Goal: Task Accomplishment & Management: Use online tool/utility

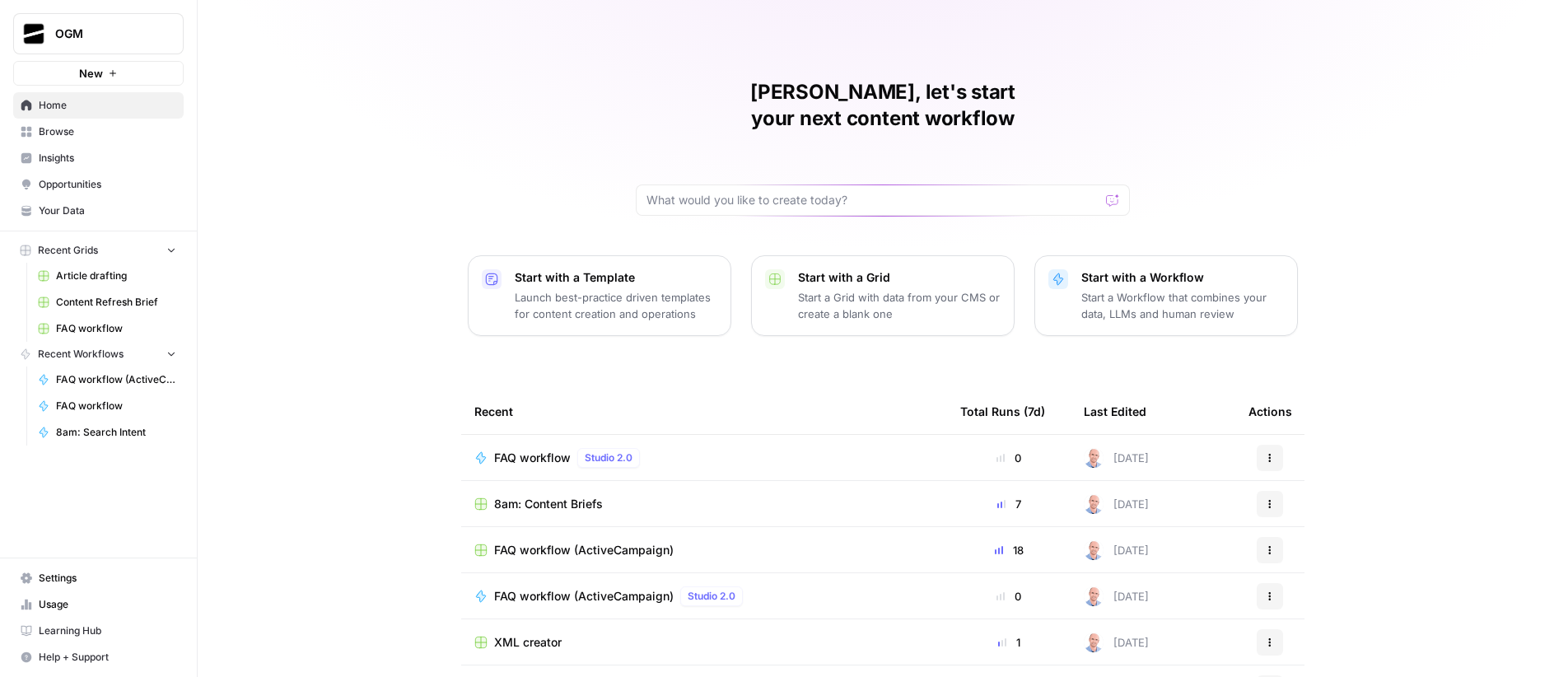
click at [113, 79] on button "New" at bounding box center [98, 73] width 171 height 25
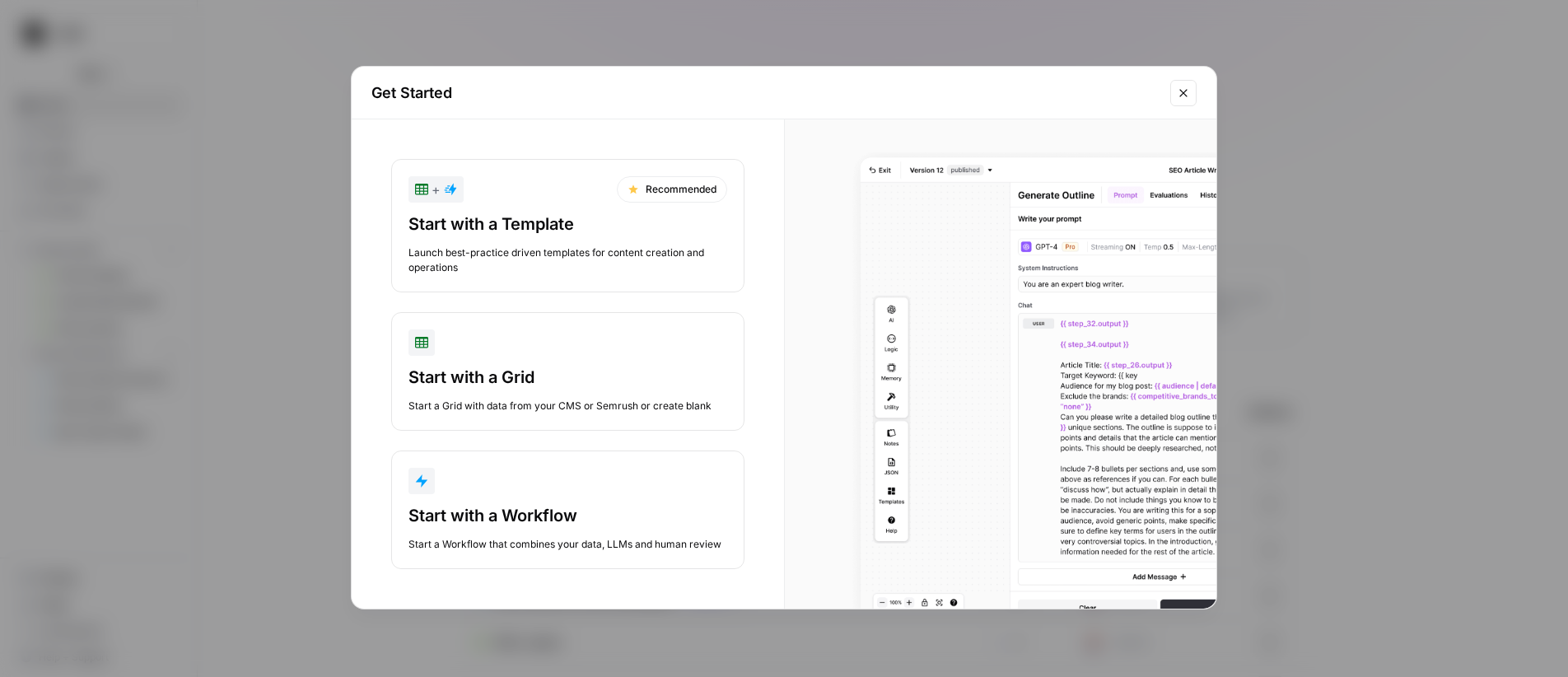
click at [634, 462] on button "Start with a Workflow Start a Workflow that combines your data, LLMs and human …" at bounding box center [567, 509] width 353 height 119
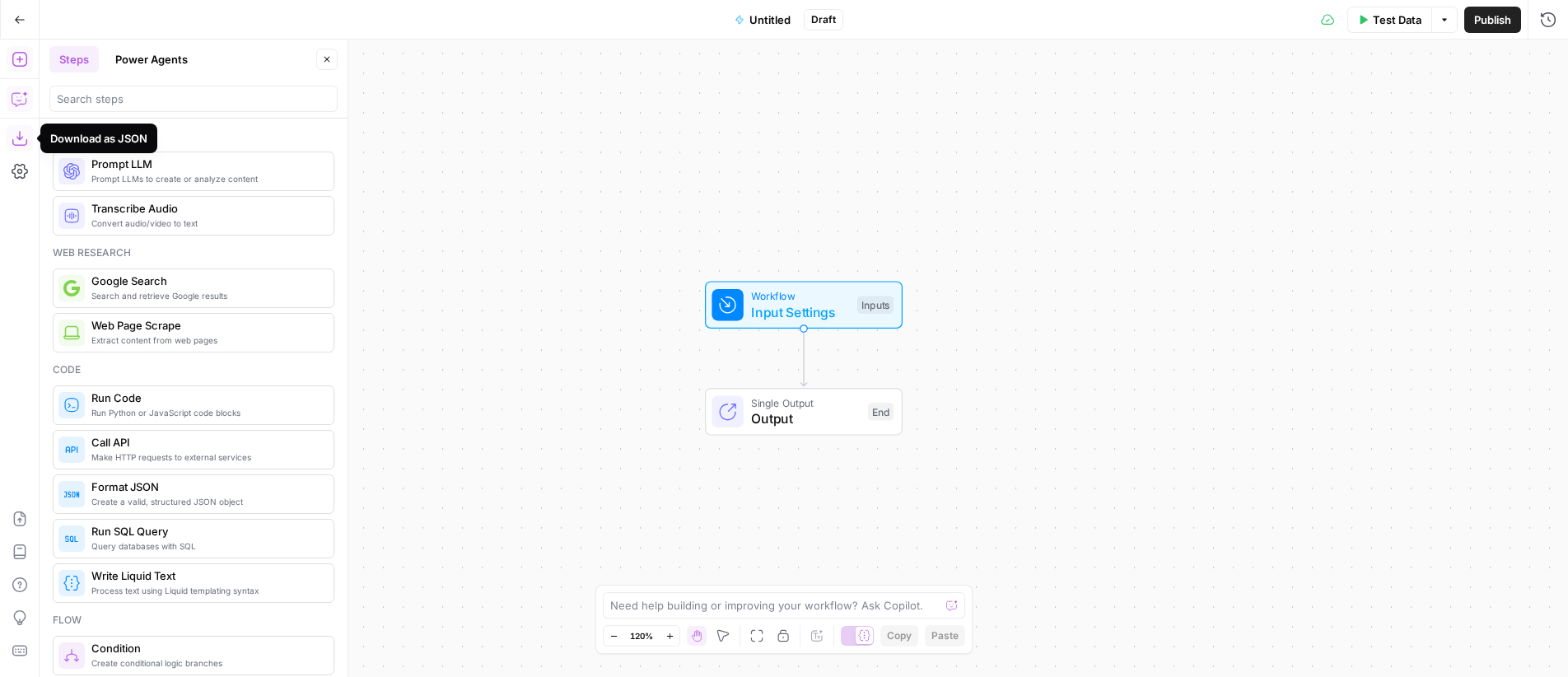
click at [17, 98] on icon "button" at bounding box center [20, 99] width 17 height 17
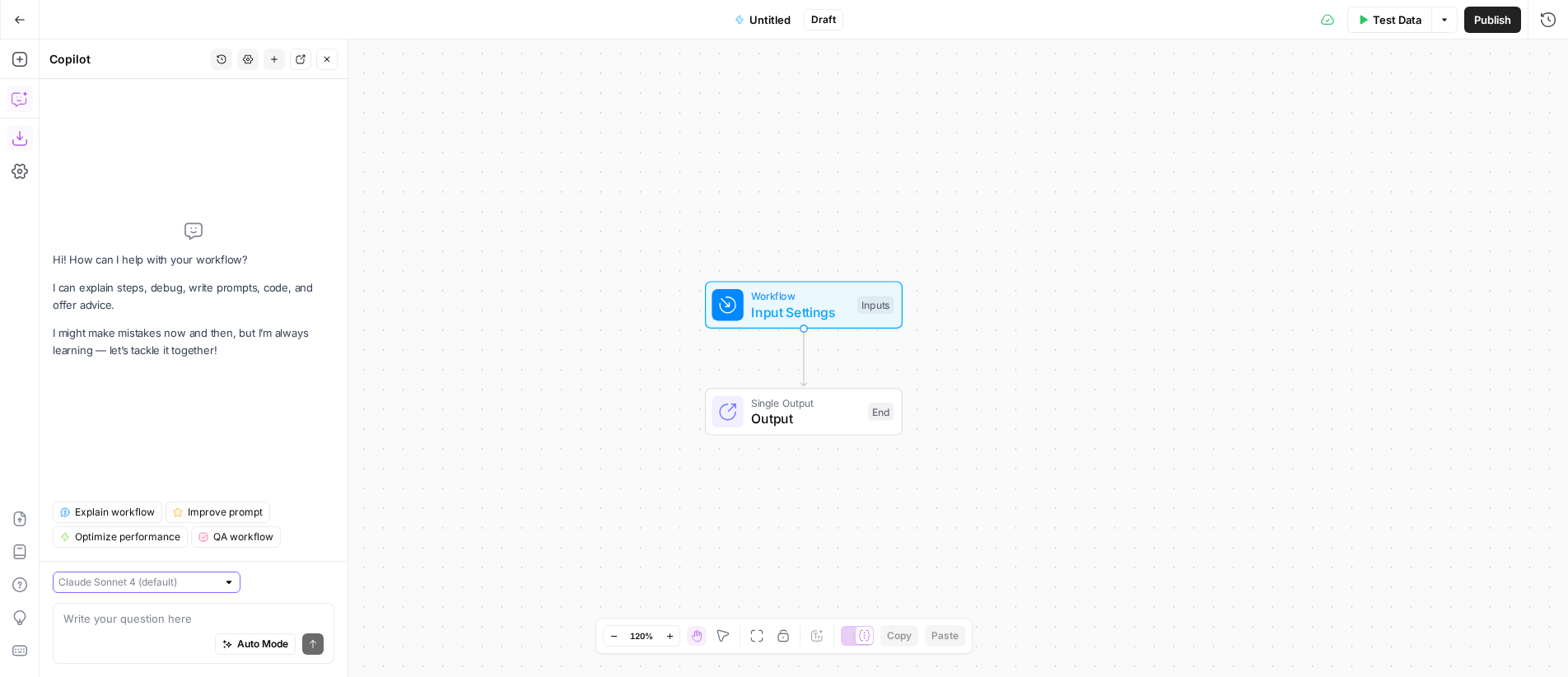
click at [142, 579] on input "text" at bounding box center [137, 582] width 158 height 17
click at [153, 641] on span "Claude Opus 4.1" at bounding box center [124, 642] width 114 height 17
type input "Claude Opus 4.1"
click at [160, 621] on textarea at bounding box center [194, 619] width 260 height 17
paste textarea "I want to build a workflow that provides AEO scorecard. By AEO, I mean Answer E…"
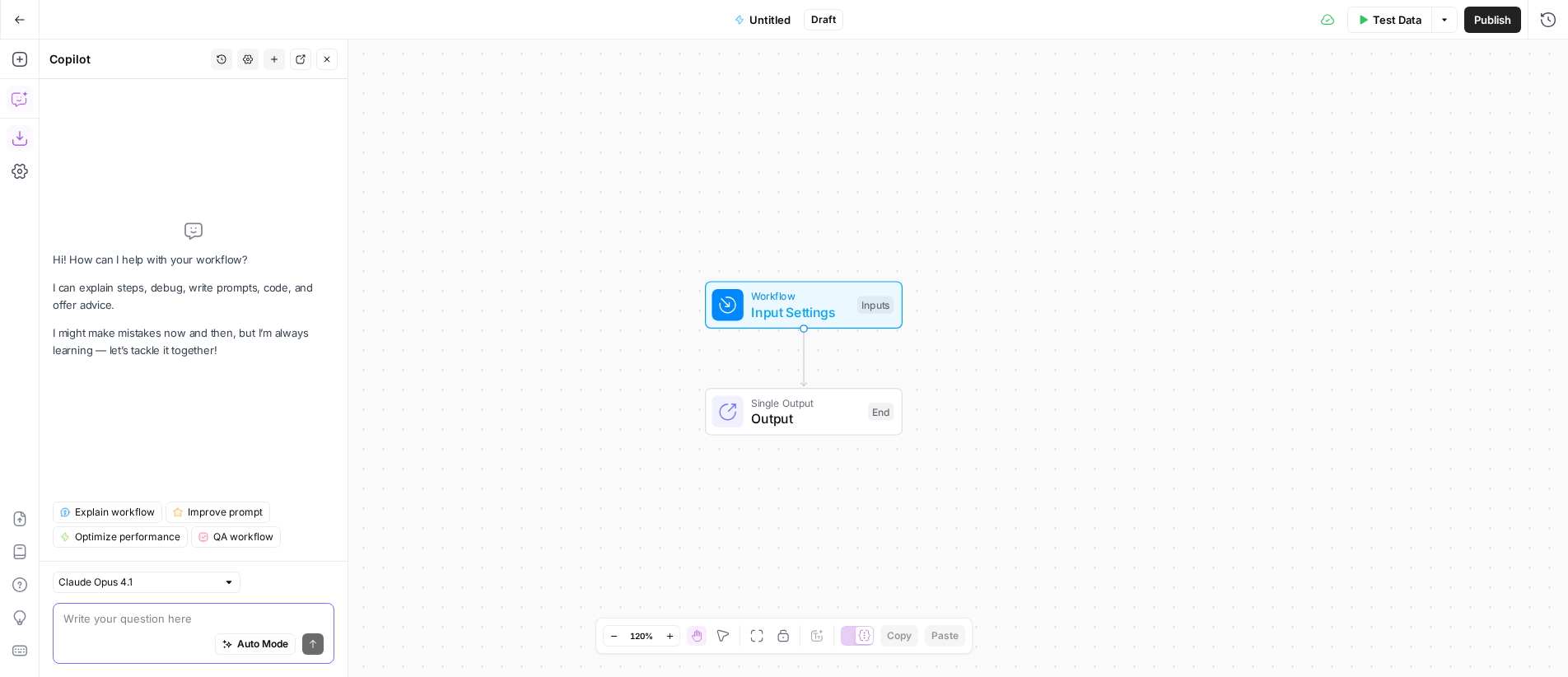
type textarea "I want to build a workflow that provides AEO scorecard. By AEO, I mean Answer E…"
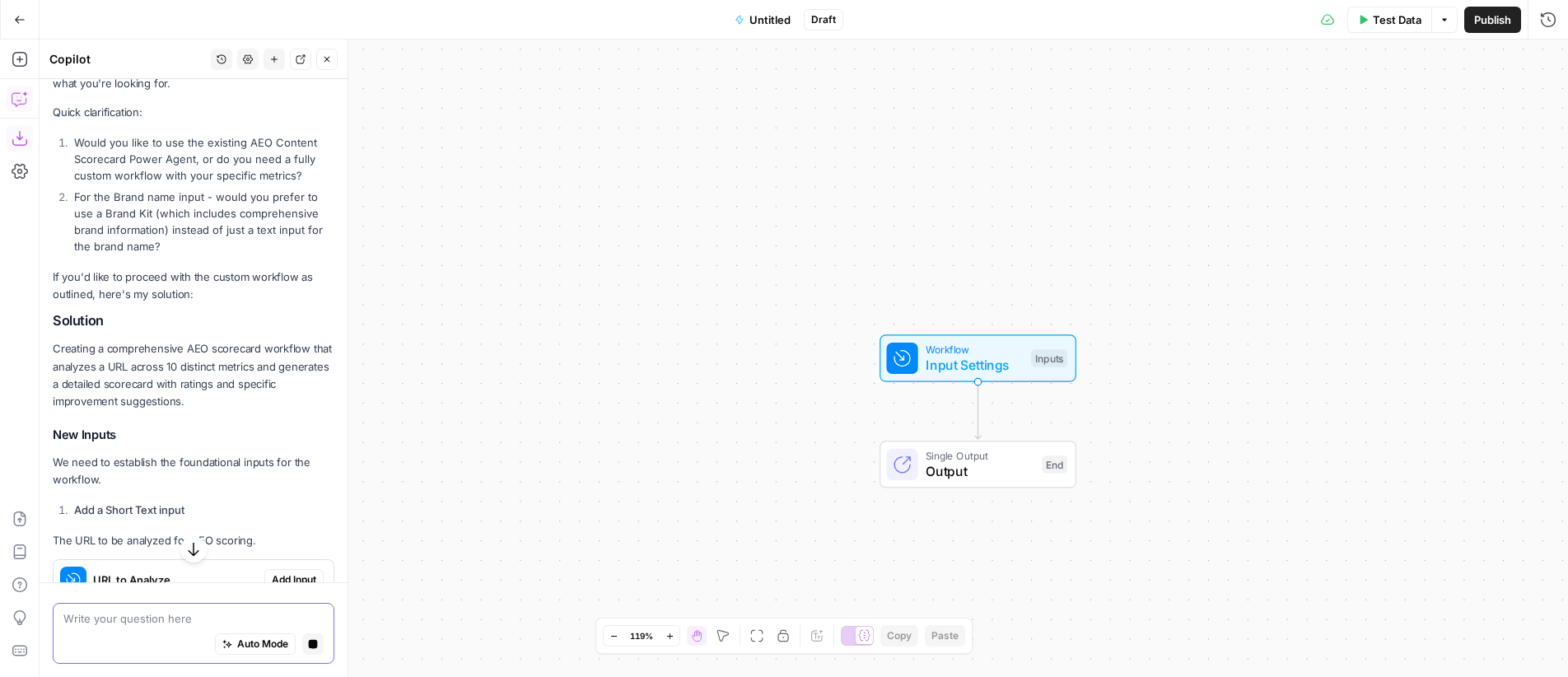
scroll to position [3306, 0]
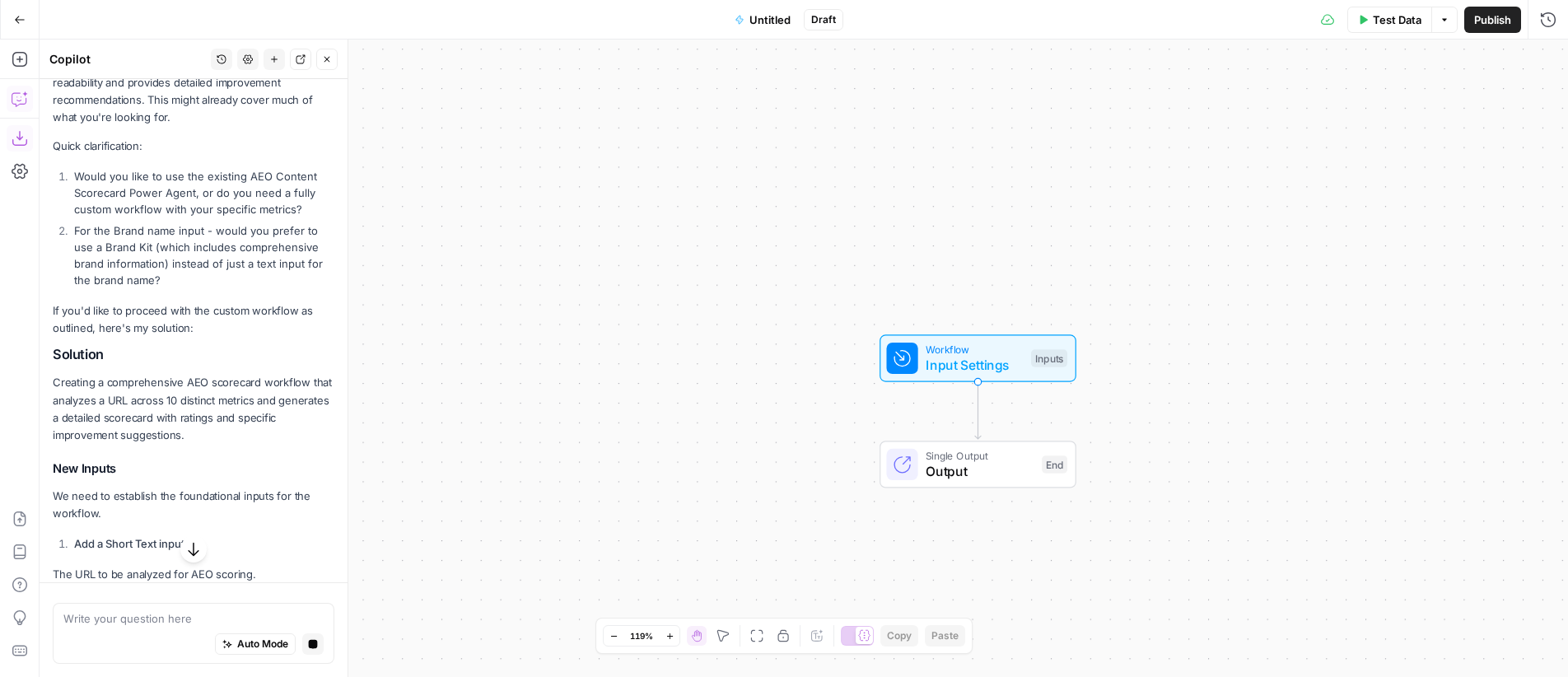
click at [135, 626] on div "Auto Mode Stop generating" at bounding box center [194, 644] width 260 height 36
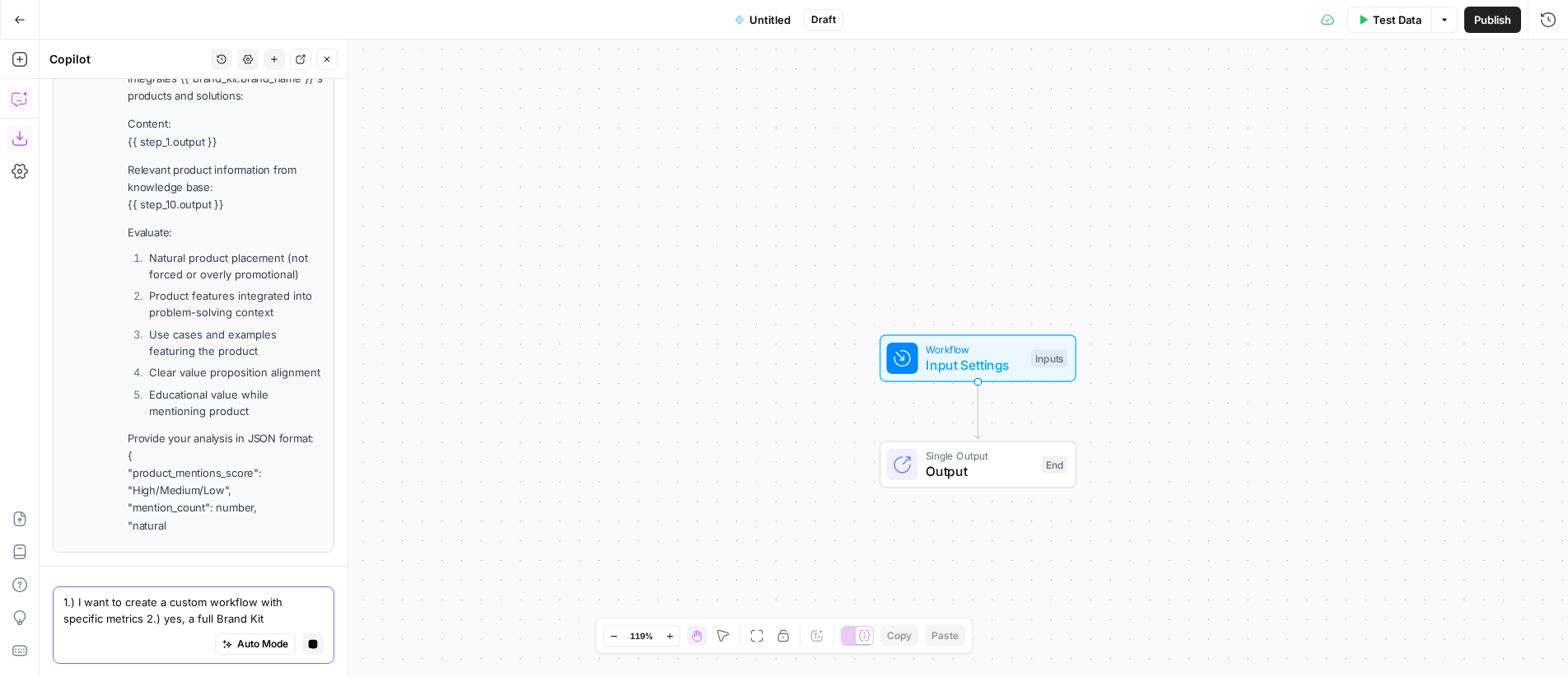
scroll to position [6113, 0]
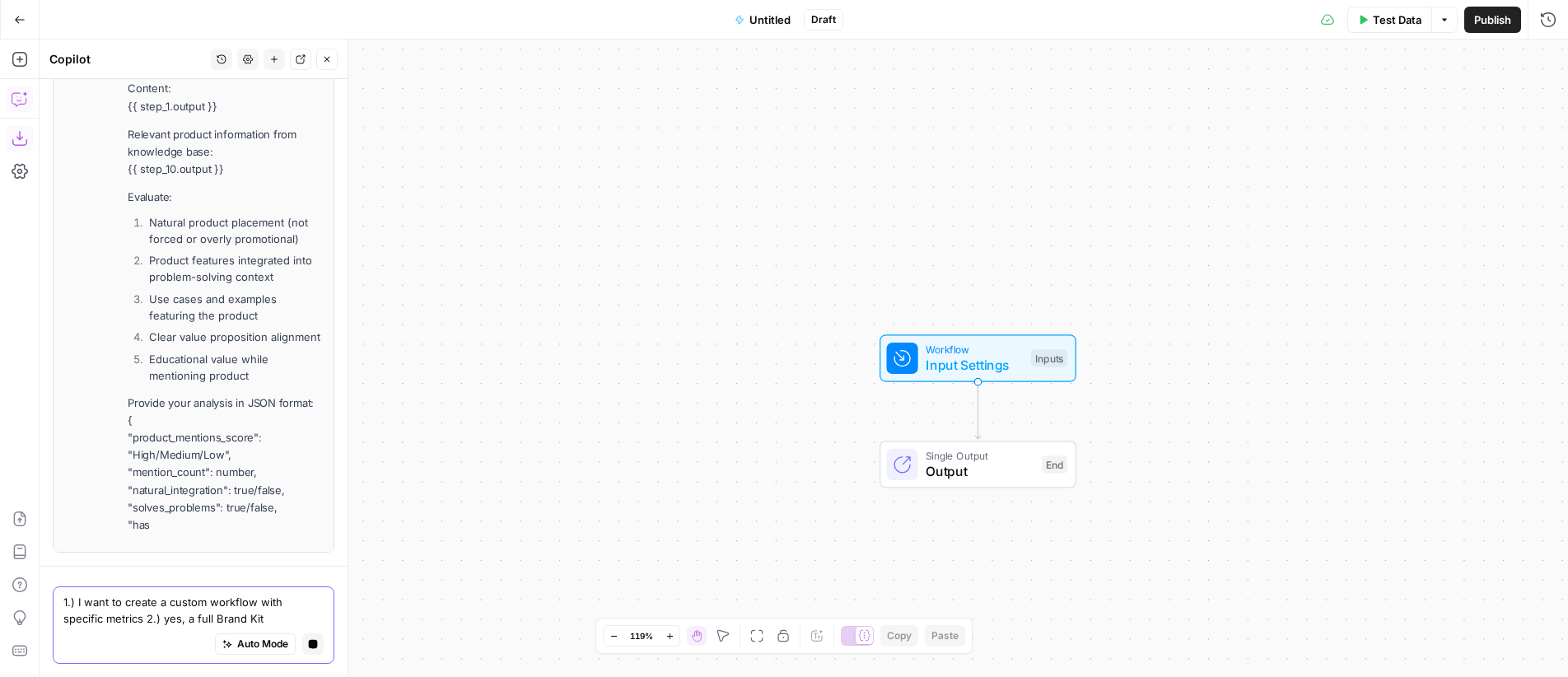
type textarea "1.) I want to create a custom workflow with specific metrics 2.) yes, a full Br…"
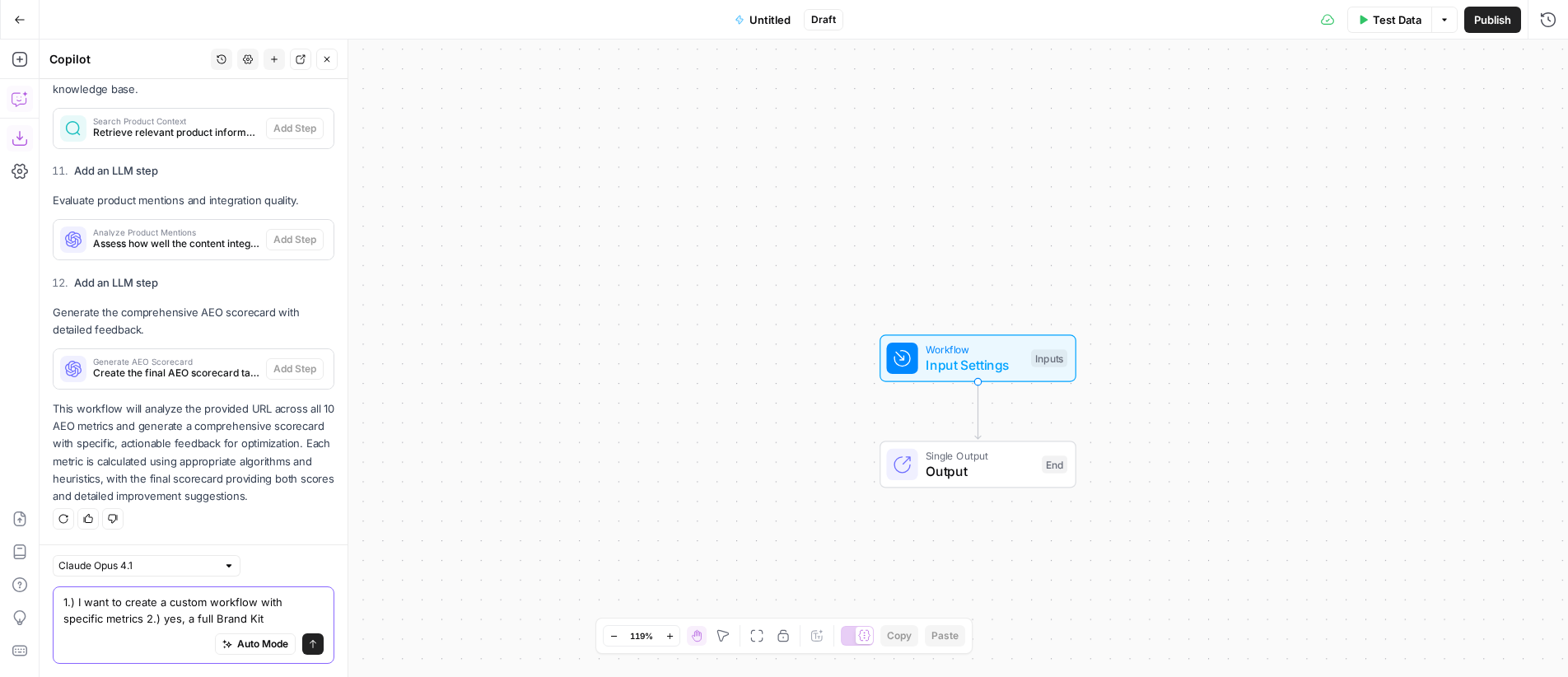
scroll to position [5442, 0]
click at [308, 647] on button "Send" at bounding box center [313, 644] width 21 height 21
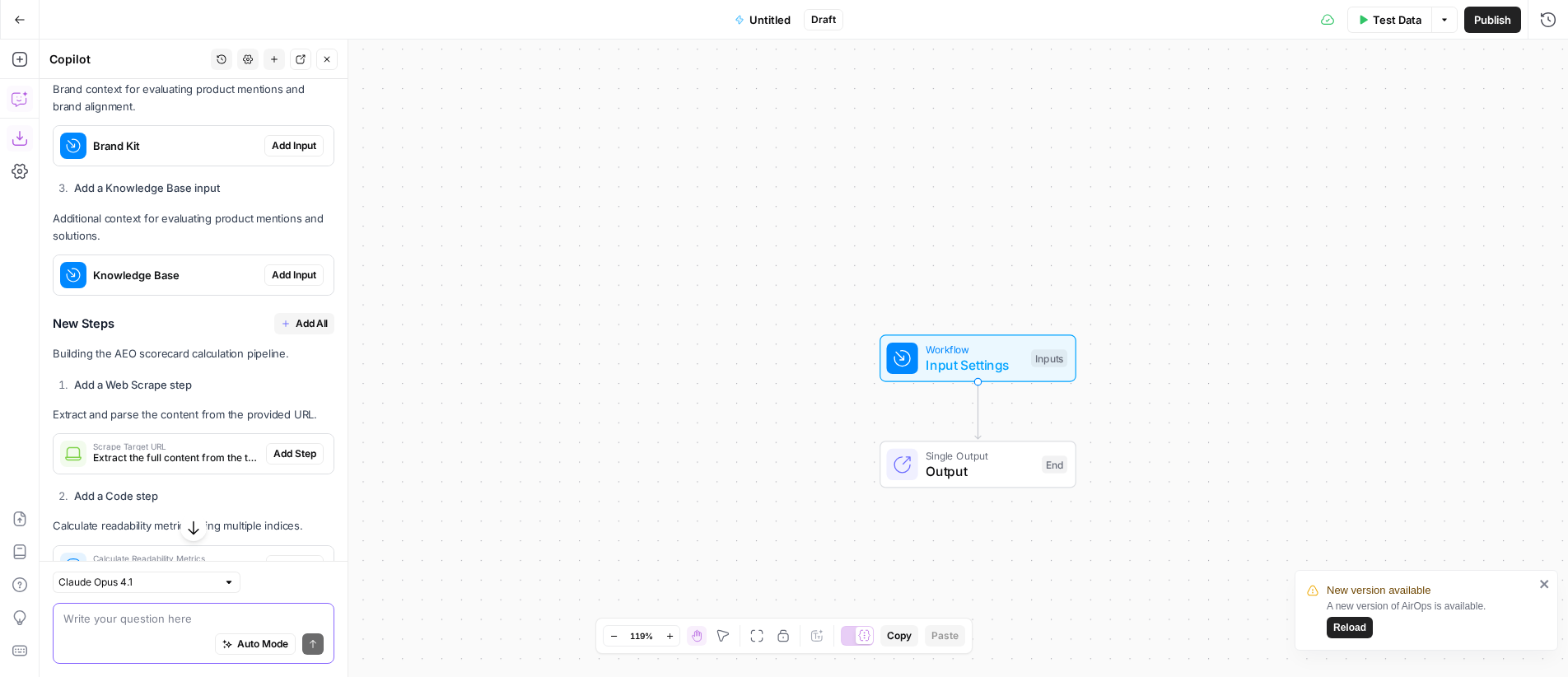
scroll to position [5939, 0]
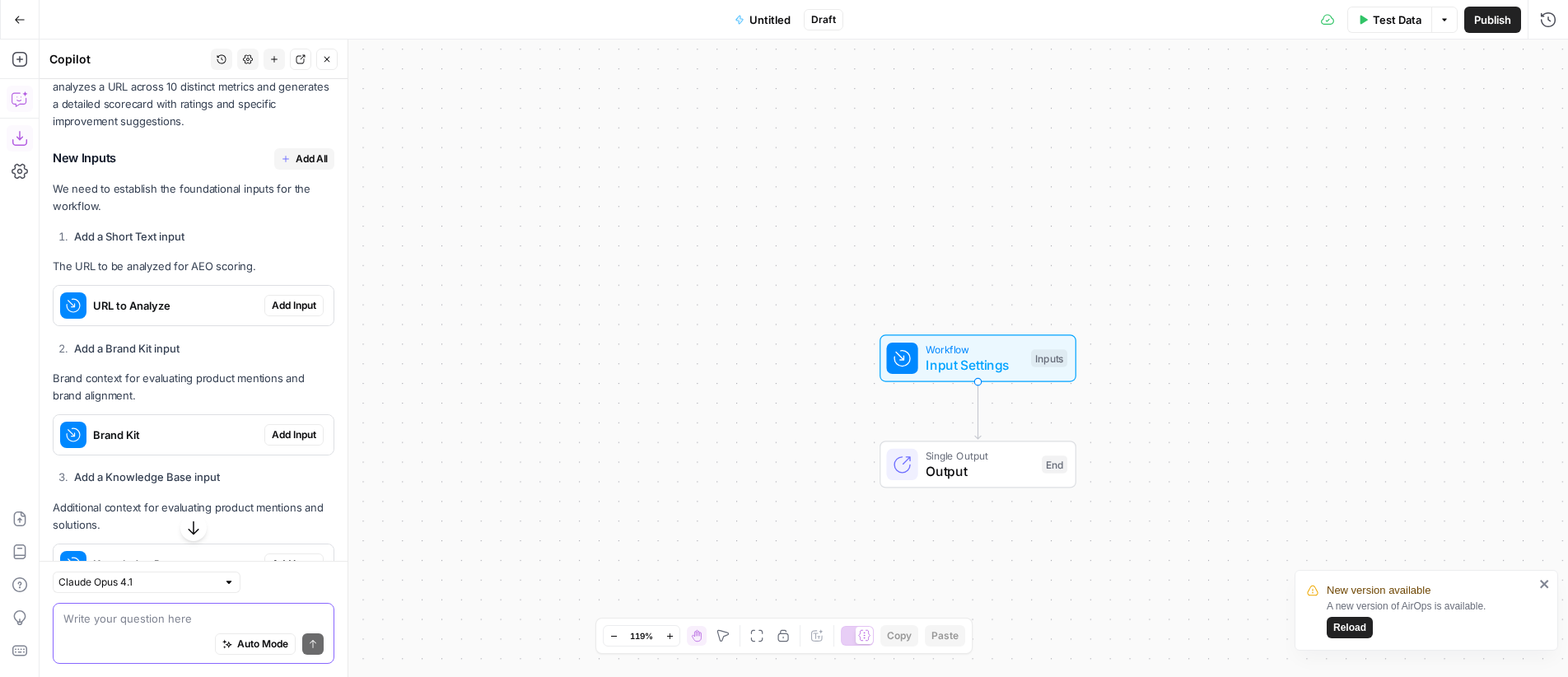
click at [302, 166] on span "Add All" at bounding box center [312, 159] width 32 height 15
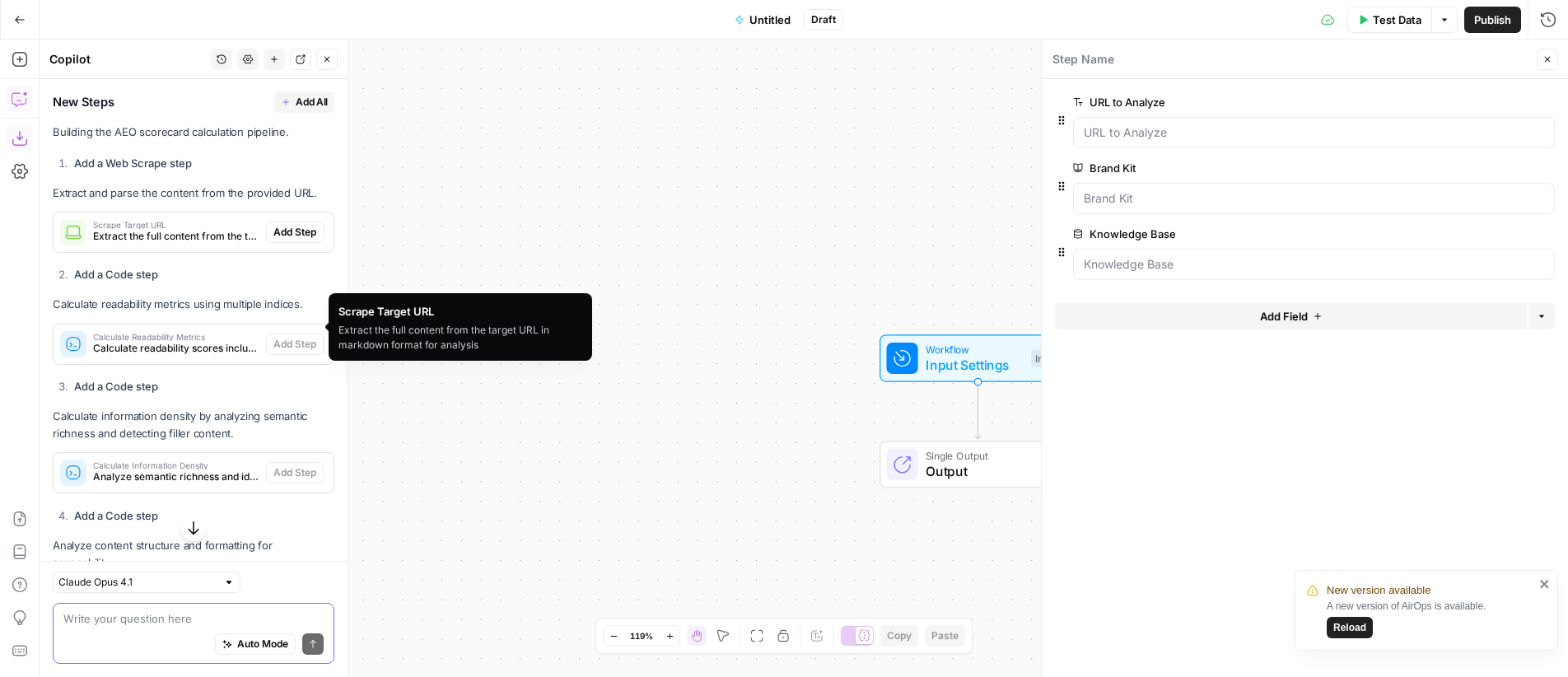
scroll to position [6502, 0]
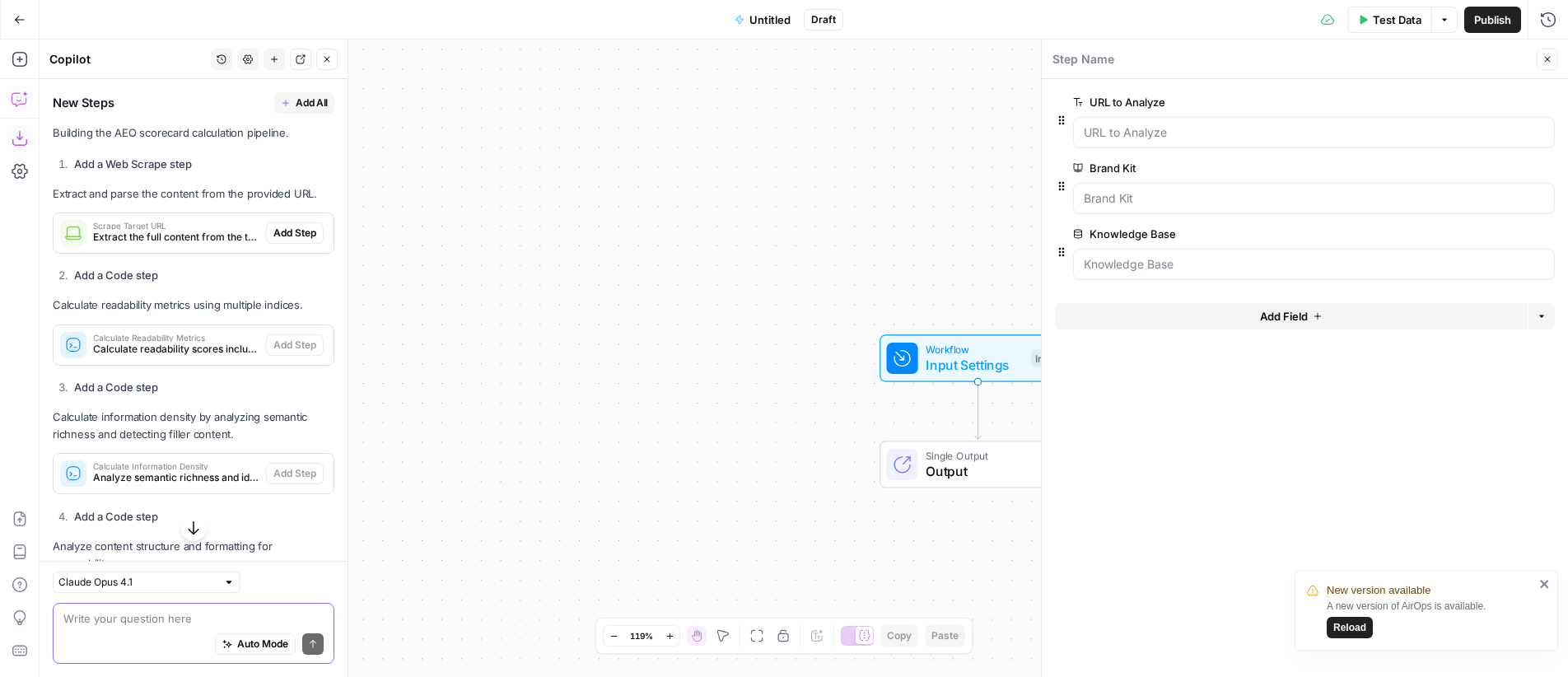
click at [299, 111] on span "Add All" at bounding box center [312, 103] width 32 height 15
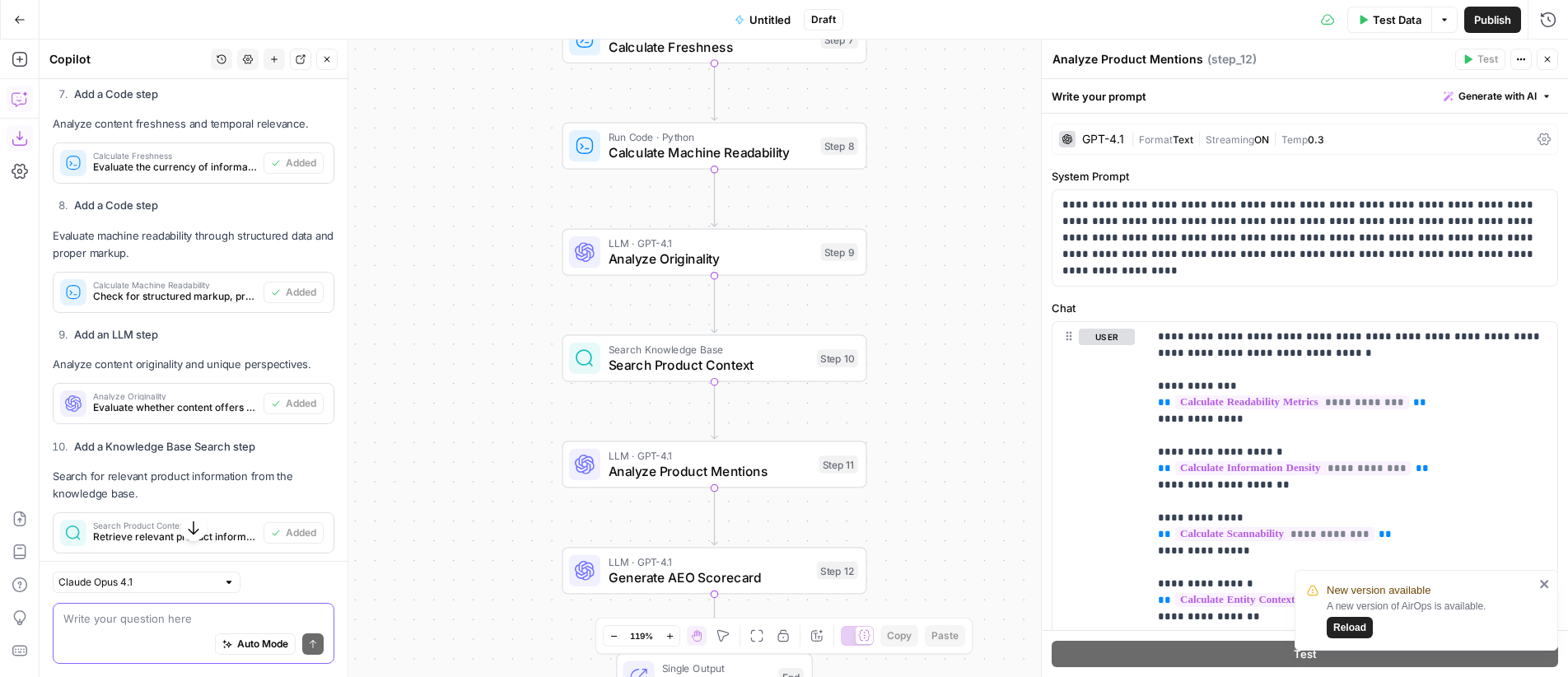
scroll to position [7693, 0]
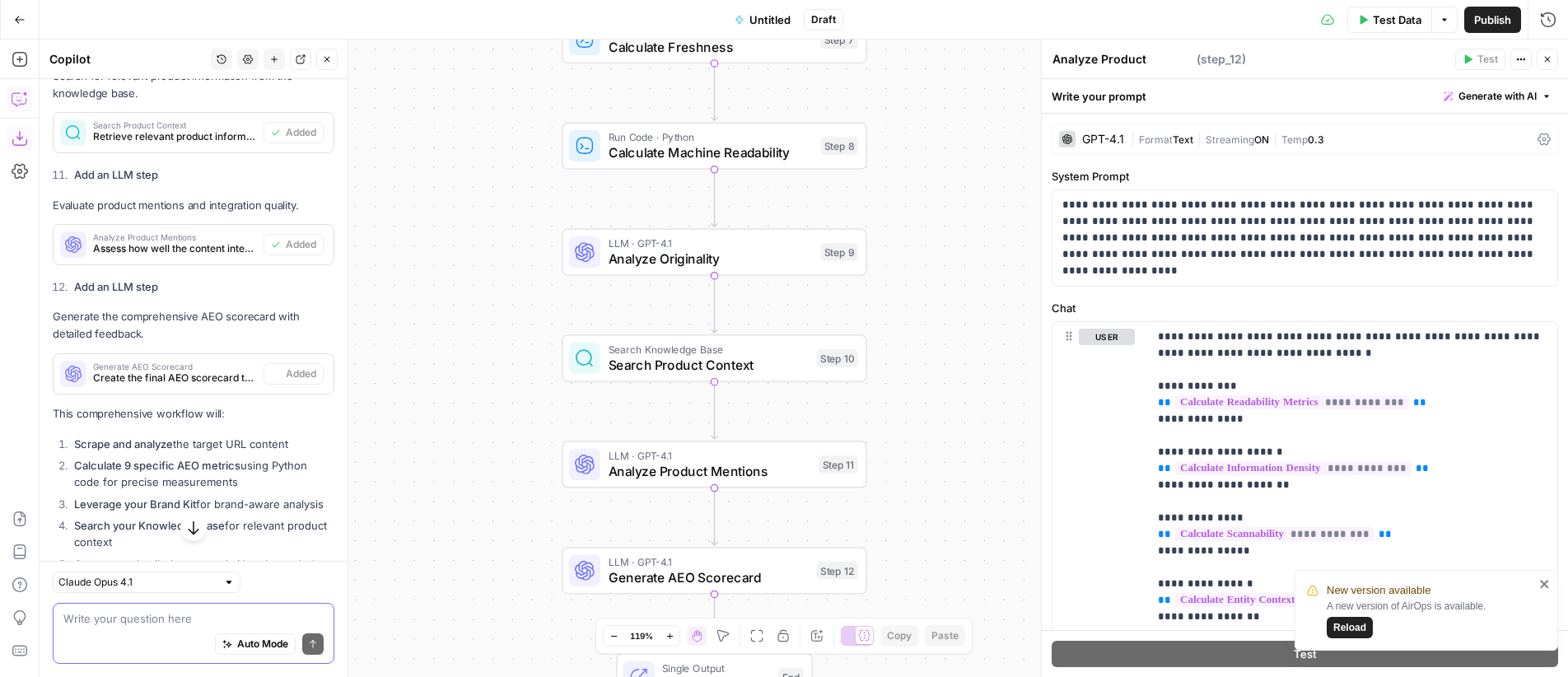
type textarea "Generate AEO Scorecard"
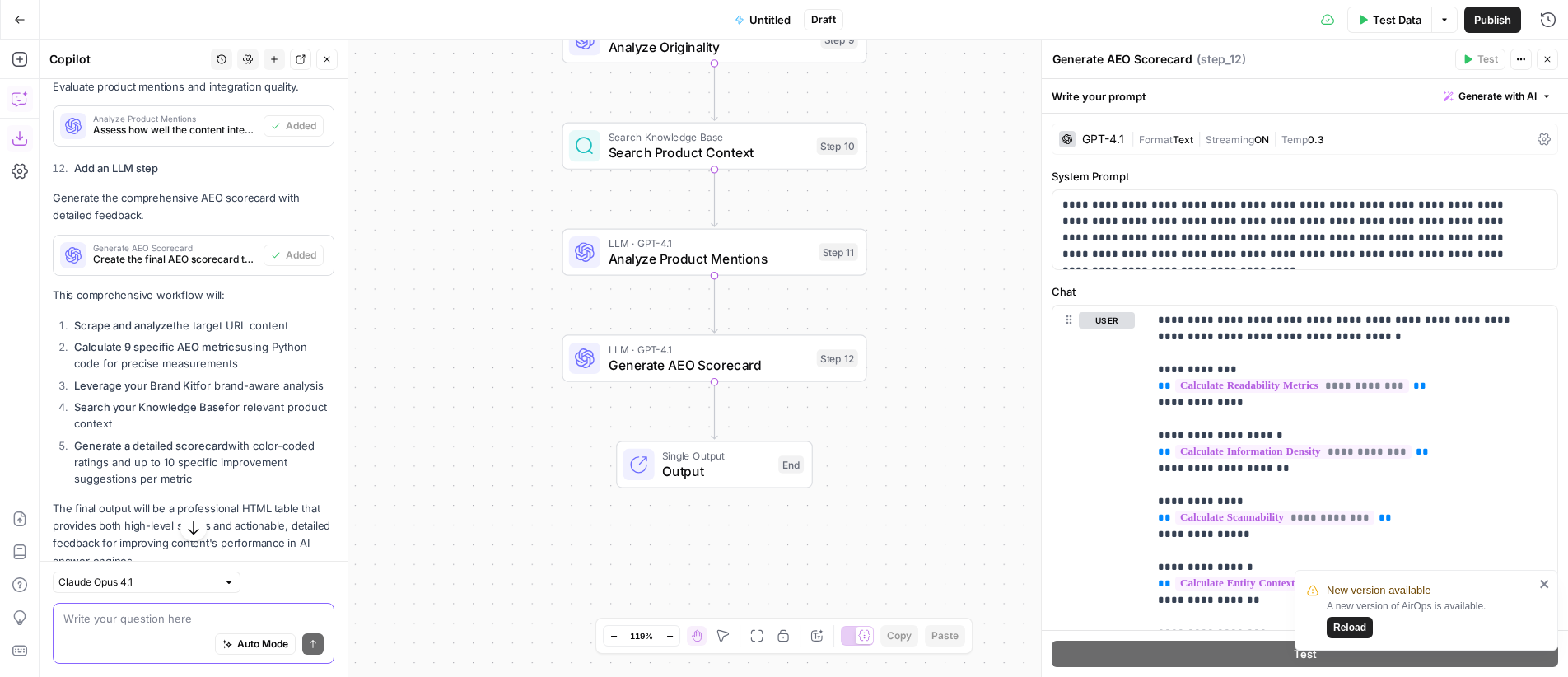
scroll to position [7993, 0]
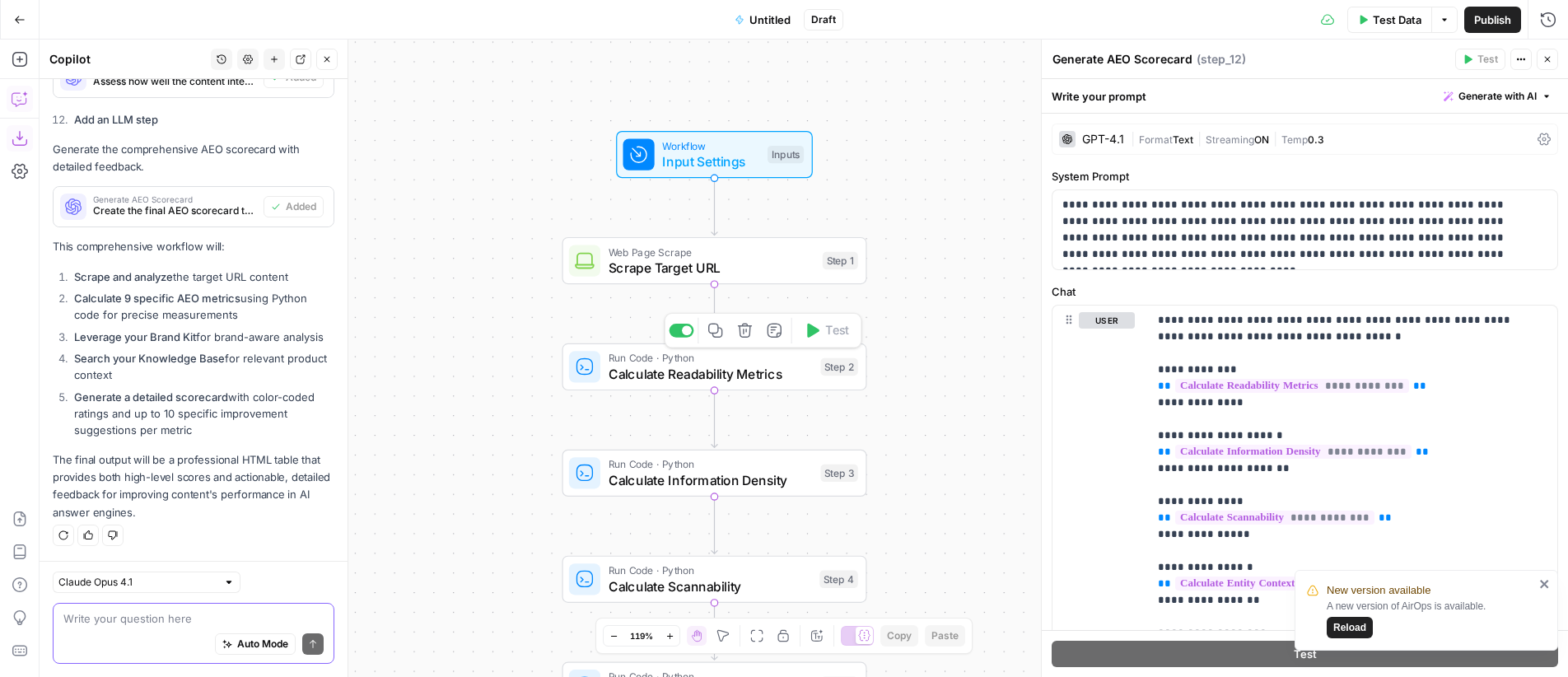
click at [749, 367] on span "Calculate Readability Metrics" at bounding box center [710, 374] width 204 height 19
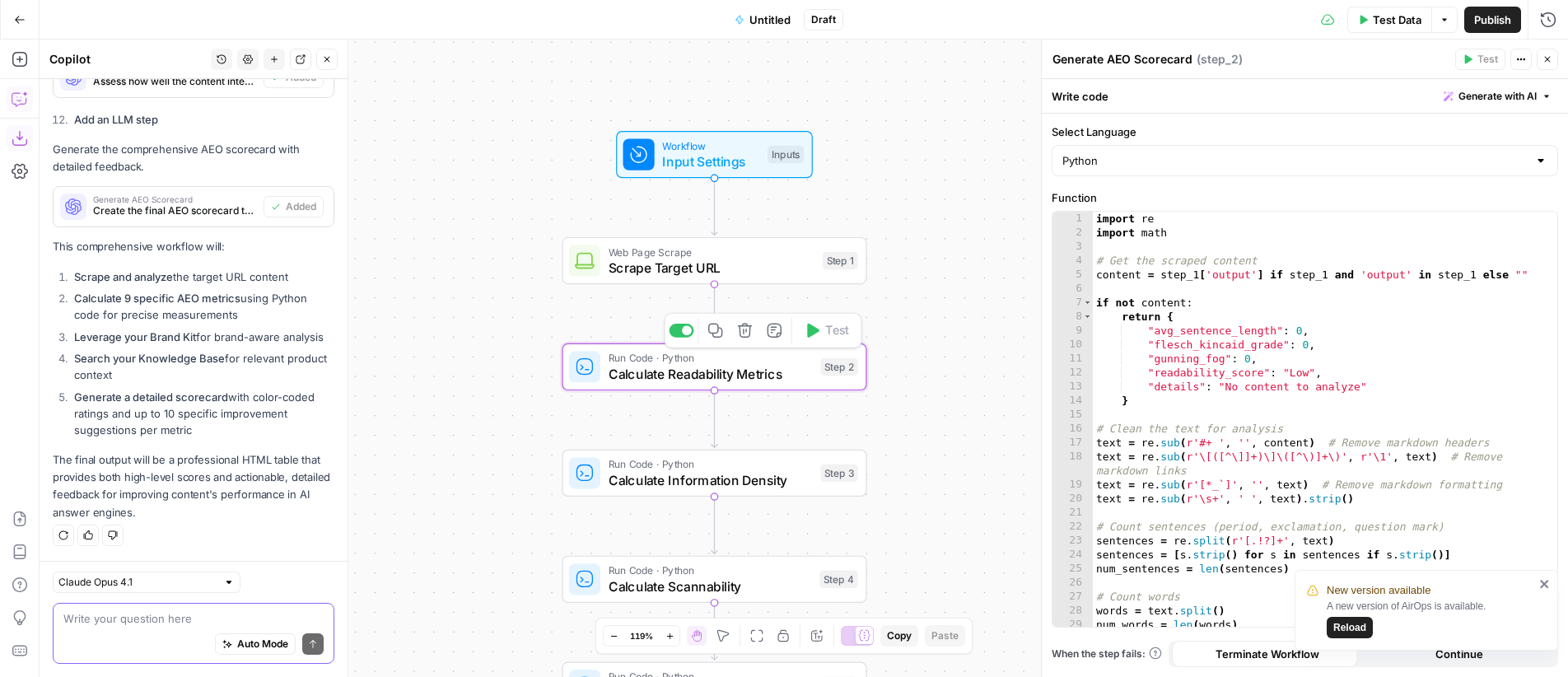
type textarea "Calculate Readability Metrics"
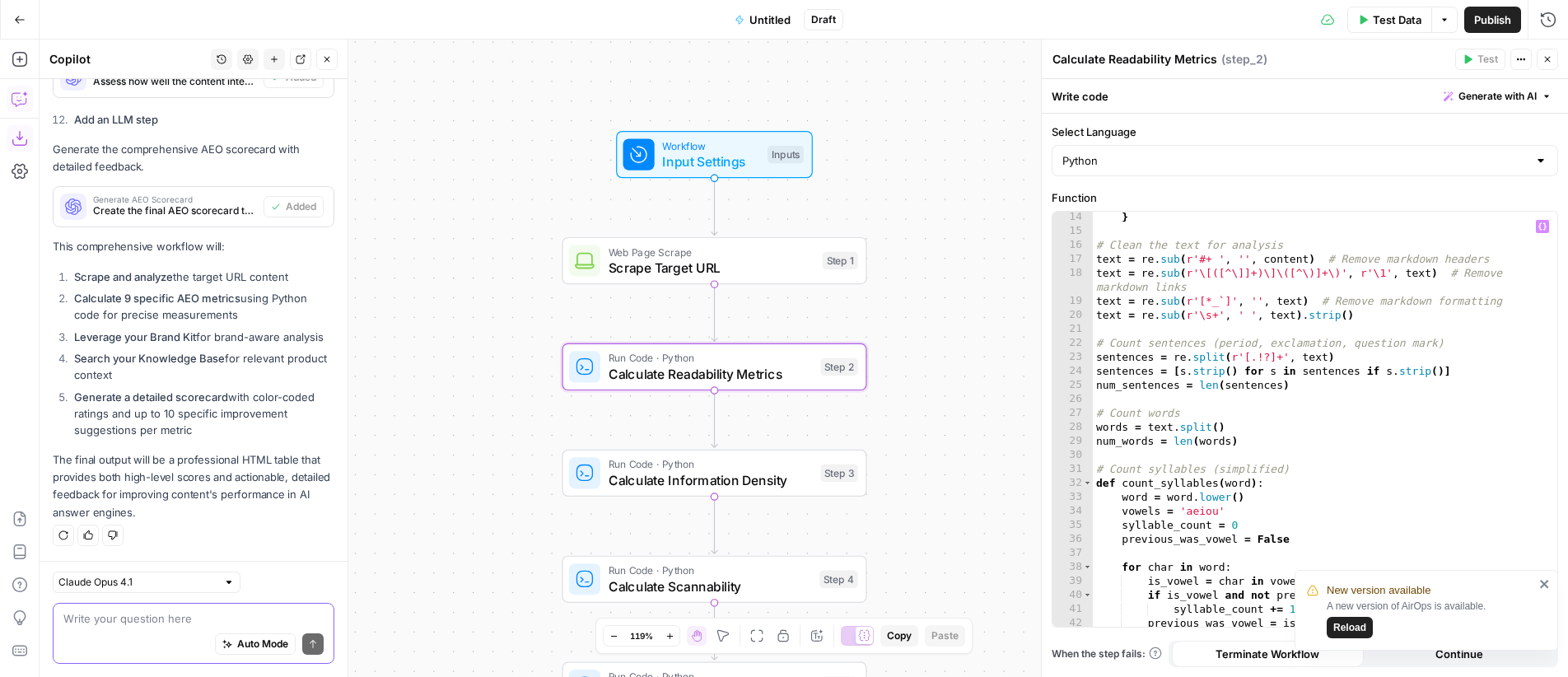
scroll to position [0, 0]
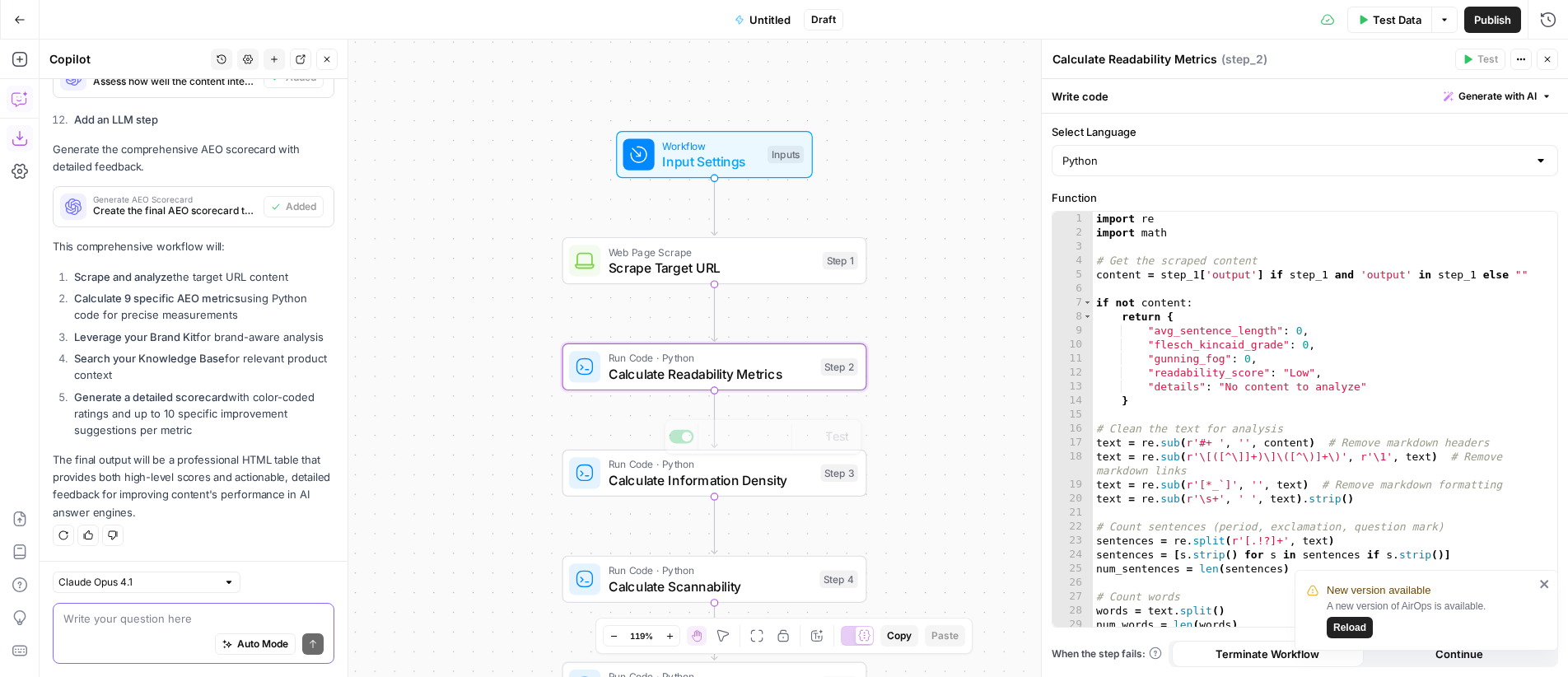
click at [773, 473] on span "Calculate Information Density" at bounding box center [710, 480] width 204 height 19
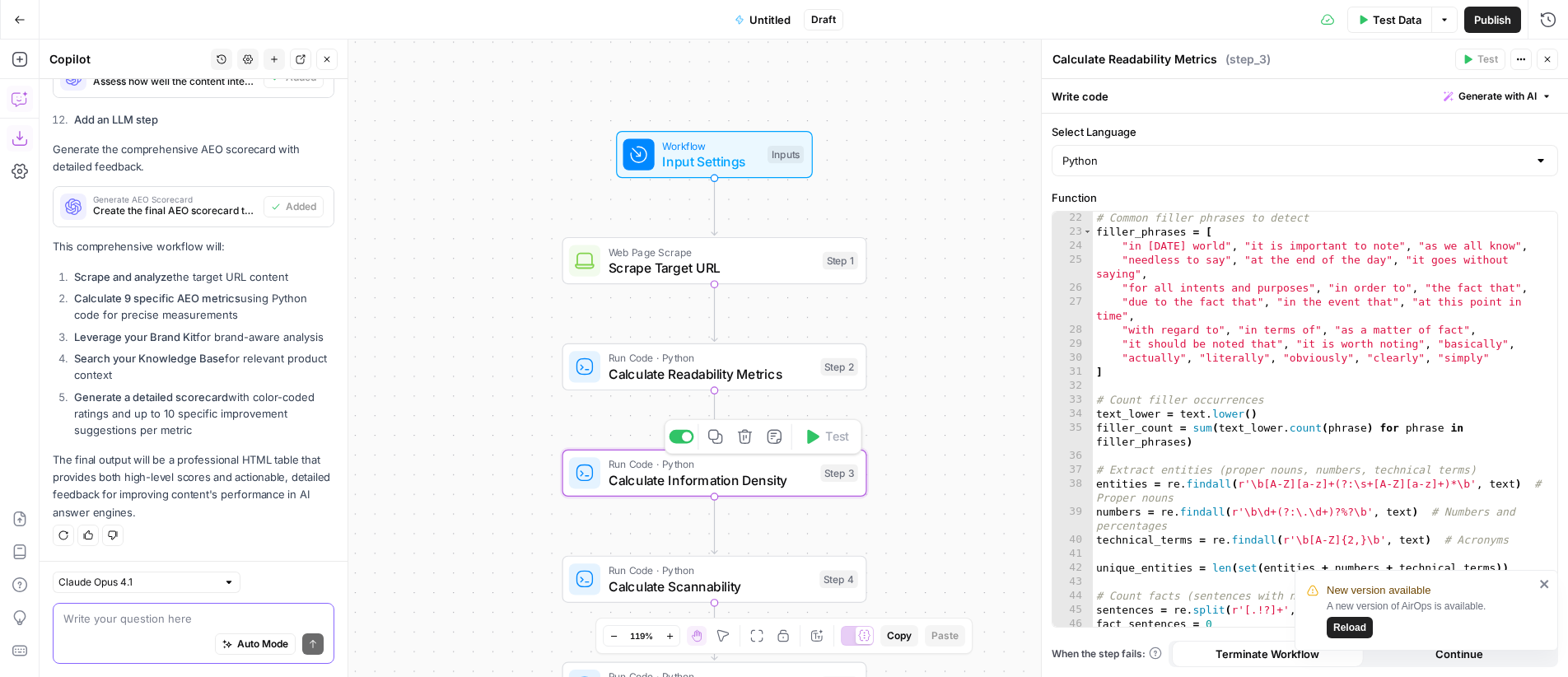
scroll to position [7993, 0]
type textarea "Calculate Information Density"
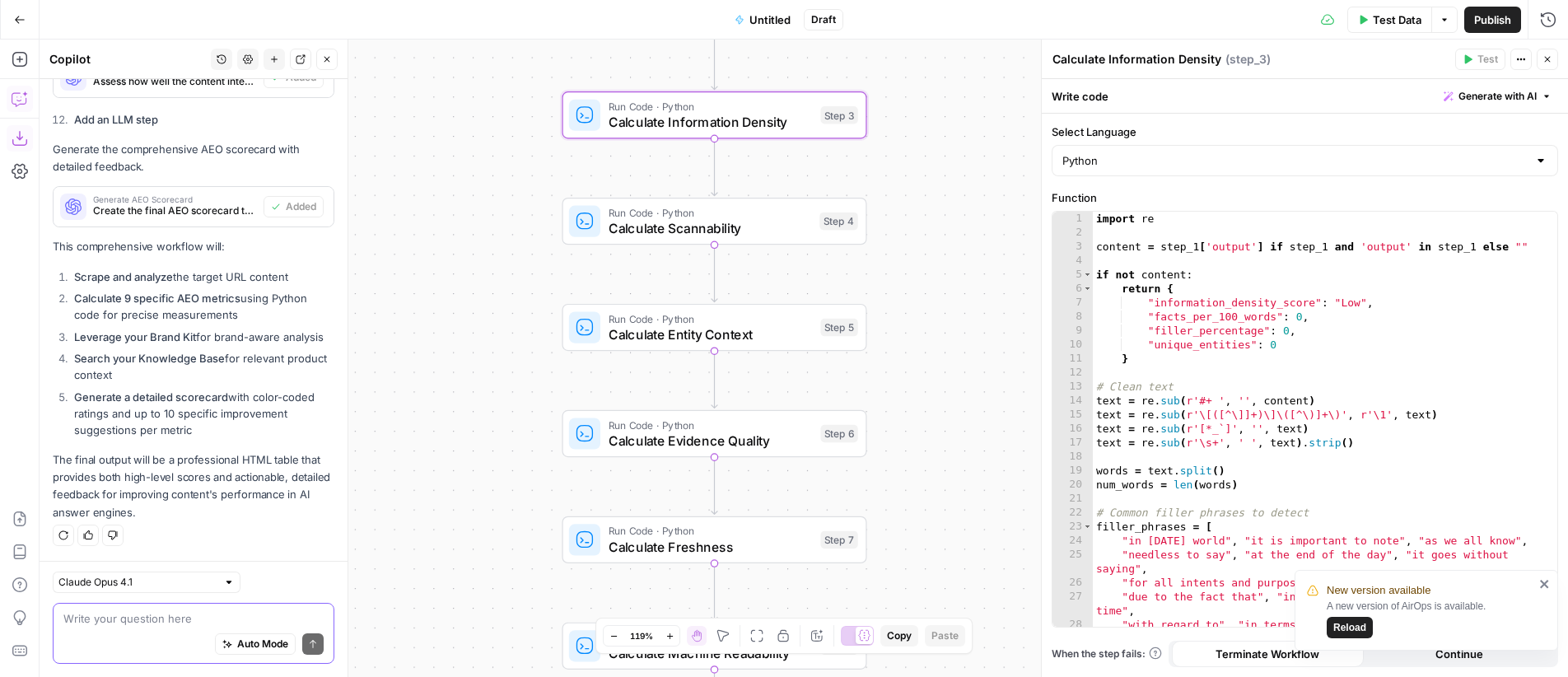
click at [179, 619] on textarea at bounding box center [194, 619] width 260 height 17
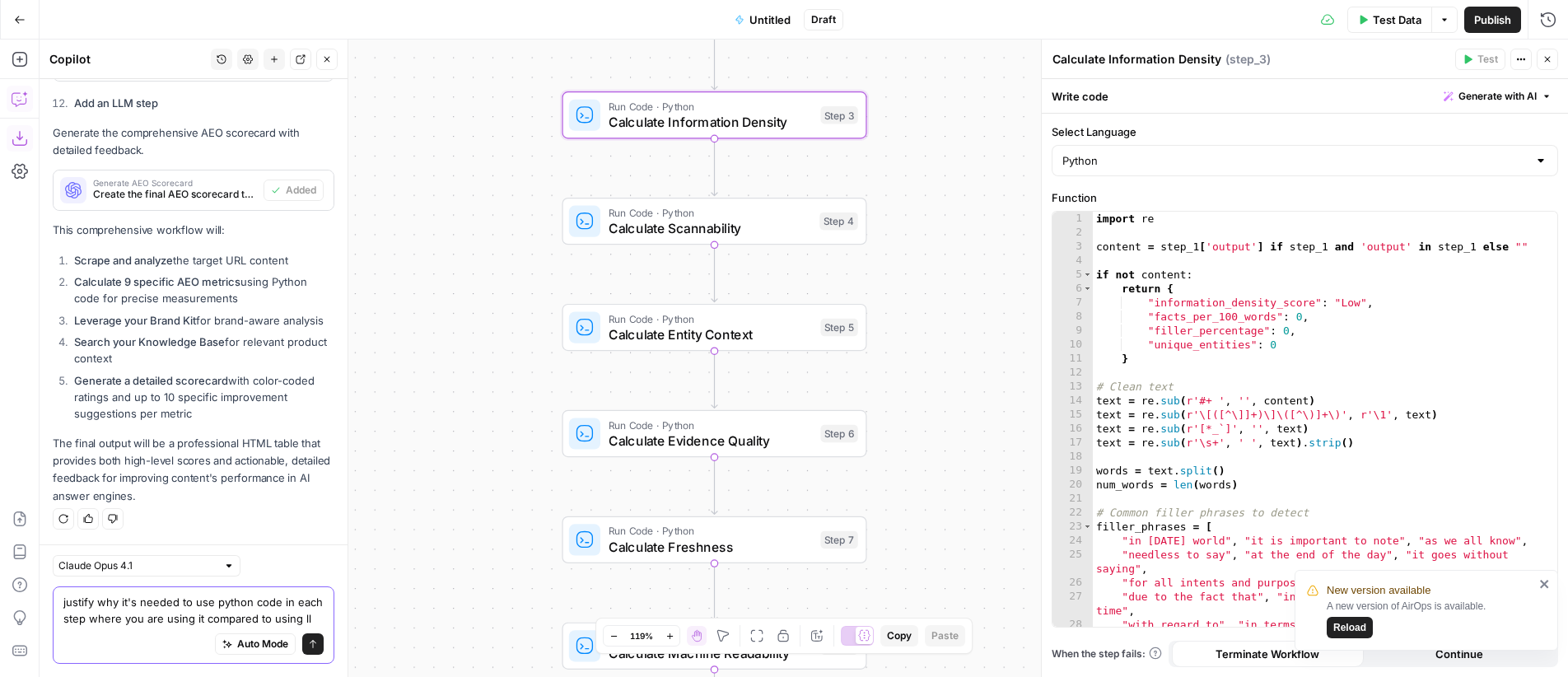
type textarea "justify why it's needed to use python code in each step where you are using it …"
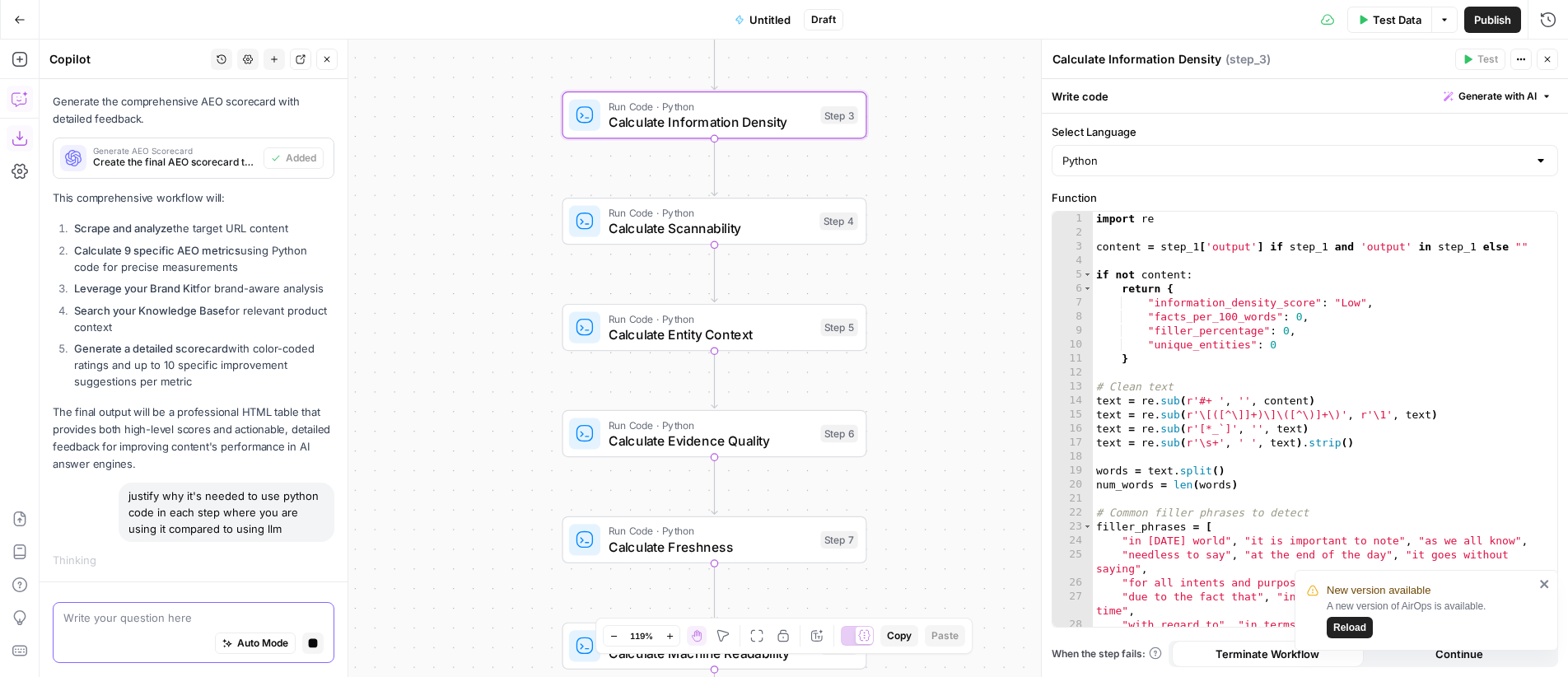
scroll to position [7980, 0]
click at [1546, 588] on icon "close" at bounding box center [1545, 584] width 12 height 13
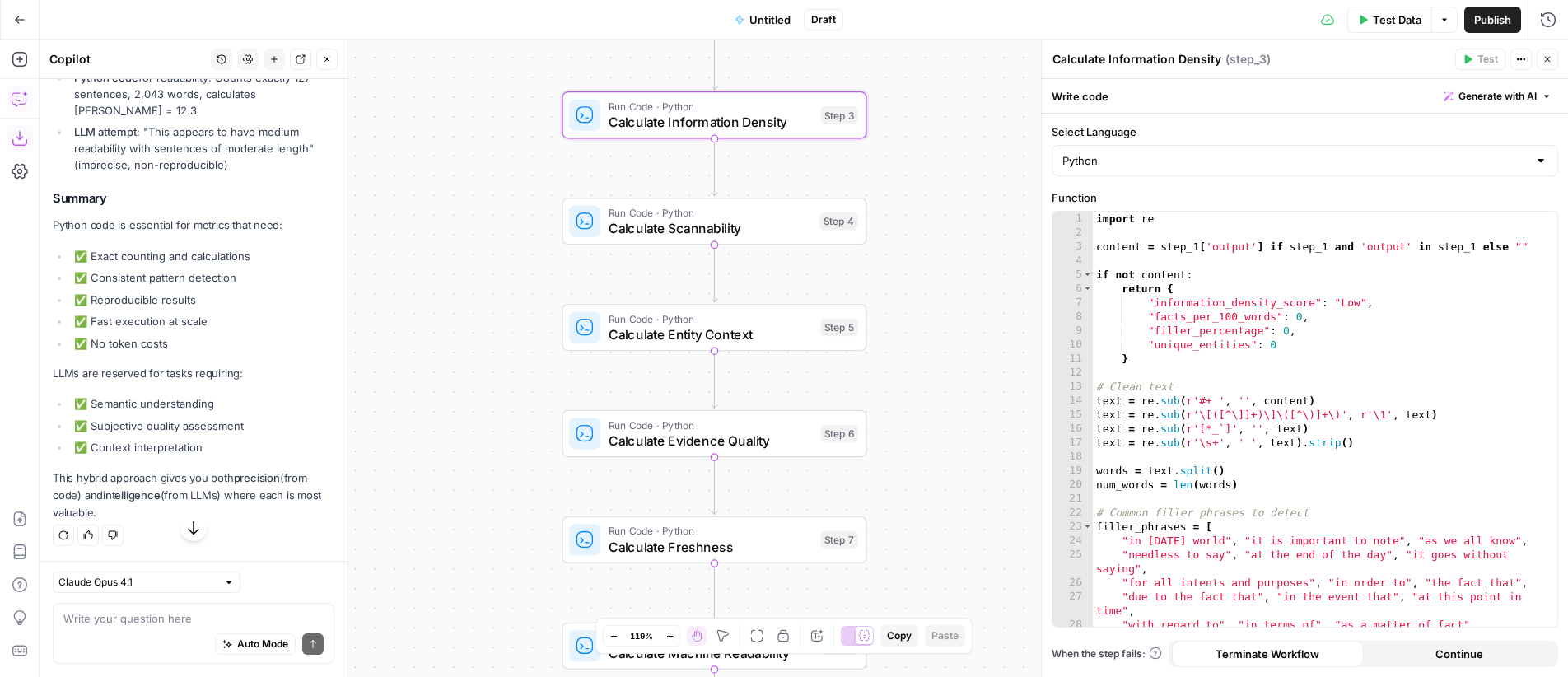
scroll to position [9757, 0]
click at [172, 606] on div "Write your question here Auto Mode Send" at bounding box center [193, 634] width 281 height 61
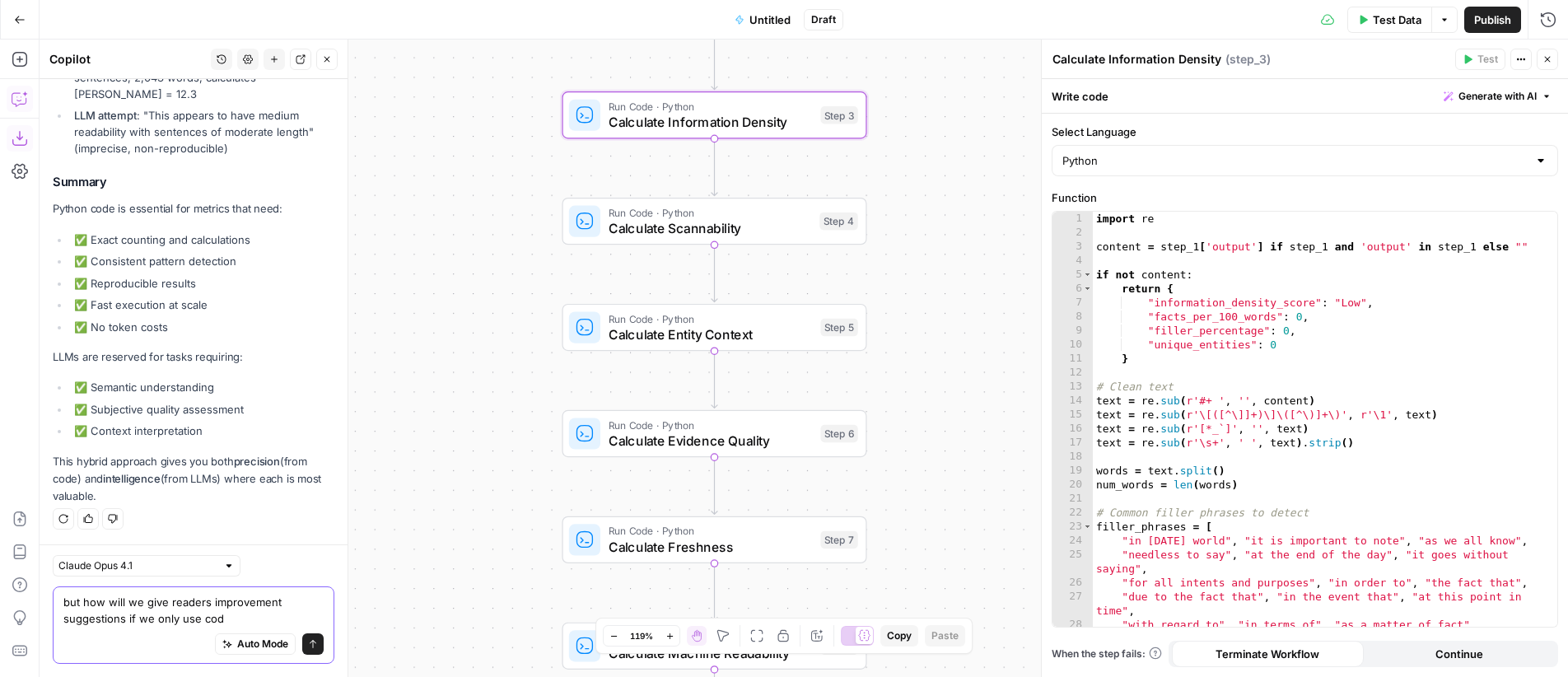
type textarea "but how will we give readers improvement suggestions if we only use code"
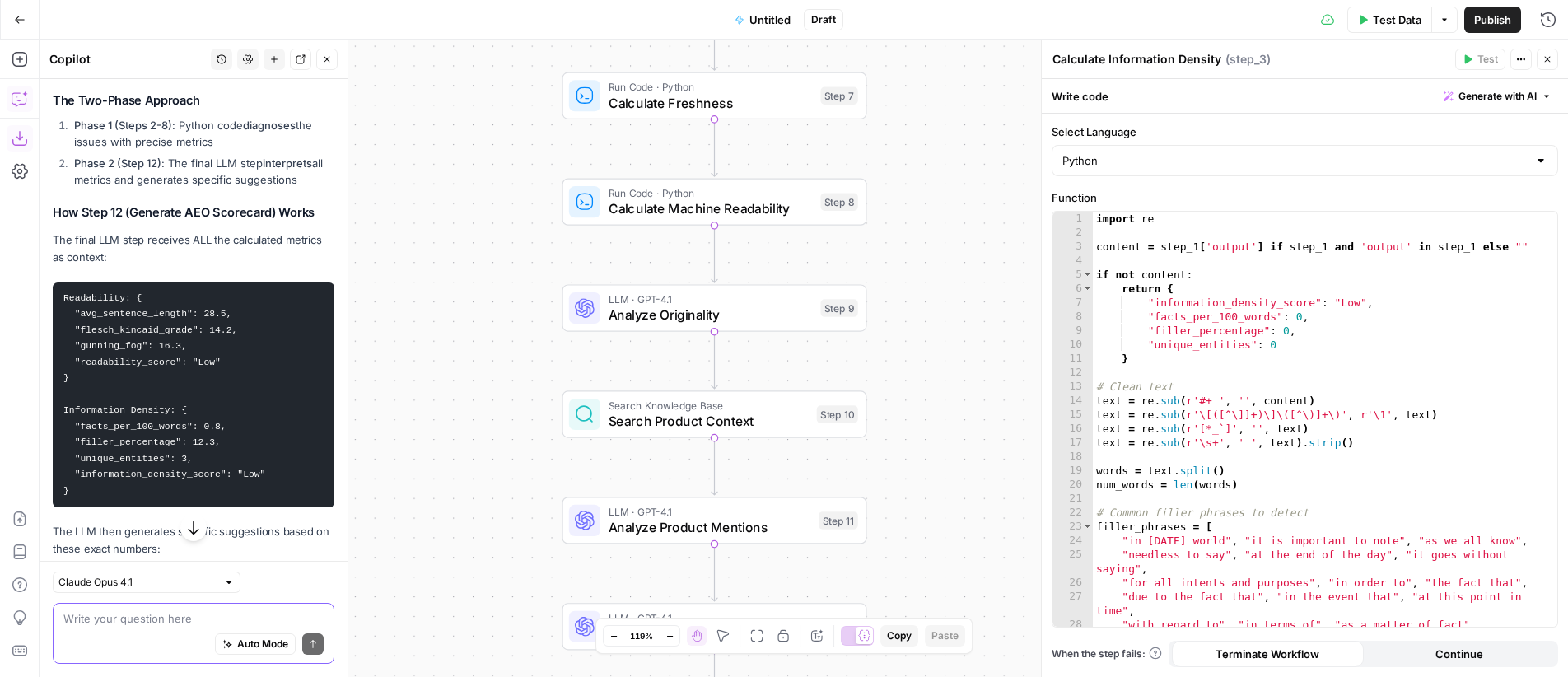
scroll to position [10231, 0]
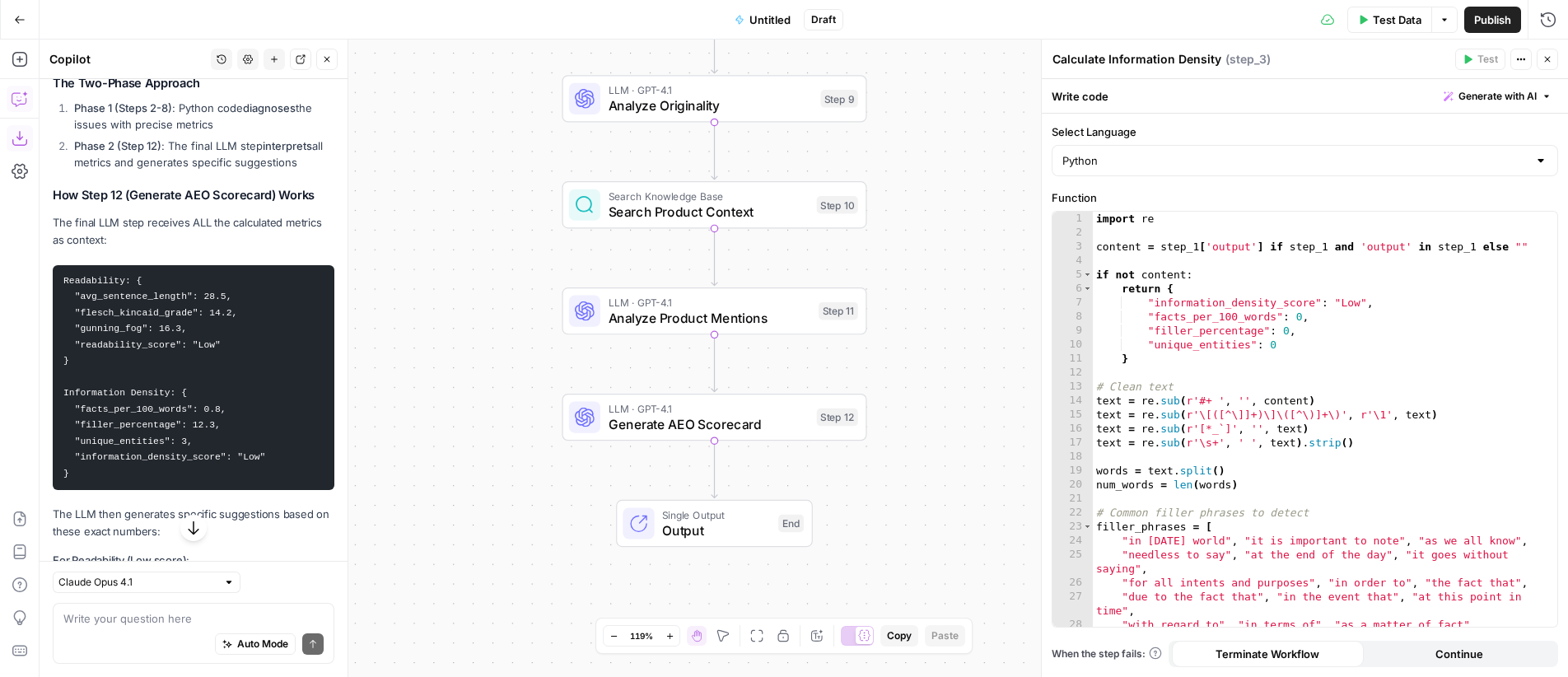
click at [692, 415] on span "Generate AEO Scorecard" at bounding box center [709, 423] width 201 height 19
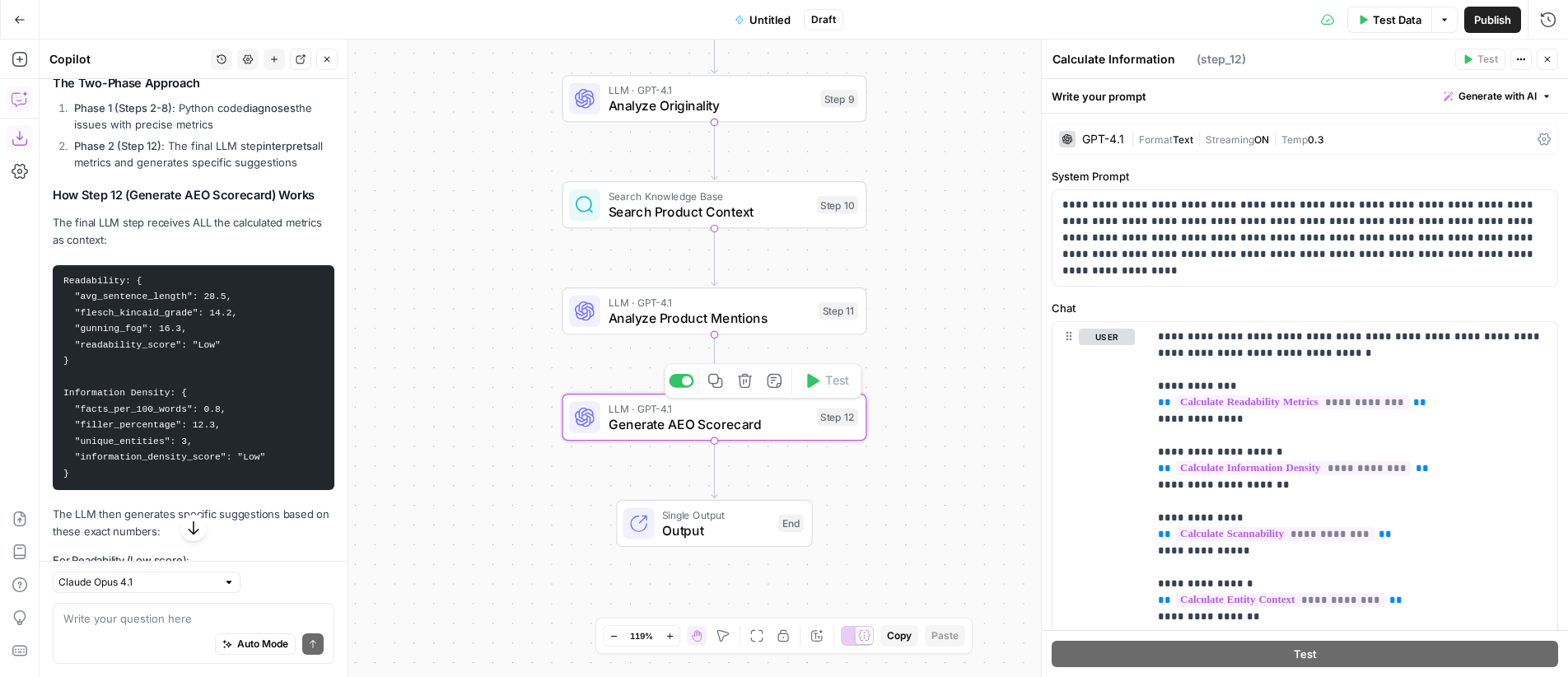
type textarea "Generate AEO Scorecard"
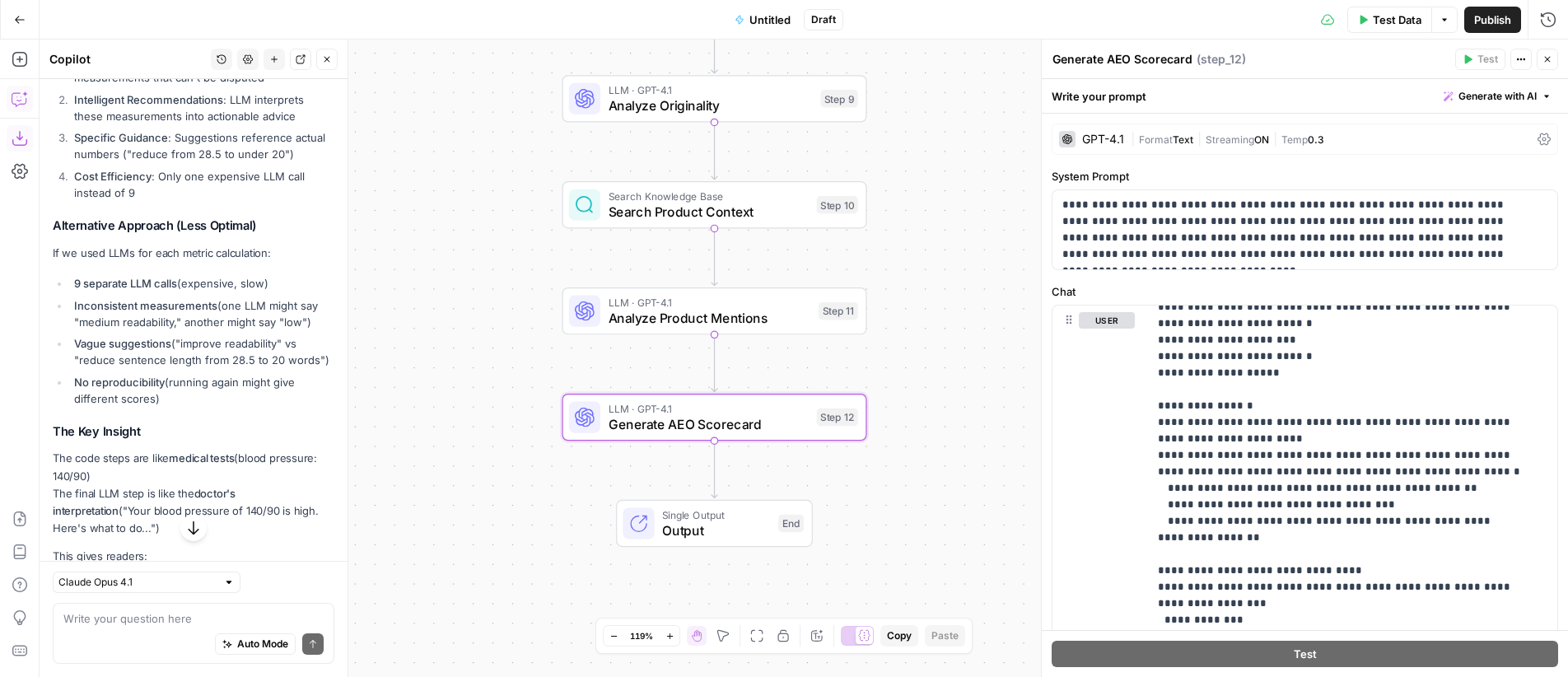
scroll to position [11226, 0]
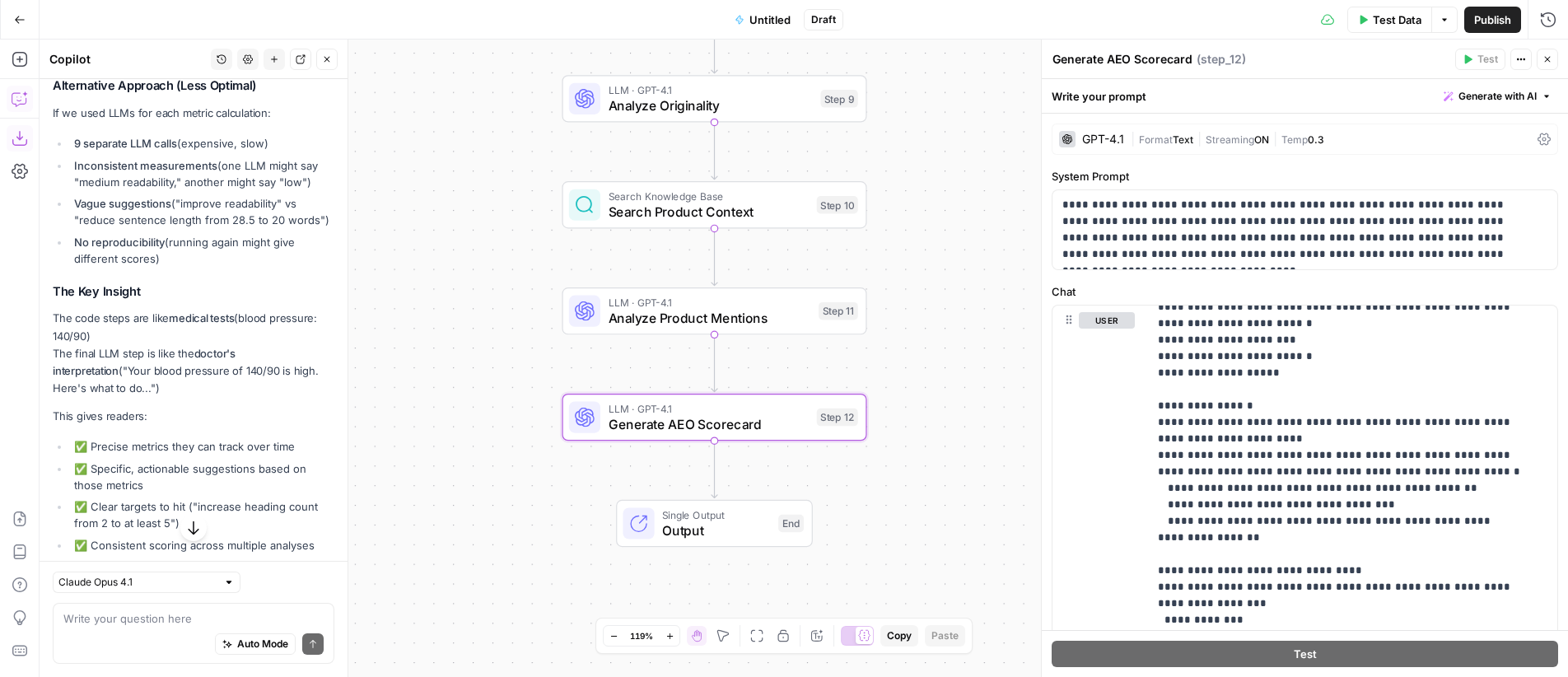
click at [1400, 9] on button "Test Data" at bounding box center [1390, 19] width 85 height 27
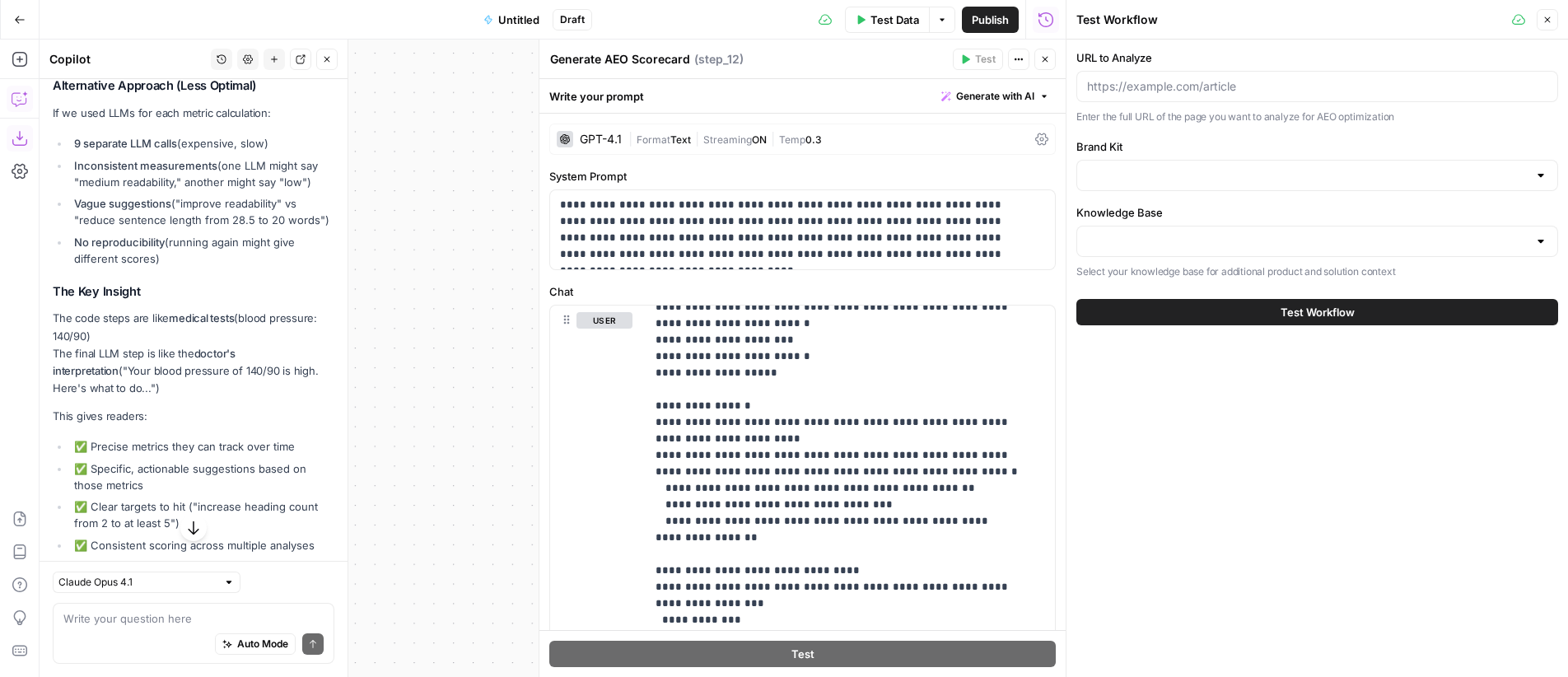
click at [513, 19] on span "Untitled" at bounding box center [518, 20] width 42 height 17
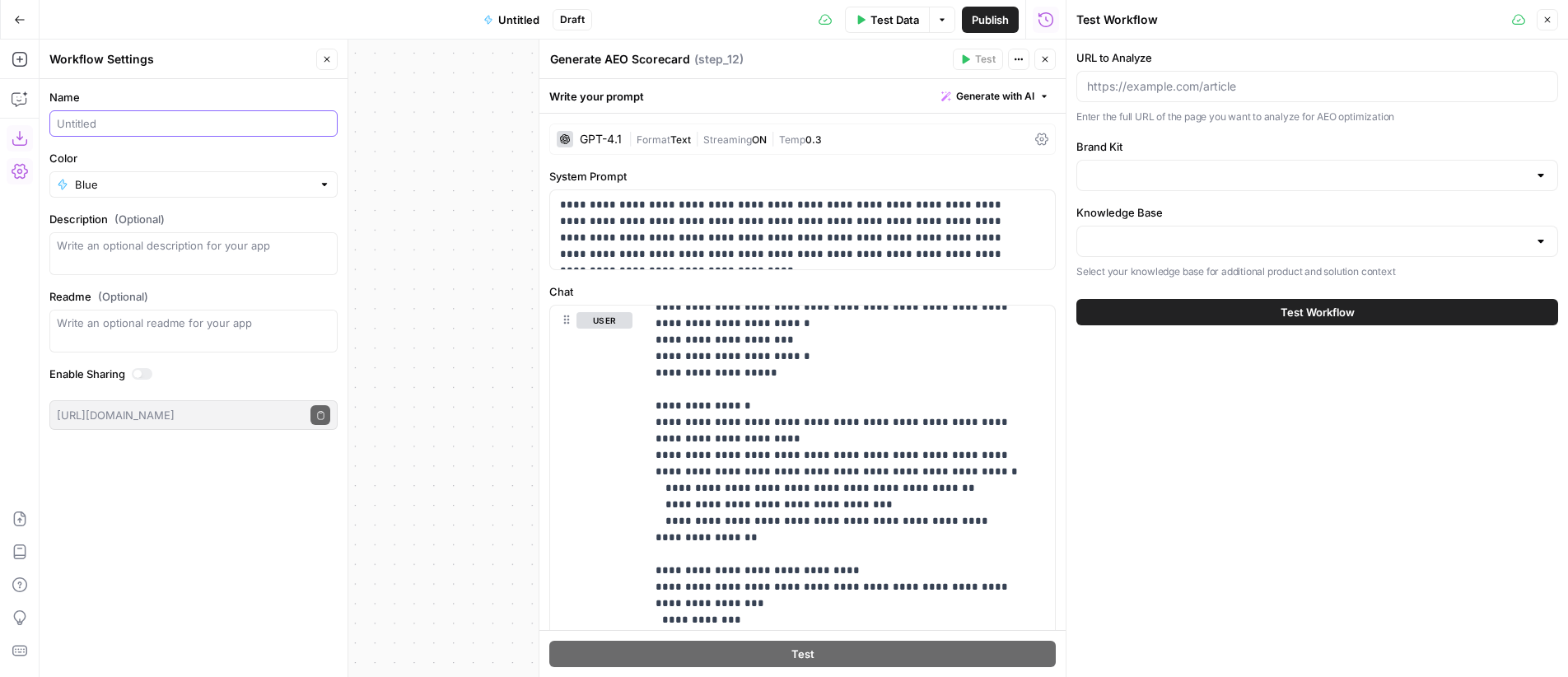
click at [125, 120] on input "Name" at bounding box center [194, 124] width 273 height 17
type input "AEO Scorecard (by [PERSON_NAME])"
click at [436, 112] on div "Workflow Input Settings Inputs Web Page Scrape Scrape Target URL Step 1 Run Cod…" at bounding box center [552, 358] width 1027 height 637
click at [327, 60] on icon "button" at bounding box center [327, 60] width 6 height 6
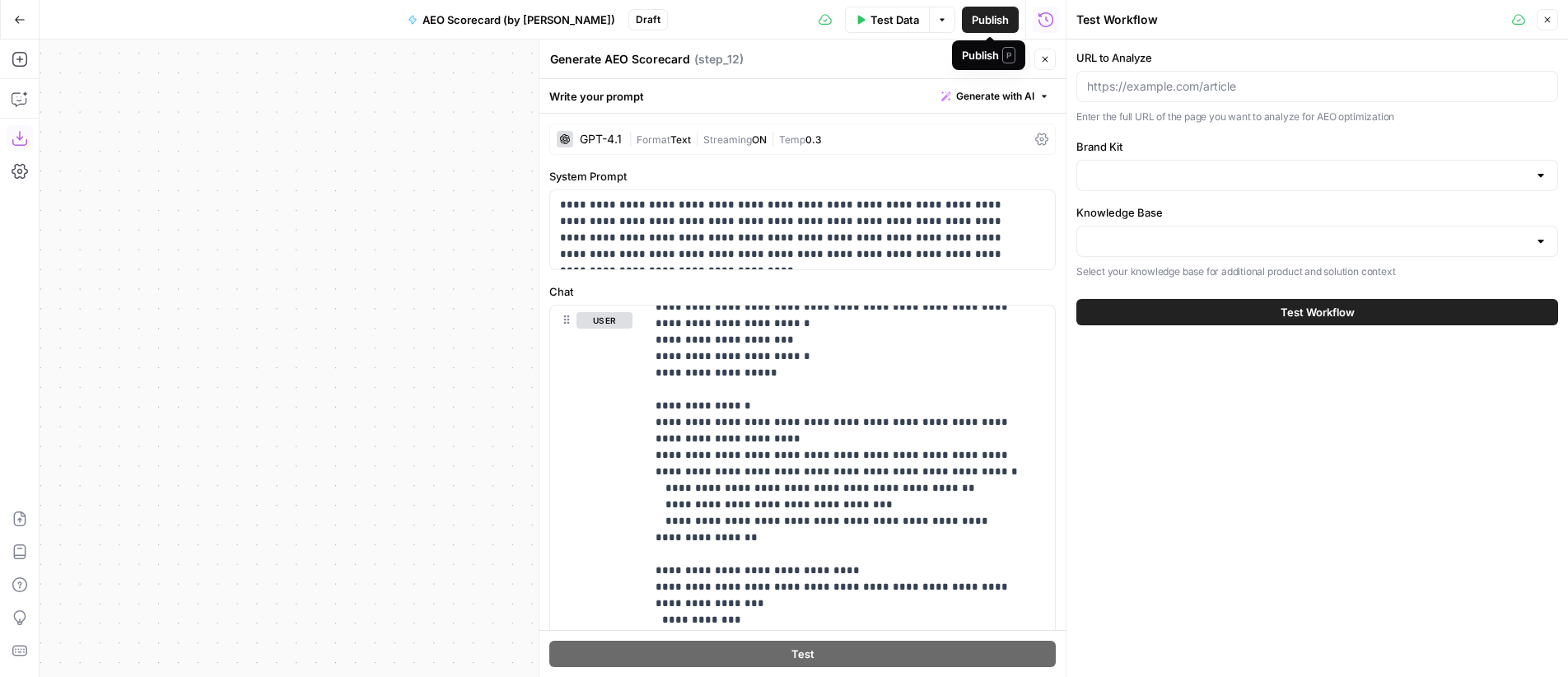
click at [978, 18] on span "Publish" at bounding box center [991, 20] width 37 height 17
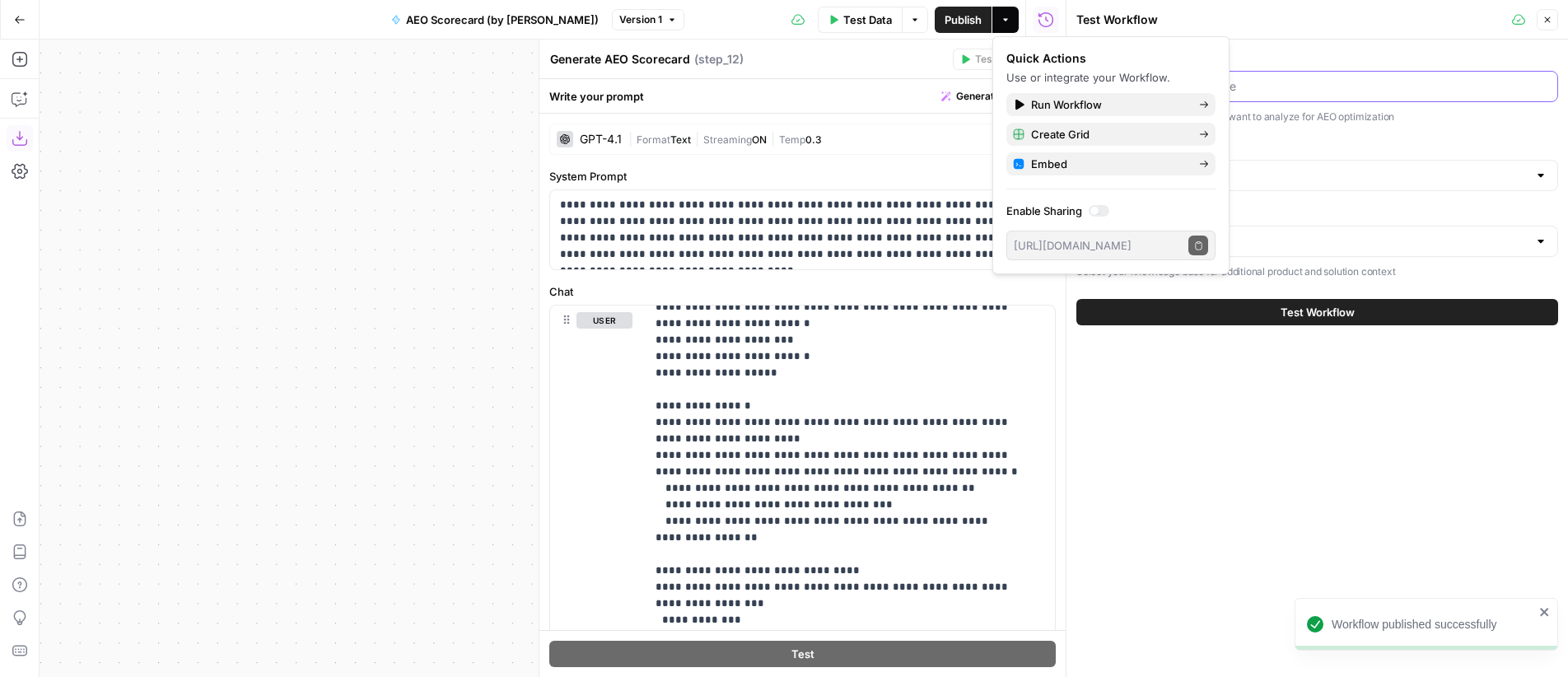
click at [1308, 89] on input "URL to Analyze" at bounding box center [1317, 87] width 460 height 17
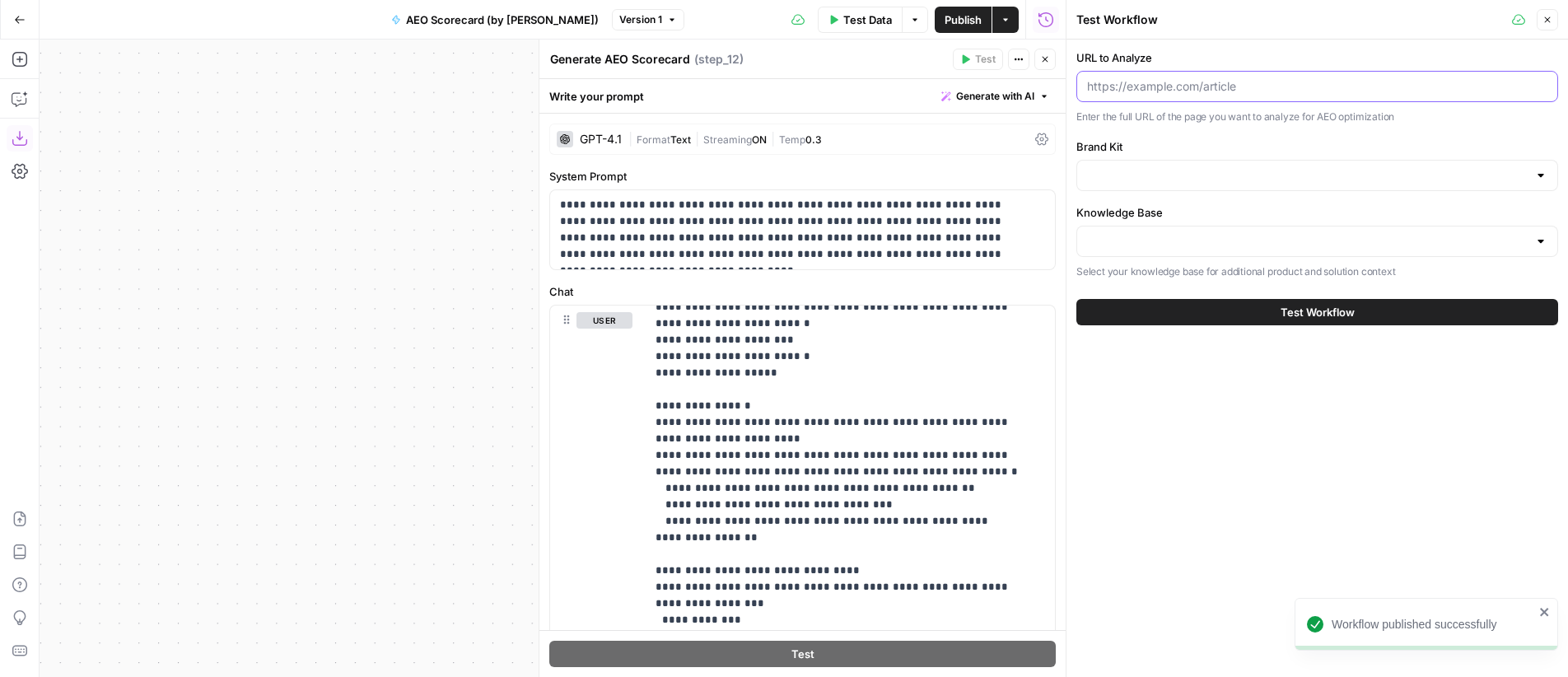
paste input "https://www.revenuememo.com/p/how-does-palantir-make-money"
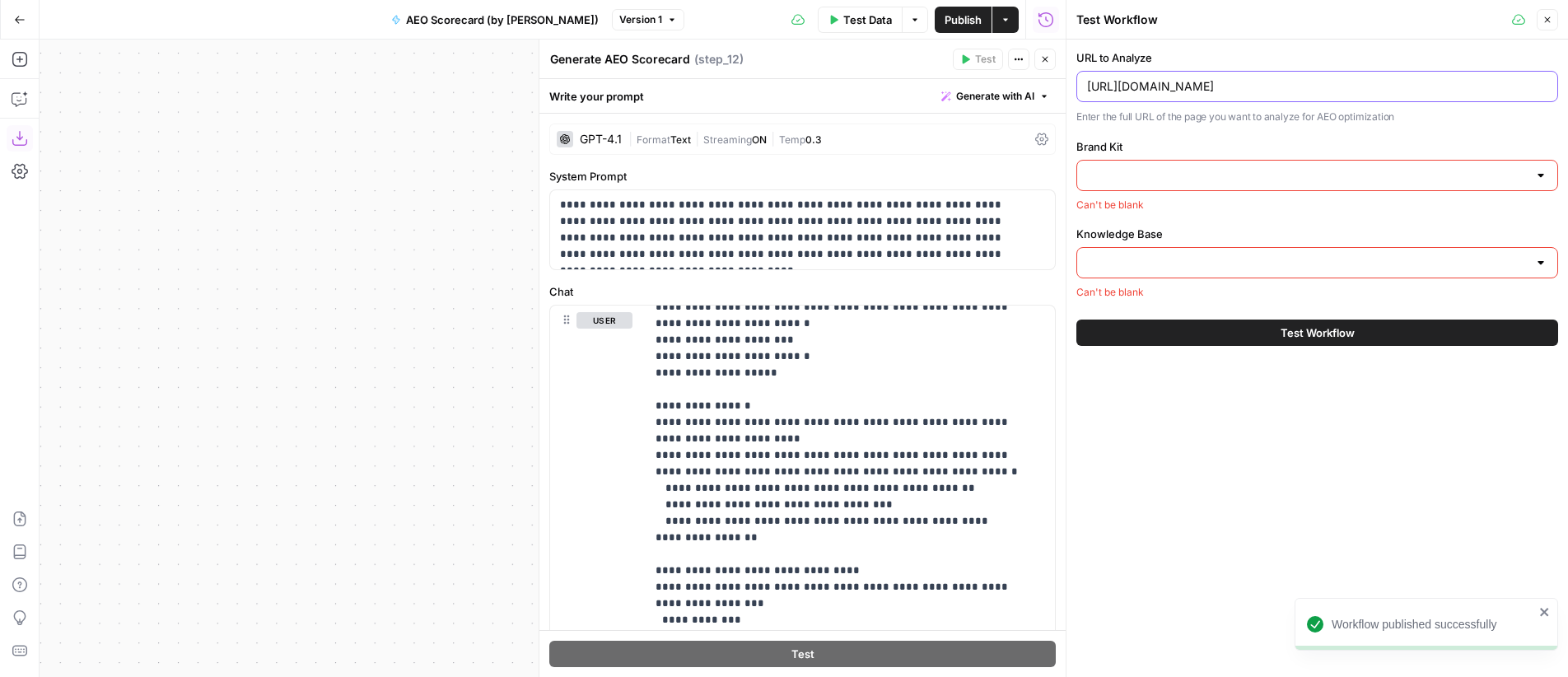
type input "https://www.revenuememo.com/p/how-does-palantir-make-money"
click at [1192, 177] on input "Brand Kit" at bounding box center [1308, 175] width 441 height 17
type input "test 1"
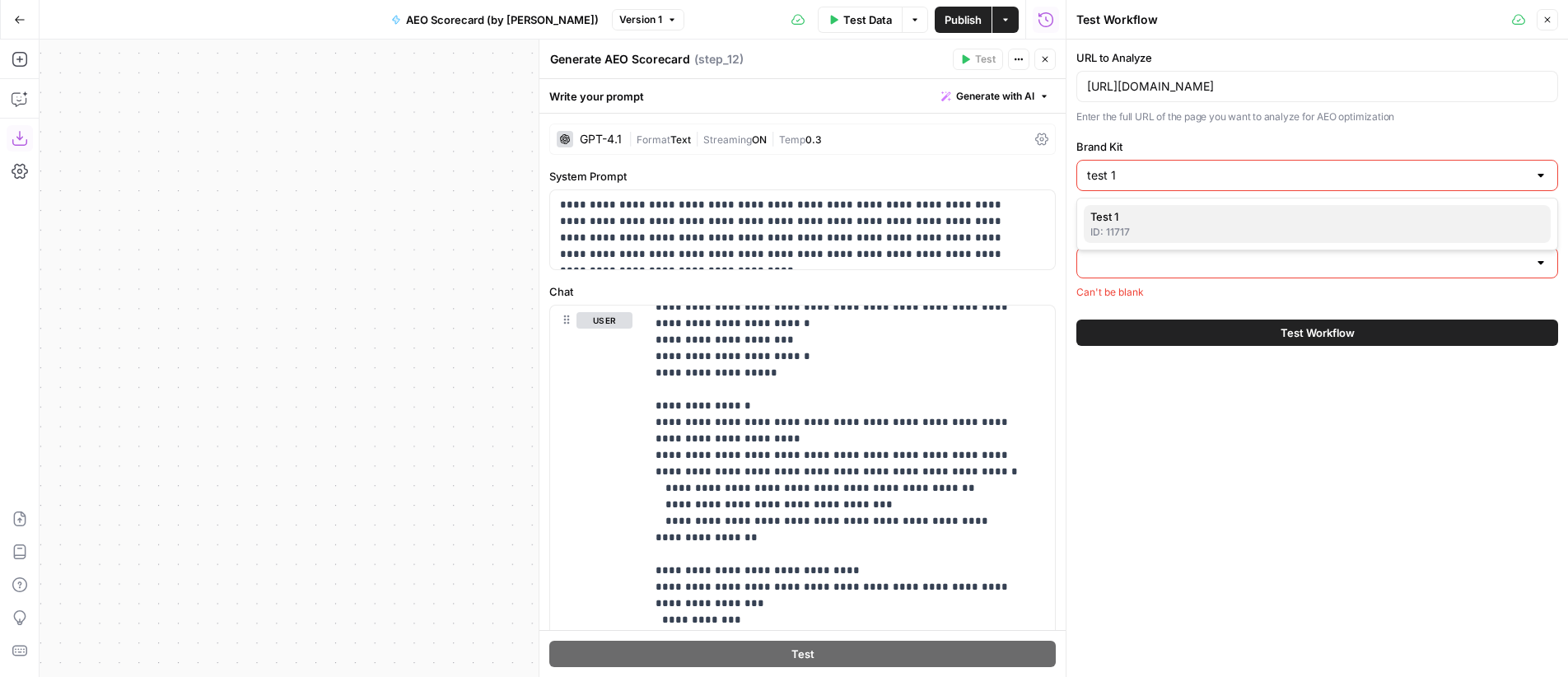
click at [1154, 218] on span "Test 1" at bounding box center [1313, 217] width 447 height 17
type input "Test 1"
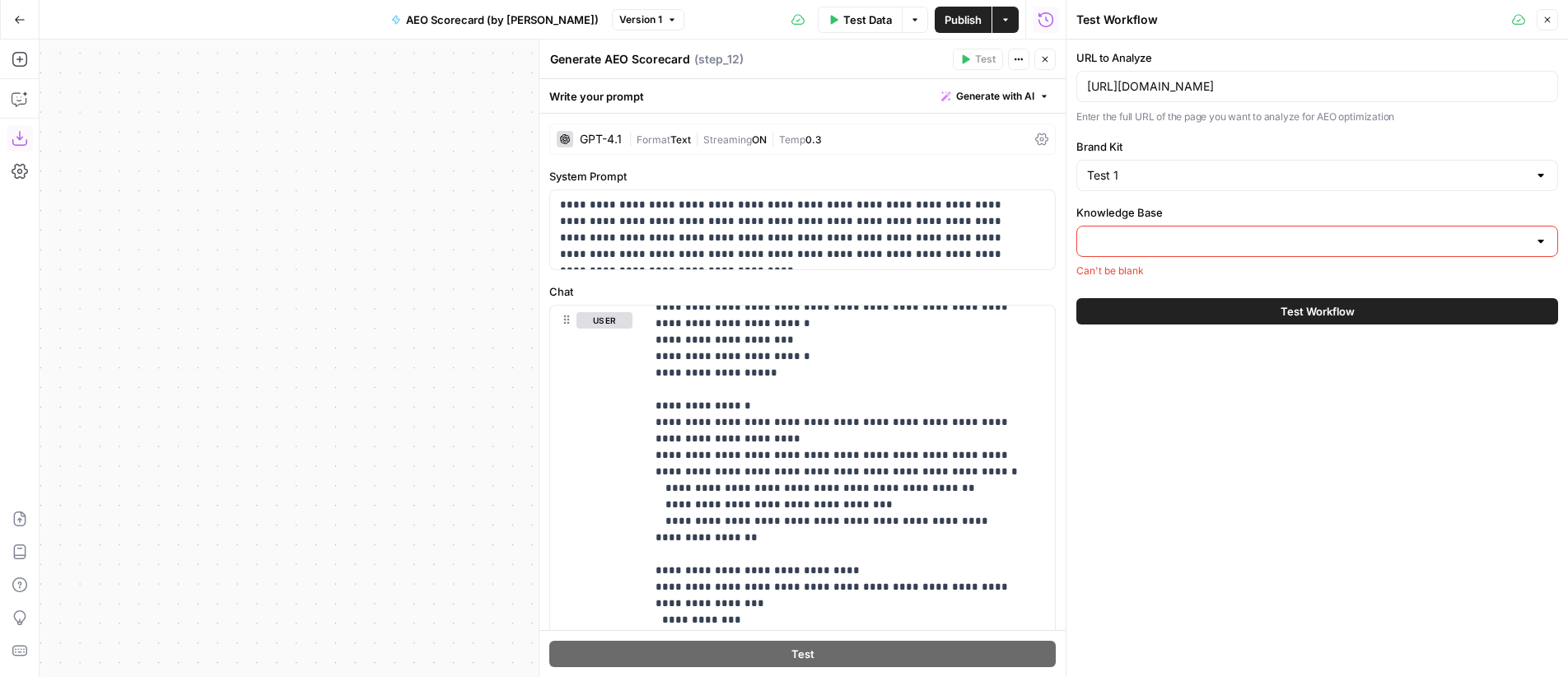
click at [1142, 238] on input "Knowledge Base" at bounding box center [1308, 242] width 441 height 17
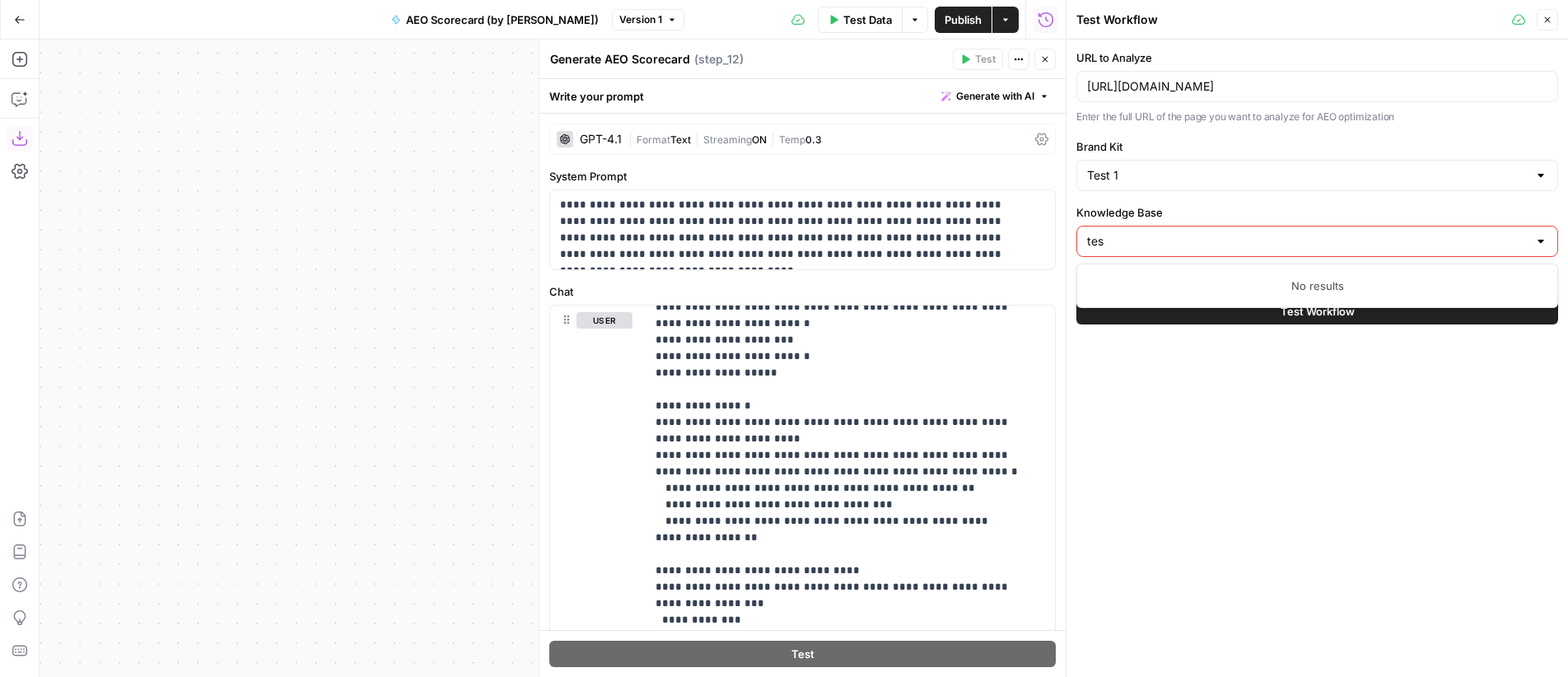
type input "test"
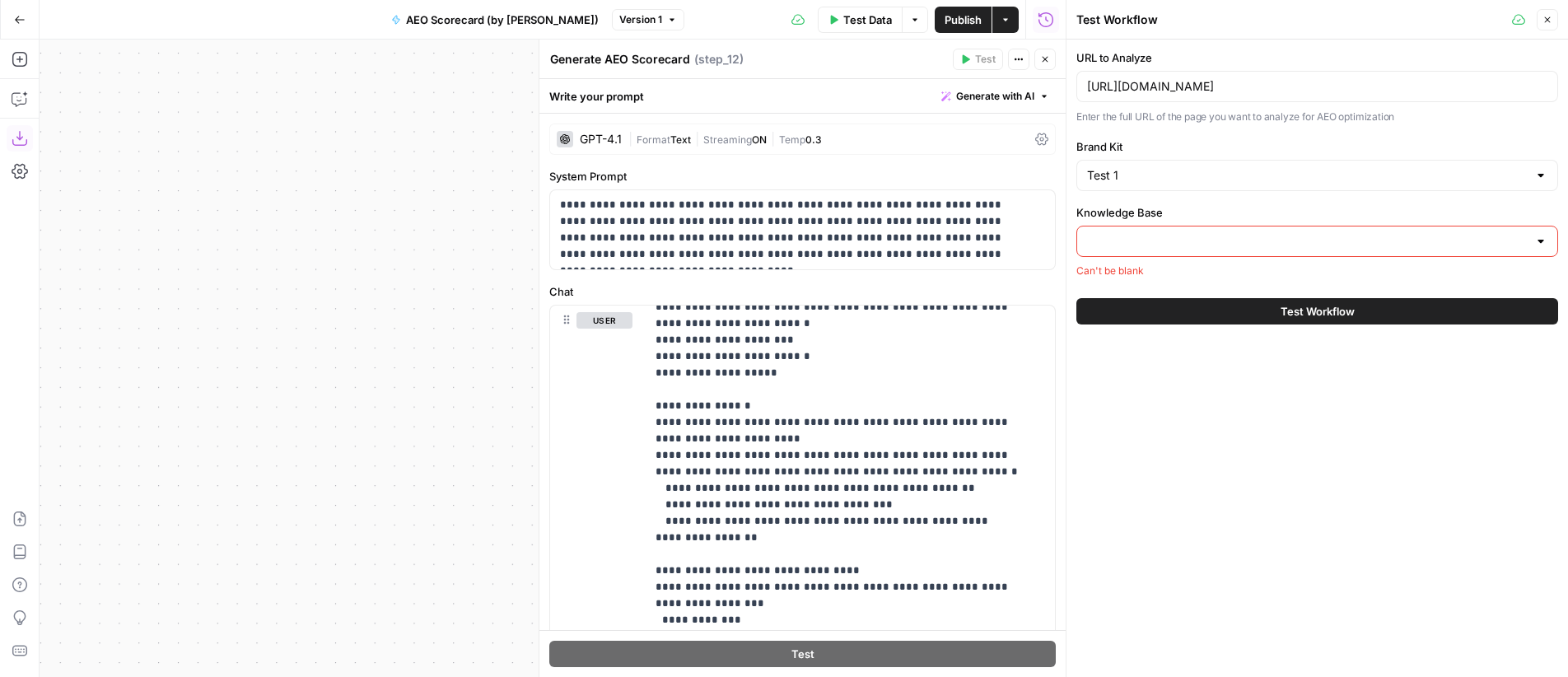
click at [1388, 456] on div "URL to Analyze https://www.revenuememo.com/p/how-does-palantir-make-money Enter…" at bounding box center [1317, 358] width 502 height 637
click at [1049, 61] on icon "button" at bounding box center [1045, 59] width 10 height 10
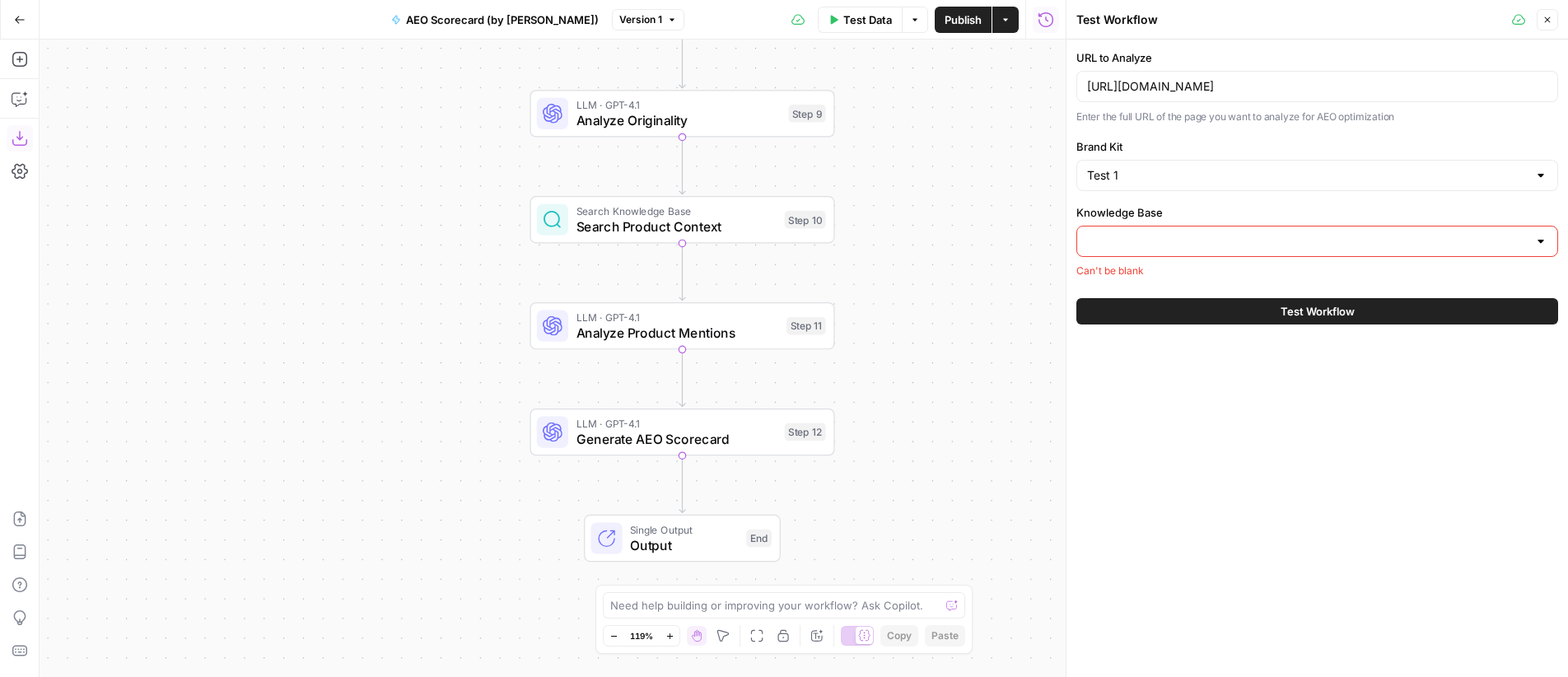
drag, startPoint x: 449, startPoint y: 329, endPoint x: 411, endPoint y: 365, distance: 52.3
click at [411, 365] on div "Workflow Input Settings Inputs Web Page Scrape Scrape Target URL Step 1 Run Cod…" at bounding box center [552, 358] width 1027 height 637
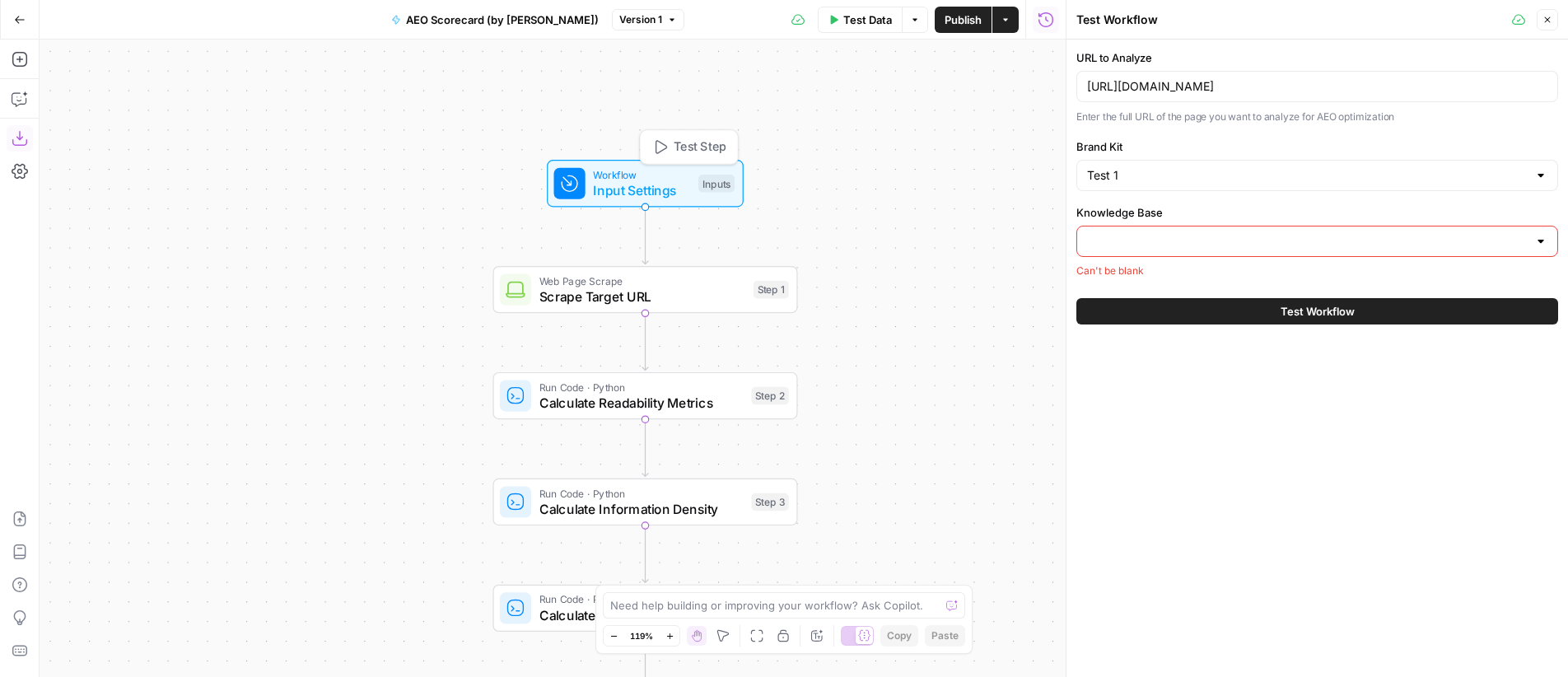
click at [629, 178] on span "Workflow" at bounding box center [641, 173] width 97 height 16
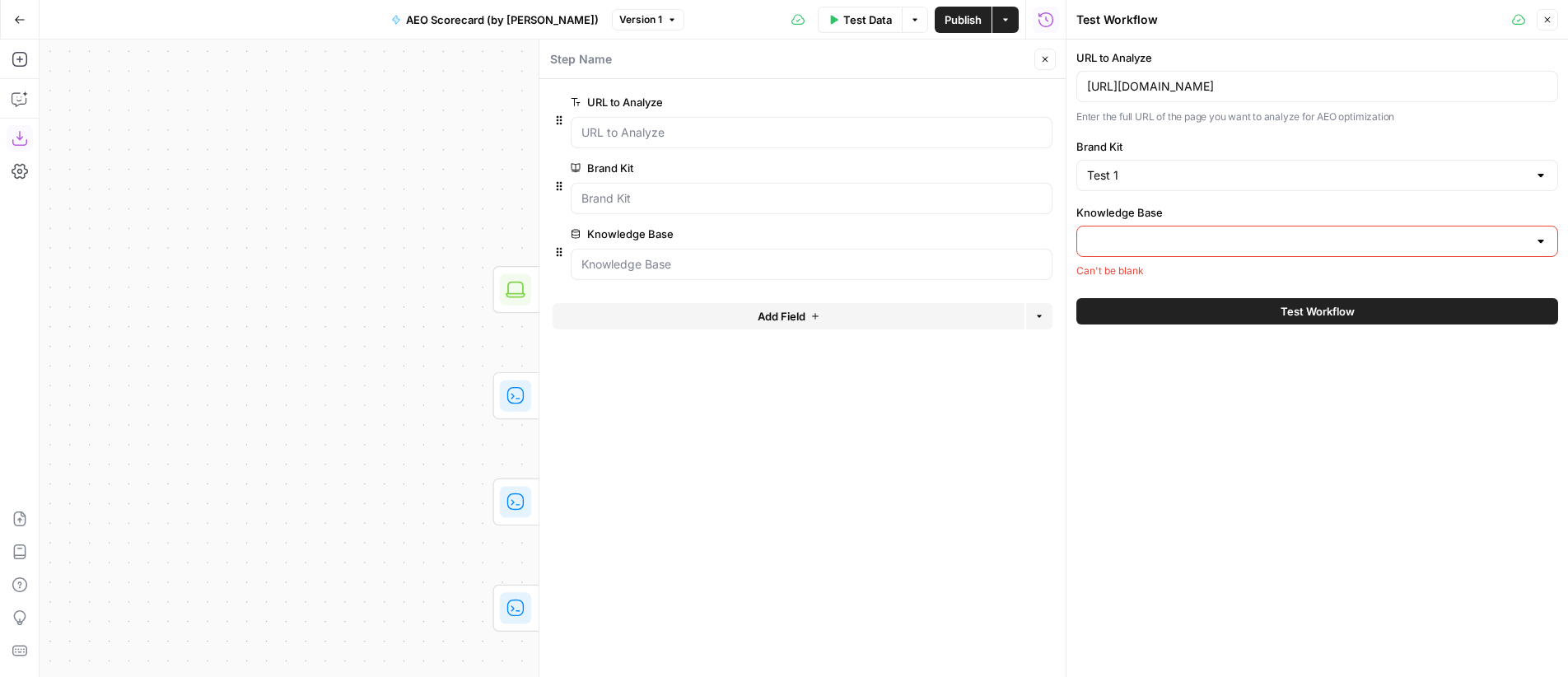
click at [1008, 234] on span "edit field" at bounding box center [991, 233] width 36 height 13
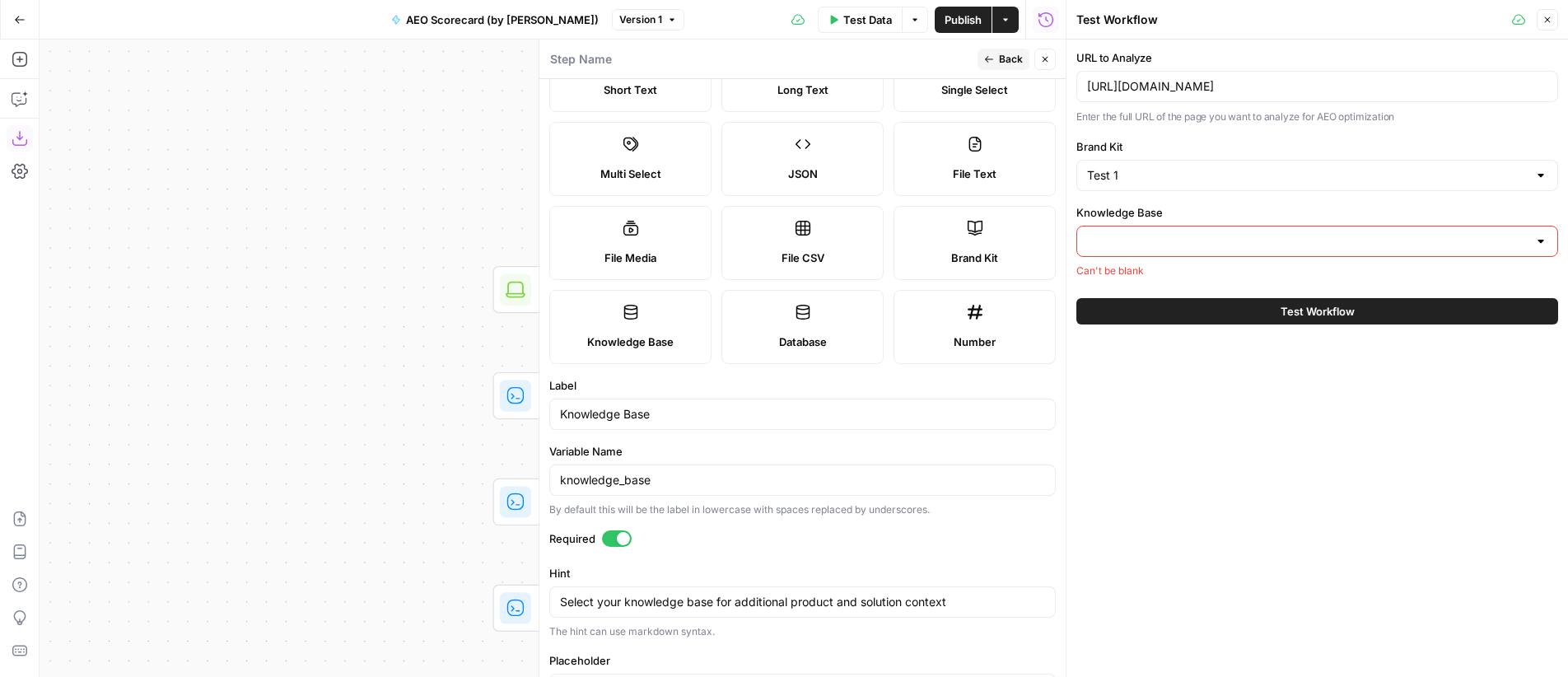
scroll to position [113, 0]
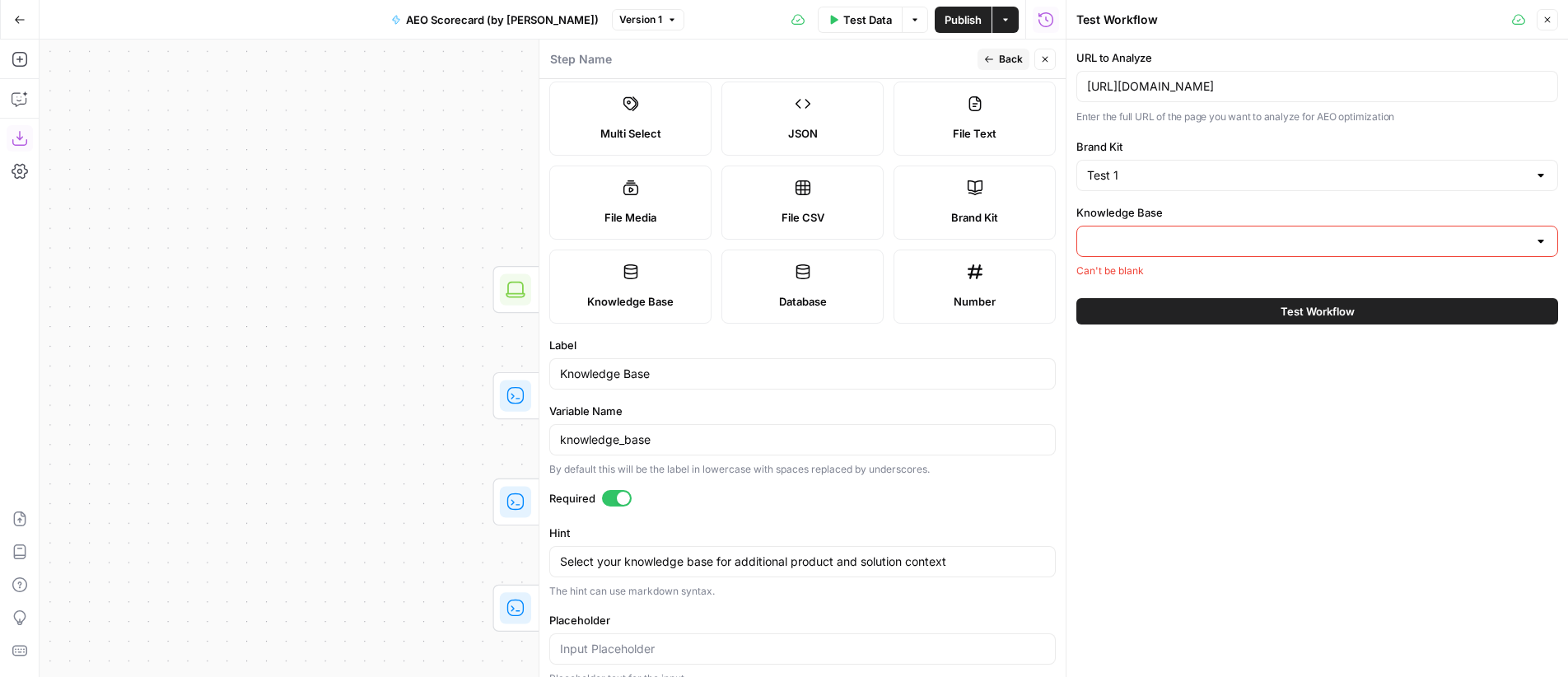
click at [612, 499] on div at bounding box center [617, 498] width 30 height 17
click at [1048, 55] on icon "button" at bounding box center [1045, 59] width 10 height 10
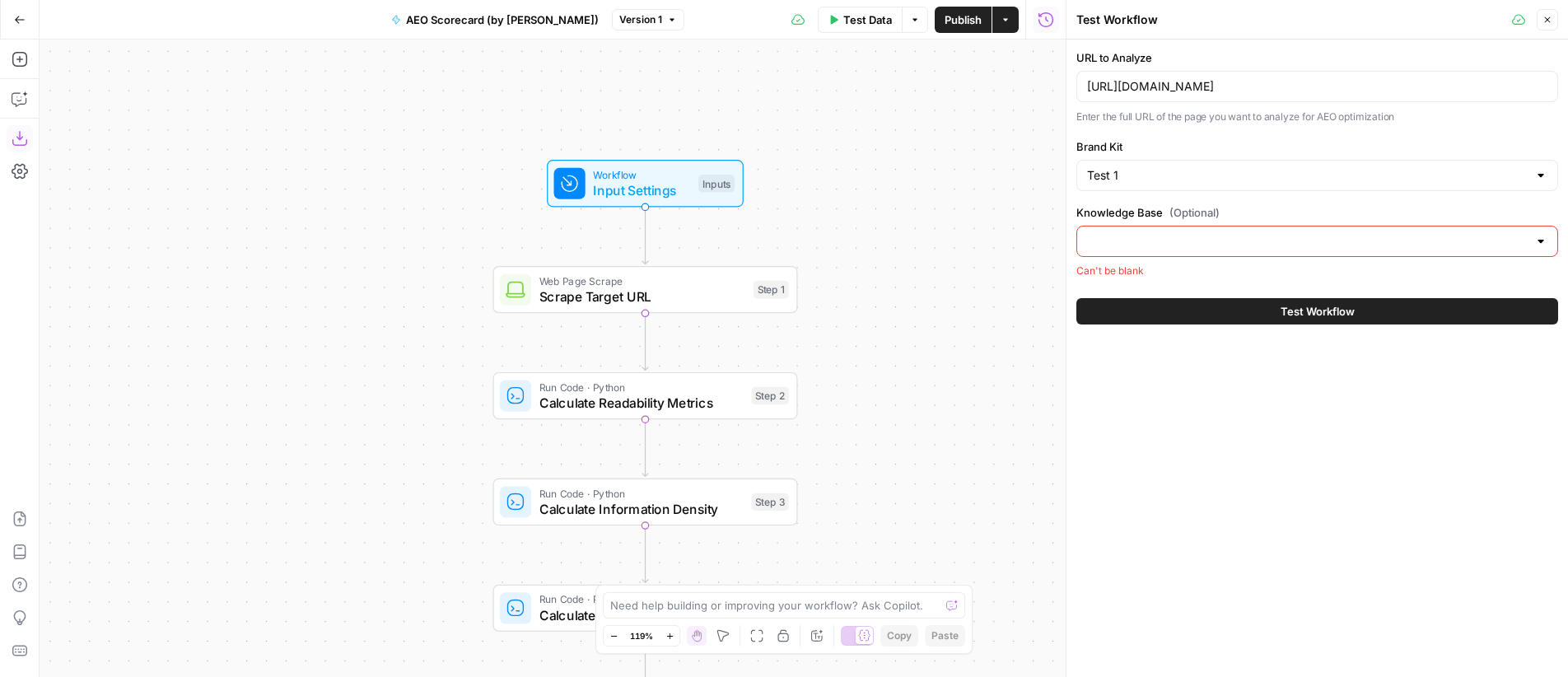
click at [1305, 436] on div "URL to Analyze https://www.revenuememo.com/p/how-does-palantir-make-money Enter…" at bounding box center [1317, 358] width 502 height 637
click at [1331, 309] on span "Test Workflow" at bounding box center [1317, 312] width 74 height 17
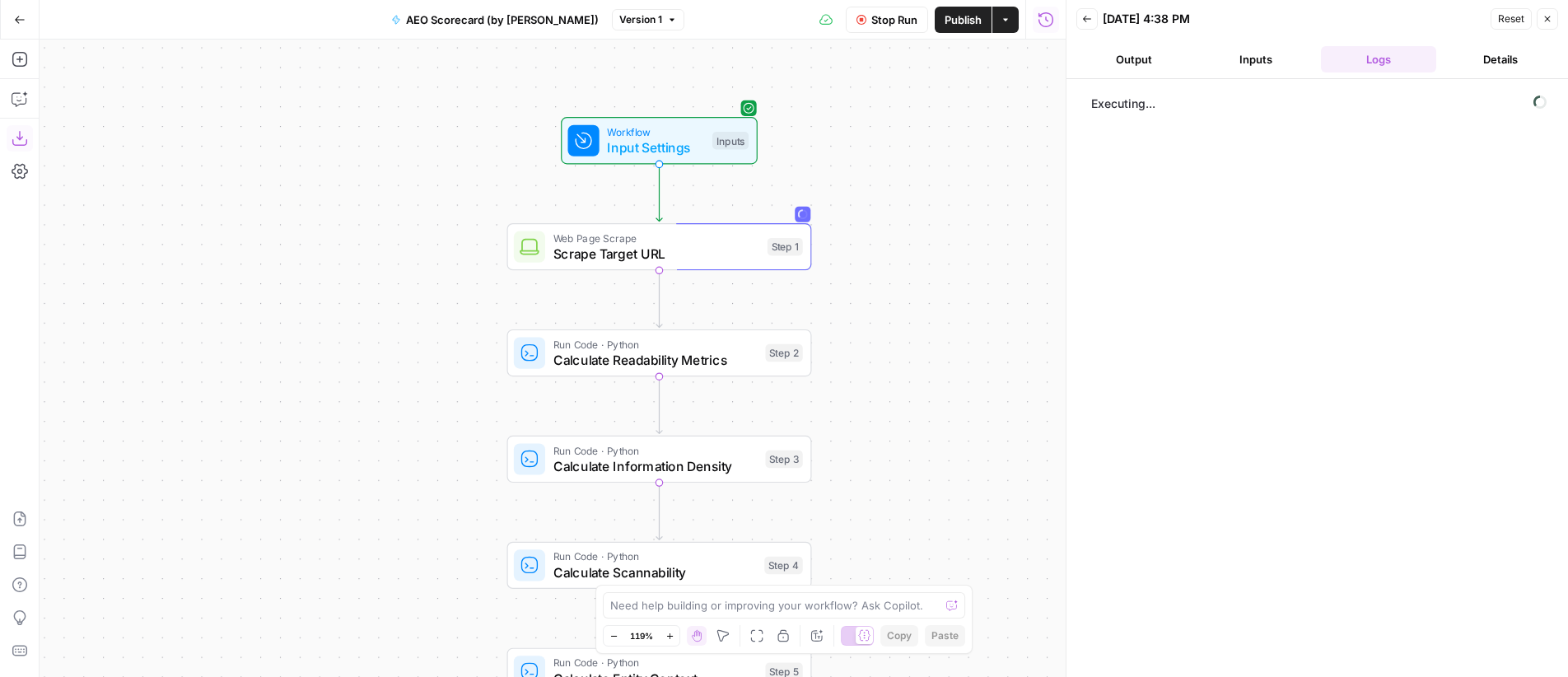
drag, startPoint x: 932, startPoint y: 298, endPoint x: 944, endPoint y: 256, distance: 43.7
click at [944, 256] on div "Workflow Input Settings Inputs Web Page Scrape Scrape Target URL Step 1 Run Cod…" at bounding box center [552, 358] width 1027 height 637
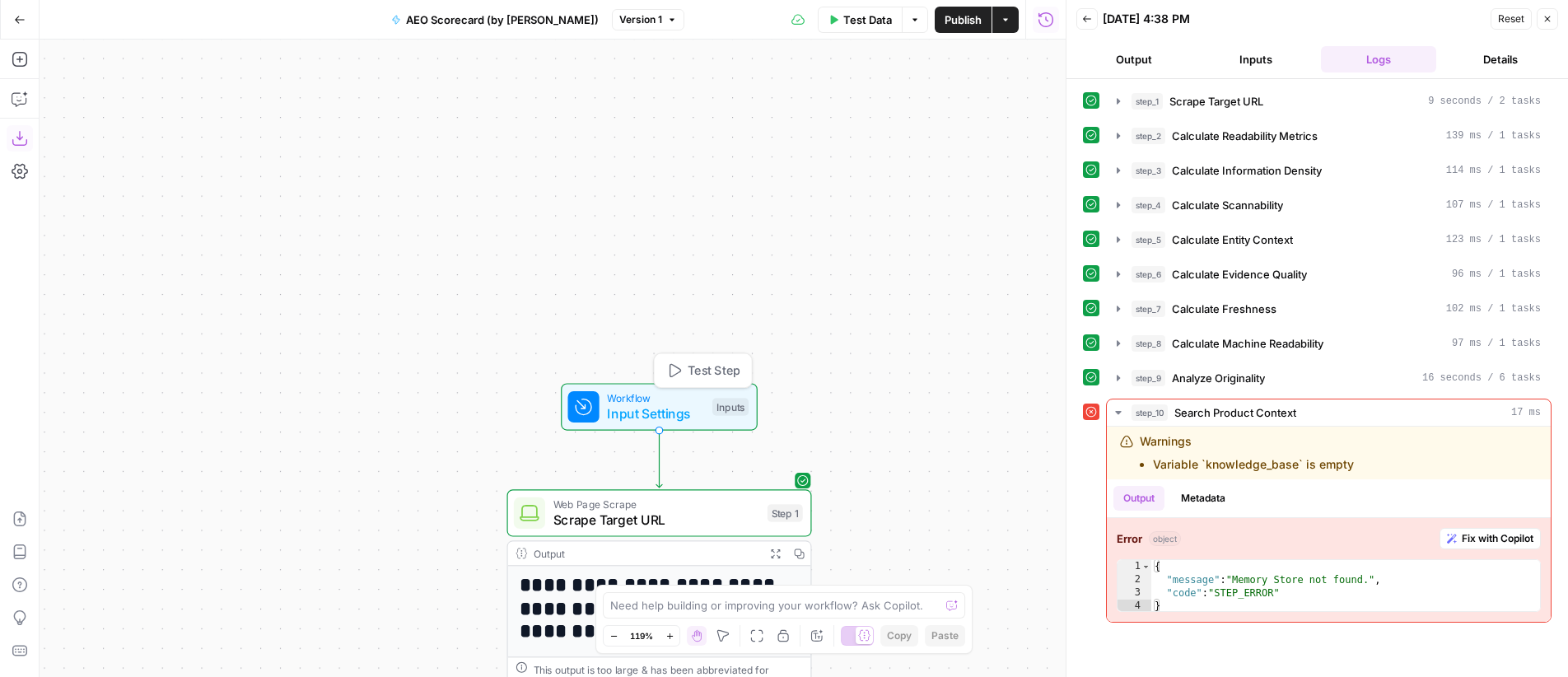
click at [677, 395] on span "Workflow" at bounding box center [655, 398] width 97 height 16
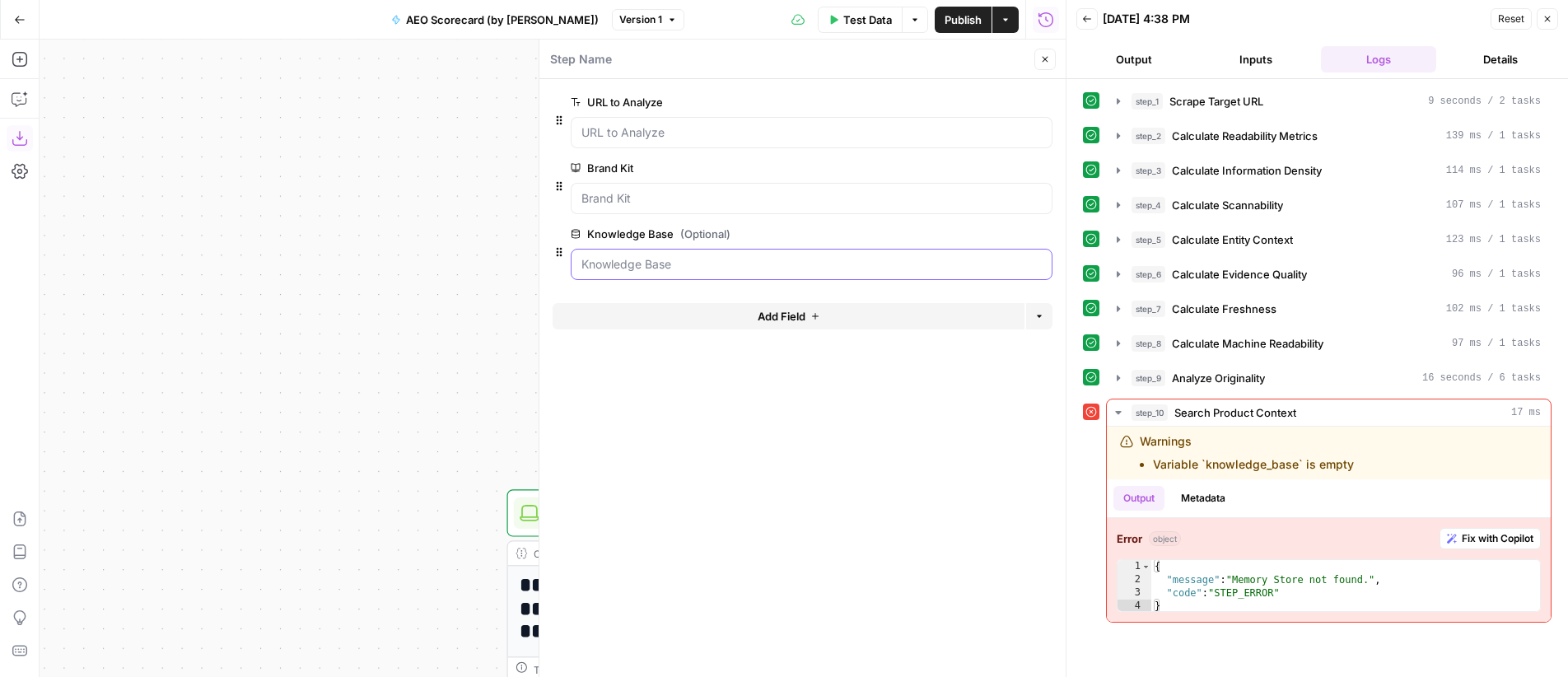
click at [733, 267] on Base "Knowledge Base (Optional)" at bounding box center [811, 265] width 460 height 17
click at [1515, 18] on span "Reset" at bounding box center [1511, 19] width 27 height 15
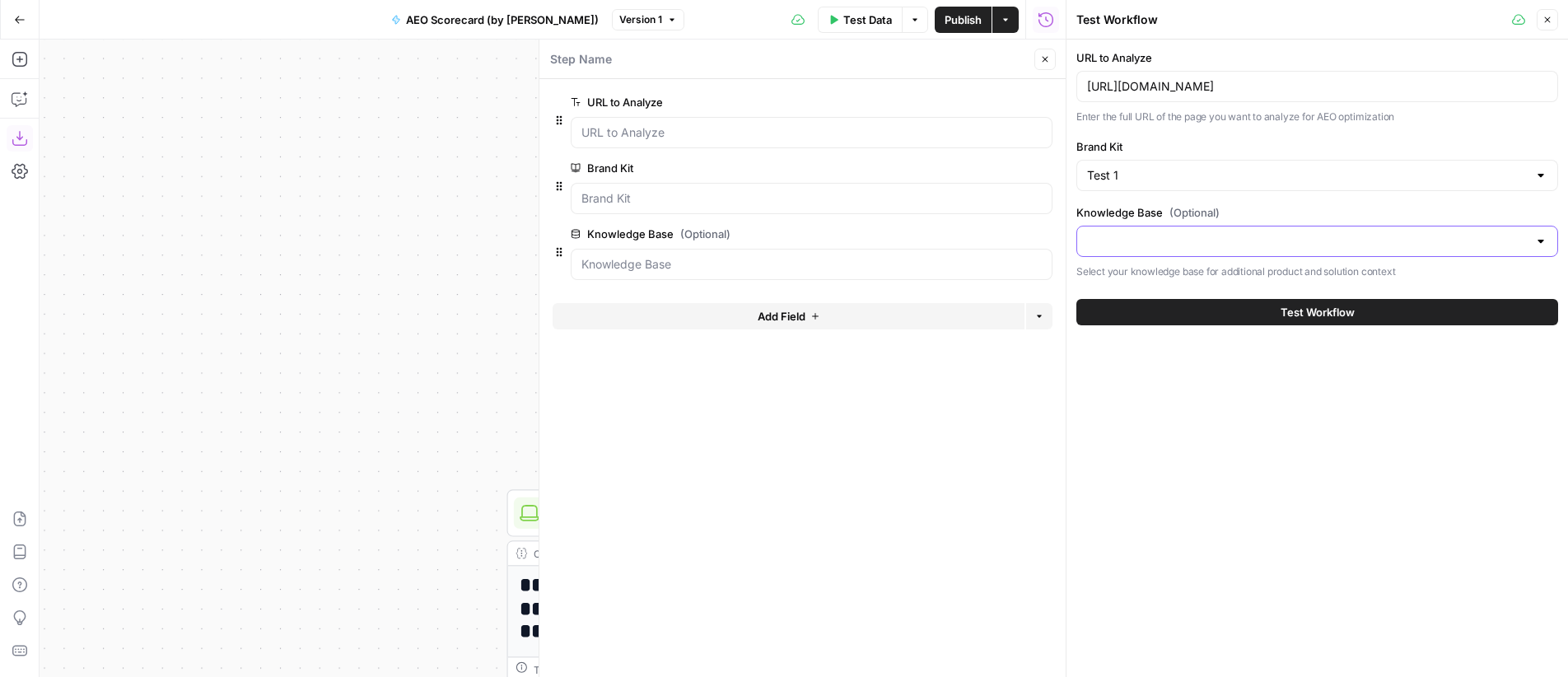
click at [1182, 244] on input "Knowledge Base (Optional)" at bounding box center [1308, 242] width 441 height 17
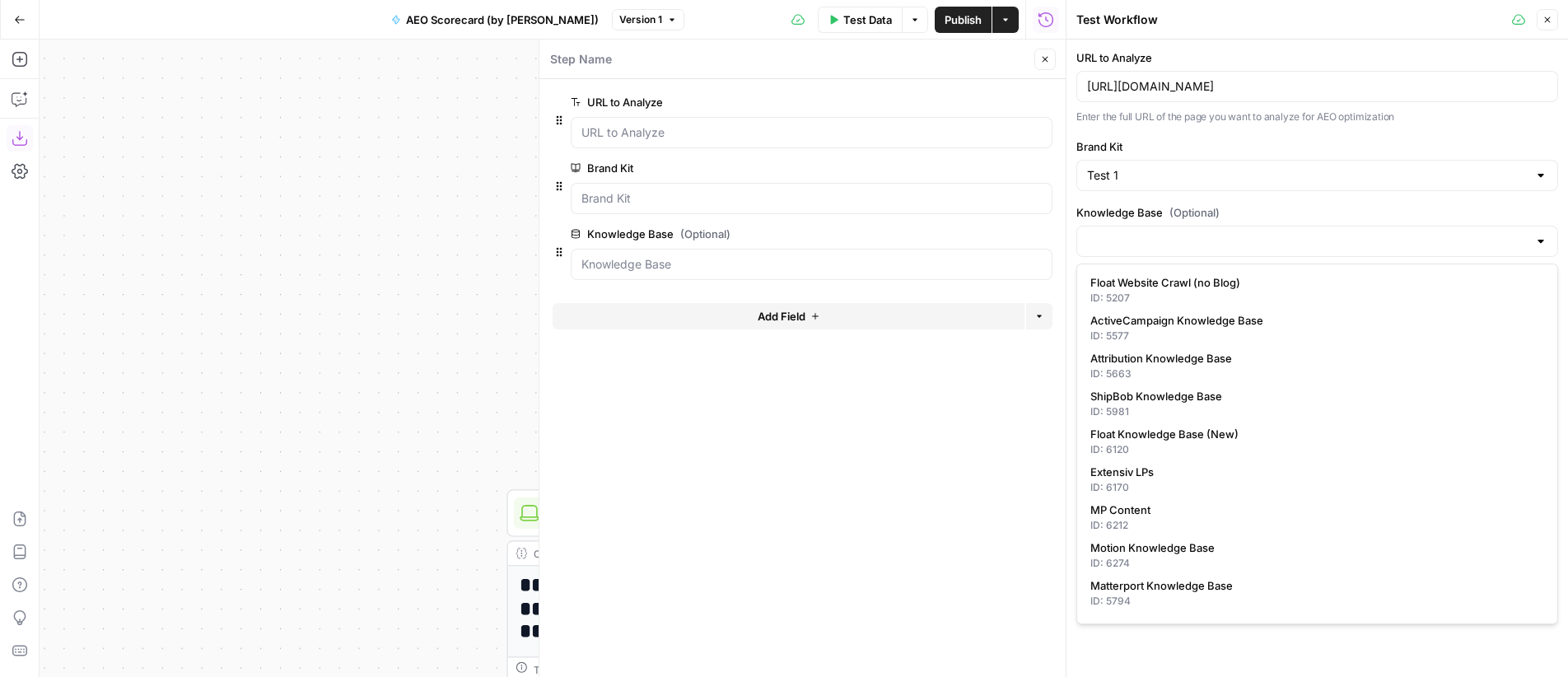
click at [1218, 73] on div "https://www.revenuememo.com/p/how-does-palantir-make-money" at bounding box center [1317, 87] width 481 height 31
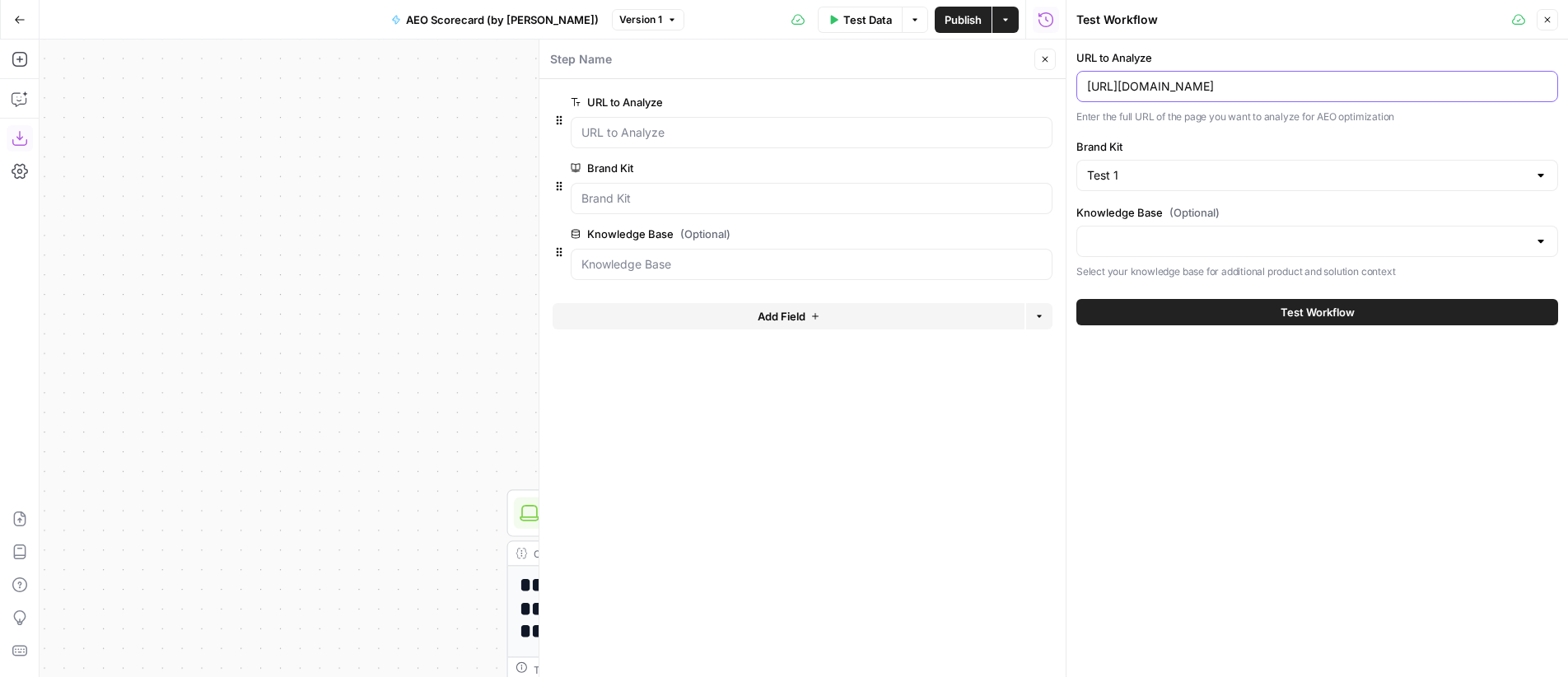
click at [1245, 80] on input "https://www.revenuememo.com/p/how-does-palantir-make-money" at bounding box center [1317, 87] width 460 height 17
paste input "matterport.com/blog/self-guided-apartment-tour"
type input "https://matterport.com/blog/self-guided-apartment-tour"
click at [1155, 179] on input "Brand Kit" at bounding box center [1308, 175] width 441 height 17
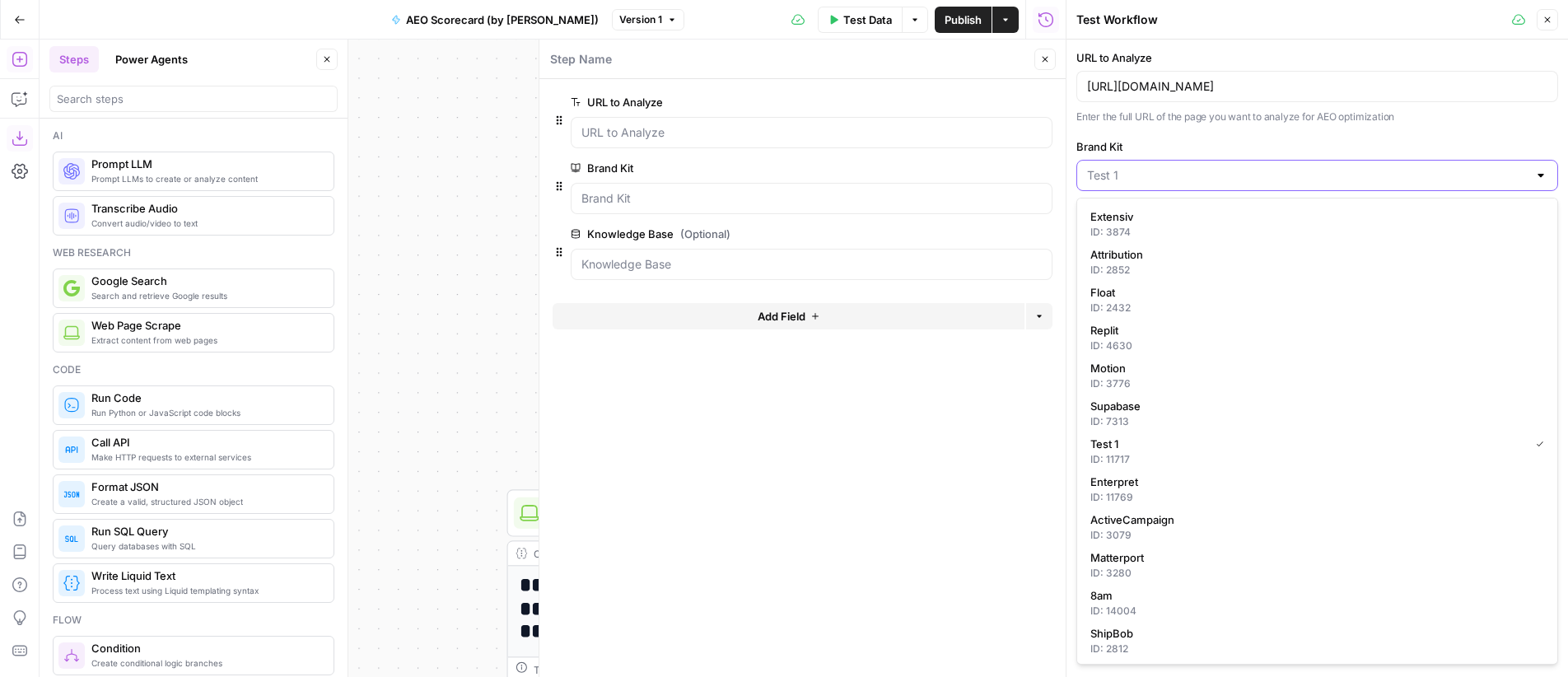
click at [1151, 179] on input "Brand Kit" at bounding box center [1308, 175] width 441 height 17
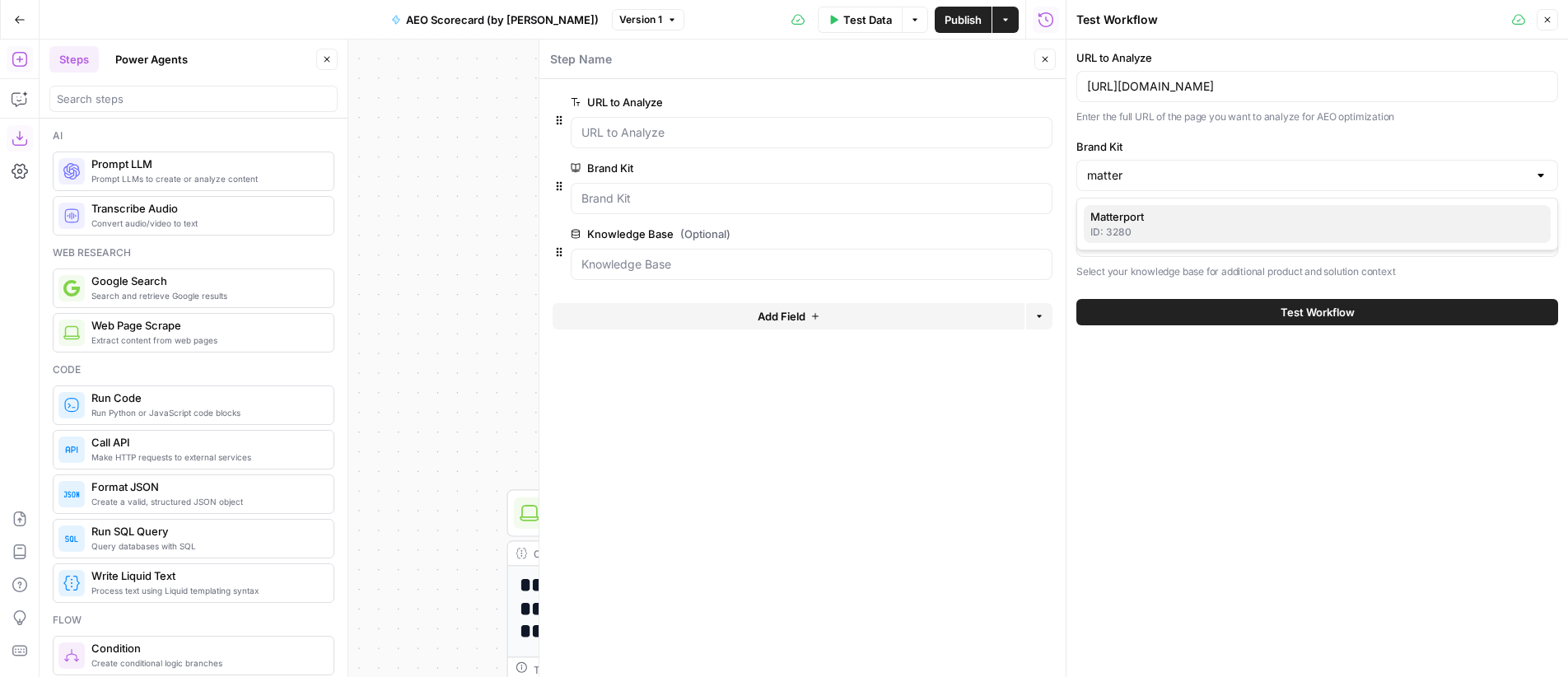
click at [1182, 220] on span "Matterport" at bounding box center [1313, 217] width 447 height 17
type input "Matterport"
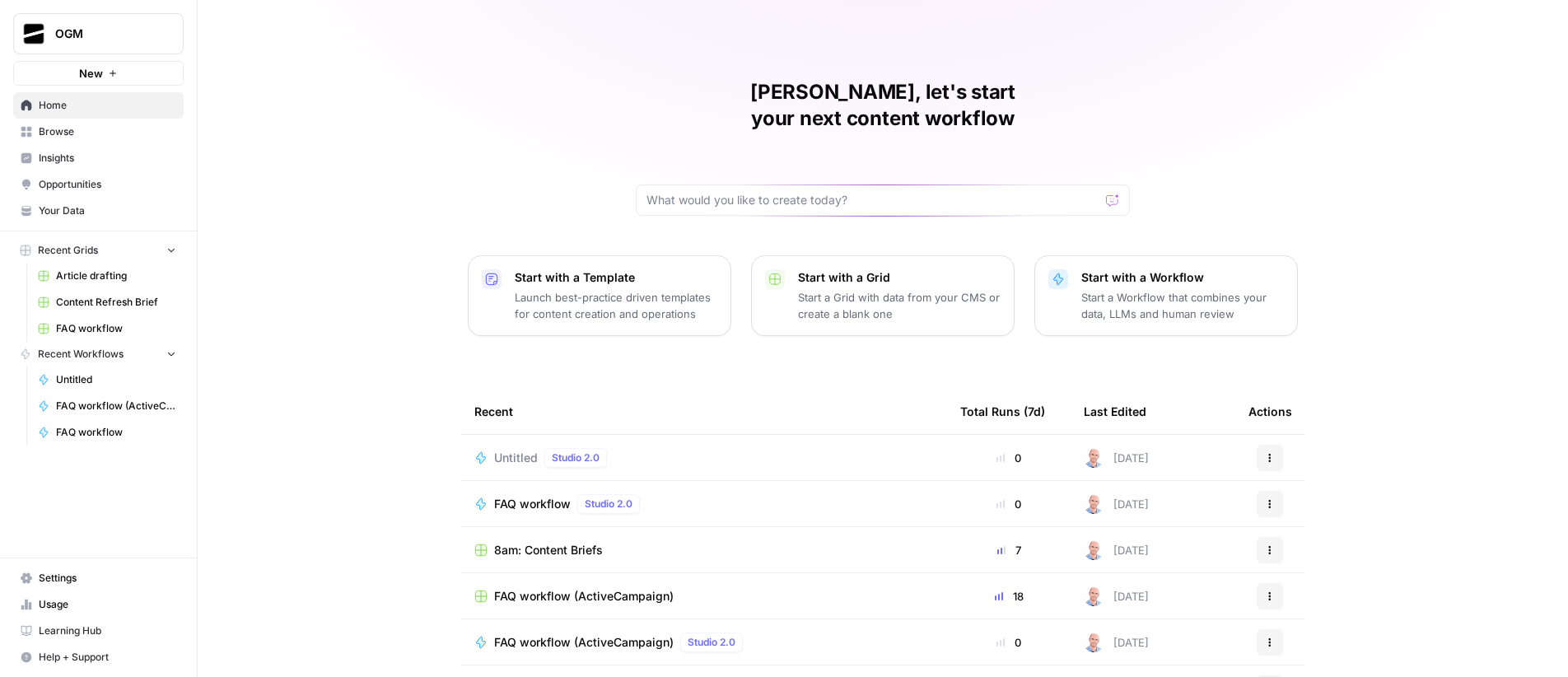
click at [109, 83] on button "New" at bounding box center [98, 73] width 171 height 25
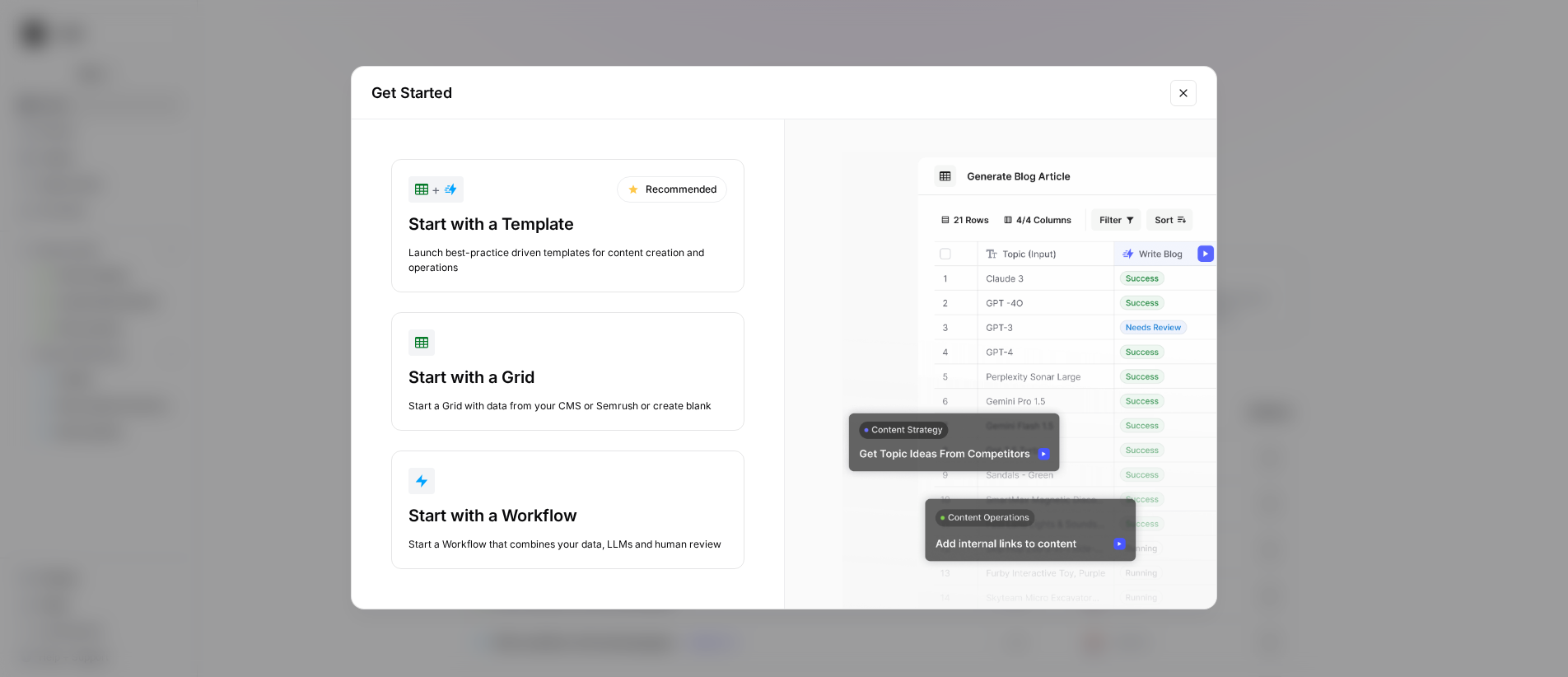
click at [598, 224] on div "Start with a Template" at bounding box center [568, 223] width 319 height 23
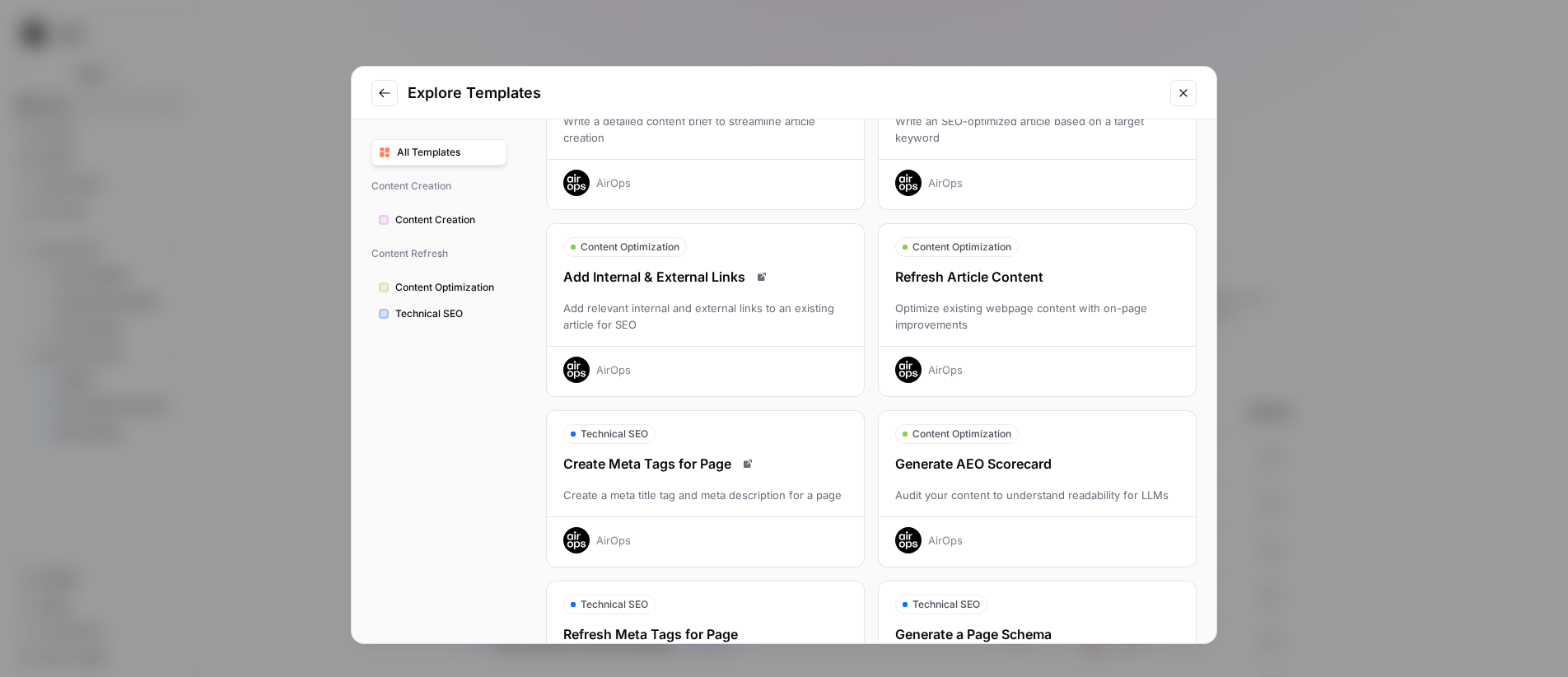
scroll to position [289, 0]
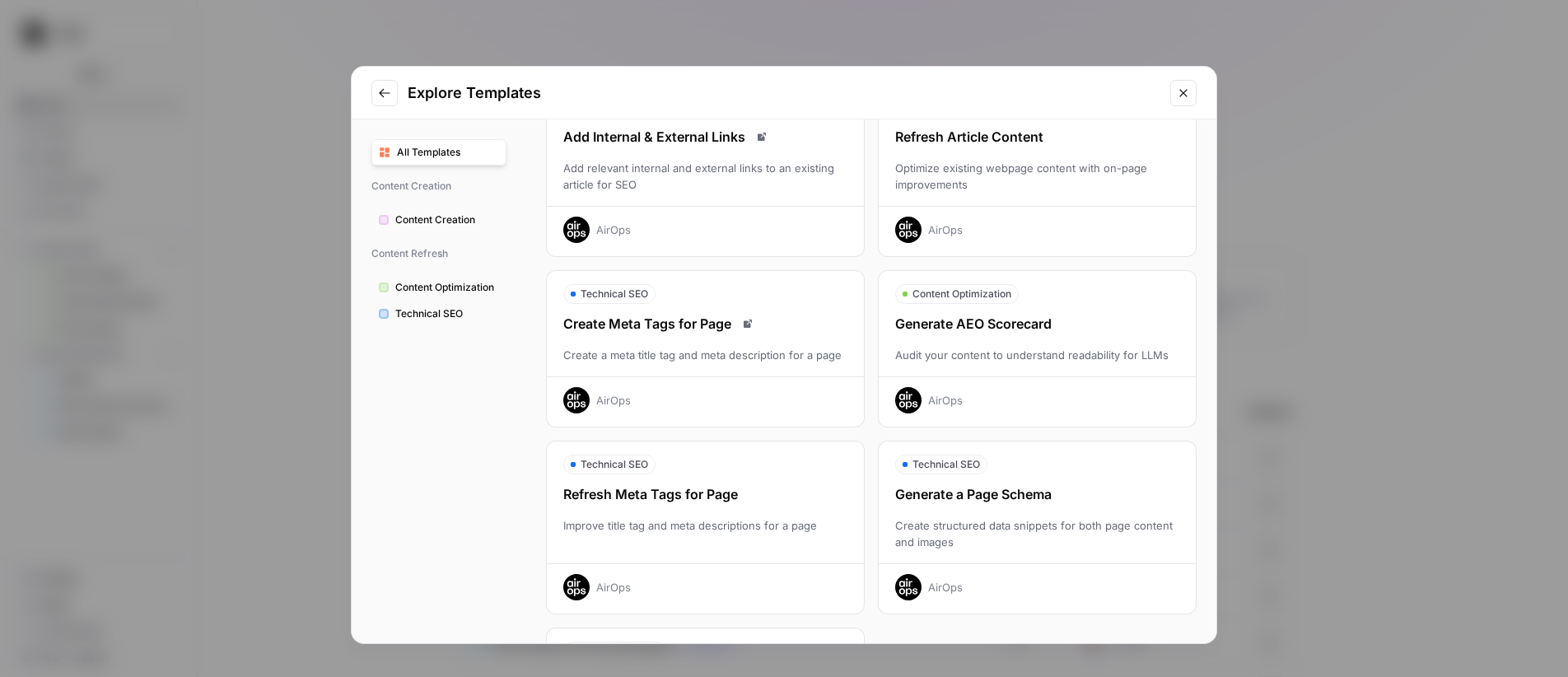
drag, startPoint x: 991, startPoint y: 318, endPoint x: 993, endPoint y: 286, distance: 32.1
click at [991, 318] on div "Generate AEO Scorecard" at bounding box center [1038, 323] width 317 height 19
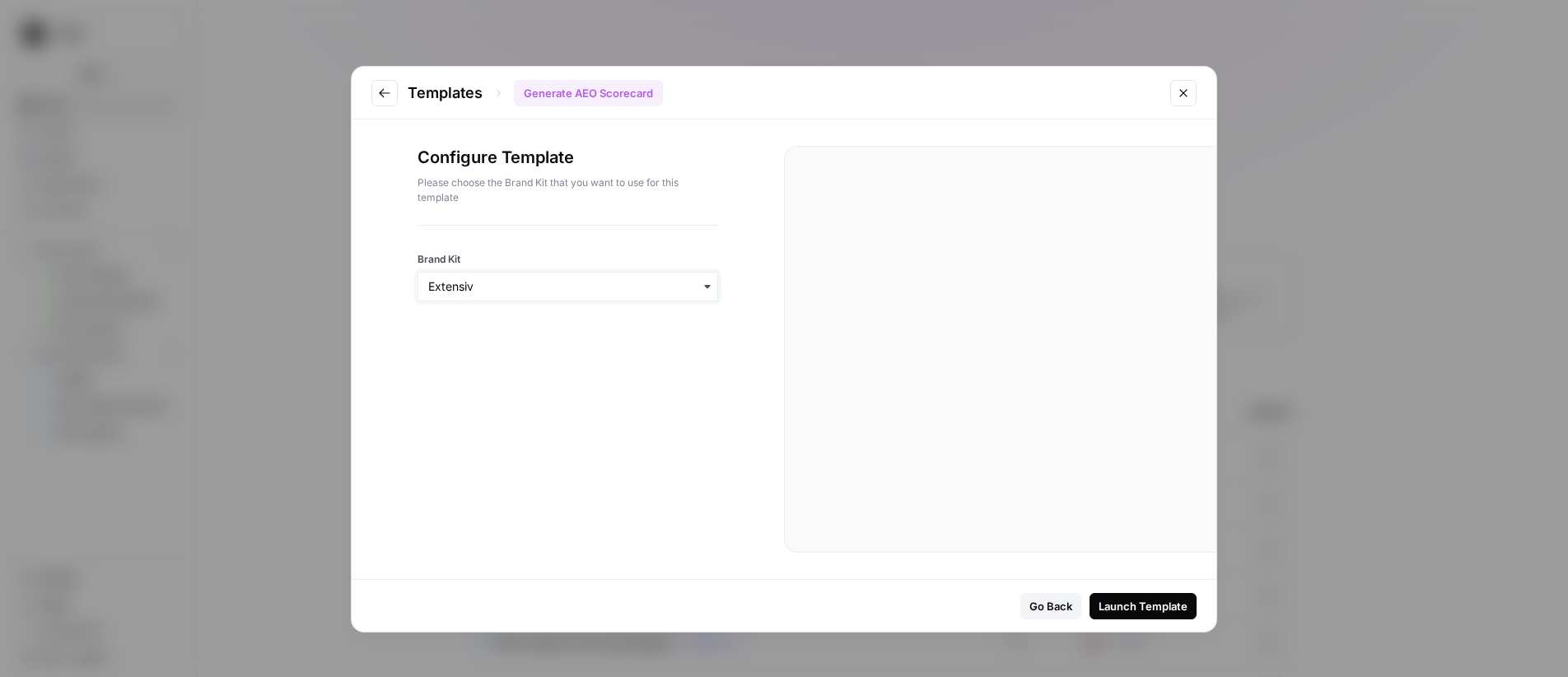
click at [560, 290] on input "Brand Kit" at bounding box center [567, 287] width 279 height 17
click at [498, 339] on div "Test 1" at bounding box center [568, 335] width 299 height 31
click at [534, 285] on input "Brand Kit" at bounding box center [567, 287] width 279 height 17
click at [462, 517] on div "Test 1" at bounding box center [568, 519] width 299 height 31
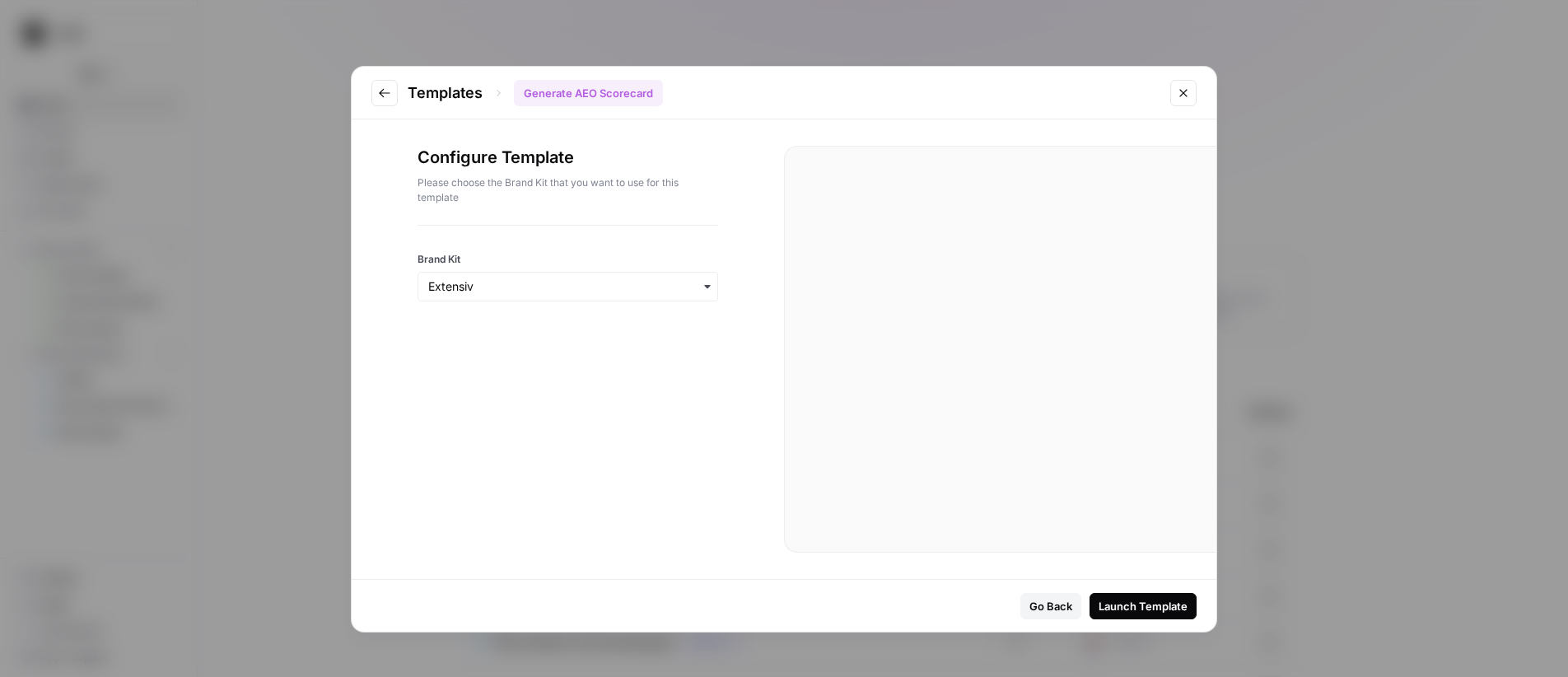
click at [561, 276] on div "button" at bounding box center [568, 287] width 301 height 30
click at [467, 478] on div "Test 1" at bounding box center [568, 477] width 299 height 31
click at [1148, 603] on div "Launch Template" at bounding box center [1143, 606] width 89 height 17
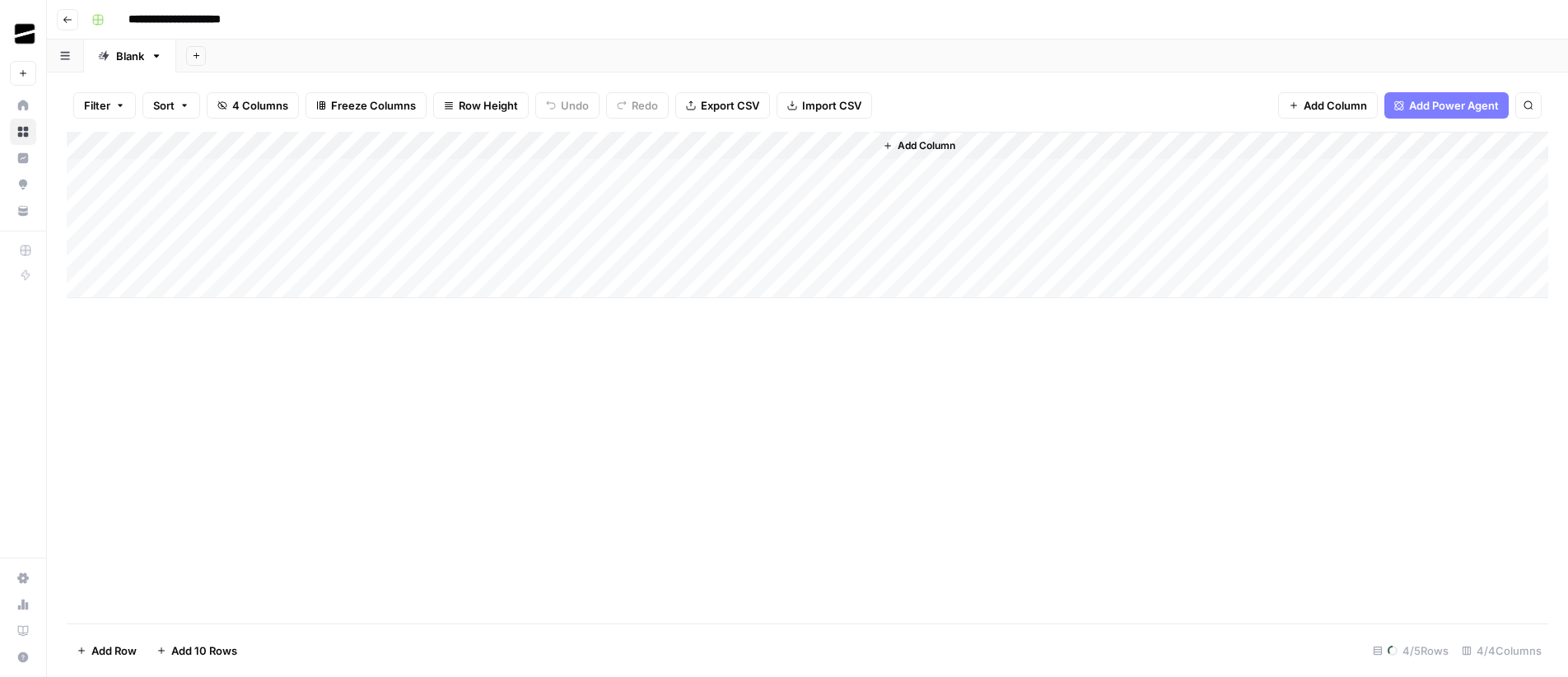
click at [491, 345] on div "Add Column" at bounding box center [807, 377] width 1481 height 492
click at [181, 175] on div "Add Column" at bounding box center [807, 215] width 1481 height 166
click at [243, 164] on div "Add Column" at bounding box center [807, 215] width 1481 height 166
click at [458, 394] on div "Add Column" at bounding box center [807, 377] width 1481 height 492
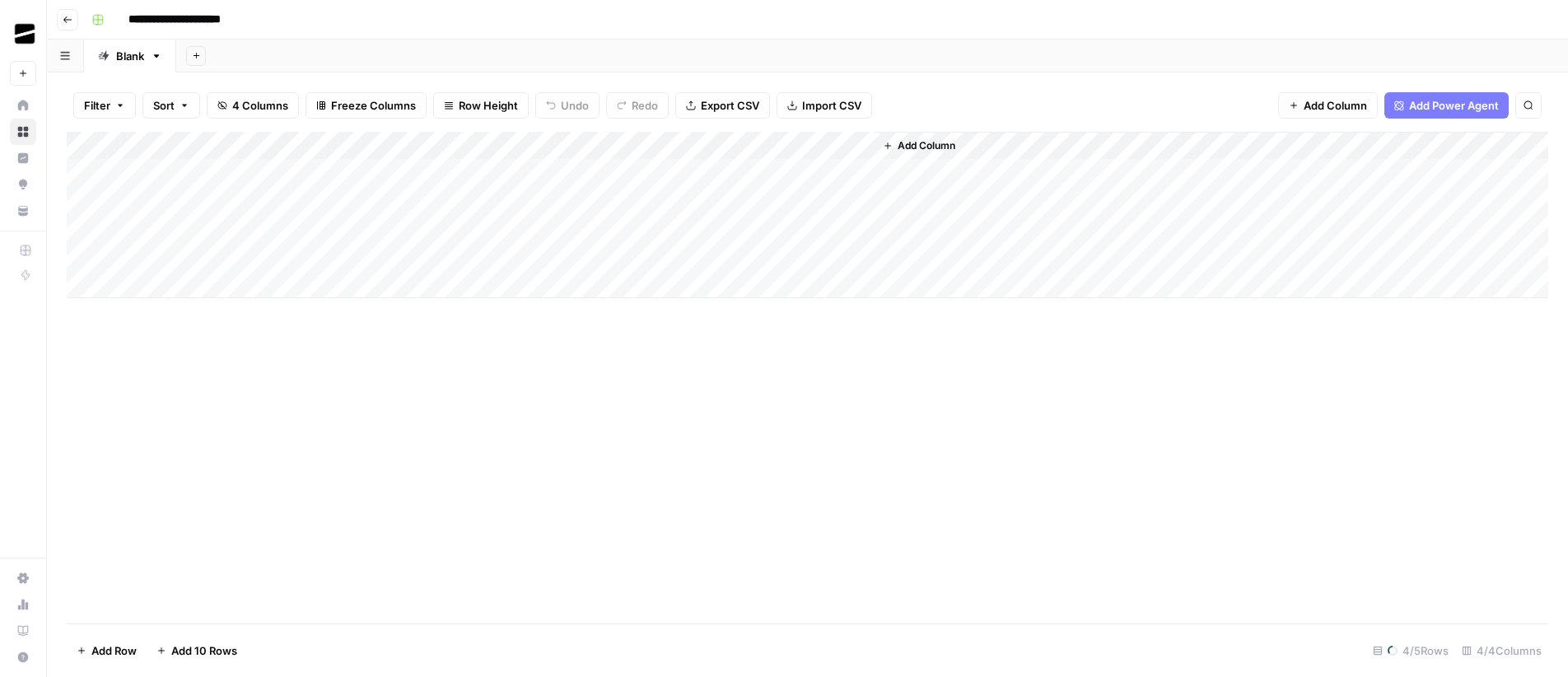
click at [188, 284] on div "Add Column" at bounding box center [807, 215] width 1481 height 166
click at [232, 168] on div "Add Column" at bounding box center [807, 172] width 1481 height 82
click at [188, 199] on div "Add Column" at bounding box center [807, 172] width 1481 height 82
click at [196, 178] on div "Add Column" at bounding box center [807, 187] width 1481 height 111
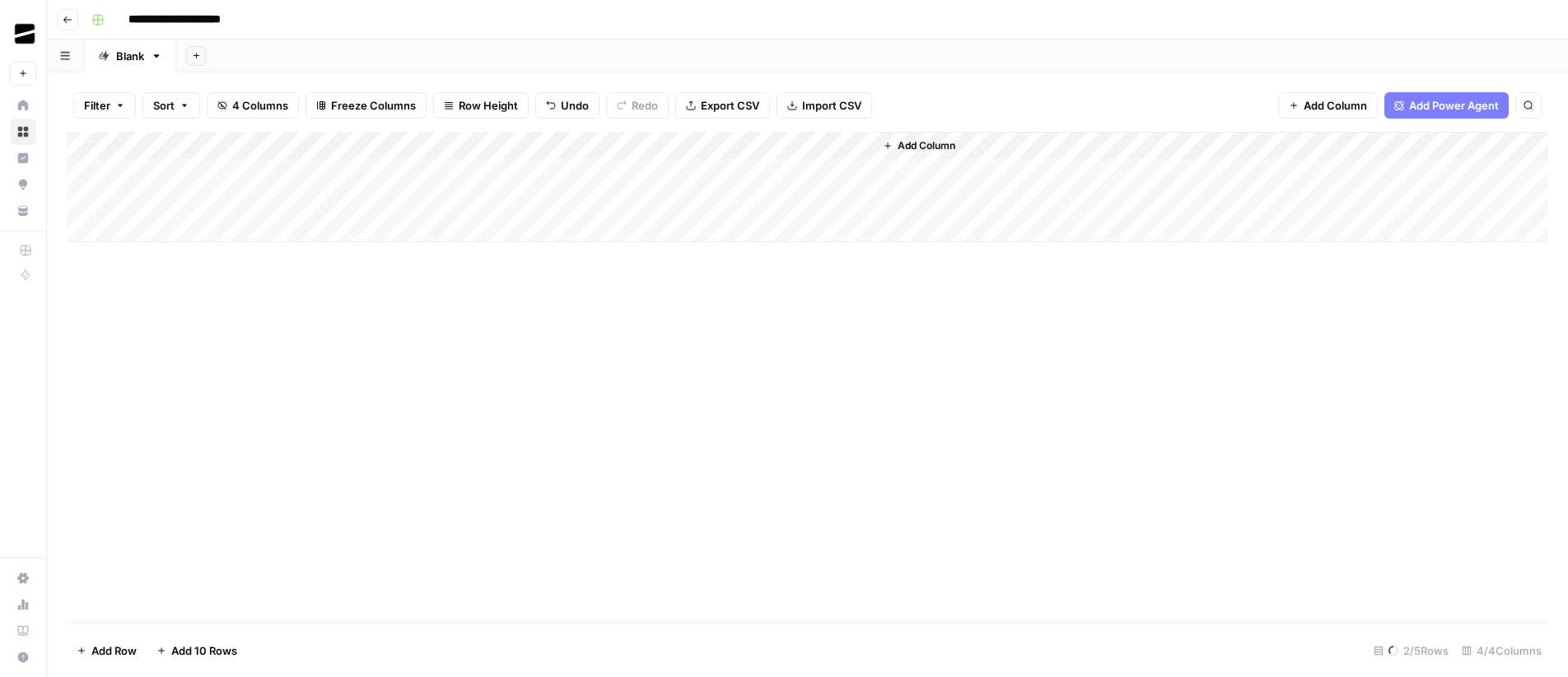
click at [196, 172] on div "Add Column" at bounding box center [807, 187] width 1481 height 111
drag, startPoint x: 419, startPoint y: 318, endPoint x: 388, endPoint y: 214, distance: 108.5
click at [419, 318] on div "Add Column" at bounding box center [807, 377] width 1481 height 492
click at [364, 173] on div "Add Column" at bounding box center [807, 187] width 1481 height 111
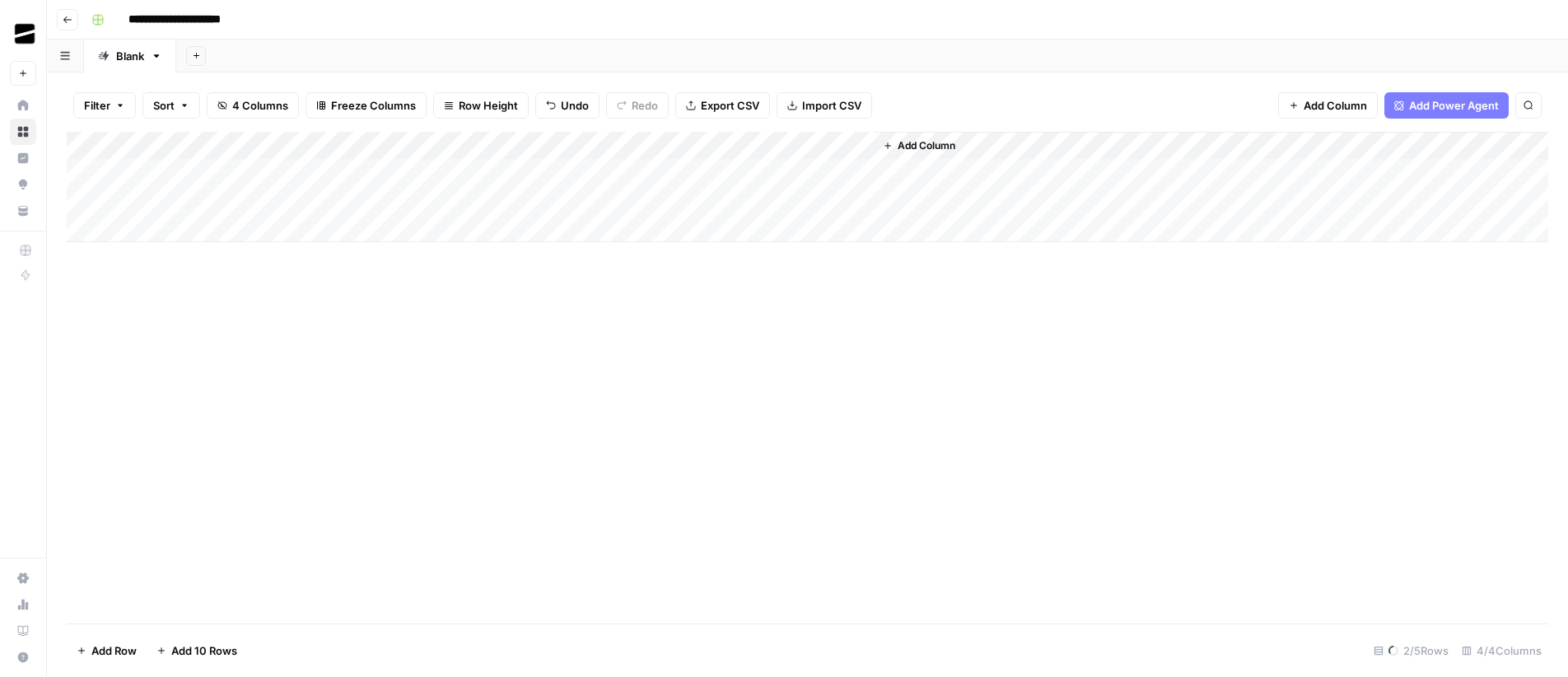
click at [236, 168] on div "Add Column" at bounding box center [807, 187] width 1481 height 111
click at [183, 231] on div "Add Column" at bounding box center [807, 187] width 1481 height 111
click at [452, 325] on div "Add Column" at bounding box center [807, 377] width 1481 height 492
click at [214, 175] on div "Add Column" at bounding box center [807, 201] width 1481 height 138
click at [192, 171] on div "Add Column" at bounding box center [807, 201] width 1481 height 138
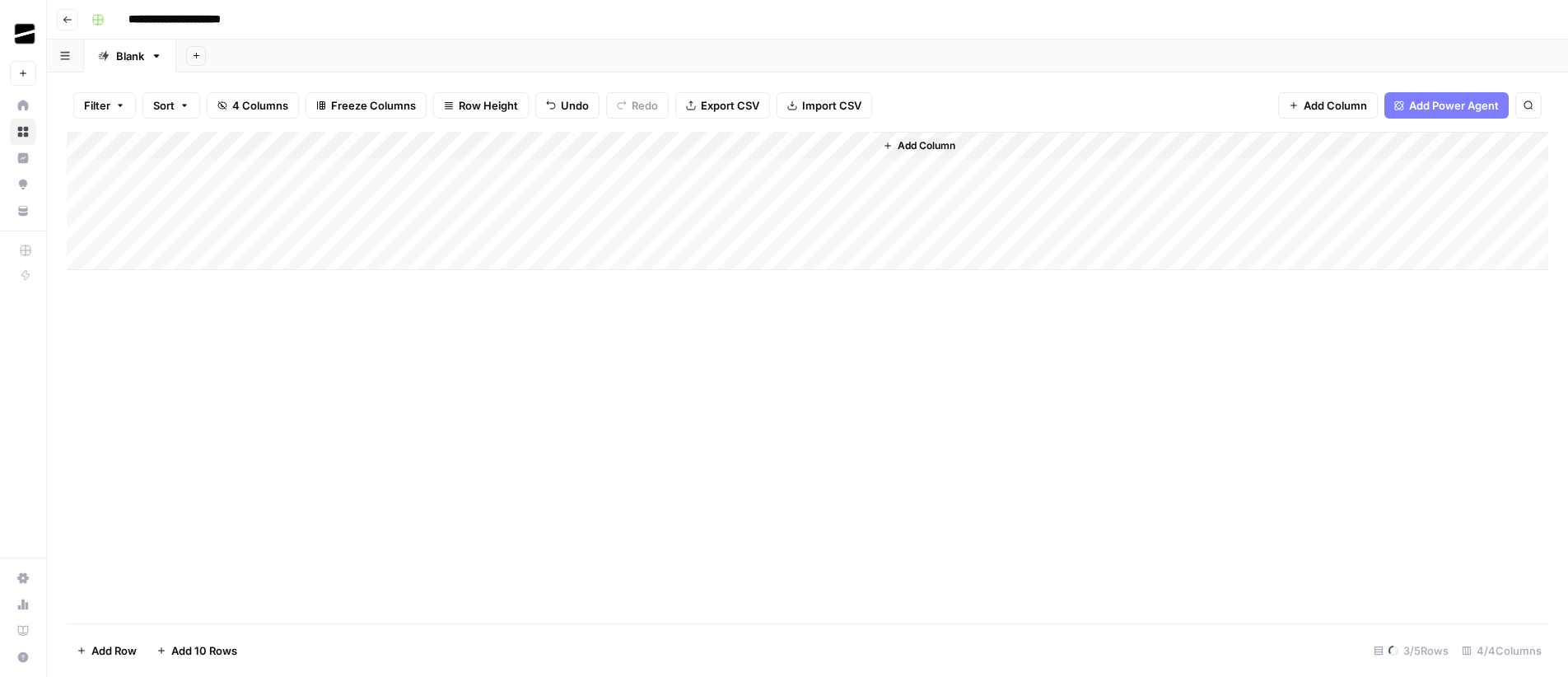
click at [192, 171] on div "Add Column" at bounding box center [807, 201] width 1481 height 138
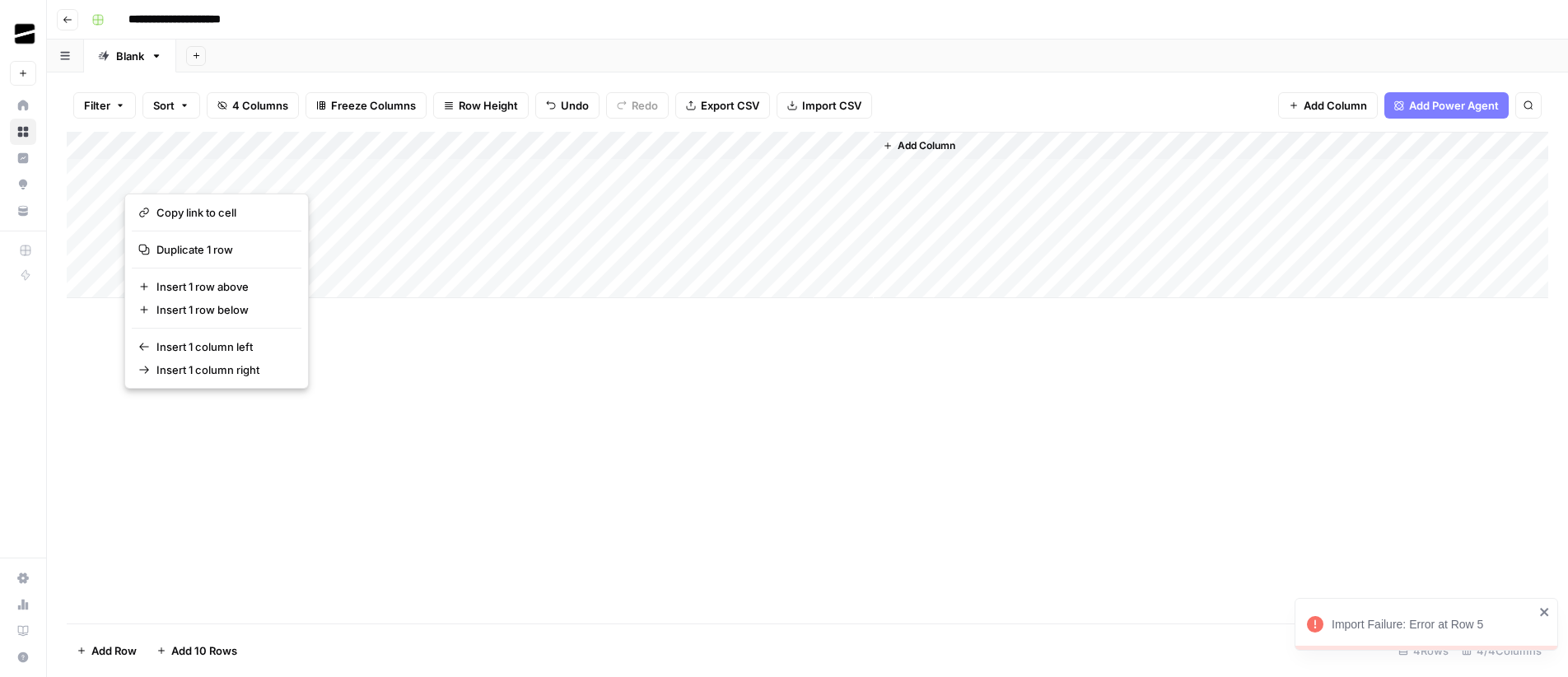
click at [457, 421] on div "Add Column" at bounding box center [807, 377] width 1481 height 492
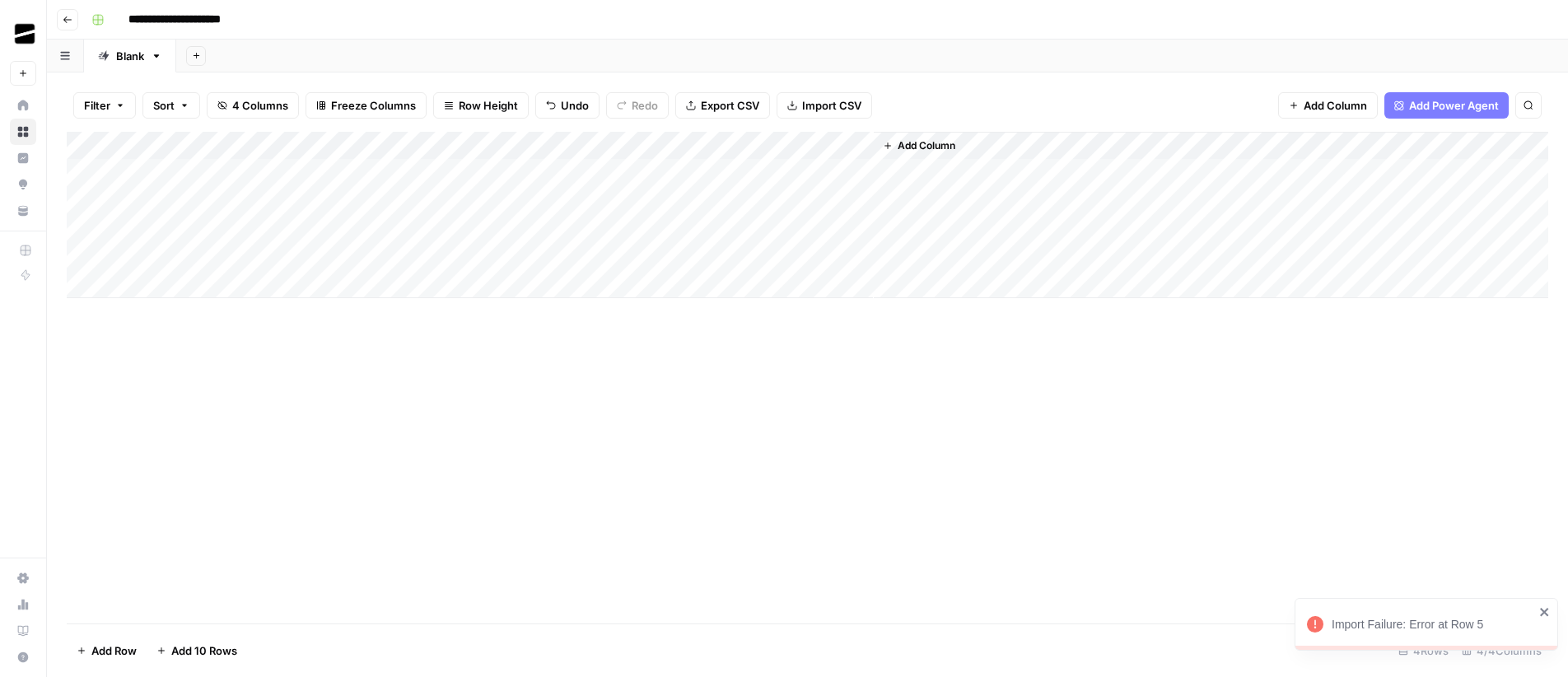
click at [414, 172] on div "Add Column" at bounding box center [807, 215] width 1481 height 166
click at [1360, 629] on span "Reload" at bounding box center [1350, 627] width 33 height 15
click at [228, 202] on div "Add Column" at bounding box center [807, 215] width 1481 height 166
click at [236, 203] on div "Add Column" at bounding box center [807, 215] width 1481 height 166
click at [236, 203] on input at bounding box center [262, 205] width 264 height 19
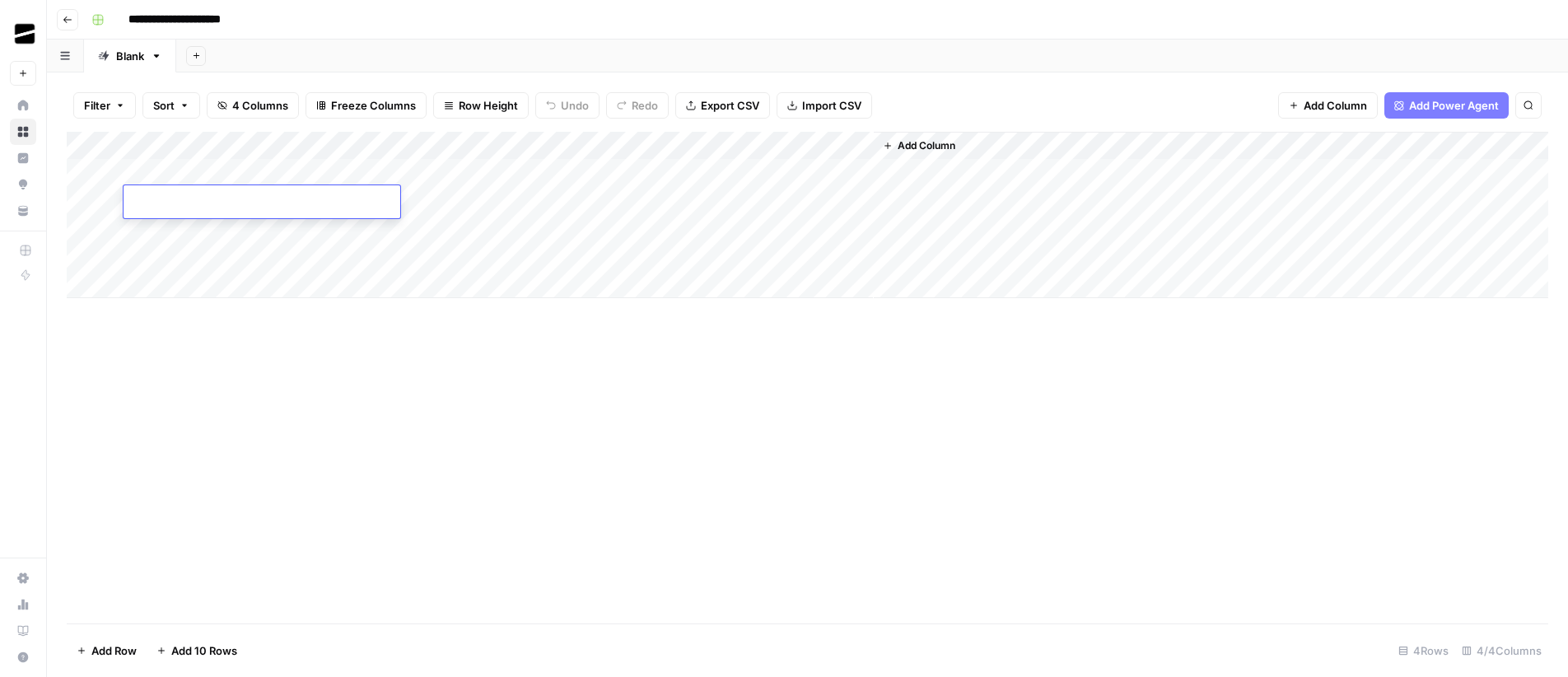
type input "**********"
click at [554, 395] on div "Add Column" at bounding box center [807, 377] width 1481 height 492
click at [464, 200] on div "Add Column" at bounding box center [807, 215] width 1481 height 166
click at [655, 173] on div "Add Column" at bounding box center [807, 215] width 1481 height 166
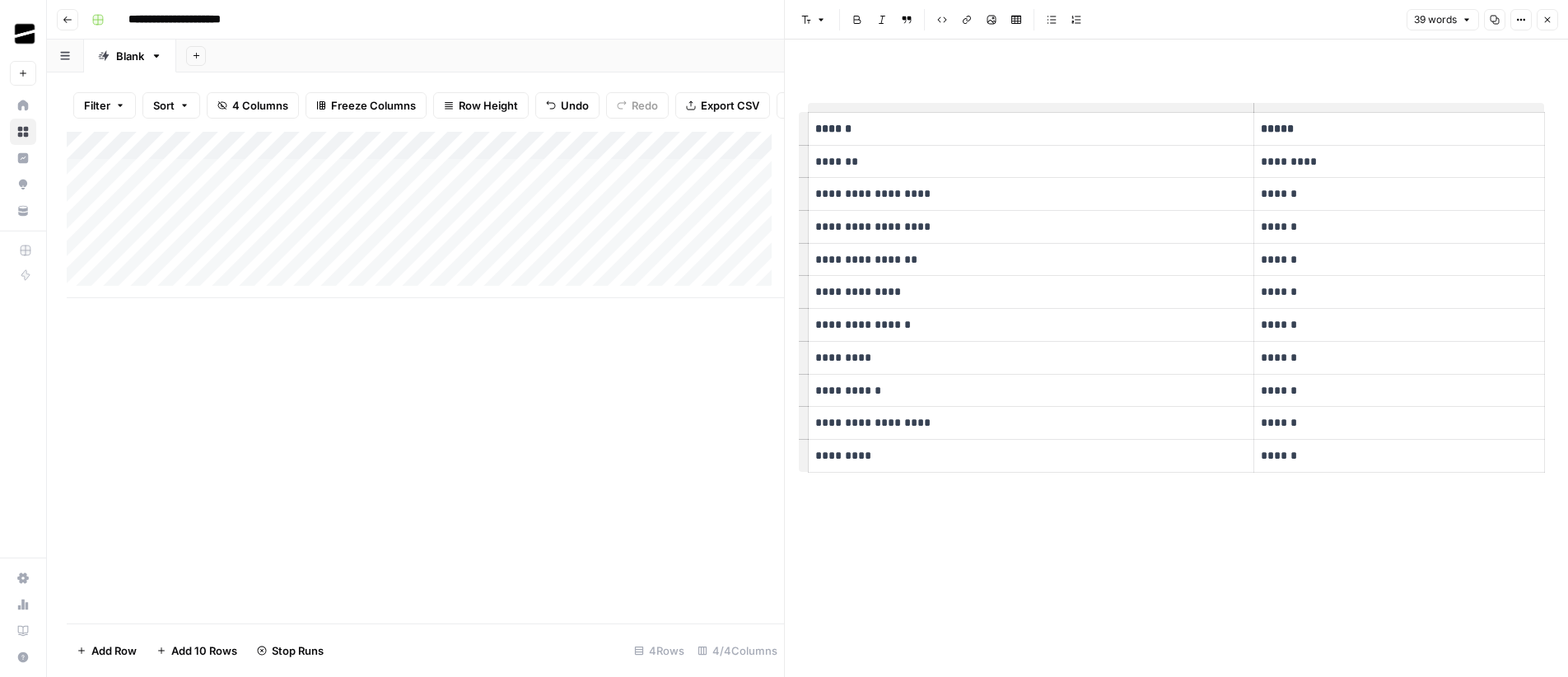
click at [1552, 23] on button "Close" at bounding box center [1547, 19] width 21 height 21
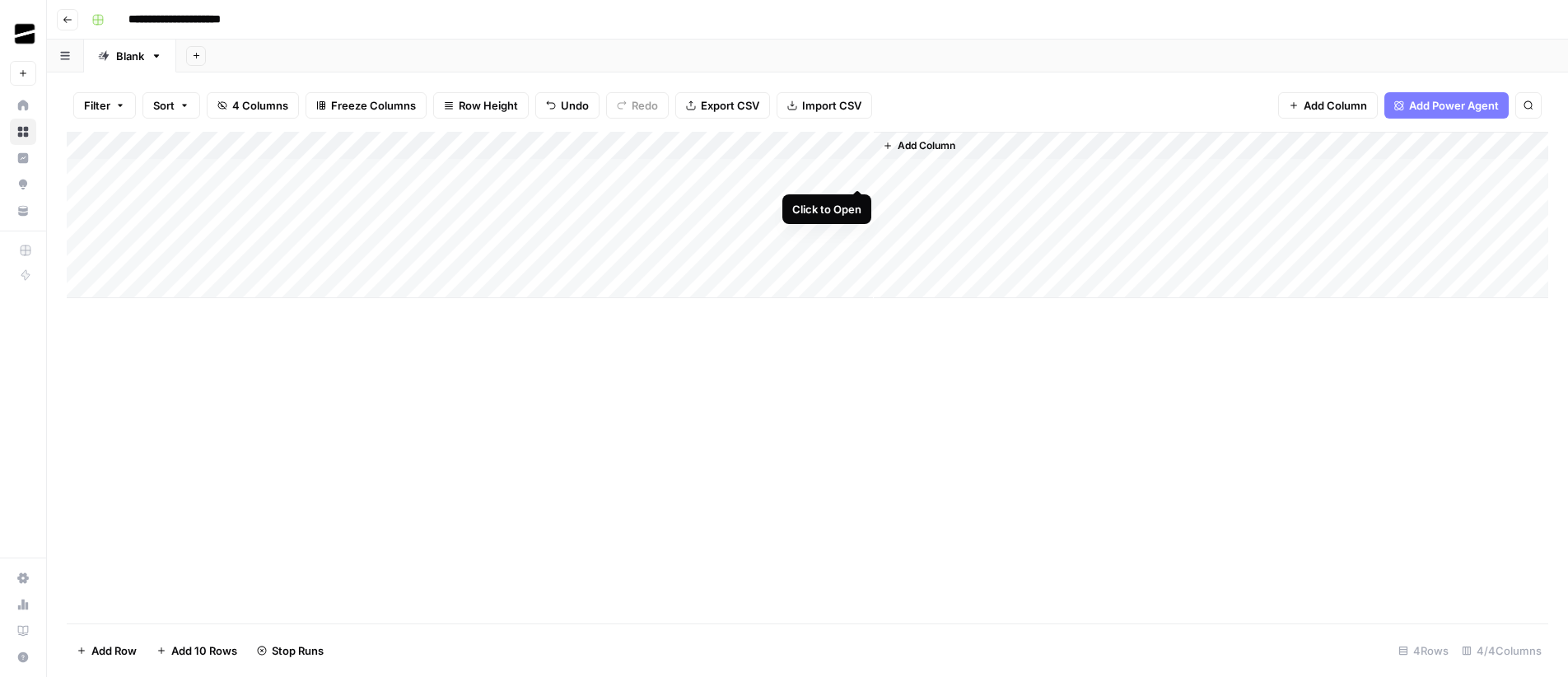
click at [858, 170] on div "Add Column" at bounding box center [807, 215] width 1481 height 166
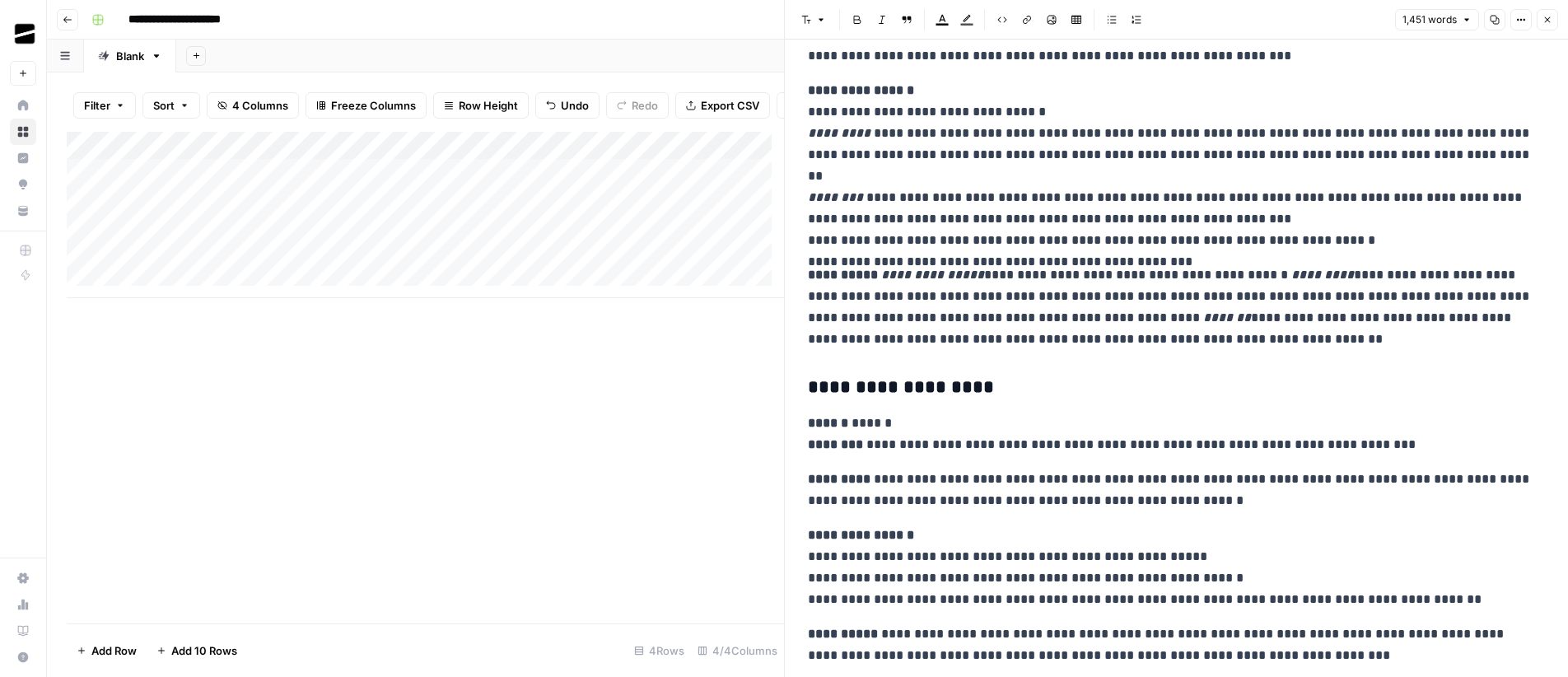
scroll to position [2371, 0]
click at [1554, 22] on button "Close" at bounding box center [1547, 19] width 21 height 21
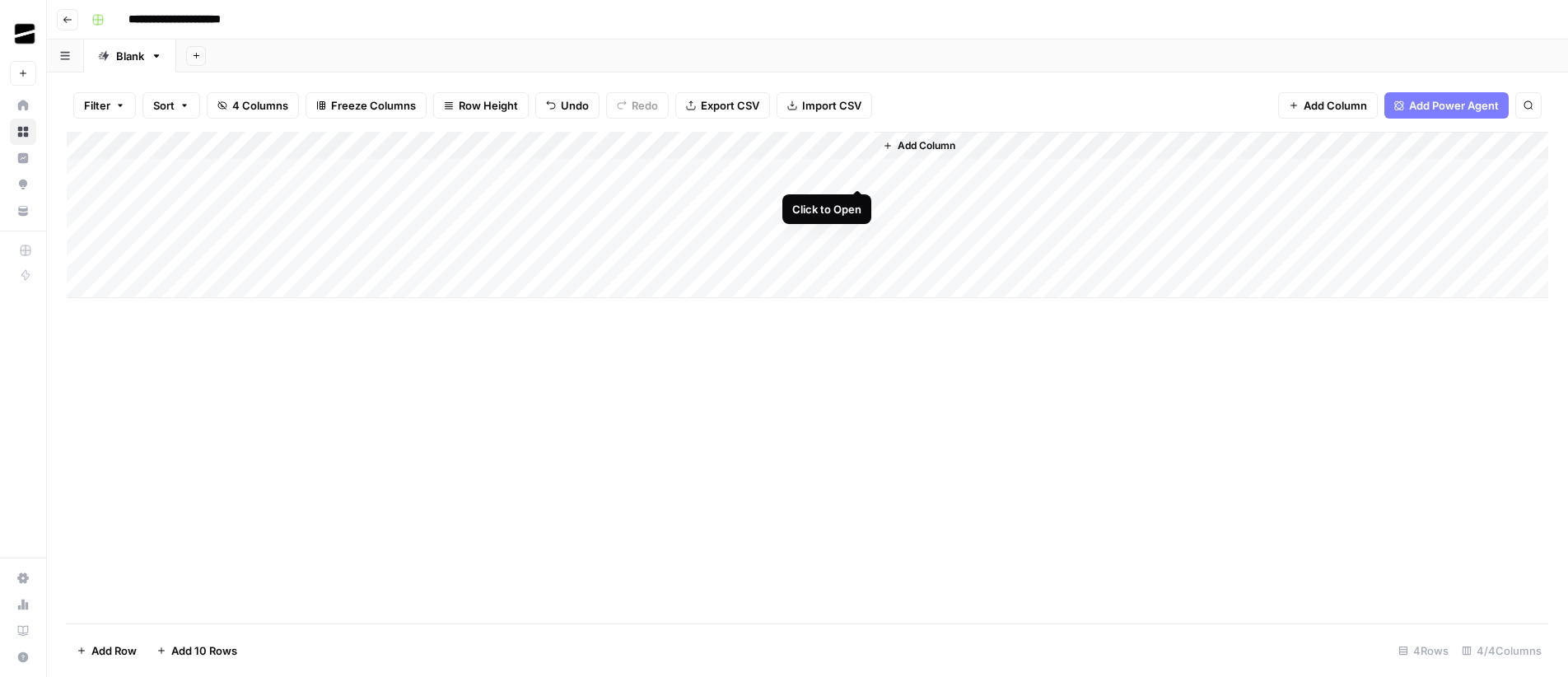
click at [859, 173] on div "Add Column" at bounding box center [807, 215] width 1481 height 166
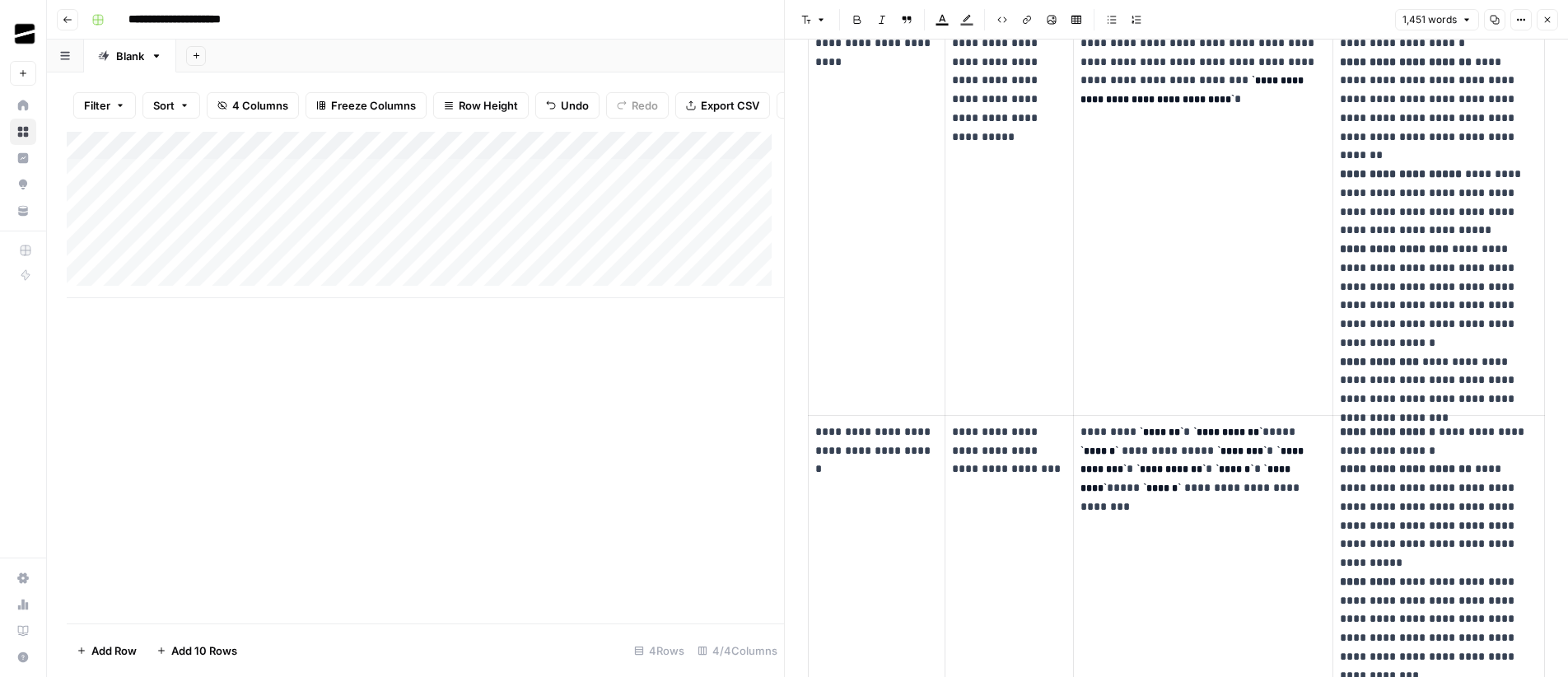
scroll to position [452, 0]
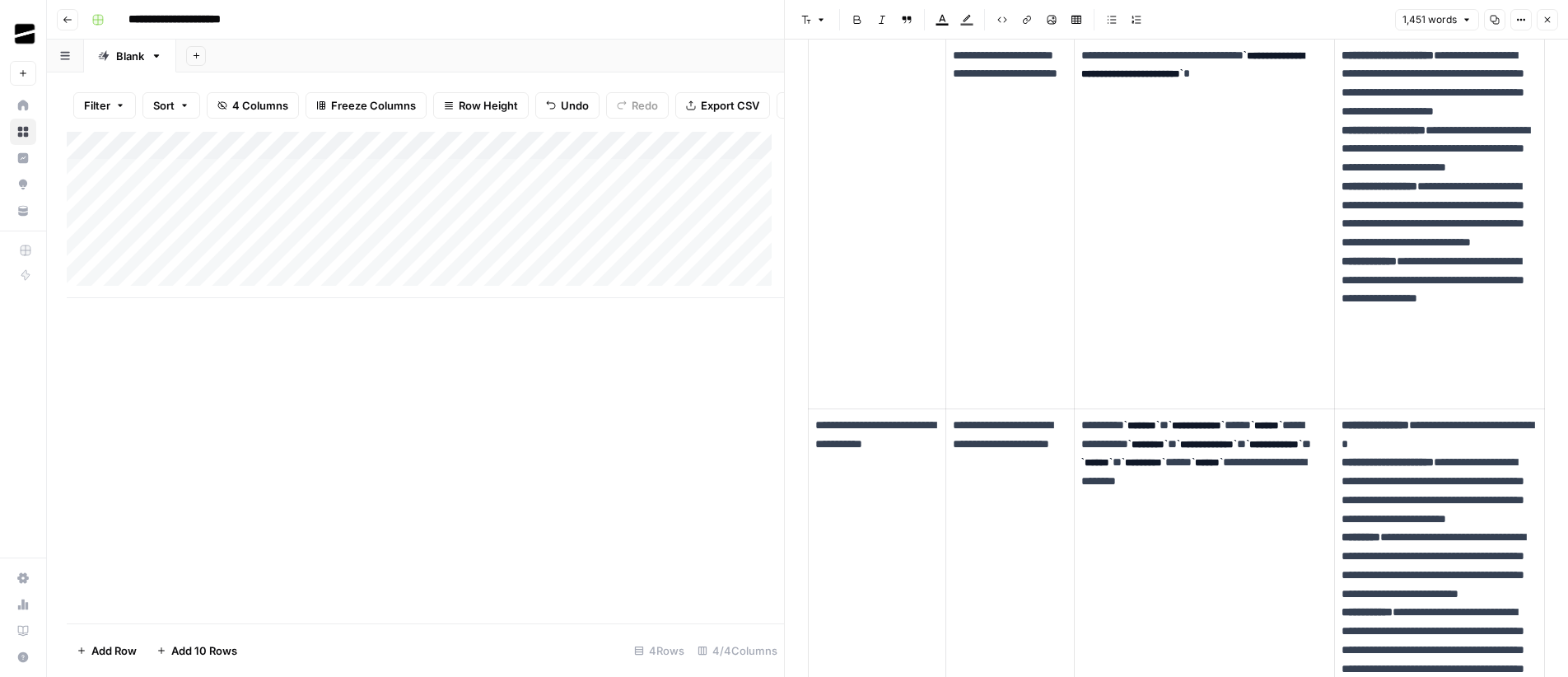
click at [240, 203] on div "Add Column" at bounding box center [425, 215] width 718 height 166
click at [250, 181] on div "Add Column" at bounding box center [425, 215] width 718 height 166
click at [250, 181] on input at bounding box center [262, 189] width 264 height 19
type input "**********"
click at [235, 212] on div "Add Column" at bounding box center [425, 215] width 718 height 166
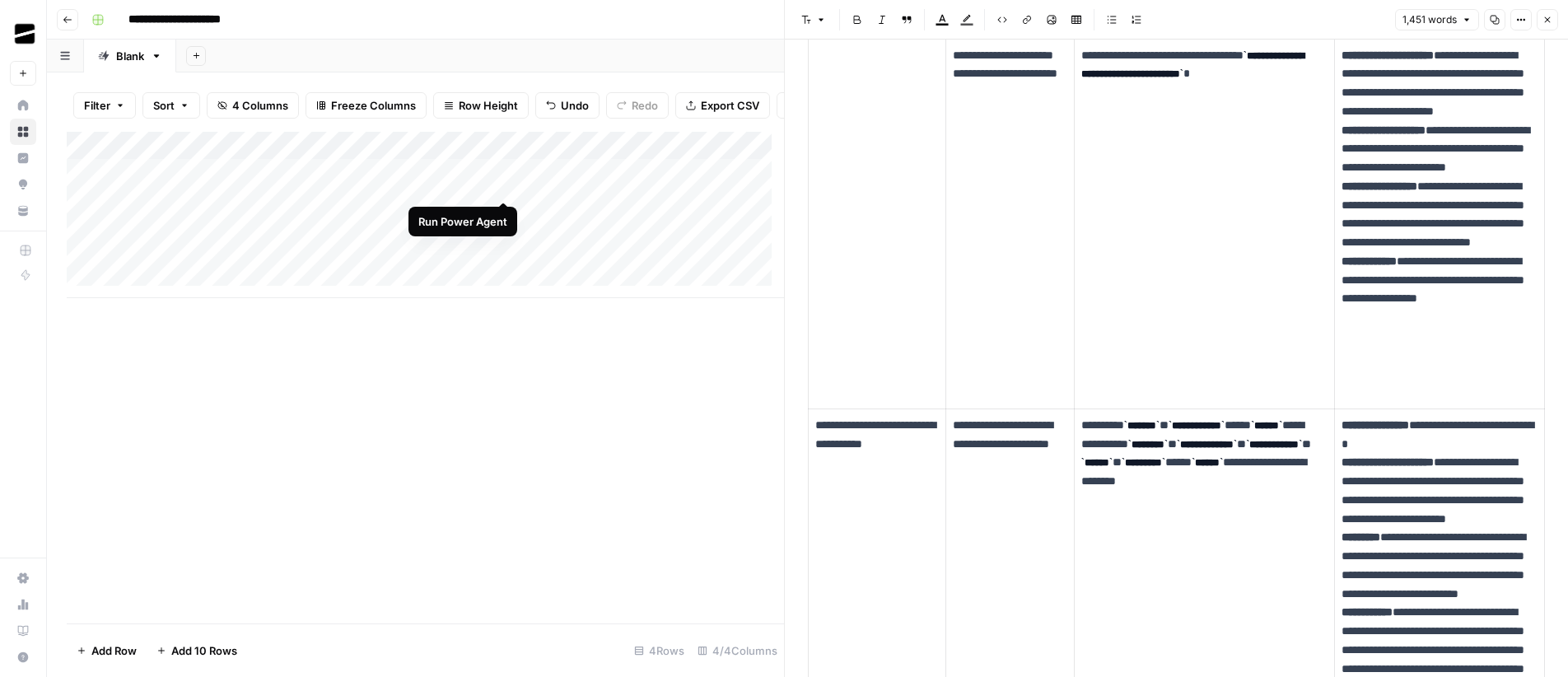
click at [504, 184] on div "Add Column" at bounding box center [425, 215] width 718 height 166
click at [1549, 19] on icon "button" at bounding box center [1547, 19] width 10 height 10
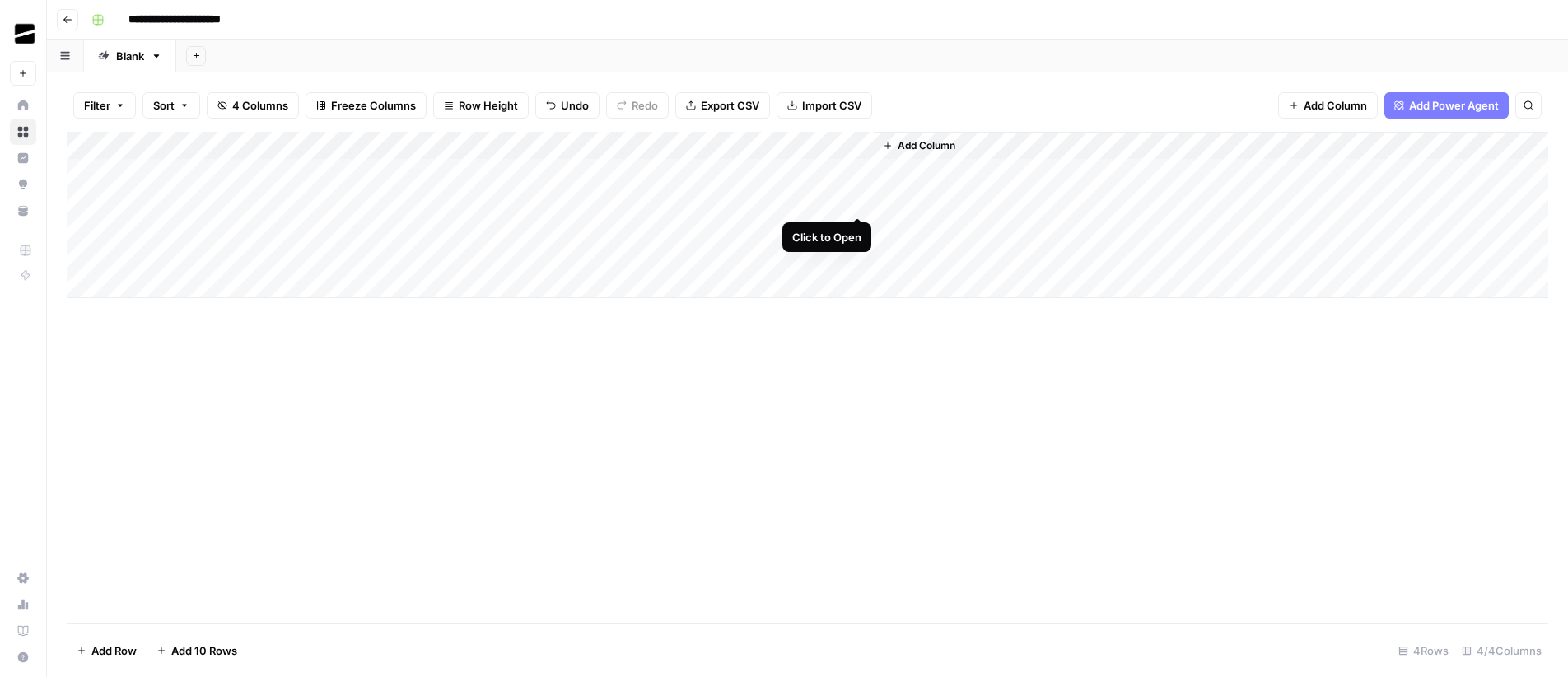
click at [858, 199] on div "Add Column" at bounding box center [807, 215] width 1481 height 166
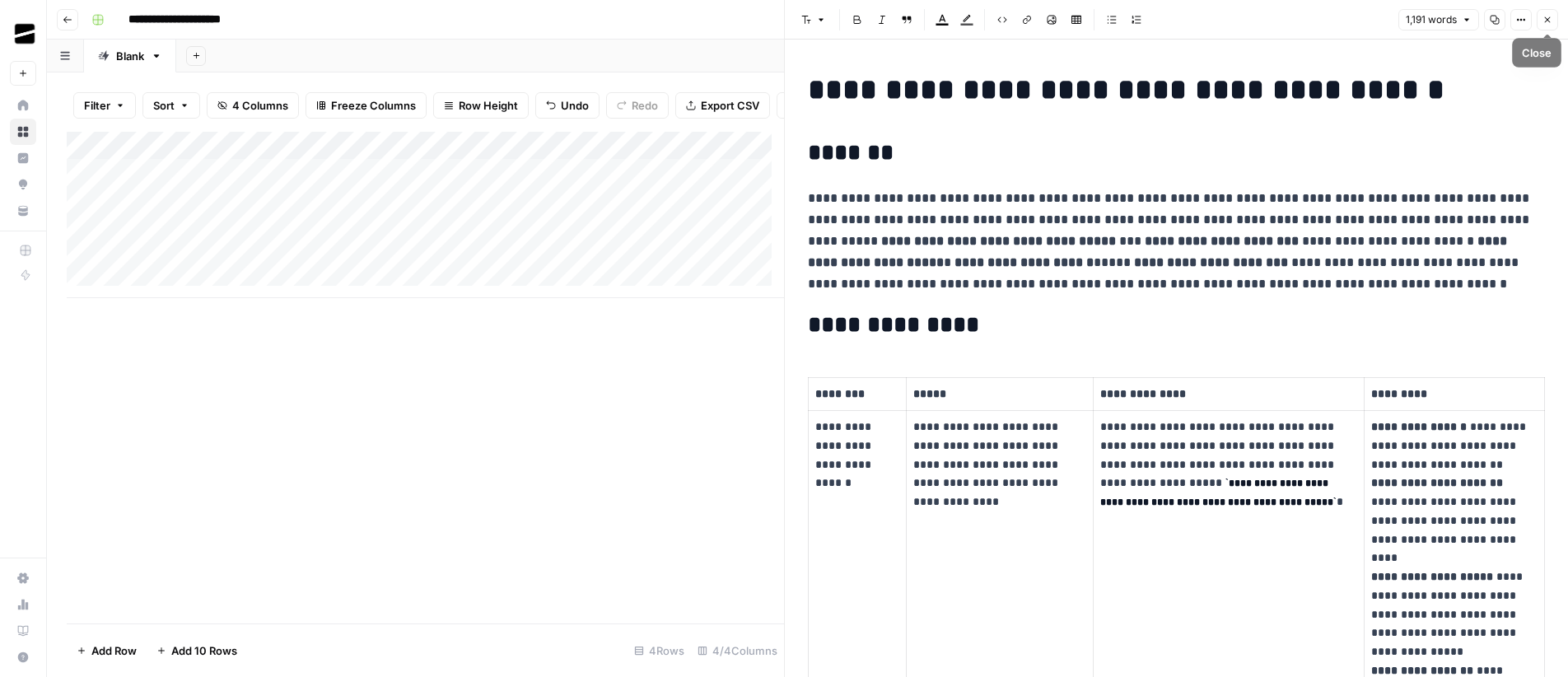
click at [1548, 18] on icon "button" at bounding box center [1547, 19] width 10 height 10
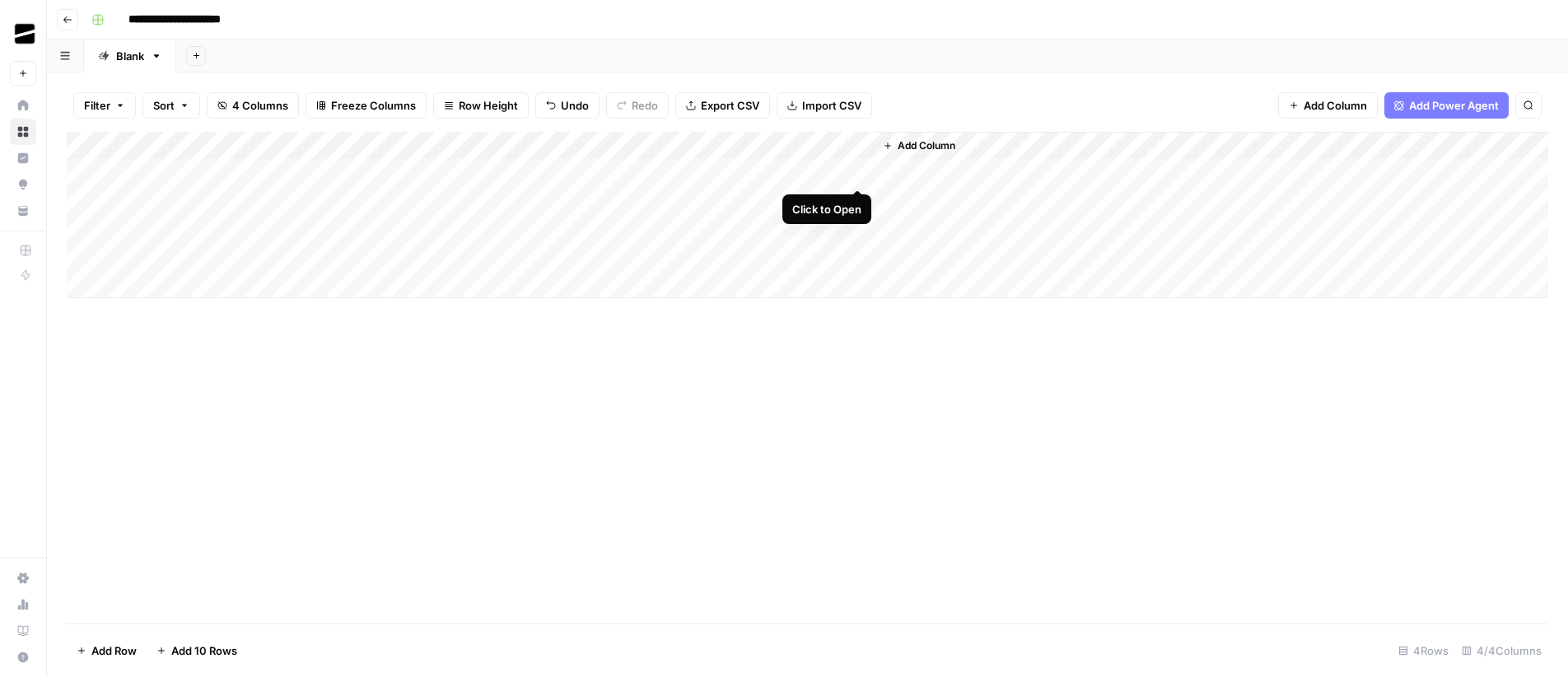
click at [858, 172] on div "Add Column" at bounding box center [807, 215] width 1481 height 166
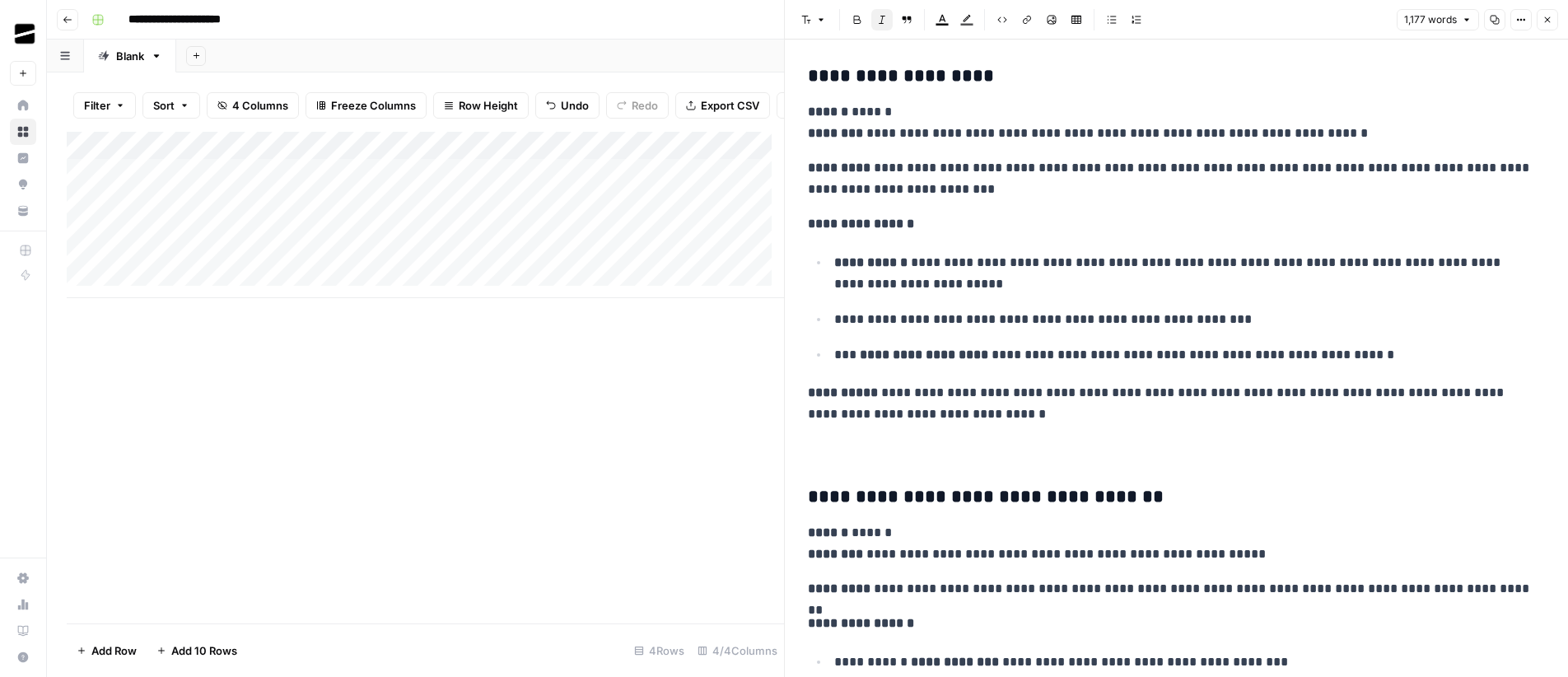
scroll to position [1877, 0]
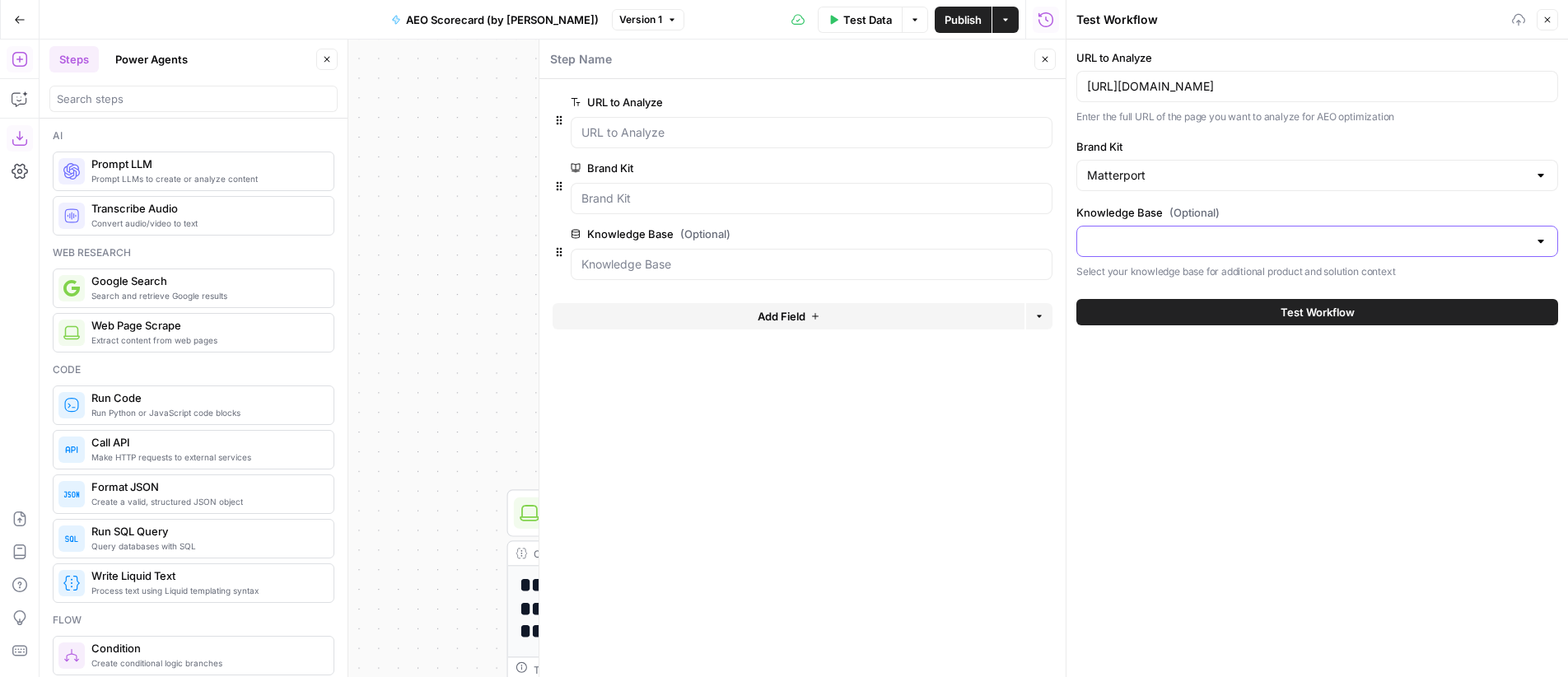
click at [1182, 240] on input "Knowledge Base (Optional)" at bounding box center [1308, 242] width 441 height 17
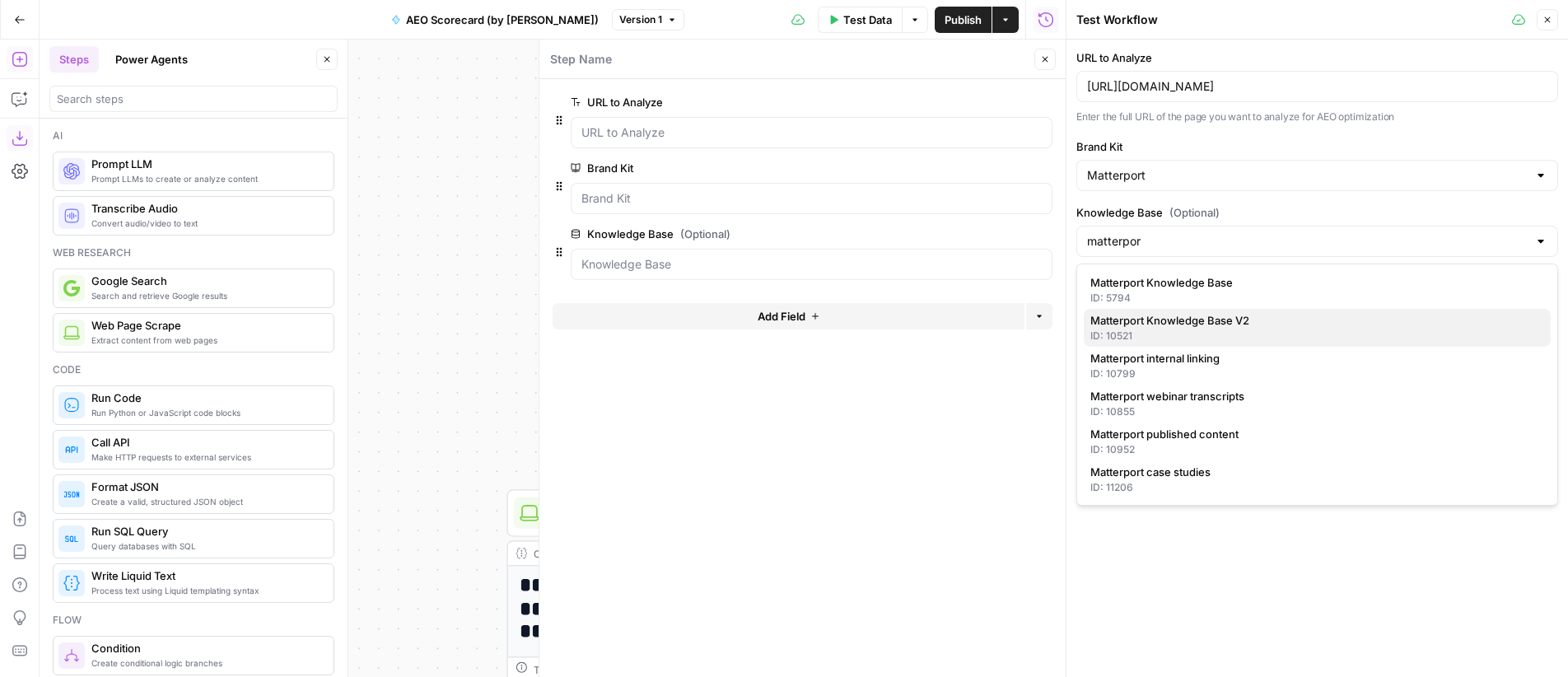
click at [1282, 318] on span "Matterport Knowledge Base V2" at bounding box center [1313, 320] width 447 height 17
type input "Matterport Knowledge Base V2"
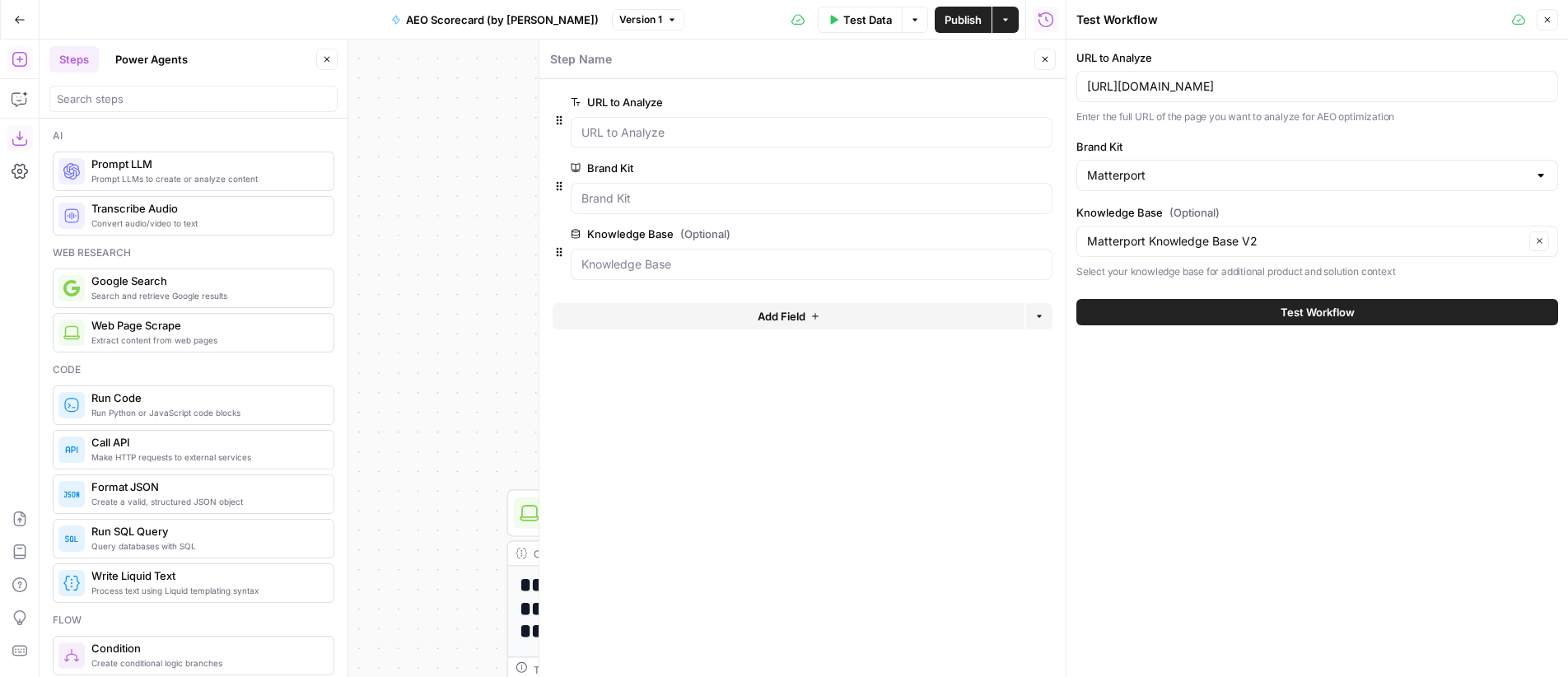
click at [1046, 60] on icon "button" at bounding box center [1045, 59] width 10 height 10
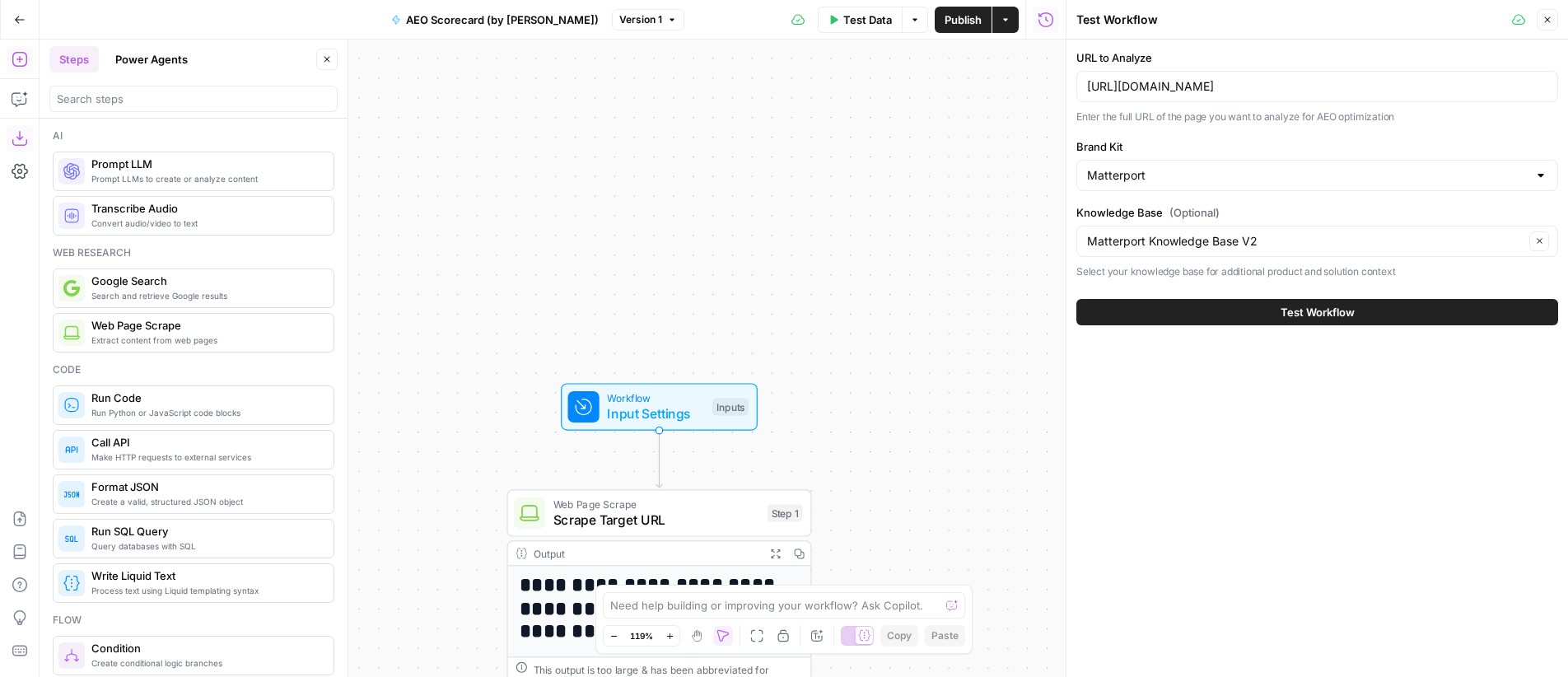
click at [1341, 312] on span "Test Workflow" at bounding box center [1317, 312] width 74 height 17
drag, startPoint x: 914, startPoint y: 404, endPoint x: 916, endPoint y: 253, distance: 151.0
click at [916, 253] on div "**********" at bounding box center [552, 358] width 1027 height 637
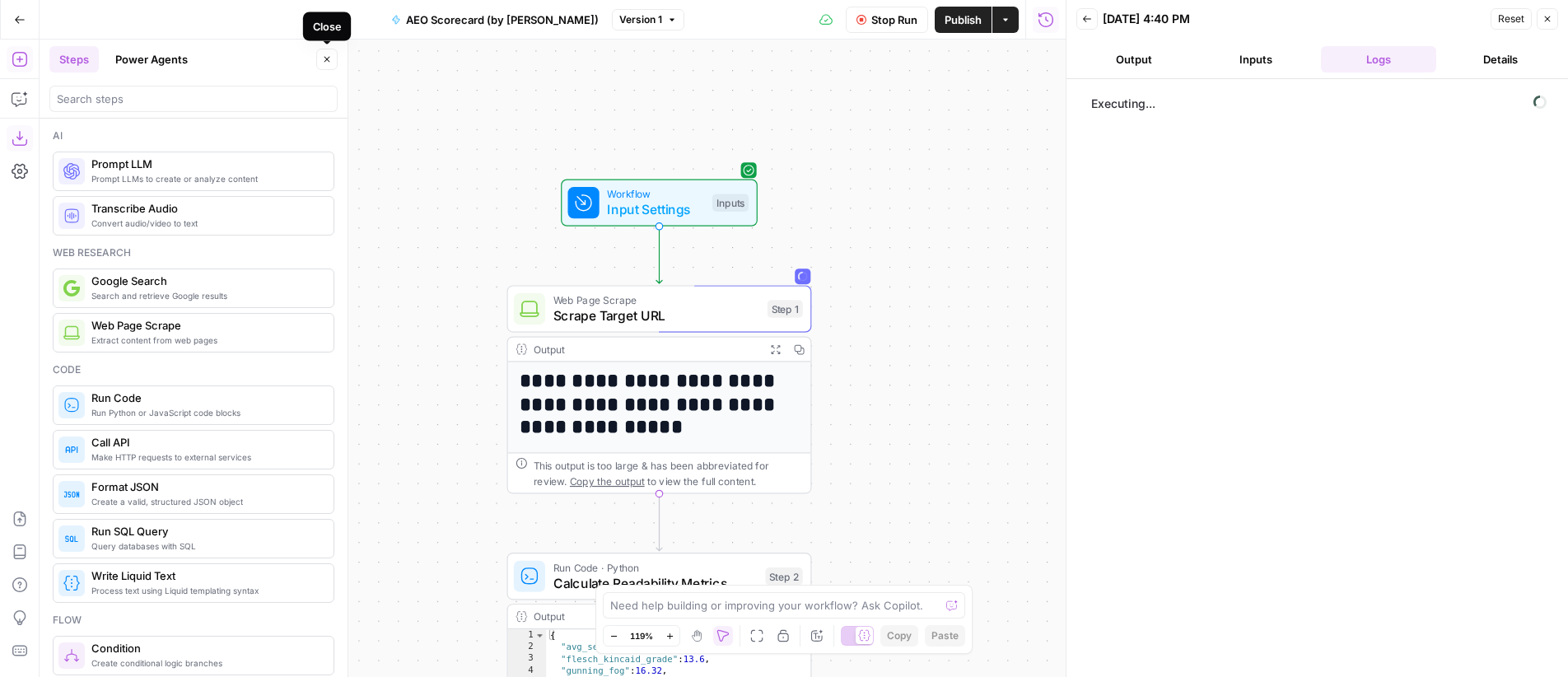
click at [328, 62] on icon "button" at bounding box center [327, 59] width 10 height 10
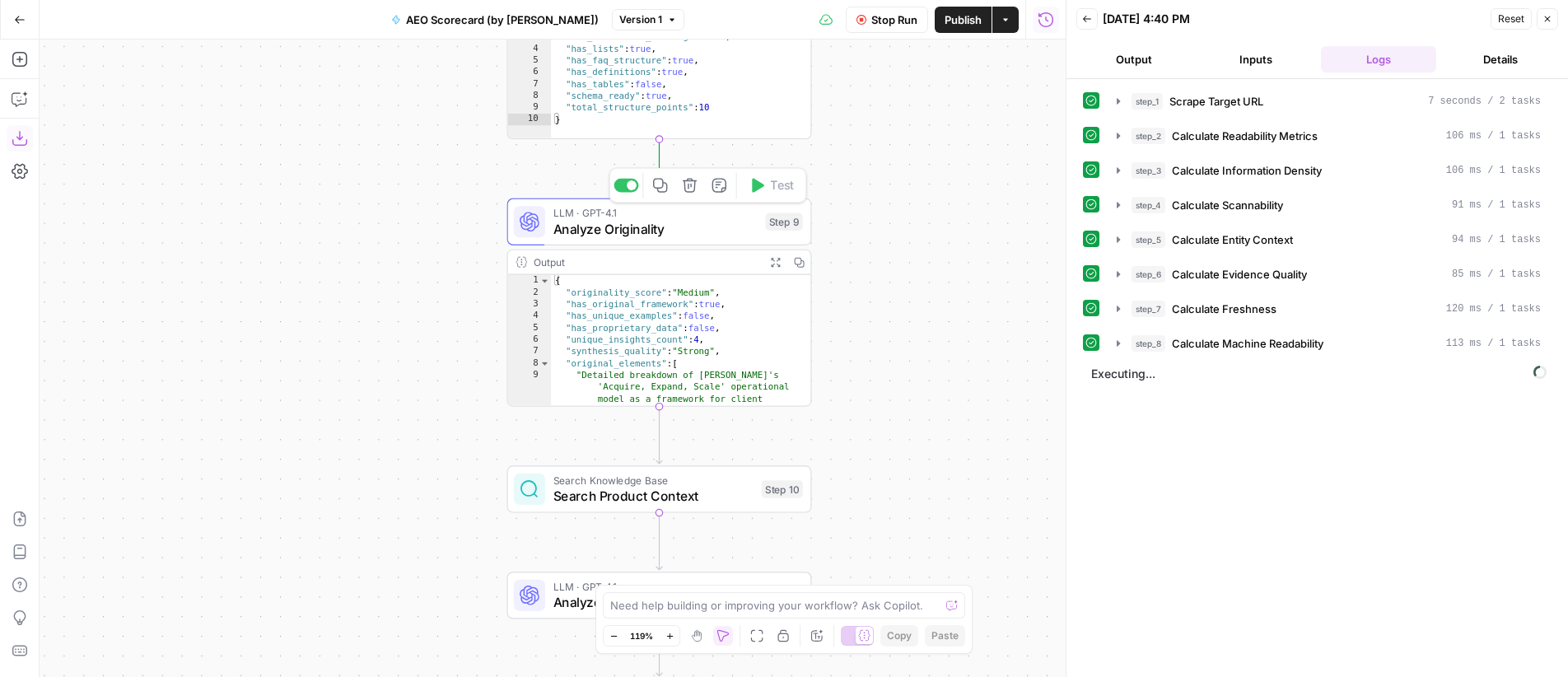
click at [679, 220] on span "Analyze Originality" at bounding box center [655, 229] width 204 height 19
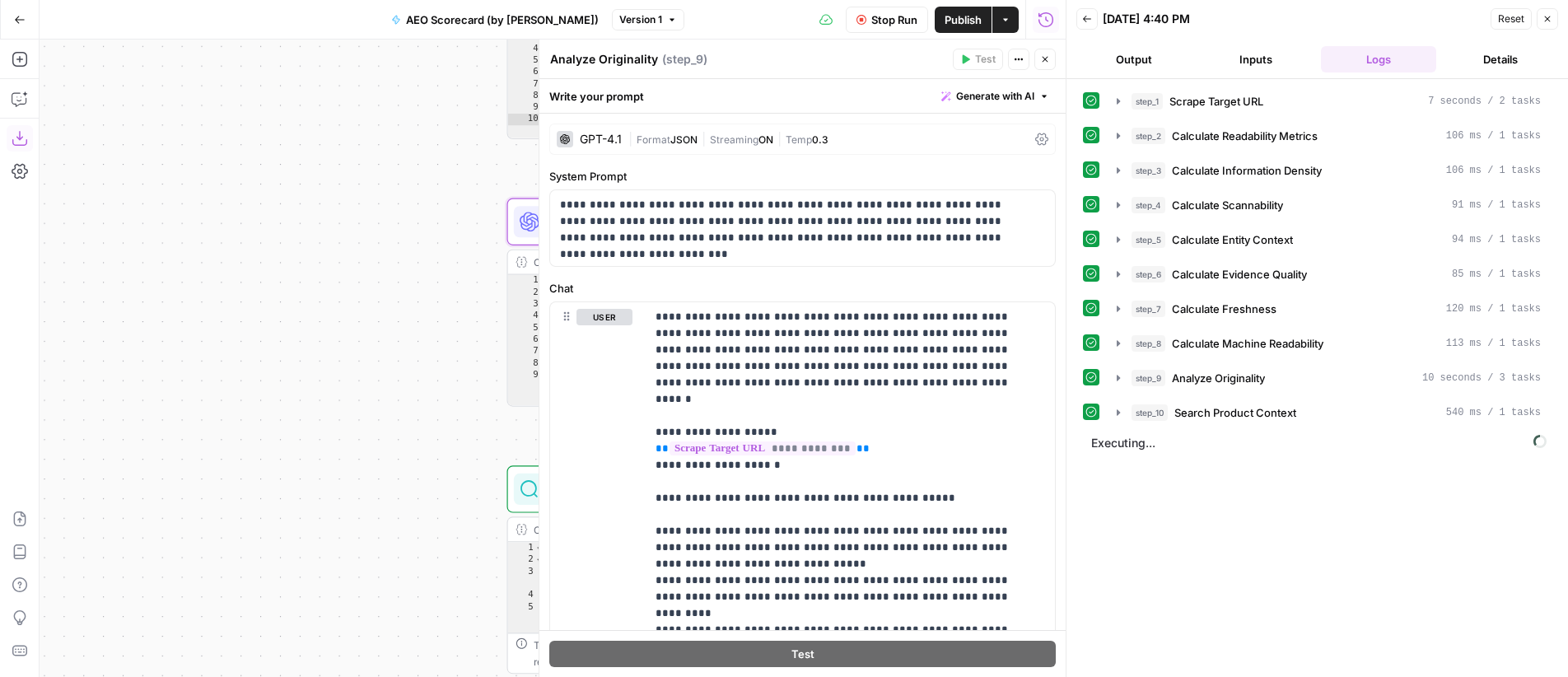
click at [1044, 60] on icon "button" at bounding box center [1045, 59] width 10 height 10
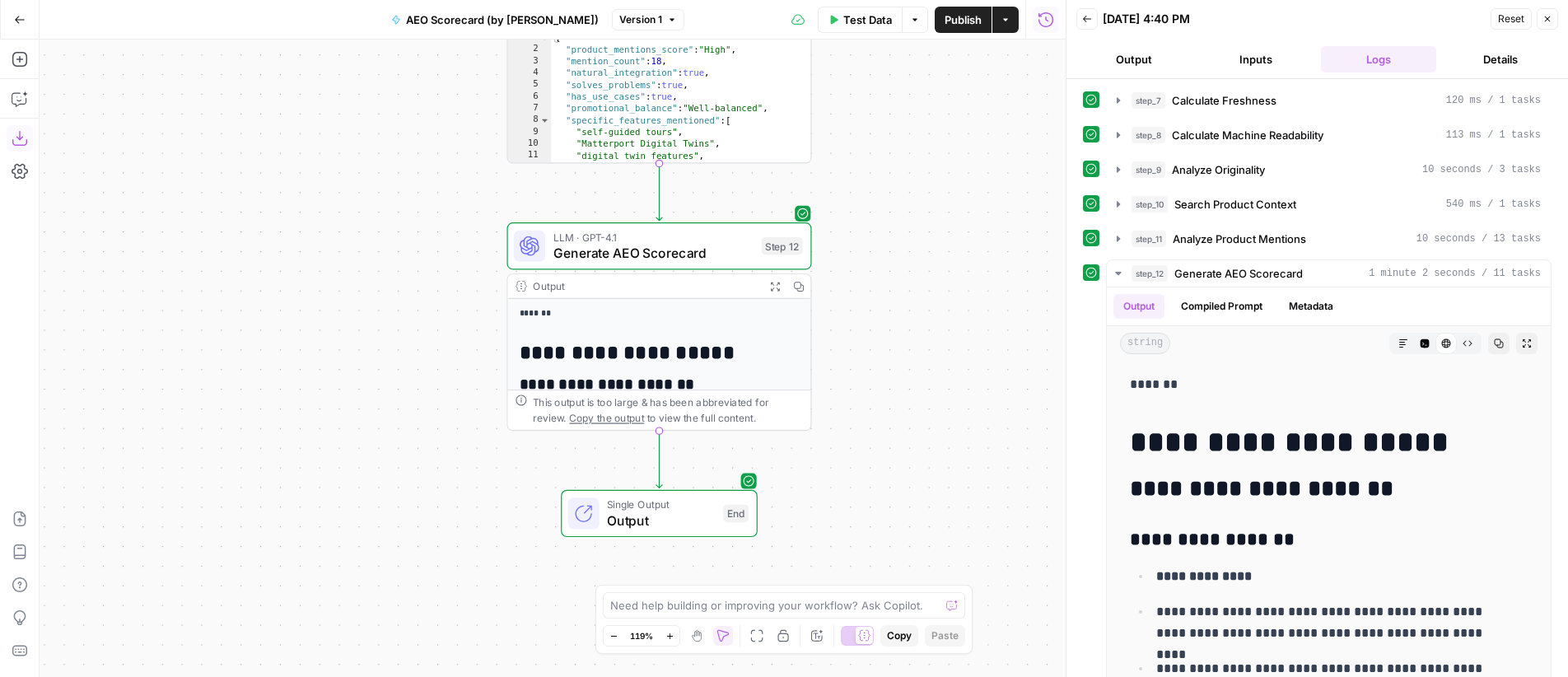
scroll to position [240, 0]
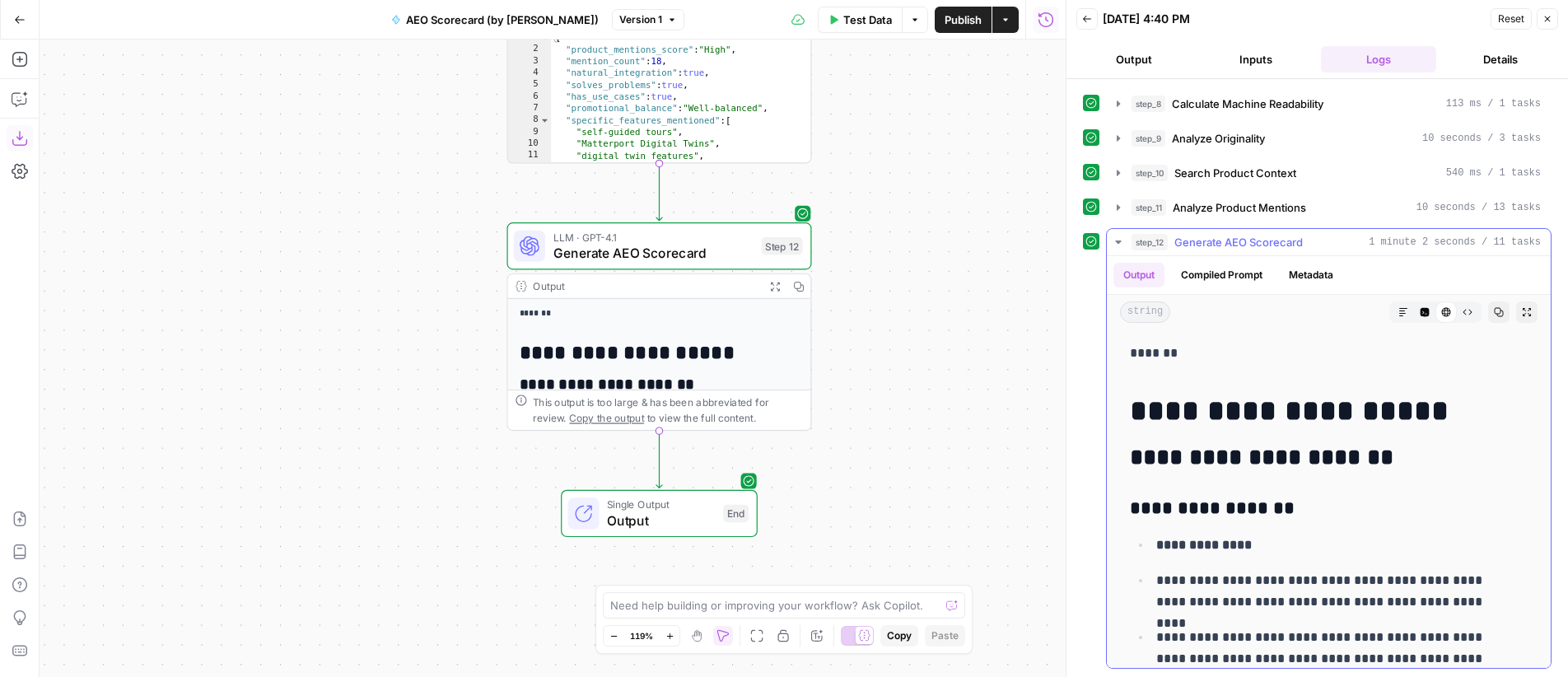
click at [1398, 316] on icon "button" at bounding box center [1403, 312] width 10 height 10
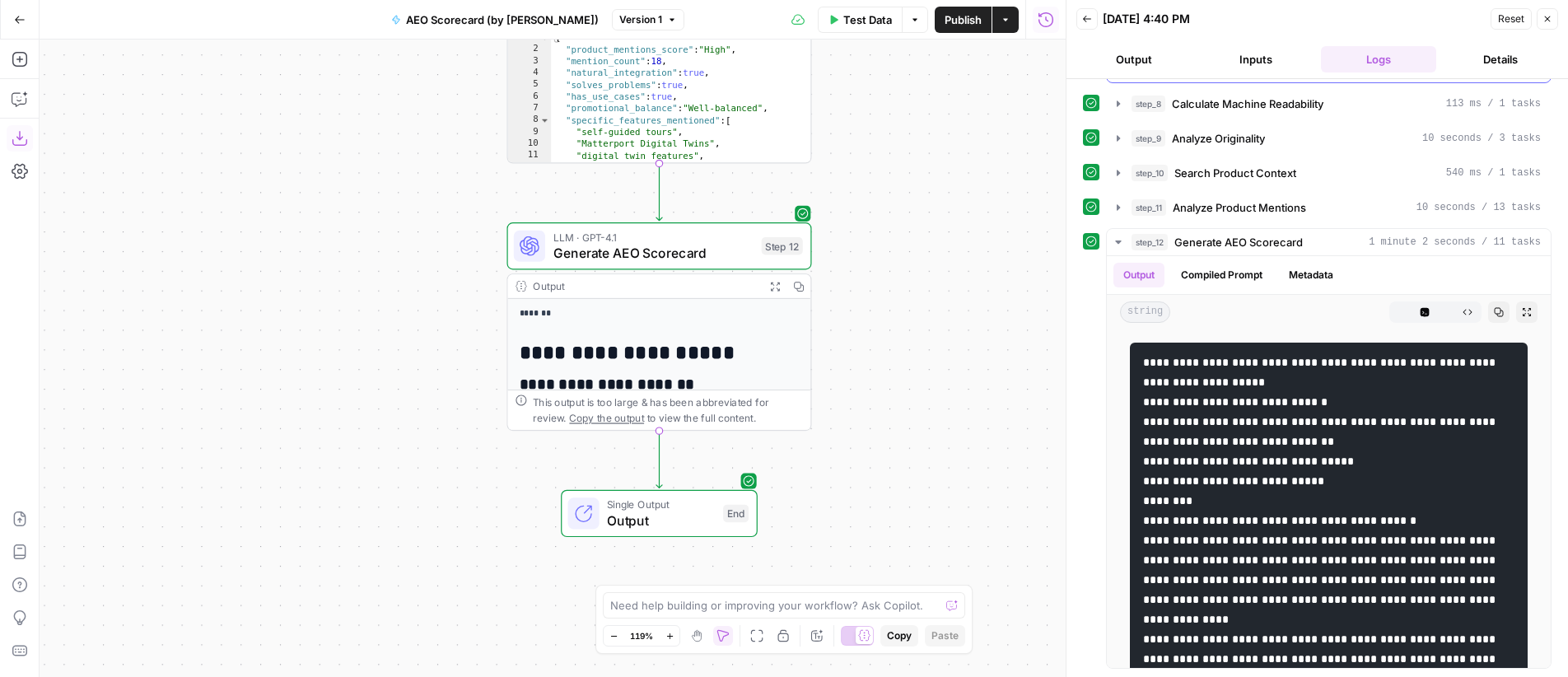
scroll to position [0, 0]
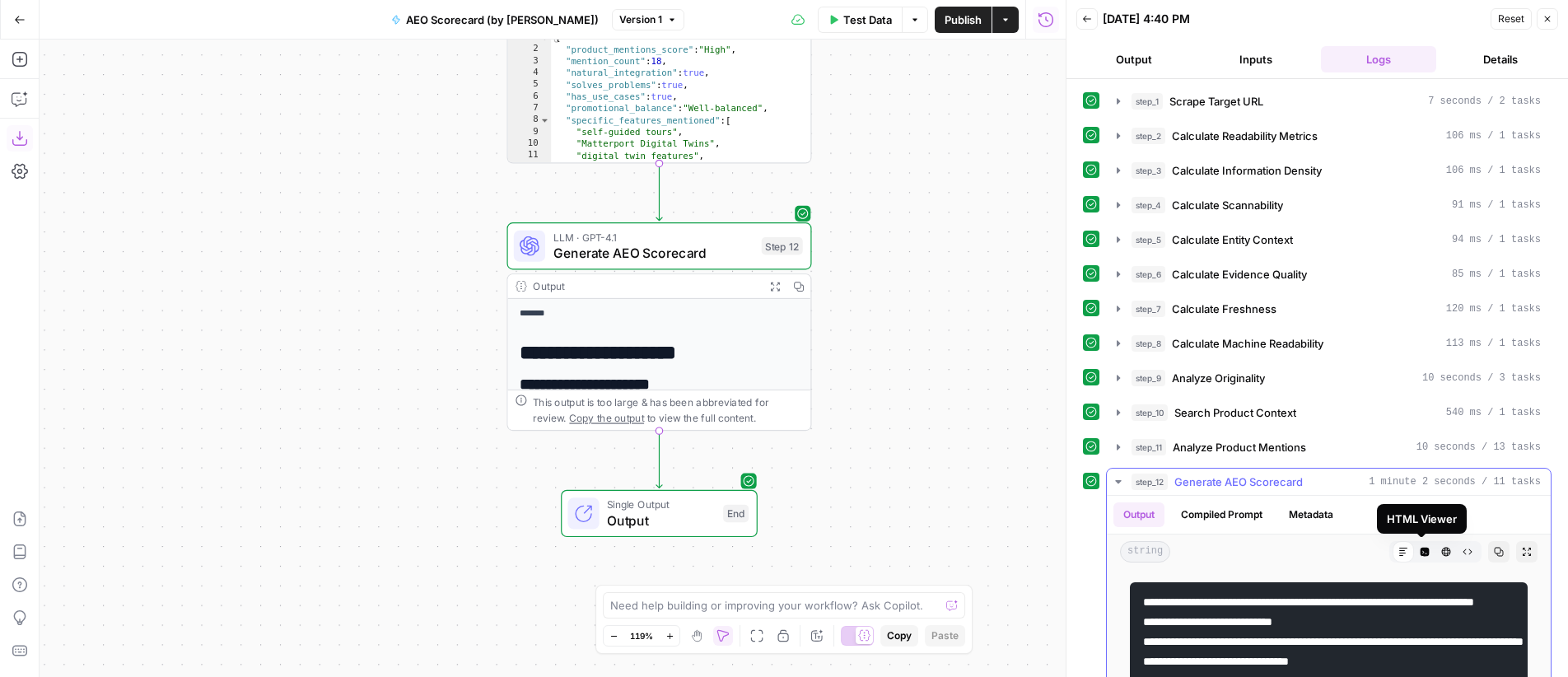
click at [1420, 554] on icon "button" at bounding box center [1425, 552] width 9 height 9
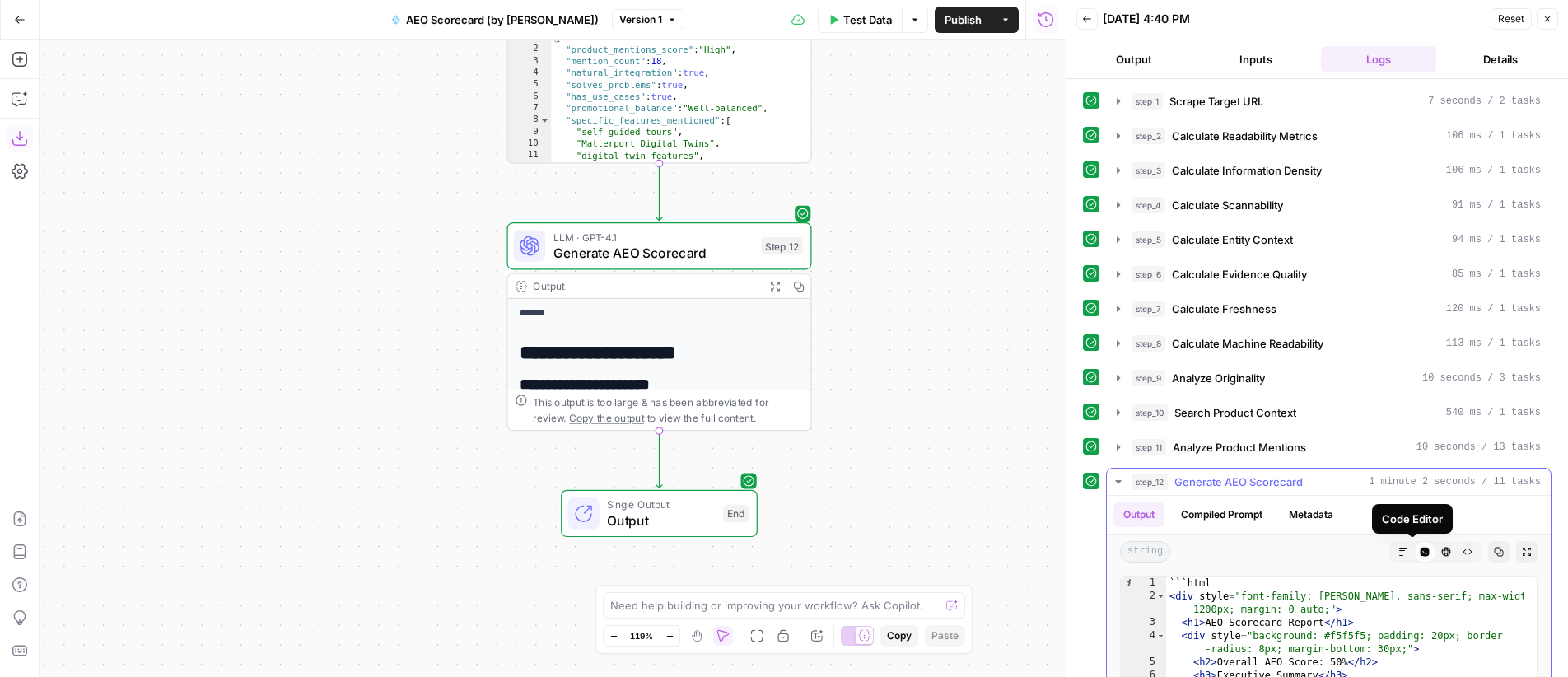
click at [1435, 552] on button "HTML Viewer" at bounding box center [1445, 552] width 21 height 21
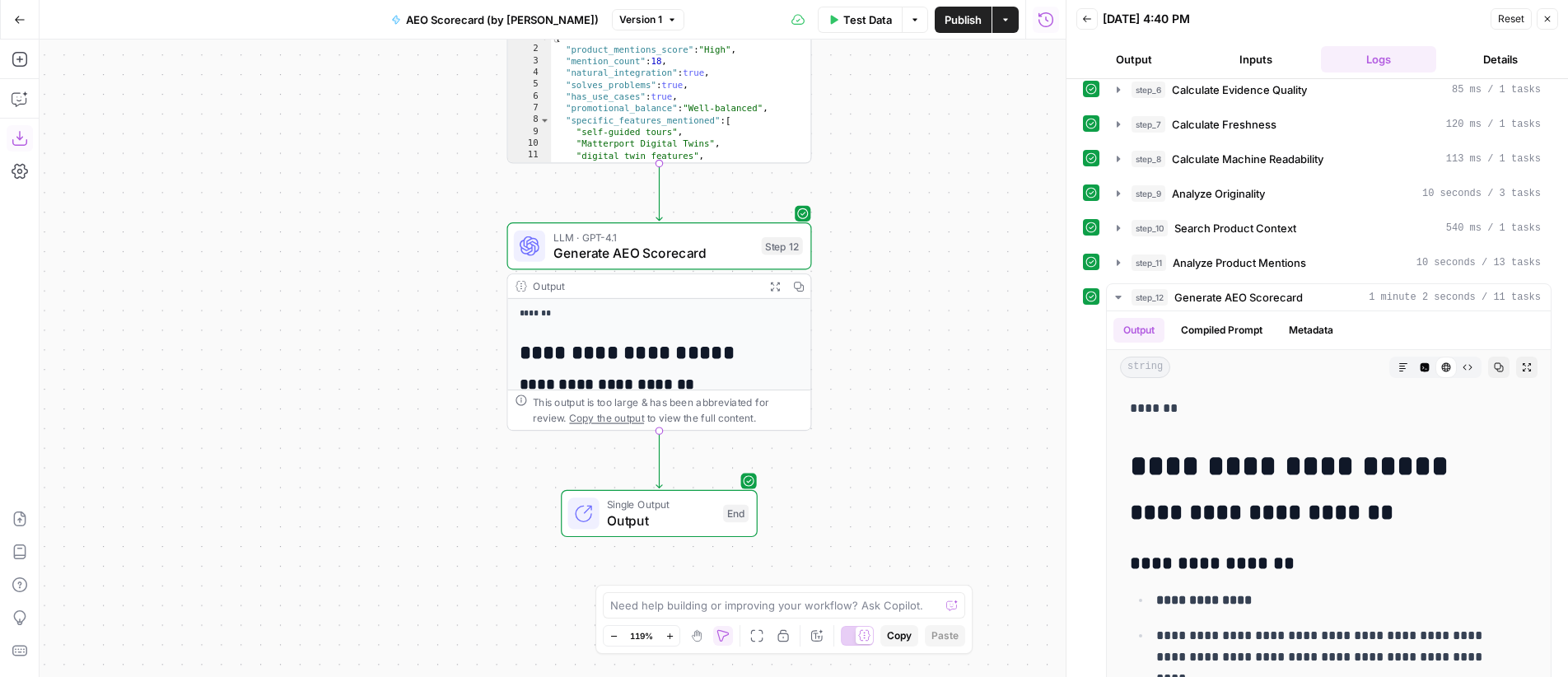
scroll to position [240, 0]
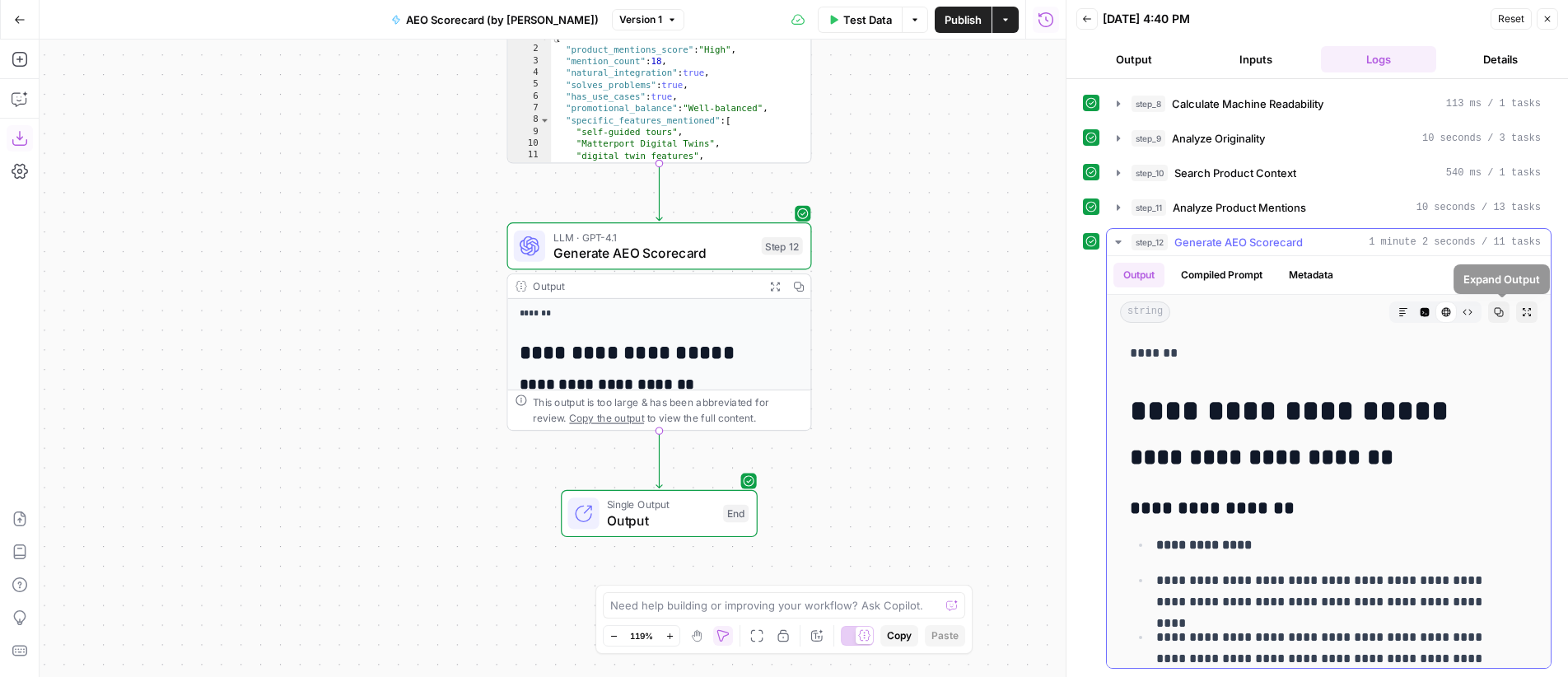
click at [1516, 311] on button "Expand Output" at bounding box center [1526, 312] width 21 height 21
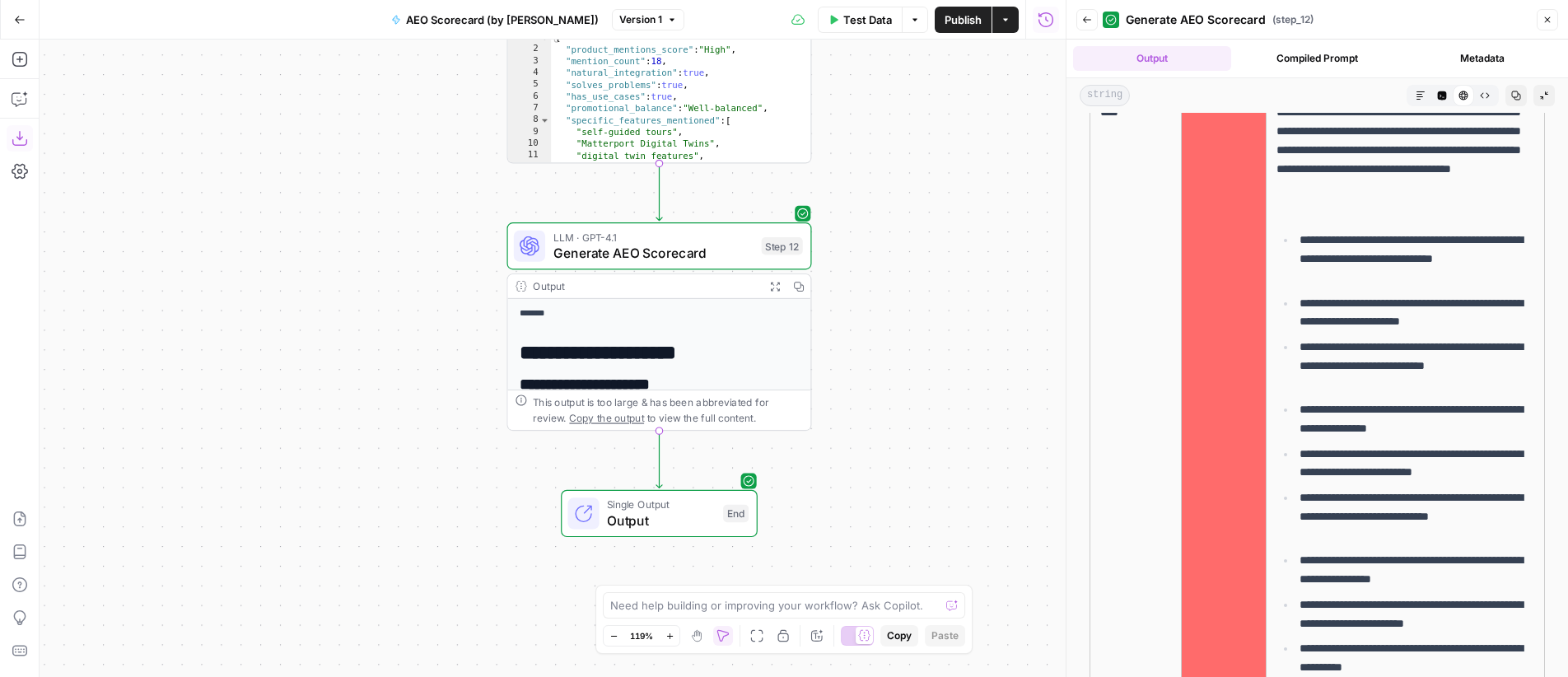
scroll to position [1873, 0]
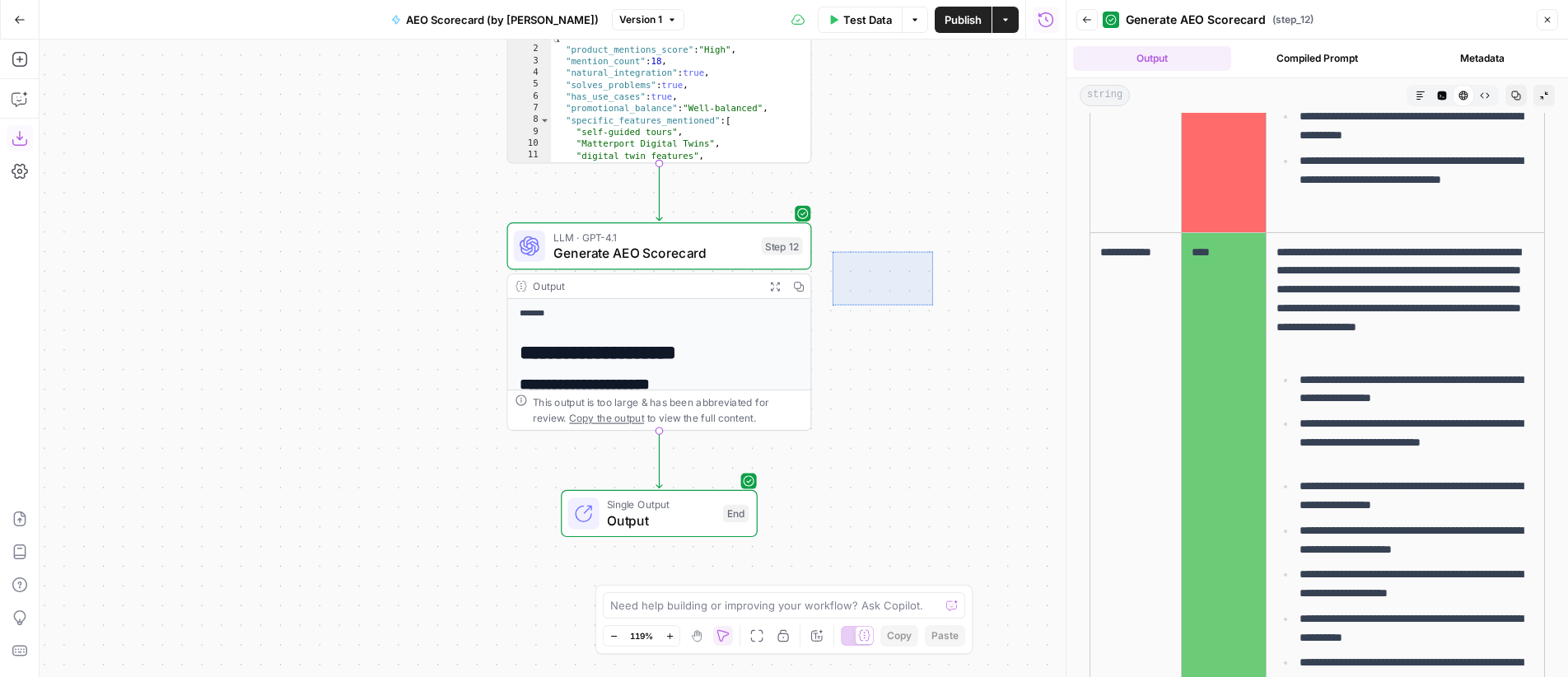
drag, startPoint x: 928, startPoint y: 255, endPoint x: 832, endPoint y: 304, distance: 107.8
click at [832, 304] on div "**********" at bounding box center [552, 358] width 1027 height 637
drag, startPoint x: 968, startPoint y: 250, endPoint x: 896, endPoint y: 278, distance: 77.3
click at [896, 279] on div "**********" at bounding box center [552, 358] width 1027 height 637
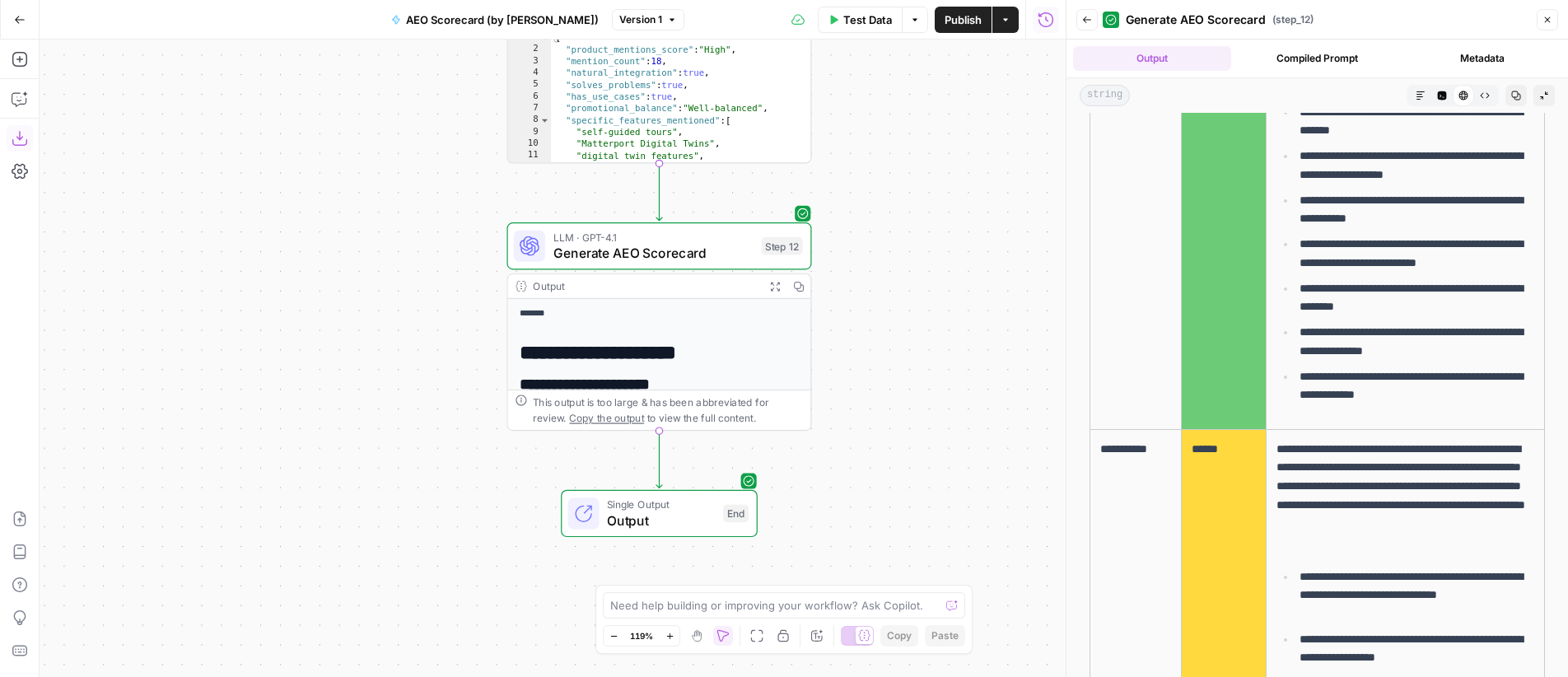
scroll to position [4682, 0]
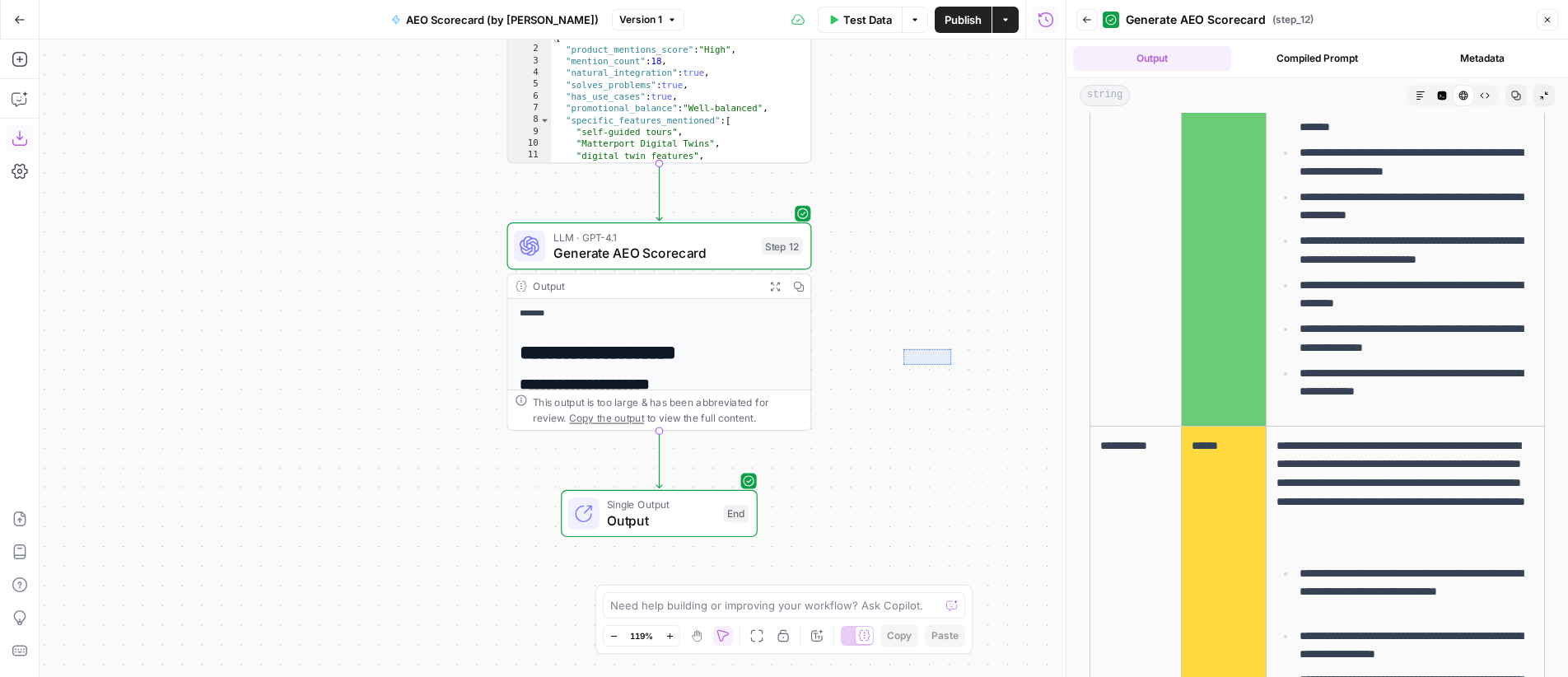
drag, startPoint x: 951, startPoint y: 349, endPoint x: 900, endPoint y: 364, distance: 53.2
click at [900, 364] on div "**********" at bounding box center [552, 358] width 1027 height 637
drag, startPoint x: 980, startPoint y: 359, endPoint x: 953, endPoint y: 388, distance: 39.6
click at [936, 359] on div "**********" at bounding box center [552, 358] width 1027 height 637
drag, startPoint x: 992, startPoint y: 464, endPoint x: 991, endPoint y: 442, distance: 22.0
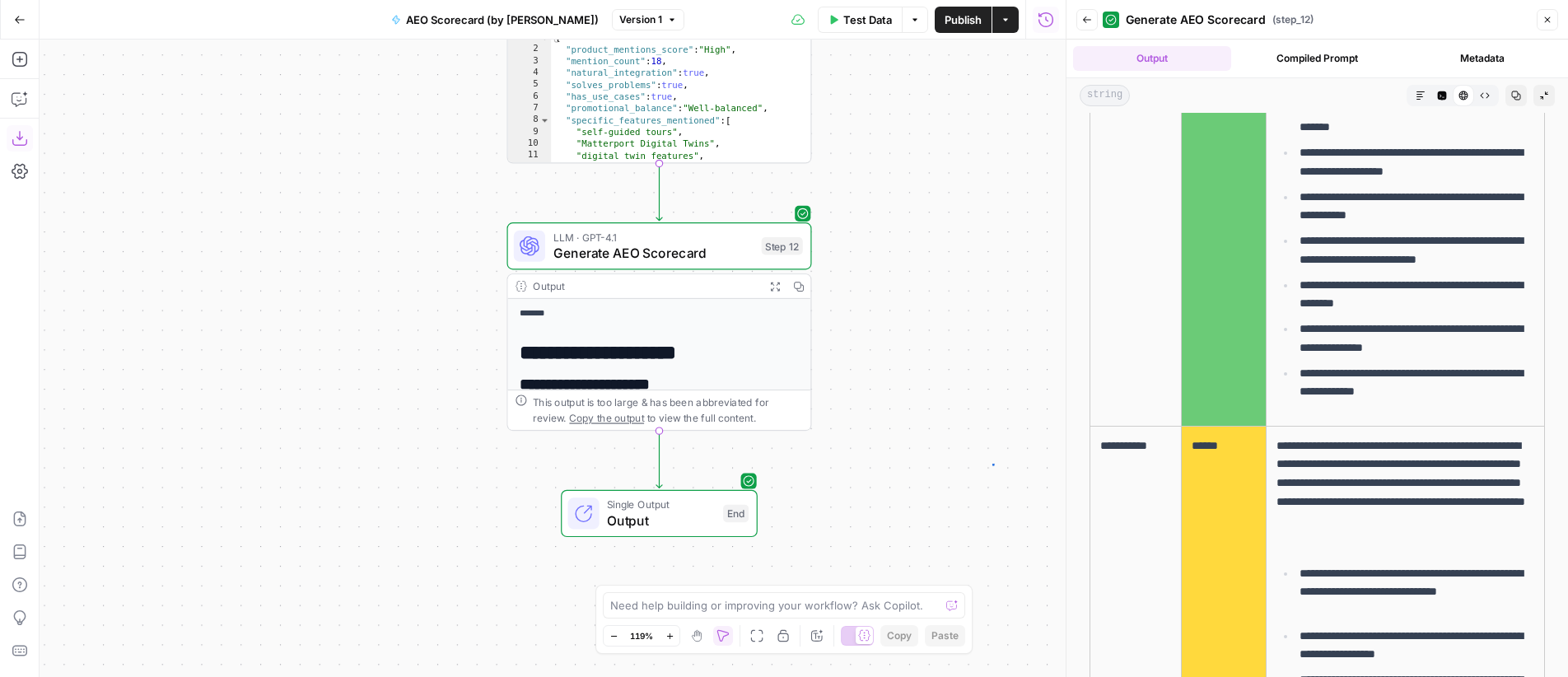
click at [991, 442] on div "**********" at bounding box center [552, 358] width 1027 height 637
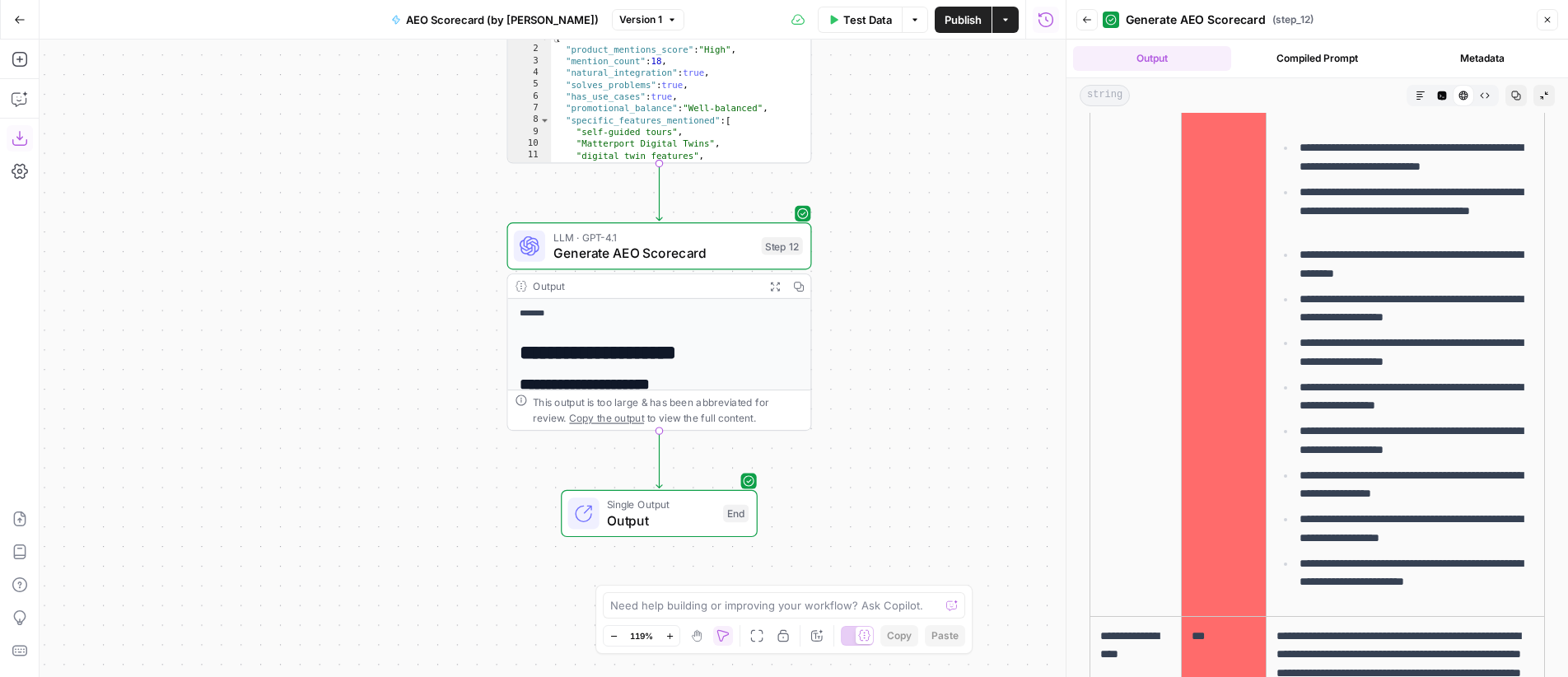
scroll to position [196, 0]
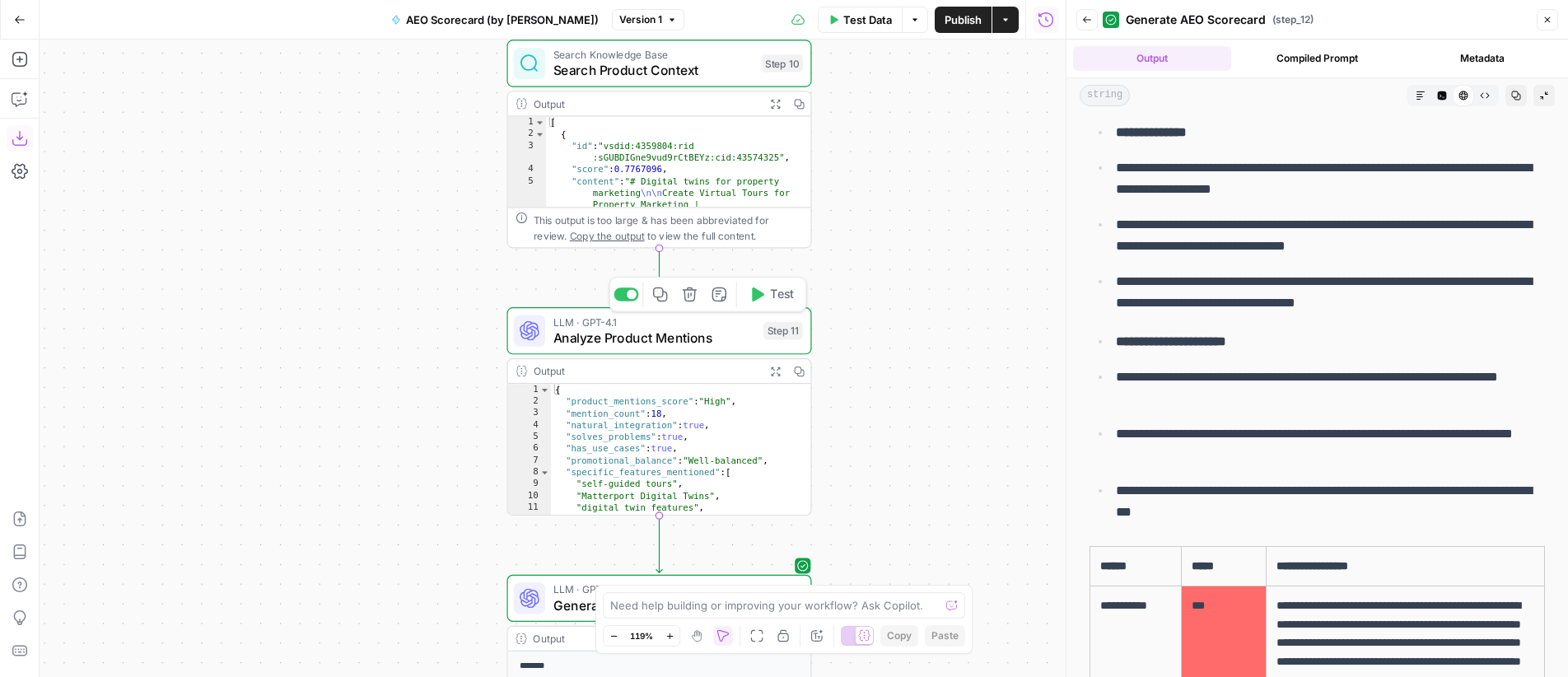
click at [702, 328] on span "Analyze Product Mentions" at bounding box center [655, 337] width 203 height 19
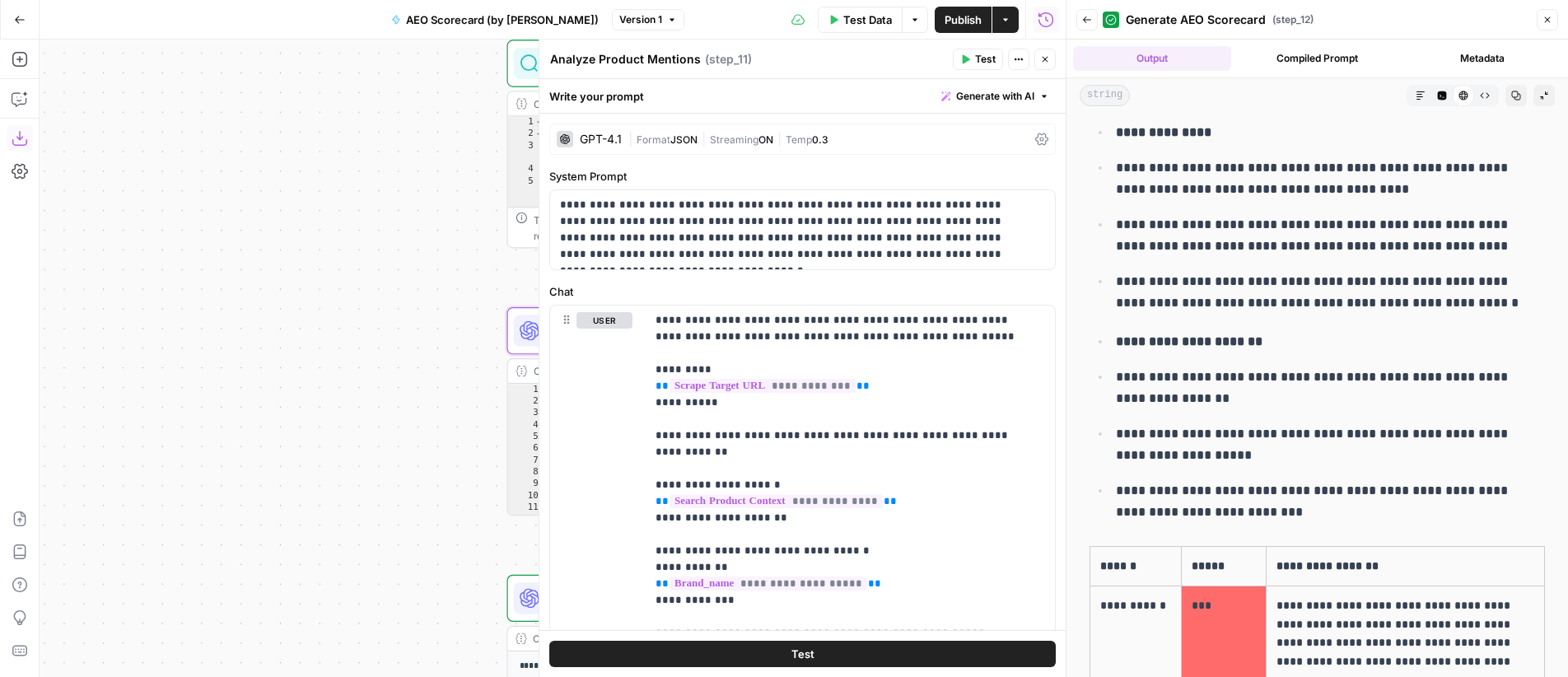
click at [640, 137] on span "Format" at bounding box center [653, 139] width 34 height 12
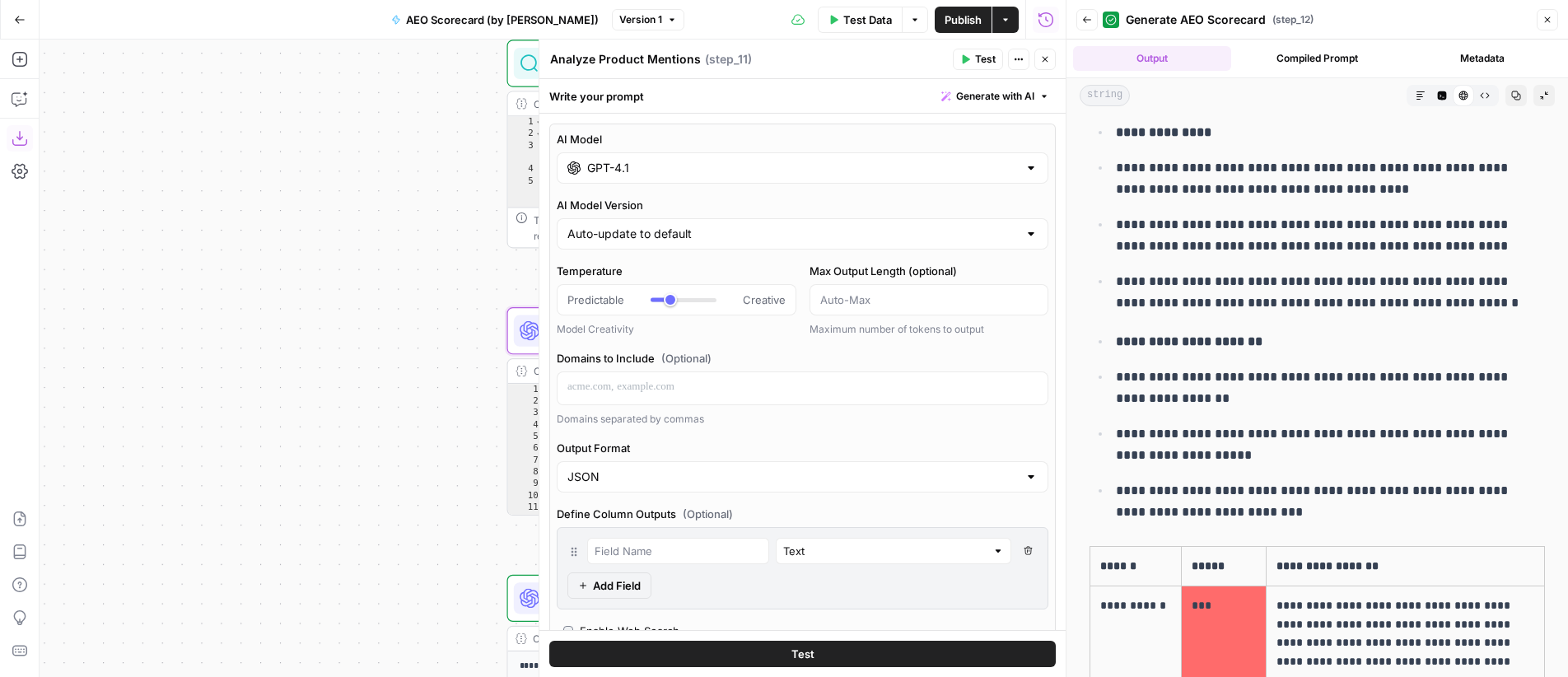
click at [671, 162] on input "GPT-4.1" at bounding box center [802, 168] width 431 height 17
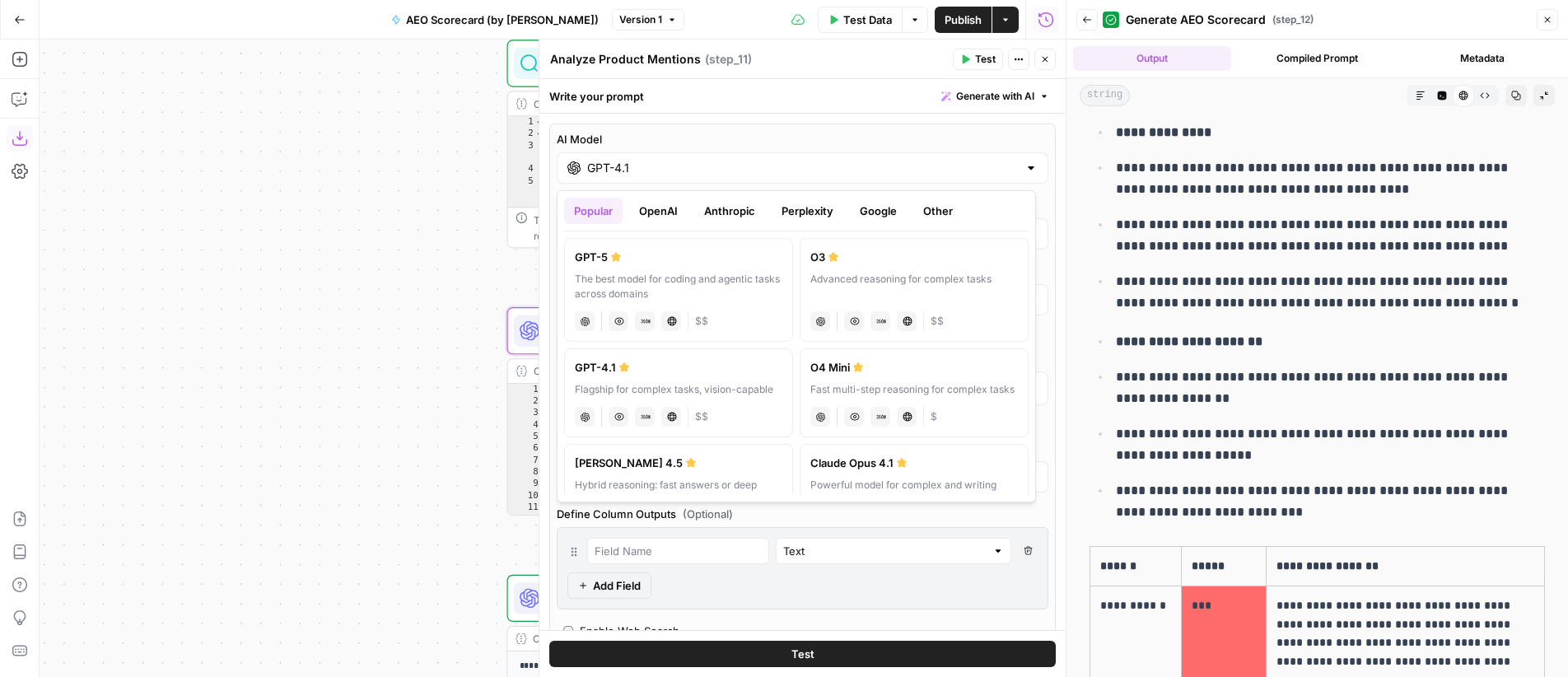
click at [744, 208] on button "Anthropic" at bounding box center [730, 210] width 71 height 27
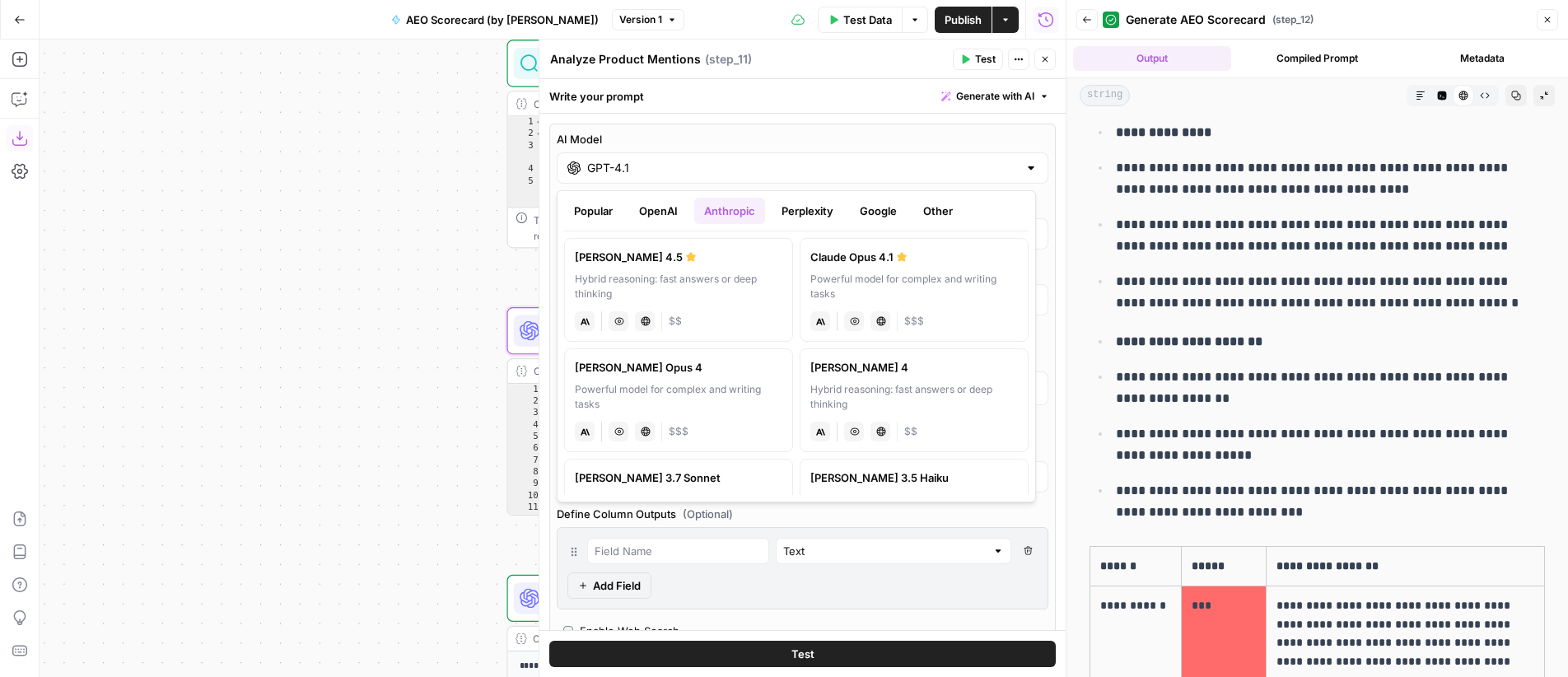
click at [888, 262] on div "Claude Opus 4.1" at bounding box center [914, 257] width 208 height 17
type input "Claude Opus 4.1"
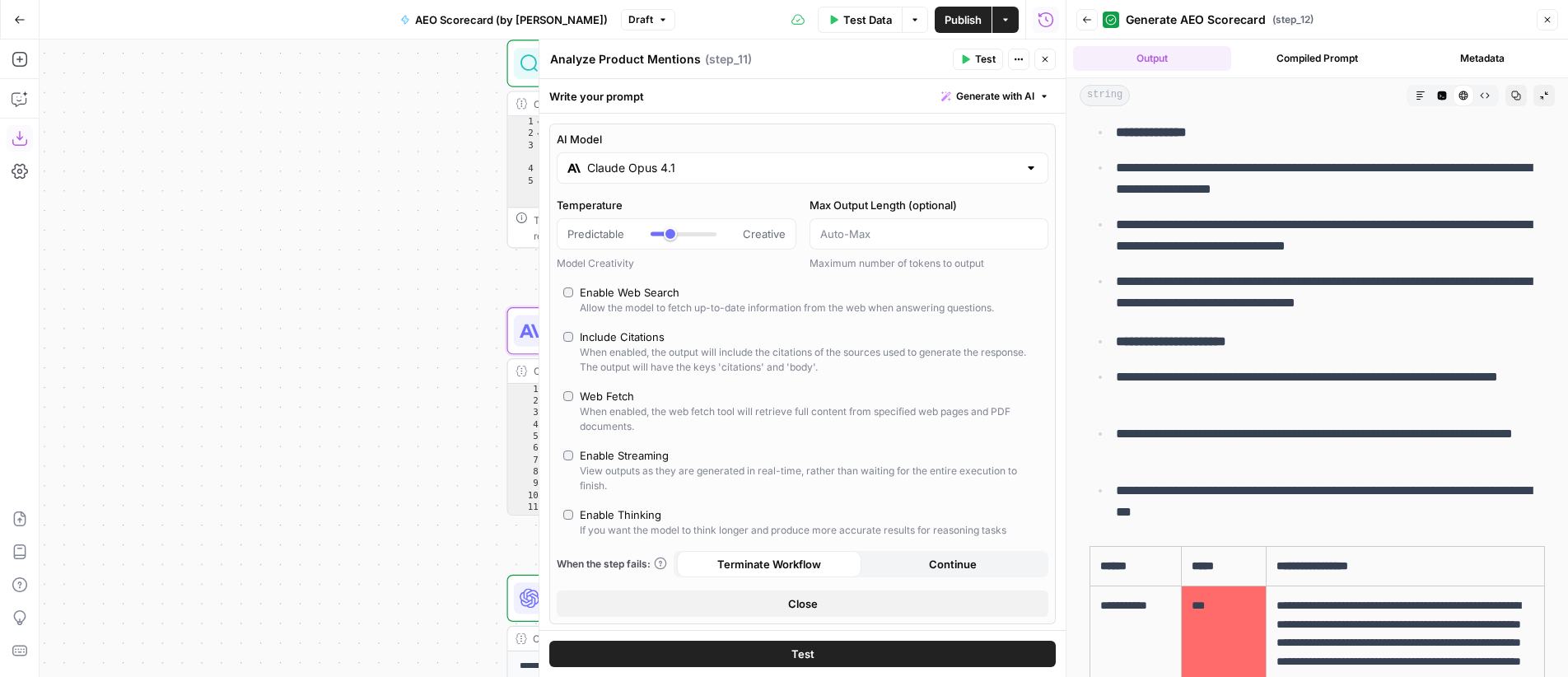
click at [811, 654] on button "Test" at bounding box center [802, 654] width 506 height 27
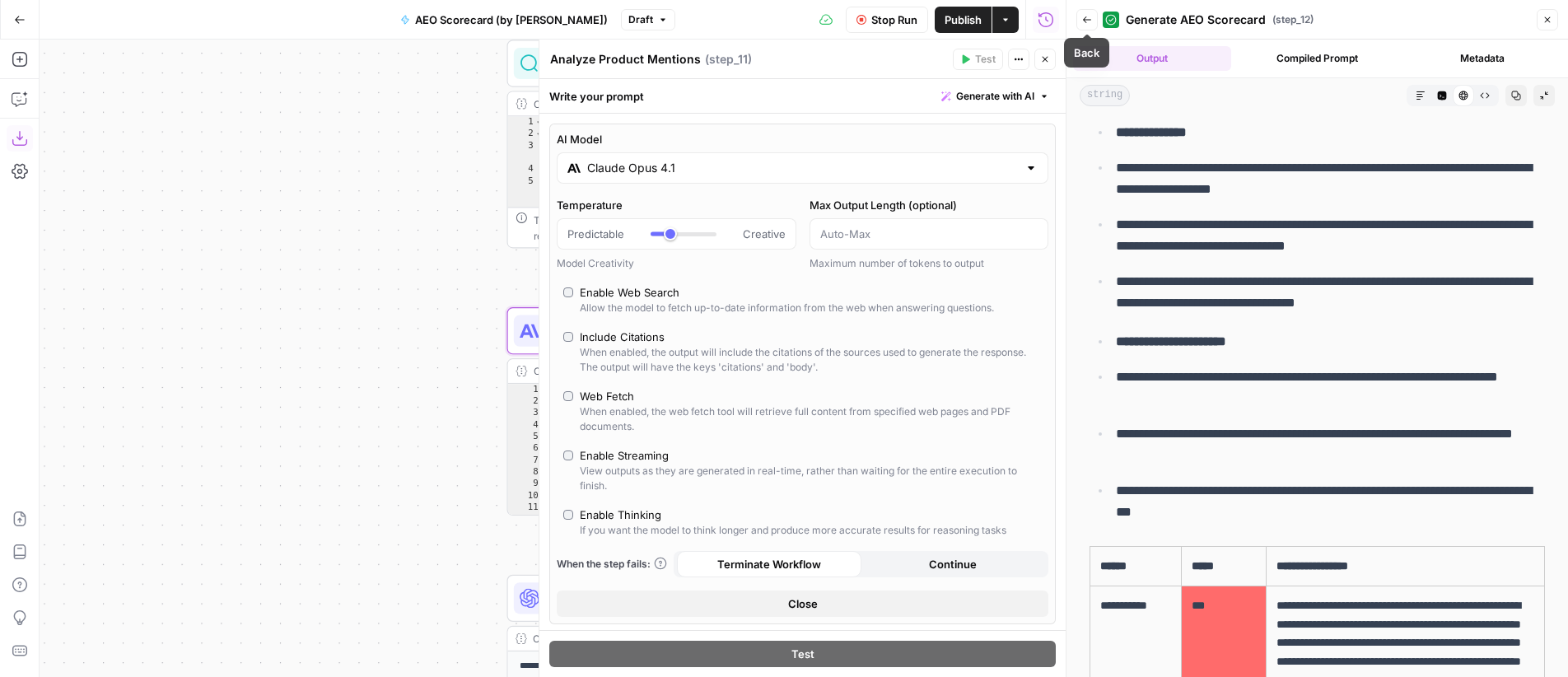
click at [1088, 18] on icon "button" at bounding box center [1087, 19] width 10 height 10
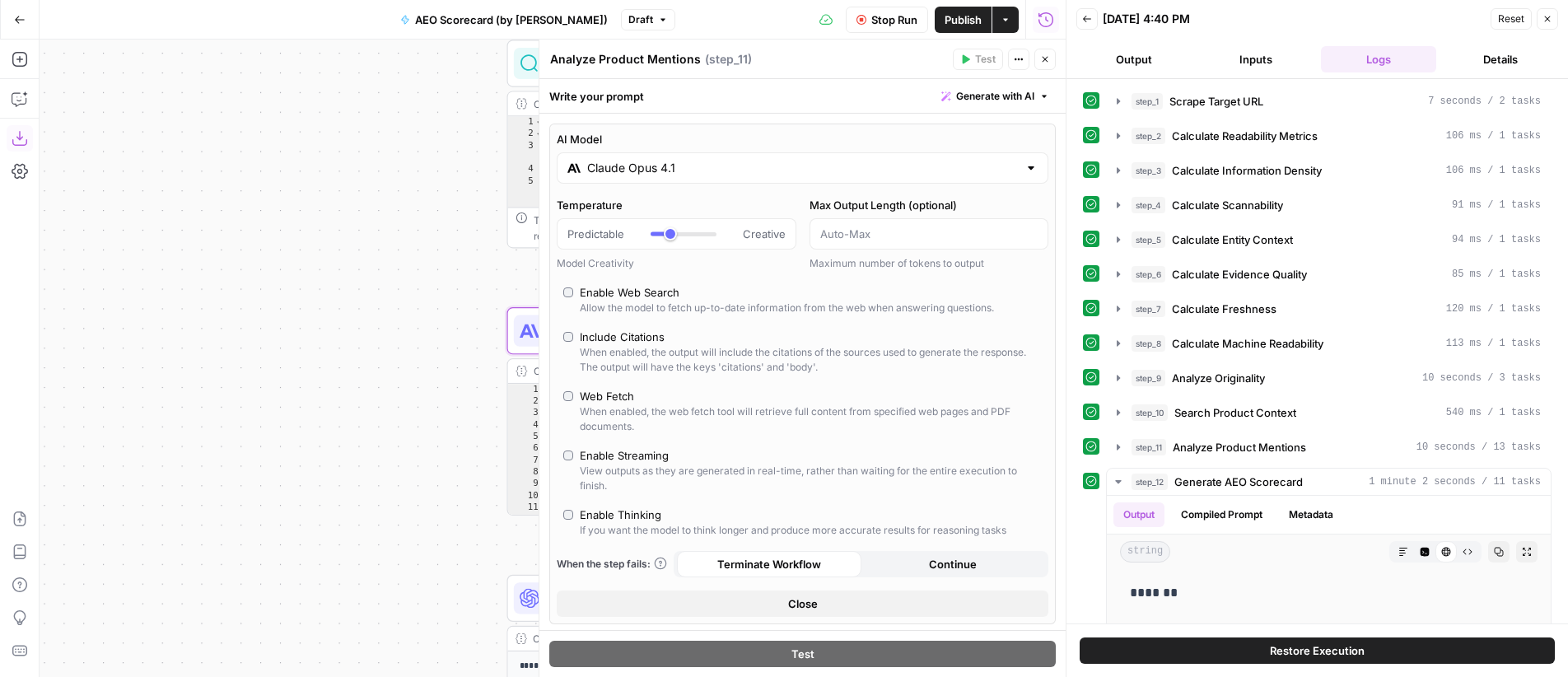
click at [1045, 60] on icon "button" at bounding box center [1045, 59] width 10 height 10
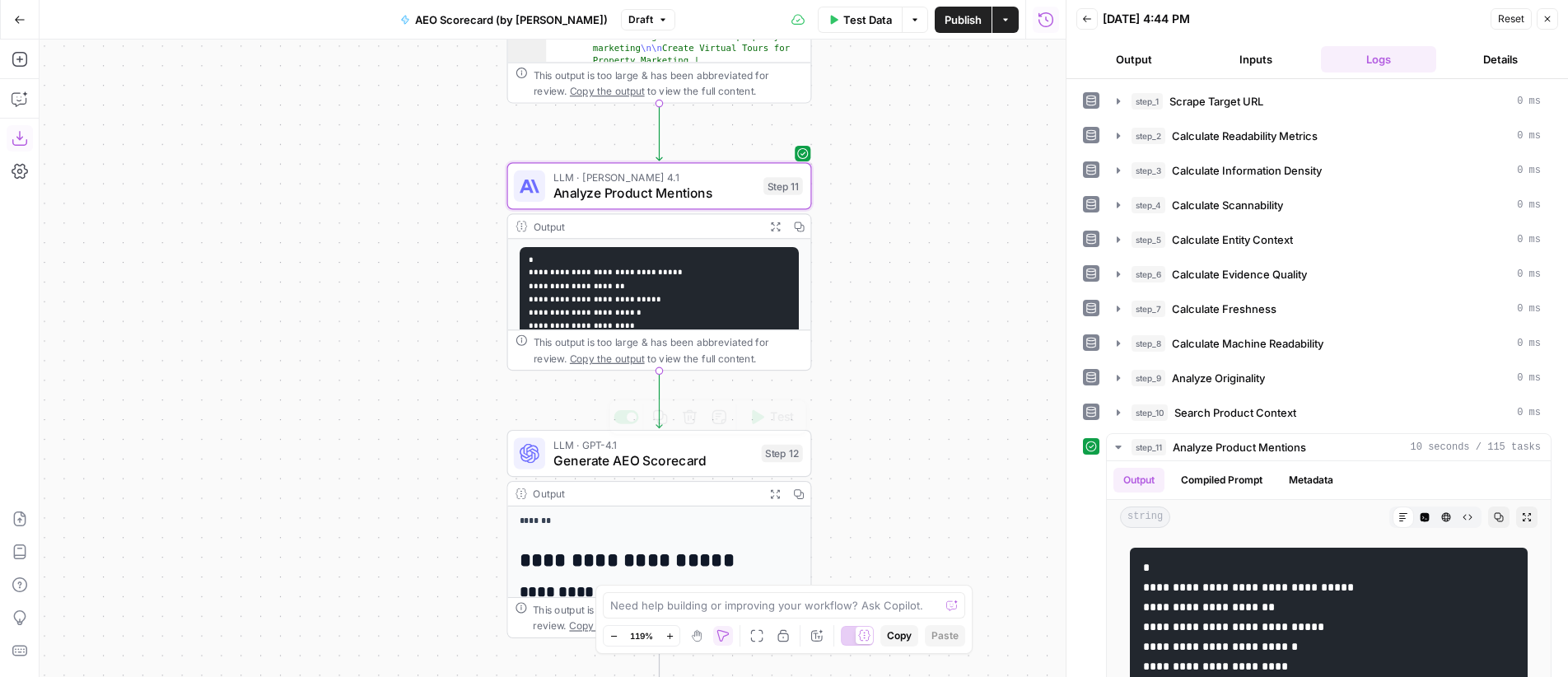
click at [697, 458] on span "Generate AEO Scorecard" at bounding box center [654, 459] width 201 height 19
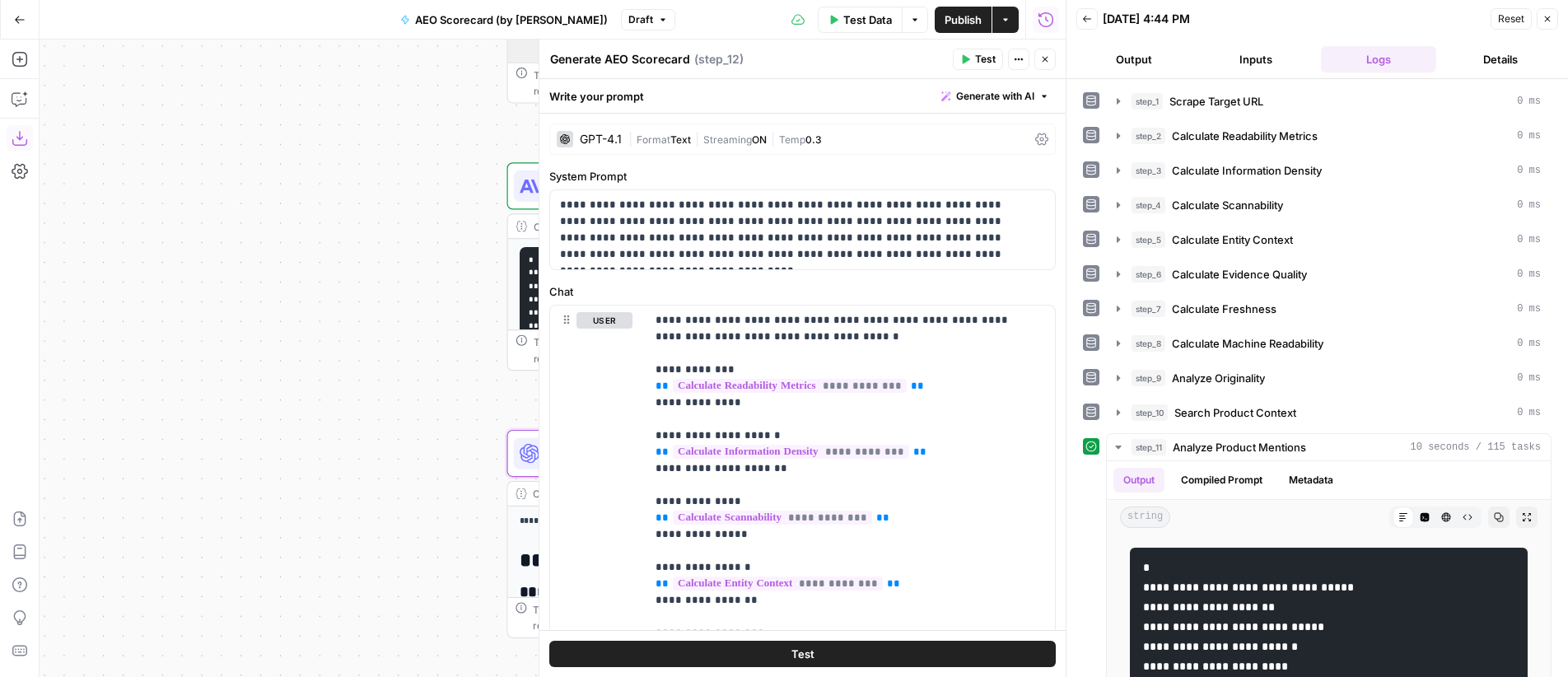
click at [653, 143] on span "Format" at bounding box center [653, 139] width 34 height 12
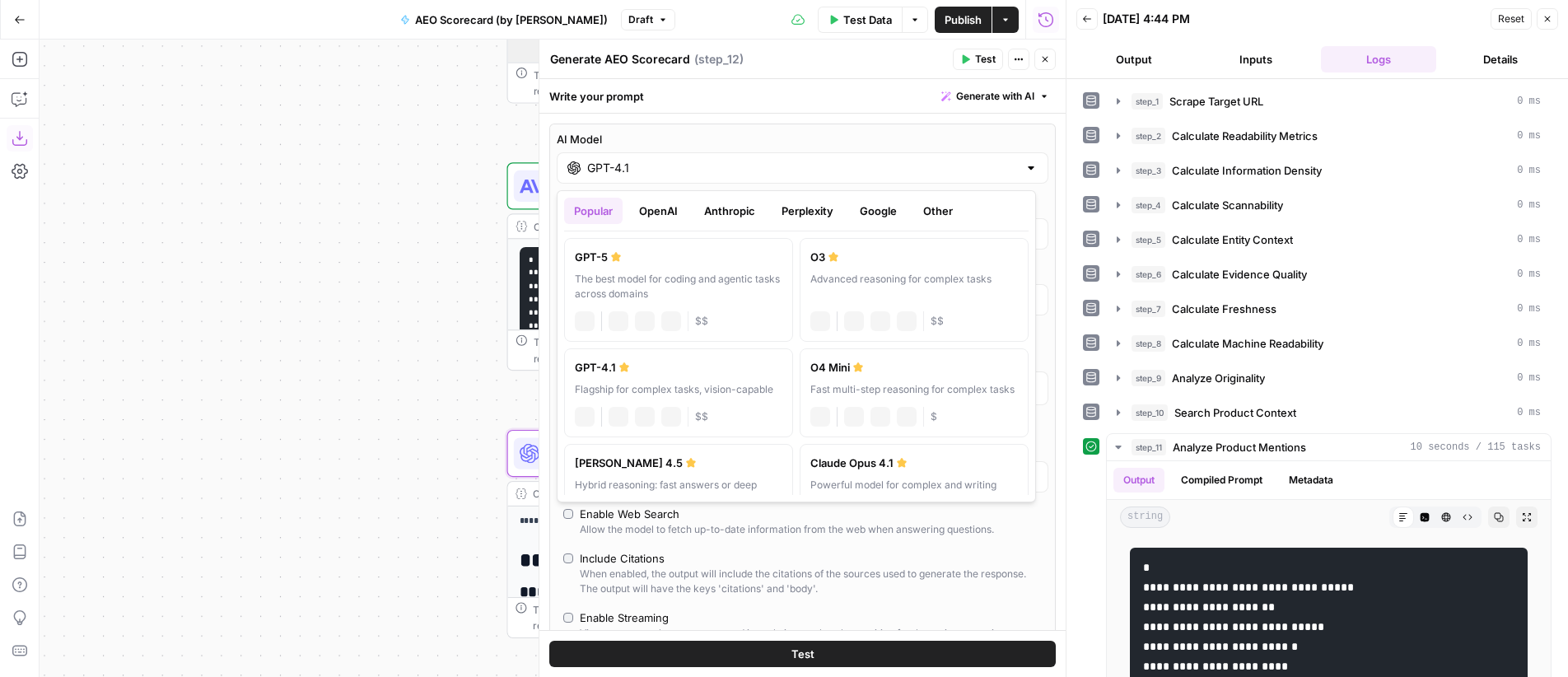
click at [677, 169] on input "GPT-4.1" at bounding box center [802, 168] width 431 height 17
click at [735, 217] on button "Anthropic" at bounding box center [730, 210] width 71 height 27
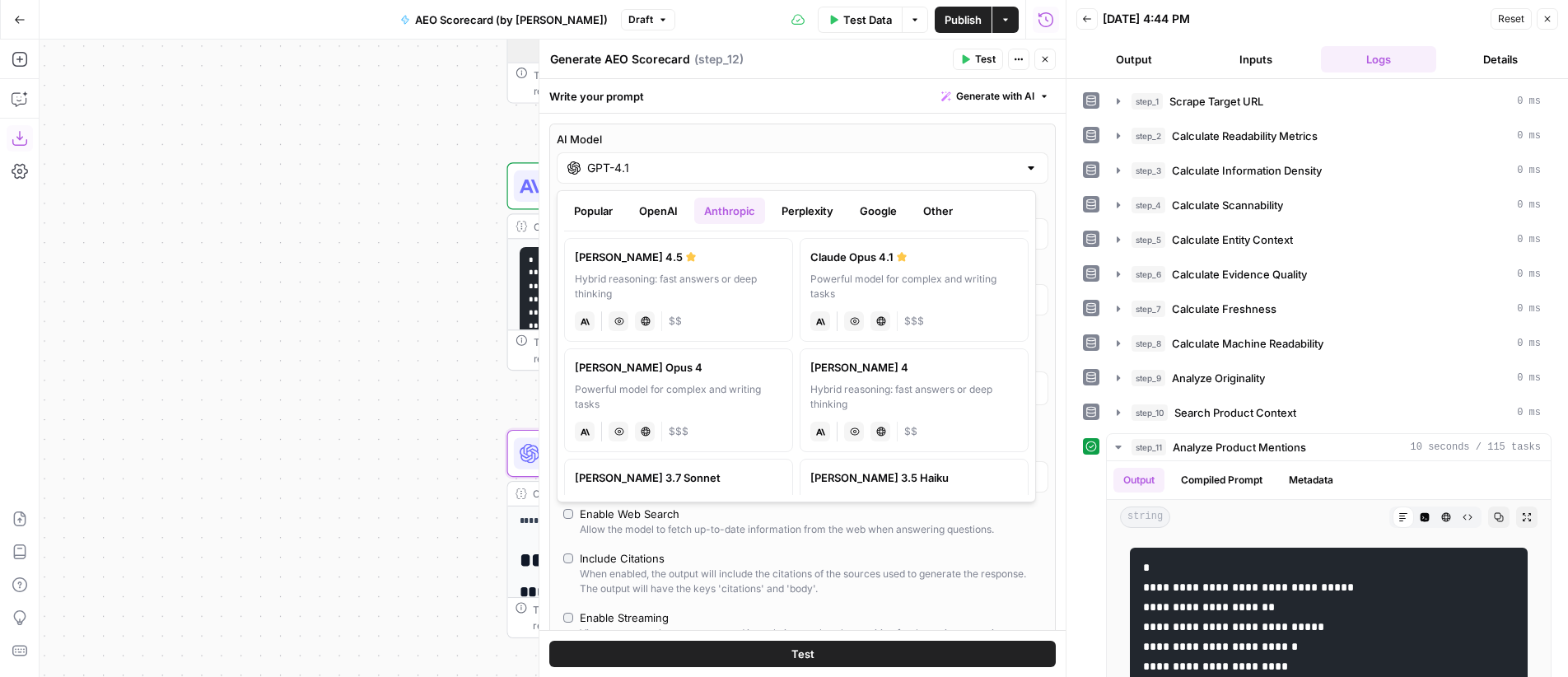
click at [868, 274] on div "Powerful model for complex and writing tasks" at bounding box center [914, 287] width 208 height 30
type input "Claude Opus 4.1"
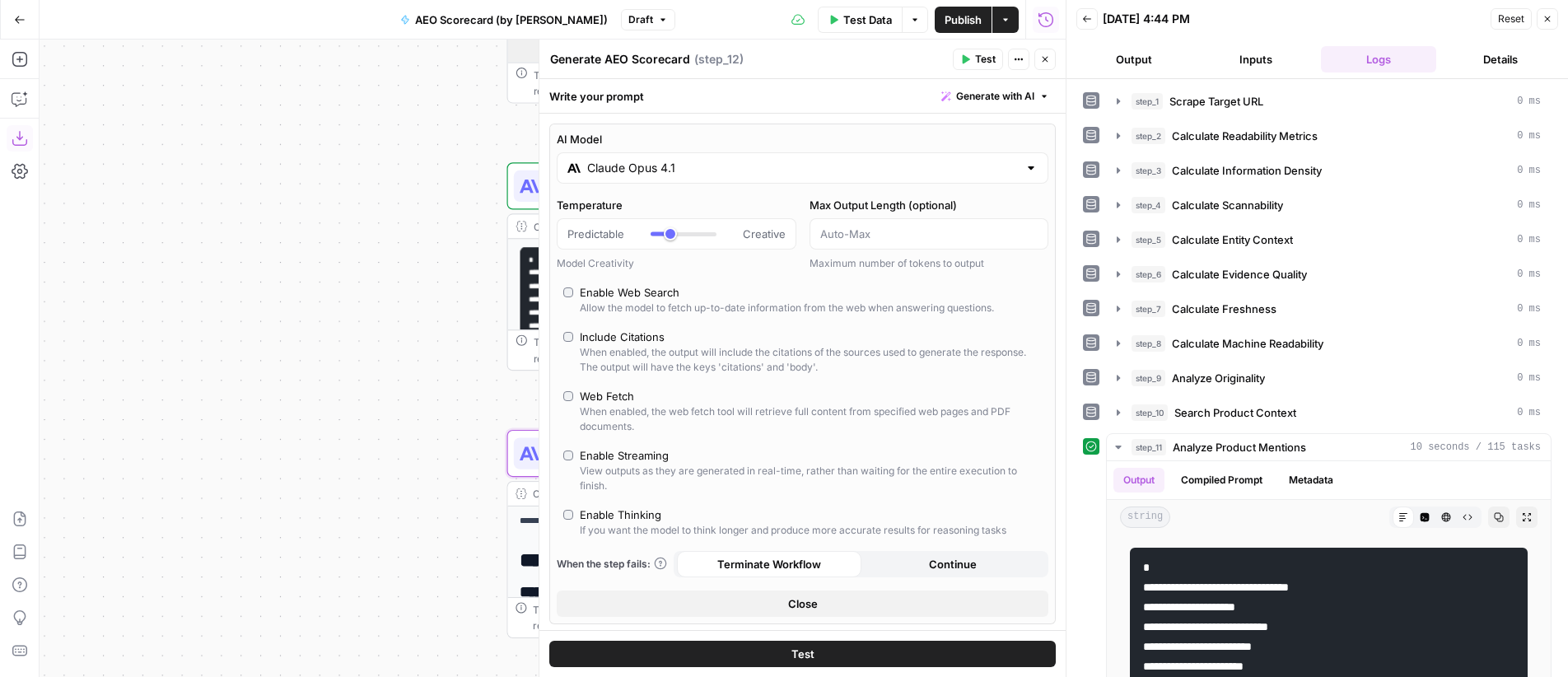
click at [1044, 61] on icon "button" at bounding box center [1045, 59] width 10 height 10
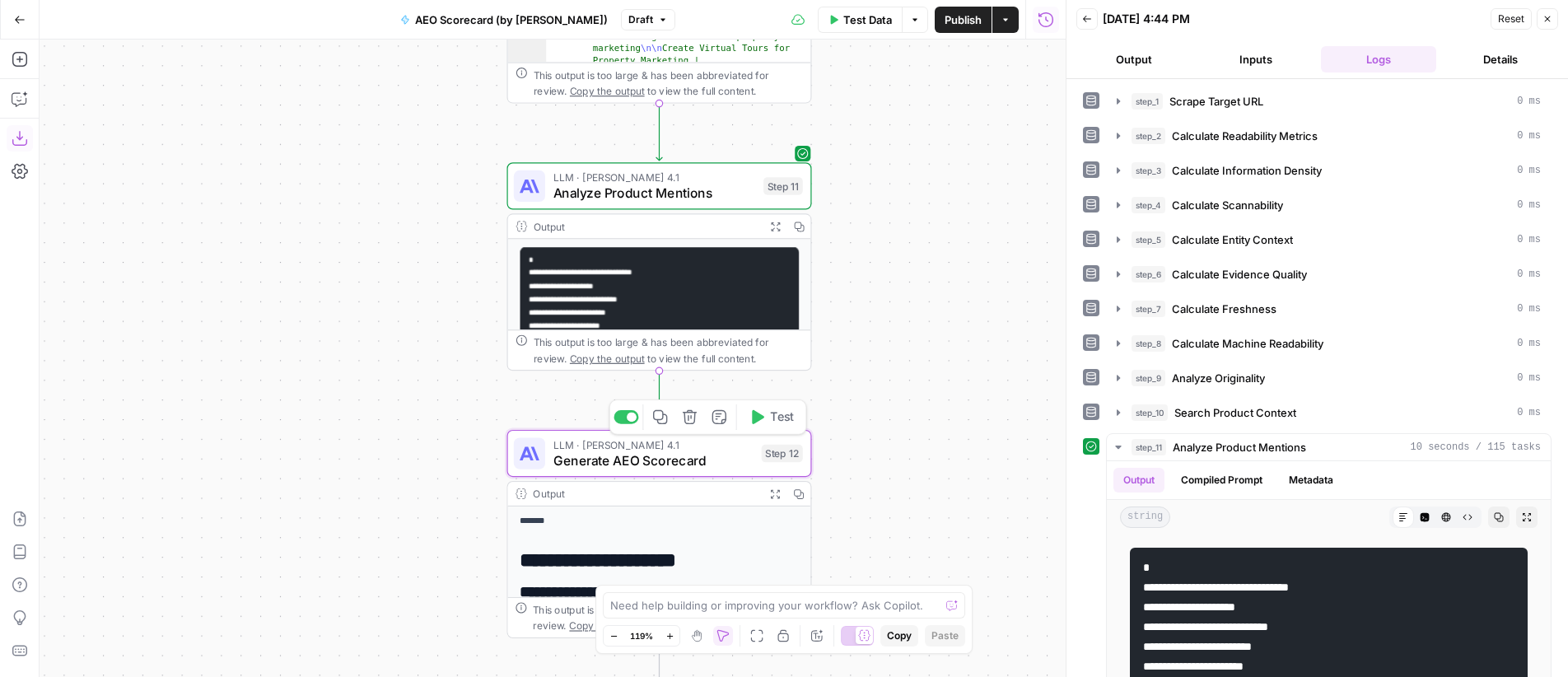
click at [775, 419] on span "Test" at bounding box center [782, 417] width 24 height 18
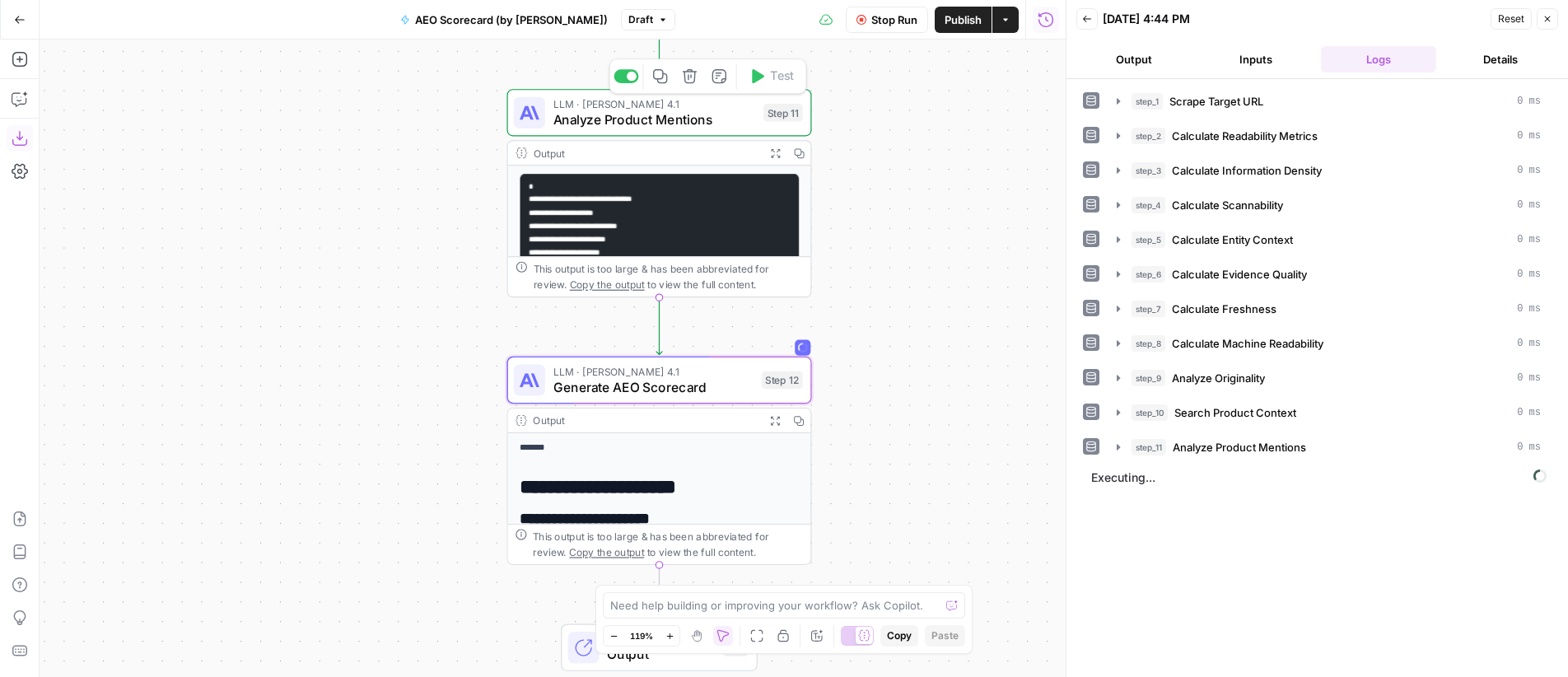
click at [670, 106] on span "LLM · [PERSON_NAME] 4.1" at bounding box center [655, 103] width 203 height 16
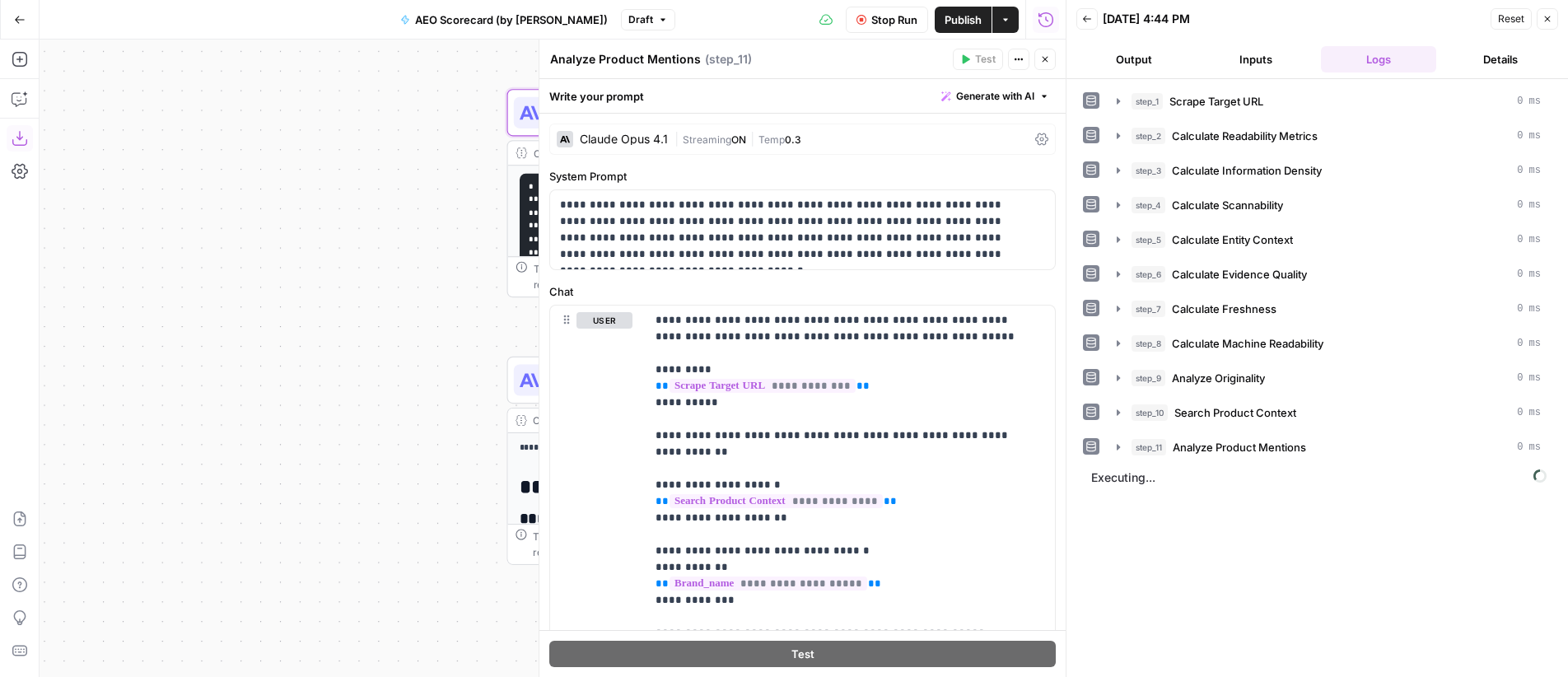
click at [666, 135] on div "Claude Opus 4.1" at bounding box center [624, 139] width 89 height 12
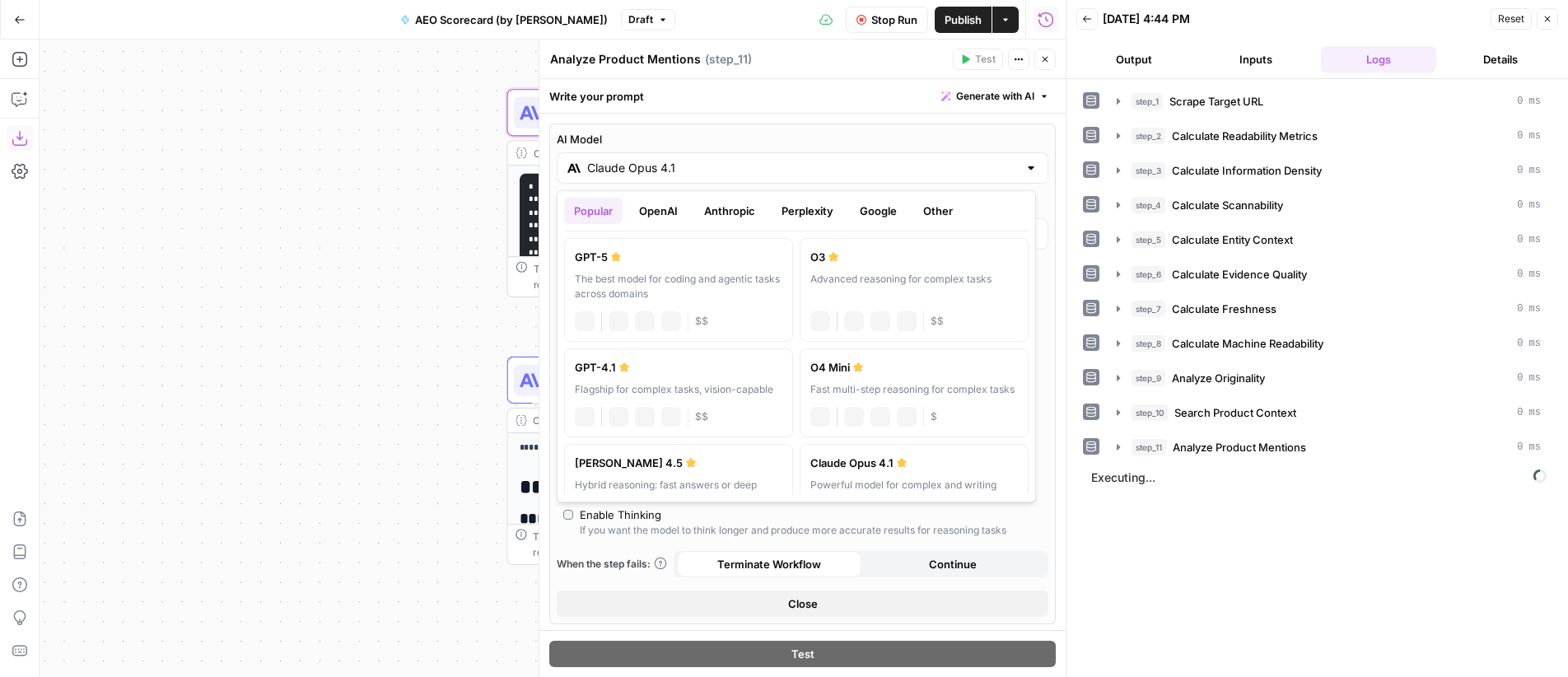
click at [687, 165] on input "Claude Opus 4.1" at bounding box center [802, 168] width 431 height 17
click at [737, 209] on button "Anthropic" at bounding box center [730, 210] width 71 height 27
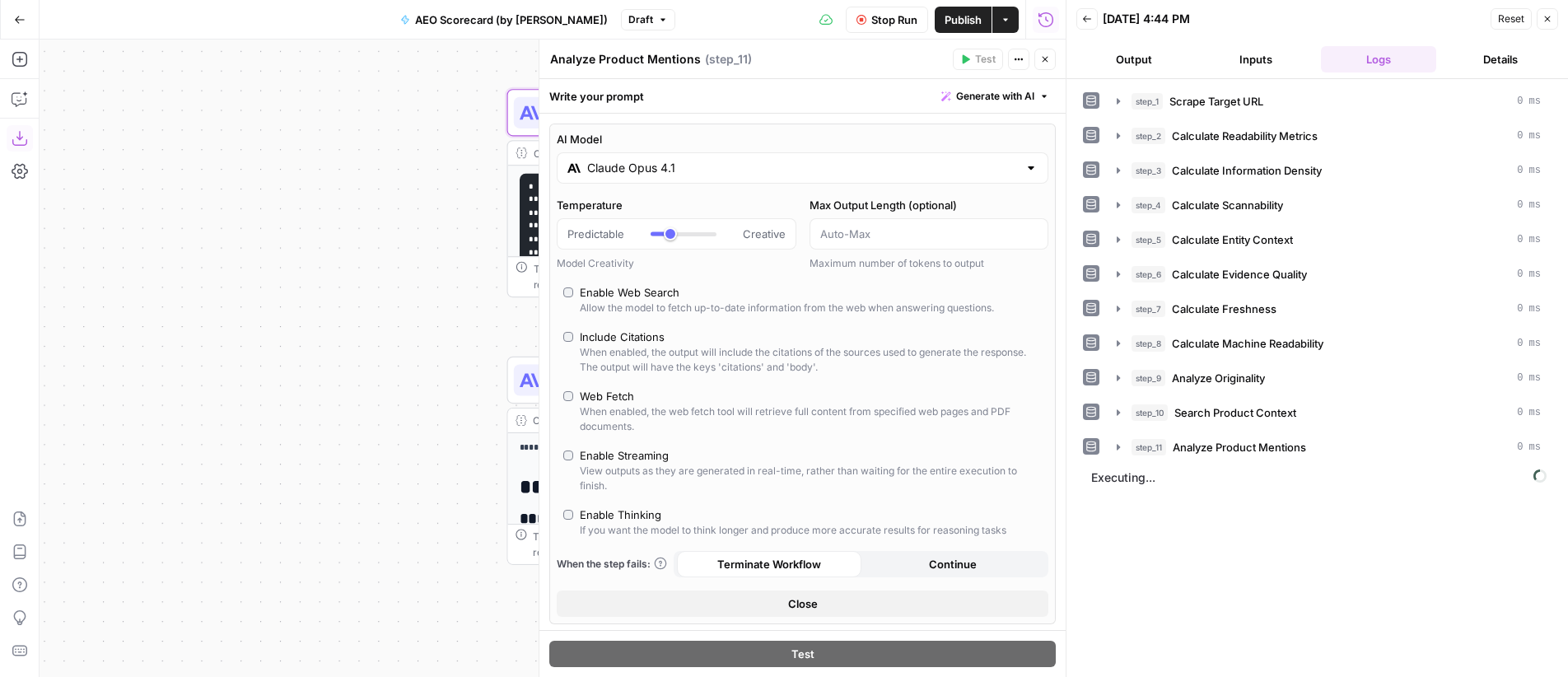
click at [1044, 62] on icon "button" at bounding box center [1045, 59] width 10 height 10
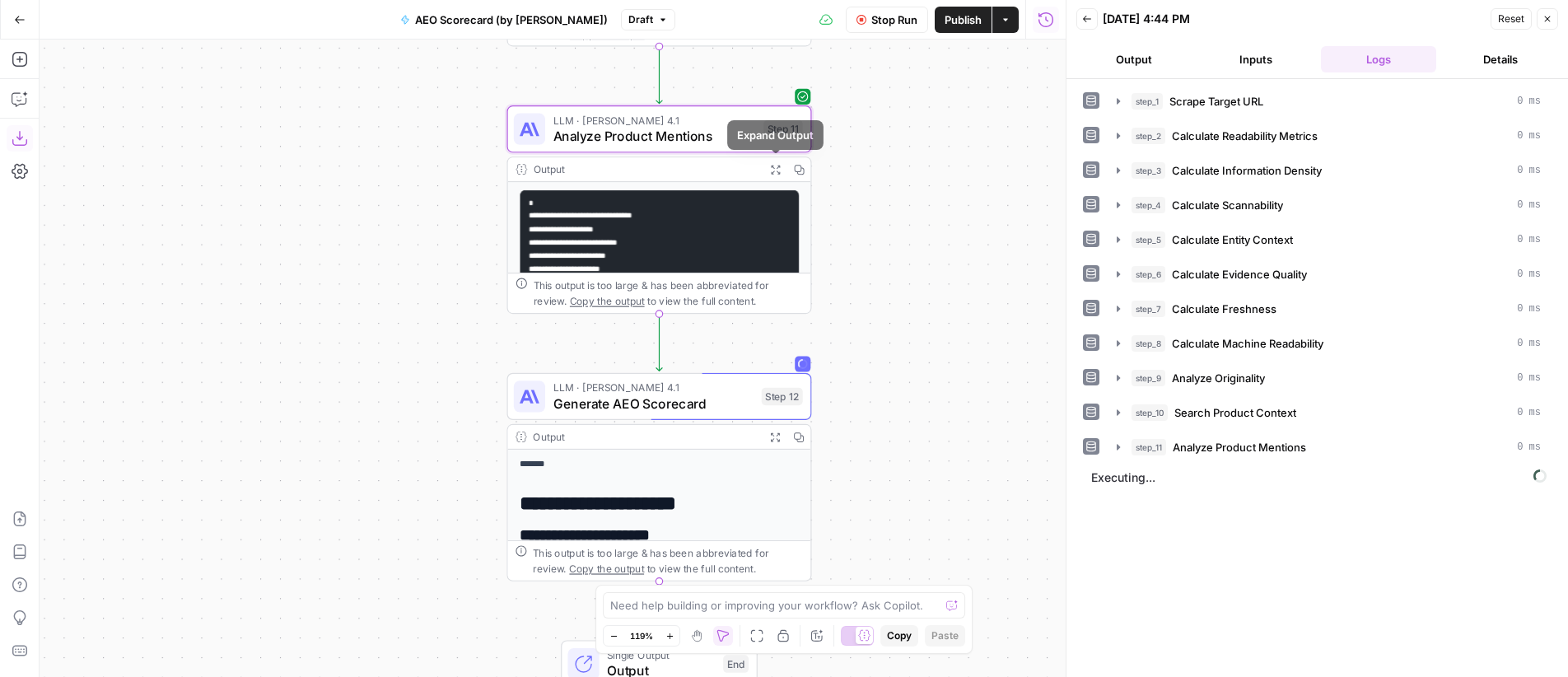
click at [775, 167] on icon "button" at bounding box center [776, 170] width 11 height 11
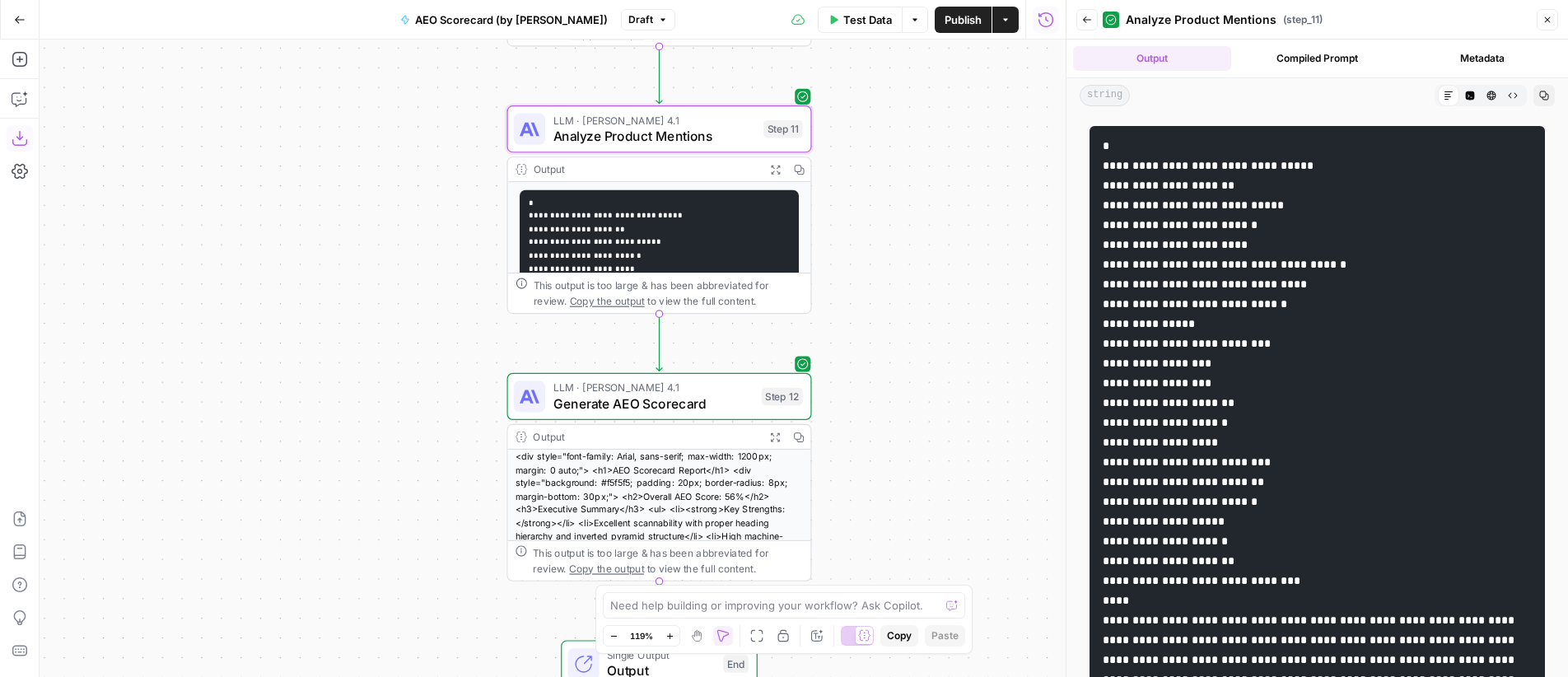
click at [1087, 20] on icon "button" at bounding box center [1087, 19] width 10 height 10
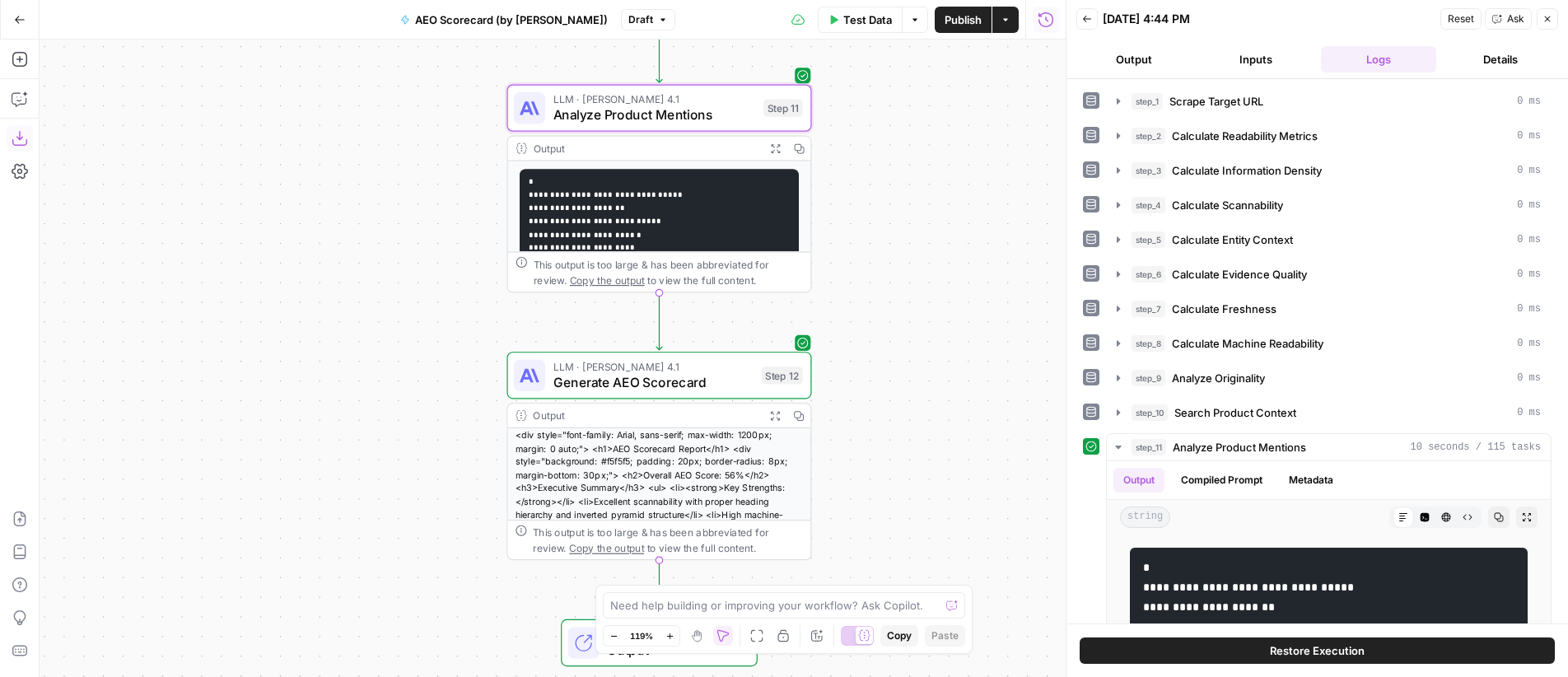
click at [771, 418] on icon "button" at bounding box center [776, 416] width 9 height 9
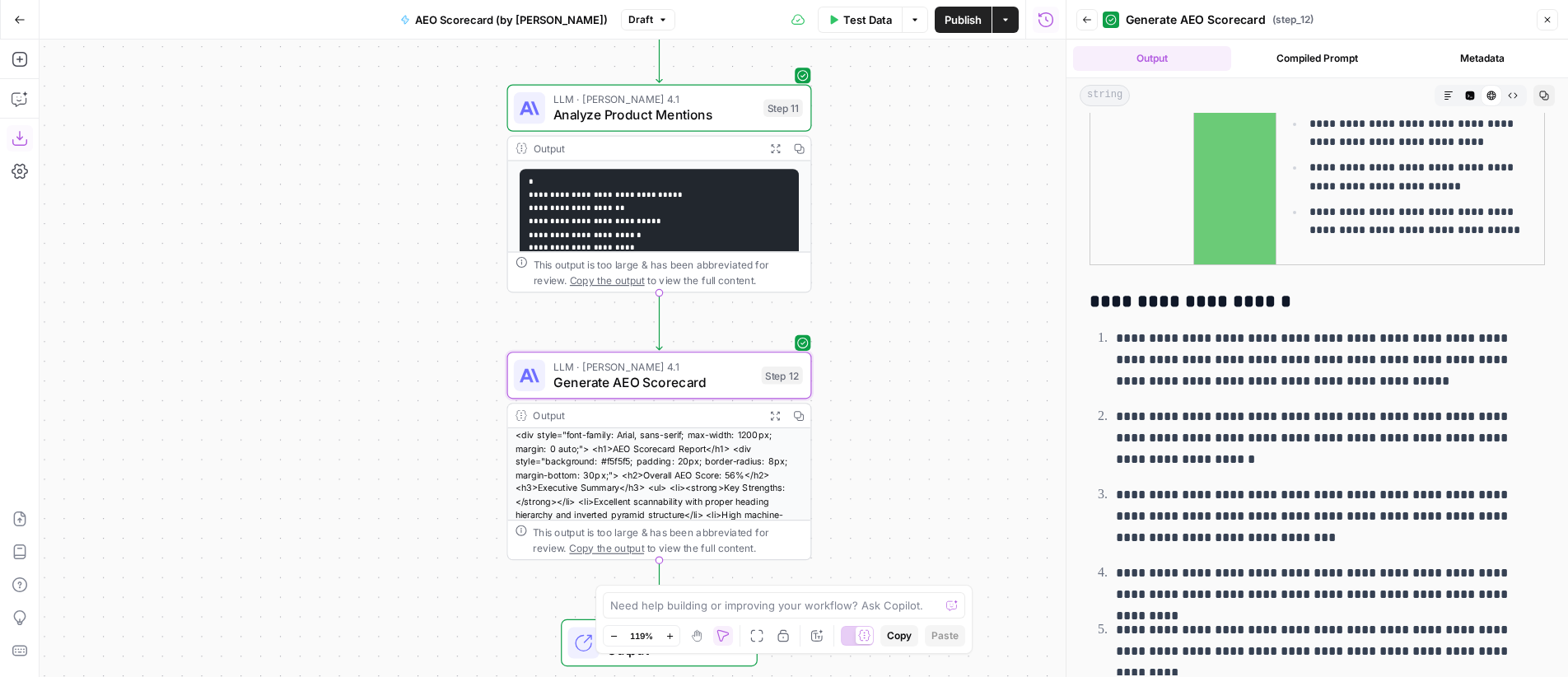
scroll to position [6120, 0]
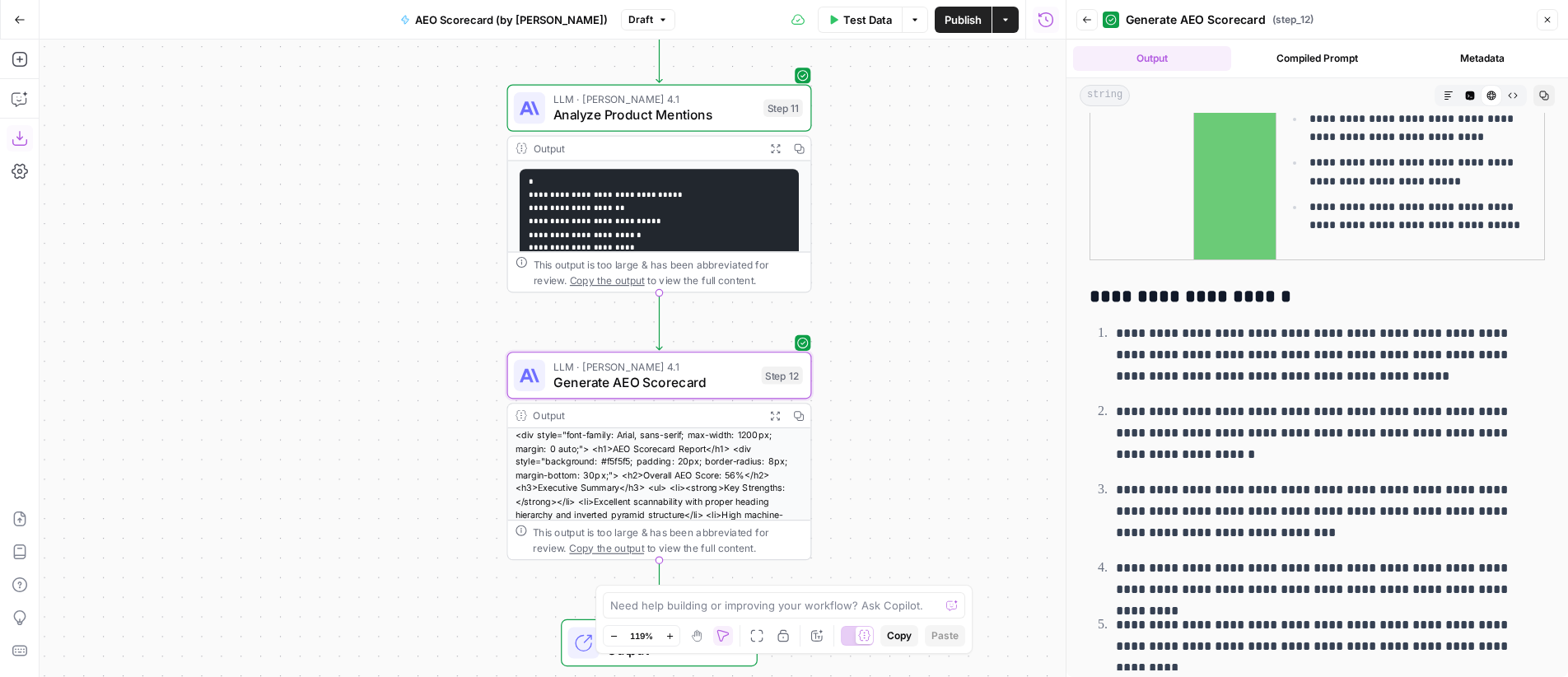
click at [1547, 25] on button "Close" at bounding box center [1547, 19] width 21 height 21
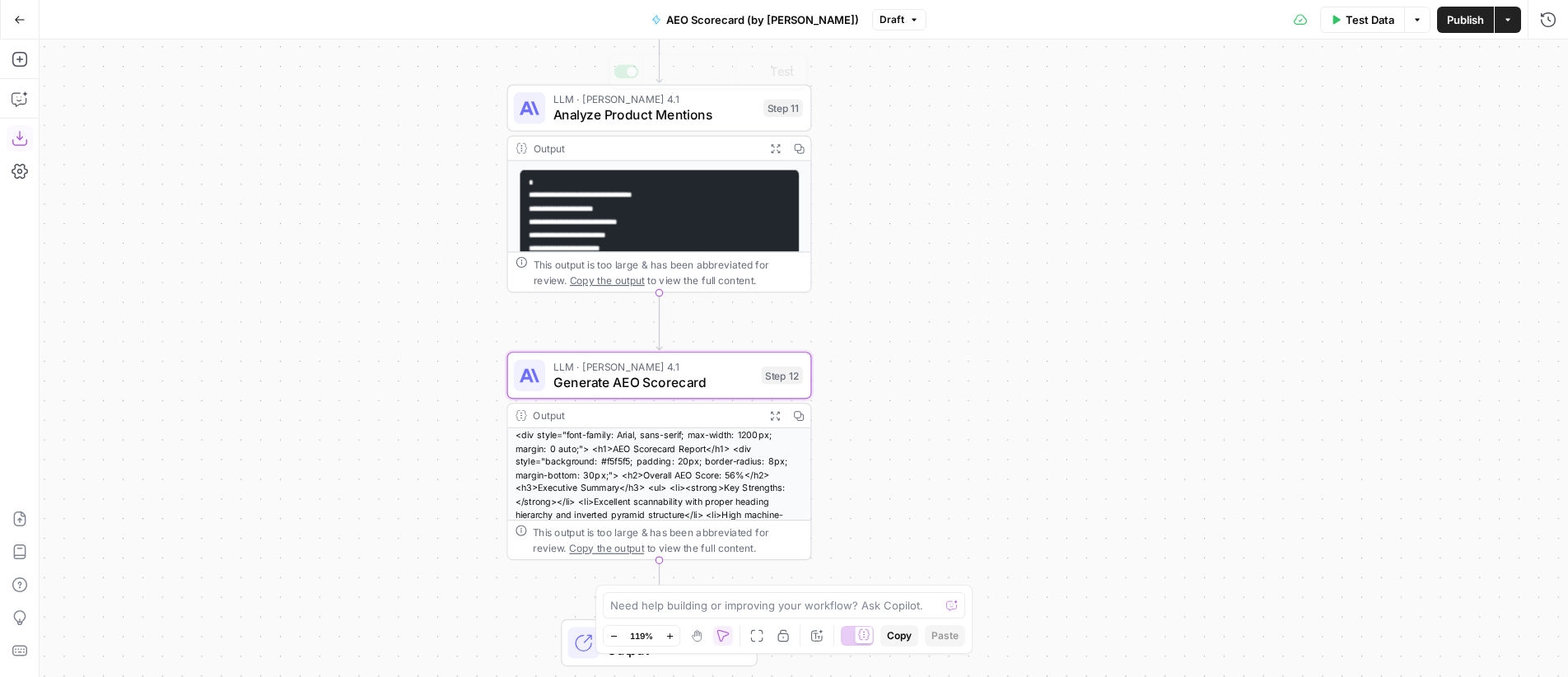
click at [662, 102] on span "LLM · [PERSON_NAME] 4.1" at bounding box center [655, 99] width 203 height 16
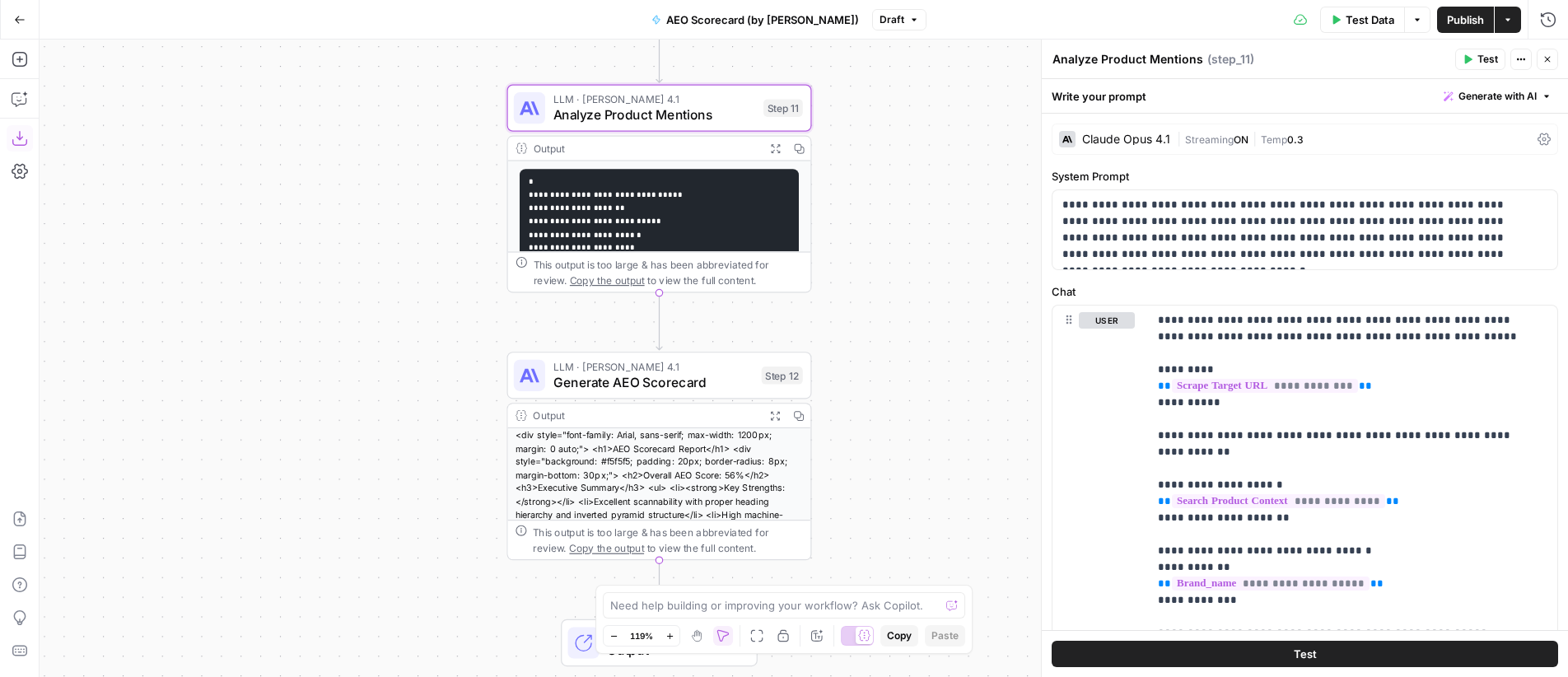
click at [1186, 125] on div "Claude Opus 4.1 | Streaming ON | Temp 0.3" at bounding box center [1304, 139] width 506 height 31
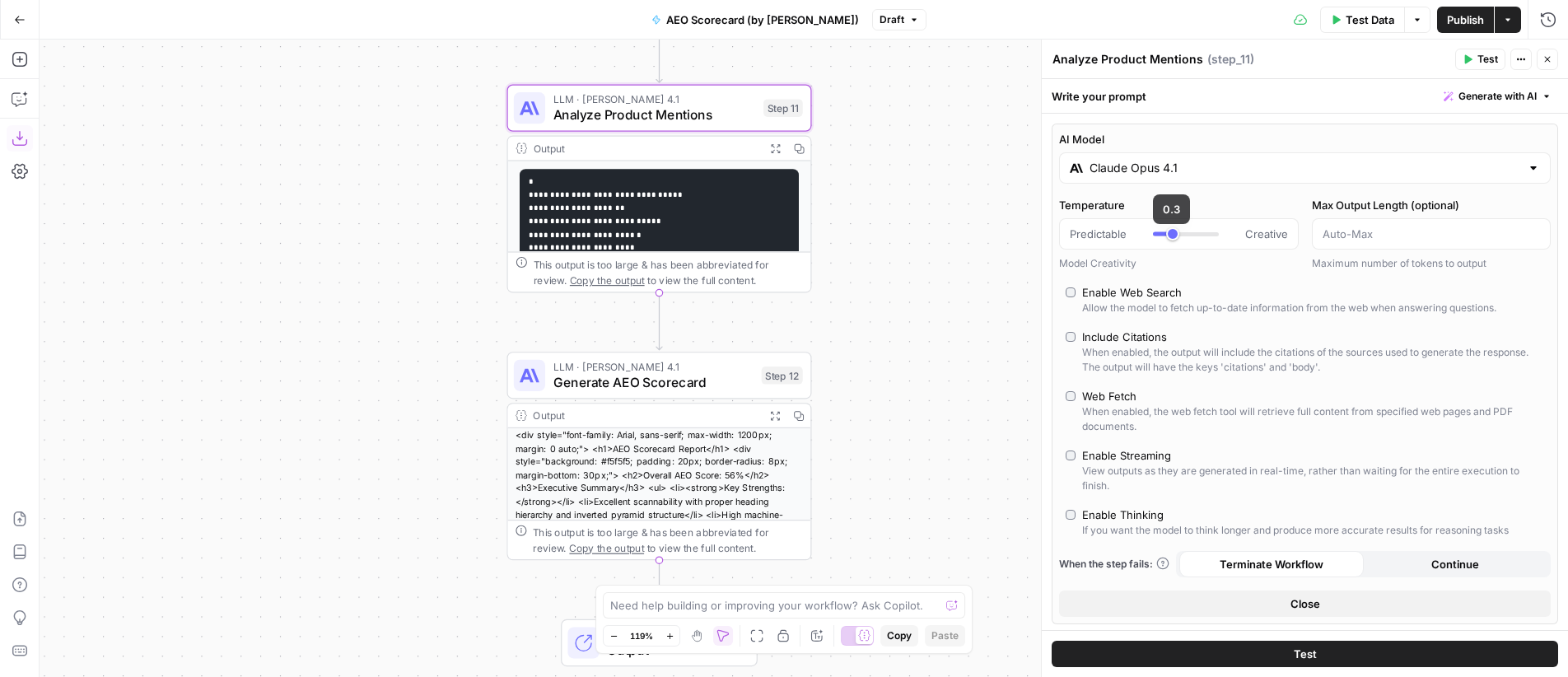
click at [1154, 172] on input "Claude Opus 4.1" at bounding box center [1304, 168] width 431 height 17
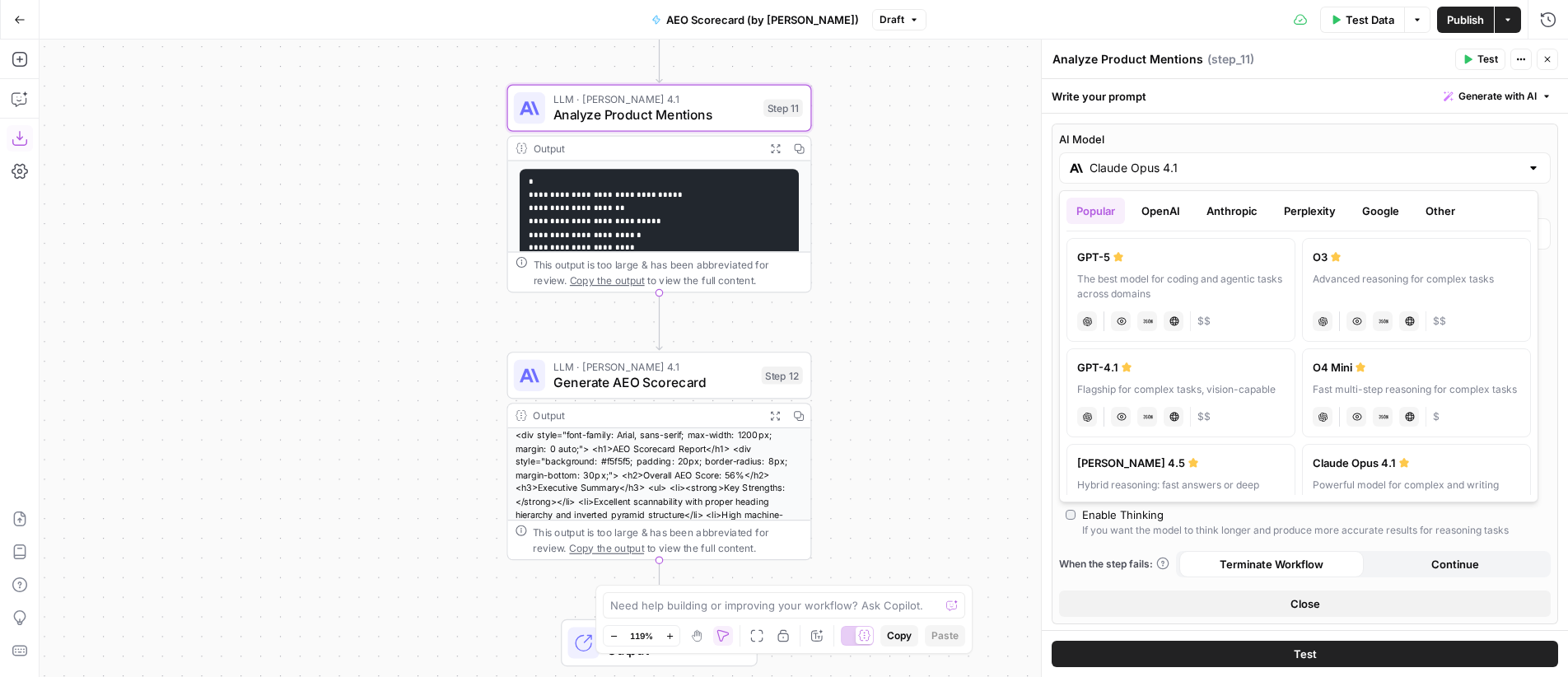
click at [1153, 206] on button "OpenAI" at bounding box center [1160, 210] width 58 height 27
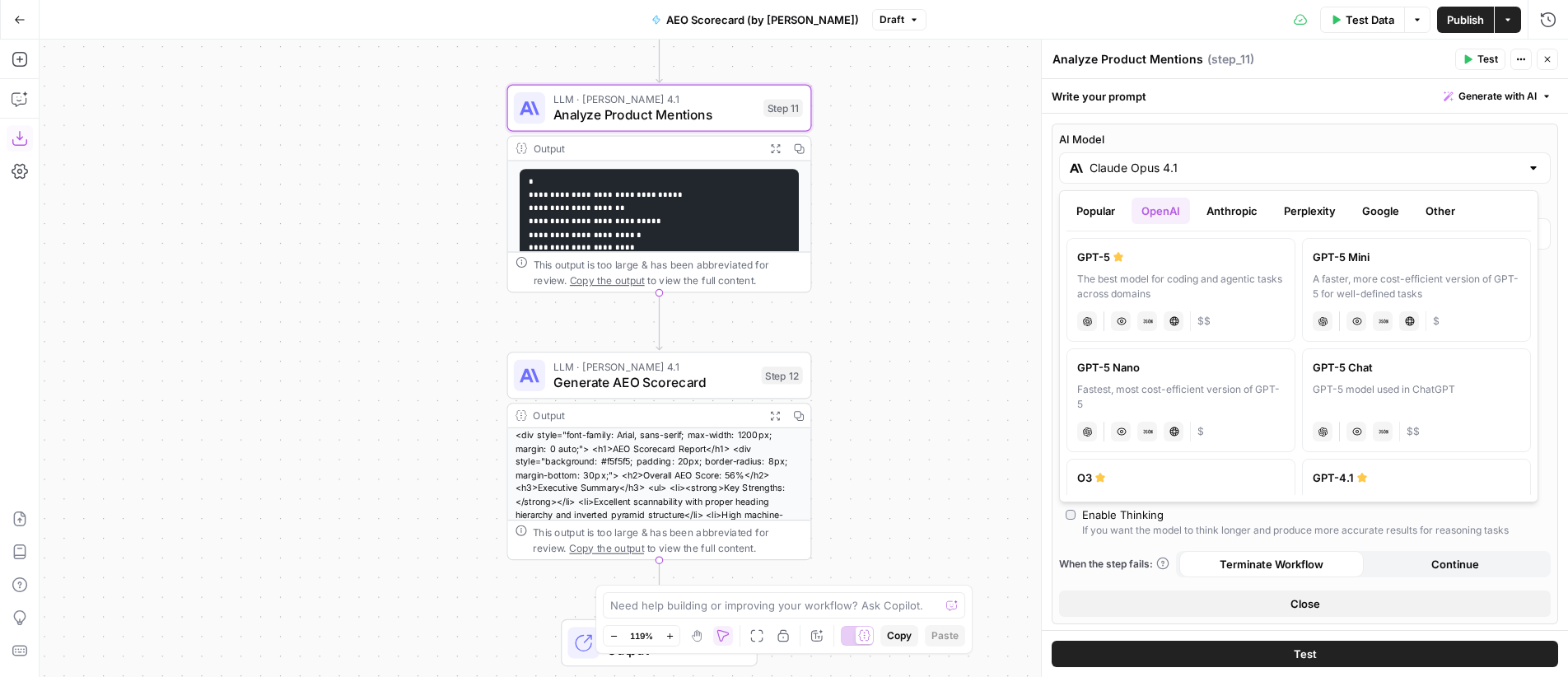
click at [1211, 264] on div "GPT-5" at bounding box center [1181, 257] width 208 height 17
type input "GPT-5"
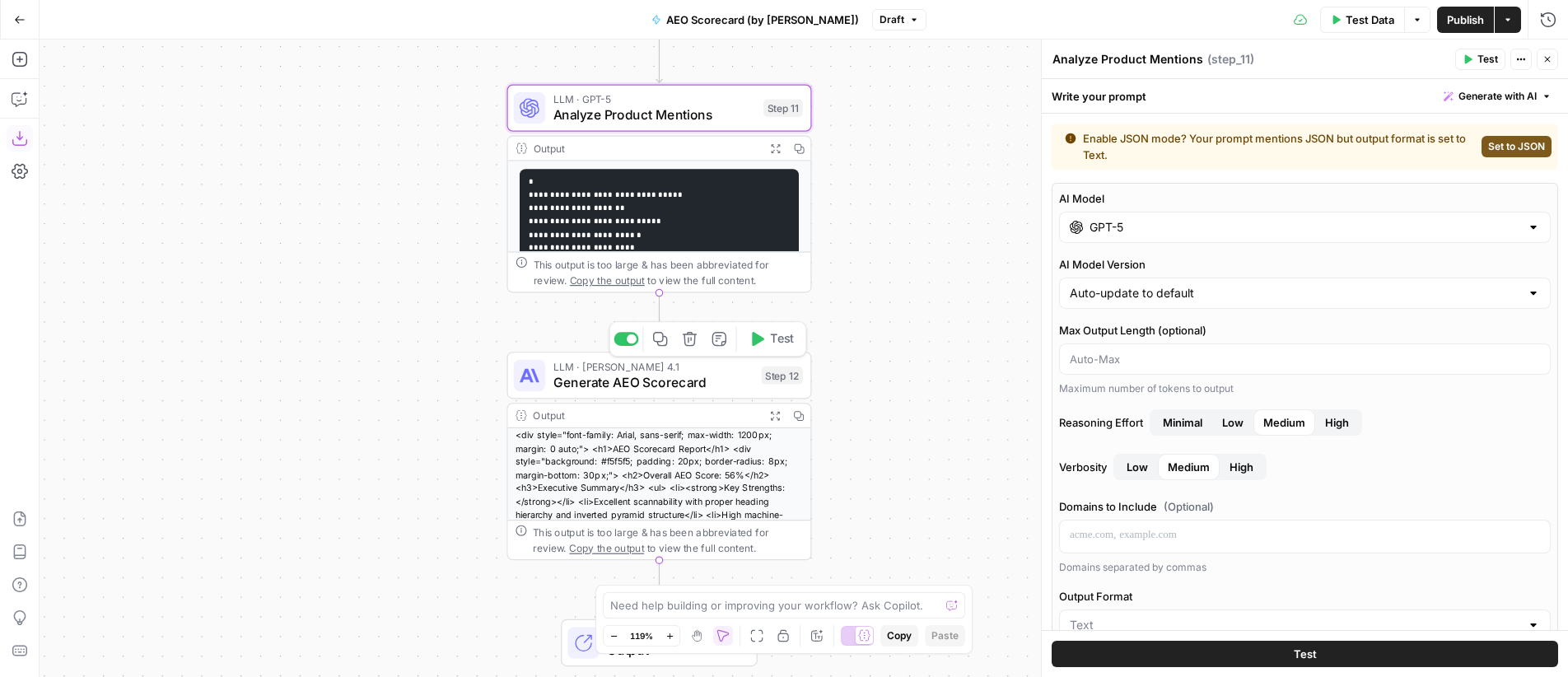
click at [654, 381] on span "Generate AEO Scorecard" at bounding box center [654, 382] width 201 height 19
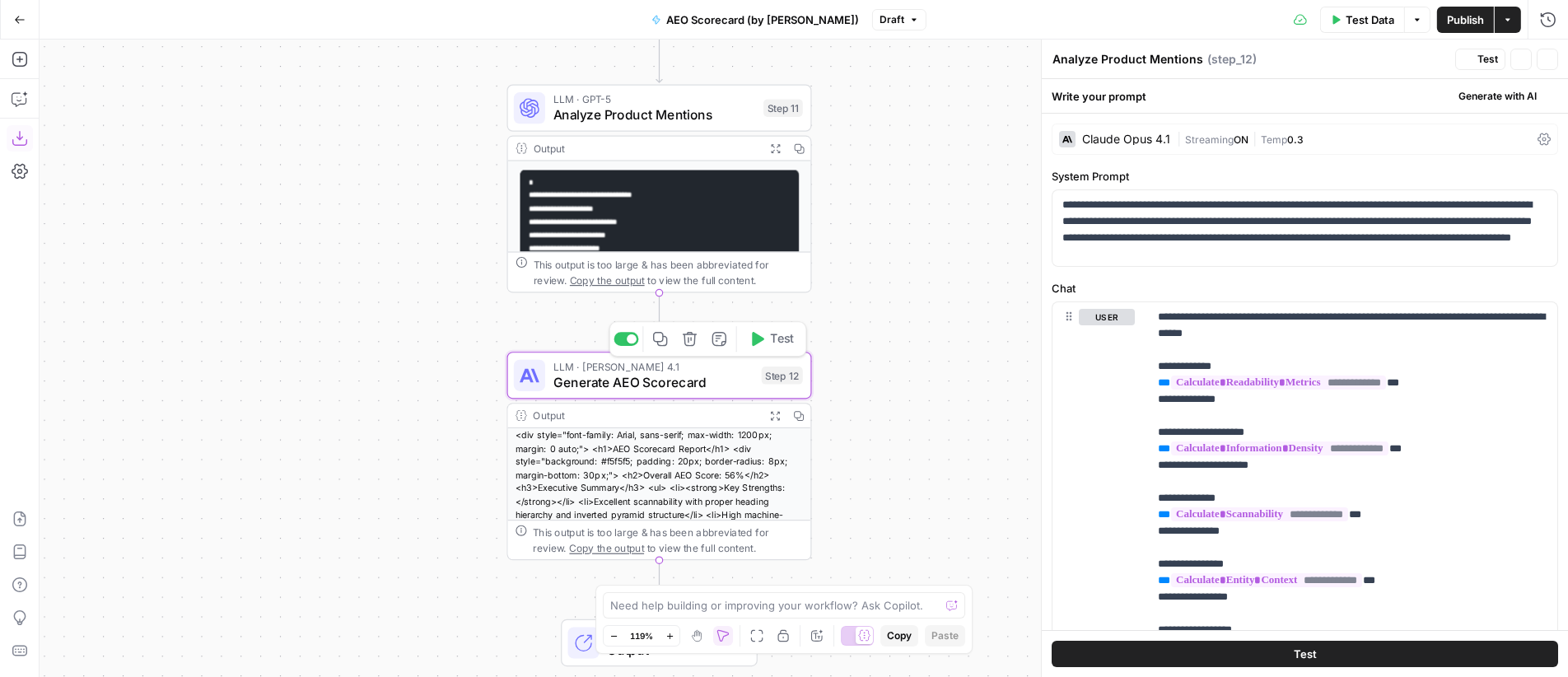
type textarea "Generate AEO Scorecard"
click at [1221, 145] on span "Streaming" at bounding box center [1209, 139] width 49 height 12
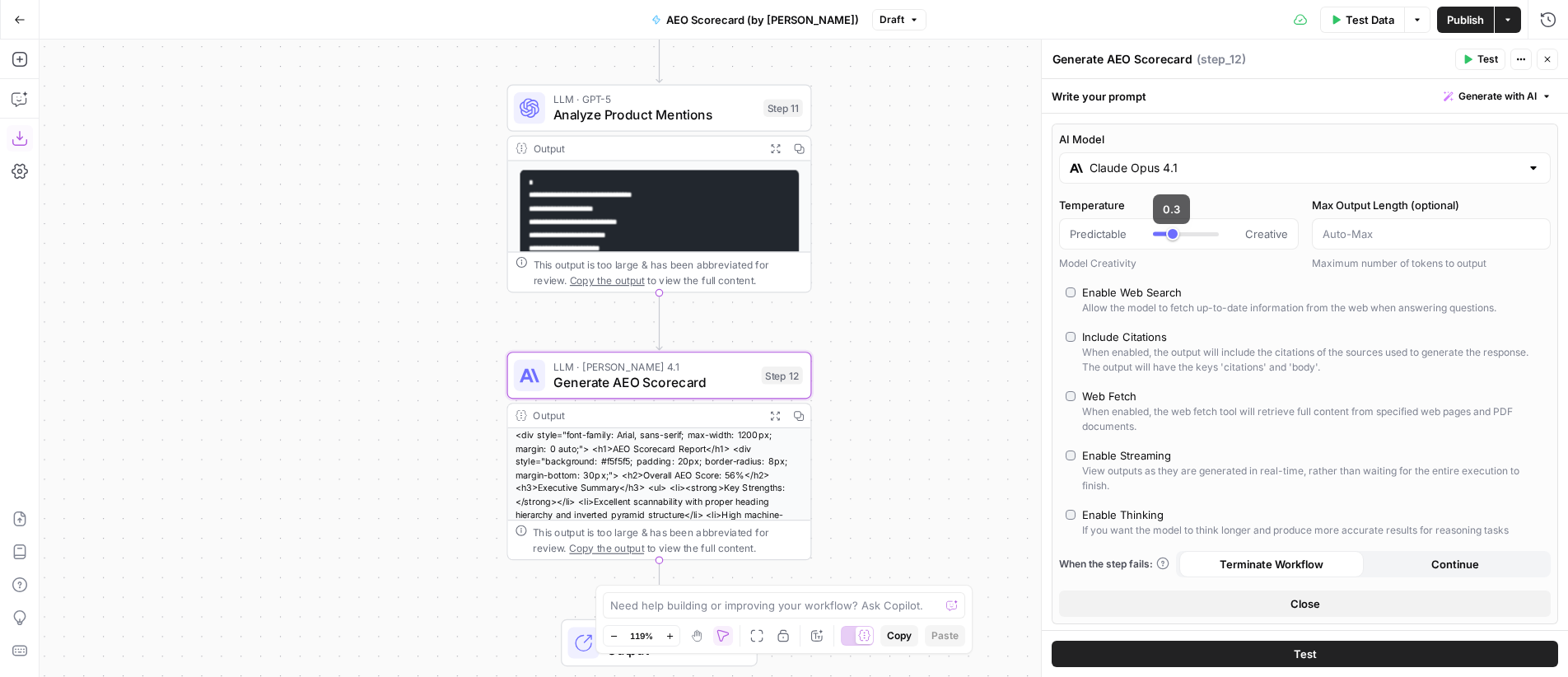
click at [1184, 173] on input "Claude Opus 4.1" at bounding box center [1304, 168] width 431 height 17
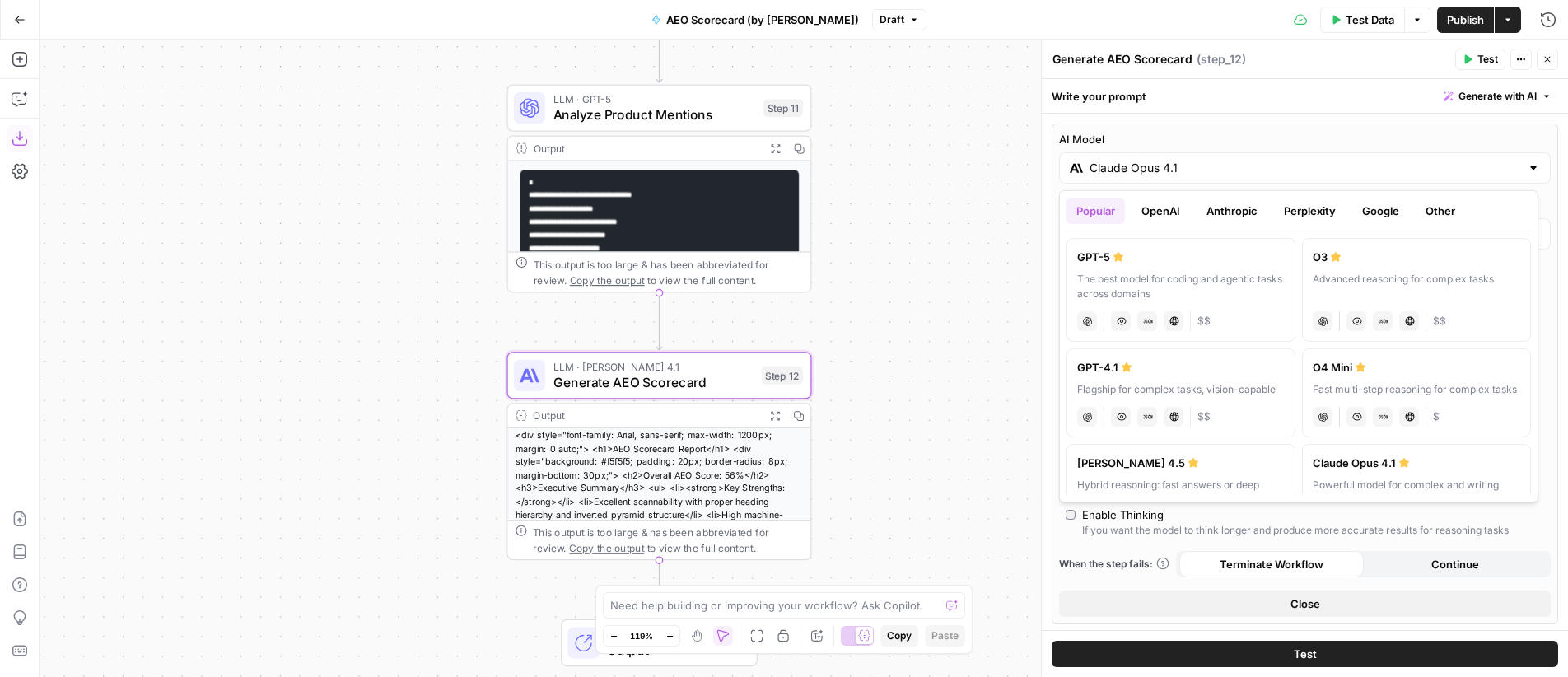
click at [1176, 210] on button "OpenAI" at bounding box center [1160, 210] width 58 height 27
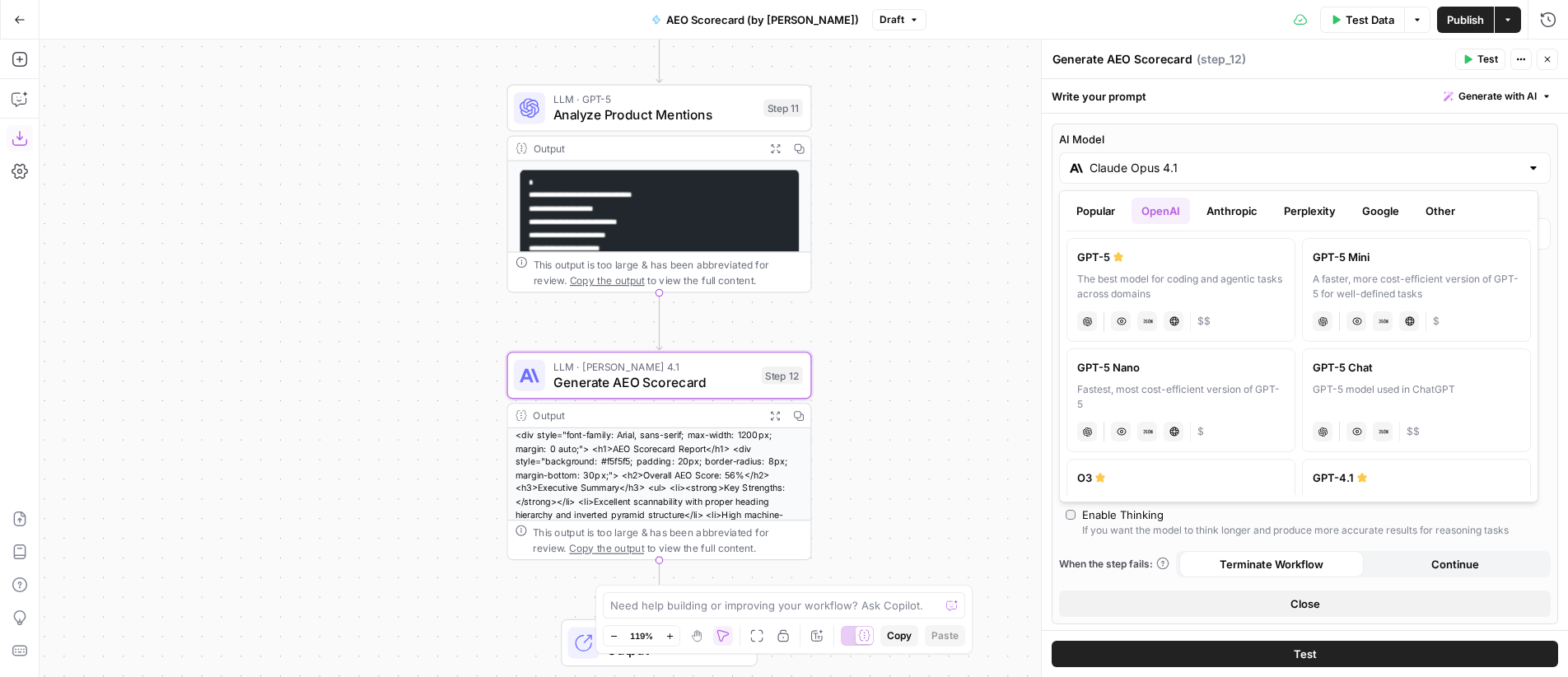
click at [1194, 261] on div "GPT-5" at bounding box center [1181, 257] width 208 height 17
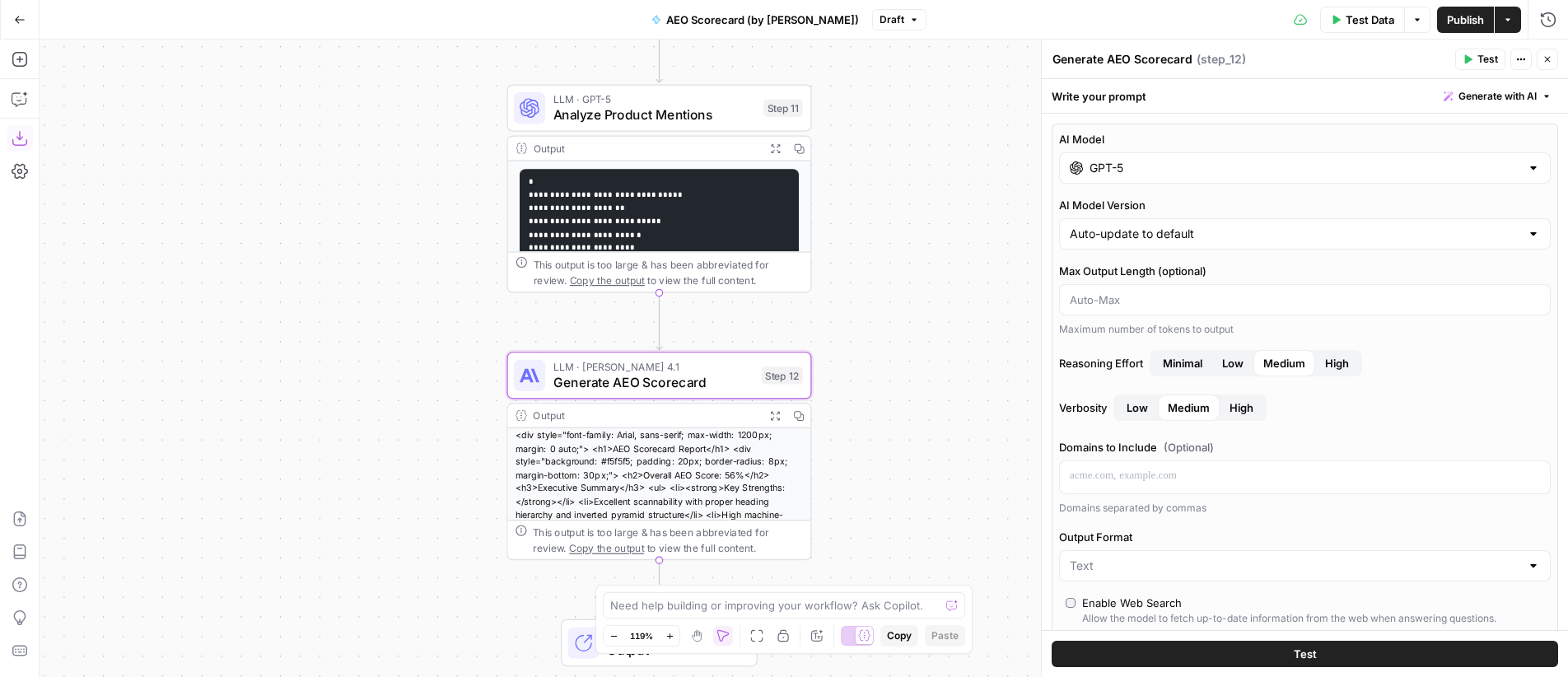
type input "GPT-5"
click at [1341, 368] on span "High" at bounding box center [1337, 363] width 24 height 17
click at [1299, 658] on span "Test" at bounding box center [1305, 654] width 23 height 17
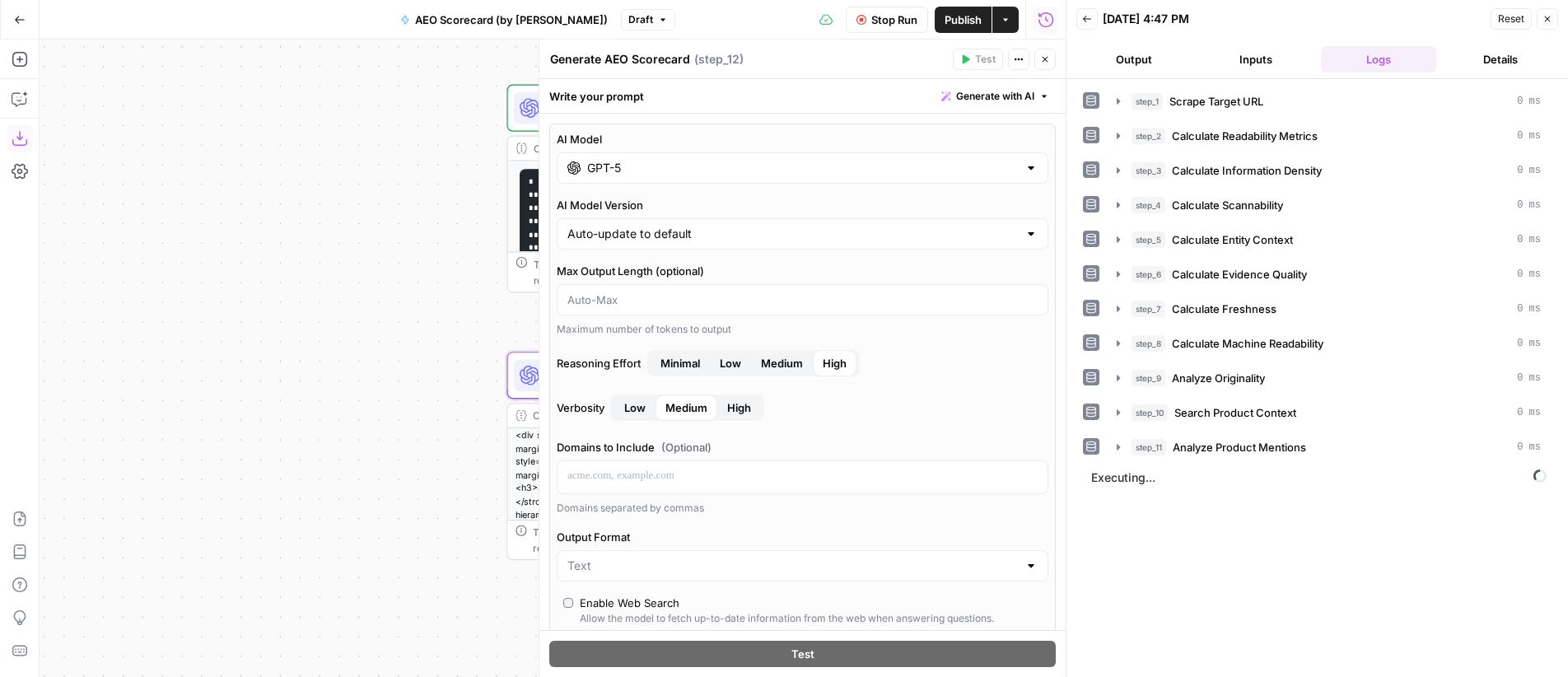
click at [1052, 59] on button "Close" at bounding box center [1044, 59] width 21 height 21
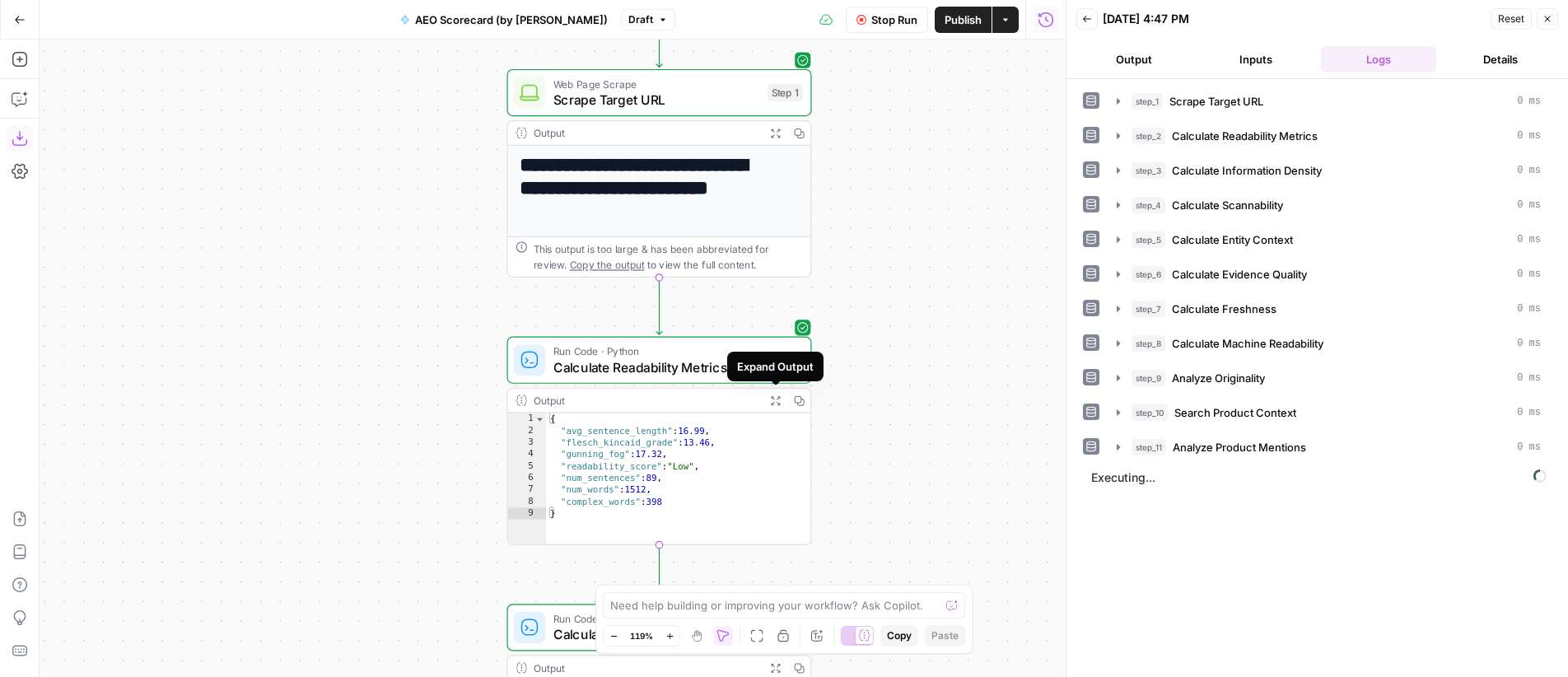
click at [773, 405] on button "Expand Output" at bounding box center [776, 400] width 24 height 24
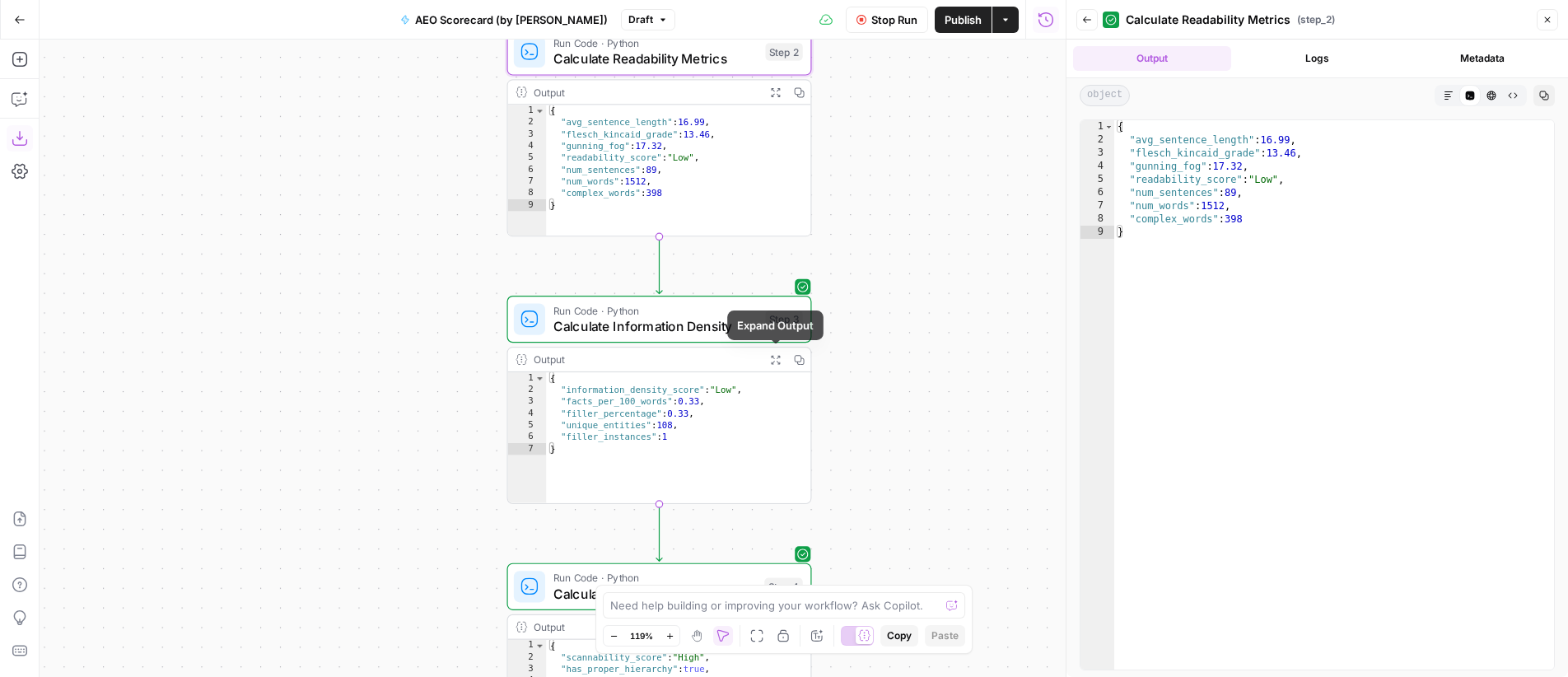
click at [778, 362] on icon "button" at bounding box center [776, 360] width 9 height 9
click at [671, 325] on span "Calculate Information Density" at bounding box center [655, 326] width 204 height 19
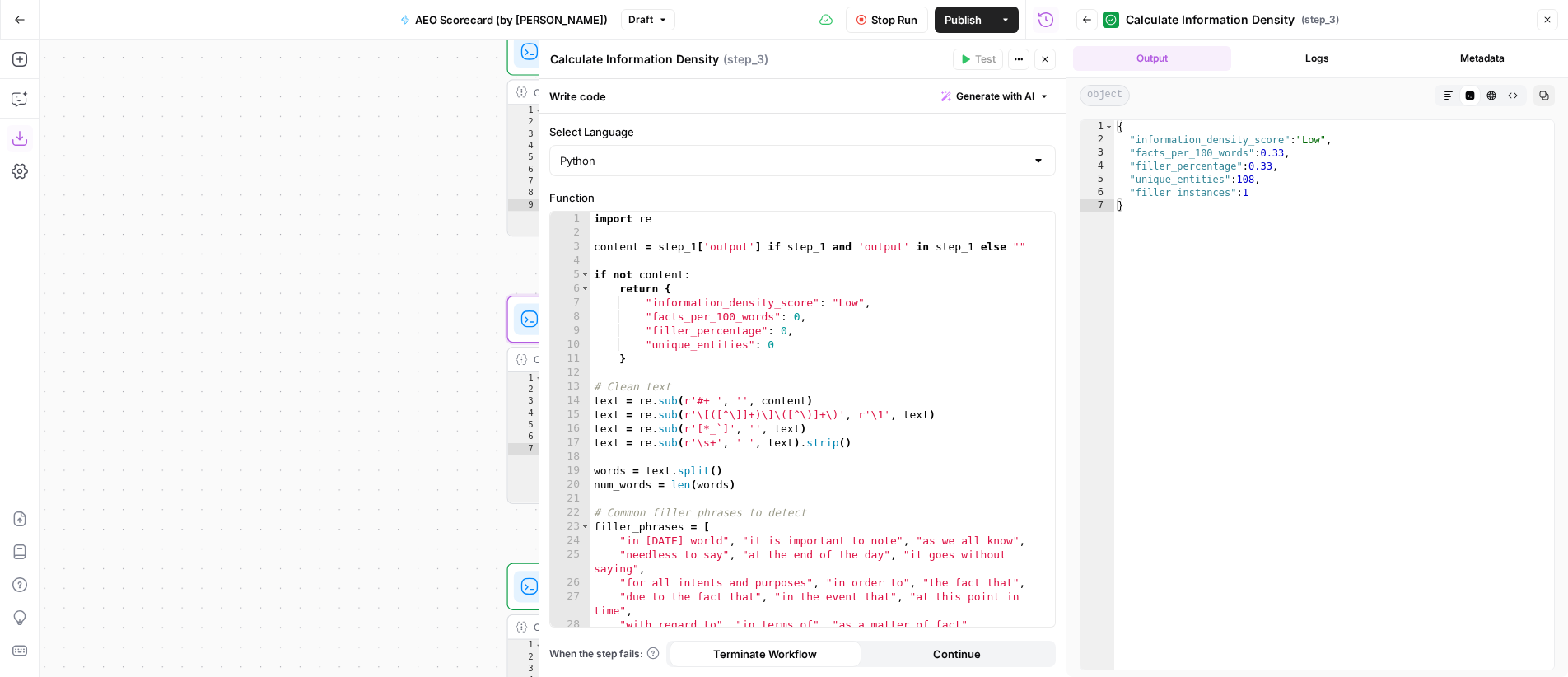
click at [1044, 58] on icon "button" at bounding box center [1045, 59] width 10 height 10
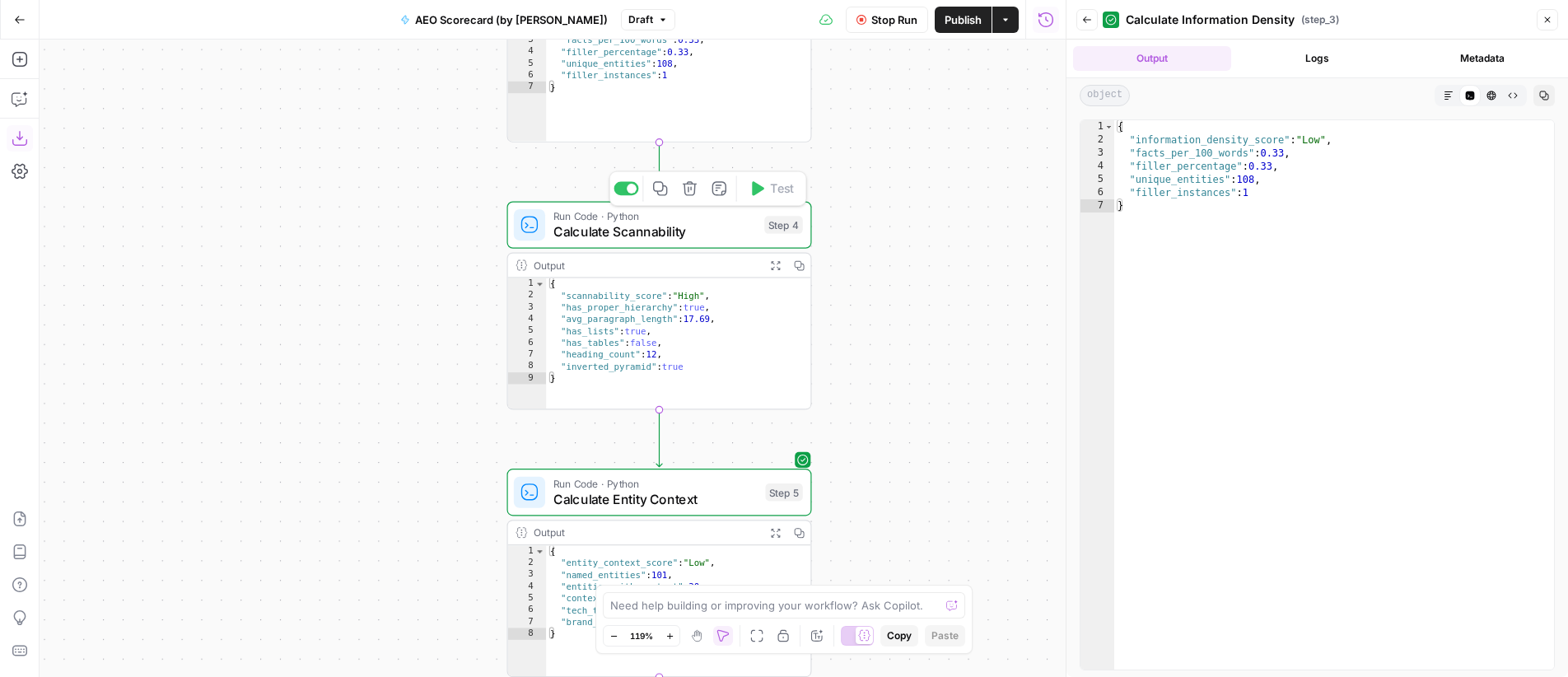
click at [720, 224] on span "Calculate Scannability" at bounding box center [655, 232] width 204 height 19
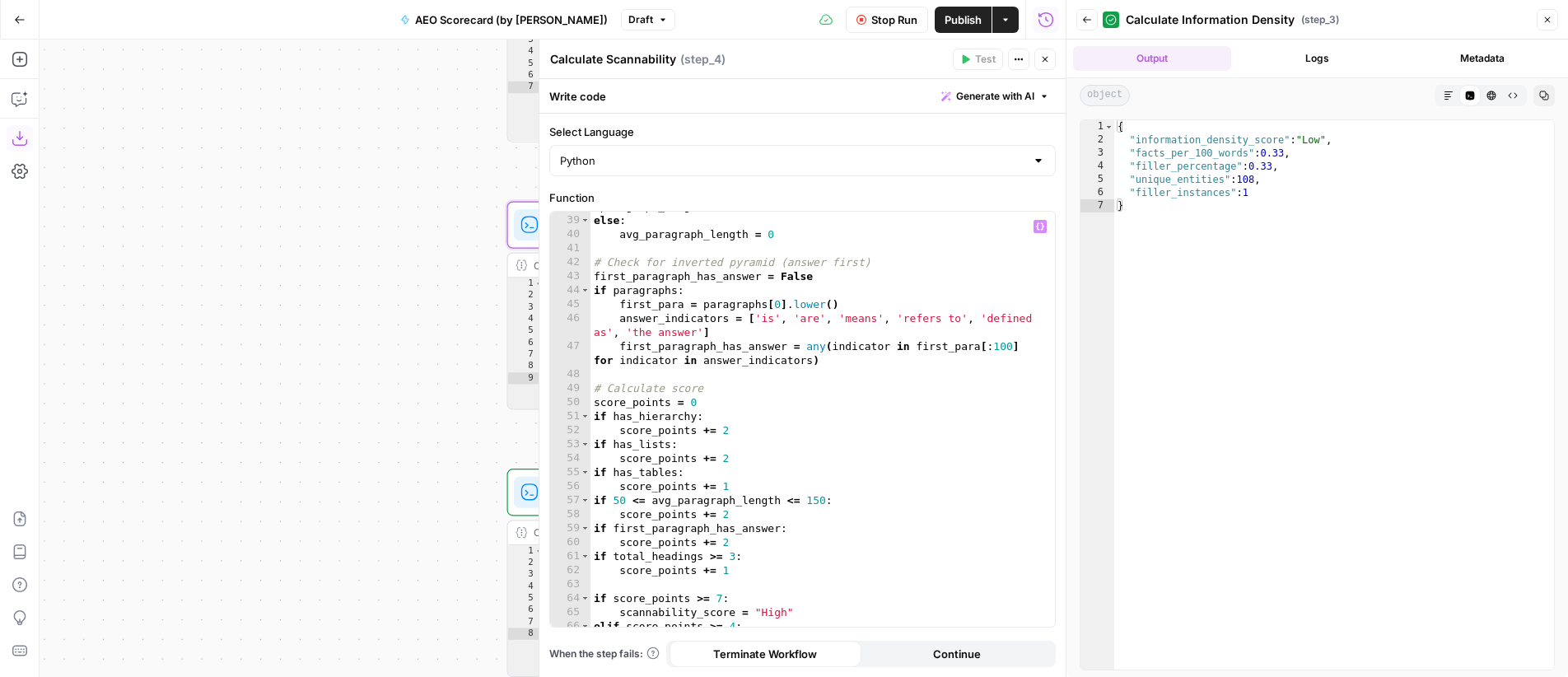
scroll to position [761, 0]
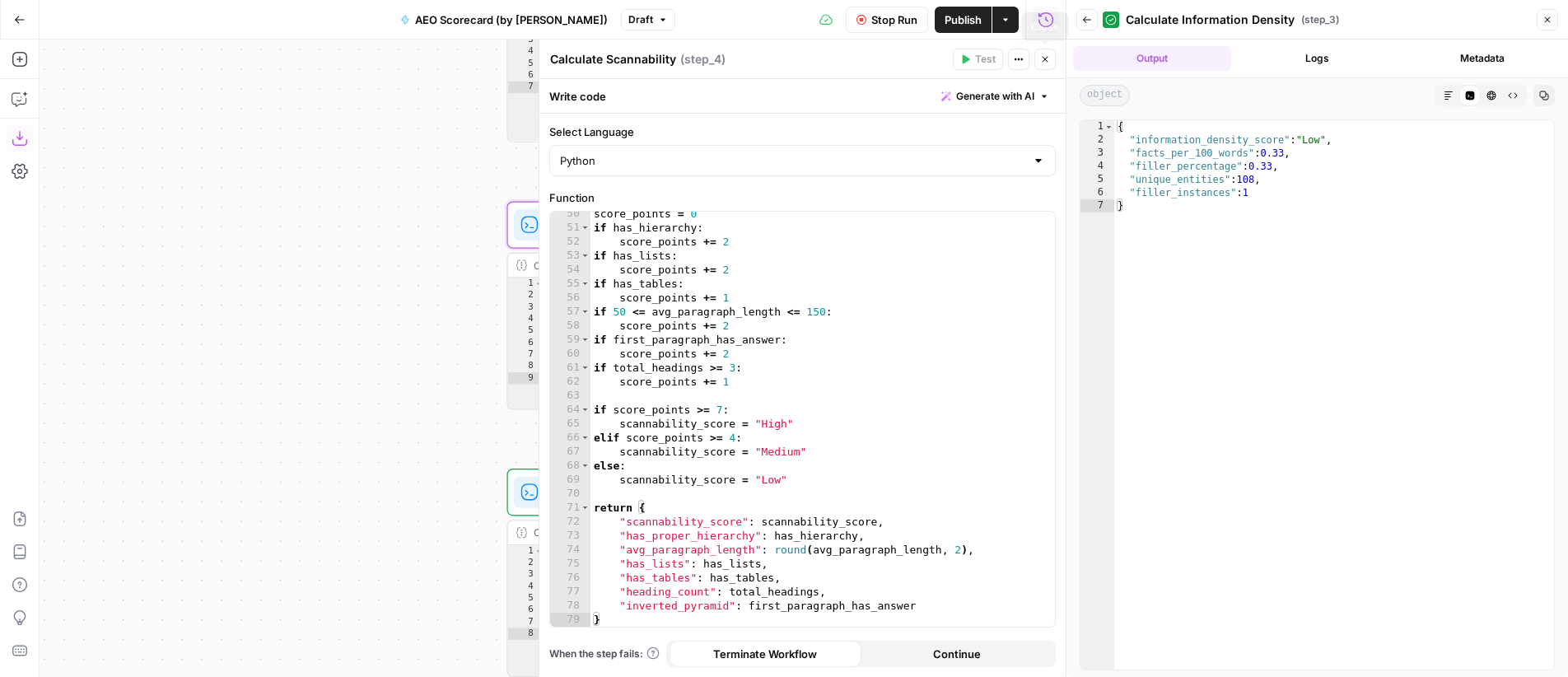
click at [1042, 61] on icon "button" at bounding box center [1045, 60] width 6 height 6
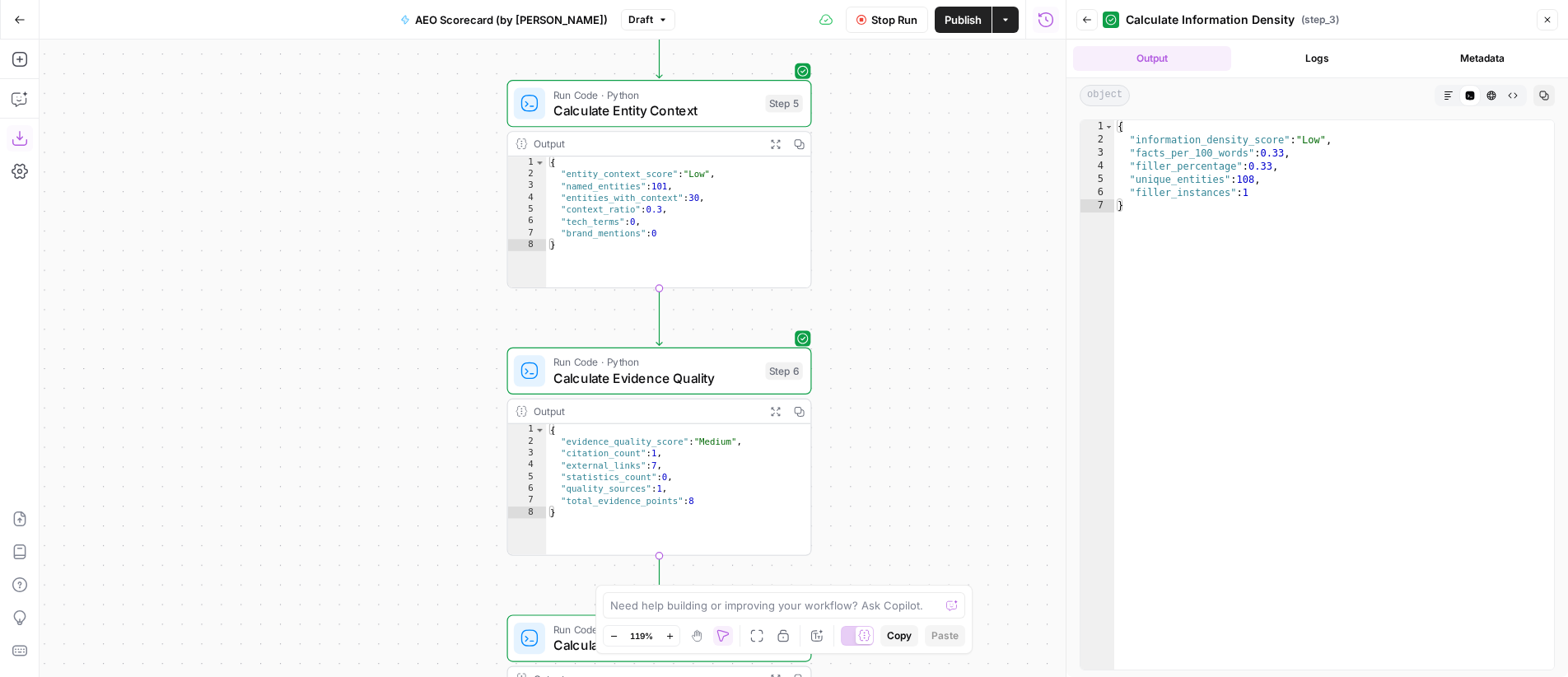
click at [778, 409] on icon "button" at bounding box center [776, 411] width 9 height 9
click at [1088, 21] on icon "button" at bounding box center [1087, 19] width 10 height 10
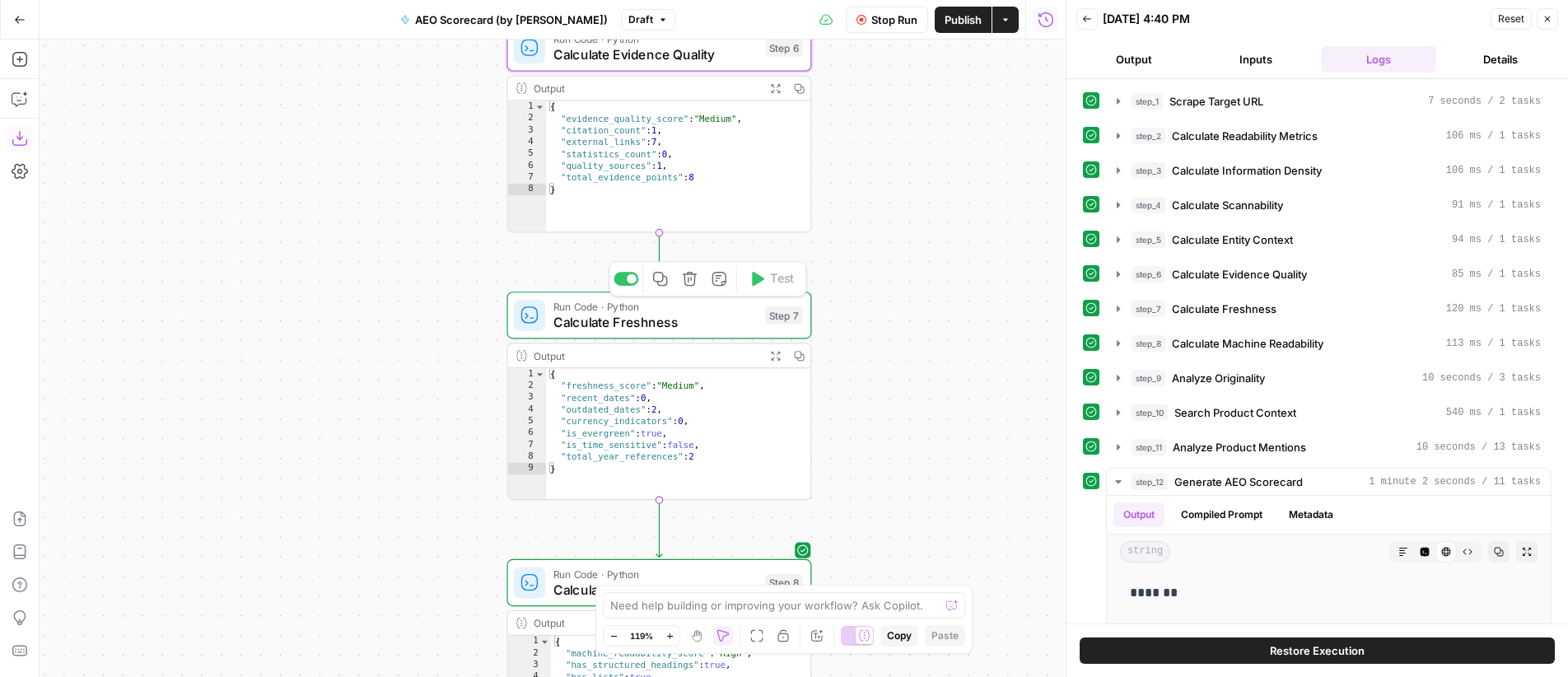
click at [709, 315] on span "Calculate Freshness" at bounding box center [655, 321] width 204 height 19
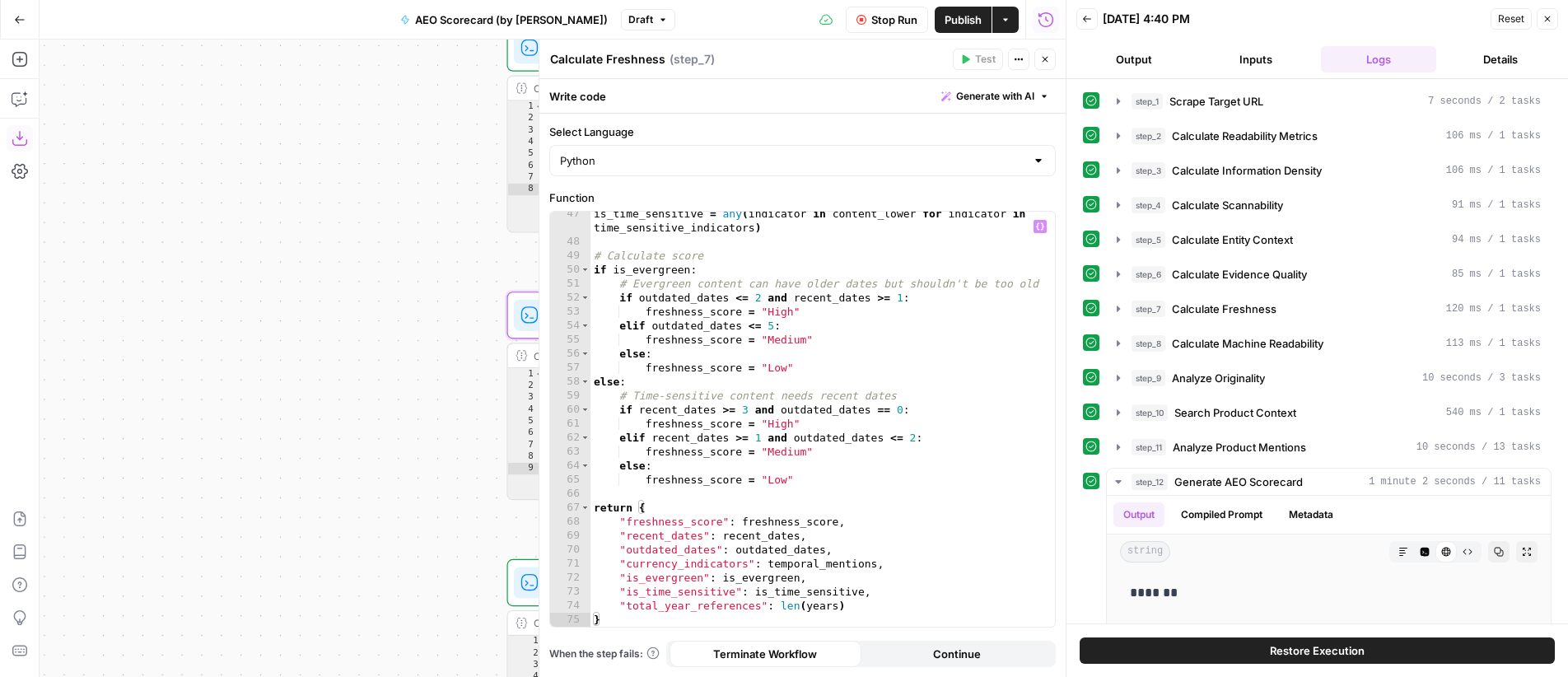
scroll to position [705, 0]
click at [1044, 61] on icon "button" at bounding box center [1045, 59] width 10 height 10
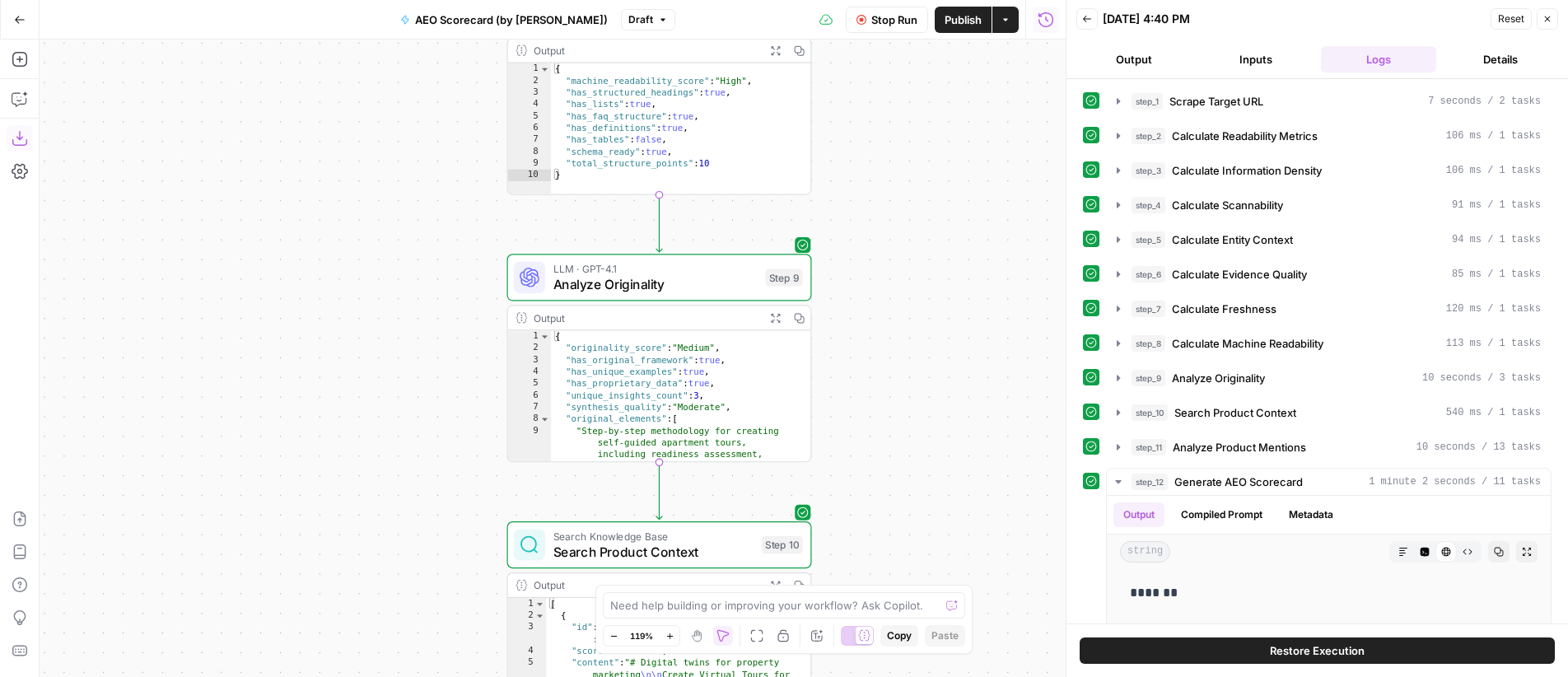
click at [776, 320] on icon "button" at bounding box center [776, 317] width 11 height 11
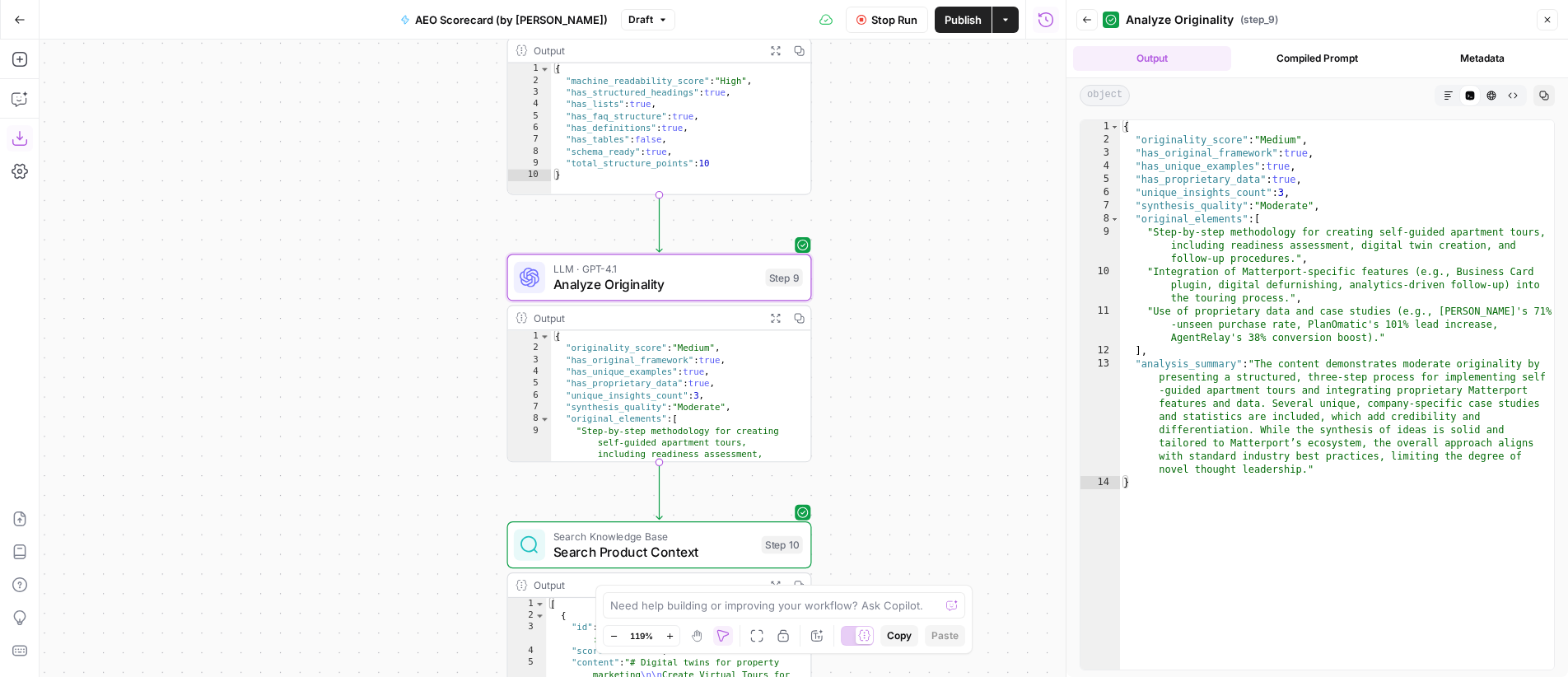
click at [1451, 94] on icon "button" at bounding box center [1448, 95] width 10 height 10
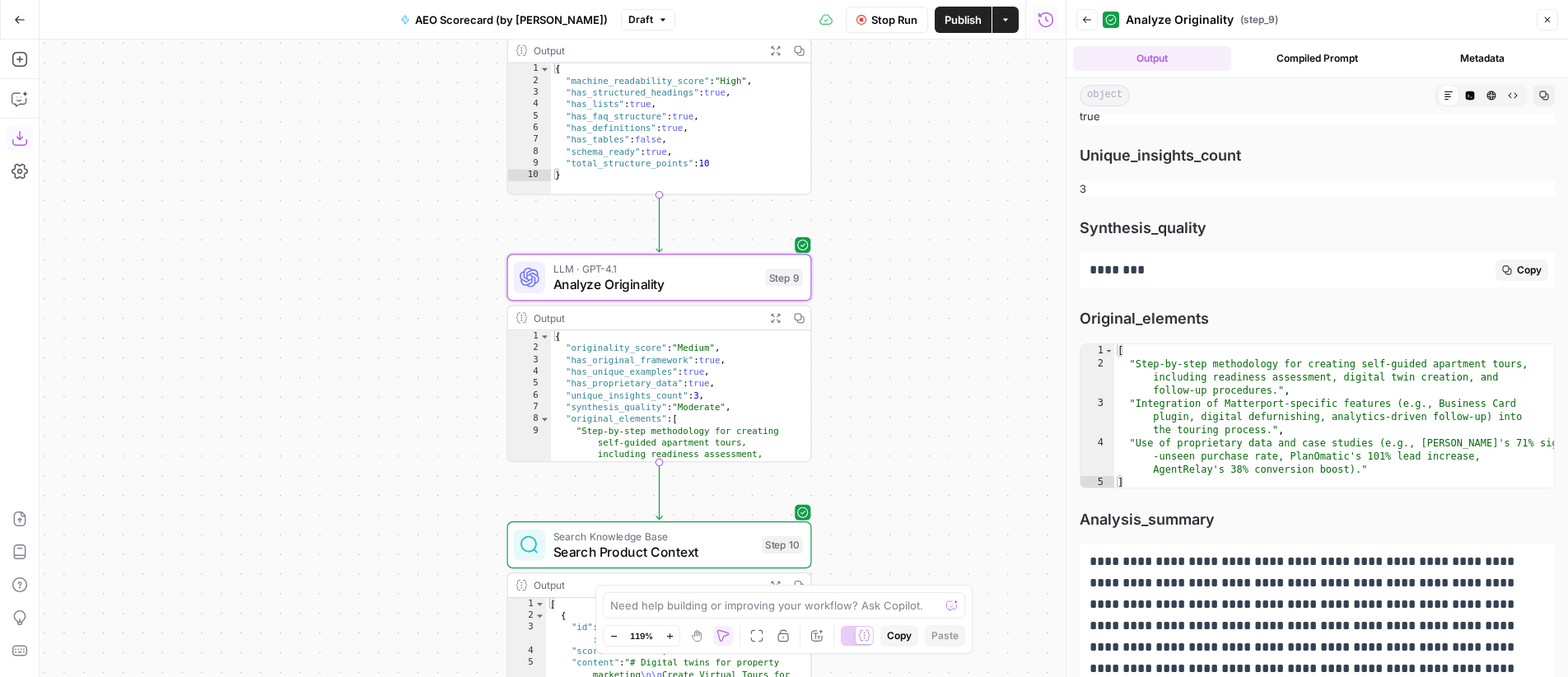
scroll to position [342, 0]
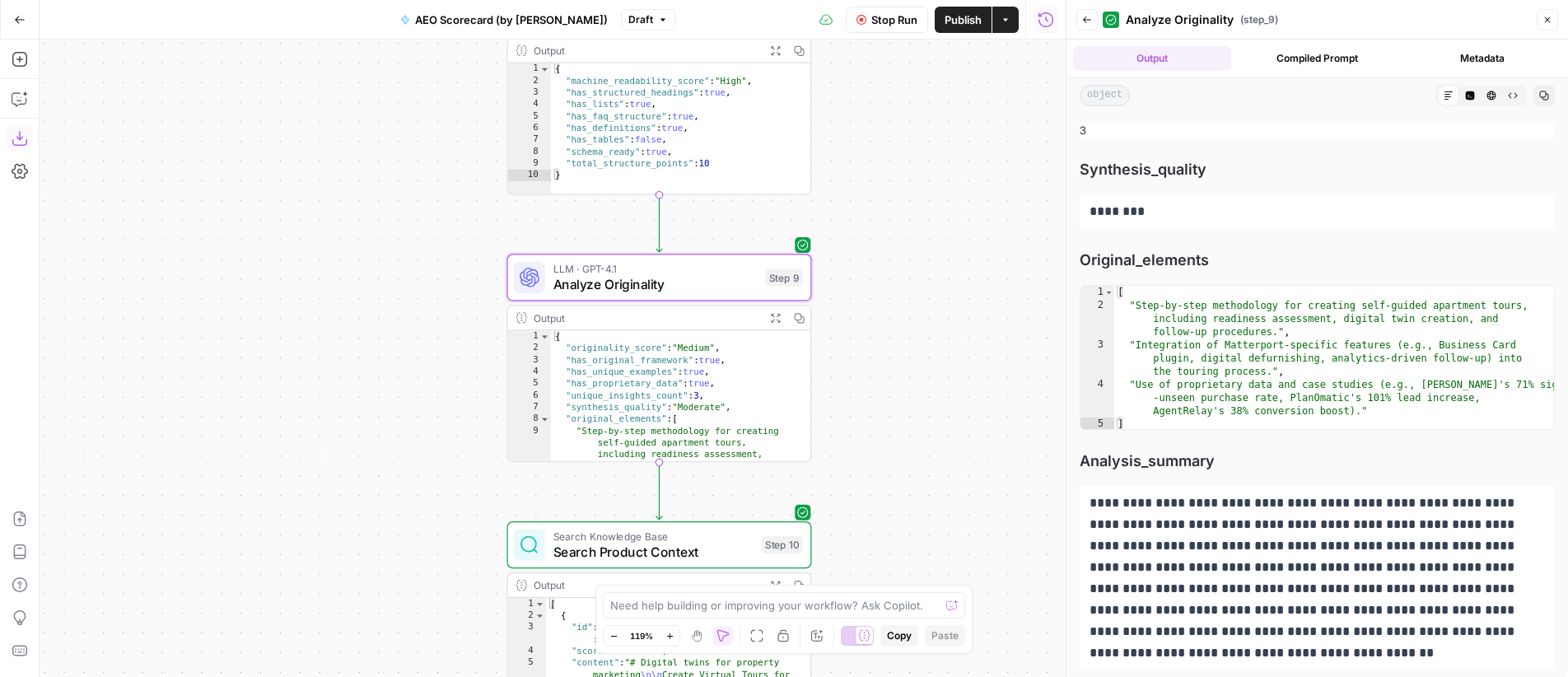
click at [1087, 26] on button "Back" at bounding box center [1087, 19] width 21 height 21
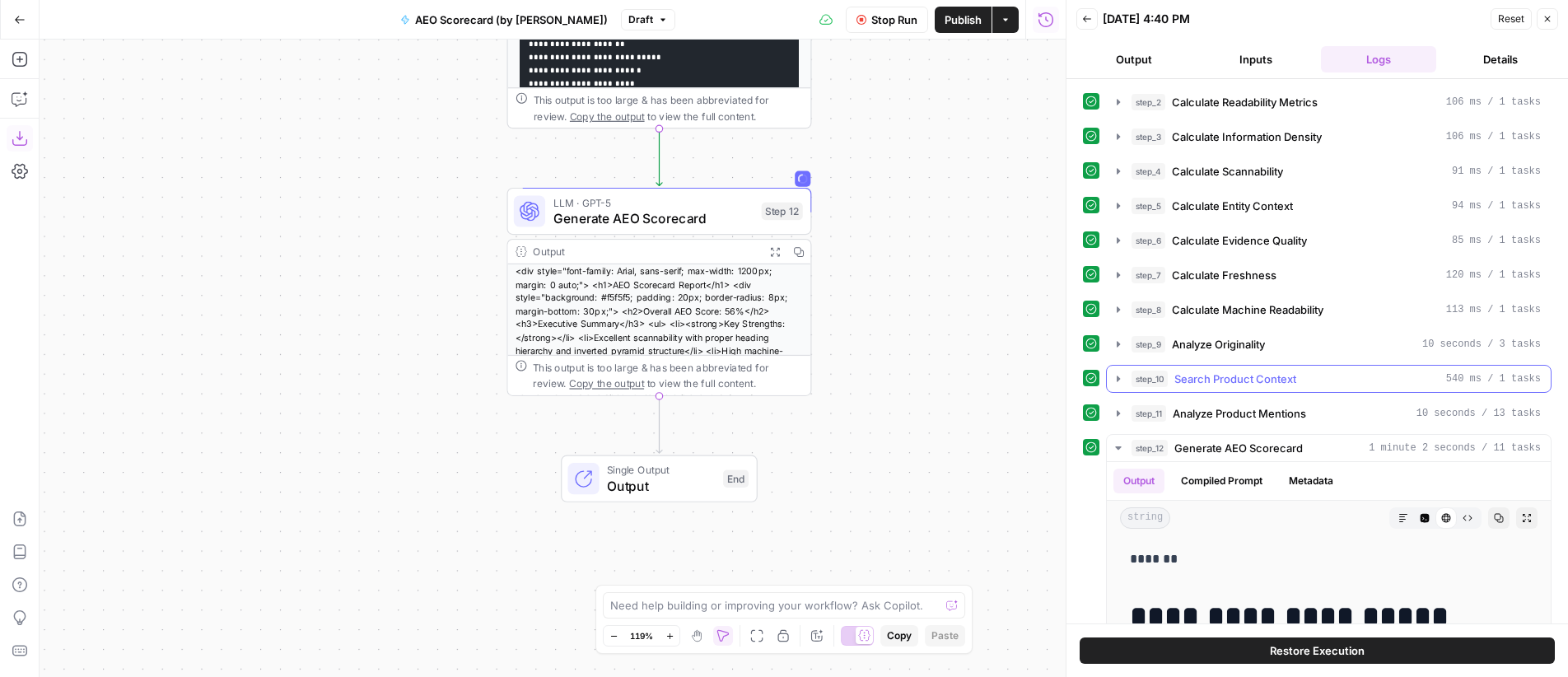
scroll to position [35, 0]
click at [1125, 445] on button "step_12 Generate AEO Scorecard 1 minute 2 seconds / 11 tasks" at bounding box center [1328, 447] width 444 height 27
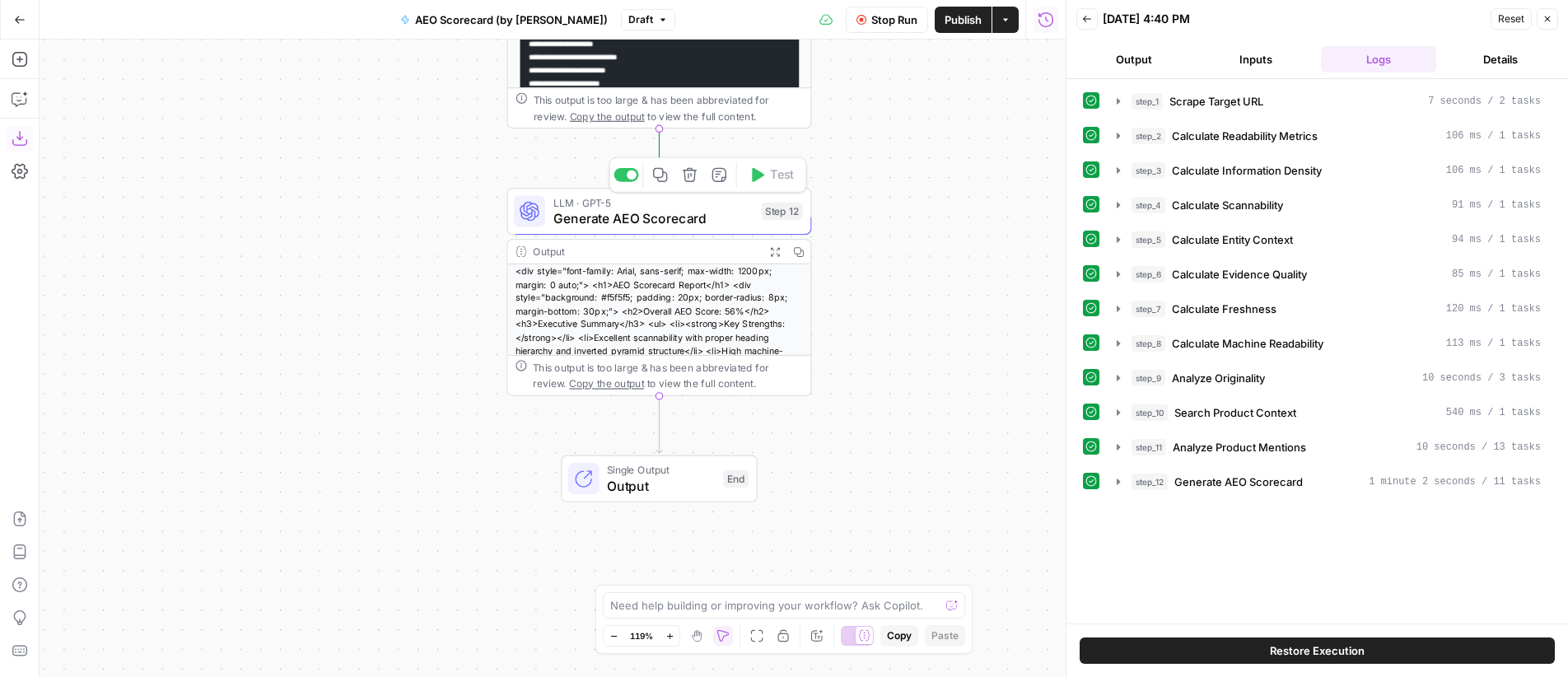
click at [671, 214] on span "Generate AEO Scorecard" at bounding box center [654, 218] width 201 height 19
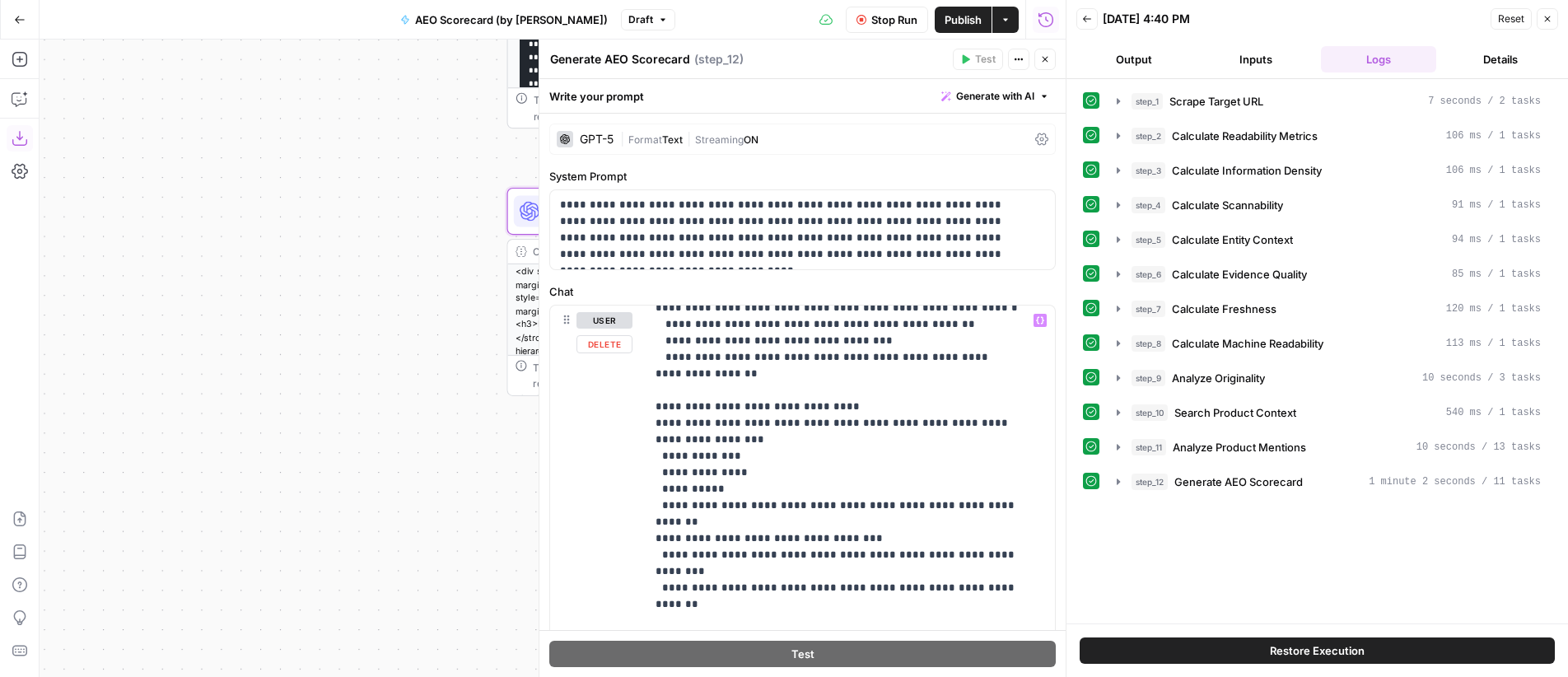
scroll to position [851, 0]
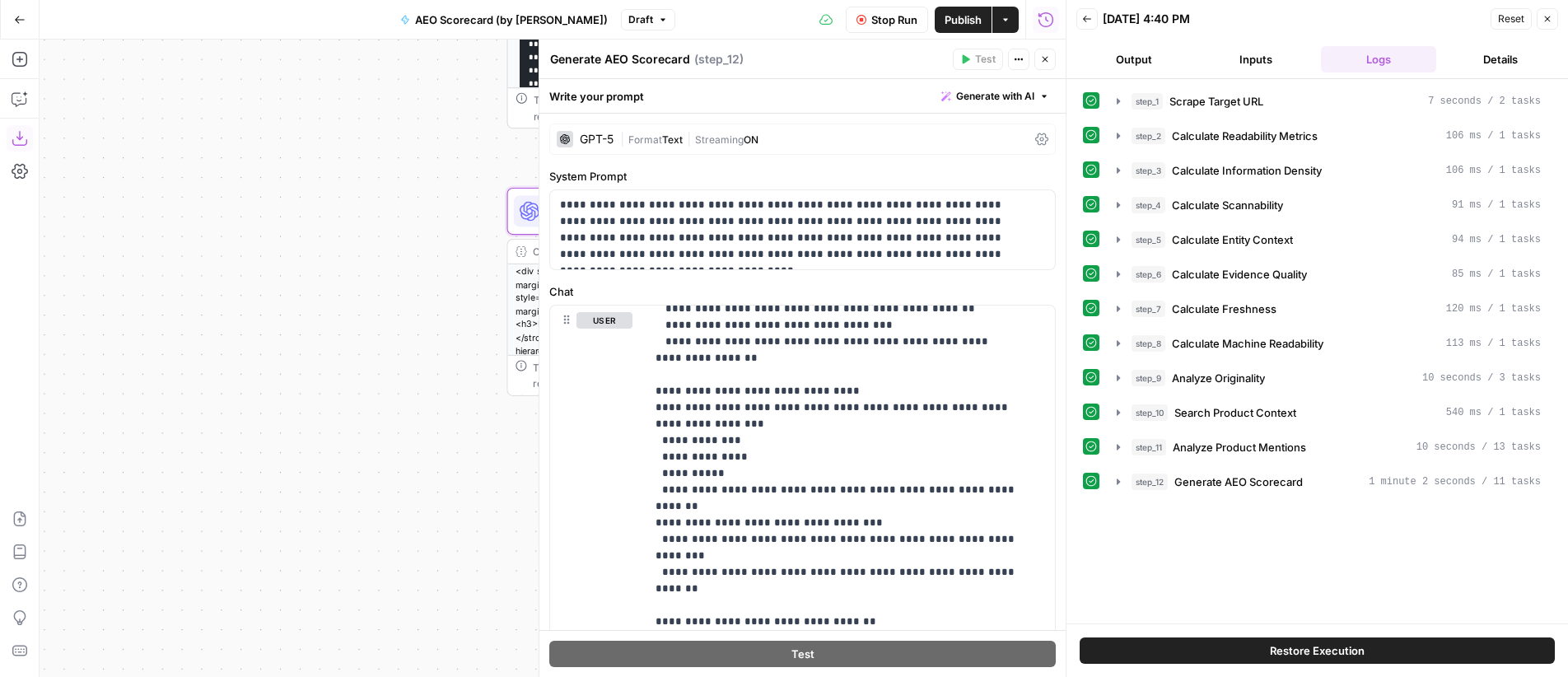
click at [1041, 60] on icon "button" at bounding box center [1045, 59] width 10 height 10
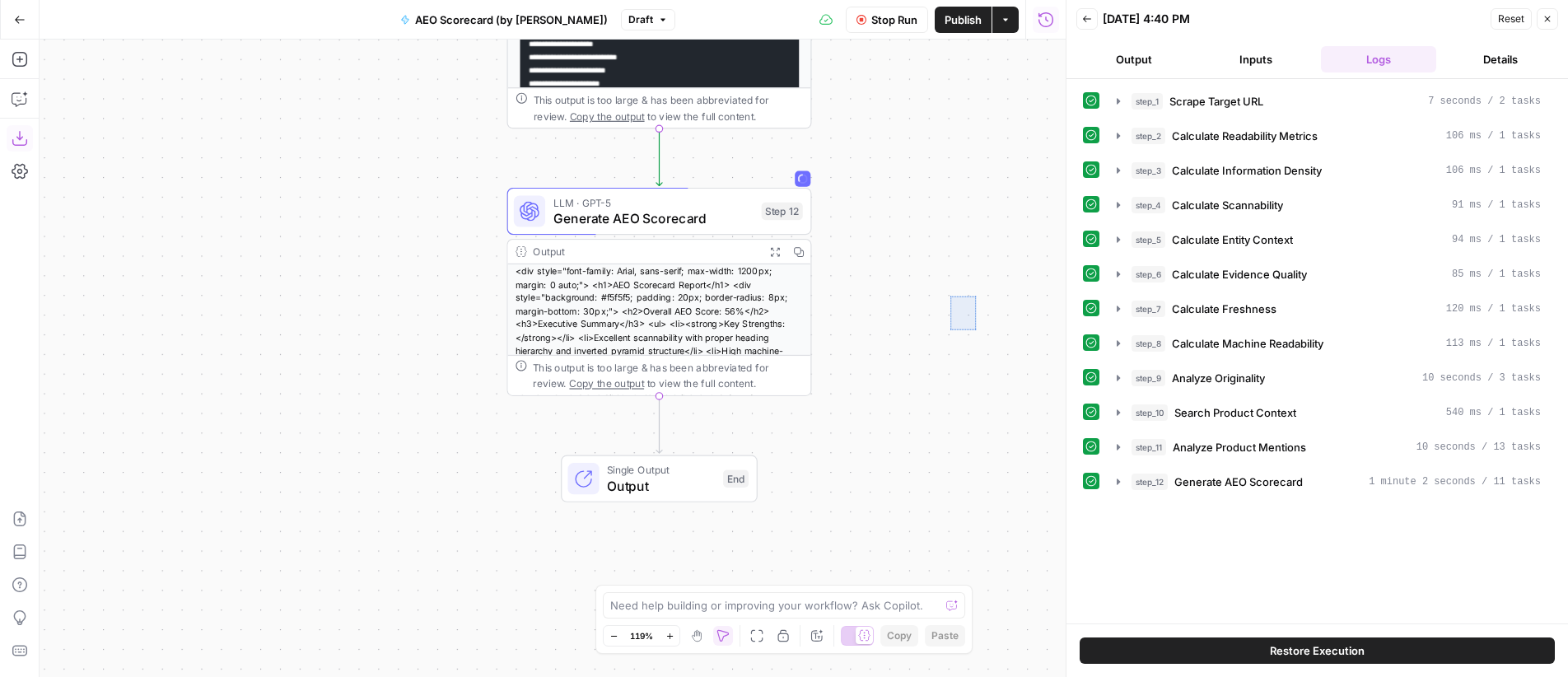
drag, startPoint x: 975, startPoint y: 296, endPoint x: 950, endPoint y: 329, distance: 41.4
click at [950, 329] on div "**********" at bounding box center [552, 358] width 1027 height 637
click at [672, 211] on span "Generate AEO Scorecard" at bounding box center [654, 218] width 201 height 19
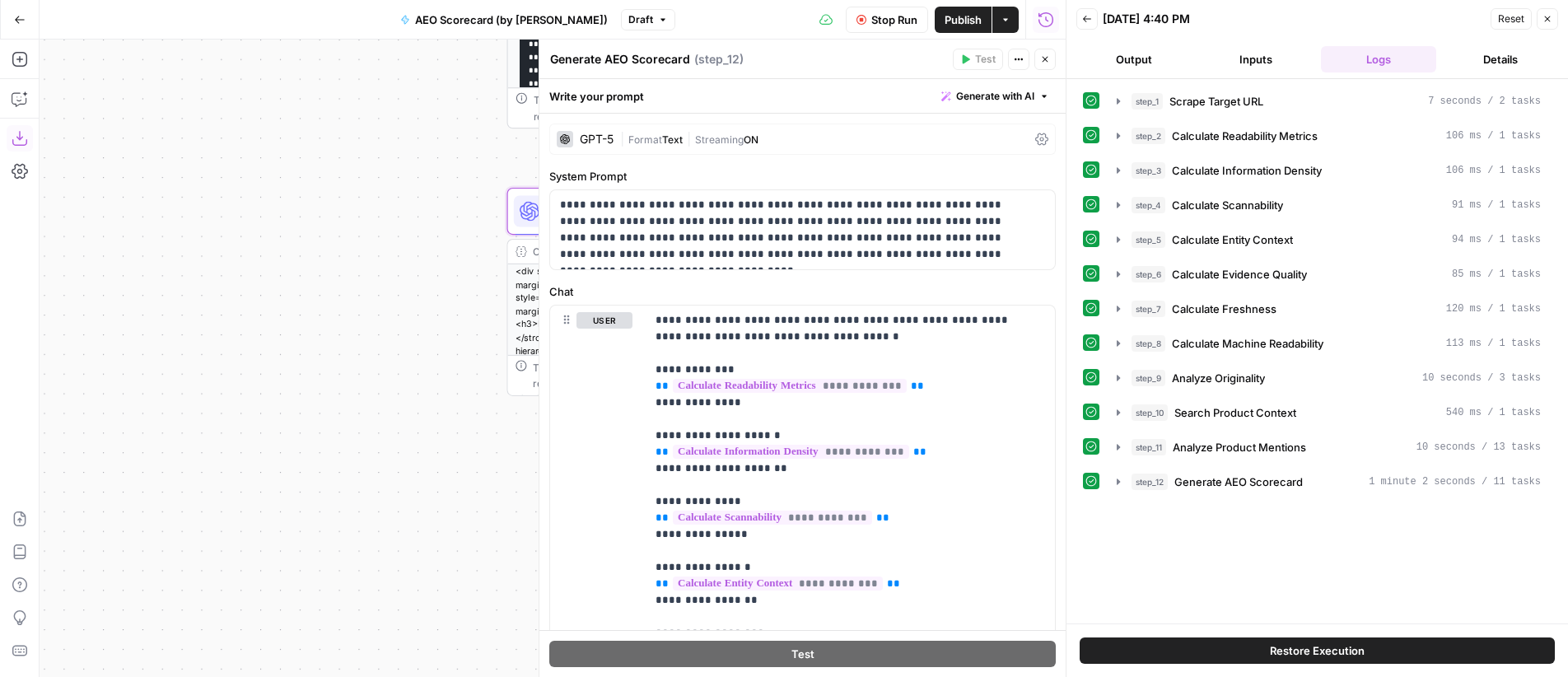
click at [681, 141] on span "Text" at bounding box center [672, 139] width 20 height 12
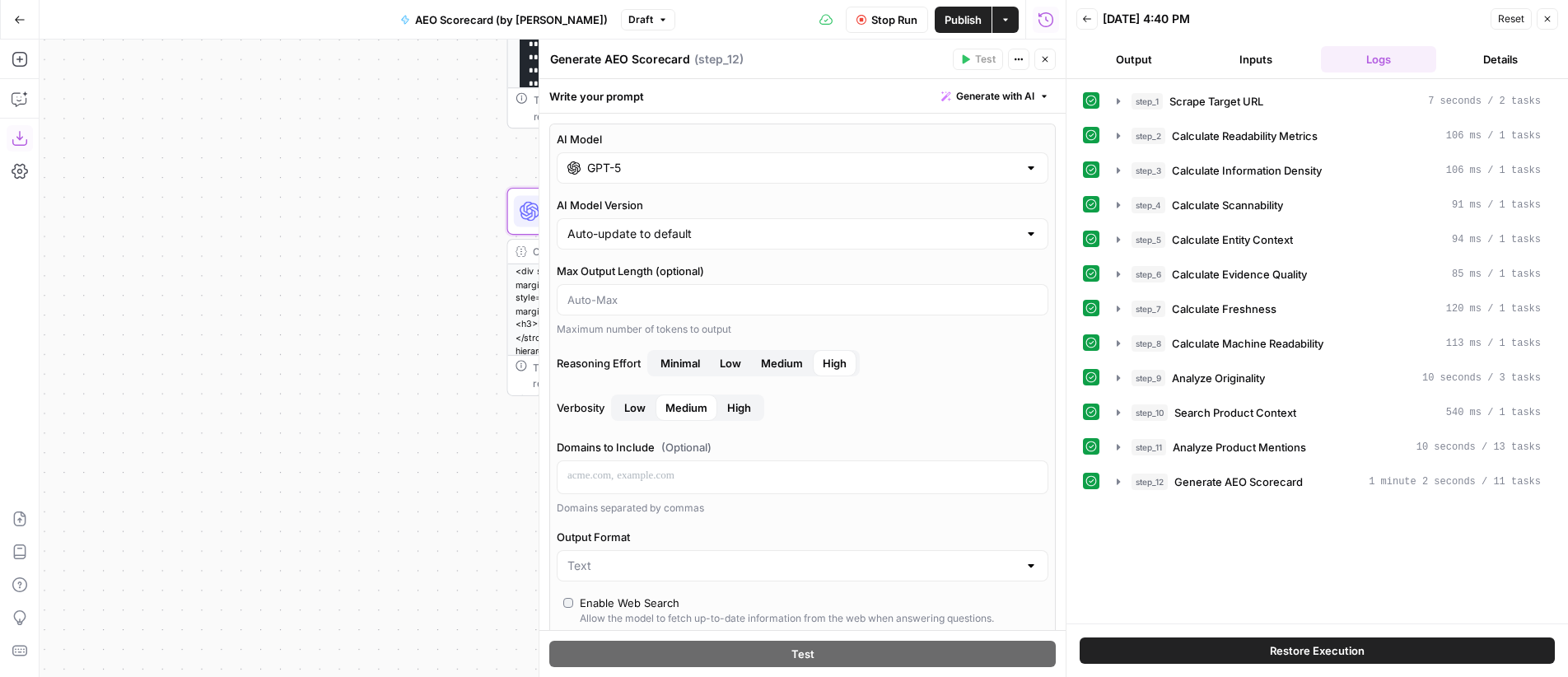
click at [782, 365] on span "Medium" at bounding box center [782, 363] width 42 height 17
click at [1039, 64] on button "Close" at bounding box center [1044, 59] width 21 height 21
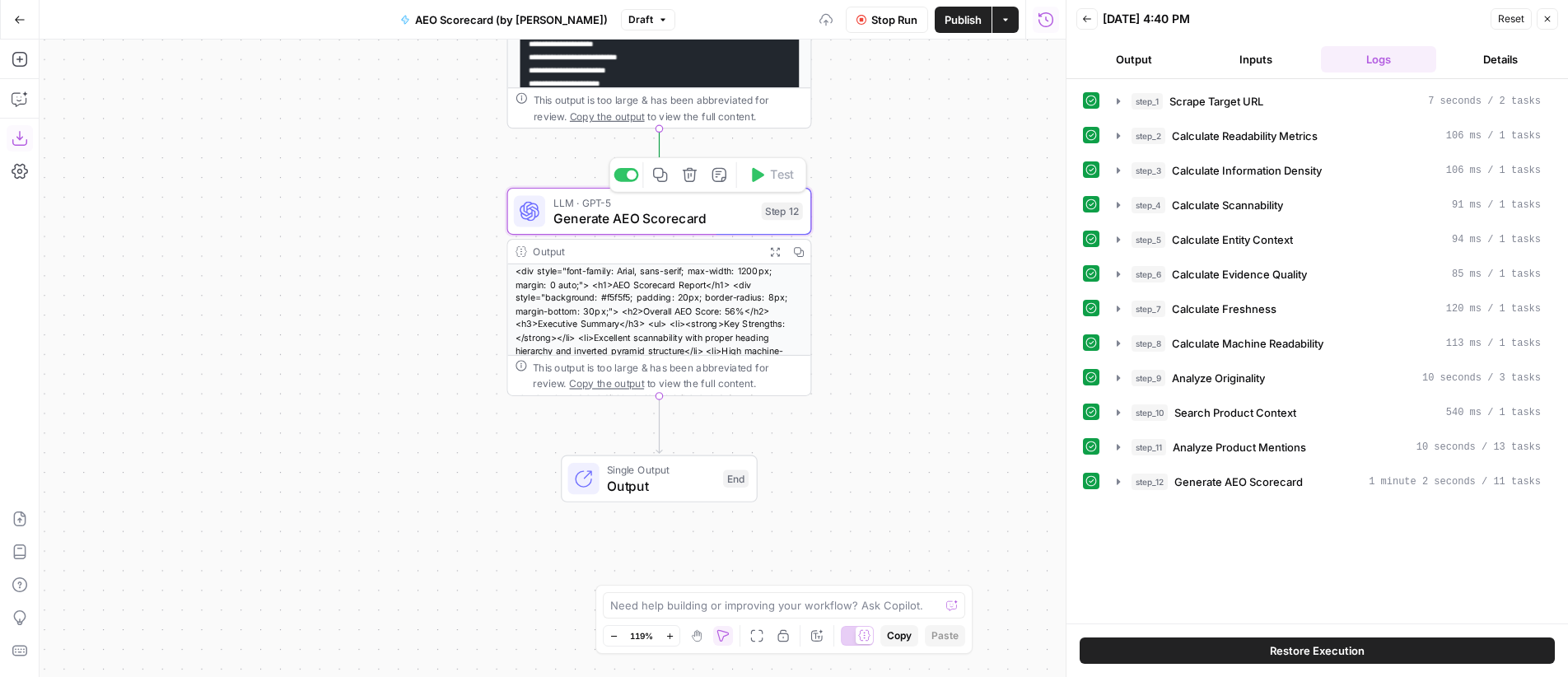
click at [731, 217] on span "Generate AEO Scorecard" at bounding box center [654, 218] width 201 height 19
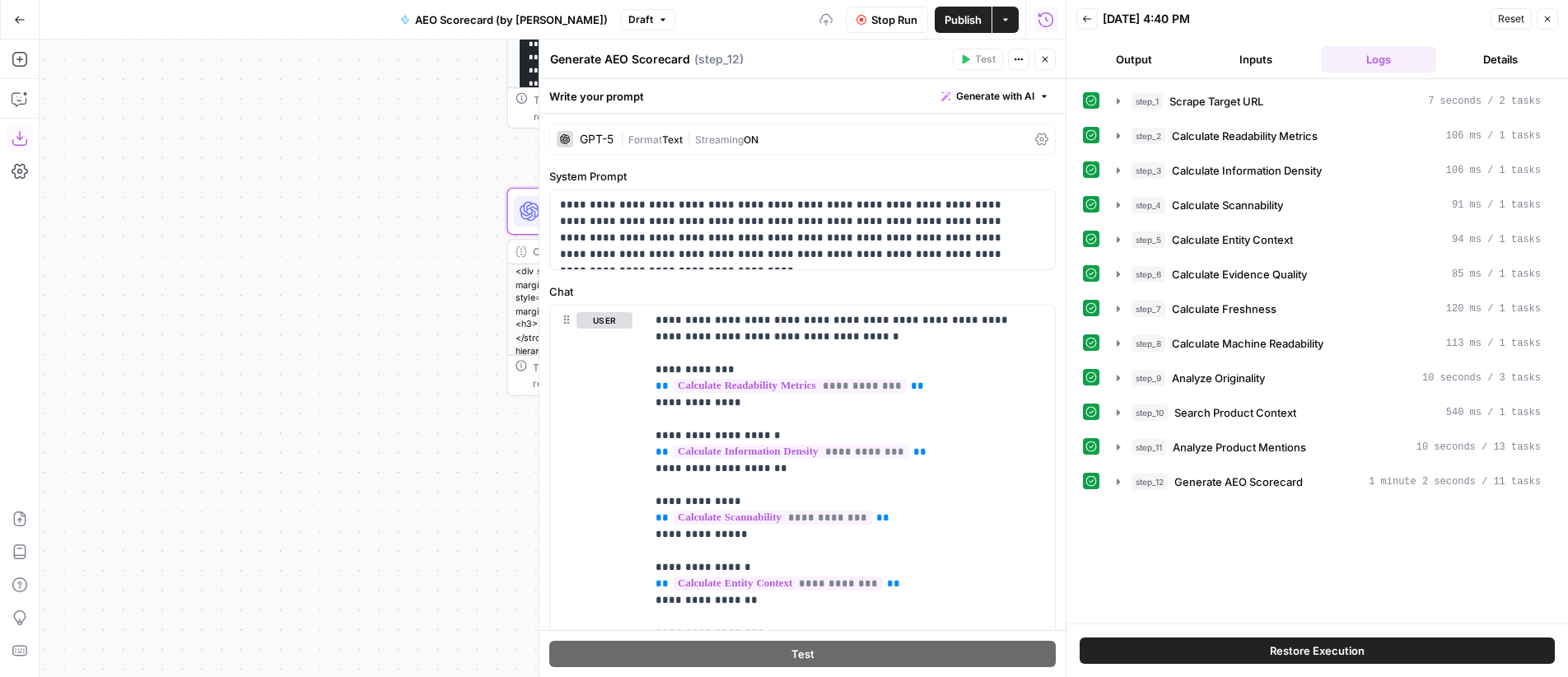
click at [892, 20] on span "Stop Run" at bounding box center [895, 20] width 46 height 17
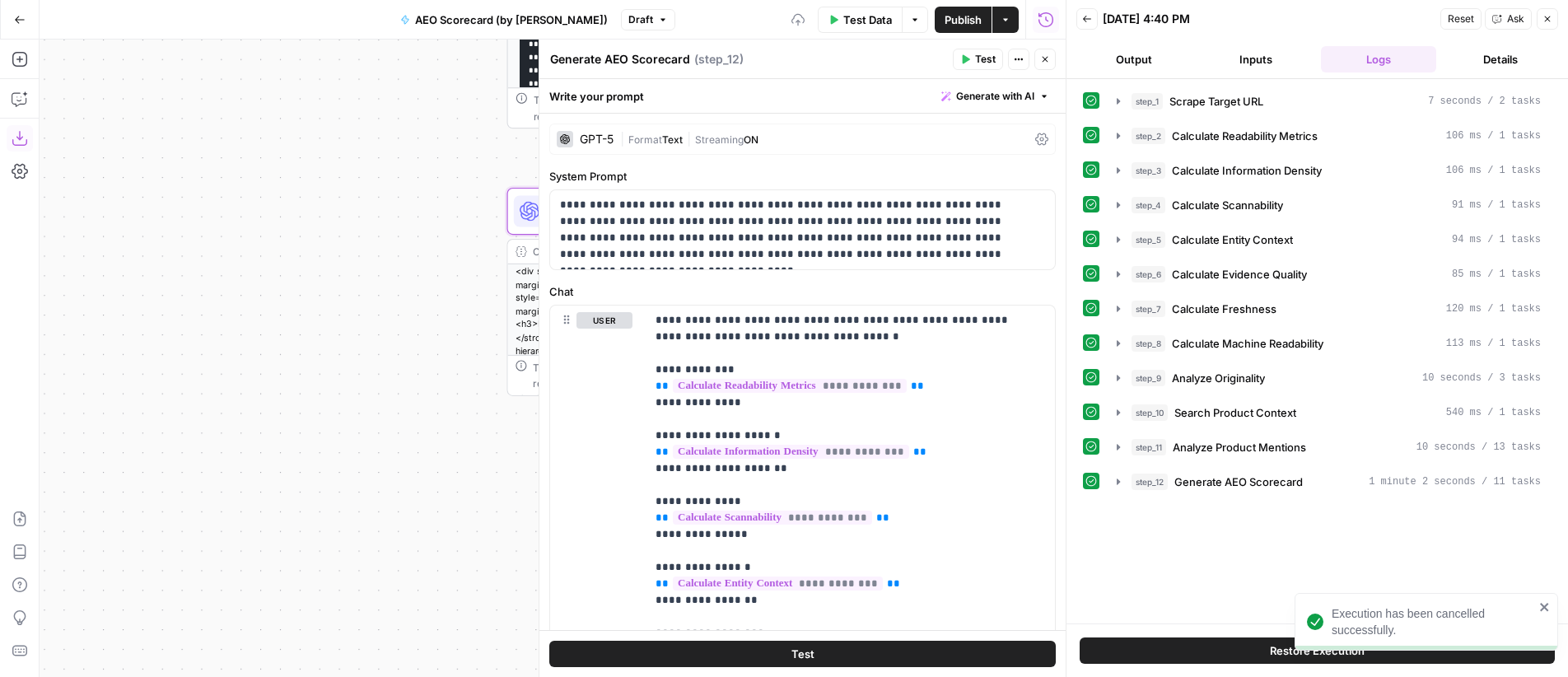
click at [677, 138] on span "Text" at bounding box center [672, 139] width 20 height 12
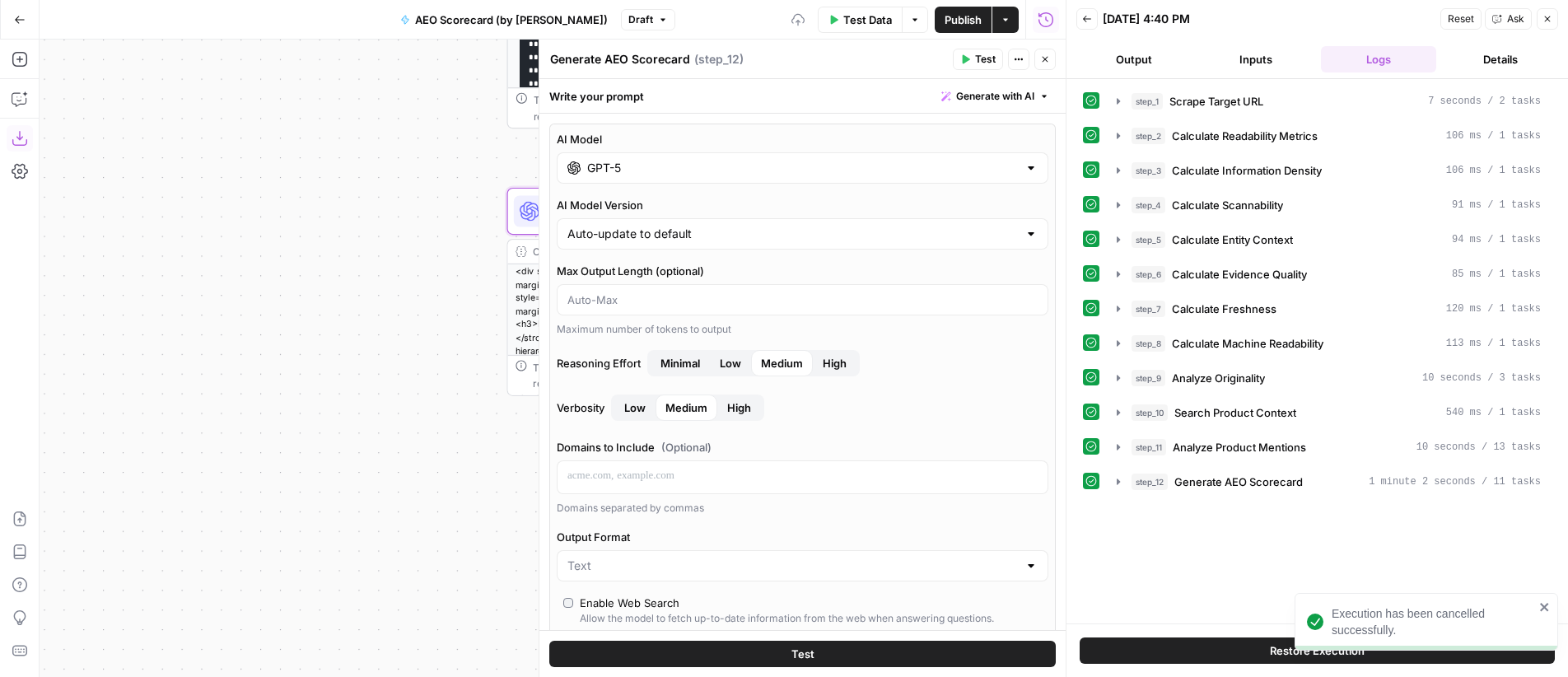
click at [1048, 52] on button "Close" at bounding box center [1044, 59] width 21 height 21
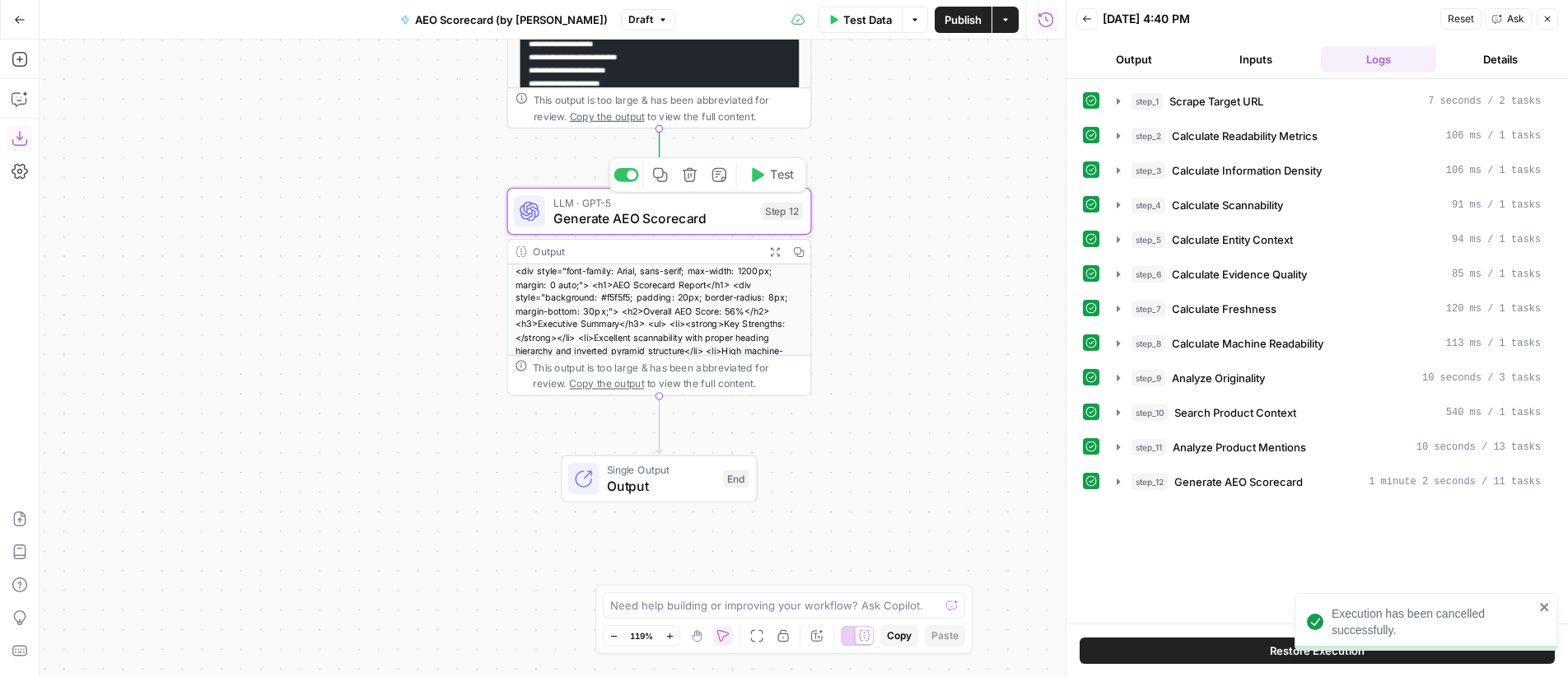
click at [777, 179] on span "Test" at bounding box center [782, 174] width 24 height 18
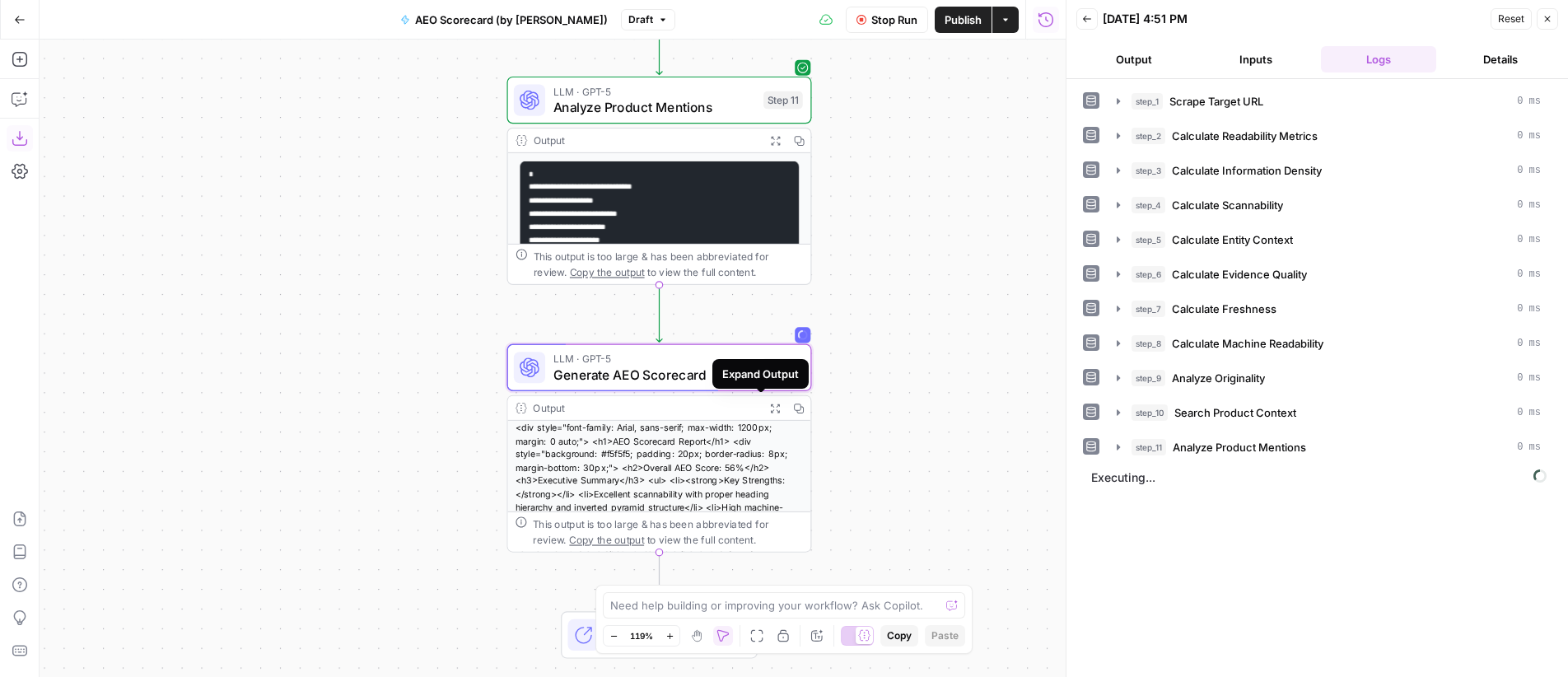
click at [771, 406] on icon "button" at bounding box center [776, 409] width 9 height 9
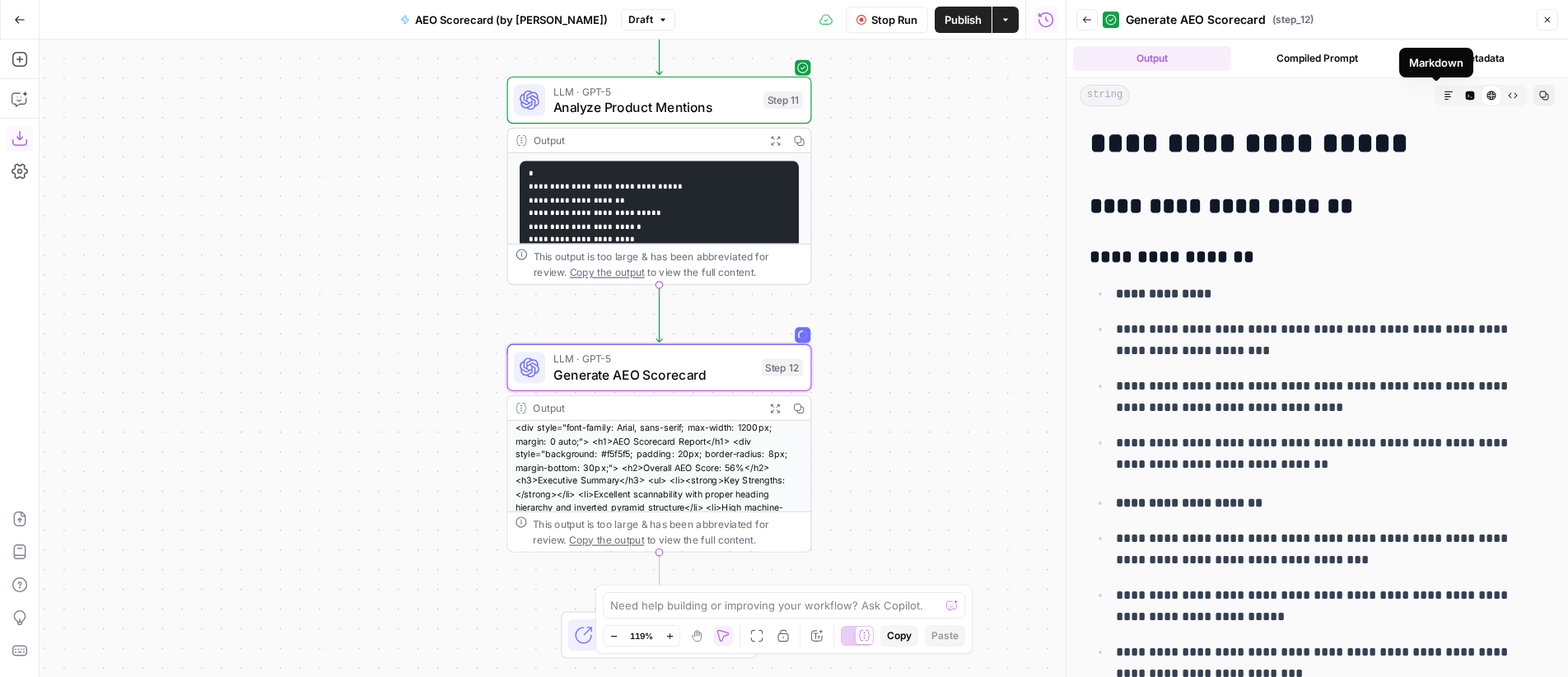
click at [1443, 95] on icon "button" at bounding box center [1448, 95] width 10 height 10
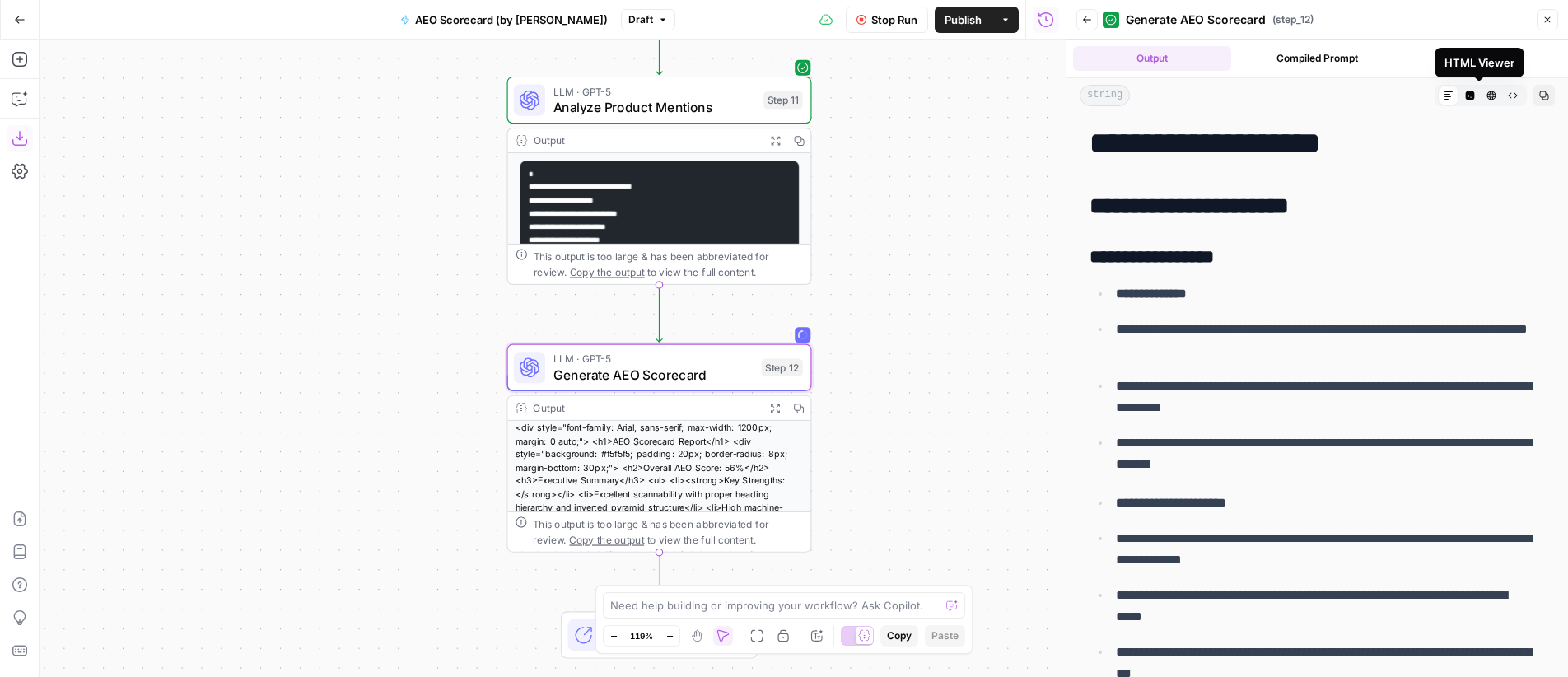
click at [1488, 99] on icon "button" at bounding box center [1492, 96] width 9 height 9
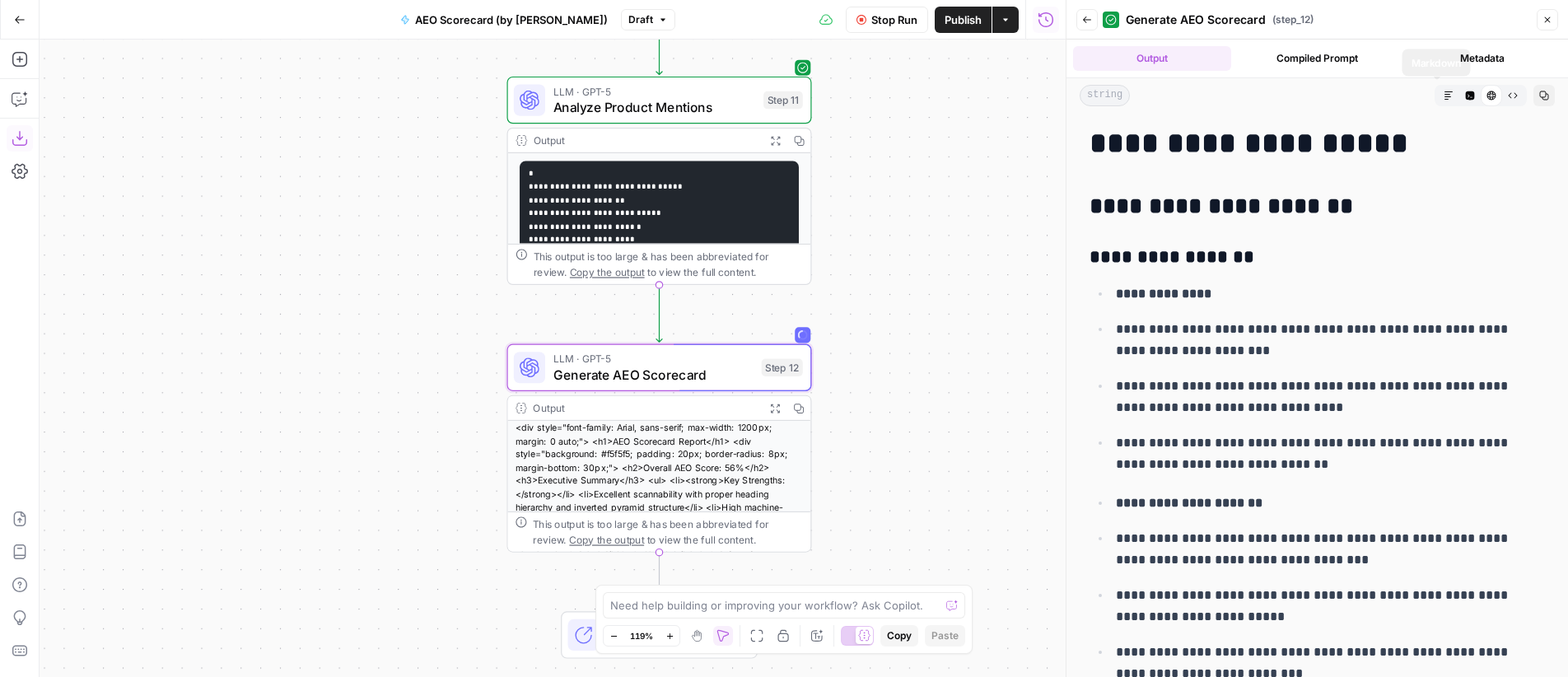
click at [1438, 95] on button "Markdown" at bounding box center [1448, 95] width 21 height 21
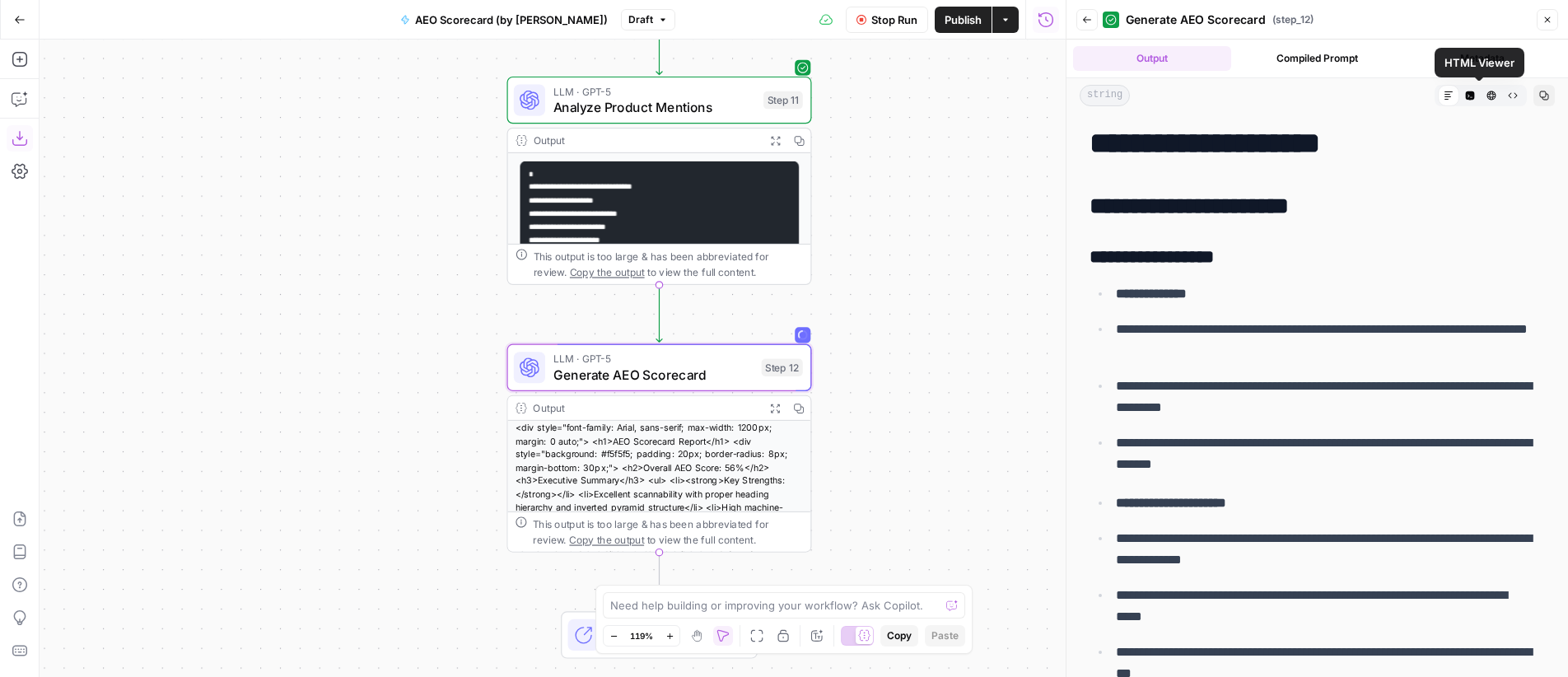
click at [1487, 99] on icon "button" at bounding box center [1491, 95] width 10 height 10
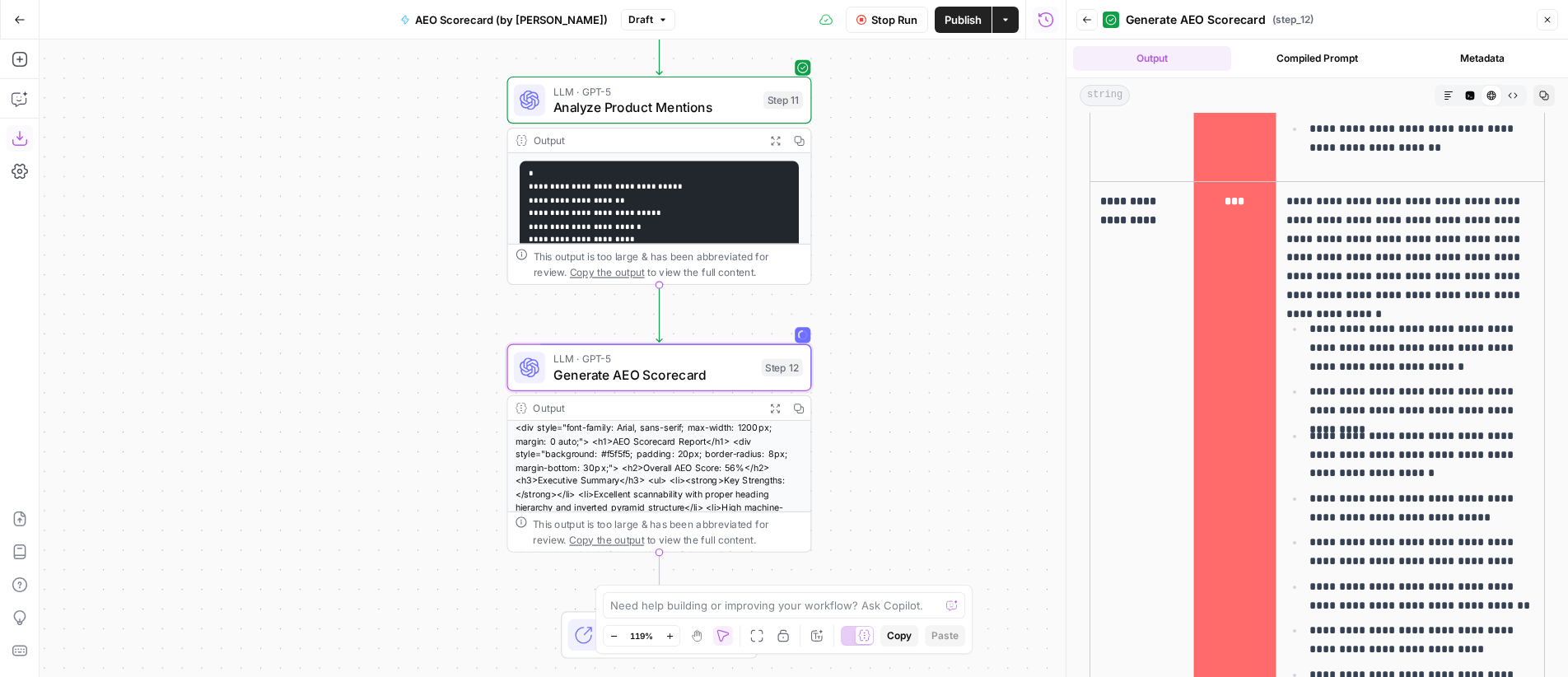
scroll to position [1324, 0]
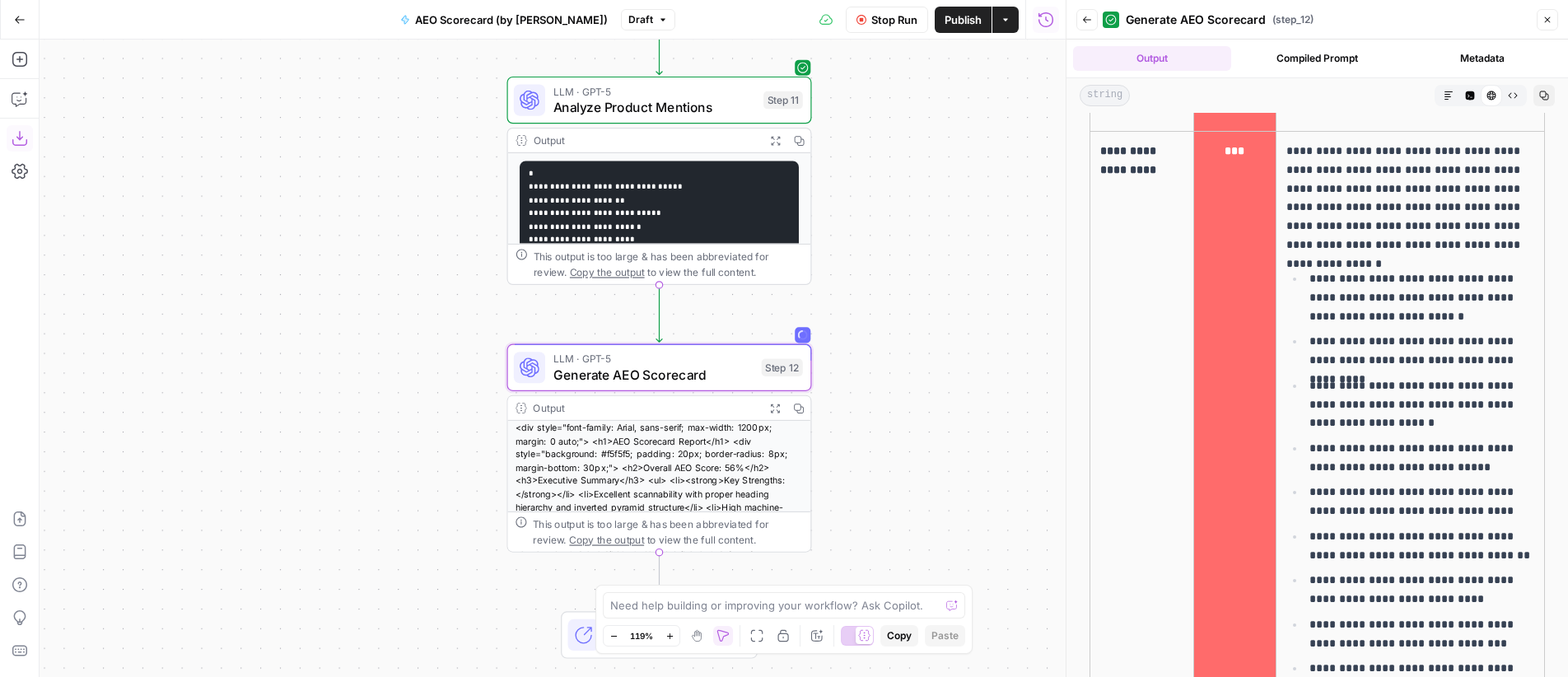
click at [1543, 19] on icon "button" at bounding box center [1547, 19] width 10 height 10
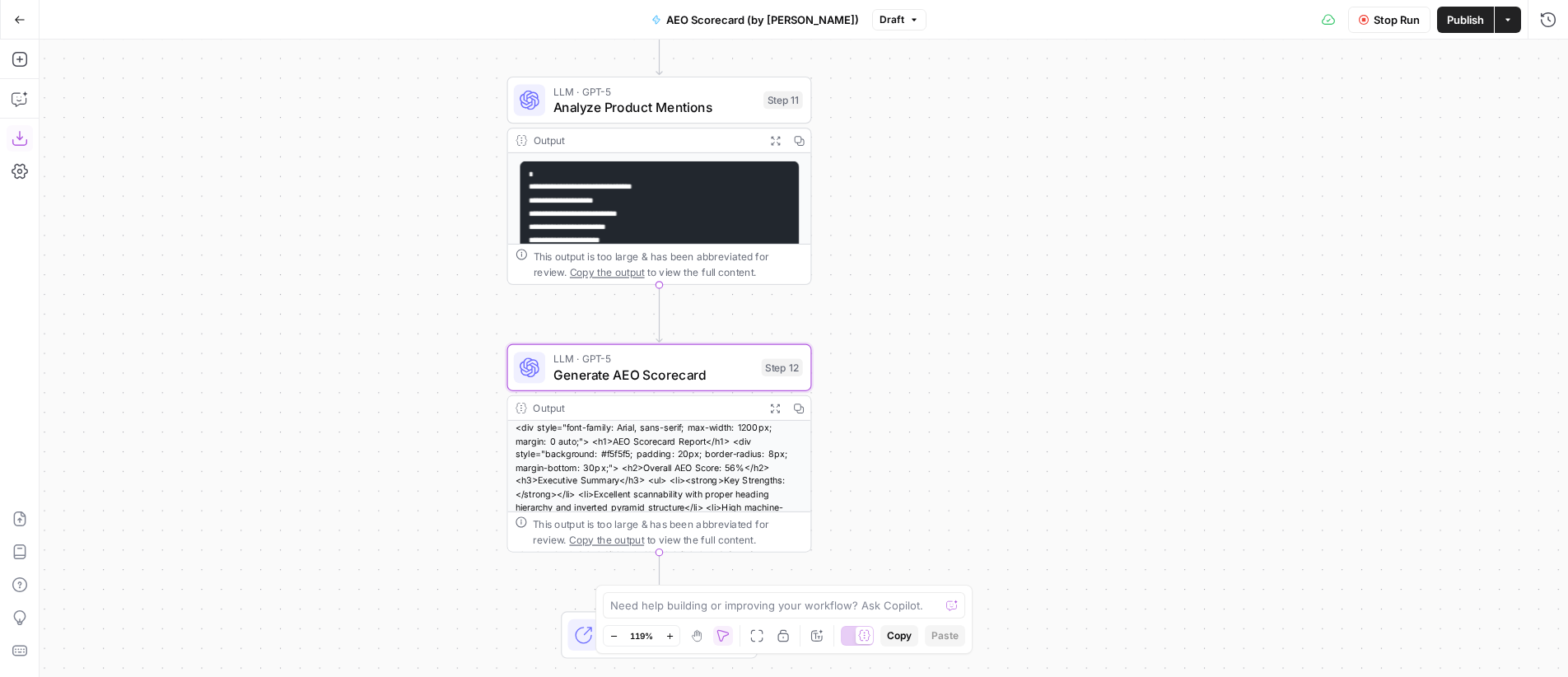
click at [1059, 188] on div "**********" at bounding box center [803, 358] width 1528 height 637
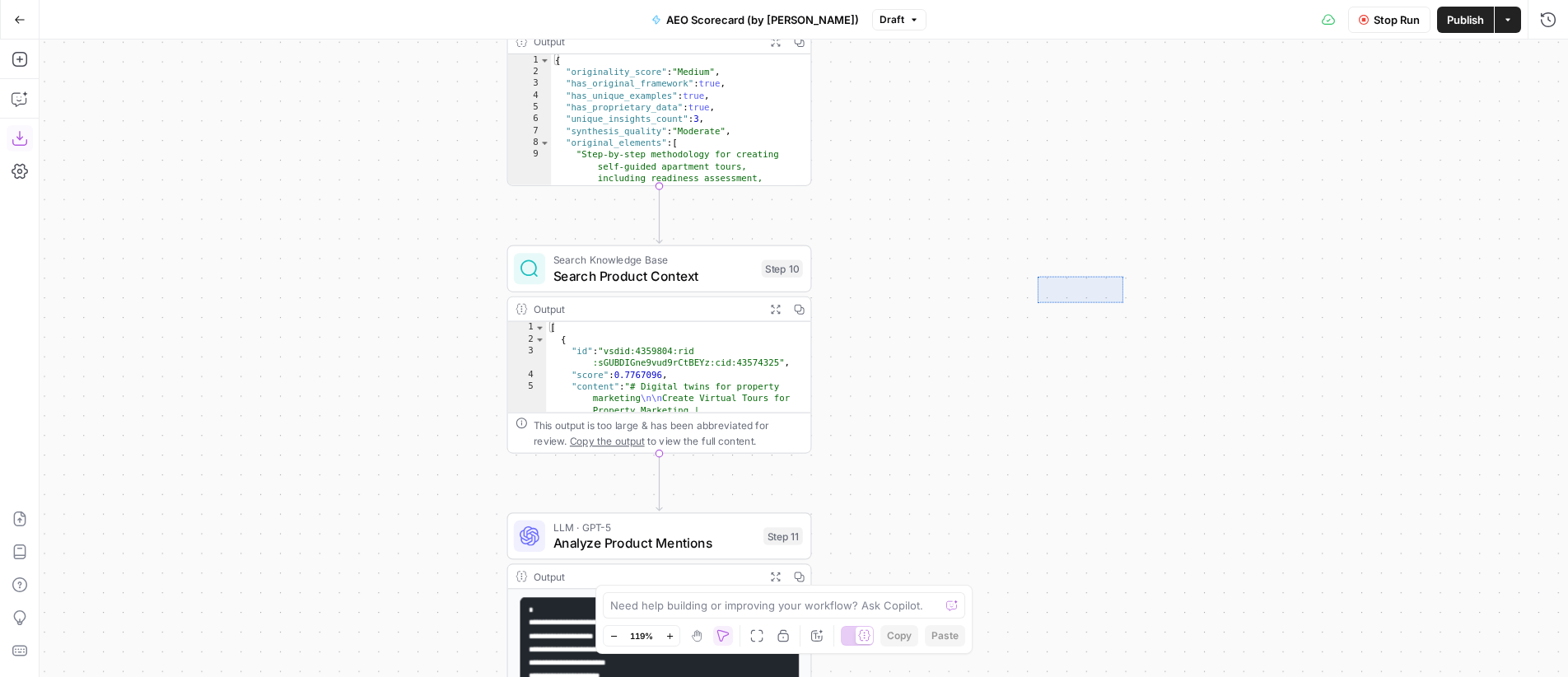
drag, startPoint x: 1099, startPoint y: 283, endPoint x: 1126, endPoint y: 274, distance: 28.5
click at [1126, 274] on div "**********" at bounding box center [803, 358] width 1528 height 637
drag, startPoint x: 1023, startPoint y: 350, endPoint x: 1099, endPoint y: 311, distance: 85.4
click at [1099, 311] on div "**********" at bounding box center [803, 358] width 1528 height 637
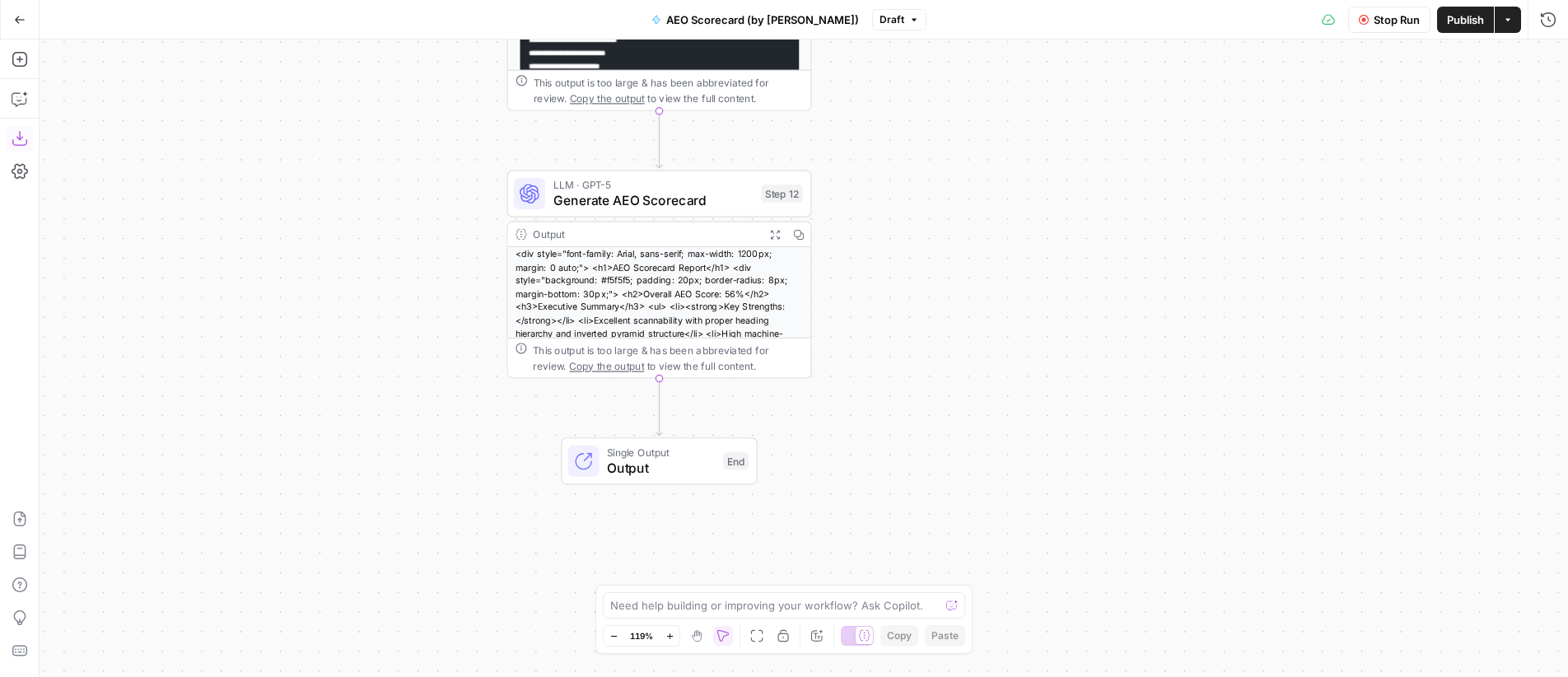
click at [1465, 22] on span "Publish" at bounding box center [1466, 20] width 37 height 17
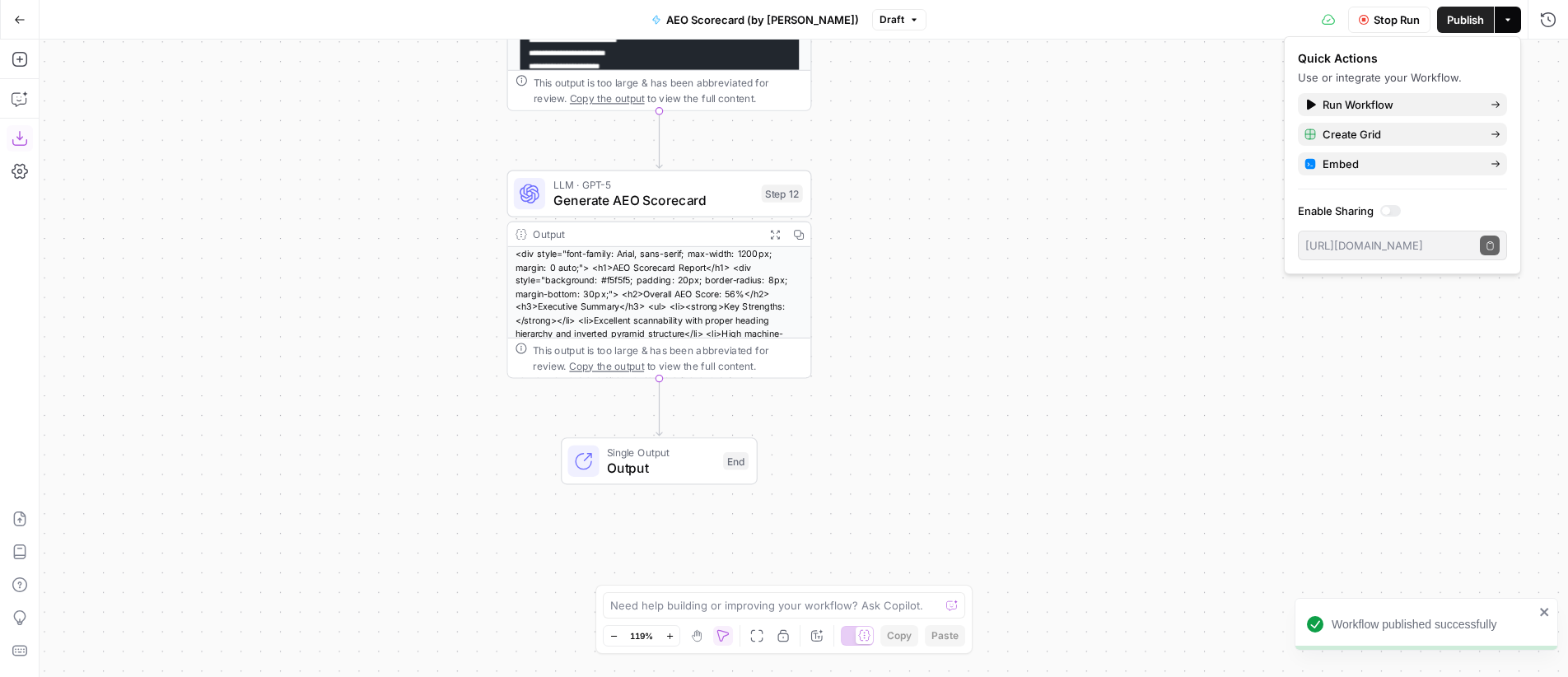
click at [1375, 135] on span "Create Grid" at bounding box center [1400, 135] width 155 height 17
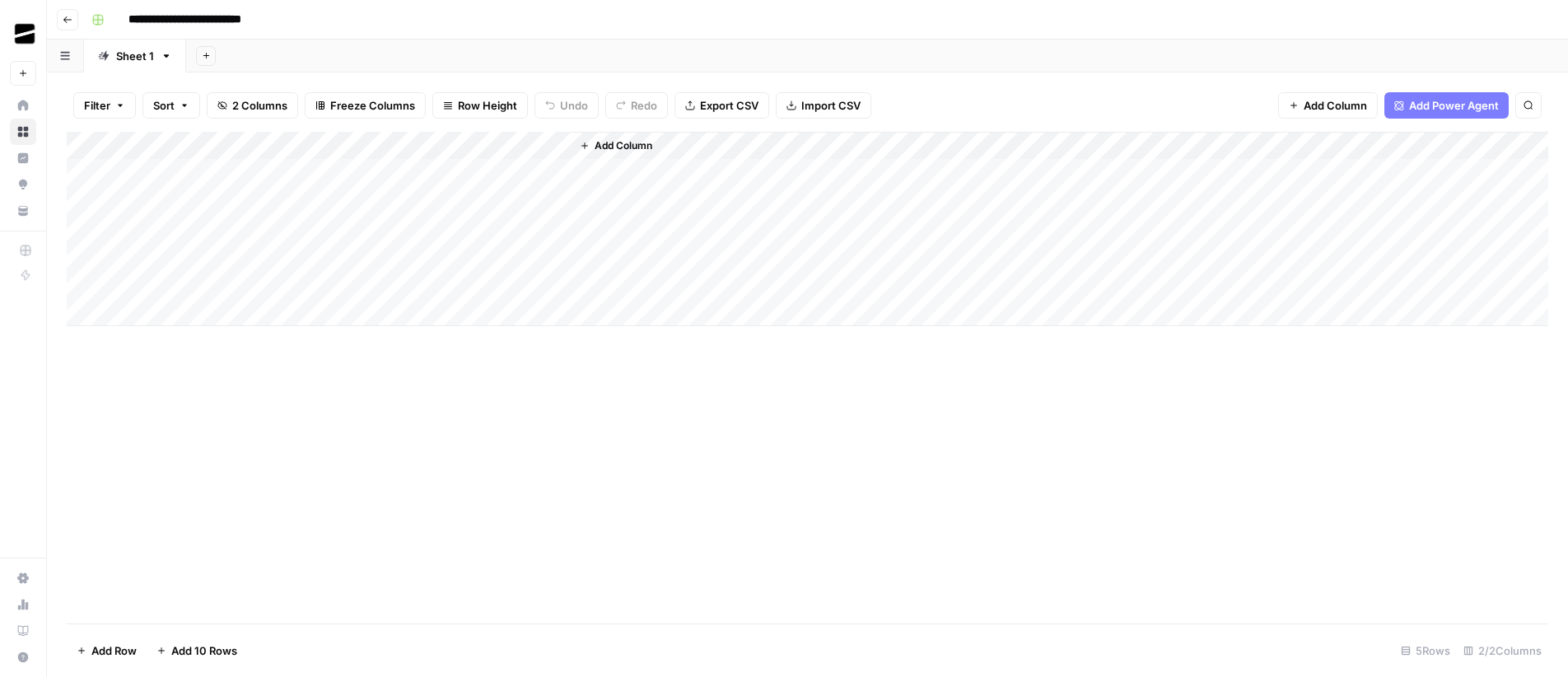
click at [535, 148] on div "Add Column" at bounding box center [807, 229] width 1481 height 195
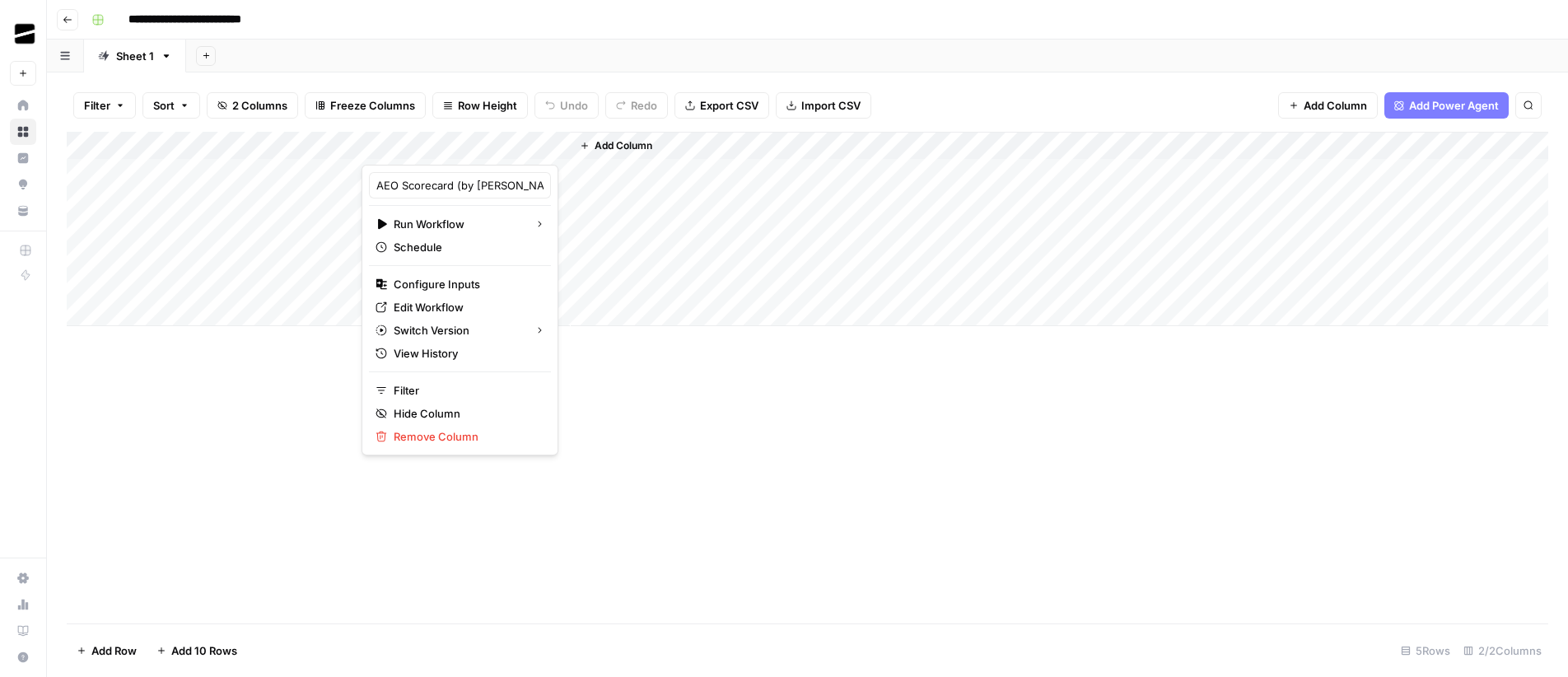
click at [665, 414] on div "Add Column" at bounding box center [807, 377] width 1481 height 492
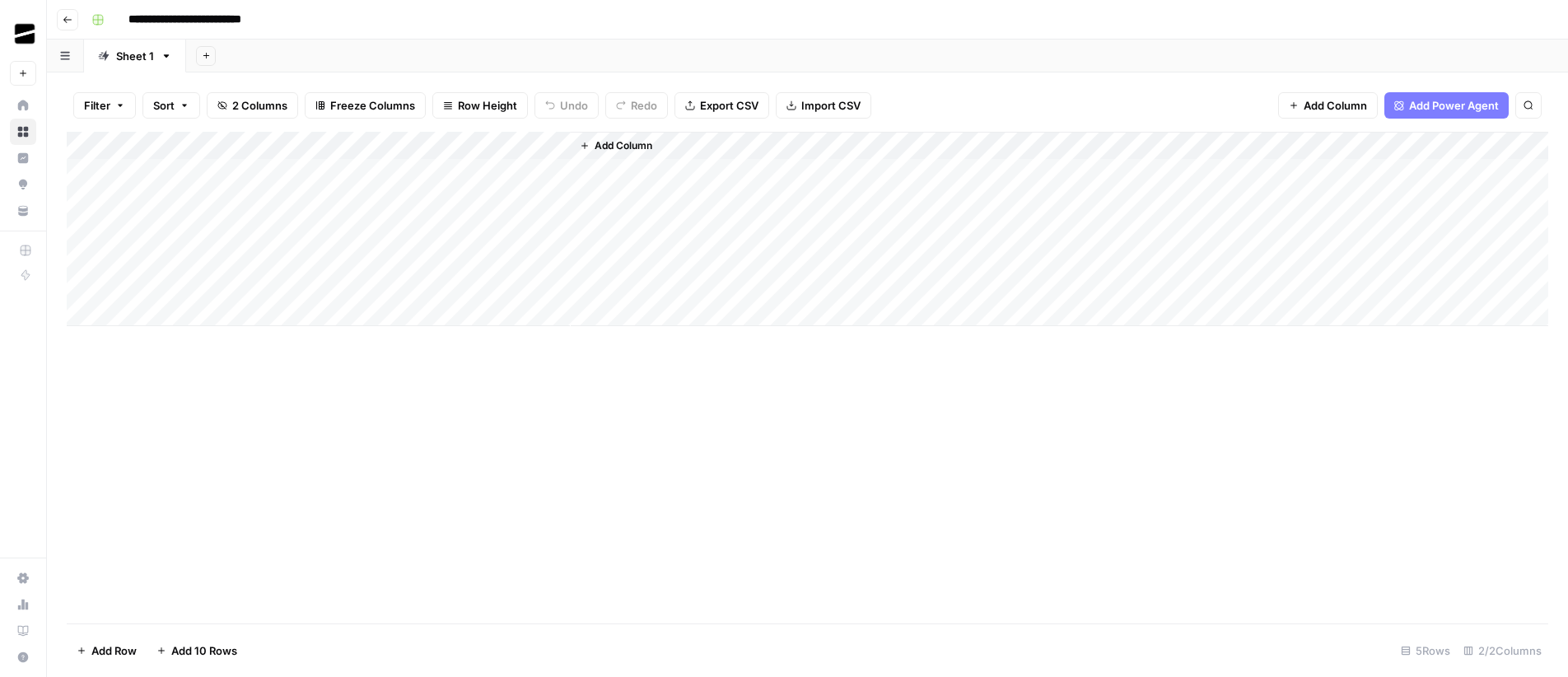
click at [261, 176] on div "Add Column" at bounding box center [807, 229] width 1481 height 195
type textarea "**********"
click at [442, 35] on header "**********" at bounding box center [807, 19] width 1521 height 40
click at [167, 55] on icon "button" at bounding box center [166, 55] width 12 height 12
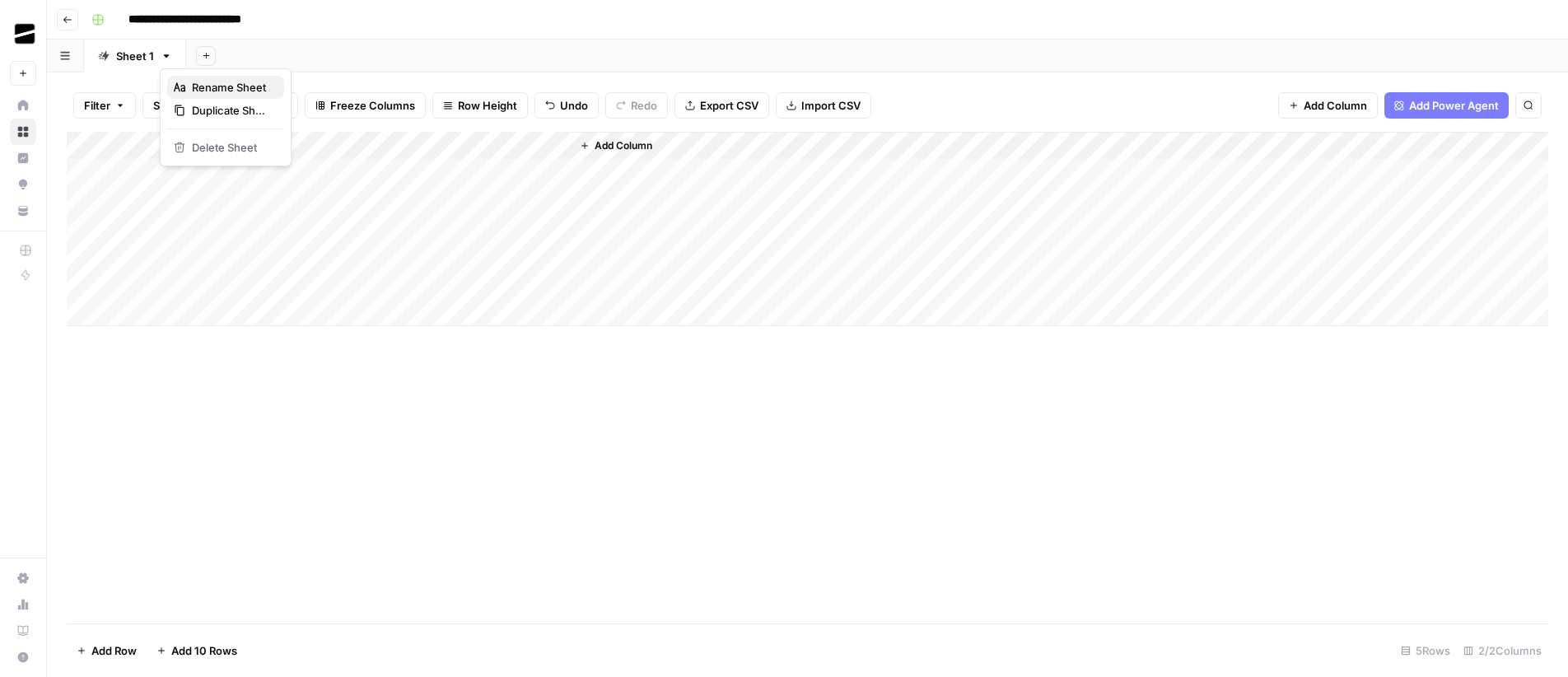
click at [233, 89] on span "Rename Sheet" at bounding box center [232, 88] width 79 height 17
type input "*"
type input "**********"
click at [481, 50] on div "Add Sheet" at bounding box center [885, 56] width 1364 height 33
click at [476, 173] on div "Add Column" at bounding box center [807, 229] width 1481 height 195
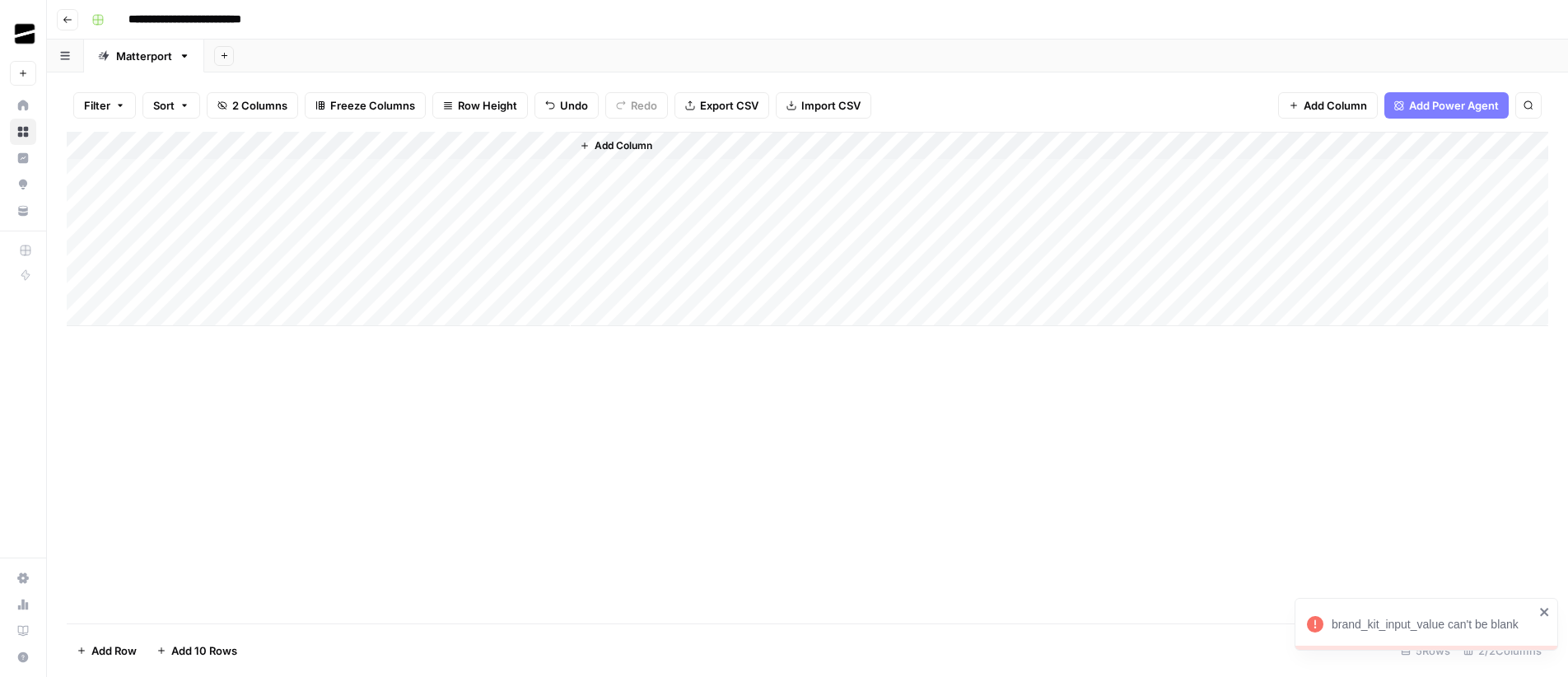
click at [537, 147] on div "Add Column" at bounding box center [807, 229] width 1481 height 195
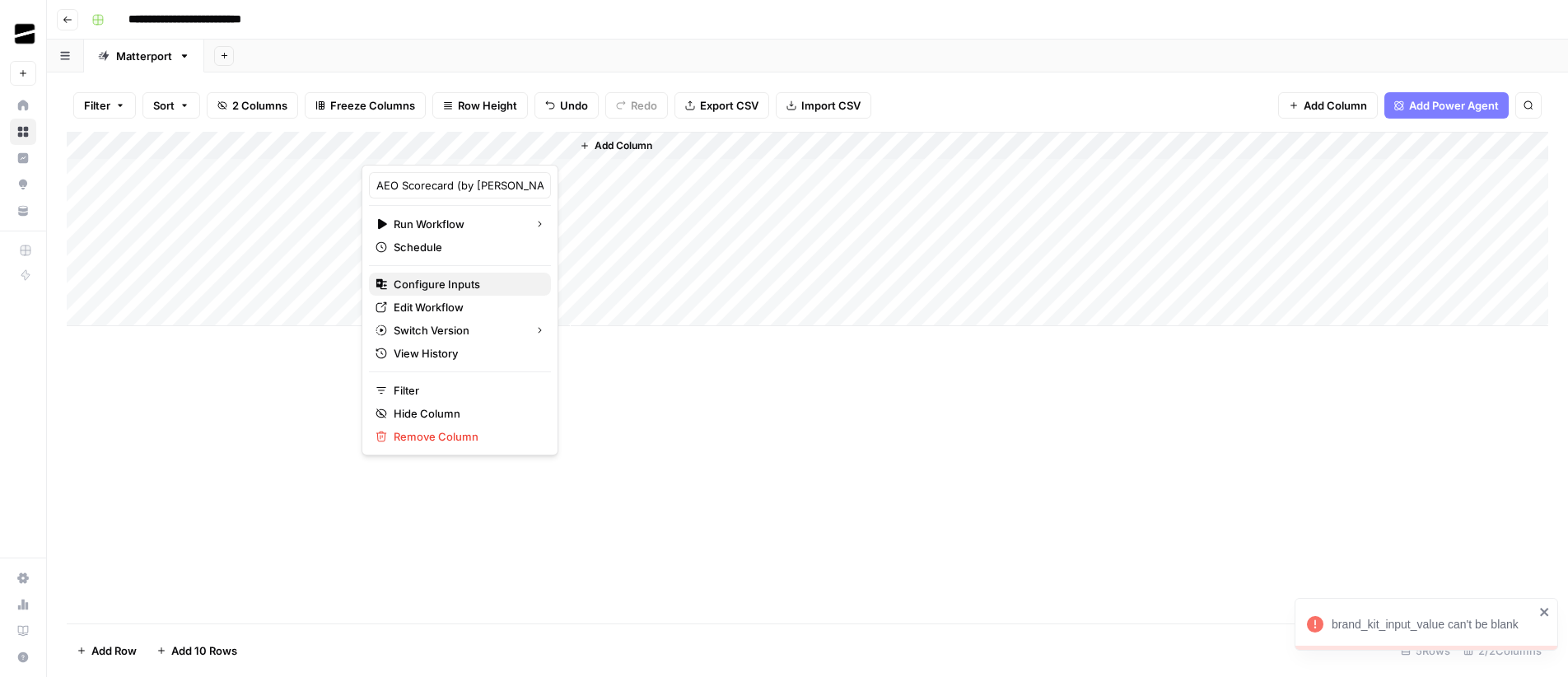
click at [449, 284] on span "Configure Inputs" at bounding box center [466, 284] width 144 height 17
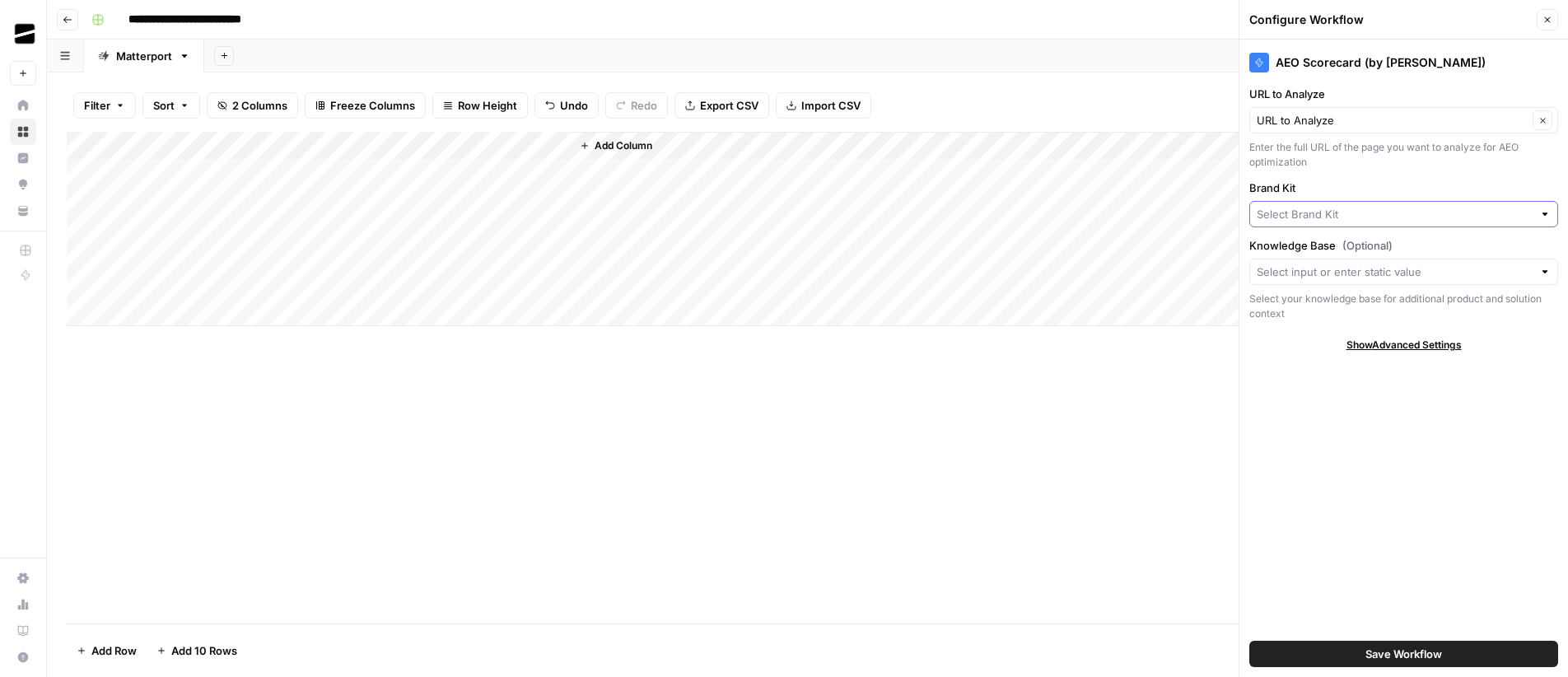
click at [1324, 208] on input "Brand Kit" at bounding box center [1395, 214] width 276 height 17
click at [1326, 249] on span "Matterport" at bounding box center [1400, 253] width 274 height 17
type input "Matterport"
click at [1348, 276] on input "Knowledge Base (Optional)" at bounding box center [1395, 272] width 276 height 17
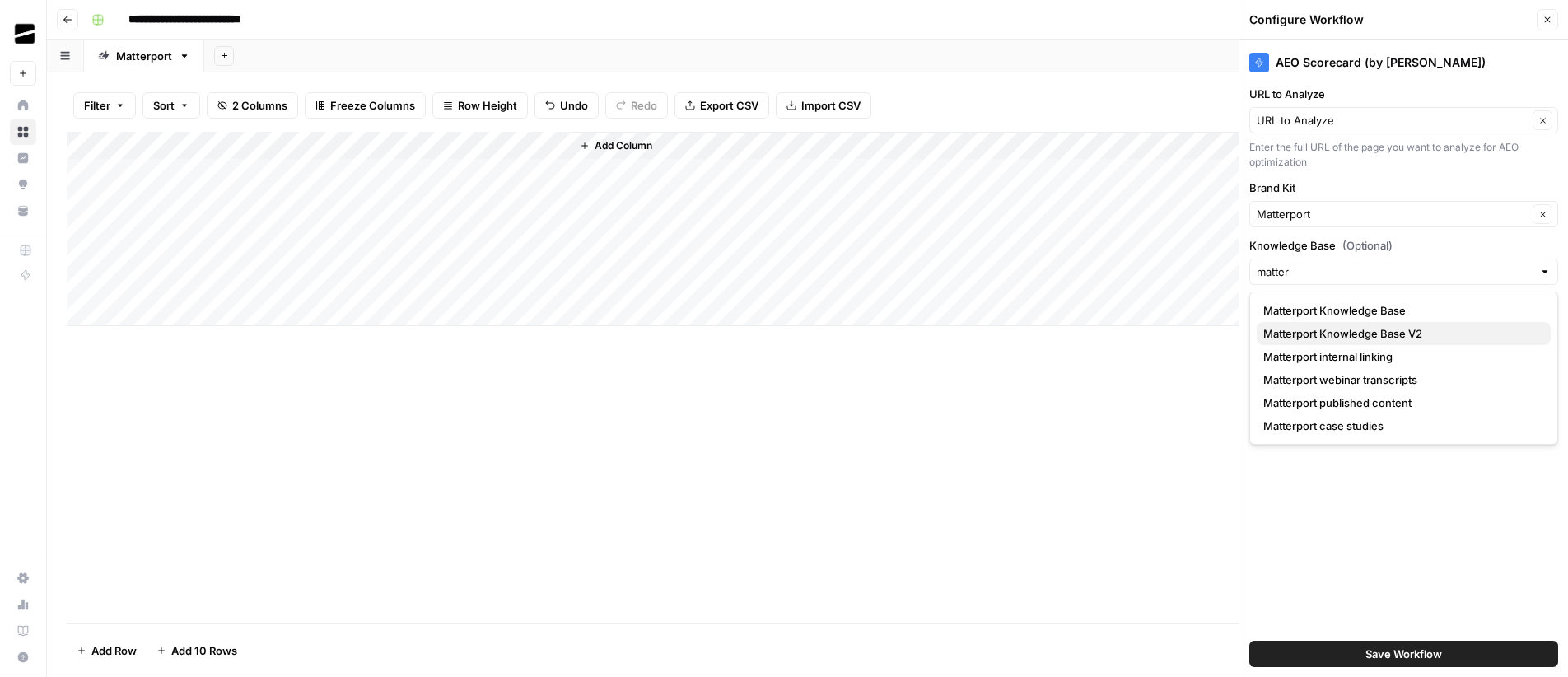
click at [1422, 336] on span "Matterport Knowledge Base V2" at bounding box center [1400, 334] width 274 height 17
type input "Matterport Knowledge Base V2"
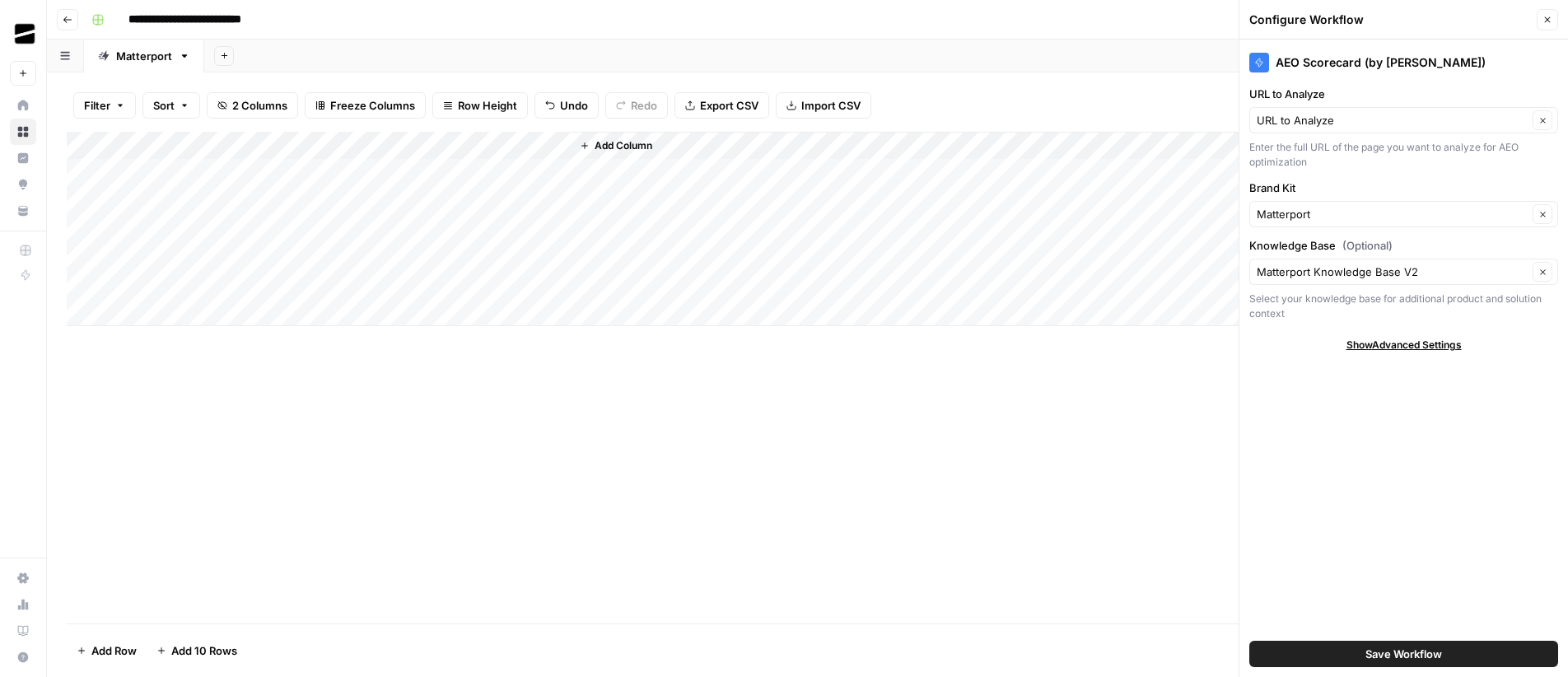
click at [1420, 653] on span "Save Workflow" at bounding box center [1403, 654] width 77 height 17
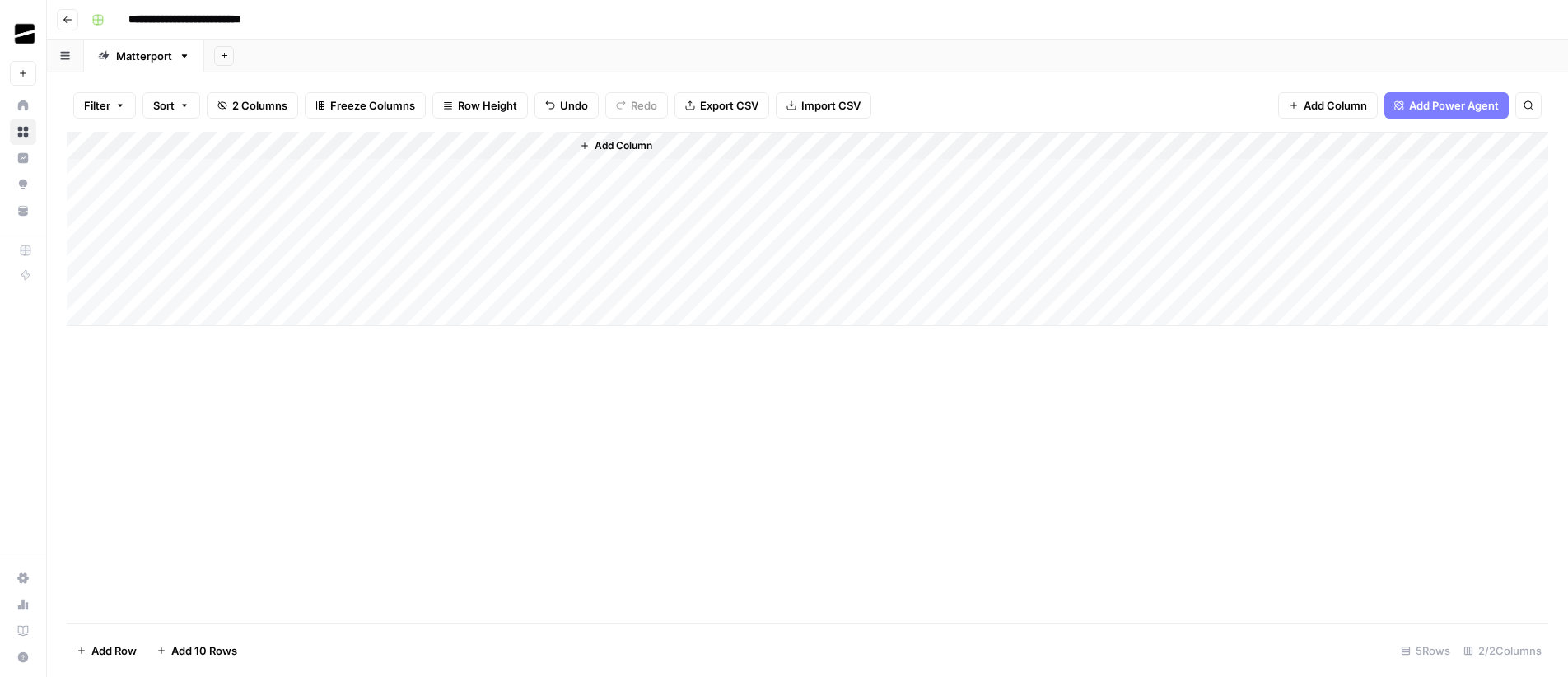
click at [470, 173] on div "Add Column" at bounding box center [807, 229] width 1481 height 195
click at [704, 142] on div "Add Column" at bounding box center [807, 229] width 1481 height 195
click at [910, 41] on div "Add Sheet" at bounding box center [885, 56] width 1364 height 33
click at [705, 172] on div "Add Column" at bounding box center [807, 229] width 1481 height 195
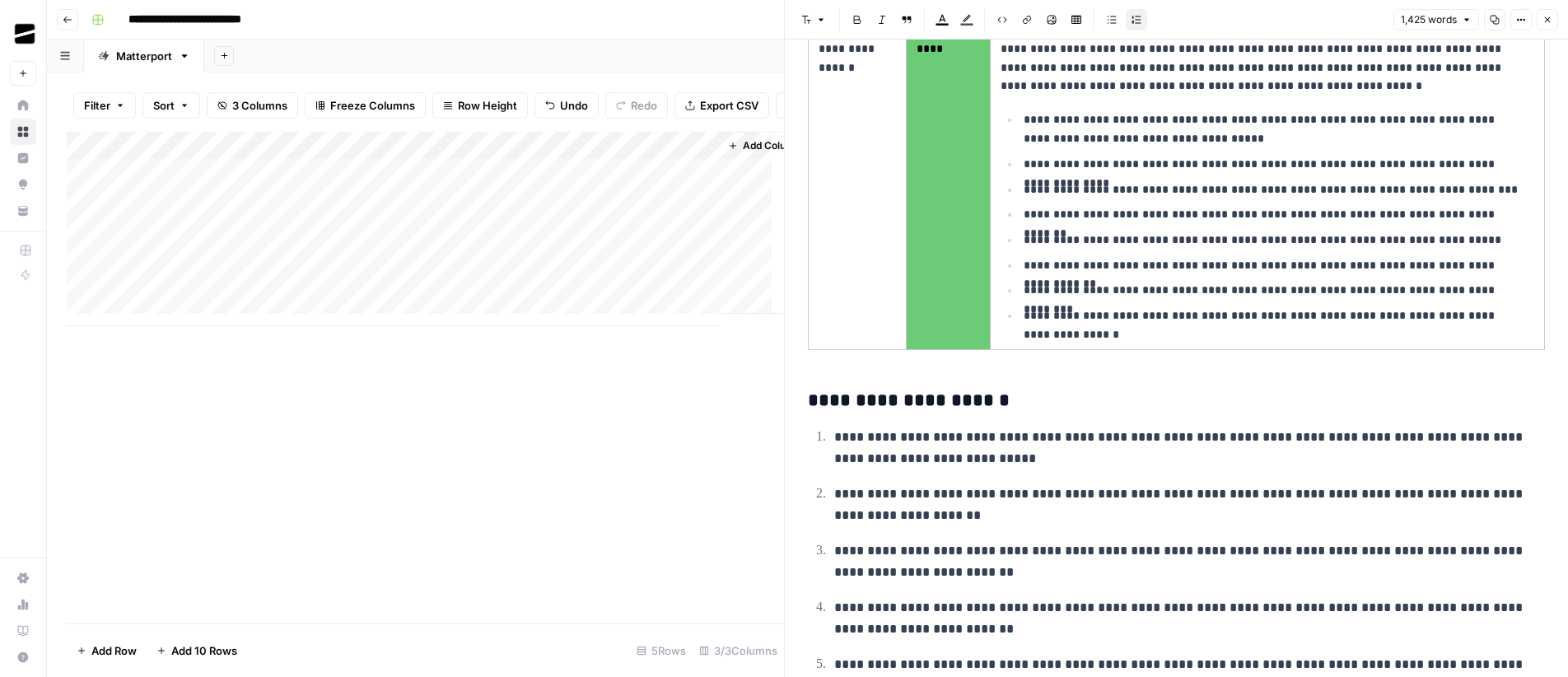
scroll to position [3377, 0]
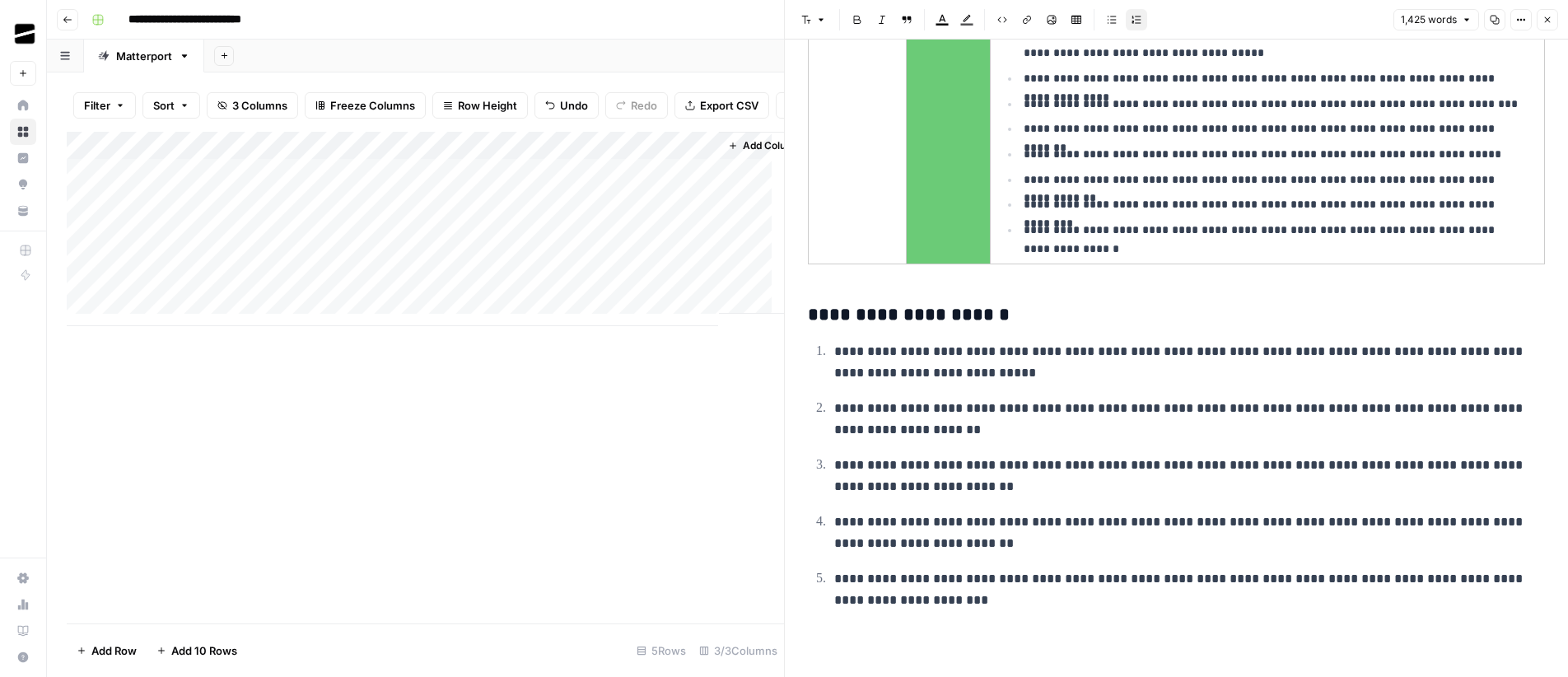
click at [1550, 20] on icon "button" at bounding box center [1547, 19] width 10 height 10
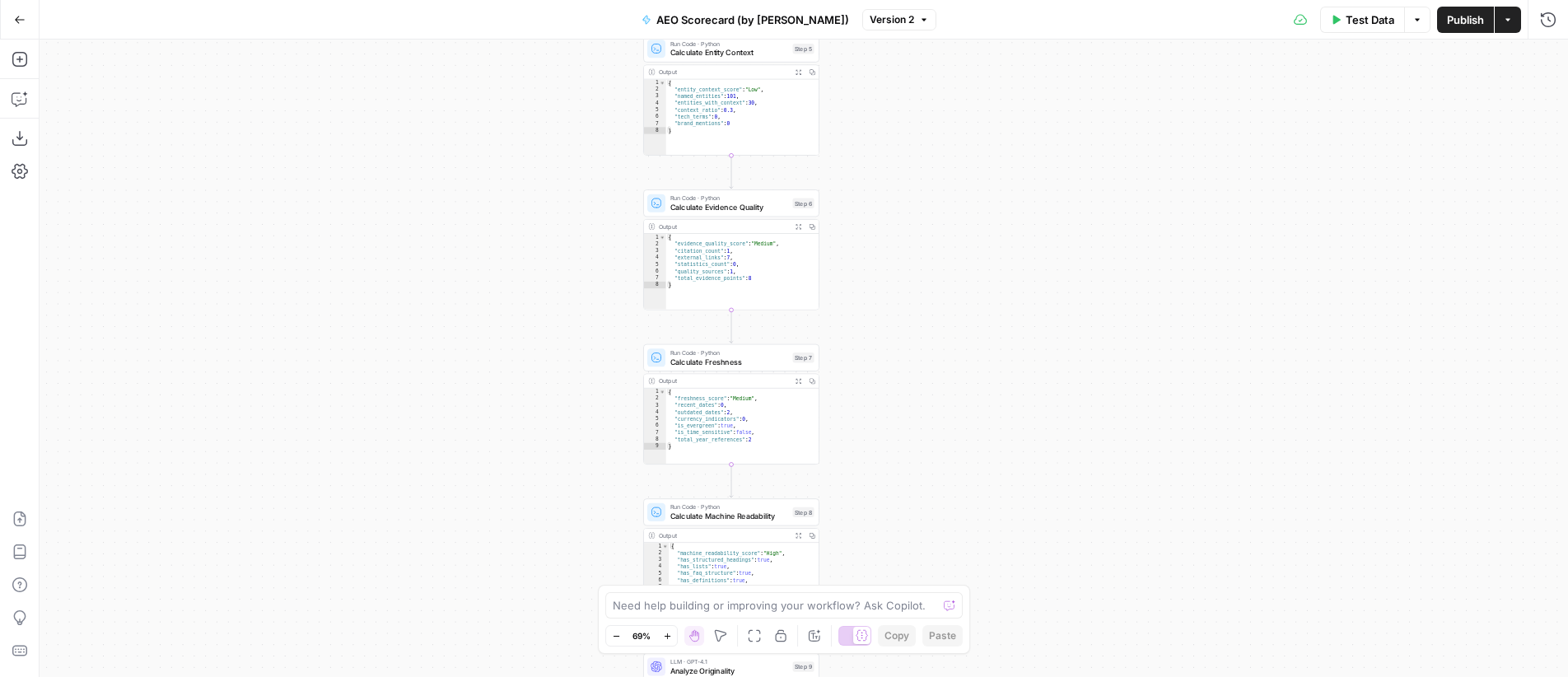
drag, startPoint x: 908, startPoint y: 442, endPoint x: 944, endPoint y: 350, distance: 98.8
click at [944, 350] on div "**********" at bounding box center [803, 358] width 1528 height 637
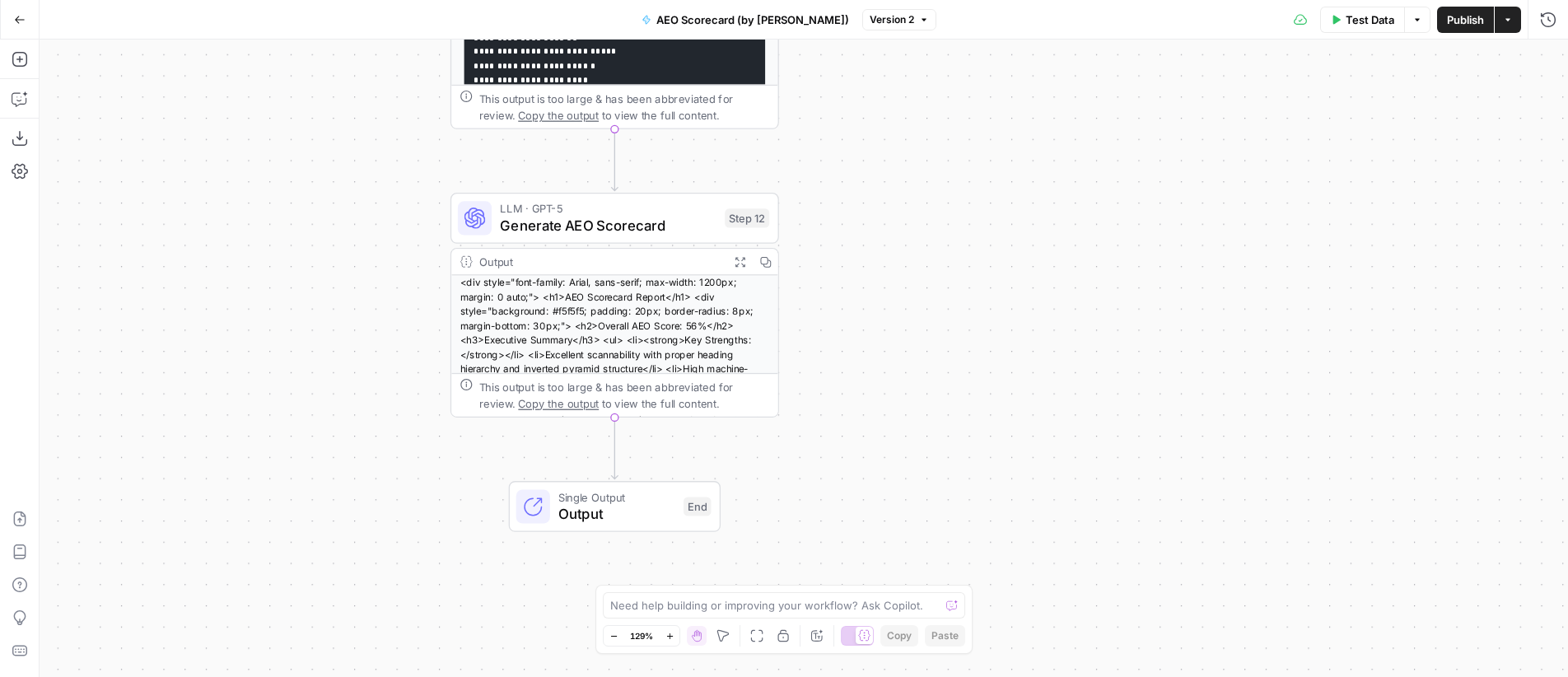
click at [910, 309] on div "**********" at bounding box center [803, 358] width 1528 height 637
click at [617, 212] on span "LLM · GPT-5" at bounding box center [608, 208] width 217 height 18
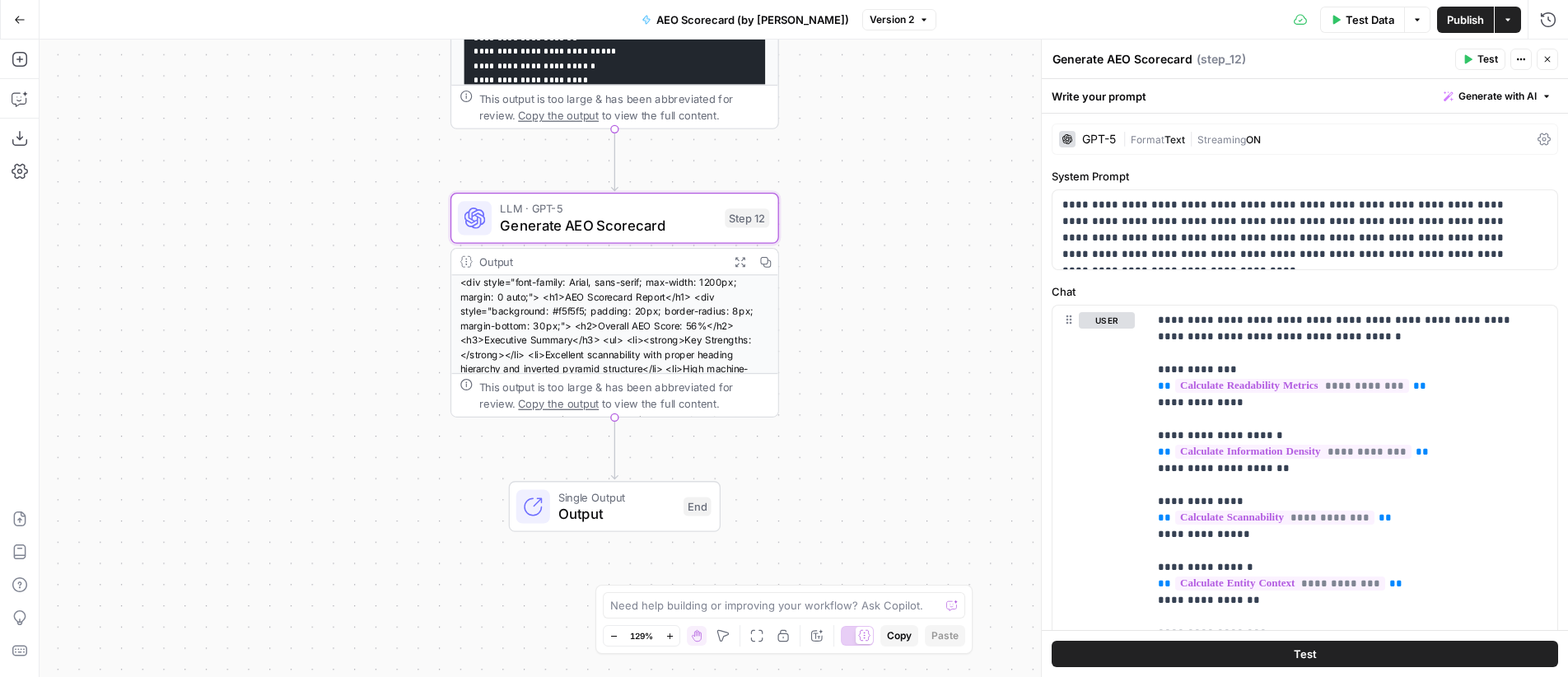
click at [1161, 125] on div "GPT-5 | Format Text | Streaming ON" at bounding box center [1304, 139] width 506 height 31
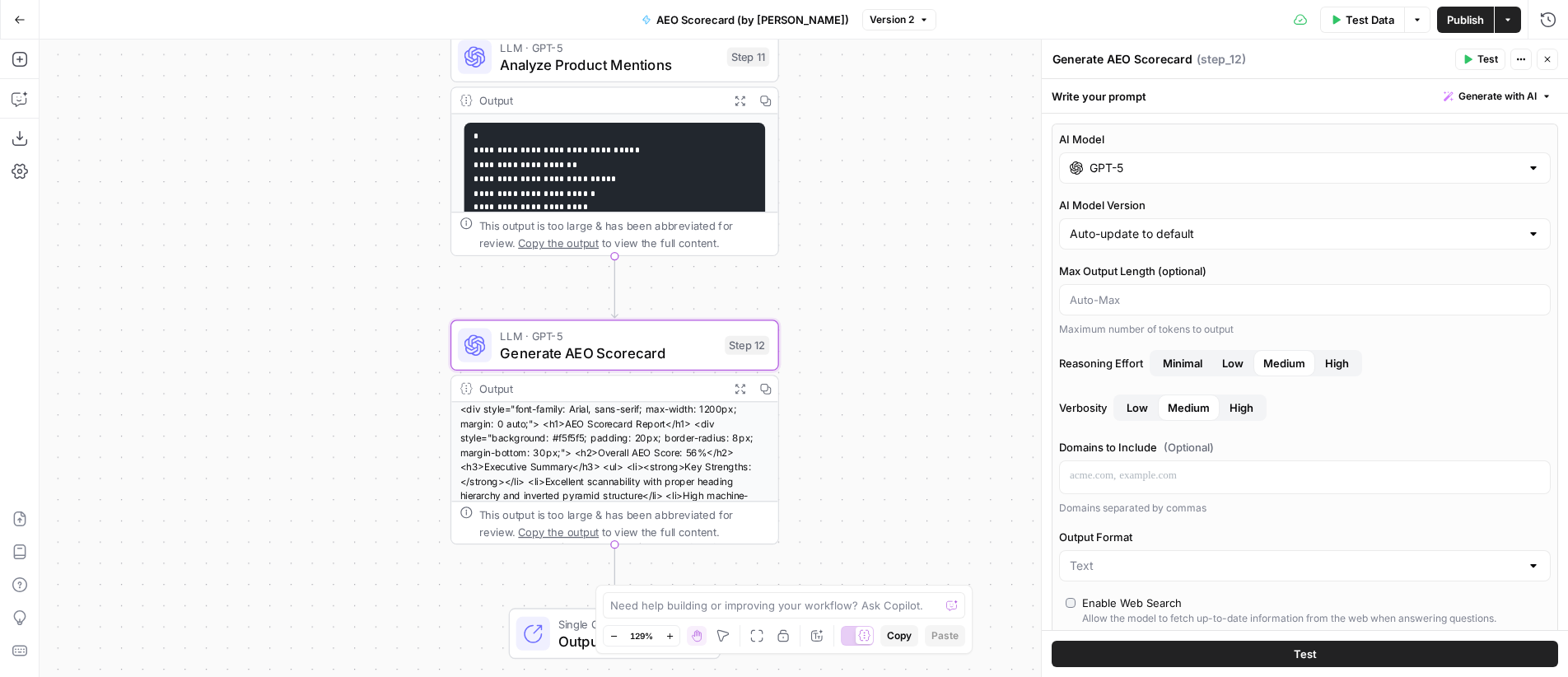
click at [734, 393] on icon "button" at bounding box center [740, 388] width 12 height 12
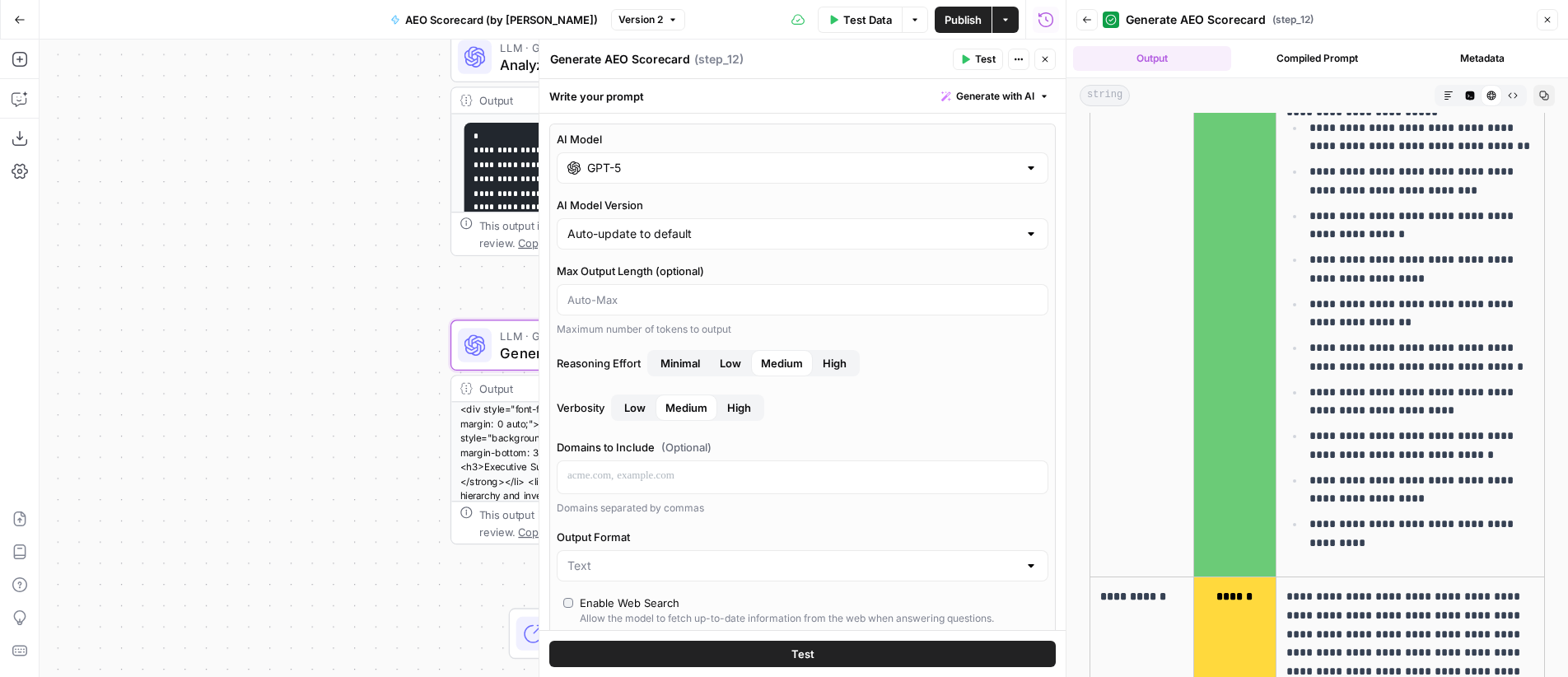
scroll to position [4048, 0]
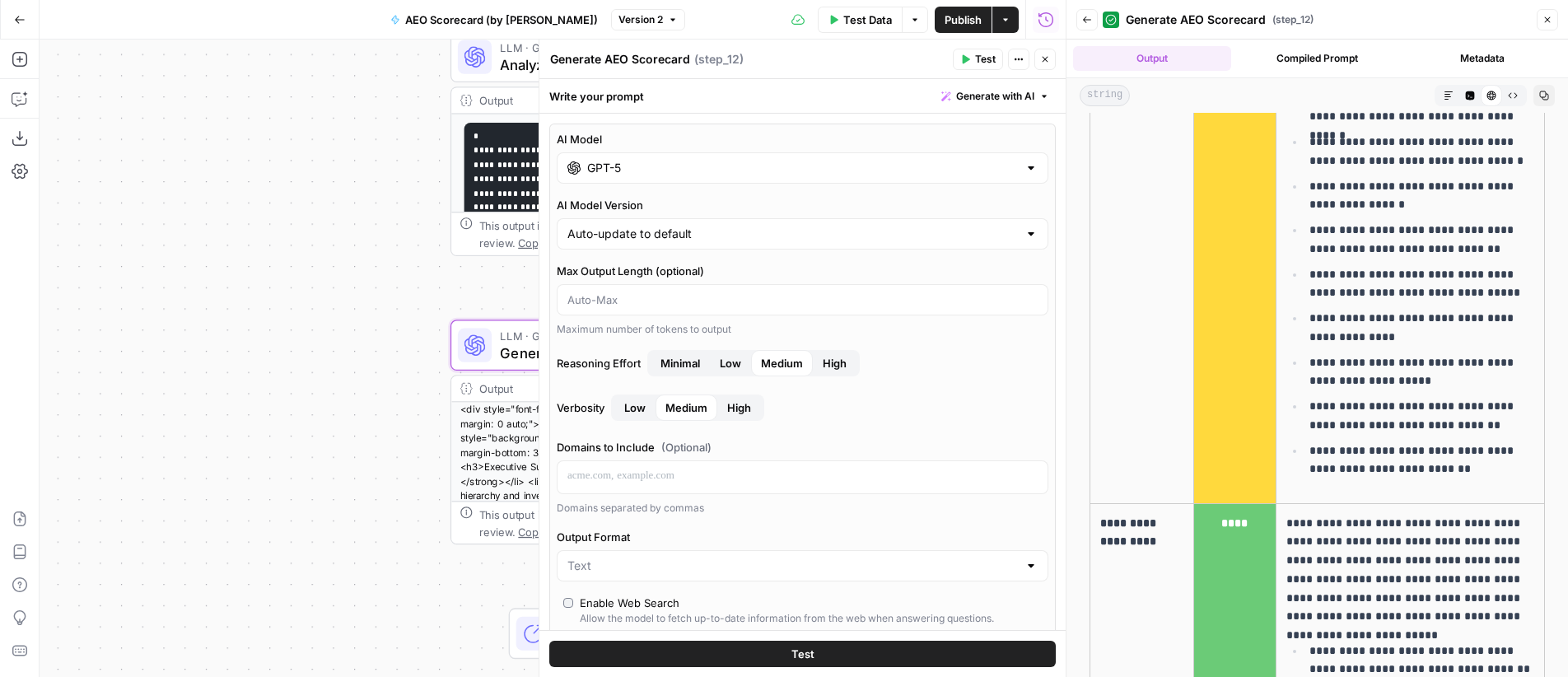
click at [1048, 62] on icon "button" at bounding box center [1045, 59] width 10 height 10
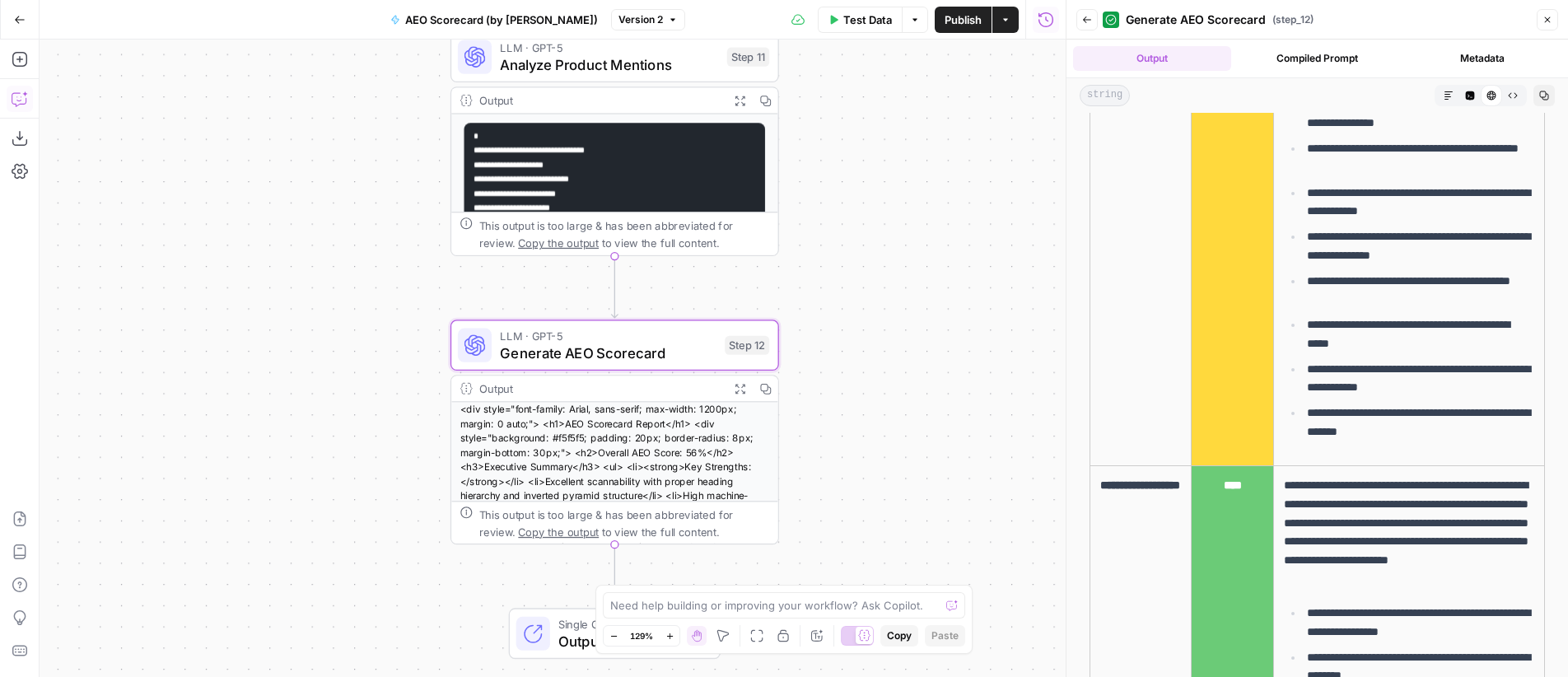
click at [17, 101] on icon "button" at bounding box center [20, 99] width 17 height 17
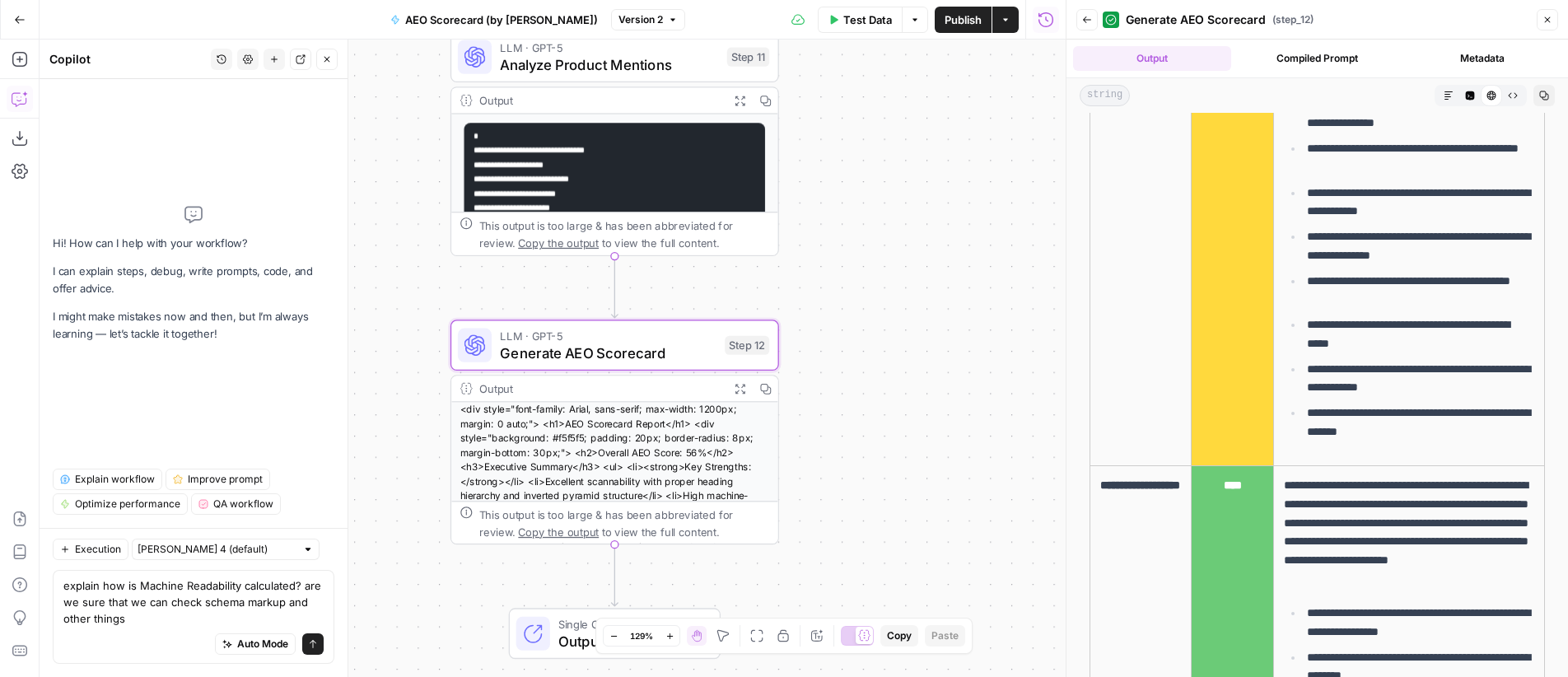
type textarea "explain how is Machine Readability calculated? are we sure that we can check sc…"
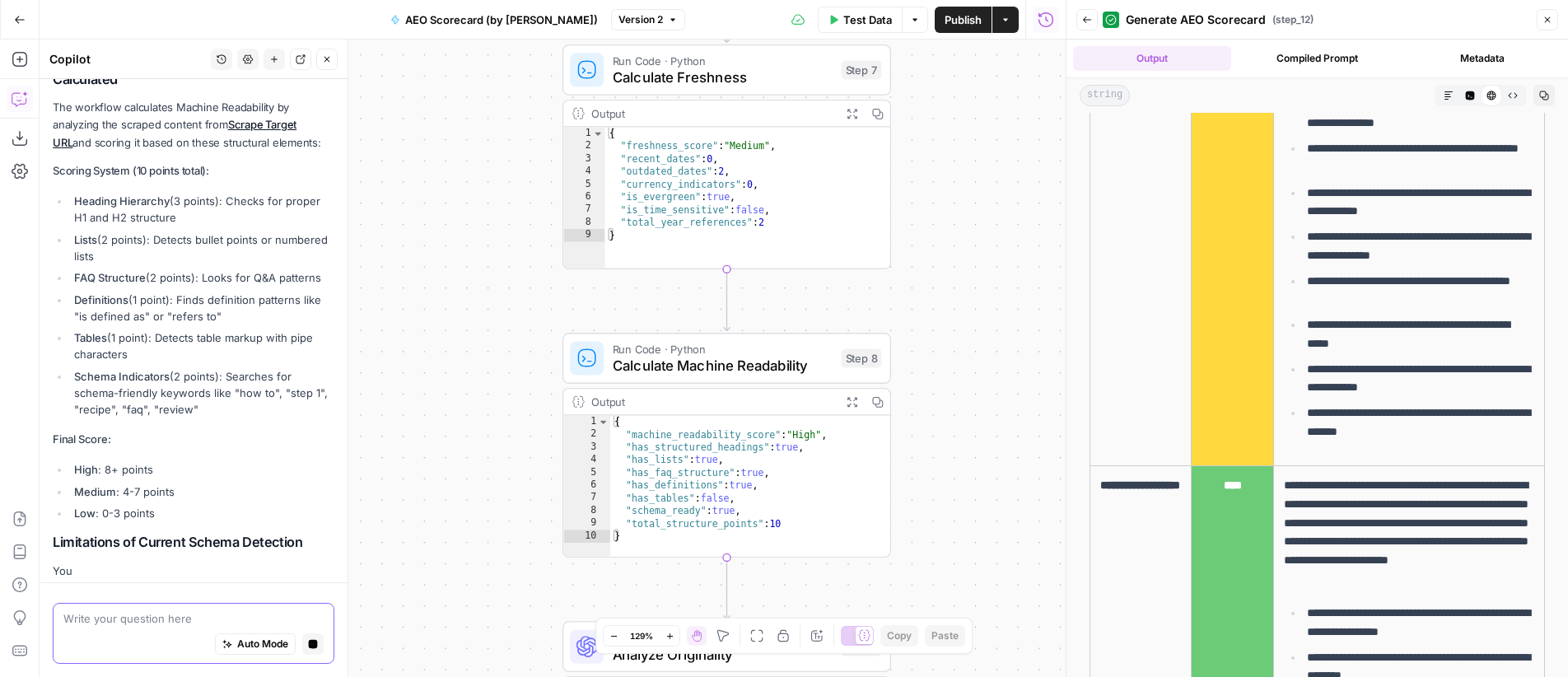
scroll to position [310, 0]
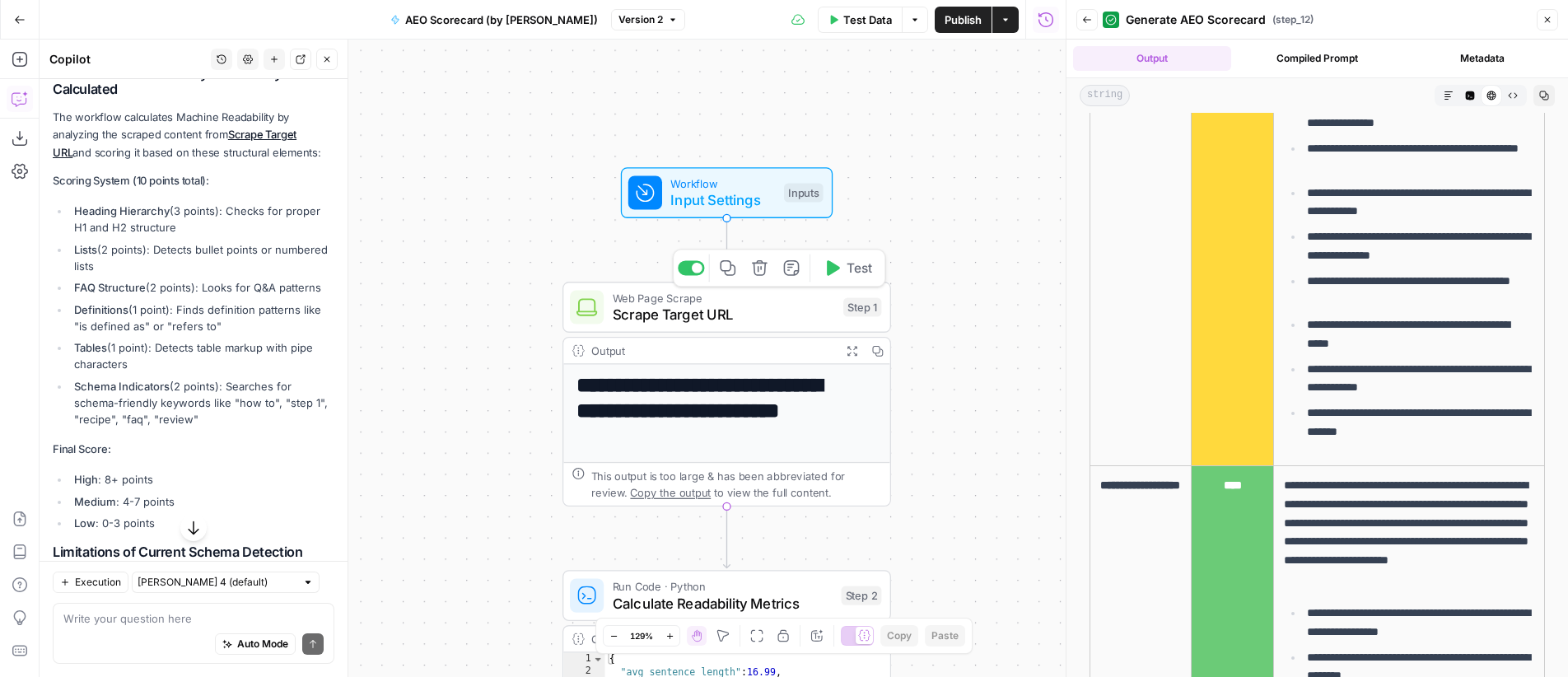
click at [700, 303] on span "Web Page Scrape" at bounding box center [723, 297] width 222 height 18
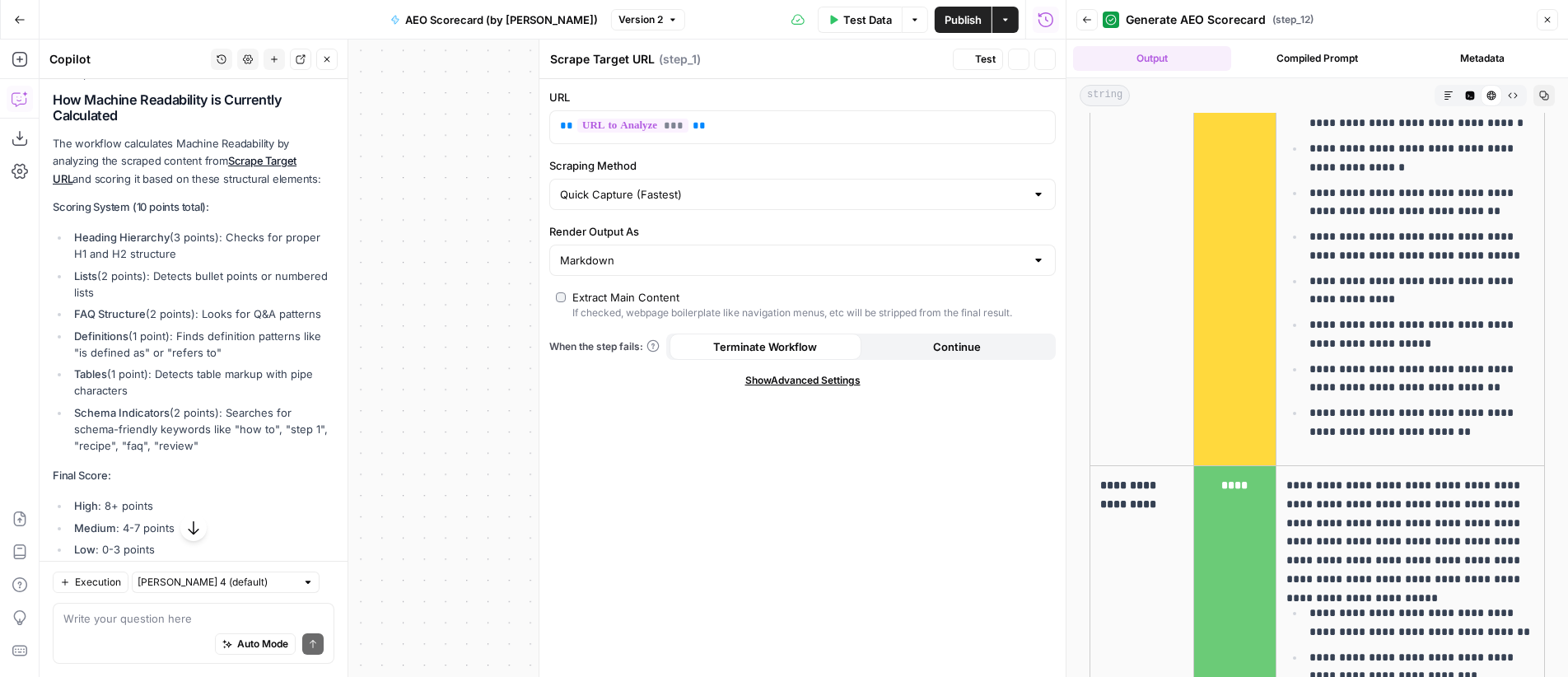
scroll to position [336, 0]
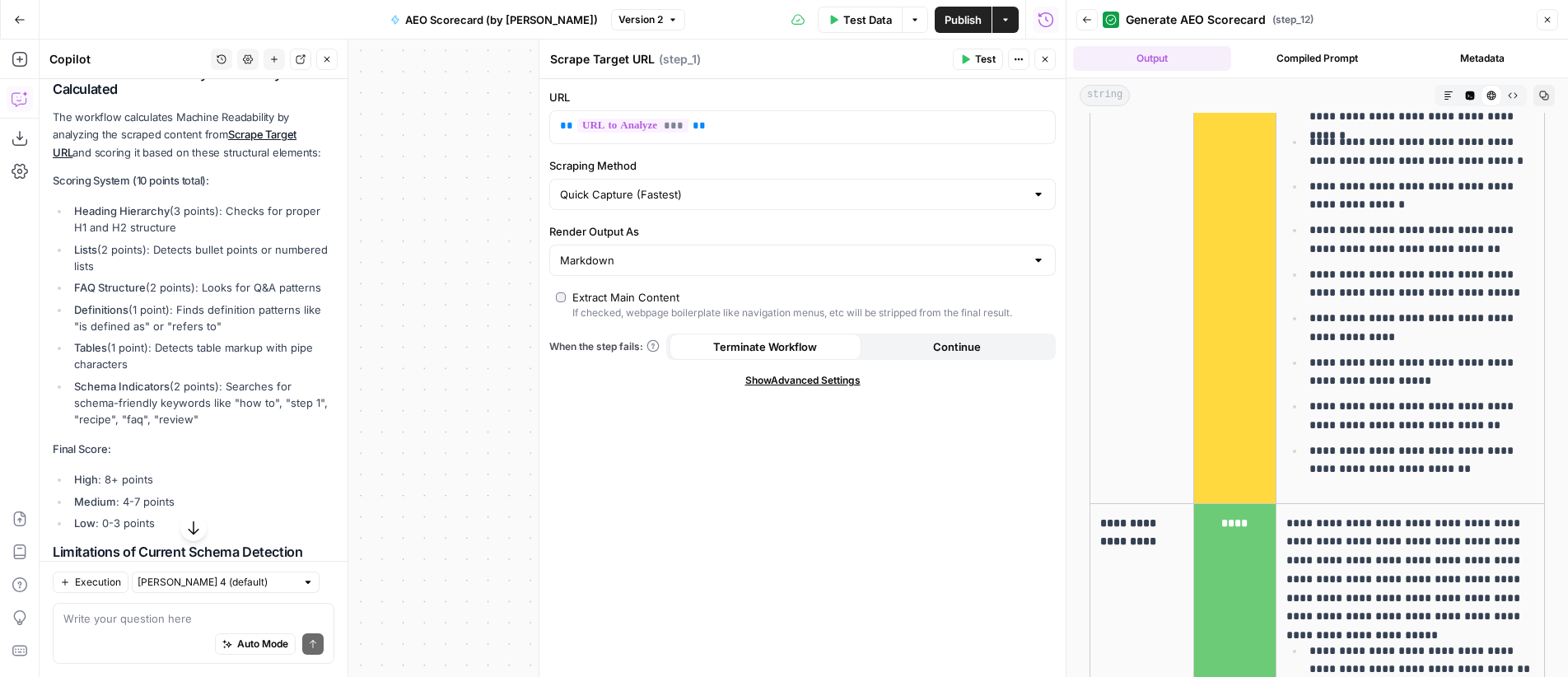
click at [685, 183] on div "Quick Capture (Fastest)" at bounding box center [802, 195] width 506 height 31
click at [708, 257] on span "Detailed Scrape (Slowest)" at bounding box center [800, 258] width 472 height 17
type input "Detailed Scrape (Slowest)"
click at [825, 256] on input "Render Output As" at bounding box center [792, 260] width 465 height 17
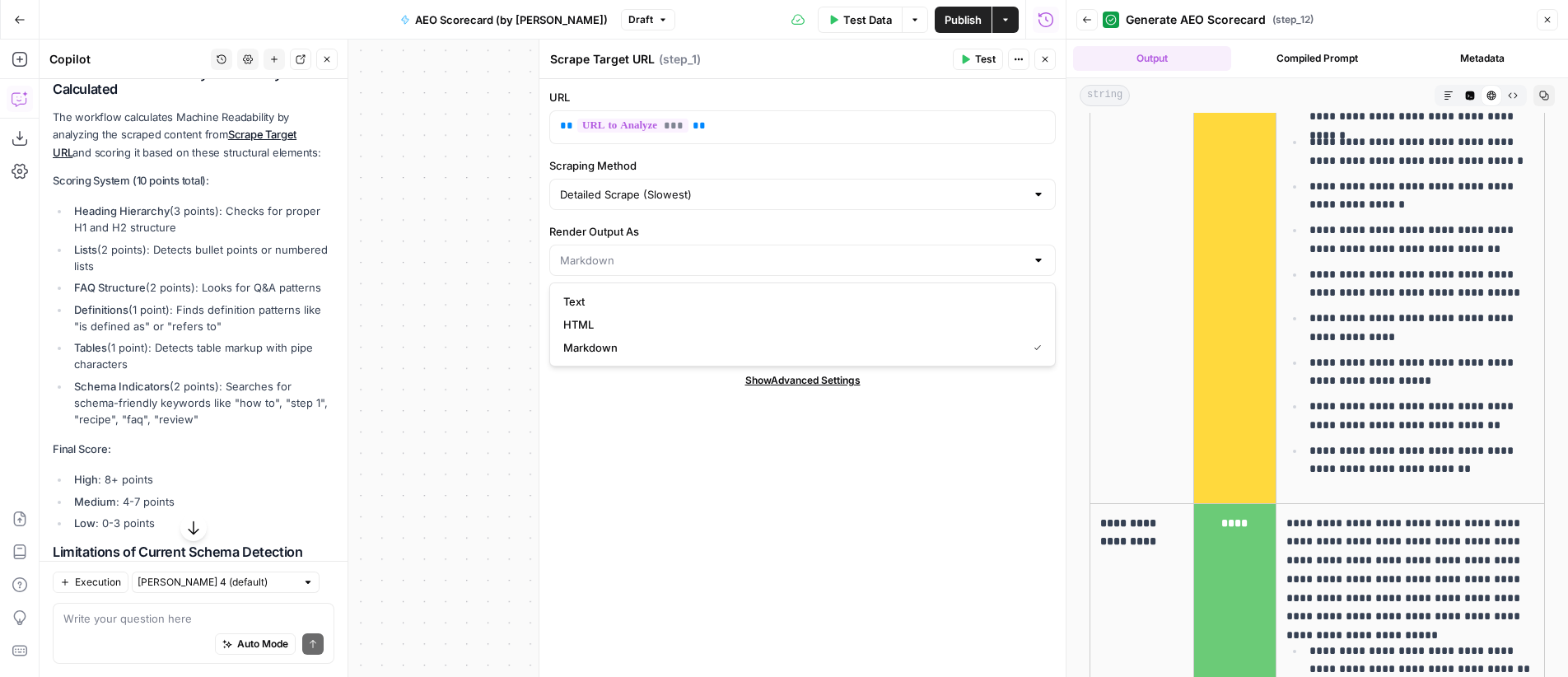
type input "Markdown"
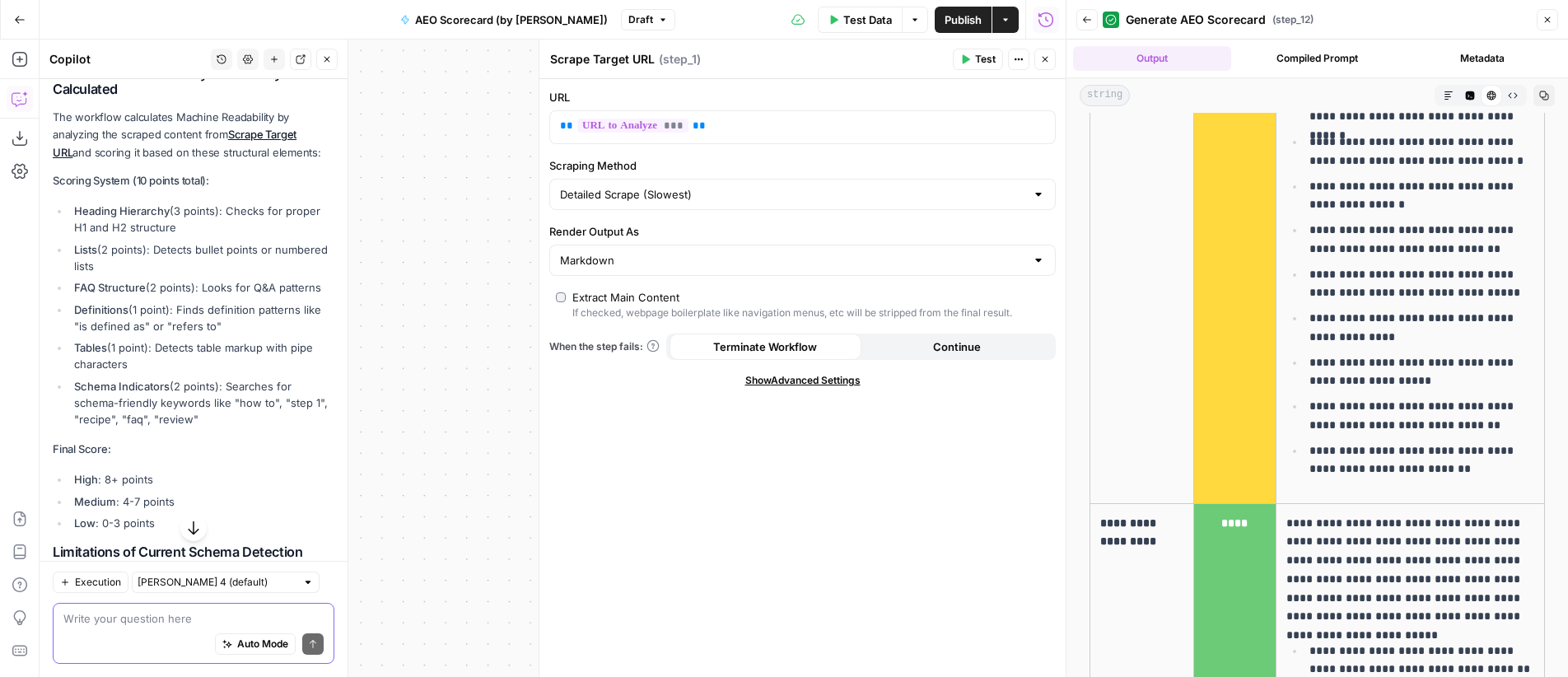
click at [165, 619] on textarea at bounding box center [194, 619] width 260 height 17
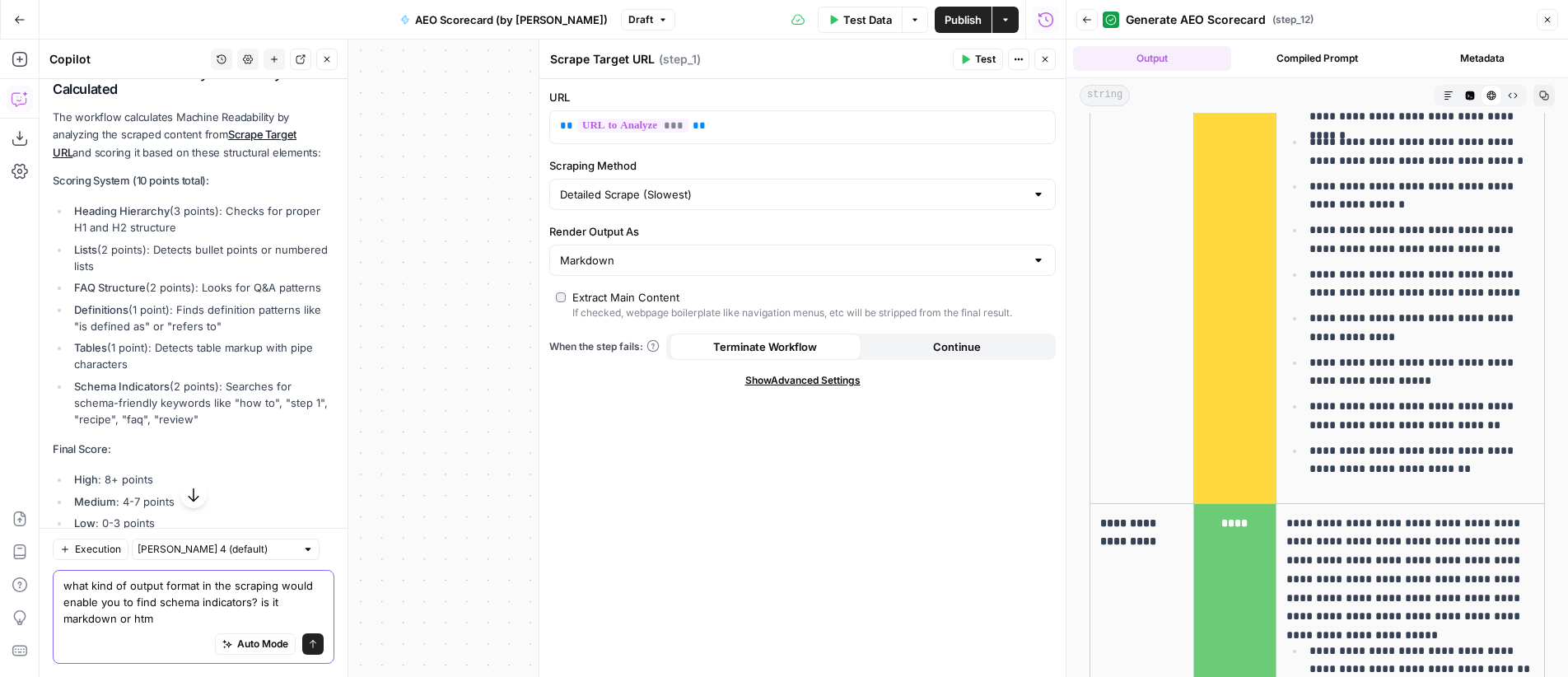
type textarea "what kind of output format in the scraping would enable you to find schema indi…"
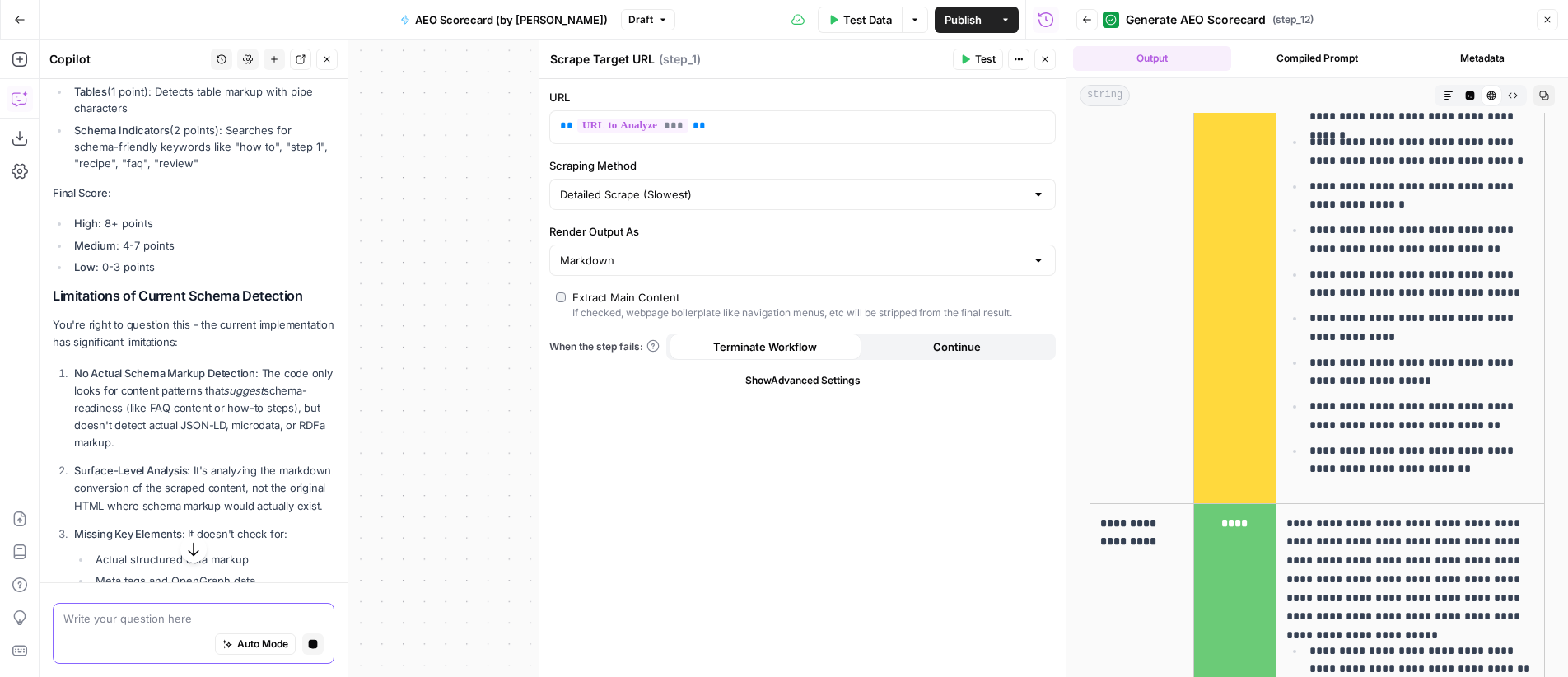
scroll to position [1089, 0]
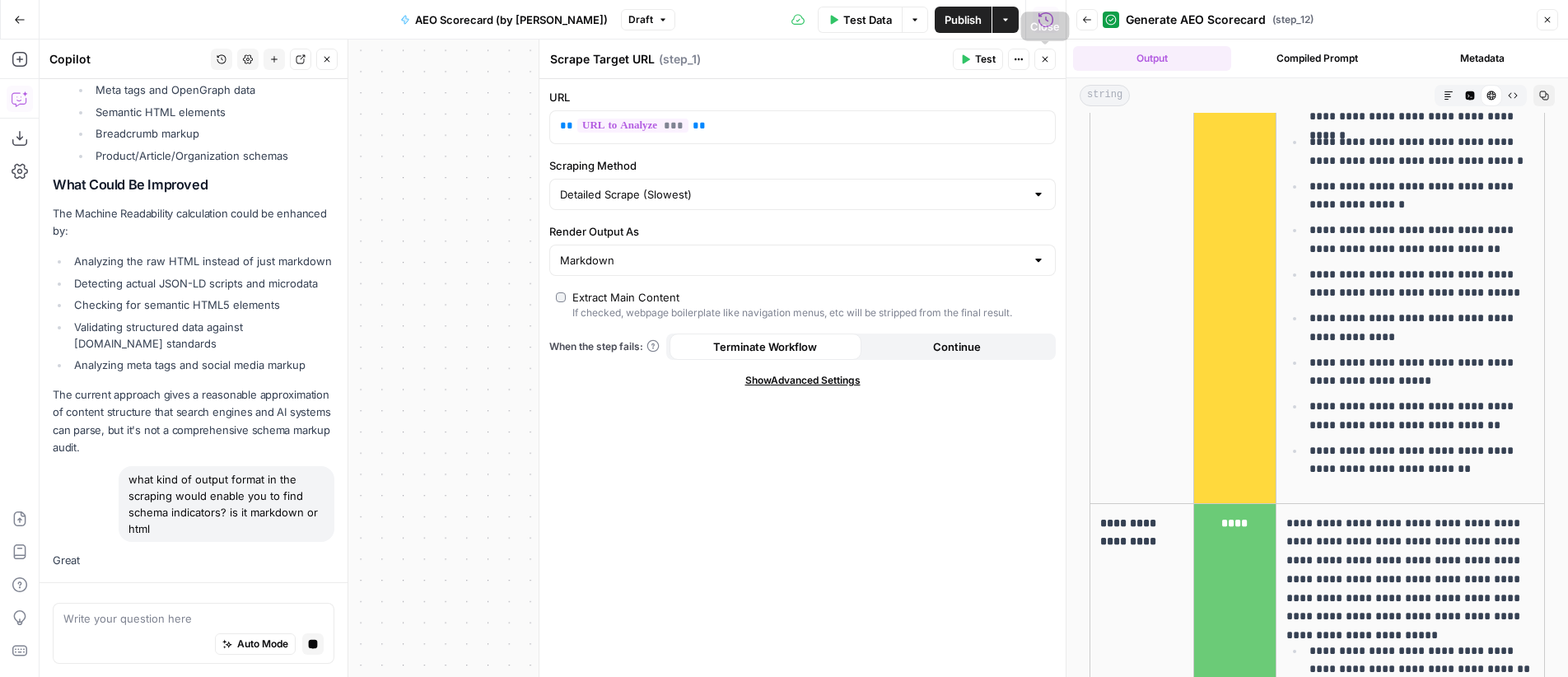
click at [1050, 65] on button "Close" at bounding box center [1044, 59] width 21 height 21
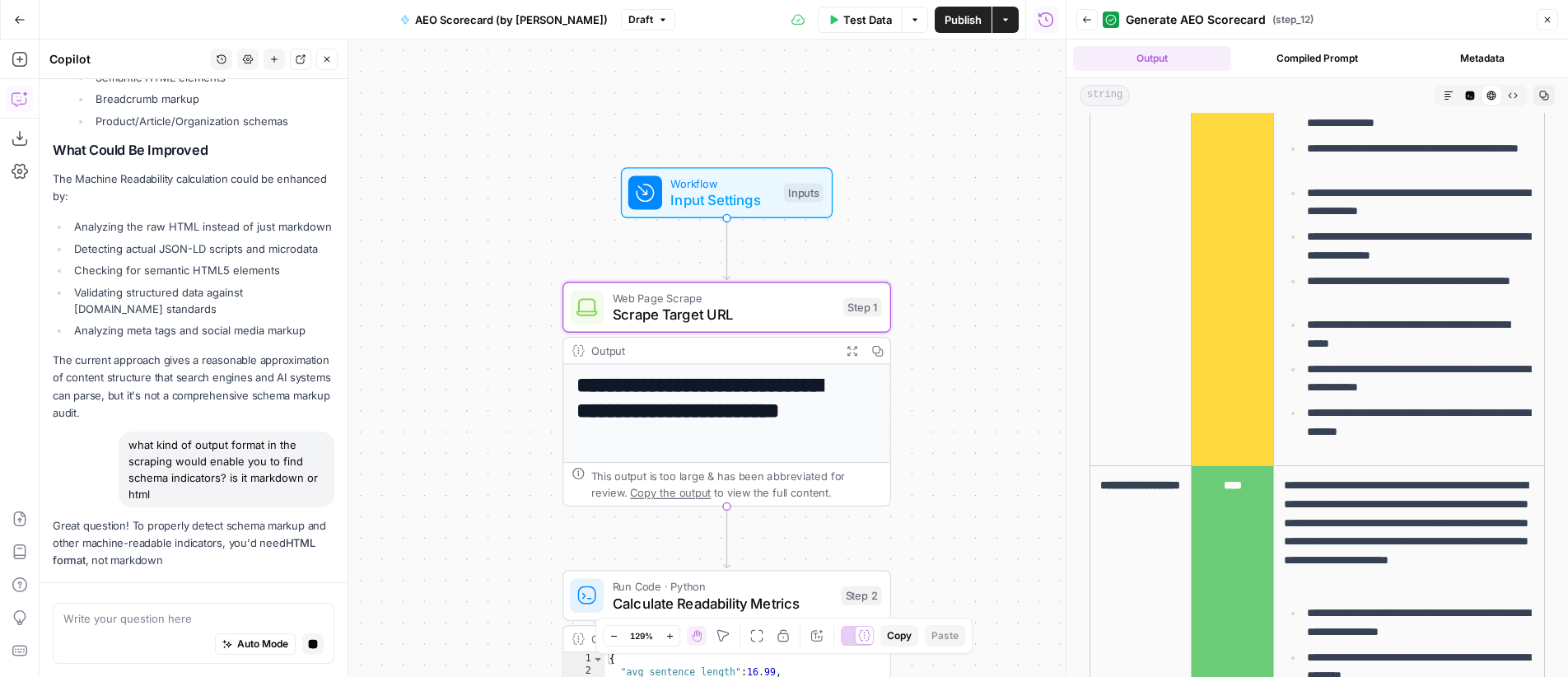
click at [717, 311] on span "Scrape Target URL" at bounding box center [723, 314] width 222 height 21
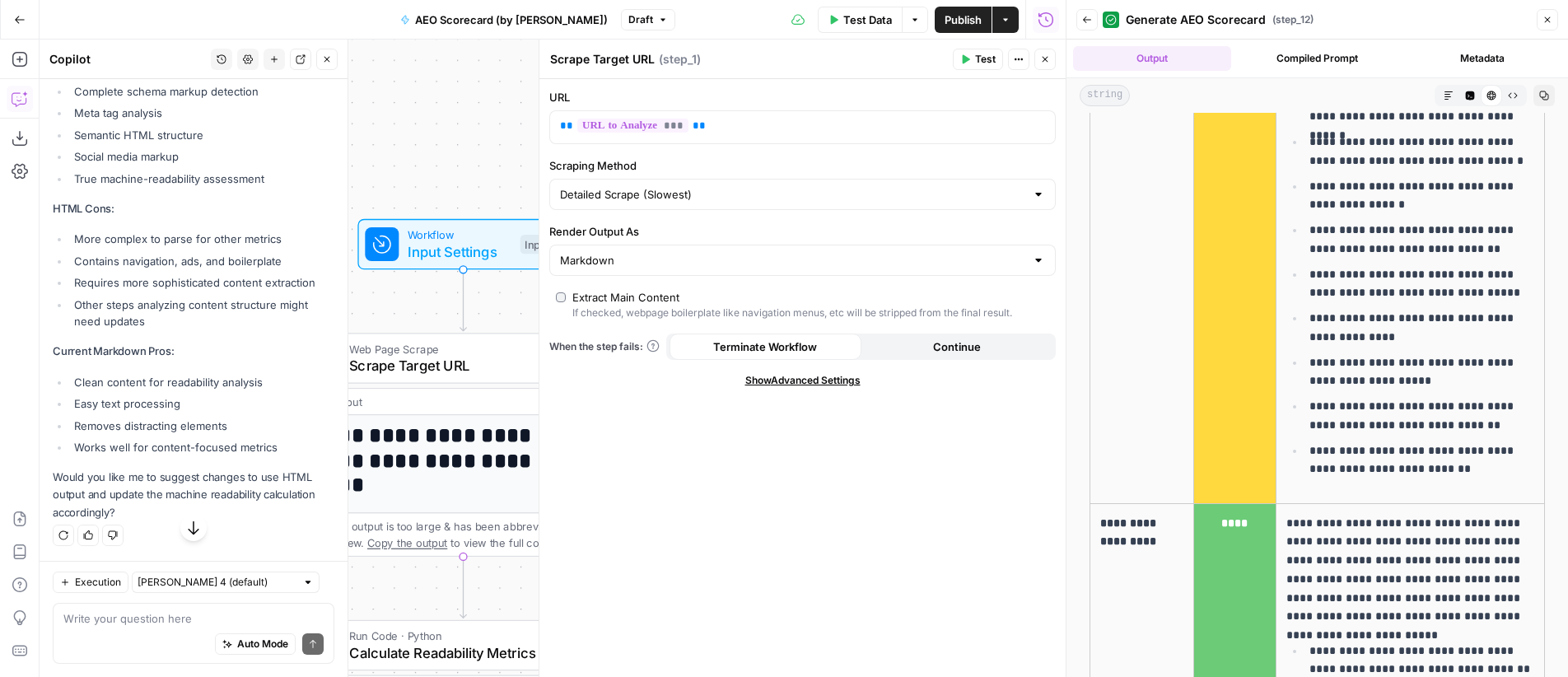
scroll to position [2610, 0]
click at [148, 618] on textarea at bounding box center [194, 619] width 260 height 17
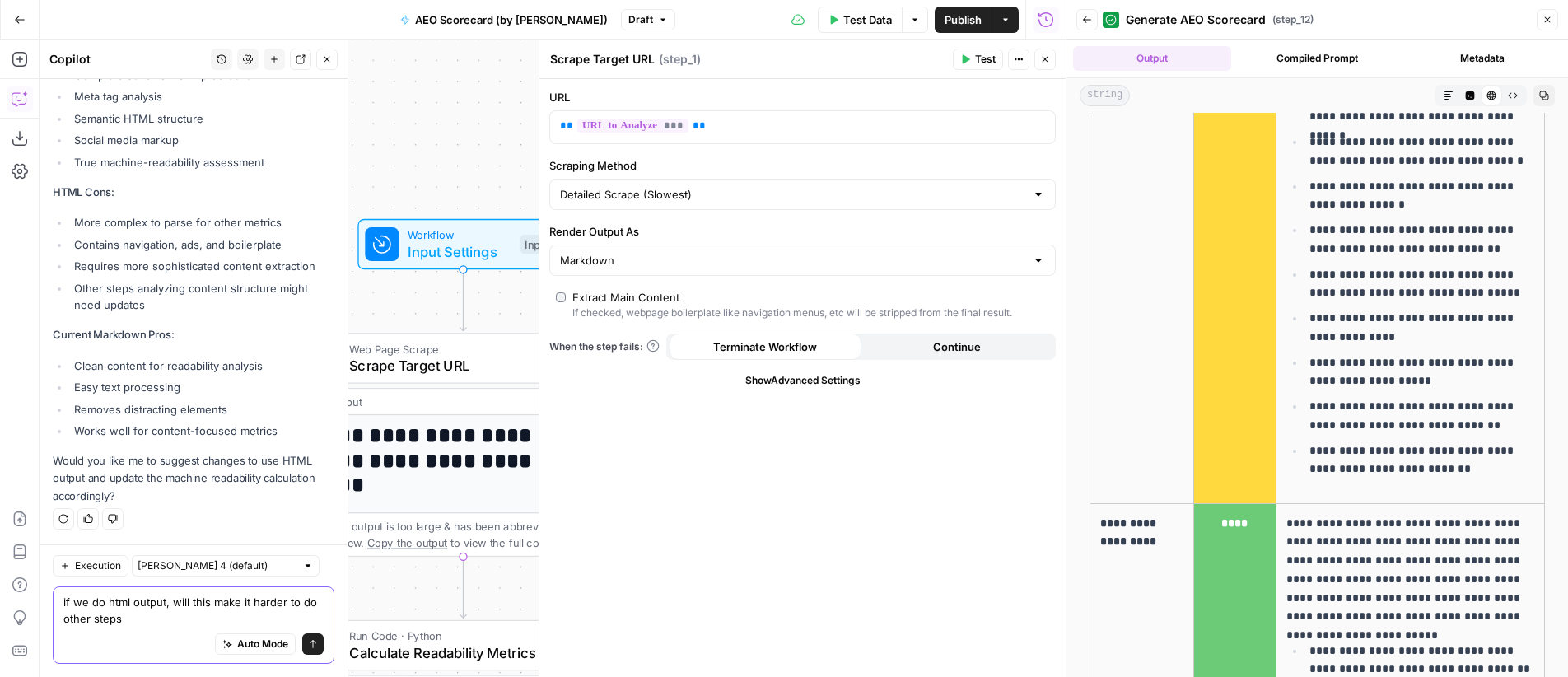
type textarea "if we do html output, will this make it harder to do other steps?"
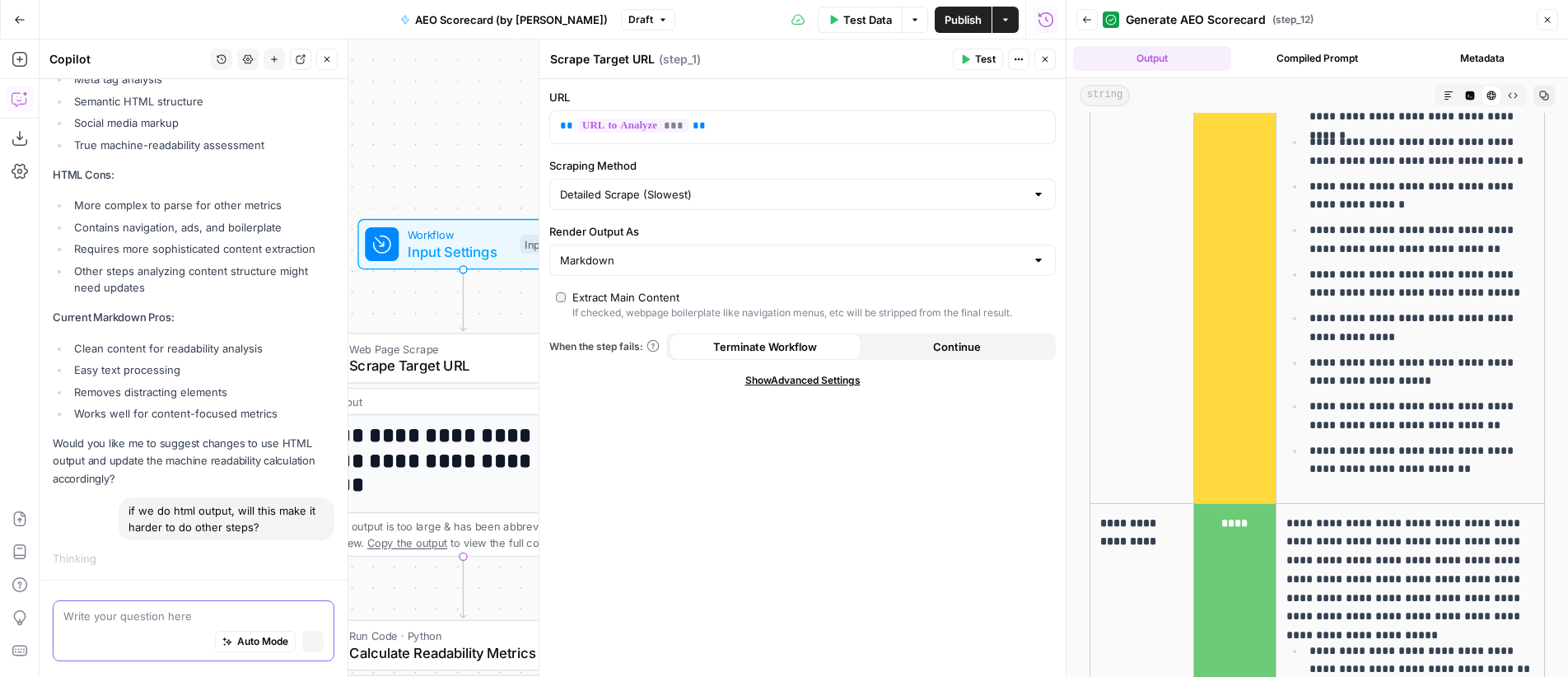
scroll to position [2616, 0]
click at [646, 200] on input "Scraping Method" at bounding box center [792, 195] width 465 height 17
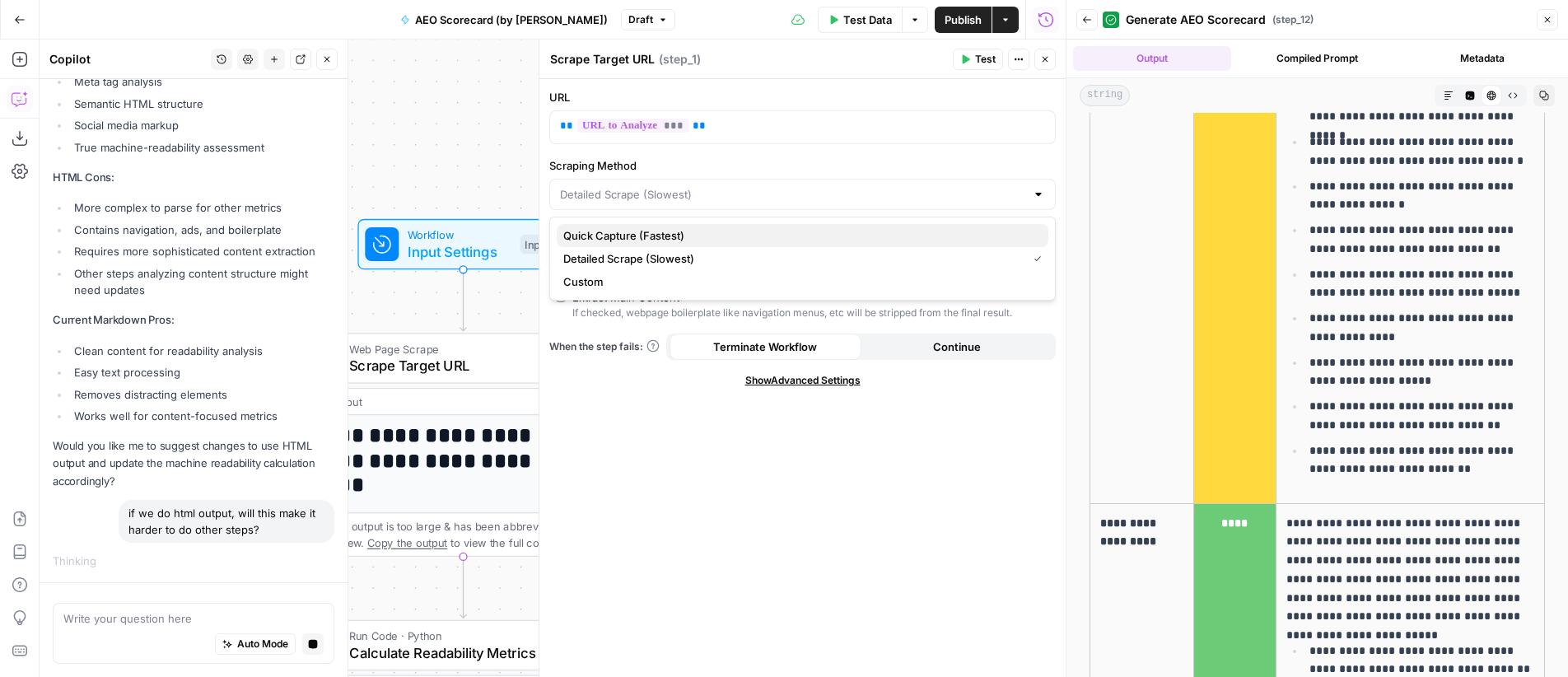
click at [679, 237] on span "Quick Capture (Fastest)" at bounding box center [800, 235] width 472 height 17
type input "Quick Capture (Fastest)"
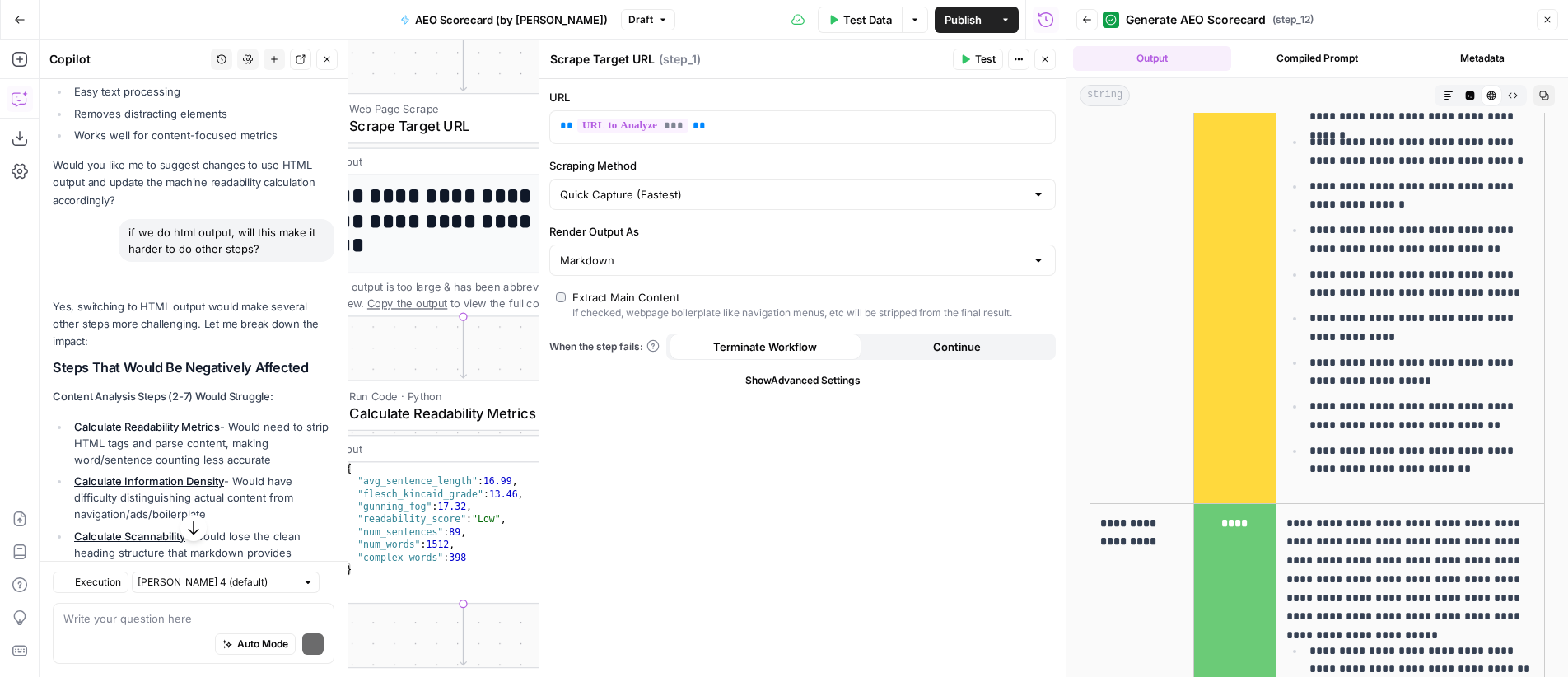
scroll to position [2858, 0]
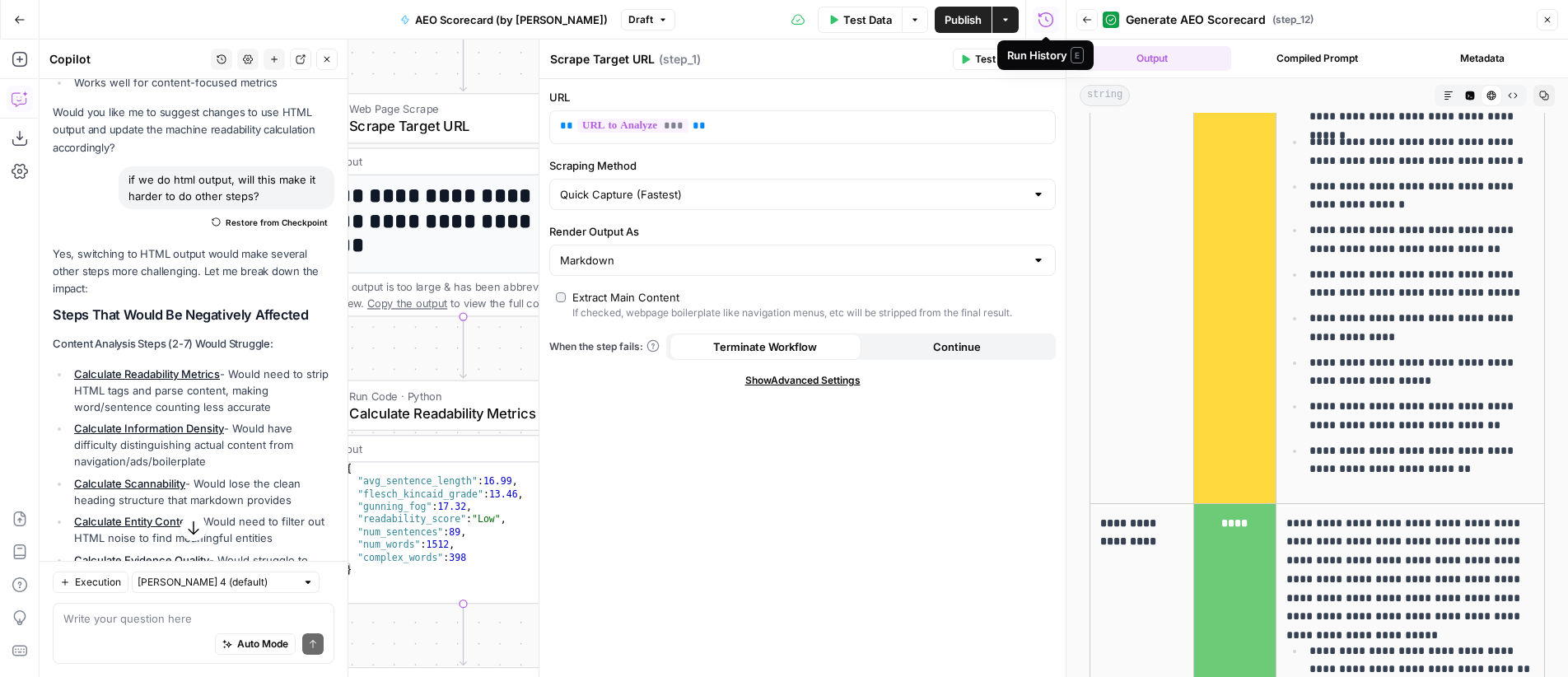
click at [1043, 58] on div "Run History E" at bounding box center [1045, 55] width 77 height 17
click at [1045, 61] on icon "button" at bounding box center [1045, 59] width 10 height 10
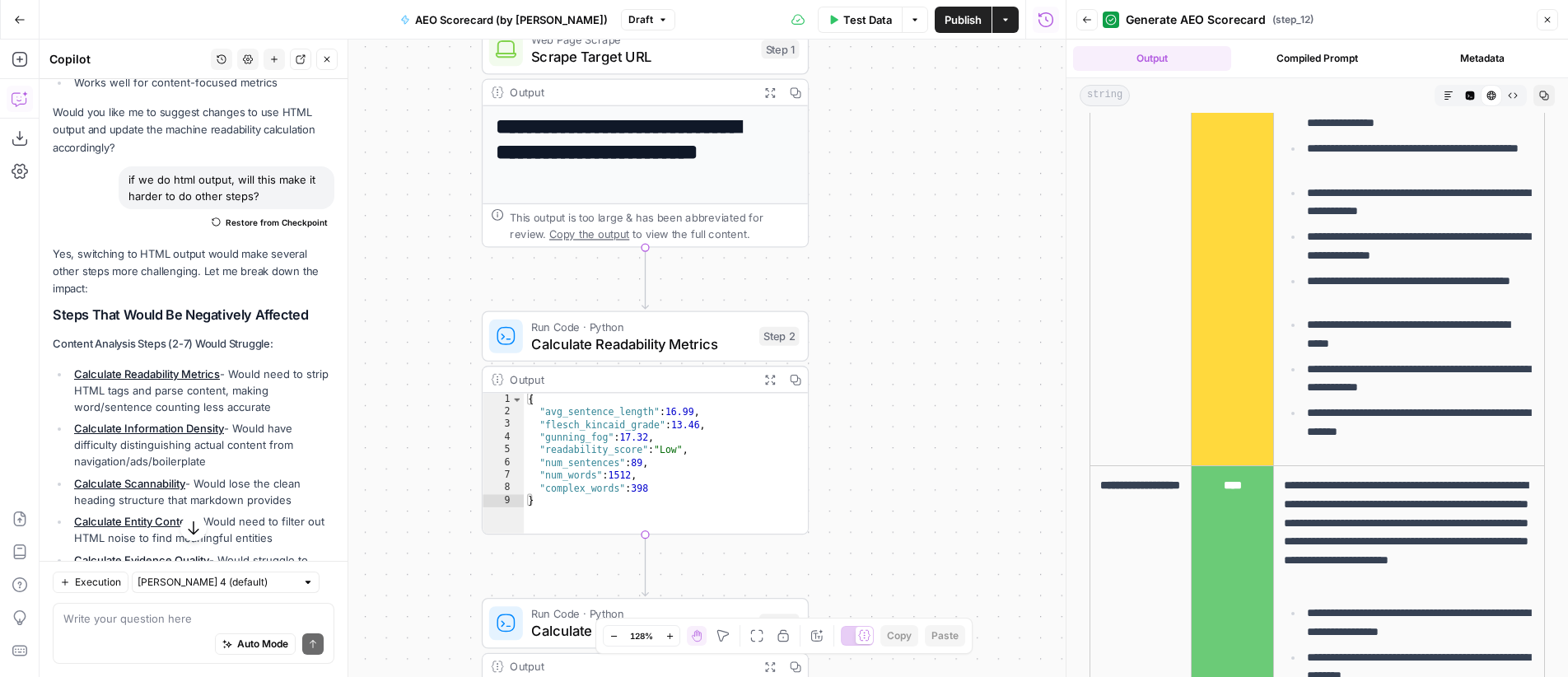
drag, startPoint x: 835, startPoint y: 289, endPoint x: 974, endPoint y: 239, distance: 147.7
click at [974, 239] on div "**********" at bounding box center [552, 358] width 1027 height 637
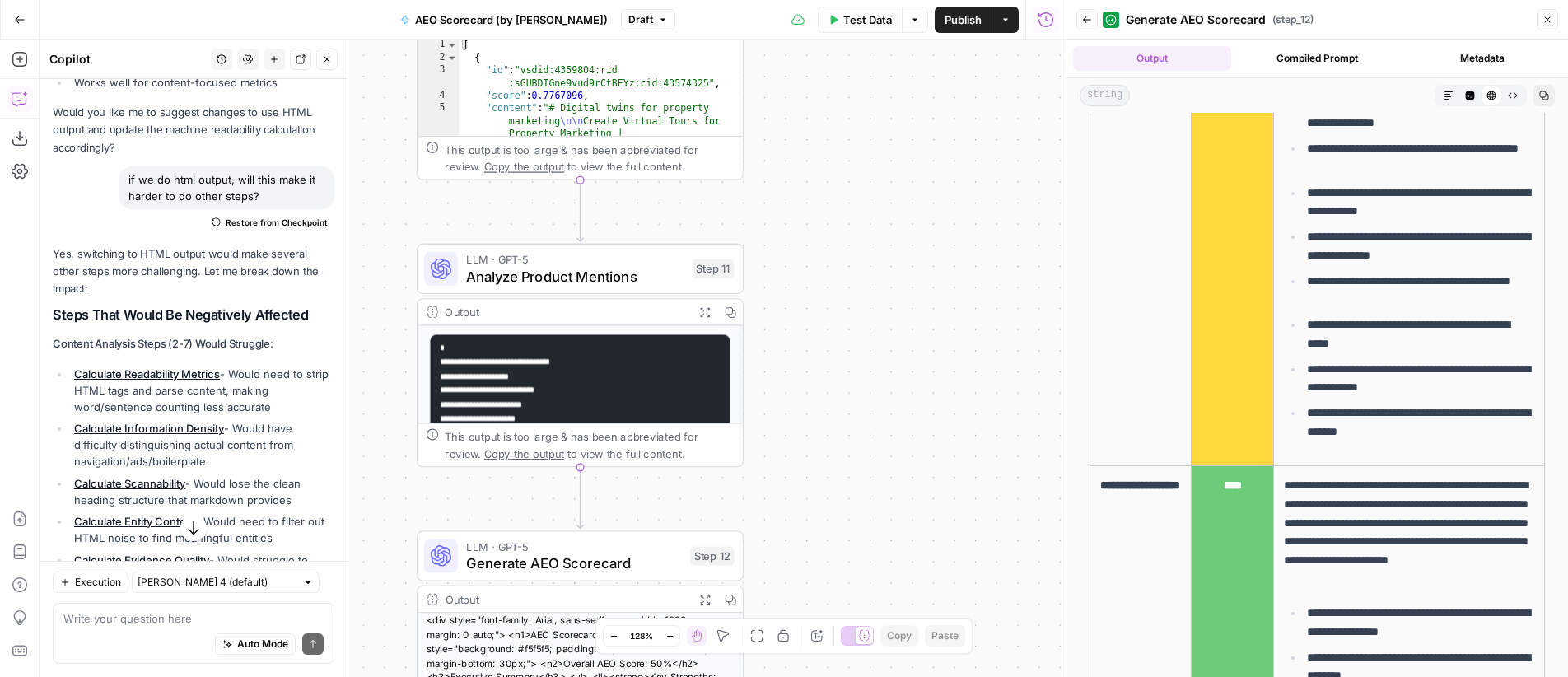
drag, startPoint x: 918, startPoint y: 283, endPoint x: 884, endPoint y: 248, distance: 48.8
click at [882, 248] on div "**********" at bounding box center [552, 358] width 1027 height 637
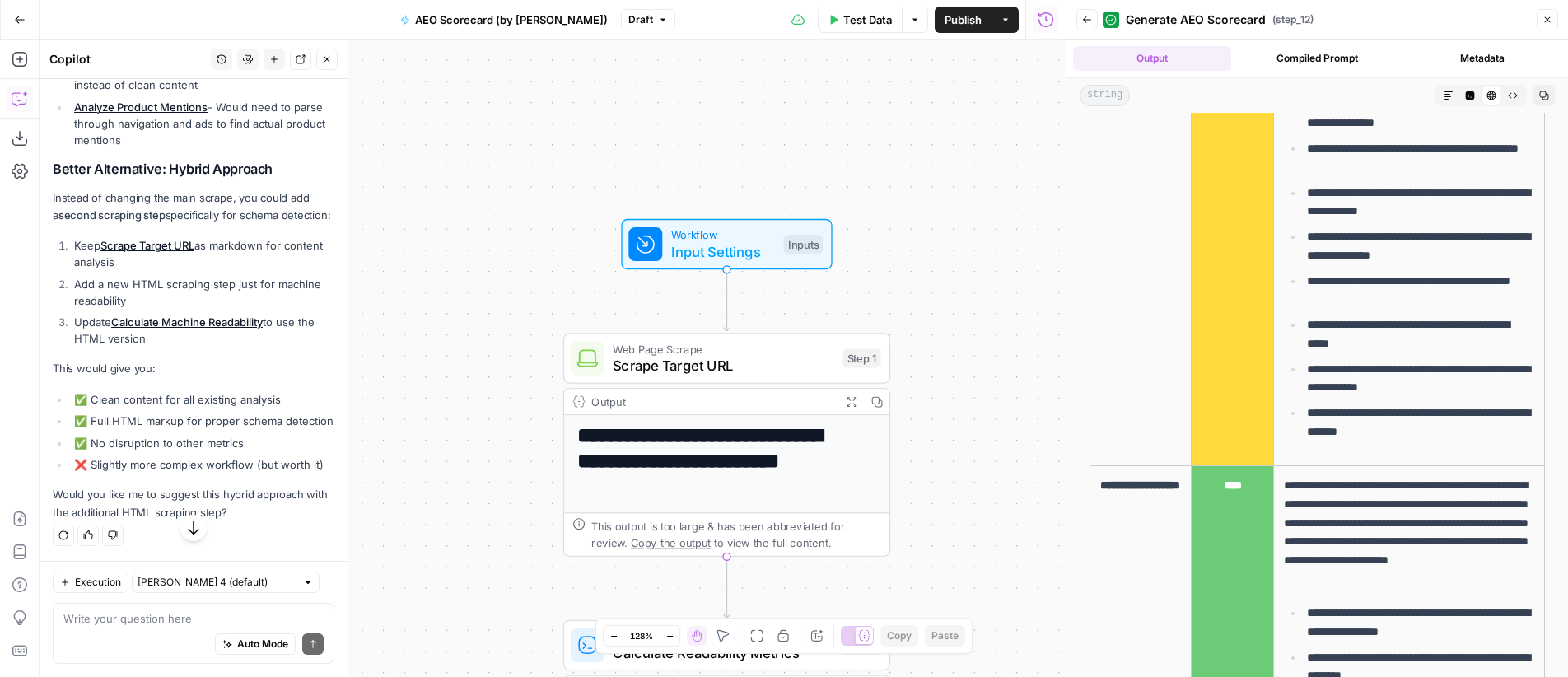
scroll to position [3642, 0]
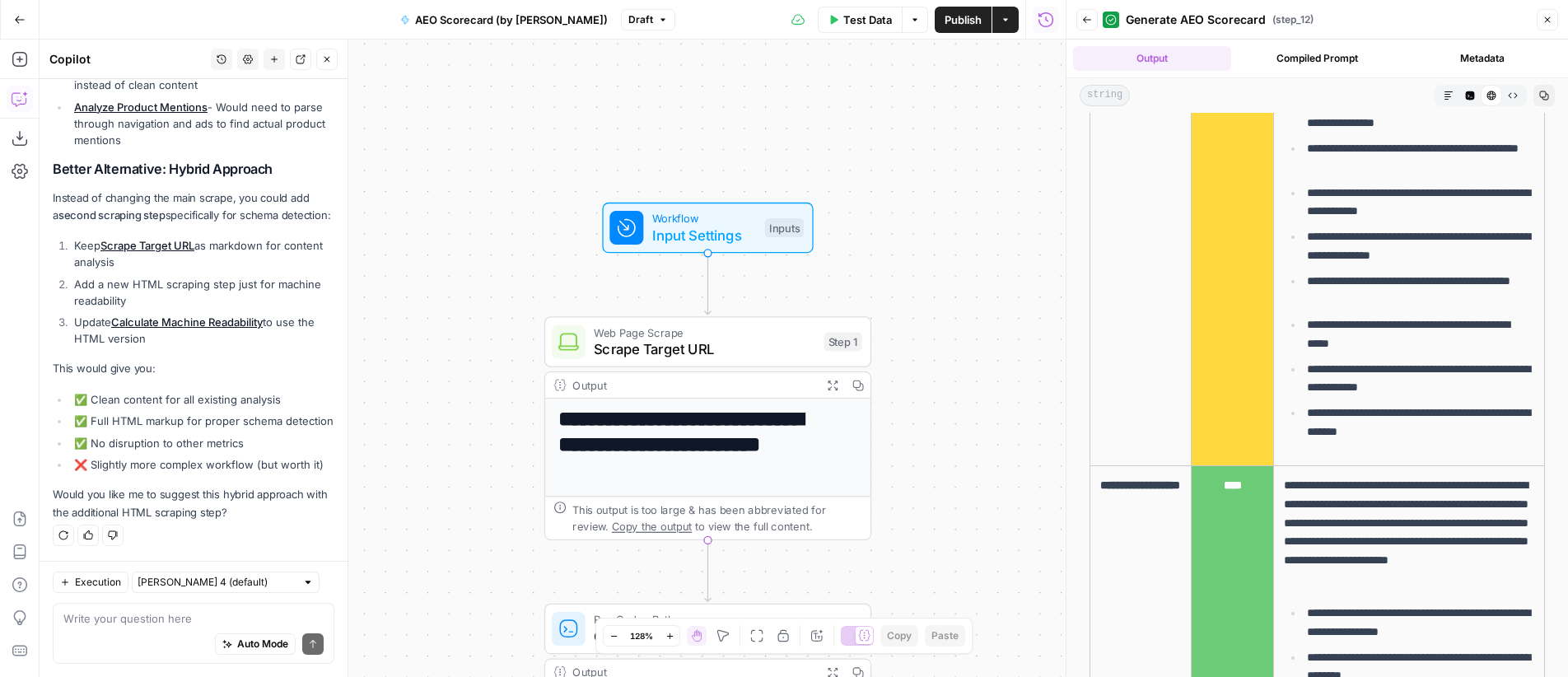
drag, startPoint x: 479, startPoint y: 238, endPoint x: 459, endPoint y: 221, distance: 26.2
click at [459, 221] on div "**********" at bounding box center [552, 358] width 1027 height 637
click at [135, 623] on textarea at bounding box center [194, 619] width 260 height 17
type textarea "yes"
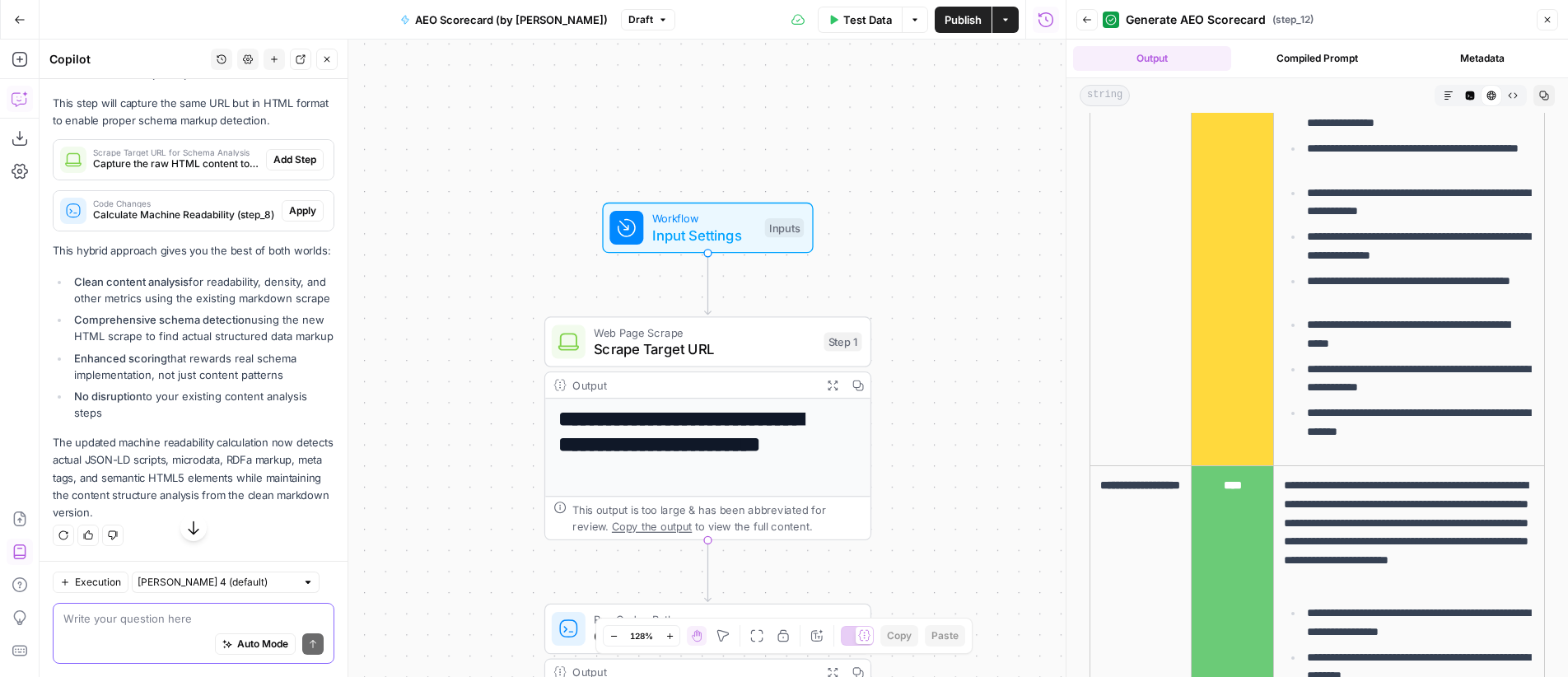
scroll to position [4265, 0]
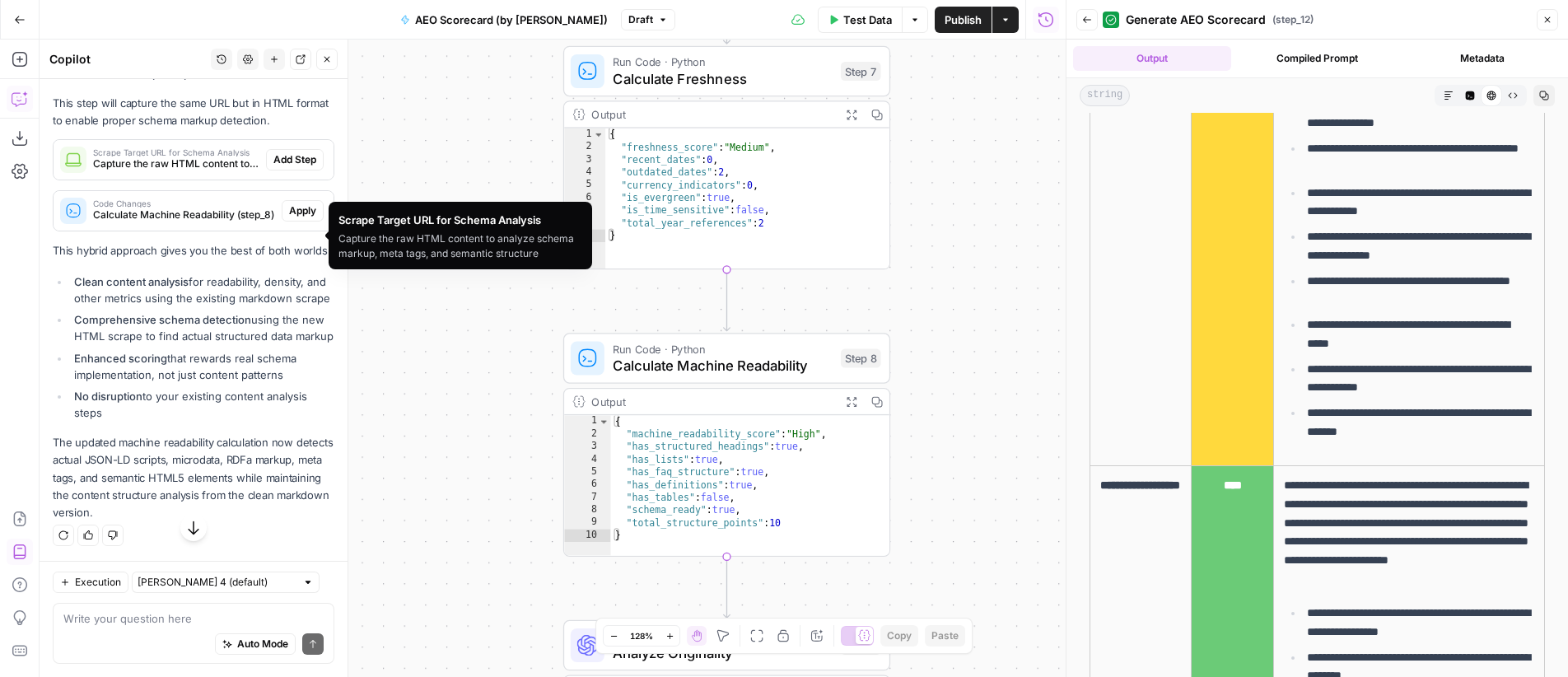
click at [162, 172] on span "Capture the raw HTML content to analyze schema markup, meta tags, and semantic …" at bounding box center [176, 164] width 166 height 15
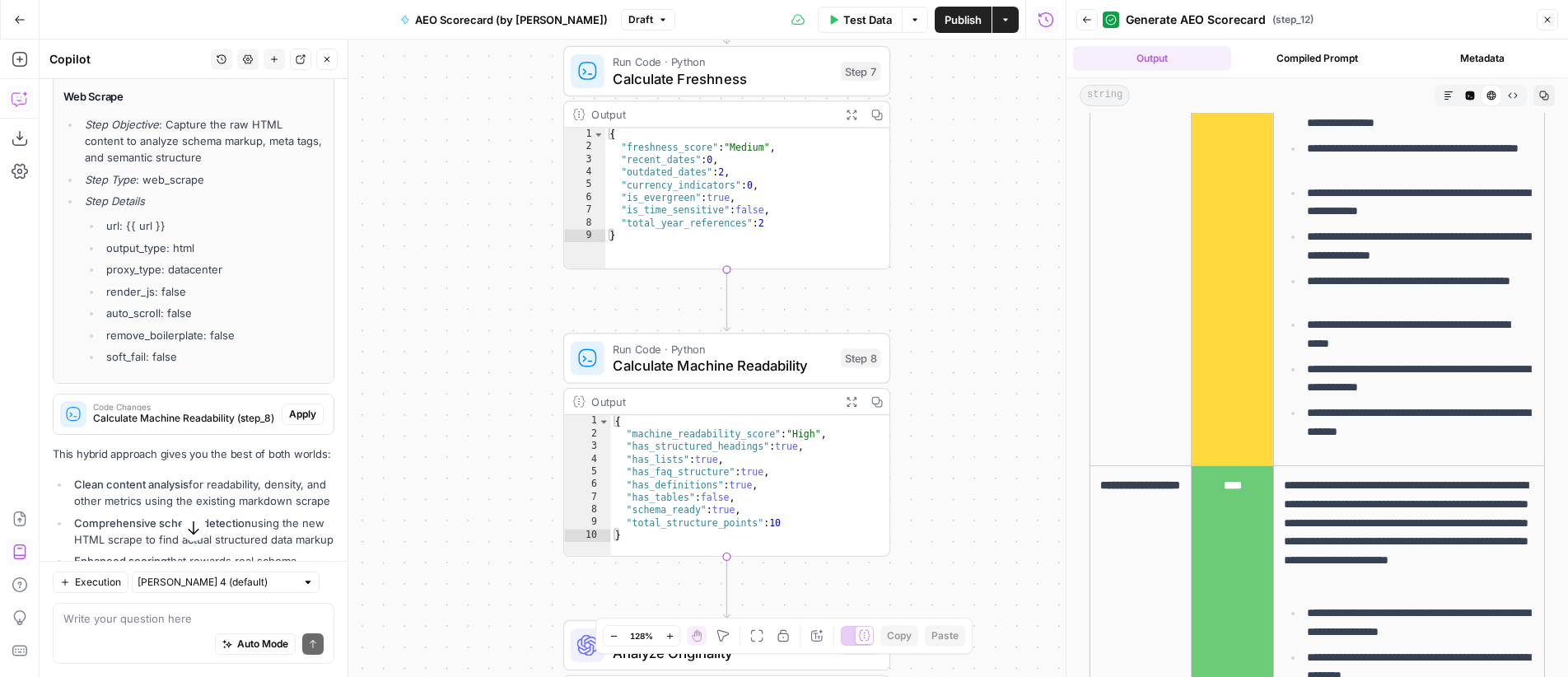
click at [288, 65] on span "Add Step" at bounding box center [294, 57] width 42 height 15
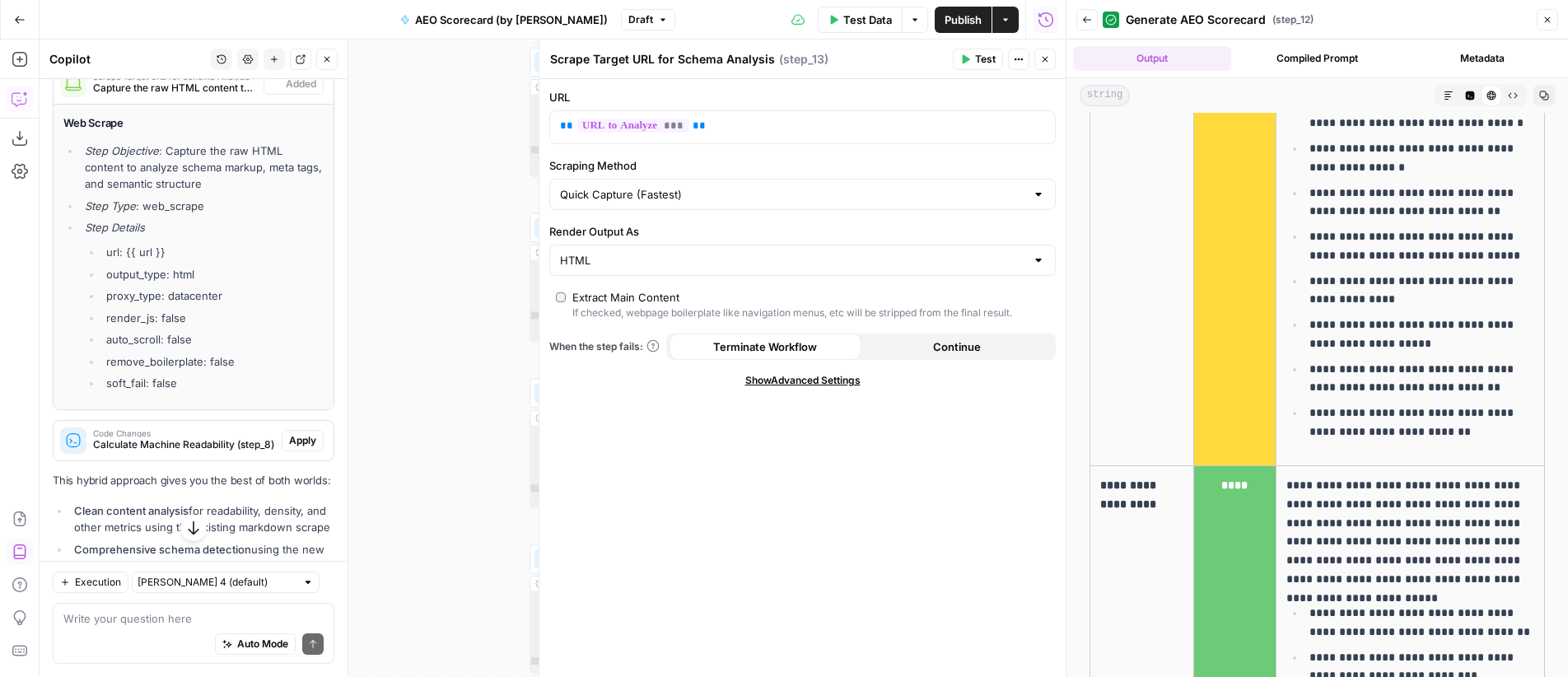
scroll to position [4292, 0]
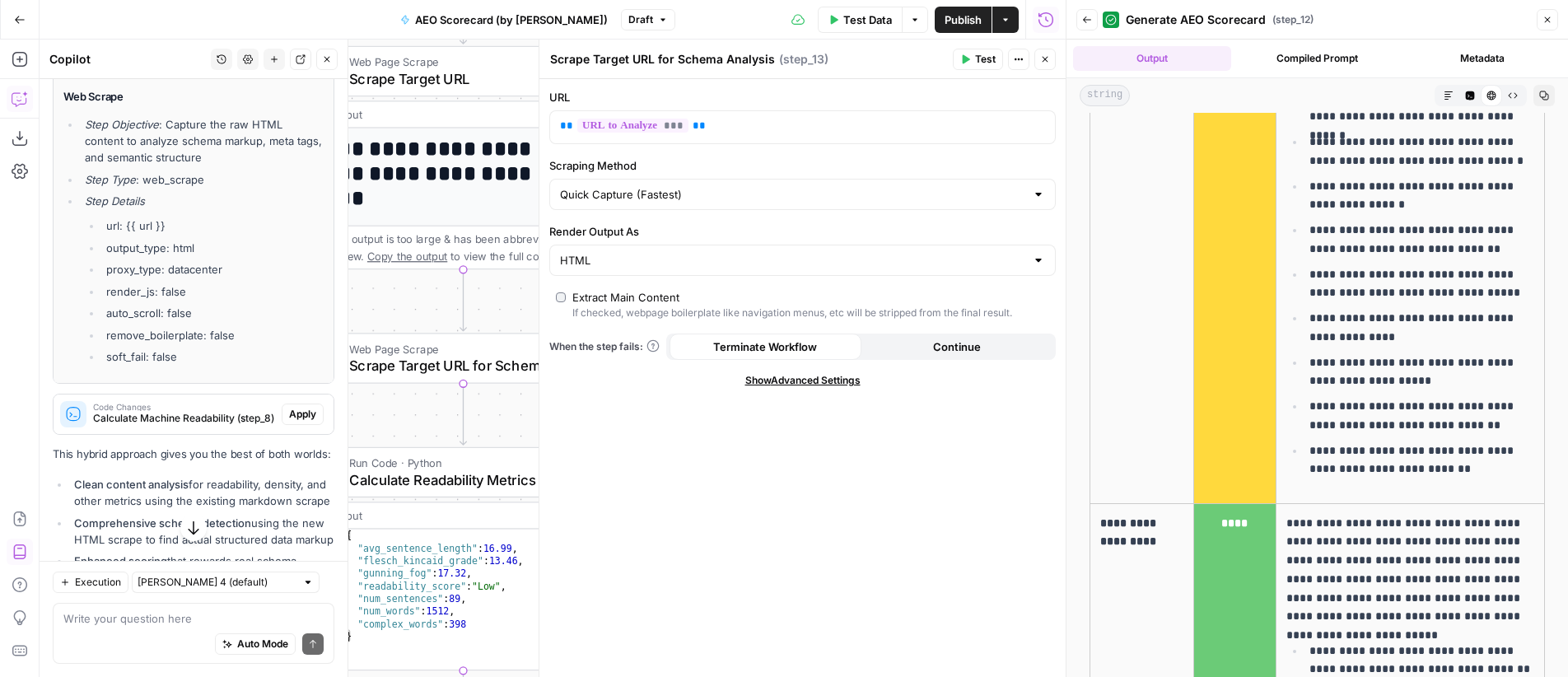
click at [1046, 65] on button "Close" at bounding box center [1044, 59] width 21 height 21
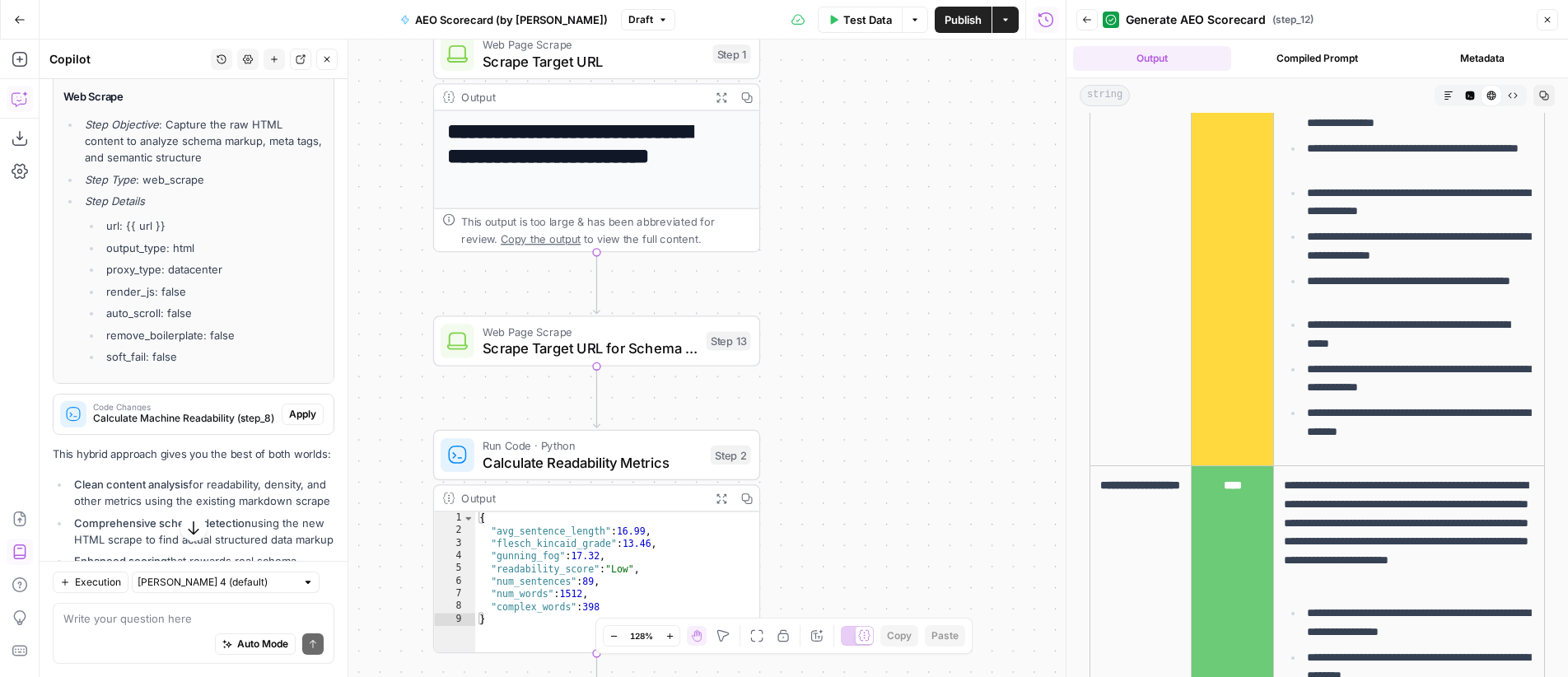
drag, startPoint x: 717, startPoint y: 273, endPoint x: 849, endPoint y: 256, distance: 133.1
click at [849, 256] on div "**********" at bounding box center [552, 358] width 1027 height 637
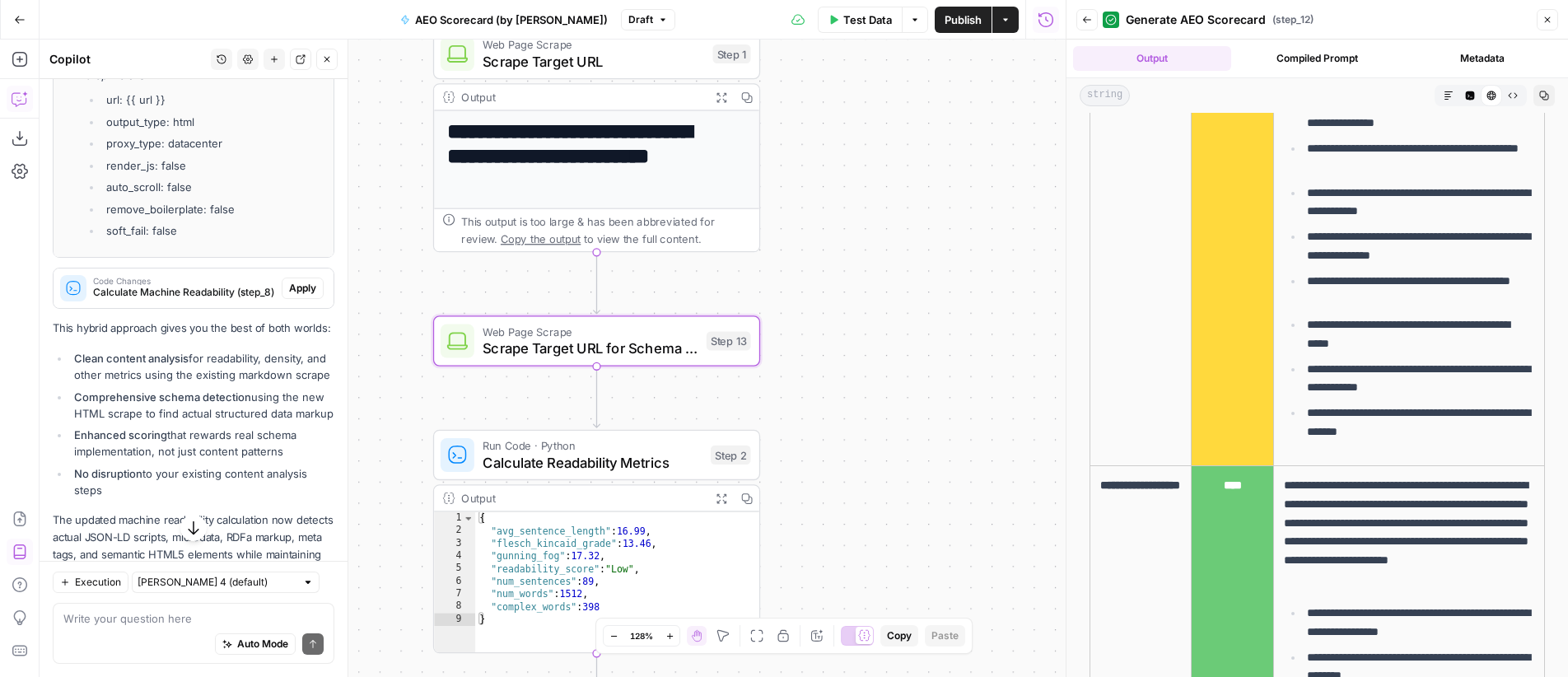
scroll to position [4419, 0]
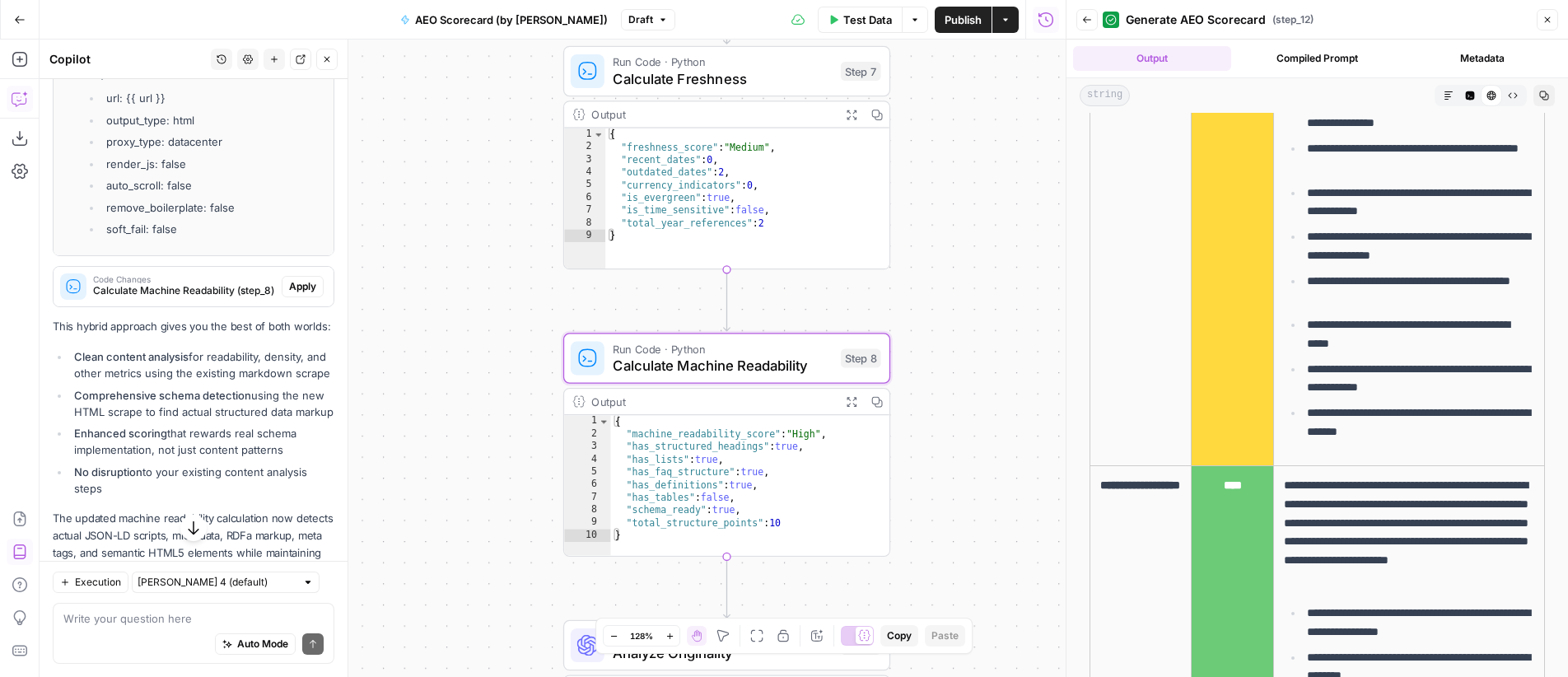
click at [290, 294] on span "Apply" at bounding box center [302, 287] width 27 height 15
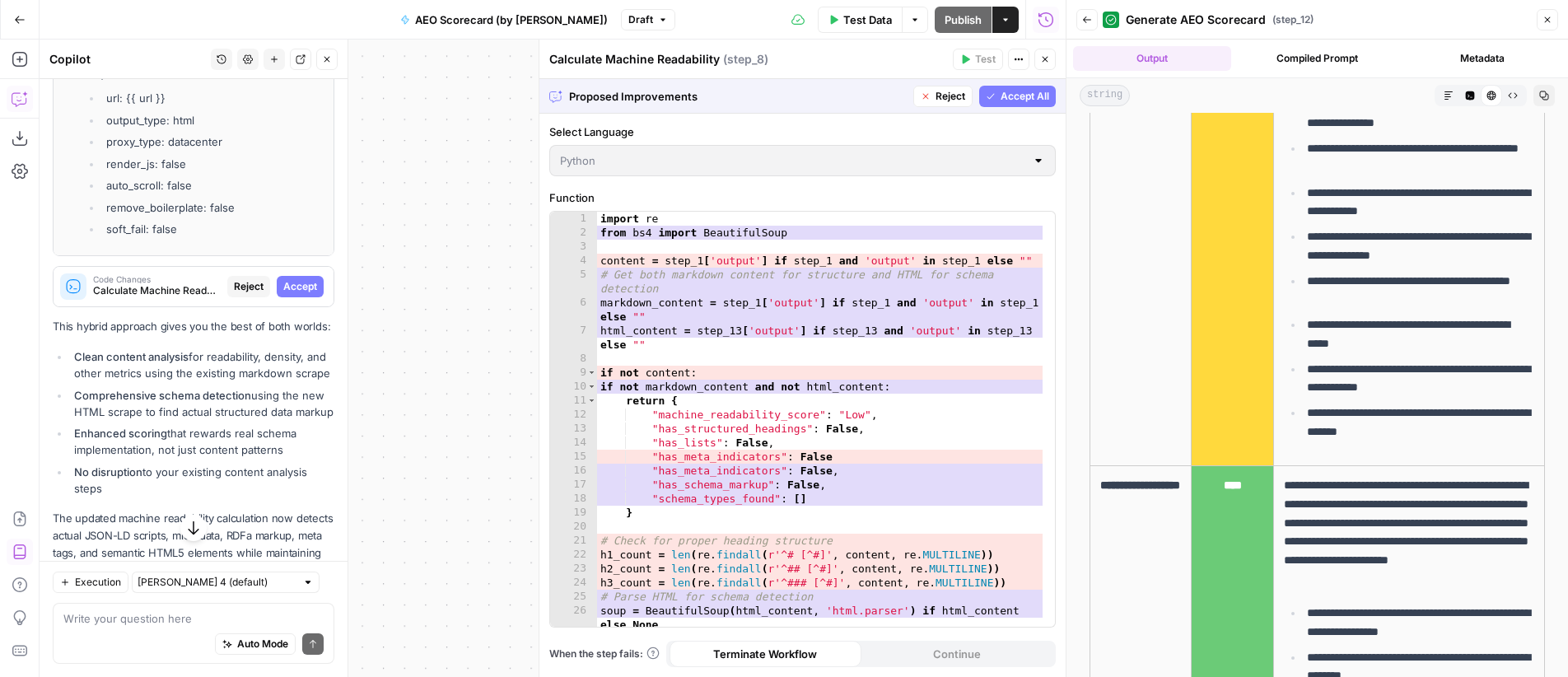
scroll to position [0, 0]
click at [1016, 95] on span "Accept All" at bounding box center [1025, 96] width 49 height 15
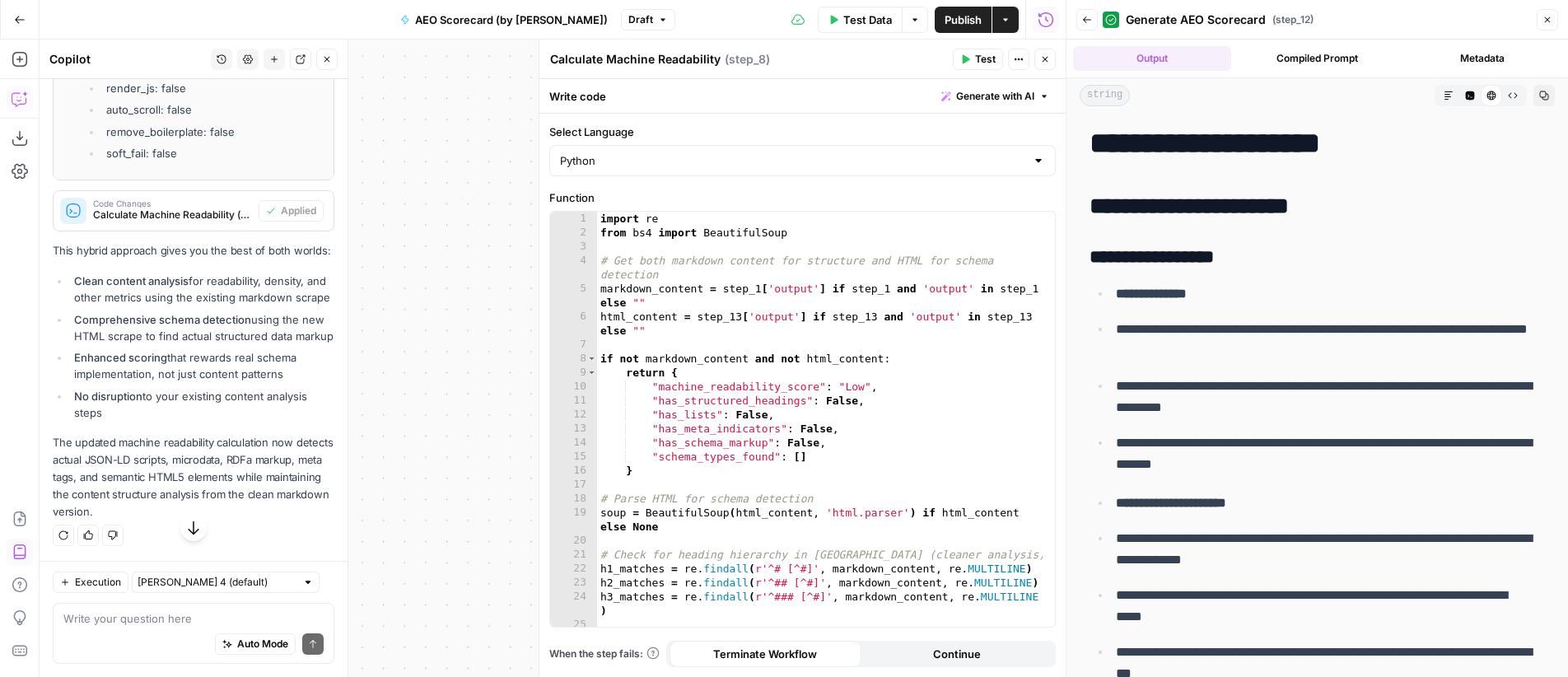
scroll to position [4722, 0]
click at [124, 617] on textarea at bounding box center [194, 619] width 260 height 17
type textarea "is step 8 code prioritizing the intake of html scrape?"
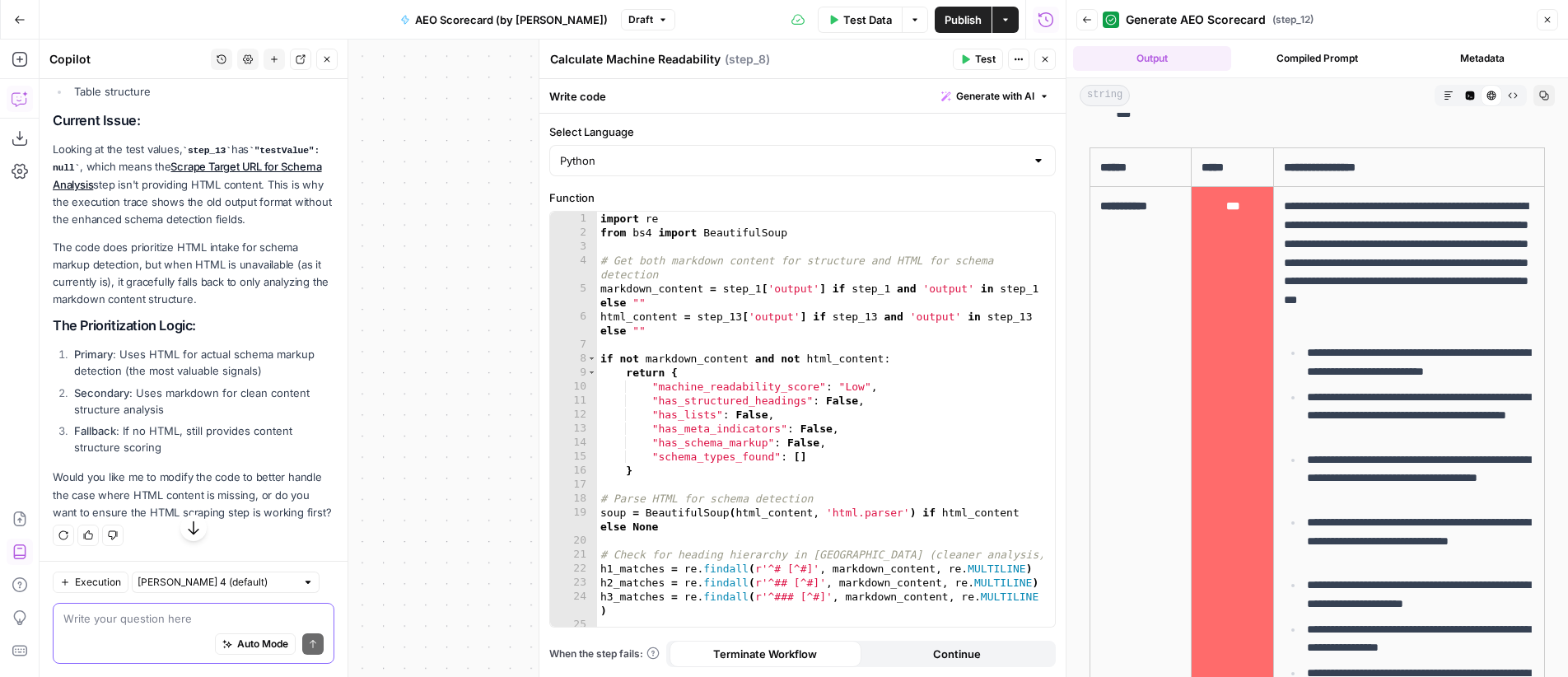
scroll to position [5587, 0]
type textarea "that the html scraping step is working first"
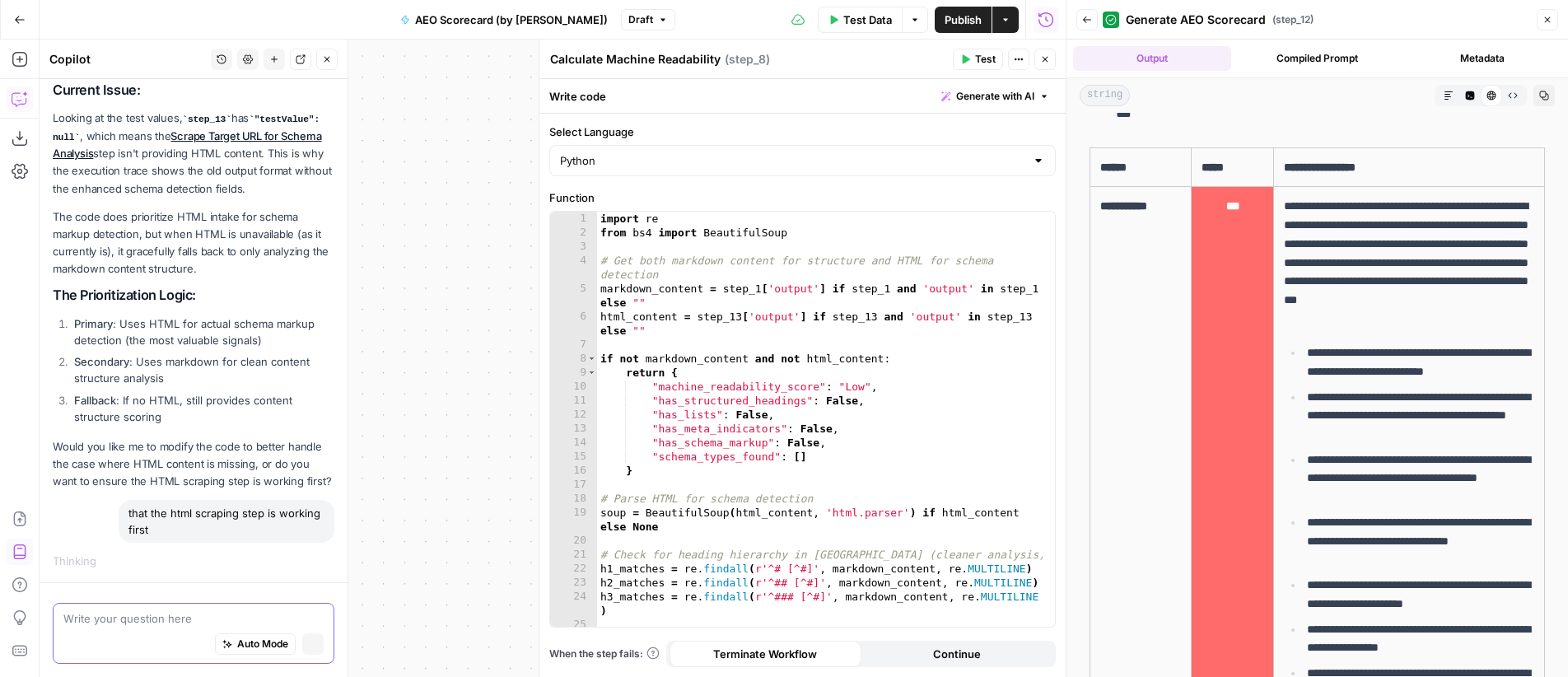
scroll to position [5506, 0]
click at [708, 160] on input "Select Language" at bounding box center [792, 160] width 465 height 17
type input "Python"
click at [719, 125] on label "Select Language" at bounding box center [802, 132] width 506 height 17
click at [719, 152] on input "Python" at bounding box center [792, 160] width 465 height 17
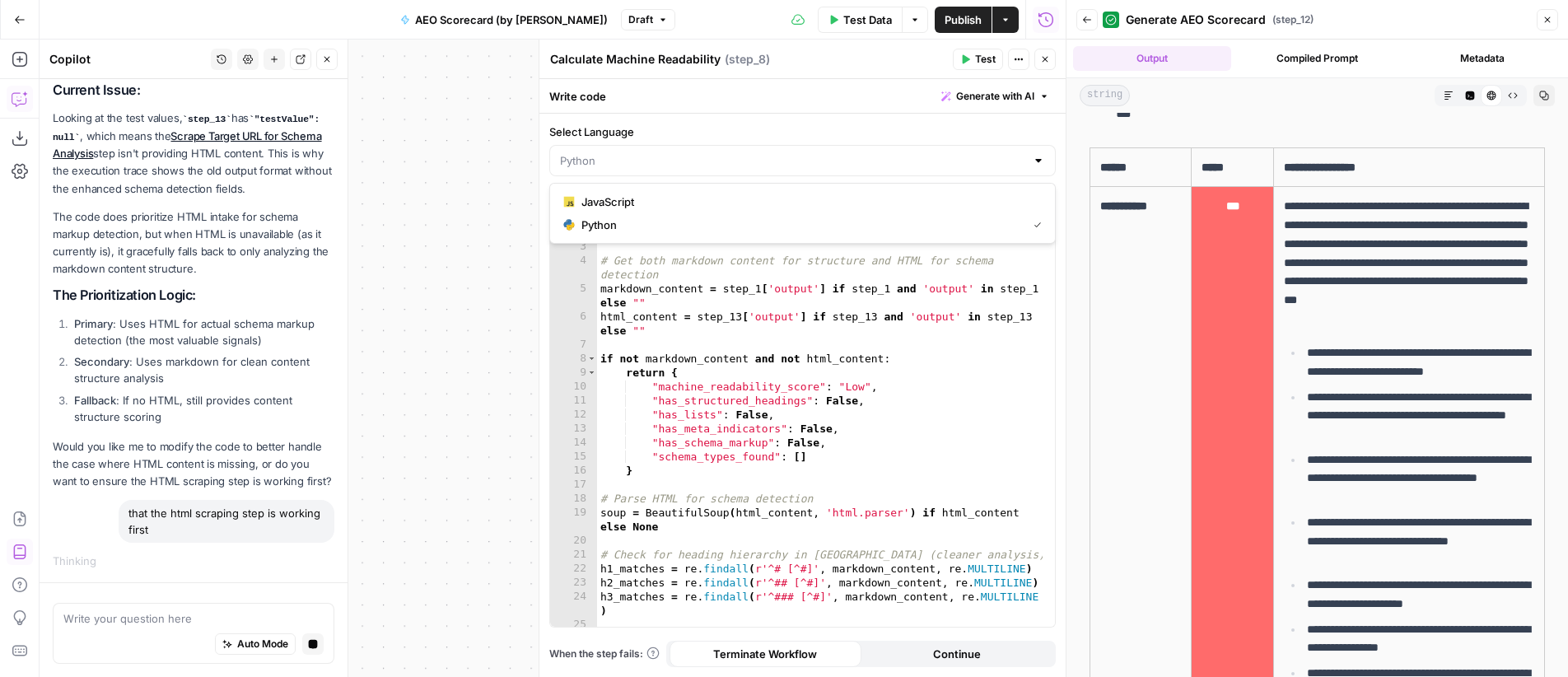
type input "Python"
click at [438, 213] on div "**********" at bounding box center [552, 358] width 1027 height 637
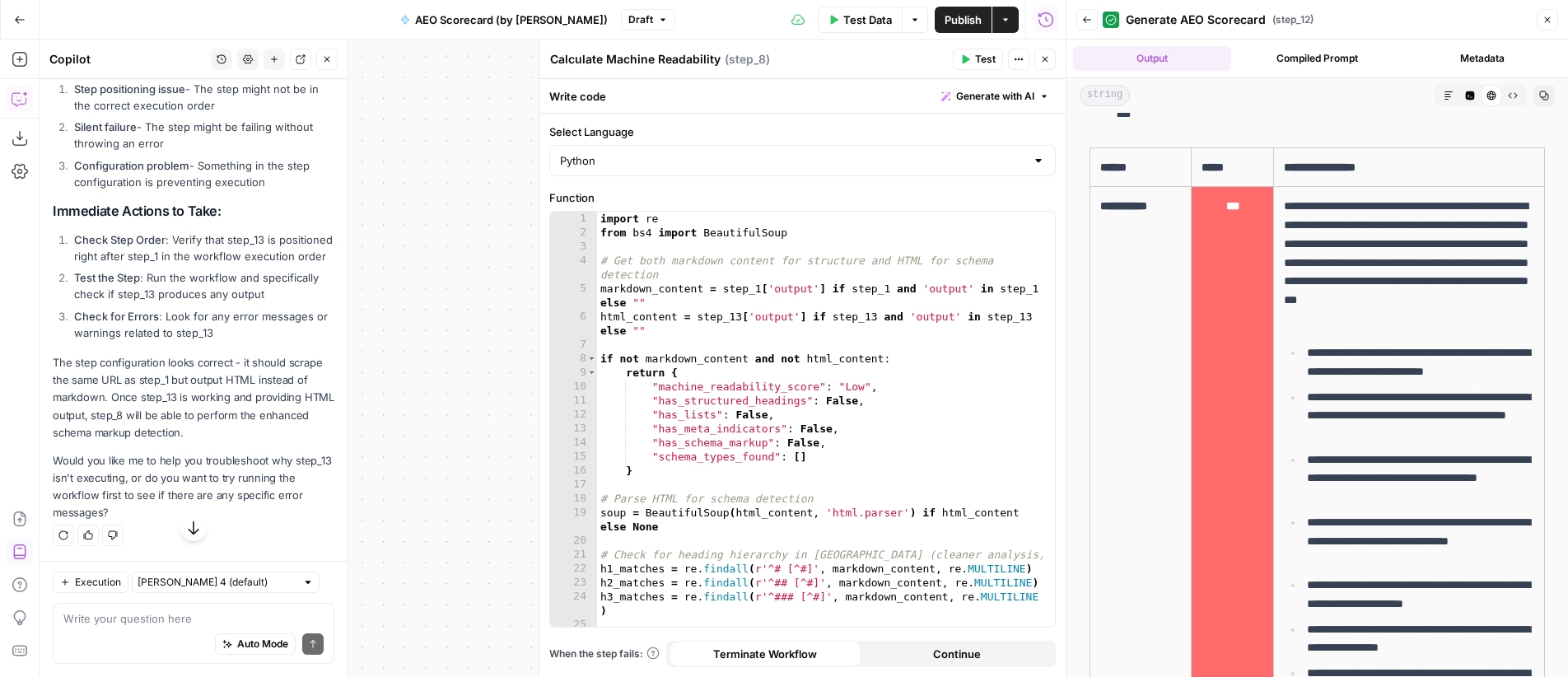
scroll to position [6436, 0]
click at [231, 585] on input "text" at bounding box center [216, 582] width 158 height 17
click at [213, 638] on span "Claude Opus 4.1" at bounding box center [203, 642] width 114 height 17
type input "Claude Opus 4.1"
click at [111, 619] on textarea at bounding box center [194, 619] width 260 height 17
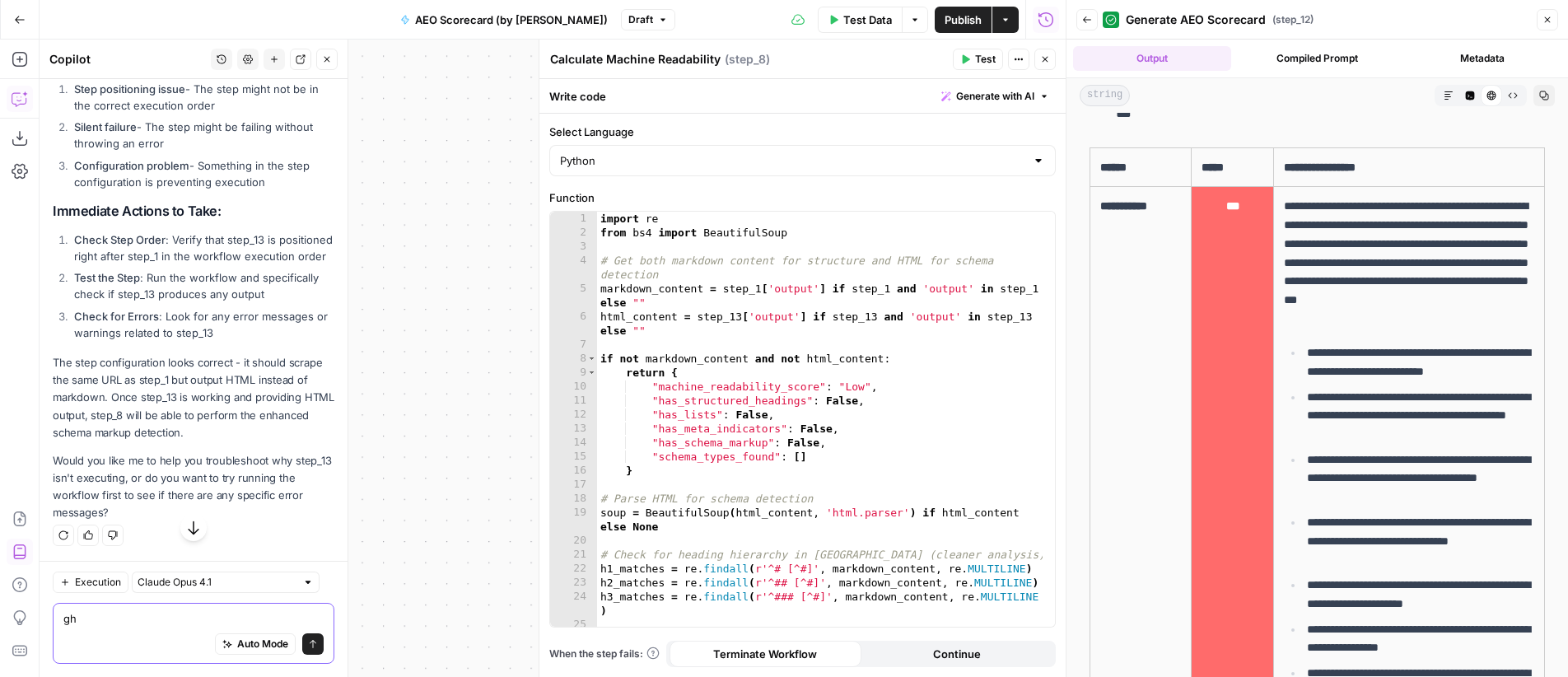
type textarea "g"
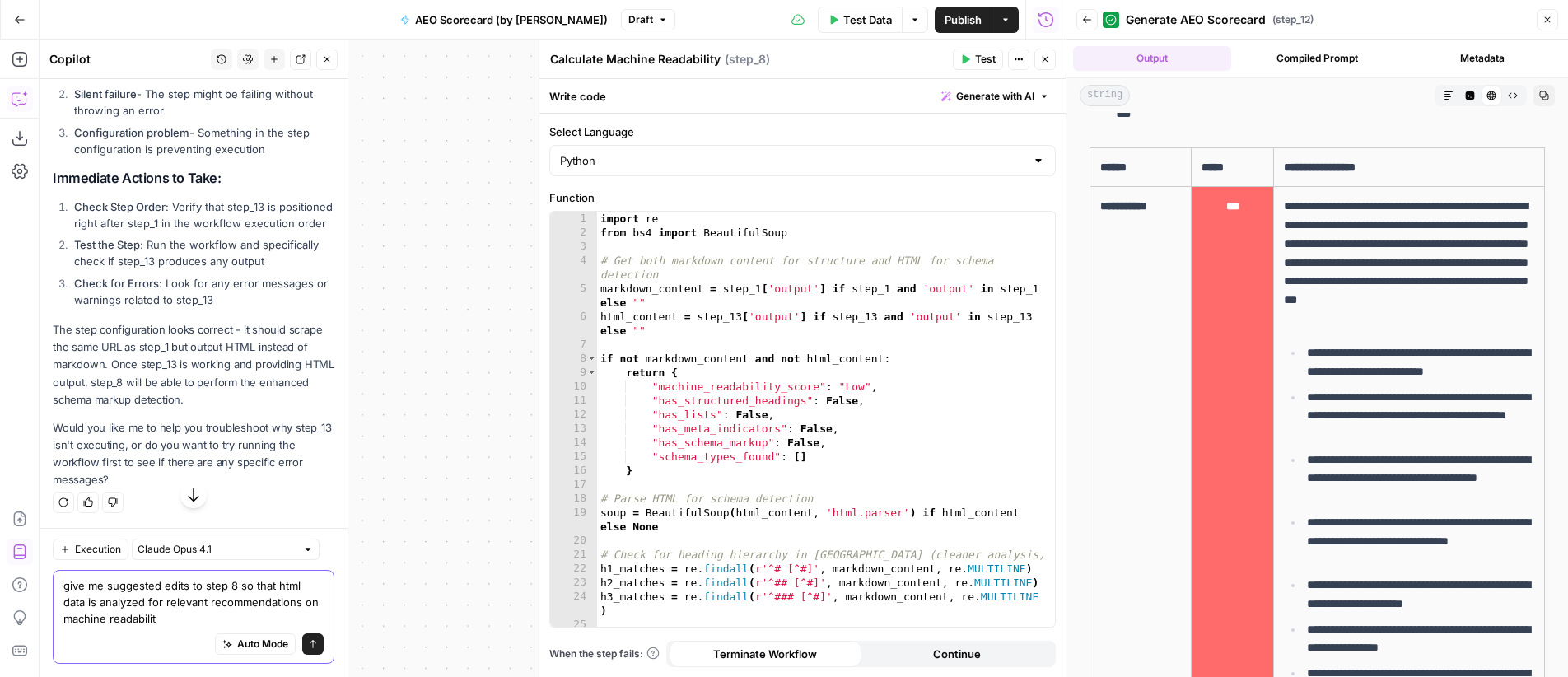
type textarea "give me suggested edits to step 8 so that html data is analyzed for relevant re…"
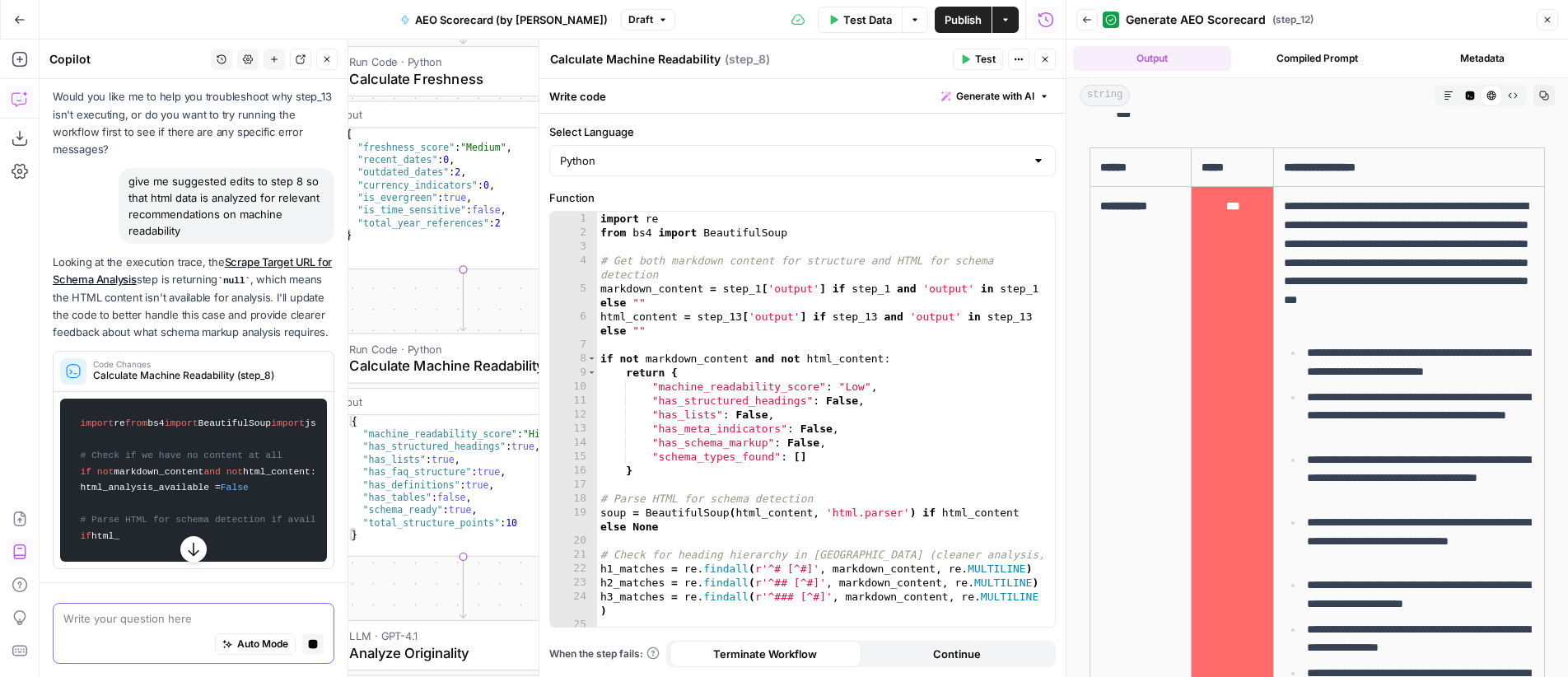
scroll to position [6789, 0]
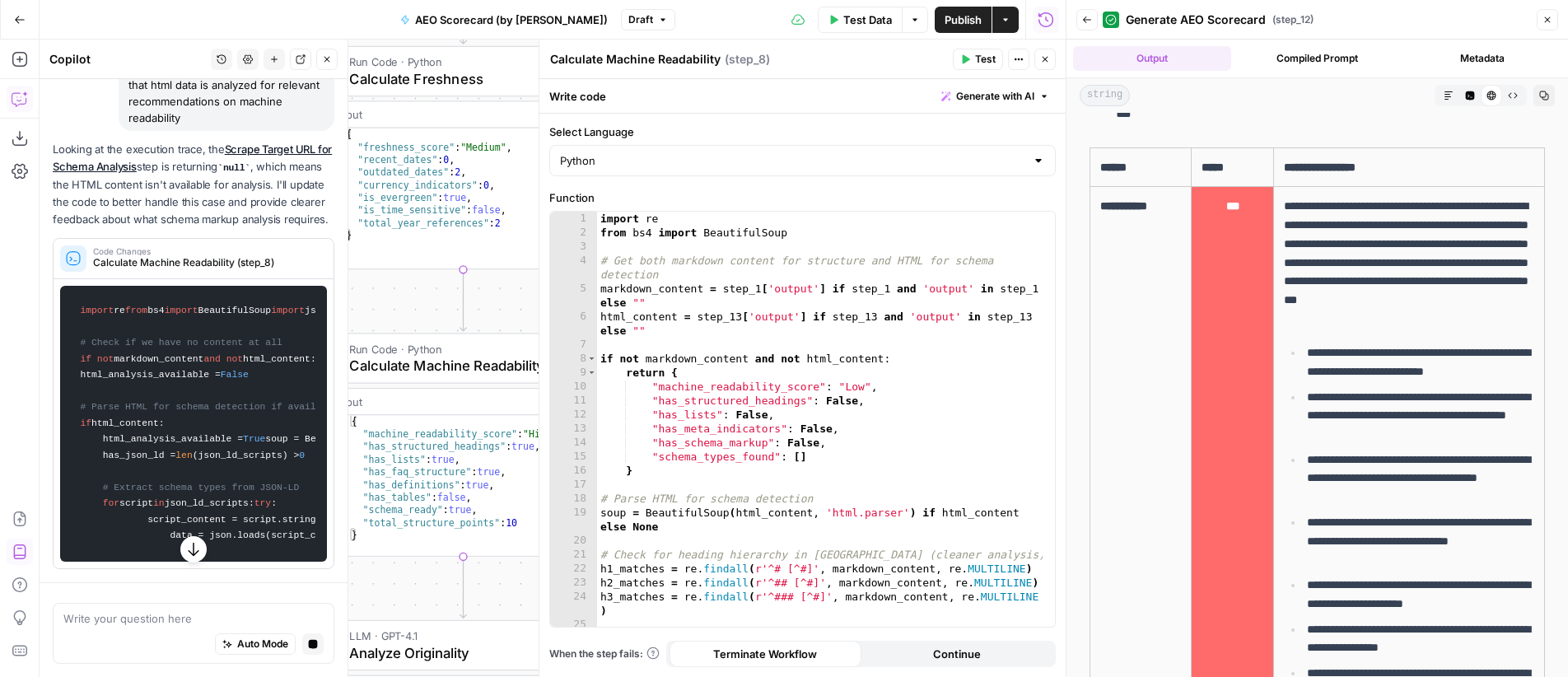
click at [854, 27] on span "Test Data" at bounding box center [867, 20] width 49 height 17
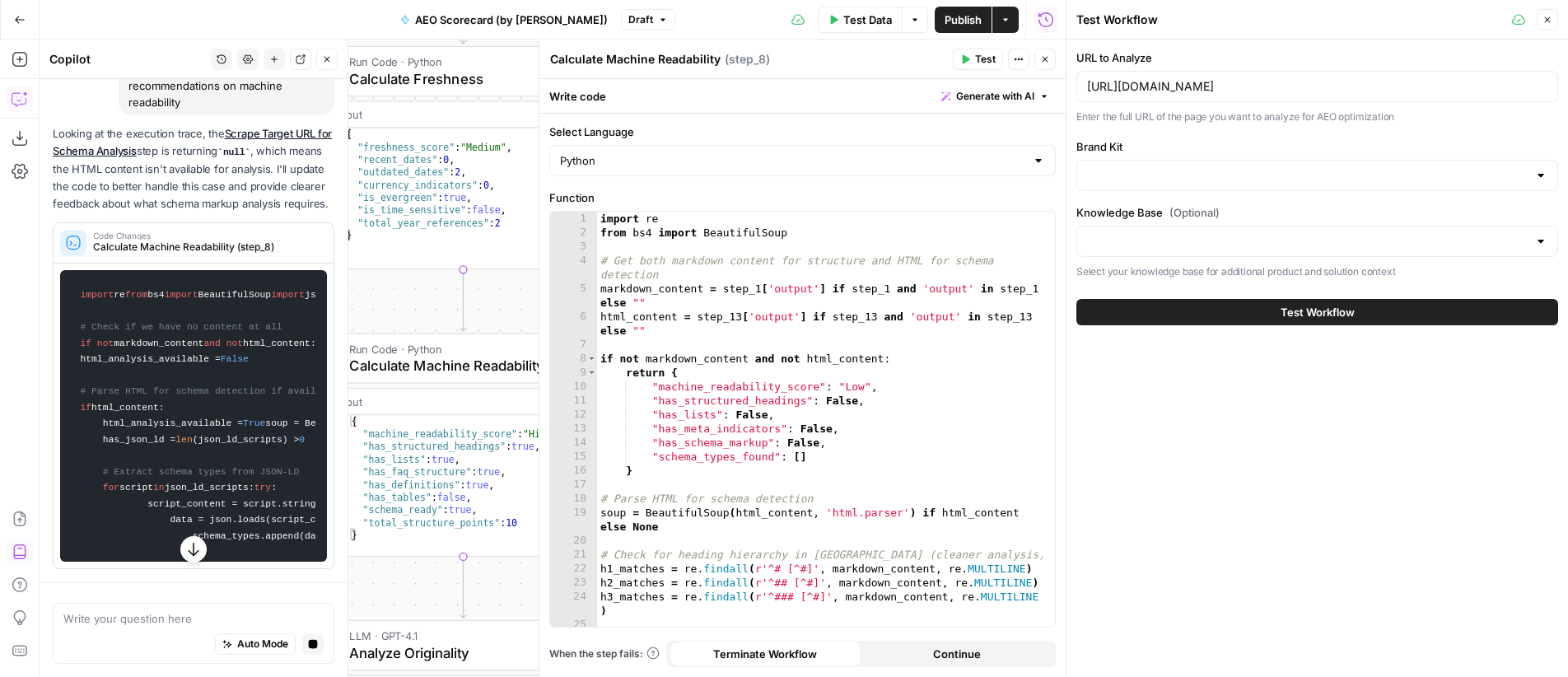
type input "Matterport"
type input "Matterport Knowledge Base V2"
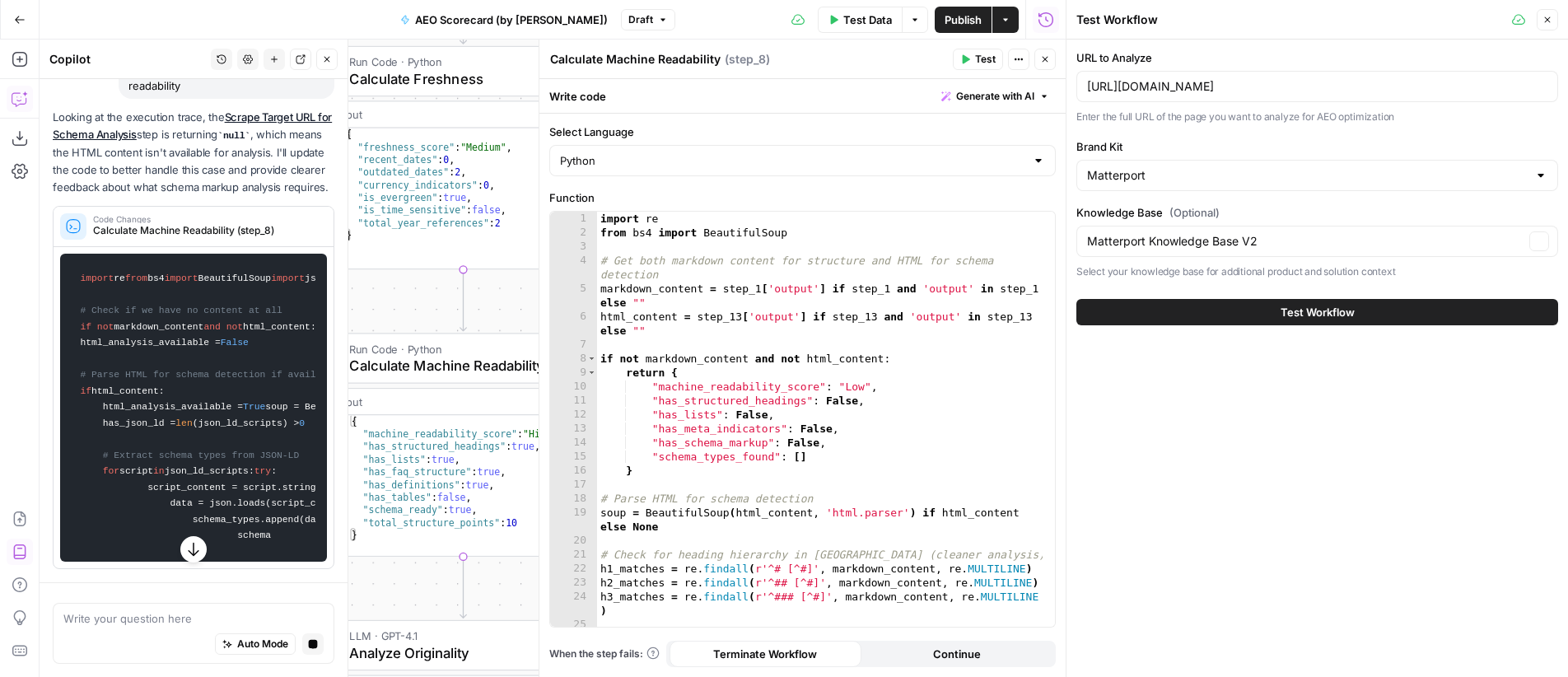
click at [1042, 63] on icon "button" at bounding box center [1045, 59] width 10 height 10
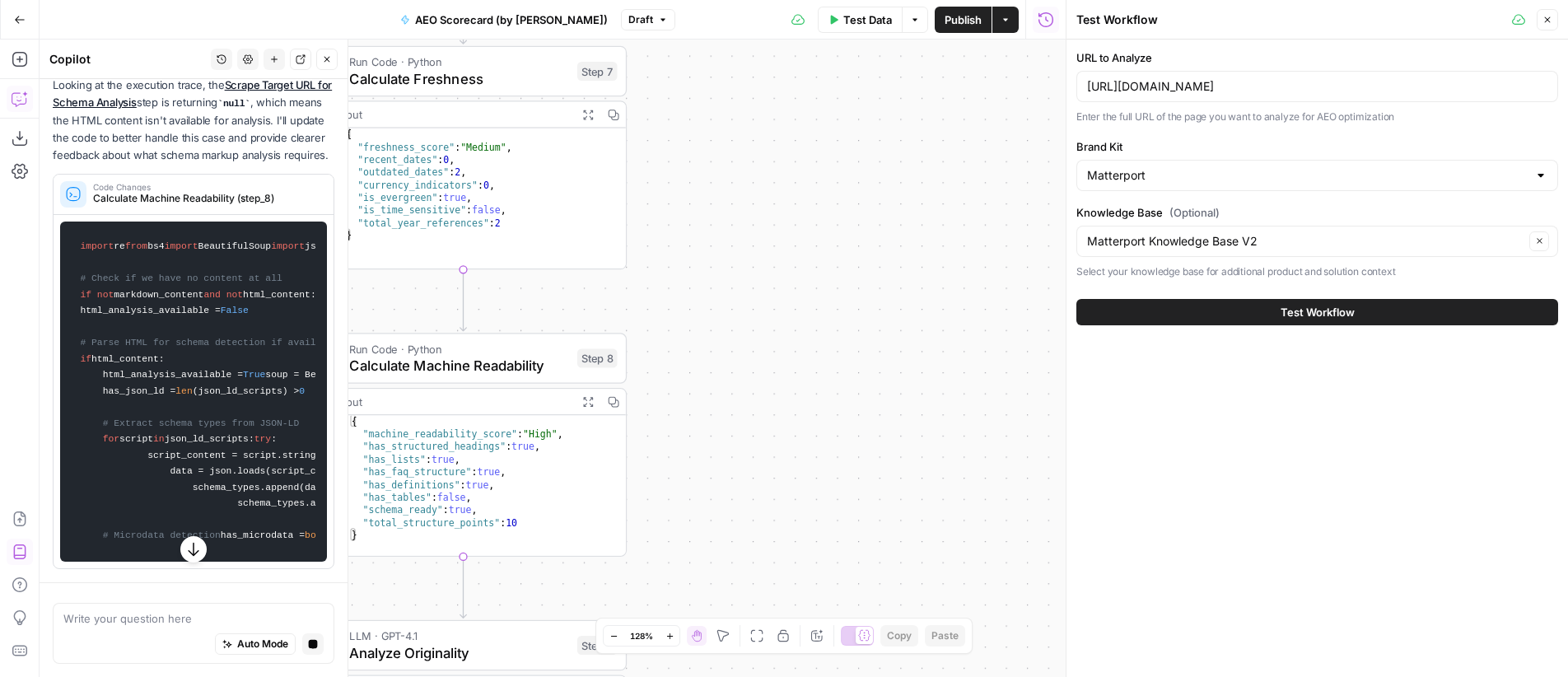
click at [1349, 311] on span "Test Workflow" at bounding box center [1317, 312] width 74 height 17
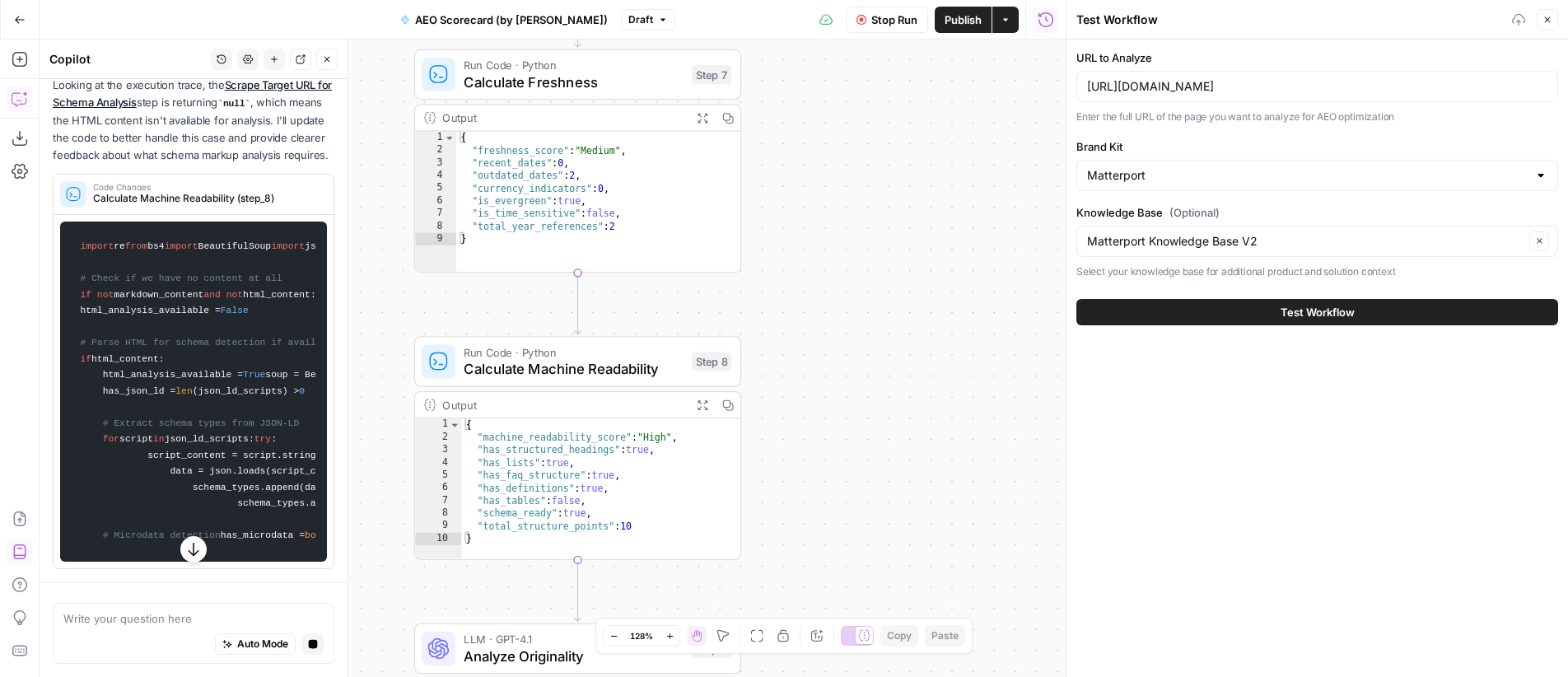
drag, startPoint x: 742, startPoint y: 355, endPoint x: 250, endPoint y: 367, distance: 492.1
click at [829, 358] on div "**********" at bounding box center [552, 358] width 1027 height 637
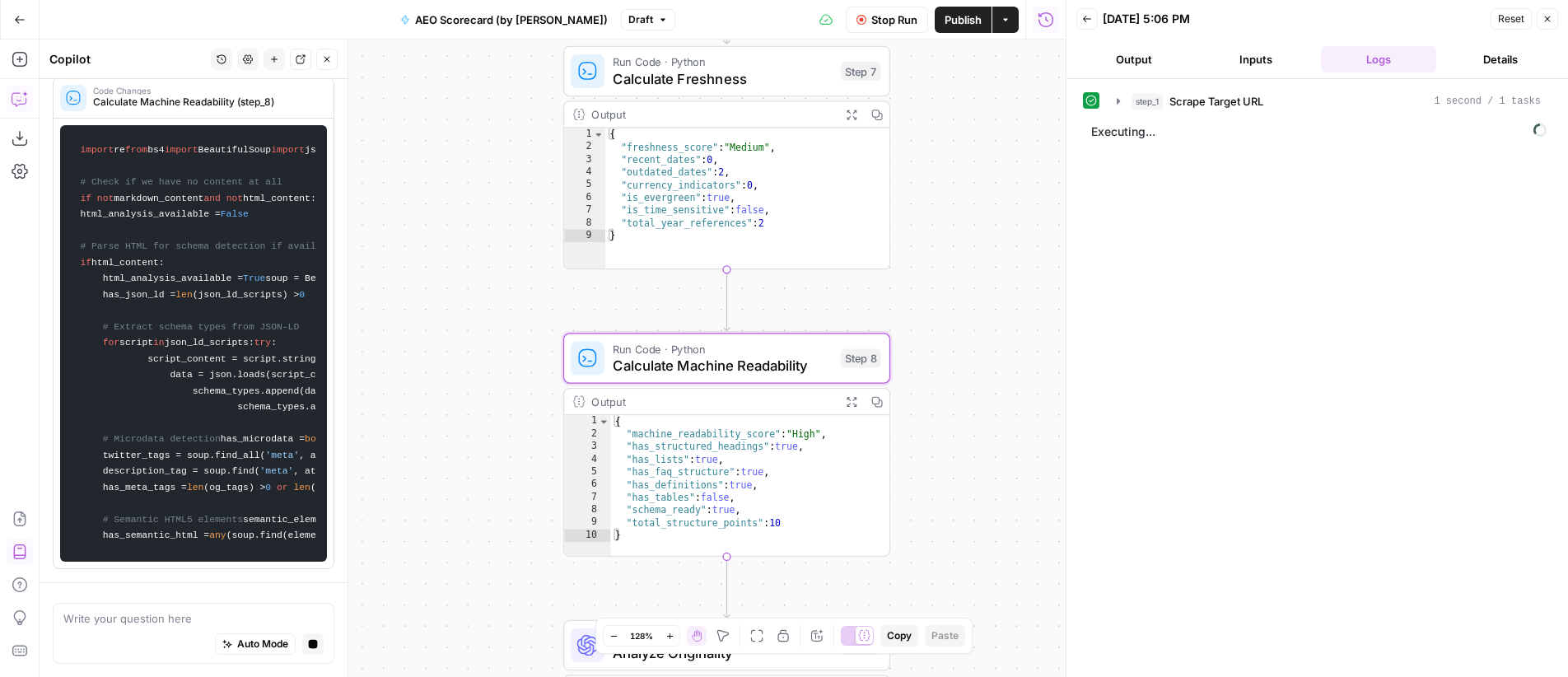
scroll to position [6819, 0]
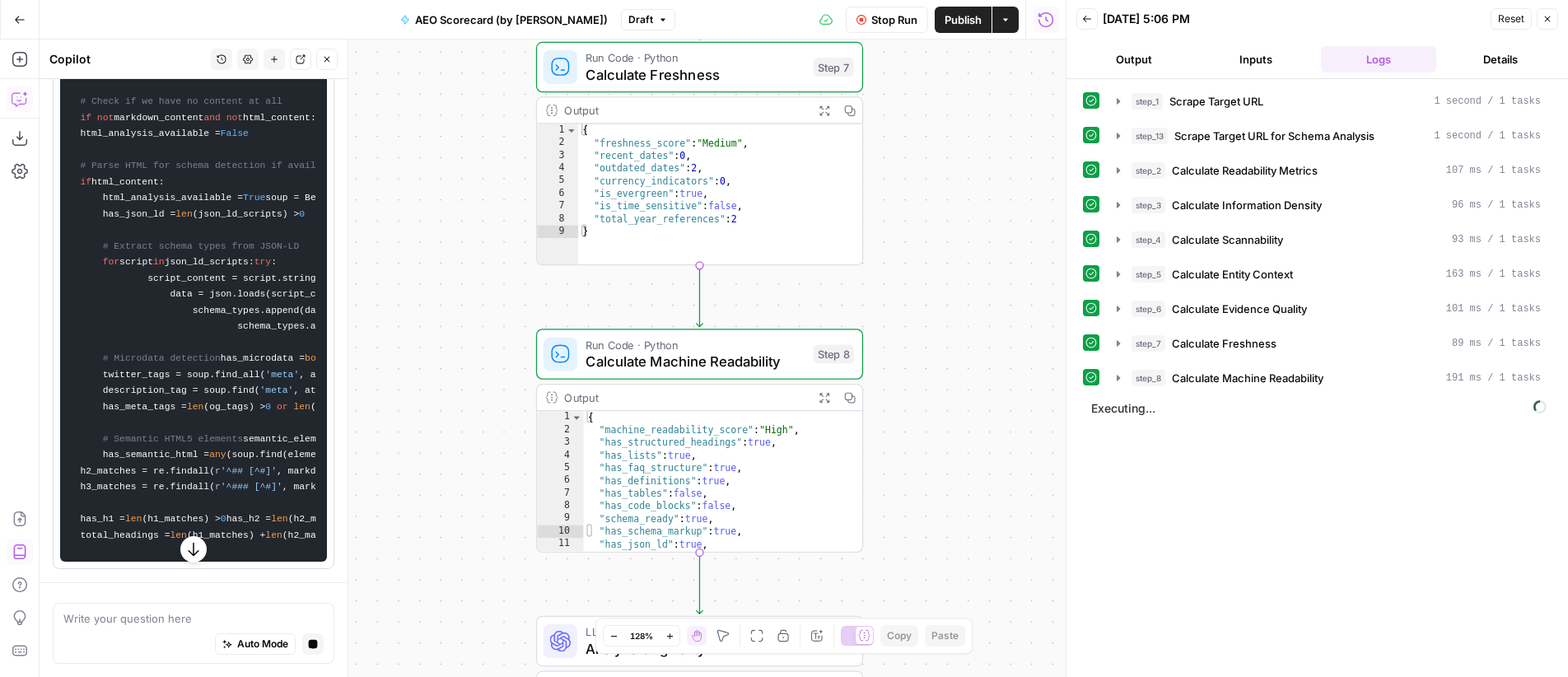
drag, startPoint x: 1028, startPoint y: 242, endPoint x: 1002, endPoint y: 237, distance: 26.5
click at [1002, 237] on div "**********" at bounding box center [552, 358] width 1027 height 637
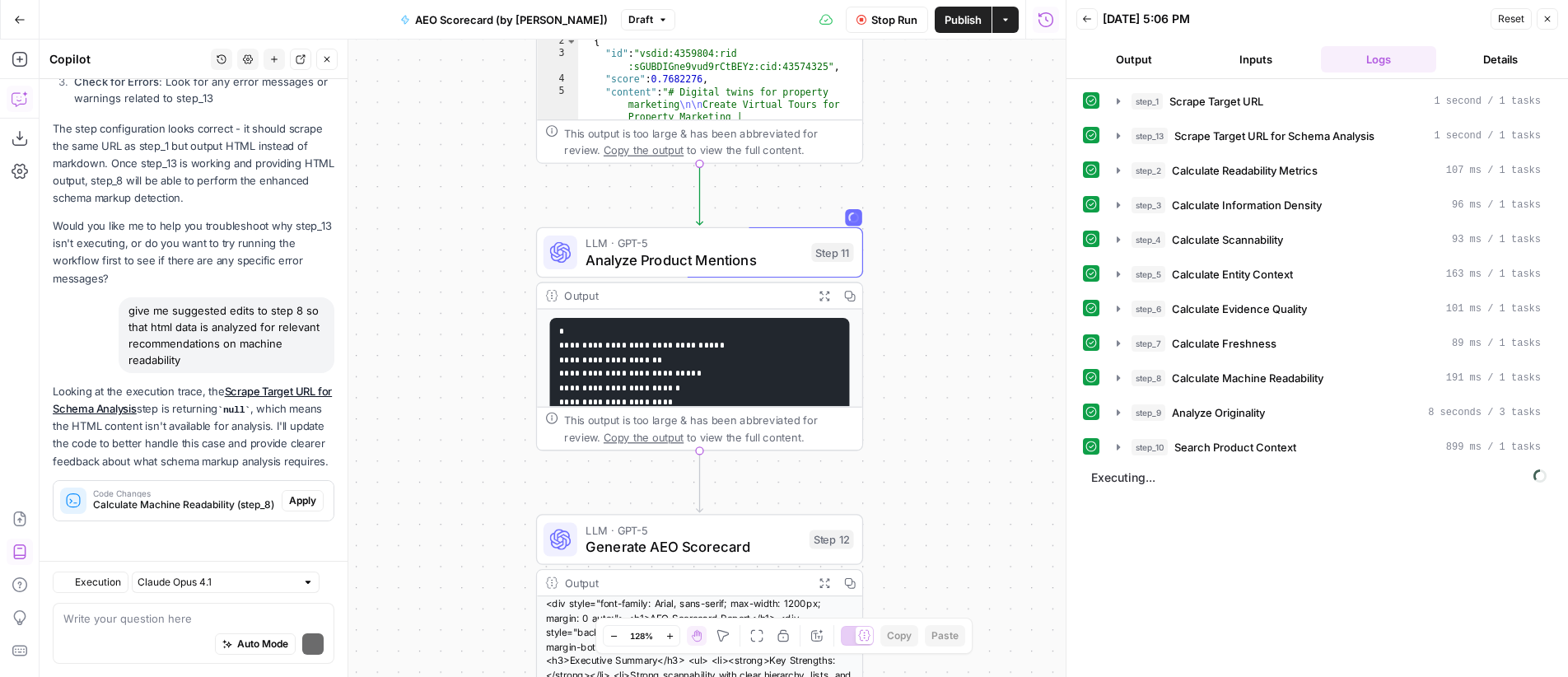
scroll to position [6394, 0]
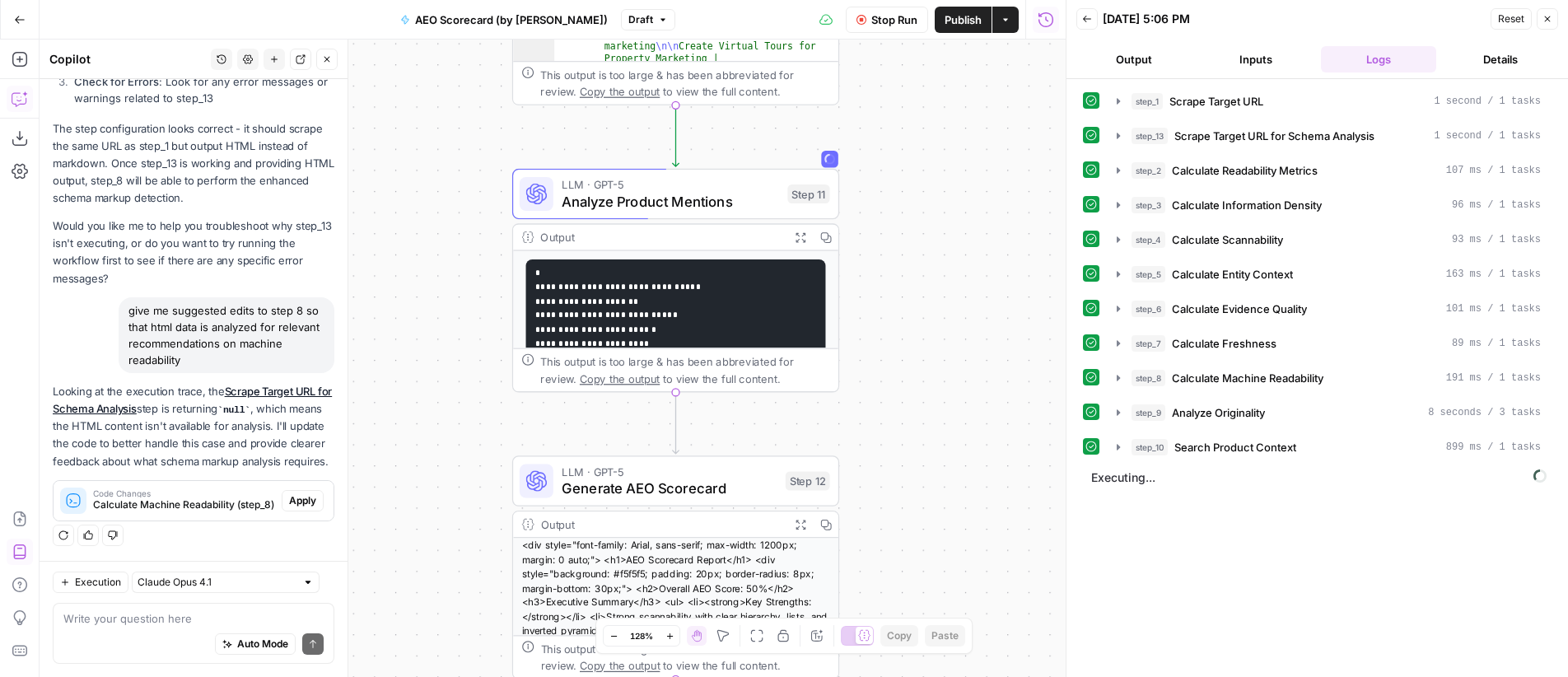
drag, startPoint x: 1002, startPoint y: 253, endPoint x: 978, endPoint y: 195, distance: 62.8
click at [978, 195] on div "**********" at bounding box center [552, 358] width 1027 height 637
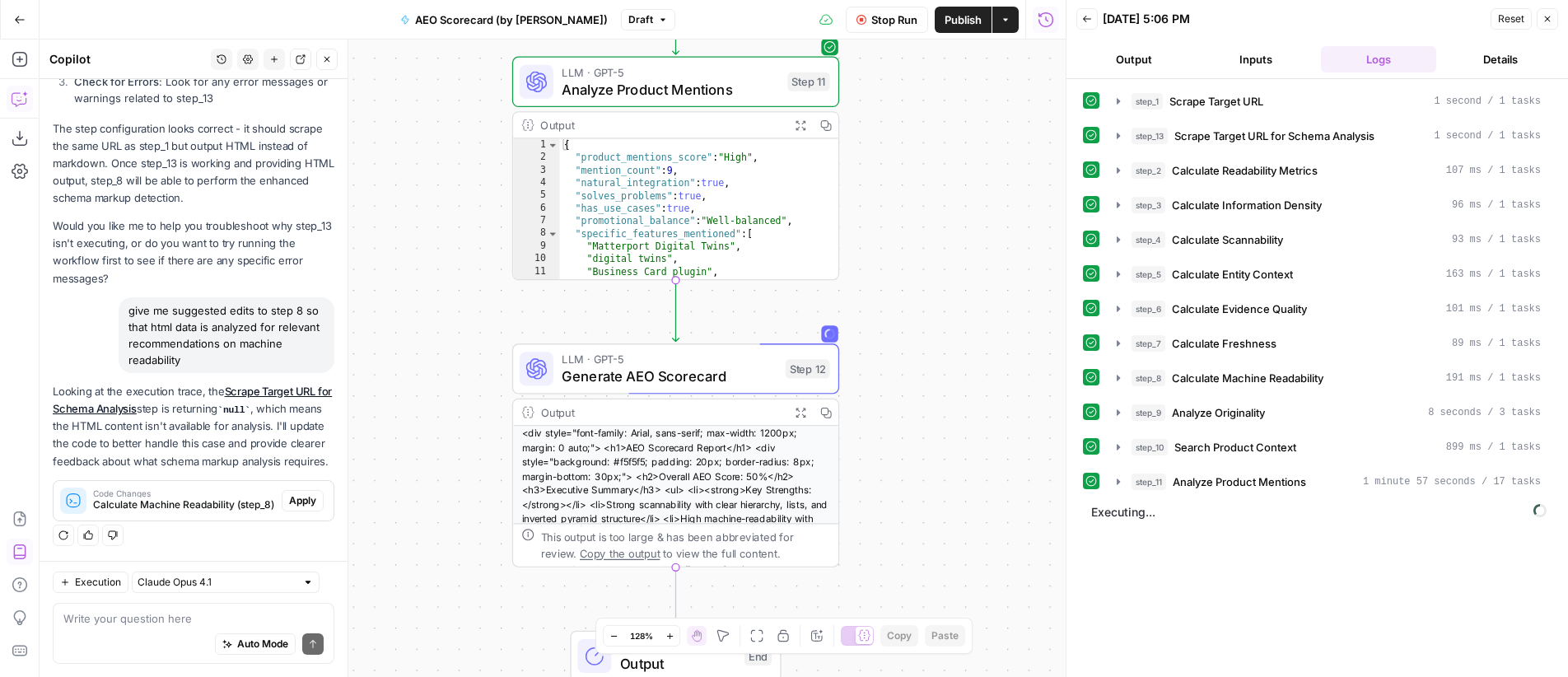
scroll to position [0, 0]
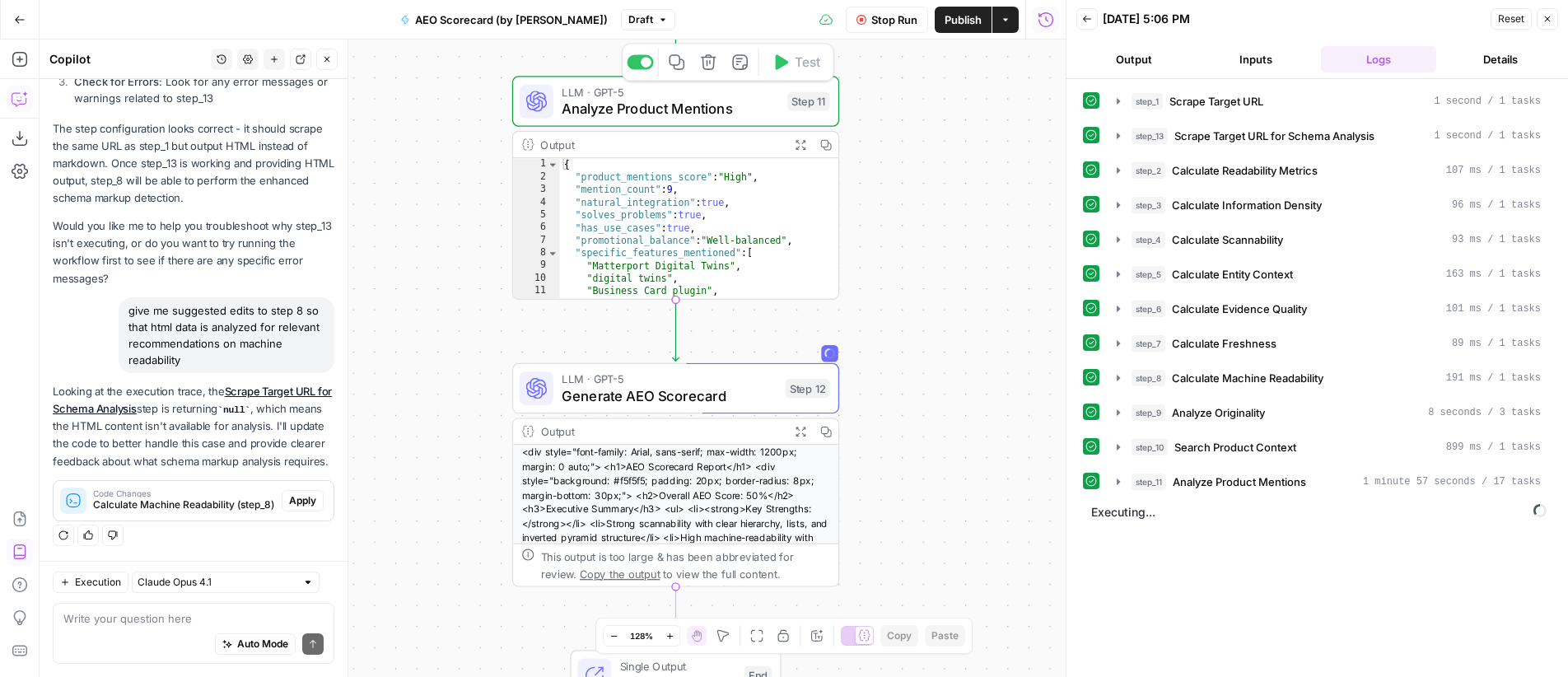
click at [706, 98] on span "Analyze Product Mentions" at bounding box center [671, 108] width 218 height 21
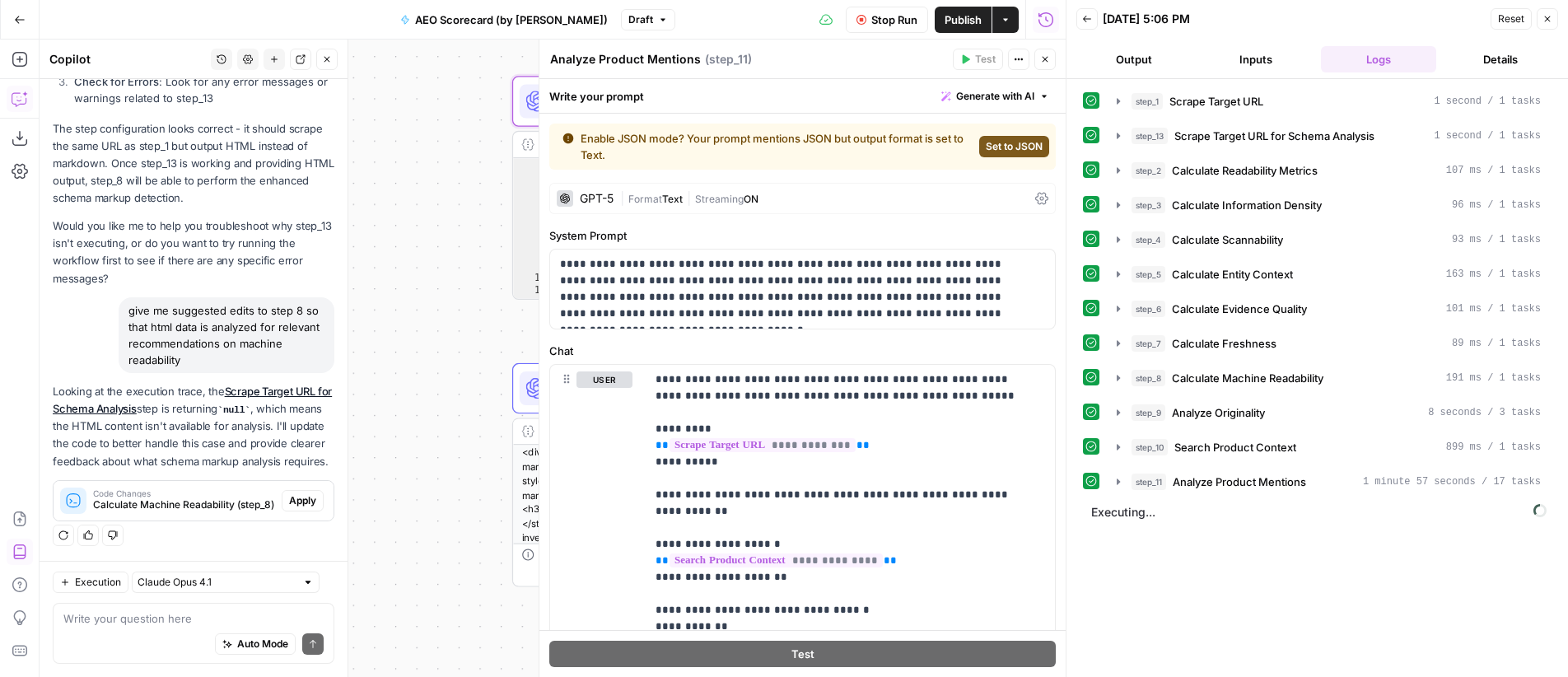
scroll to position [6394, 0]
click at [670, 200] on span "Text" at bounding box center [672, 198] width 20 height 12
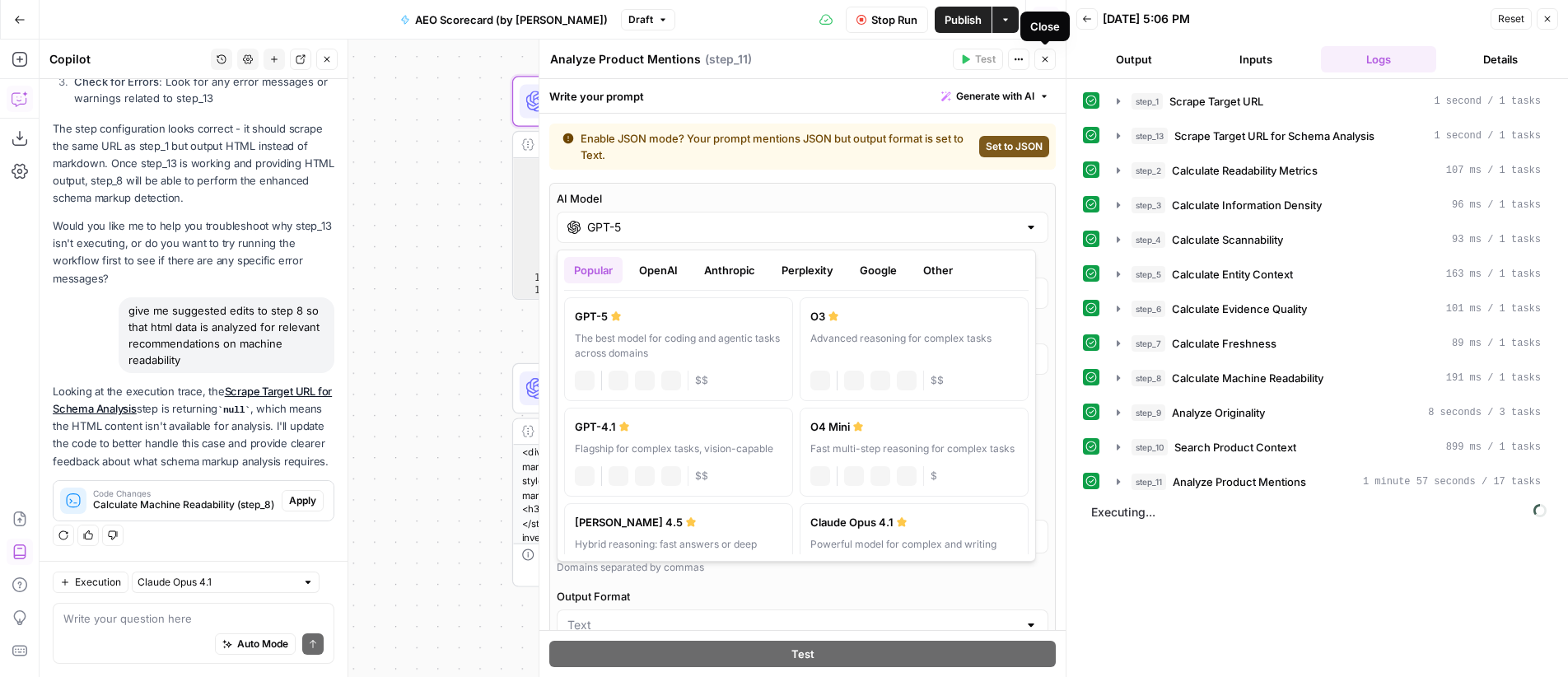
click at [687, 233] on input "GPT-5" at bounding box center [802, 228] width 431 height 17
click at [659, 275] on button "OpenAI" at bounding box center [658, 270] width 58 height 27
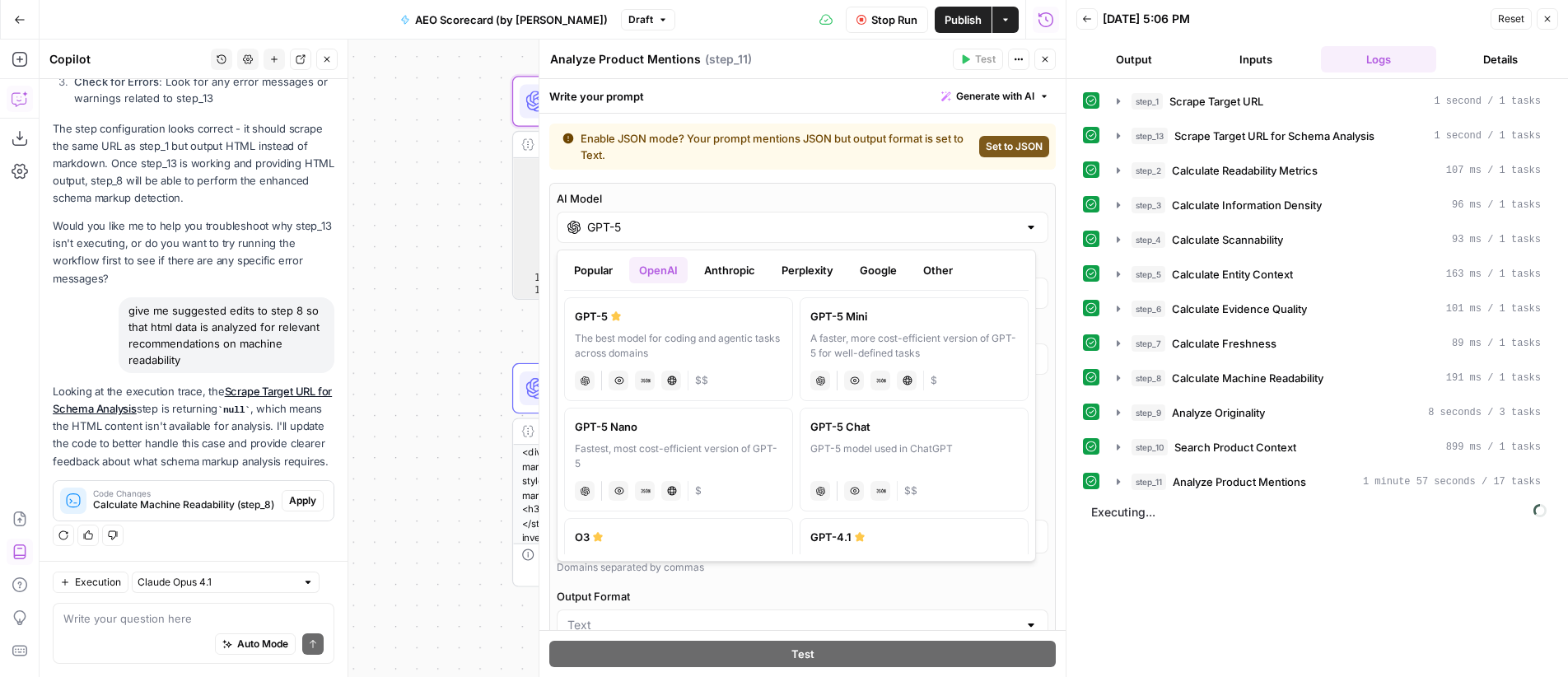
scroll to position [114, 0]
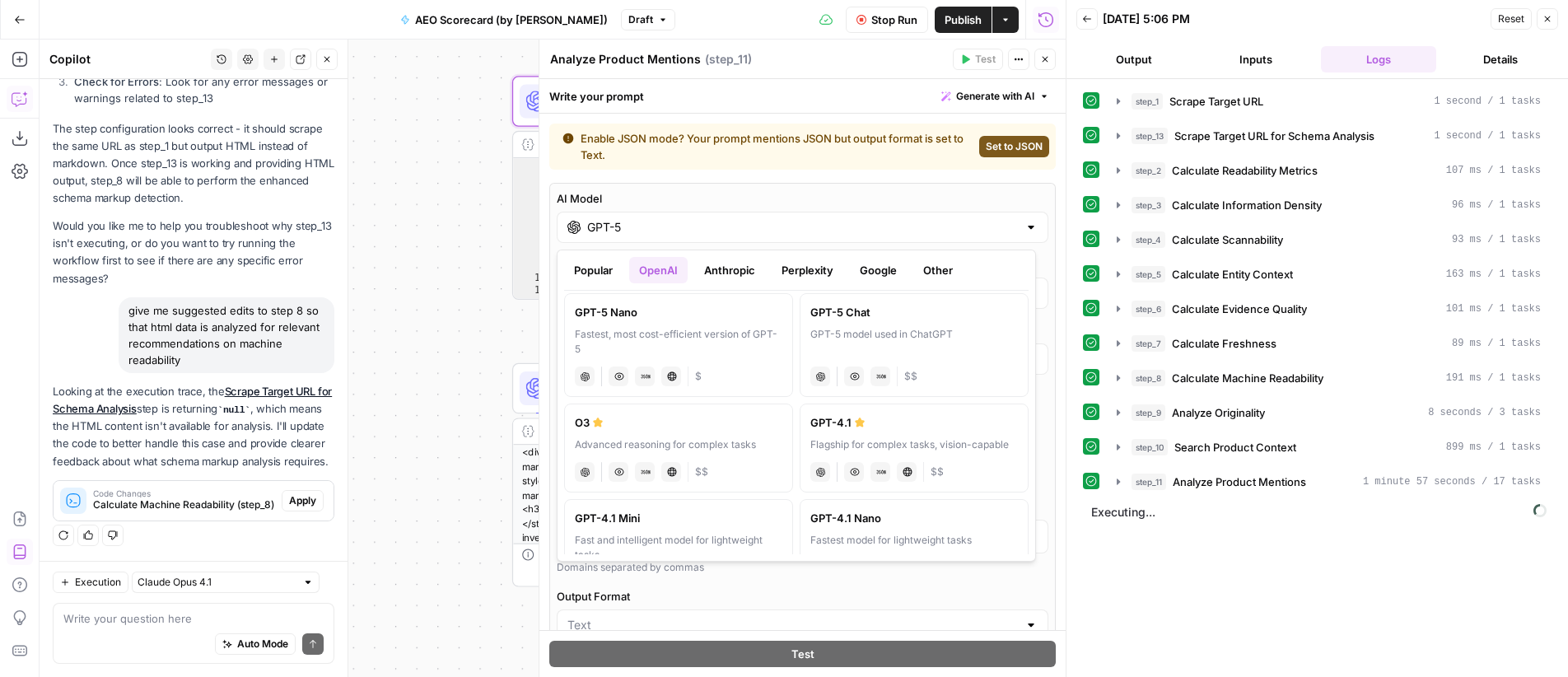
click at [963, 418] on div "GPT-4.1" at bounding box center [914, 422] width 208 height 17
type input "GPT-4.1"
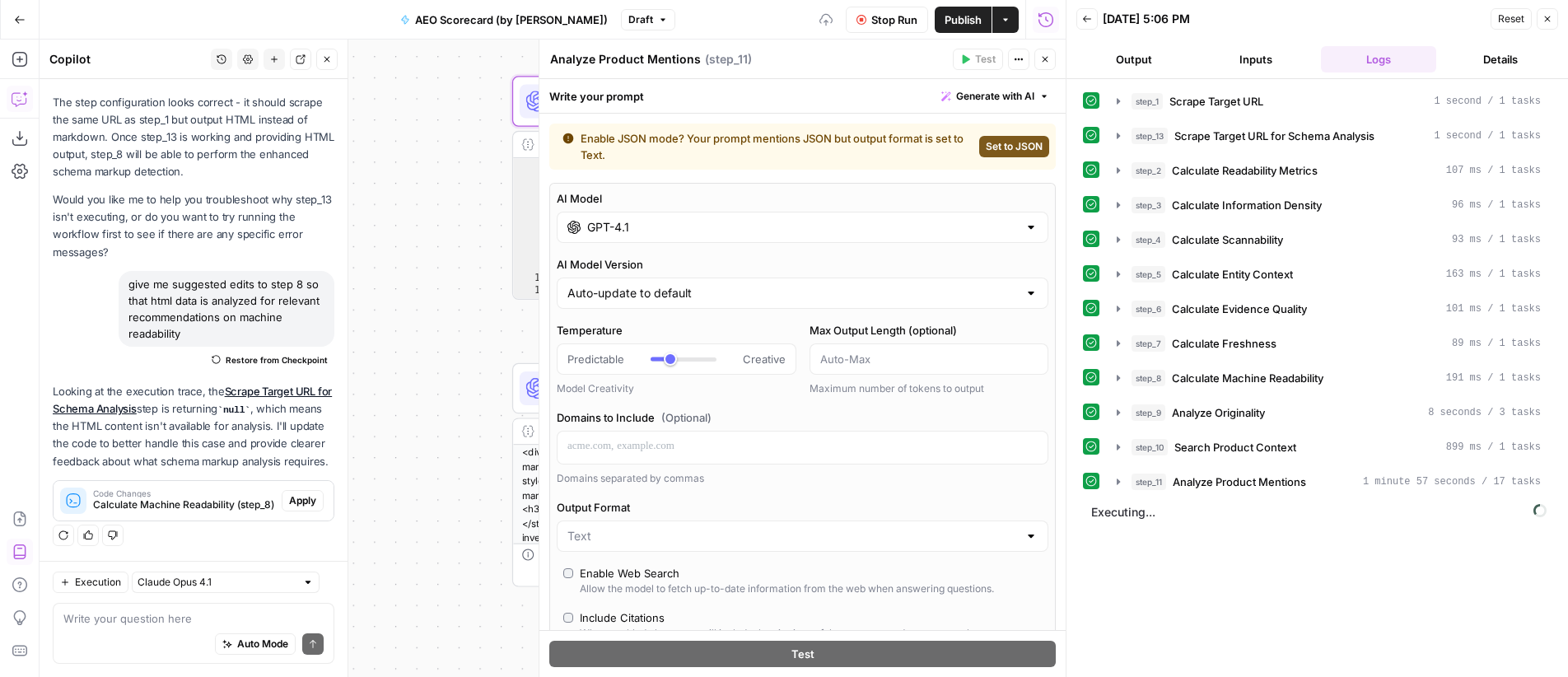
scroll to position [6473, 0]
click at [1050, 60] on icon "button" at bounding box center [1045, 59] width 10 height 10
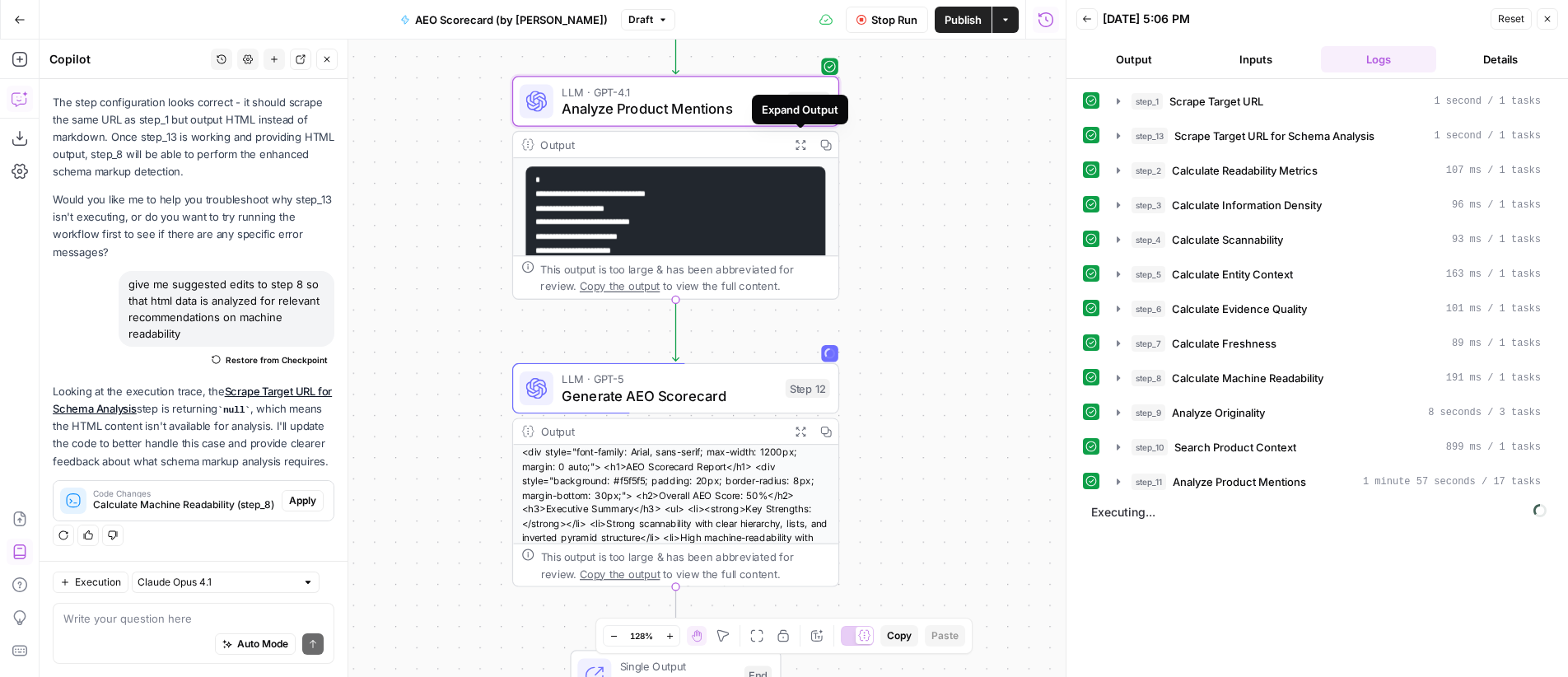
click at [797, 150] on icon "button" at bounding box center [801, 144] width 12 height 12
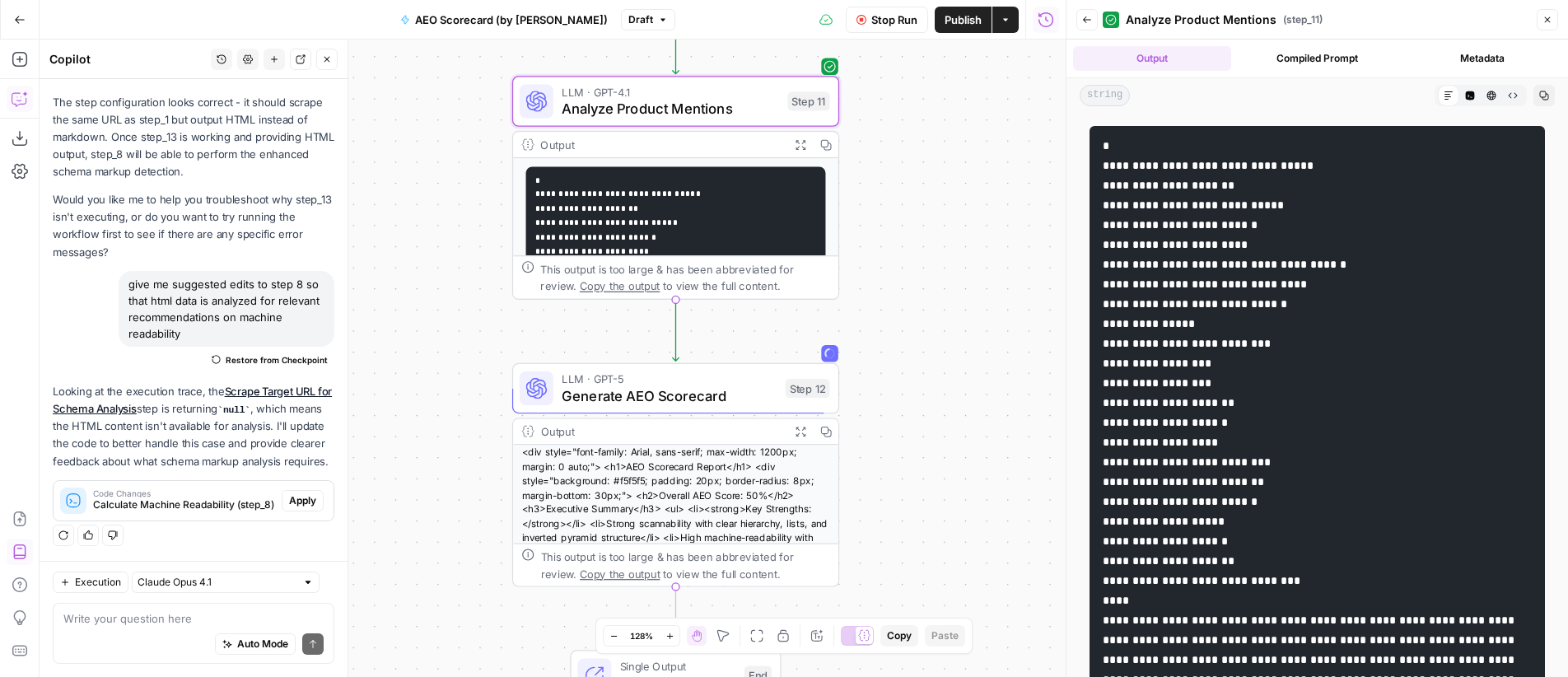
scroll to position [253, 0]
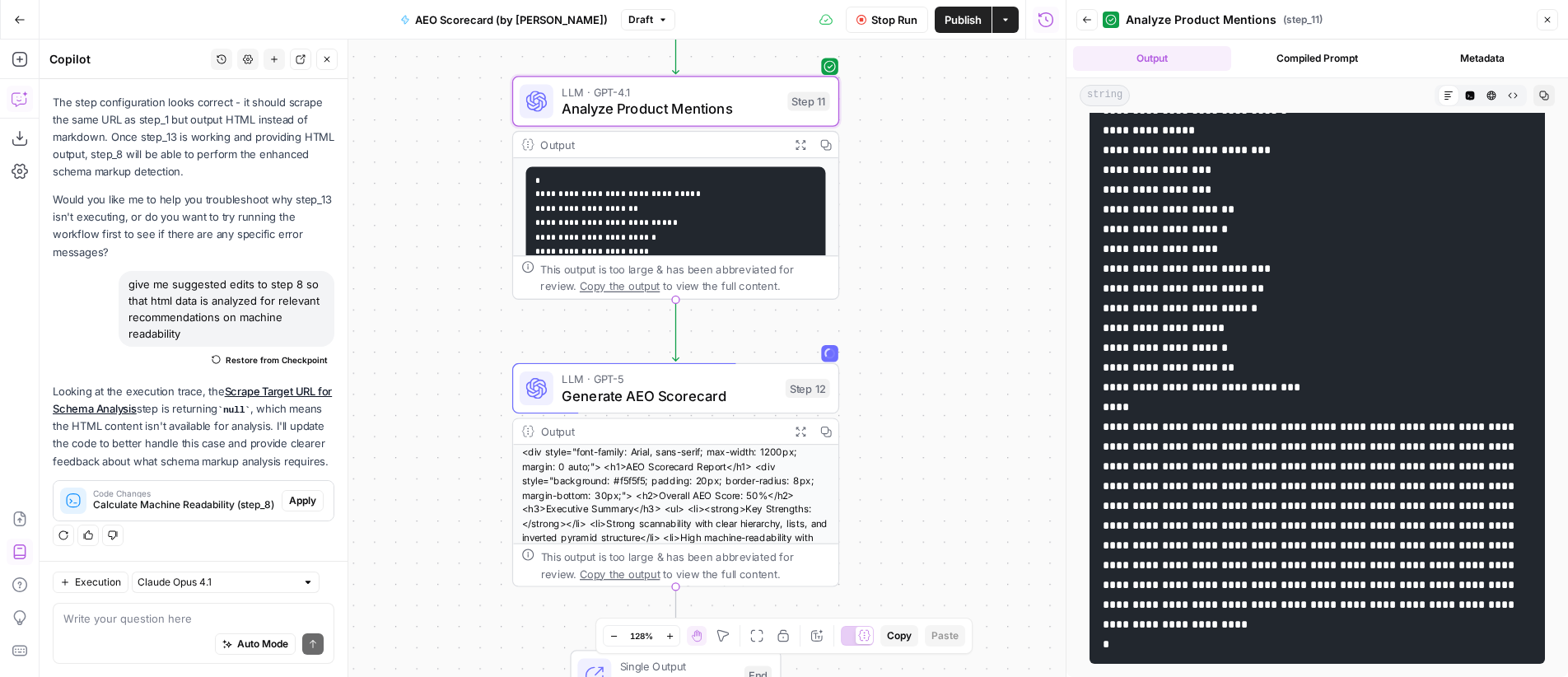
click at [1443, 95] on icon at bounding box center [1448, 95] width 10 height 10
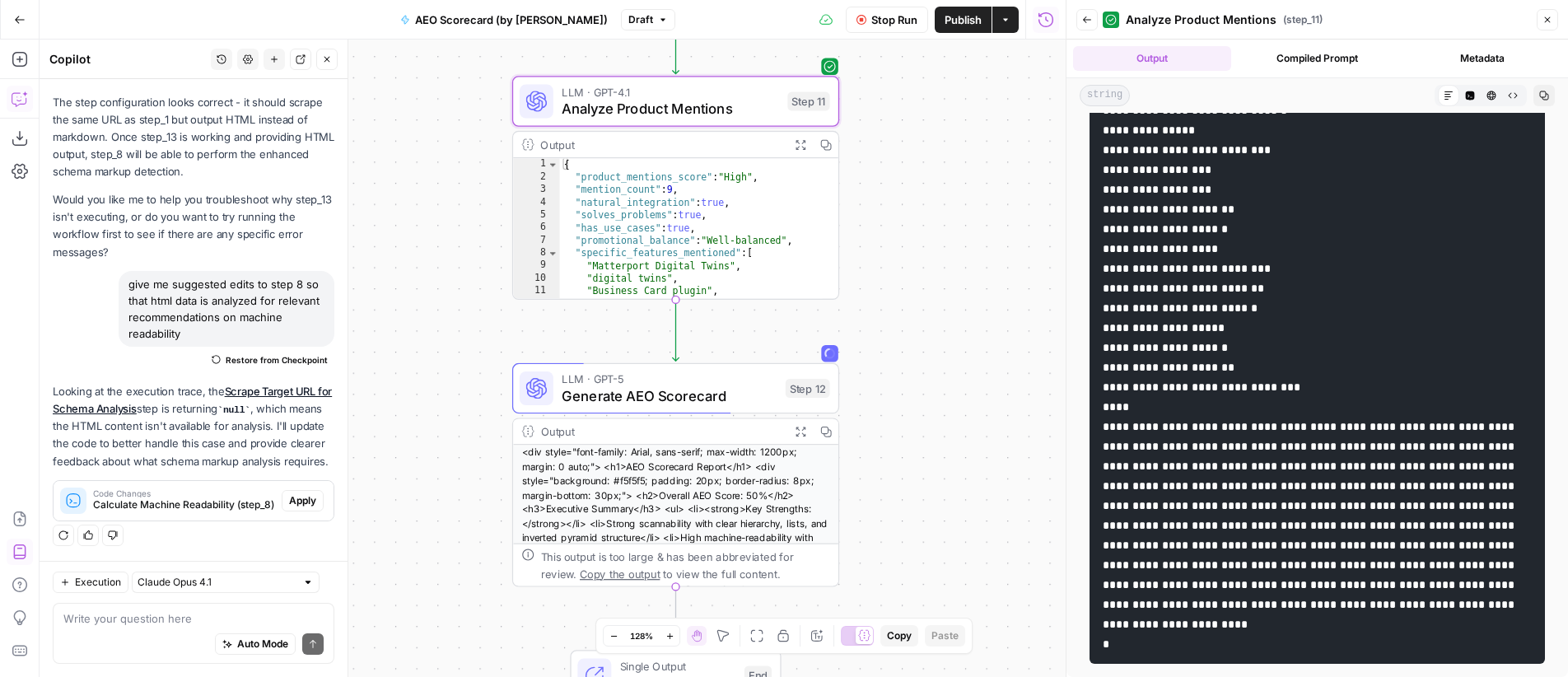
click at [655, 102] on span "Analyze Product Mentions" at bounding box center [671, 108] width 218 height 21
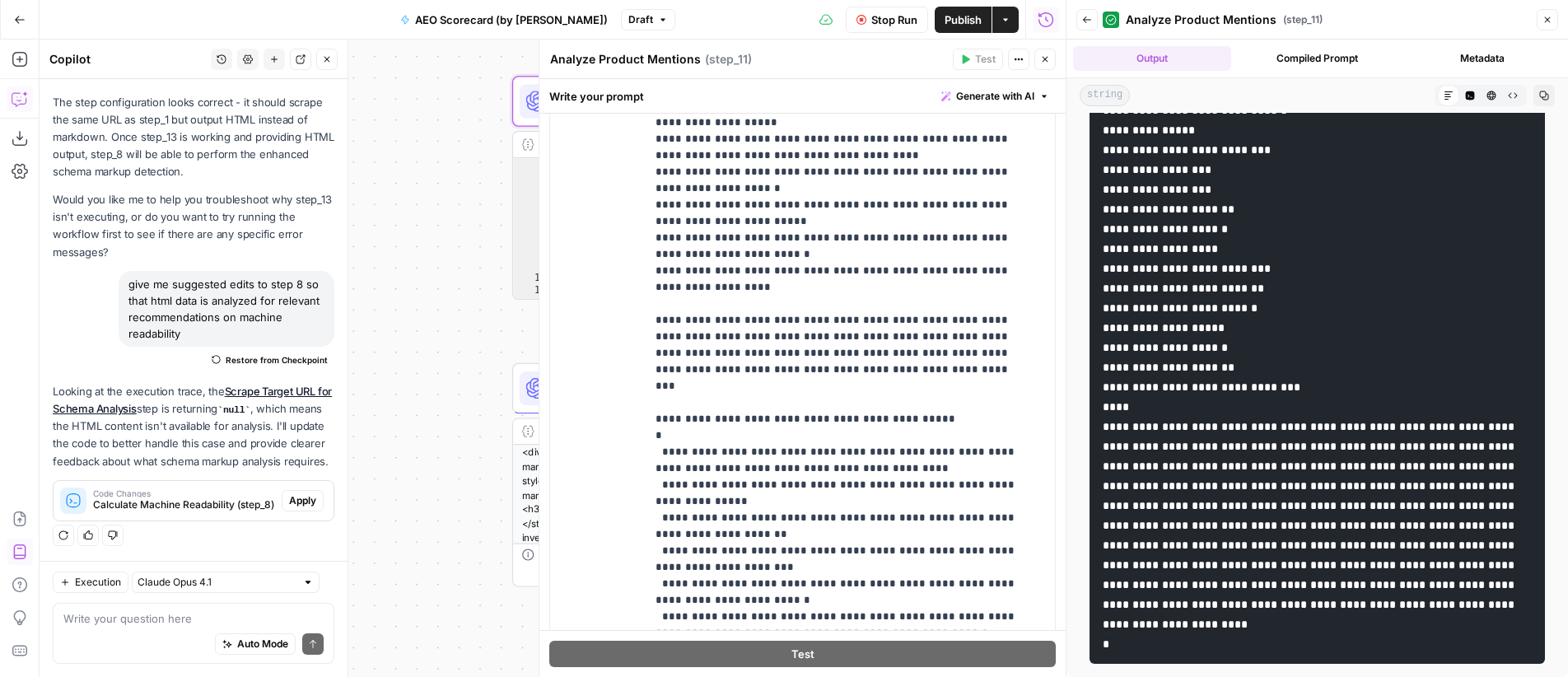
scroll to position [493, 0]
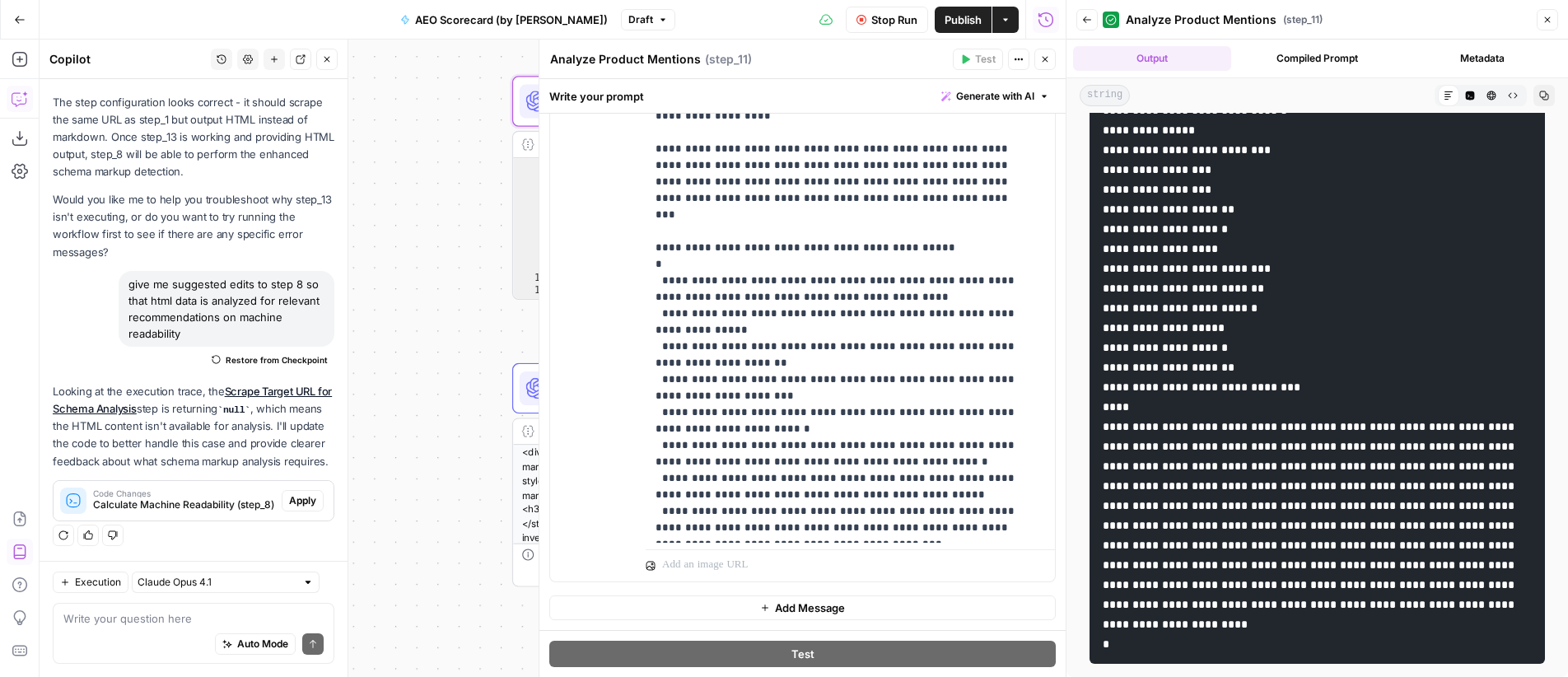
click at [1042, 64] on icon "button" at bounding box center [1045, 59] width 10 height 10
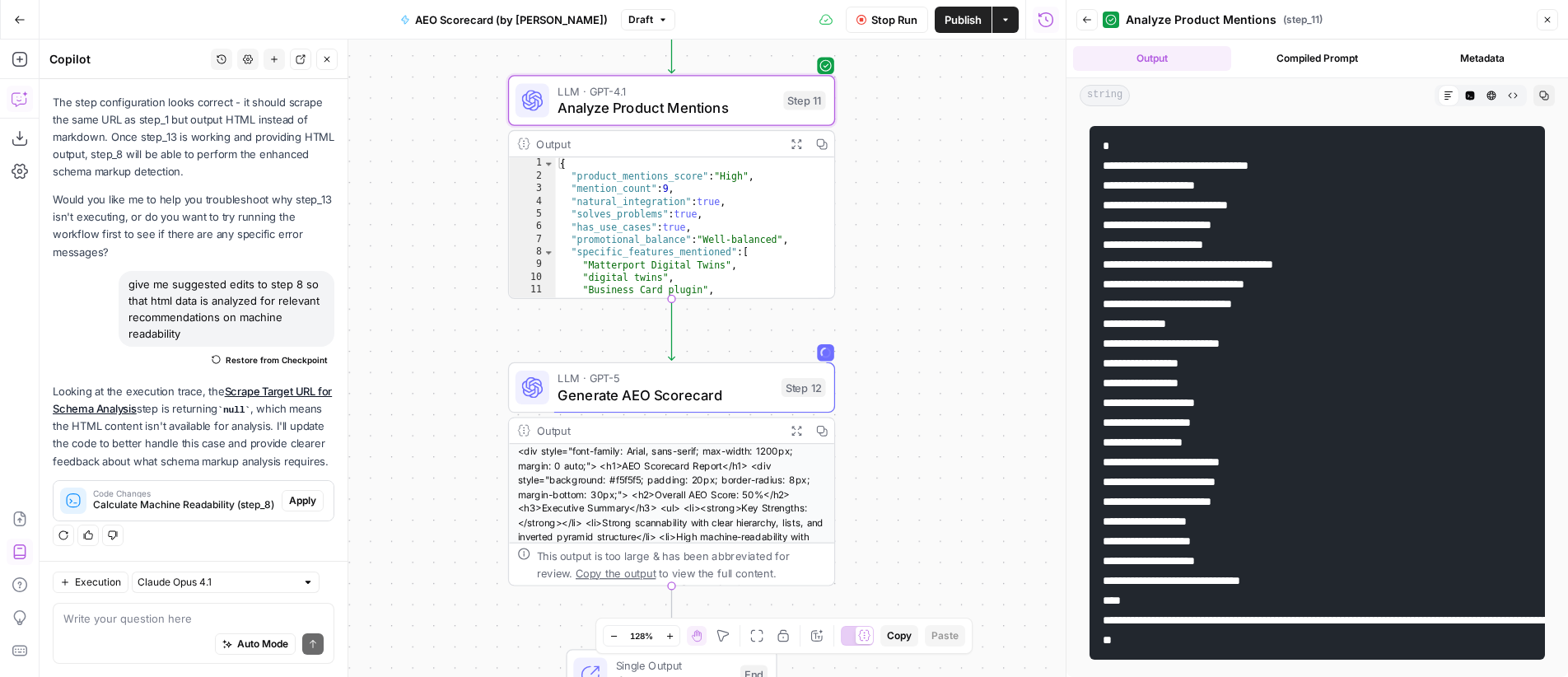
scroll to position [28, 0]
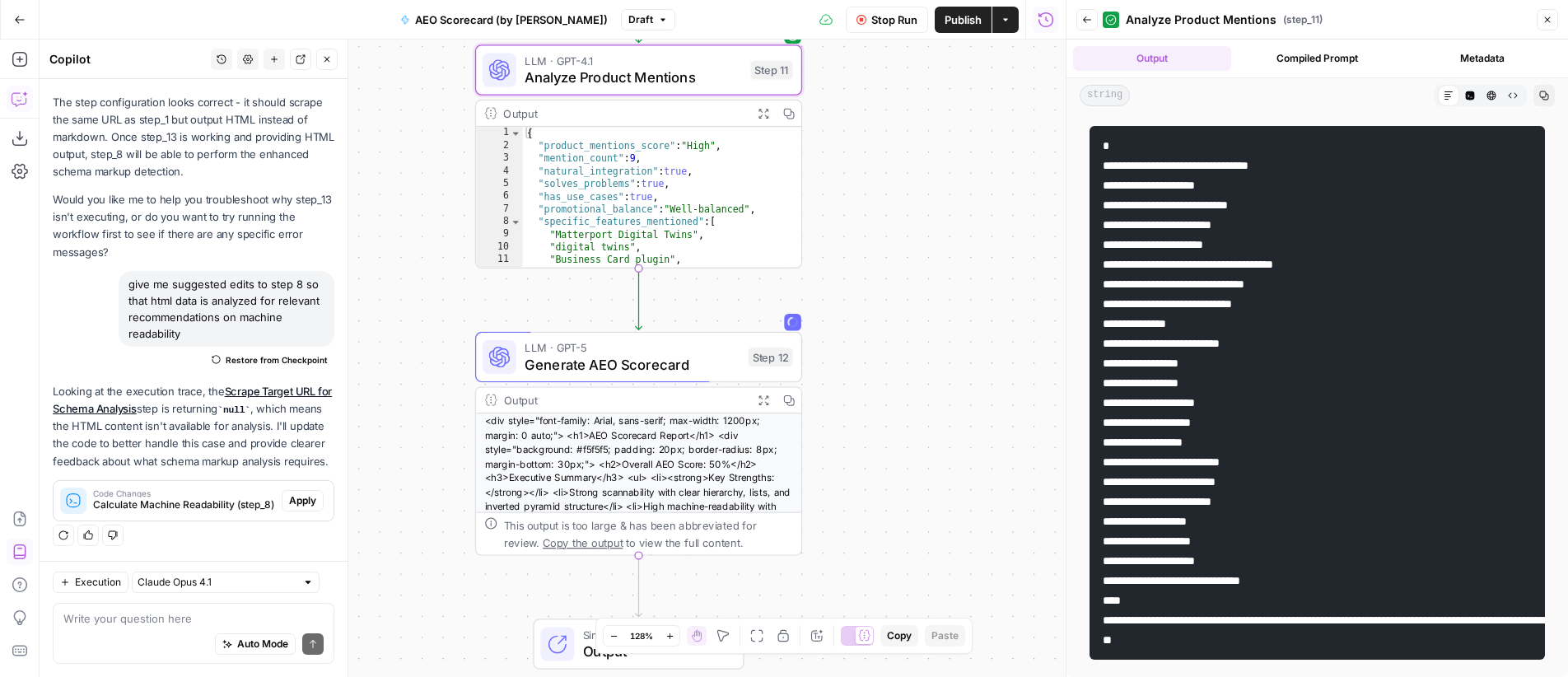
drag, startPoint x: 910, startPoint y: 257, endPoint x: 877, endPoint y: 227, distance: 44.6
click at [877, 227] on div "**********" at bounding box center [552, 358] width 1027 height 637
click at [642, 369] on span "Generate AEO Scorecard" at bounding box center [632, 364] width 215 height 21
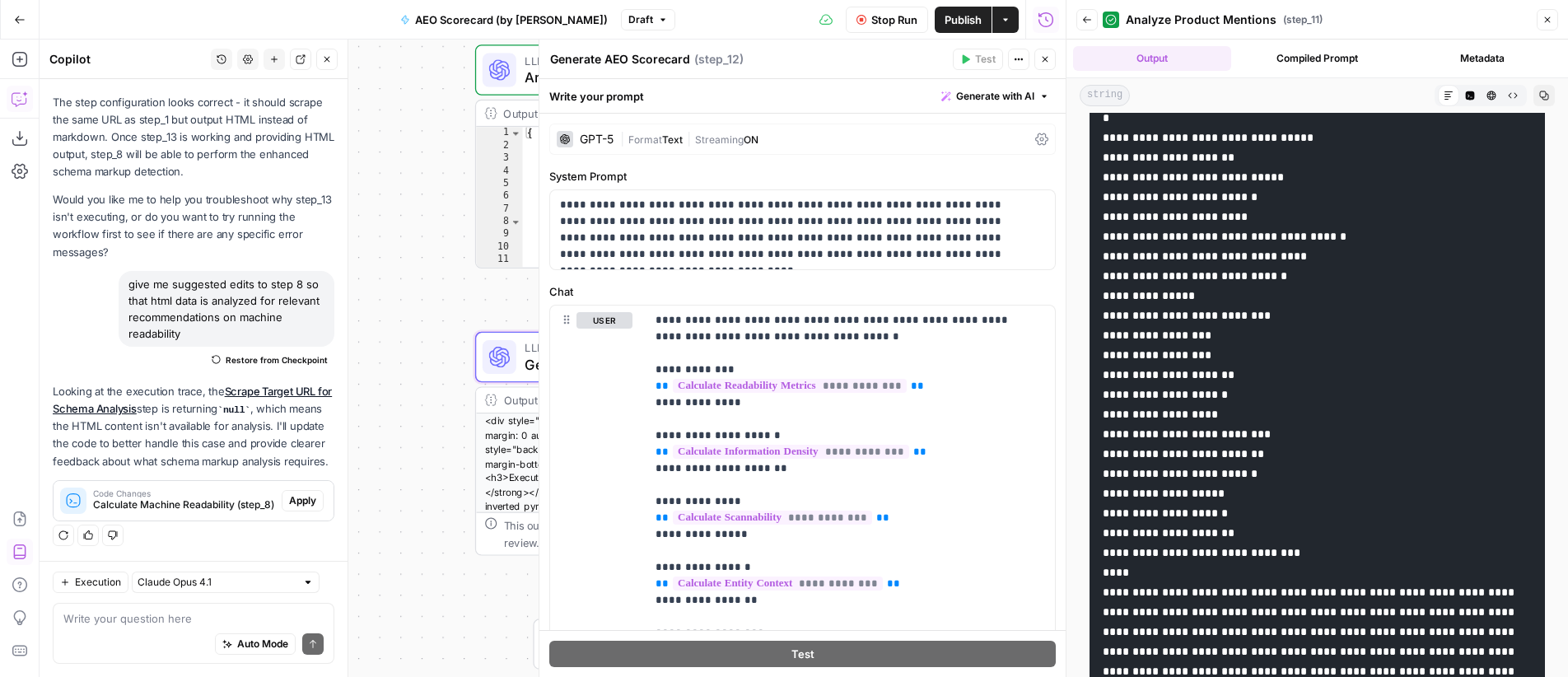
scroll to position [6473, 0]
click at [685, 129] on div "GPT-5 | Format Text | Streaming ON" at bounding box center [802, 139] width 506 height 31
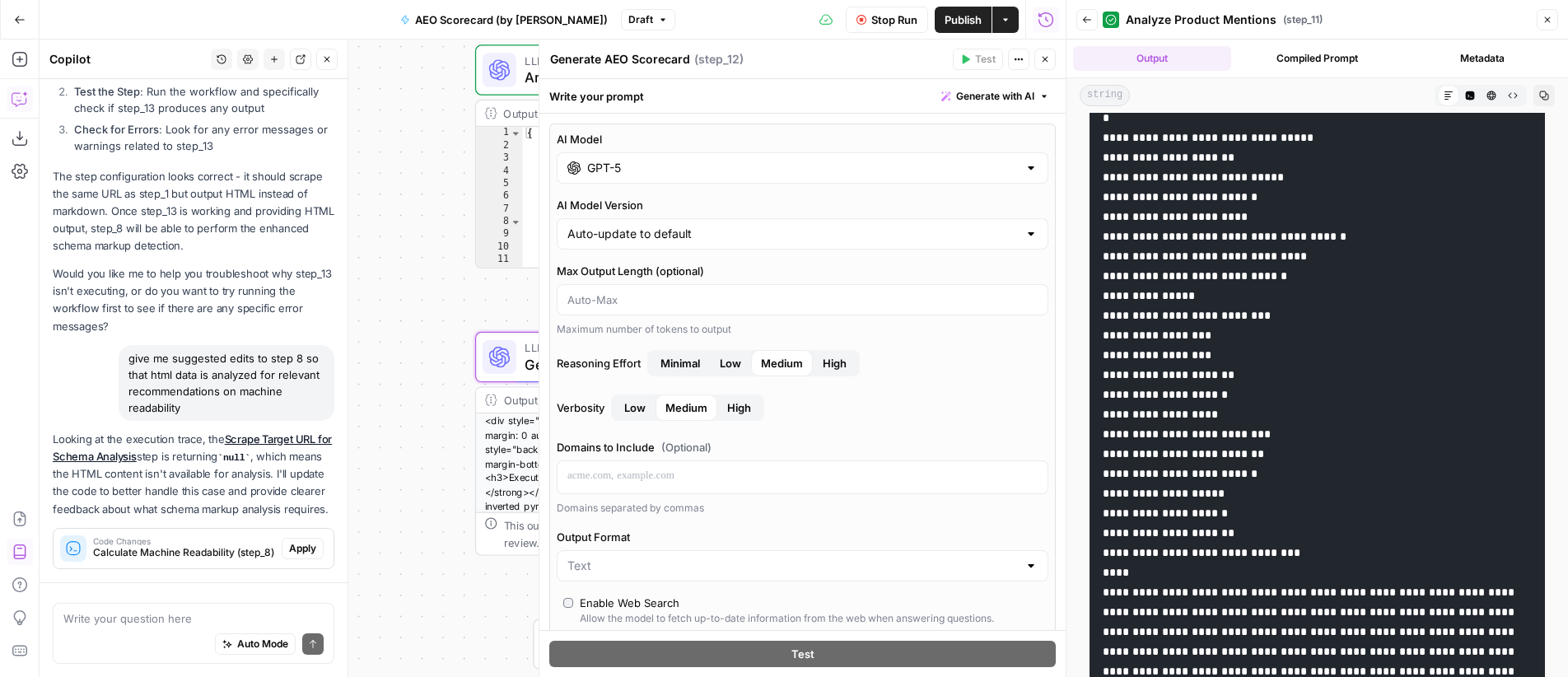
scroll to position [6241, 0]
click at [614, 173] on input "GPT-5" at bounding box center [802, 168] width 431 height 17
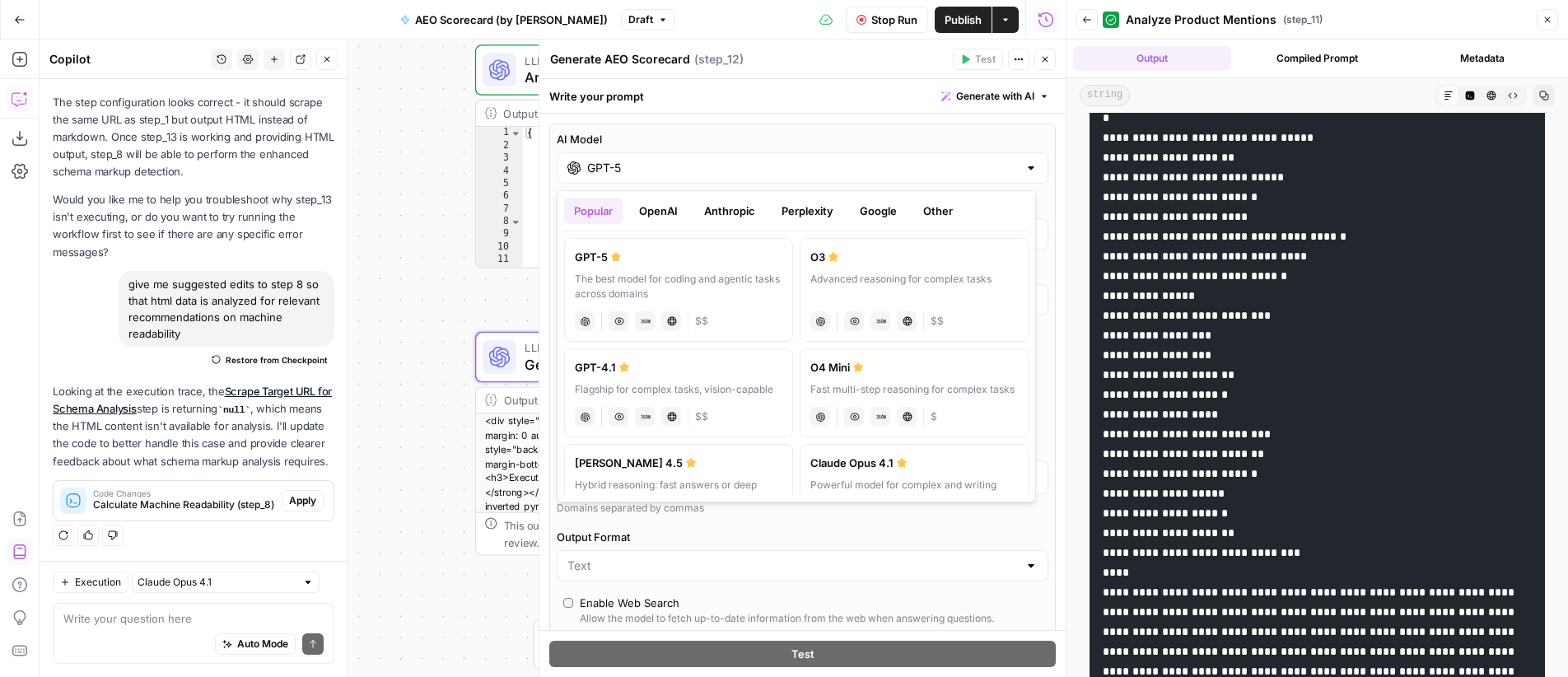
scroll to position [6473, 0]
click at [676, 215] on button "OpenAI" at bounding box center [658, 210] width 58 height 27
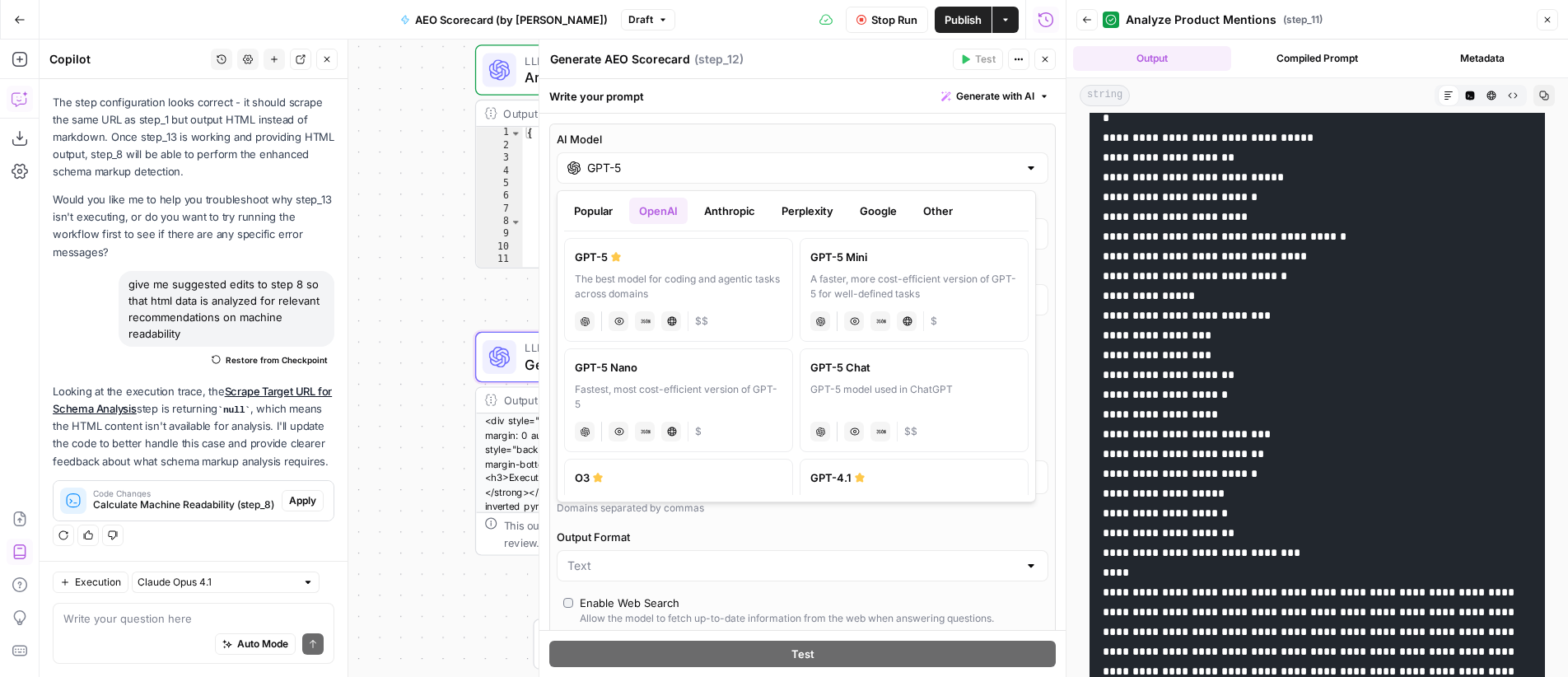
click at [828, 478] on div "GPT-4.1" at bounding box center [914, 478] width 208 height 17
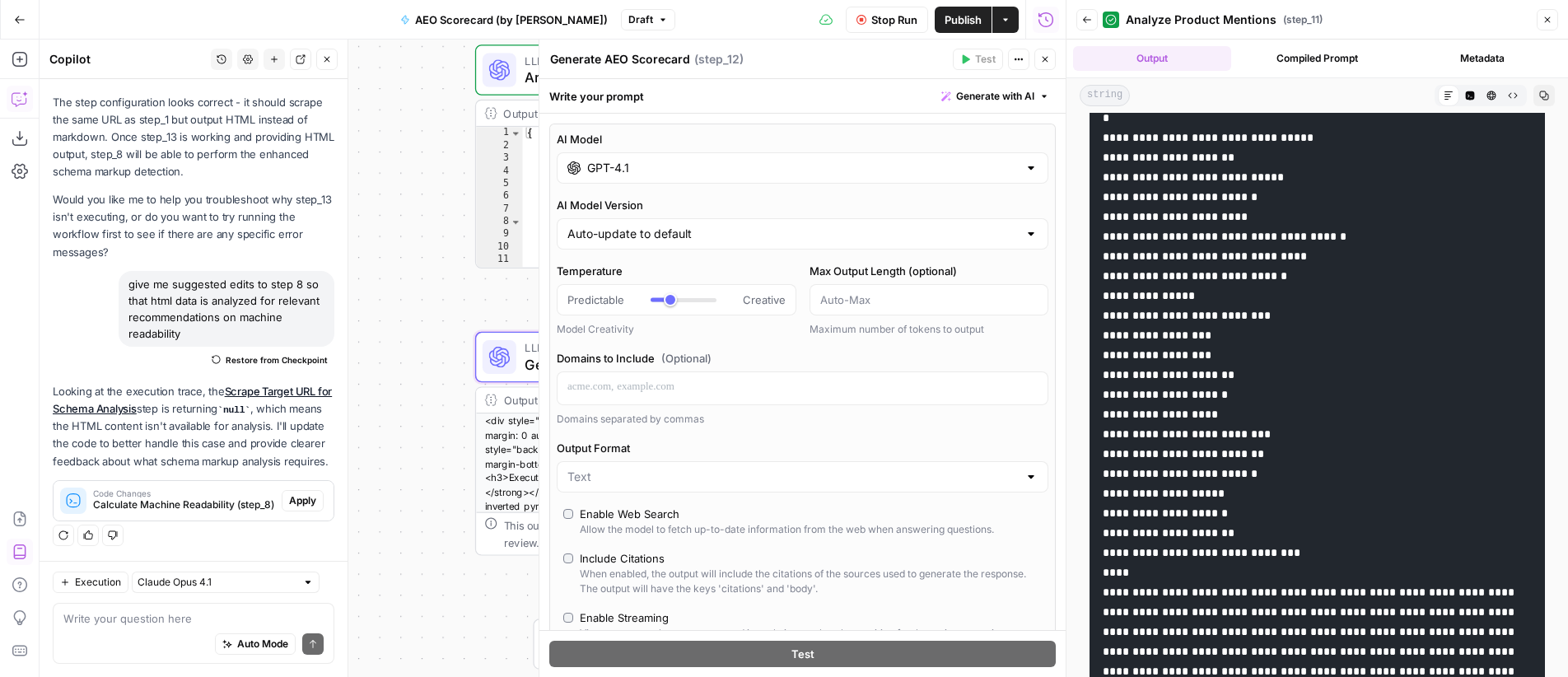
type input "GPT-4.1"
click at [1040, 65] on button "Close" at bounding box center [1044, 59] width 21 height 21
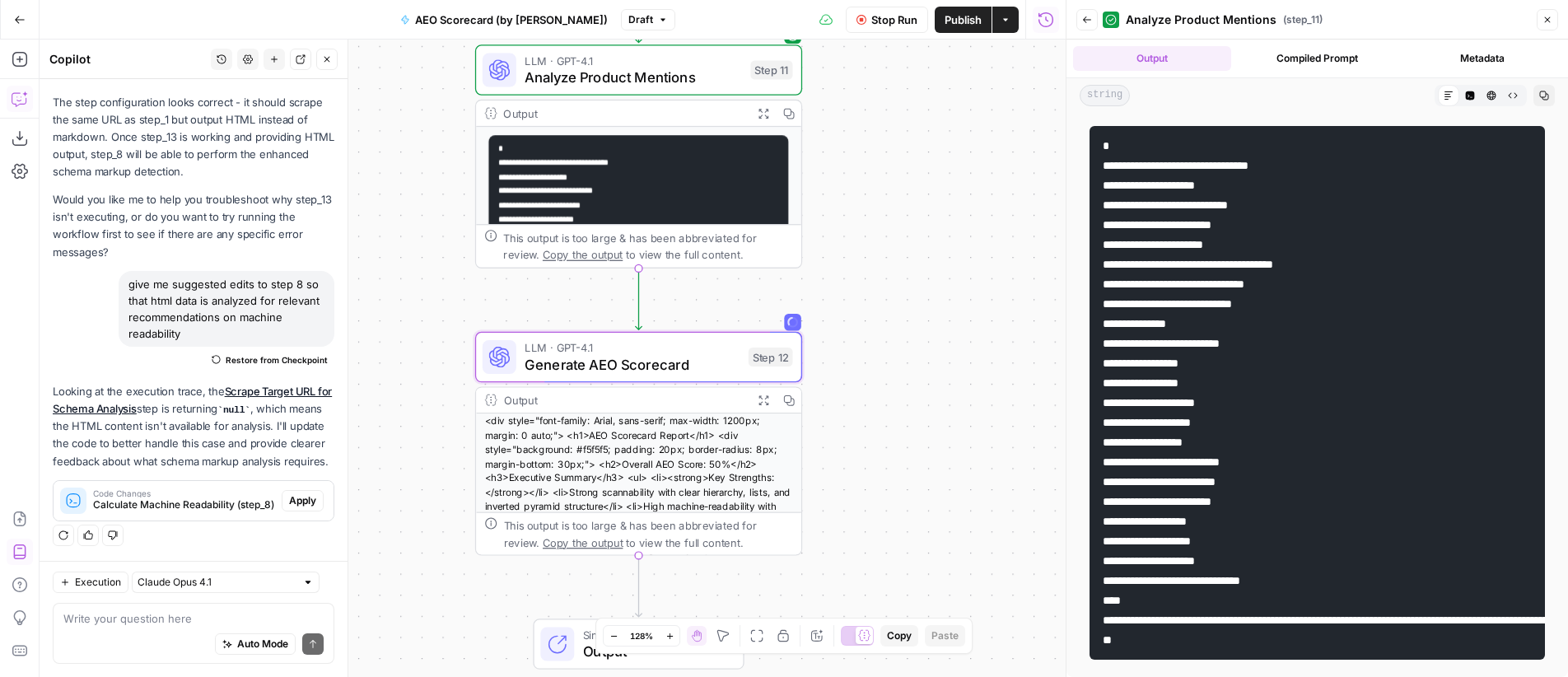
click at [882, 25] on span "Stop Run" at bounding box center [895, 20] width 46 height 17
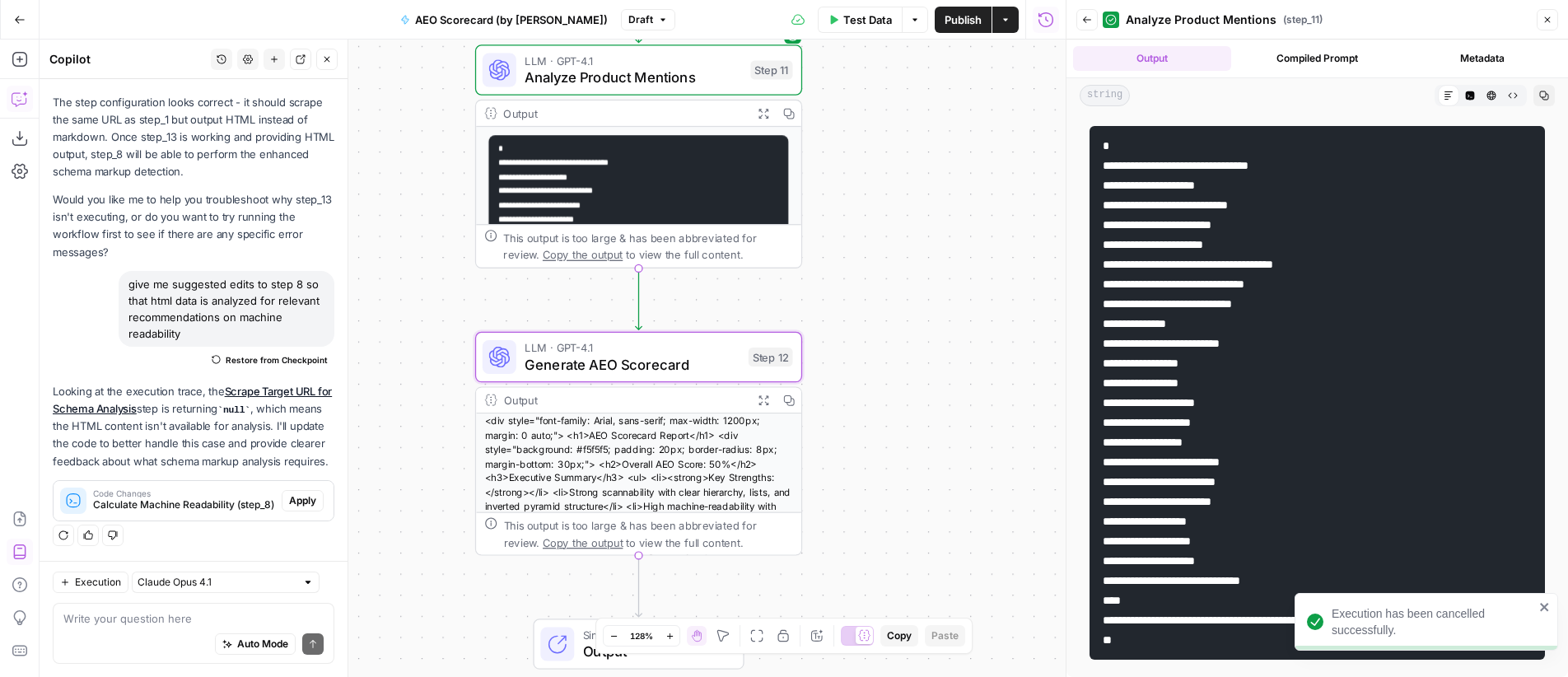
click at [903, 364] on div "**********" at bounding box center [552, 358] width 1027 height 637
click at [763, 313] on span "Test" at bounding box center [770, 318] width 26 height 19
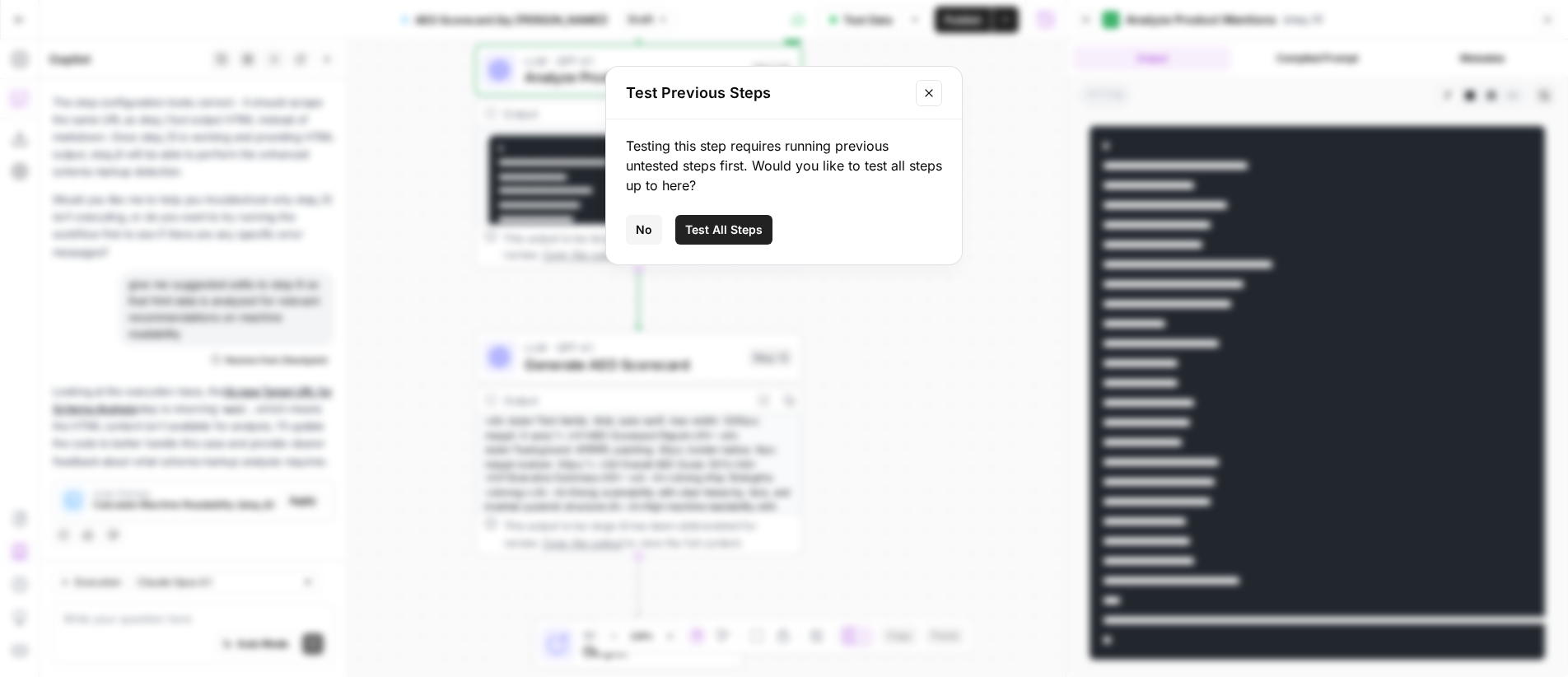
click at [742, 229] on span "Test All Steps" at bounding box center [724, 230] width 77 height 17
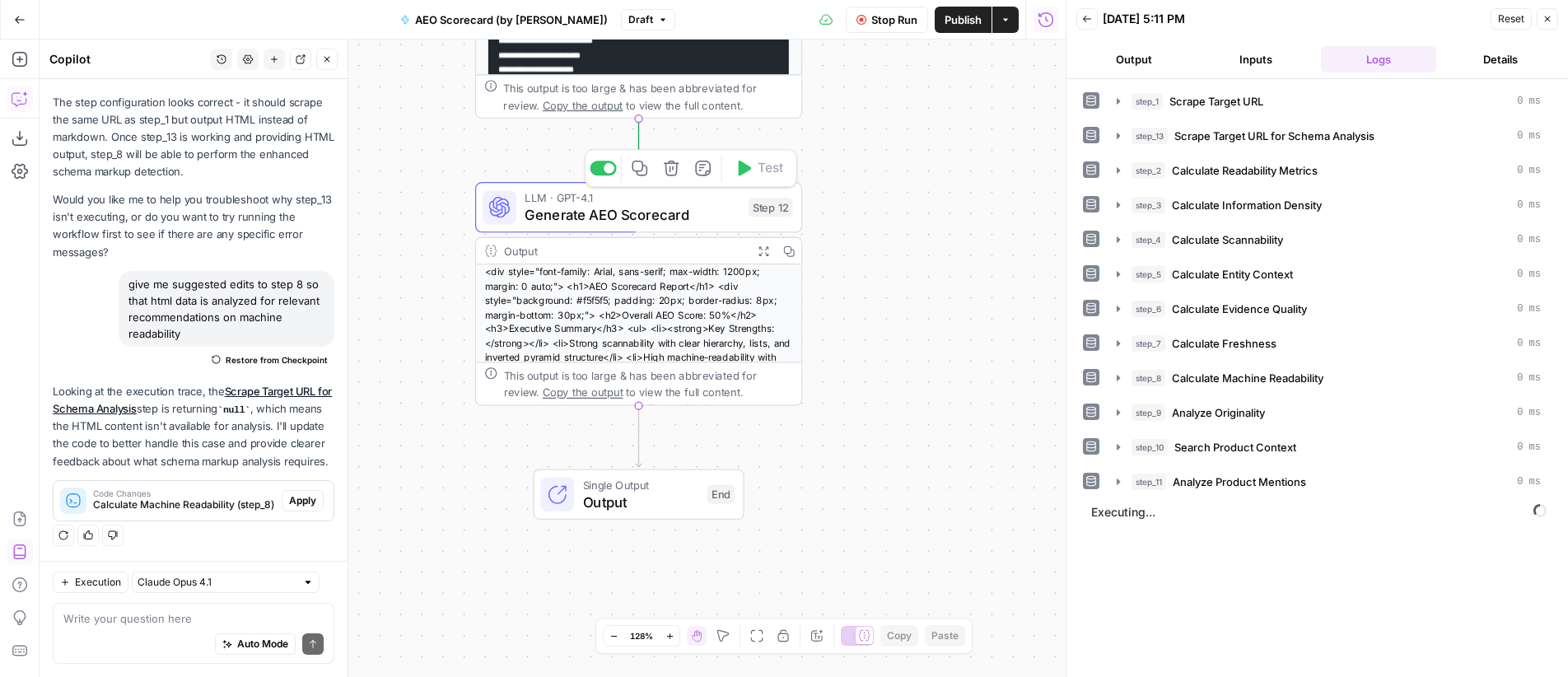
click at [649, 198] on span "LLM · GPT-4.1" at bounding box center [632, 197] width 215 height 18
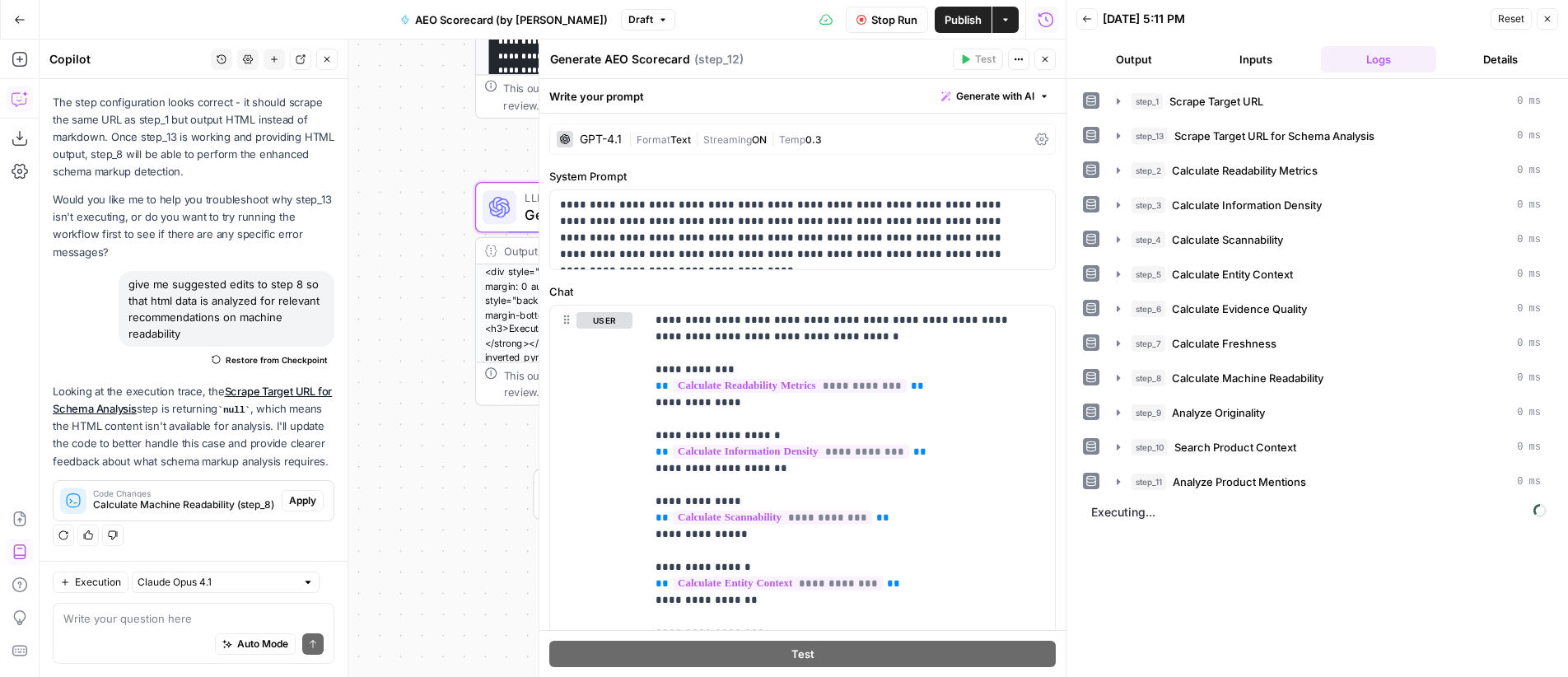
scroll to position [6473, 0]
click at [1045, 55] on icon "button" at bounding box center [1045, 59] width 10 height 10
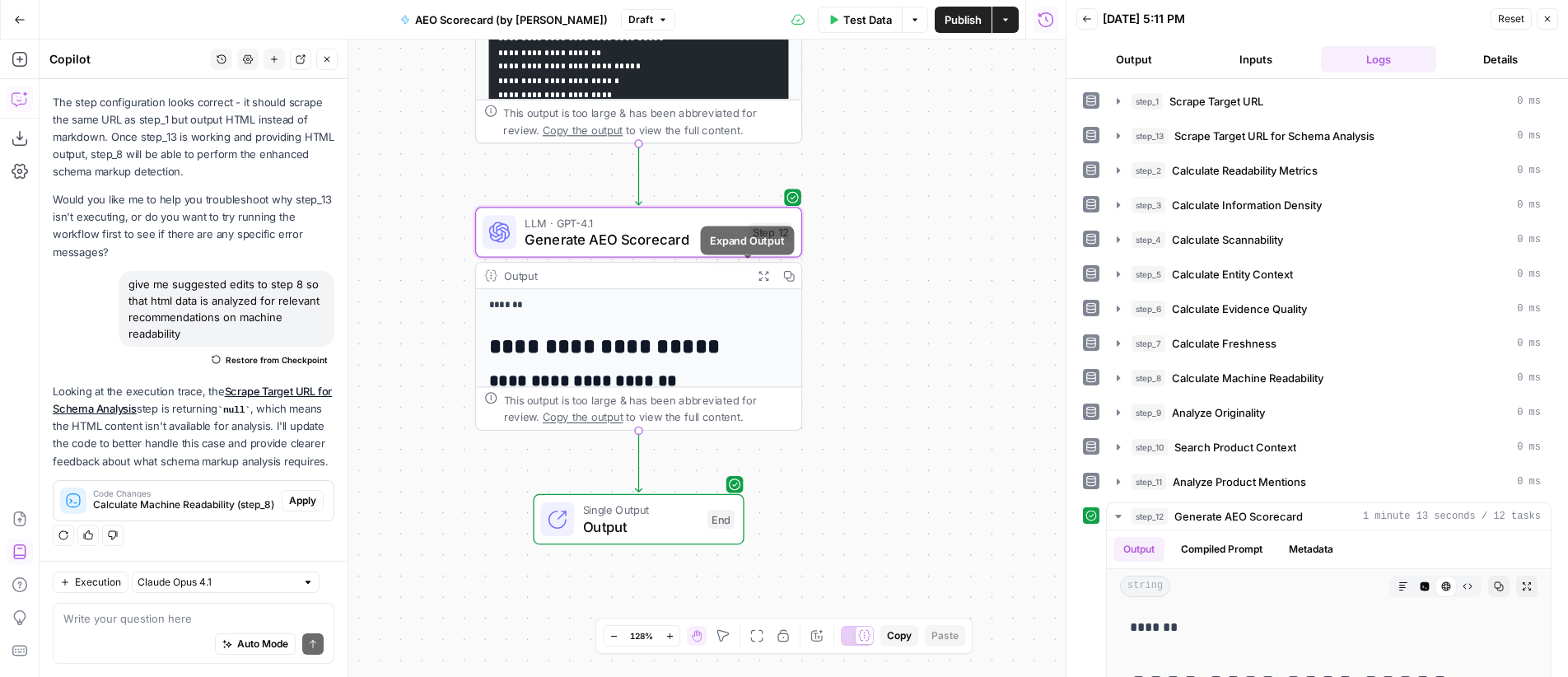
click at [757, 279] on icon "button" at bounding box center [763, 276] width 12 height 12
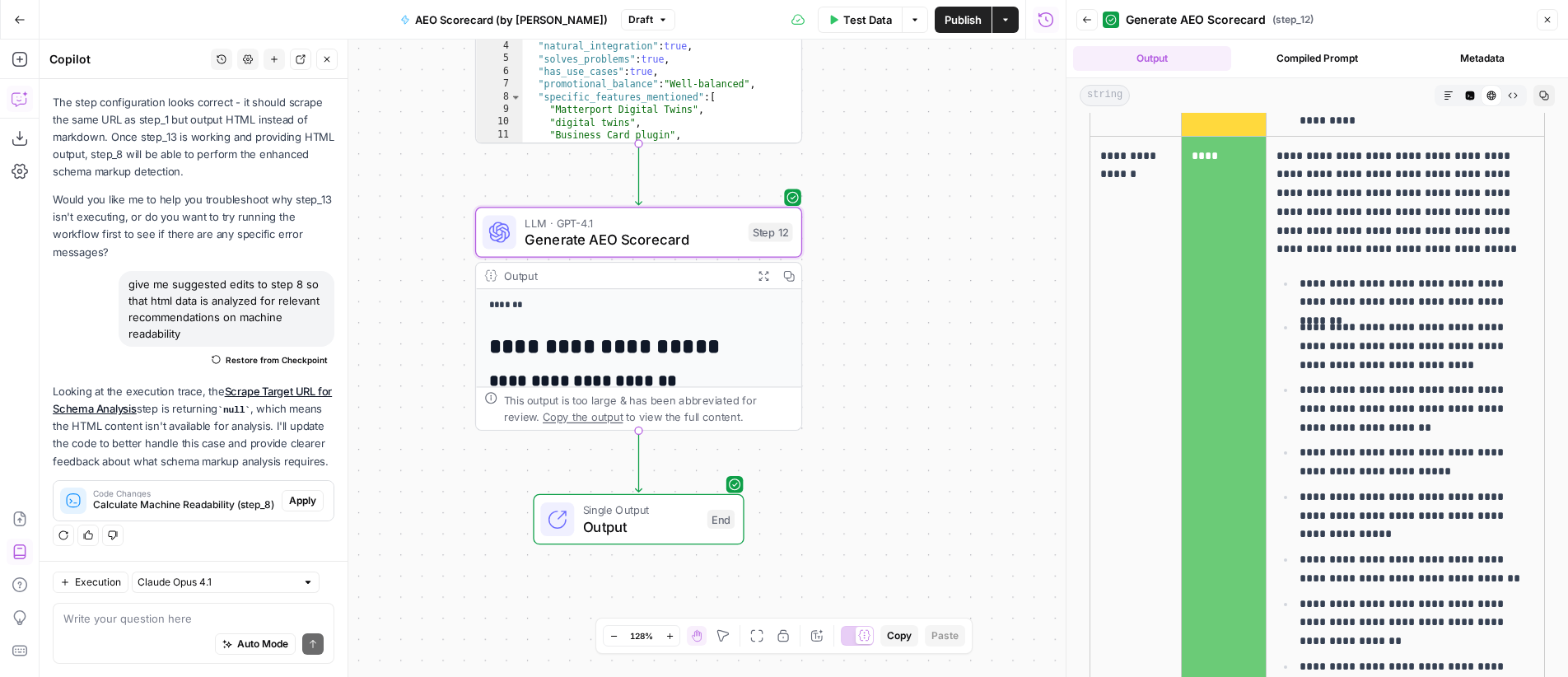
scroll to position [6234, 0]
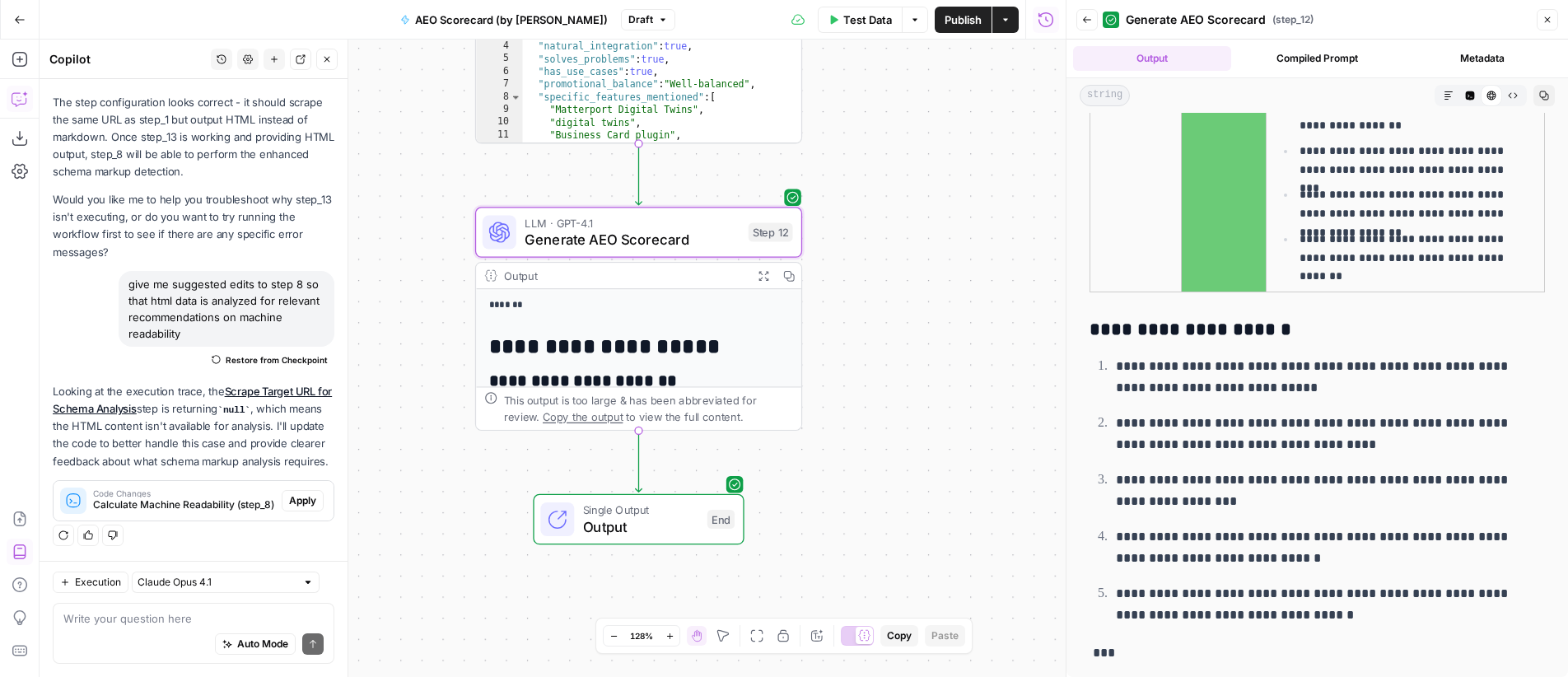
click at [1086, 20] on icon "button" at bounding box center [1087, 19] width 10 height 10
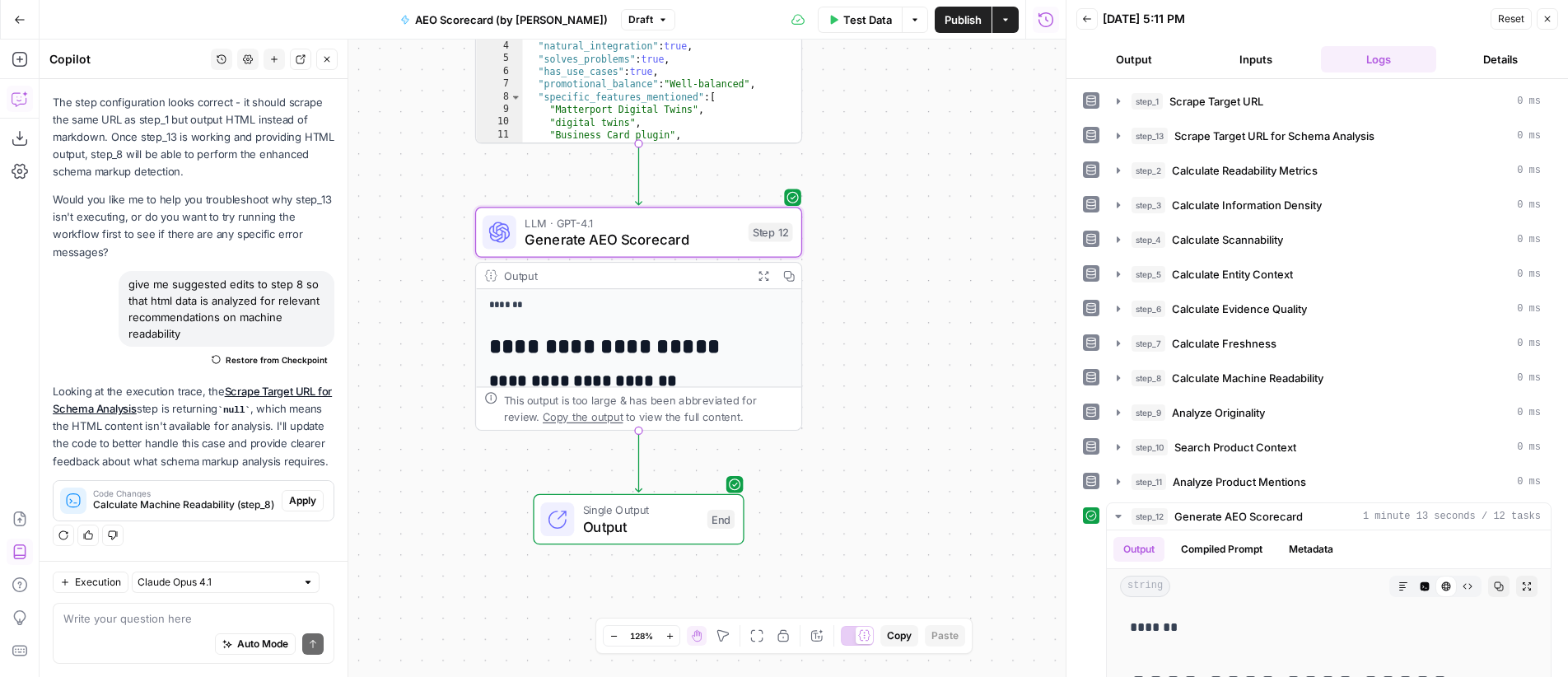
click at [695, 237] on span "Generate AEO Scorecard" at bounding box center [632, 239] width 215 height 21
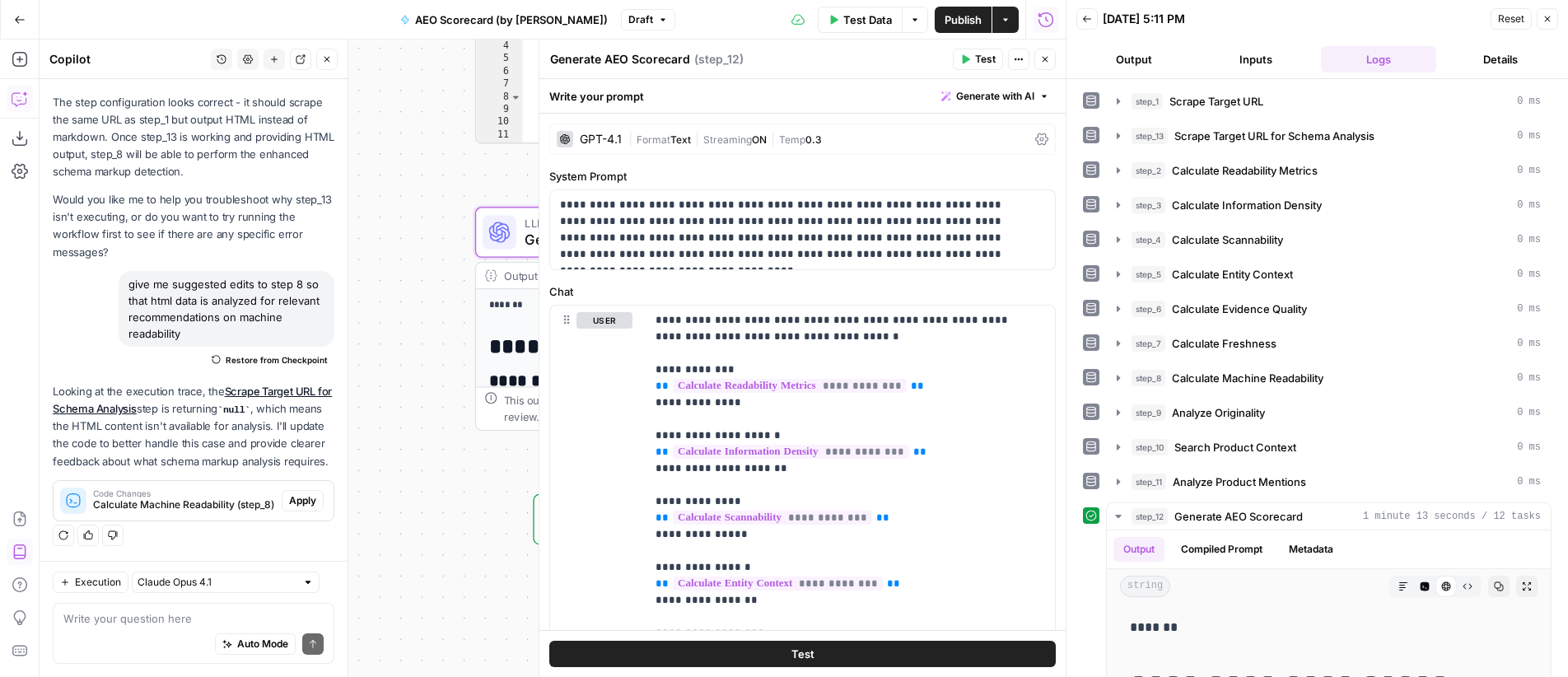
scroll to position [6473, 0]
click at [708, 134] on span "Streaming" at bounding box center [728, 139] width 49 height 12
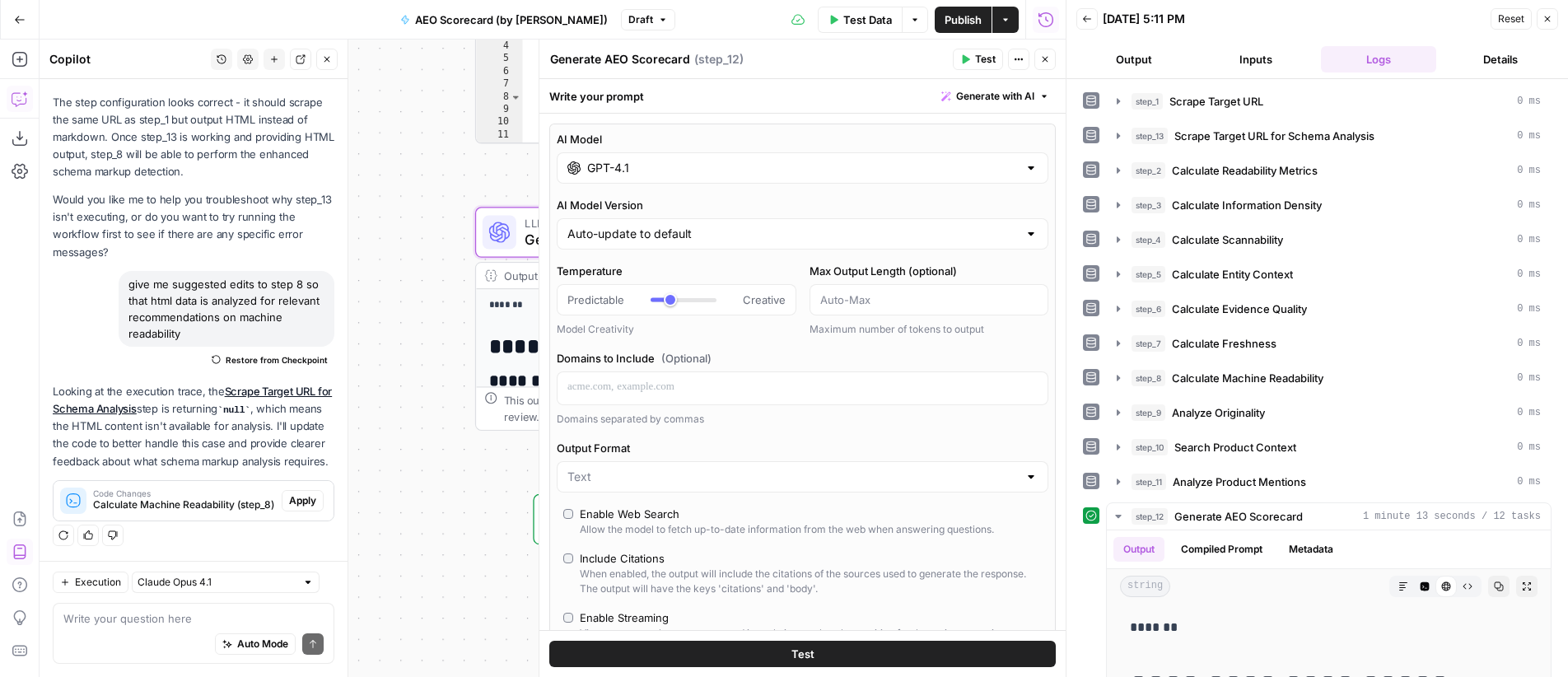
click at [696, 166] on input "GPT-4.1" at bounding box center [802, 168] width 431 height 17
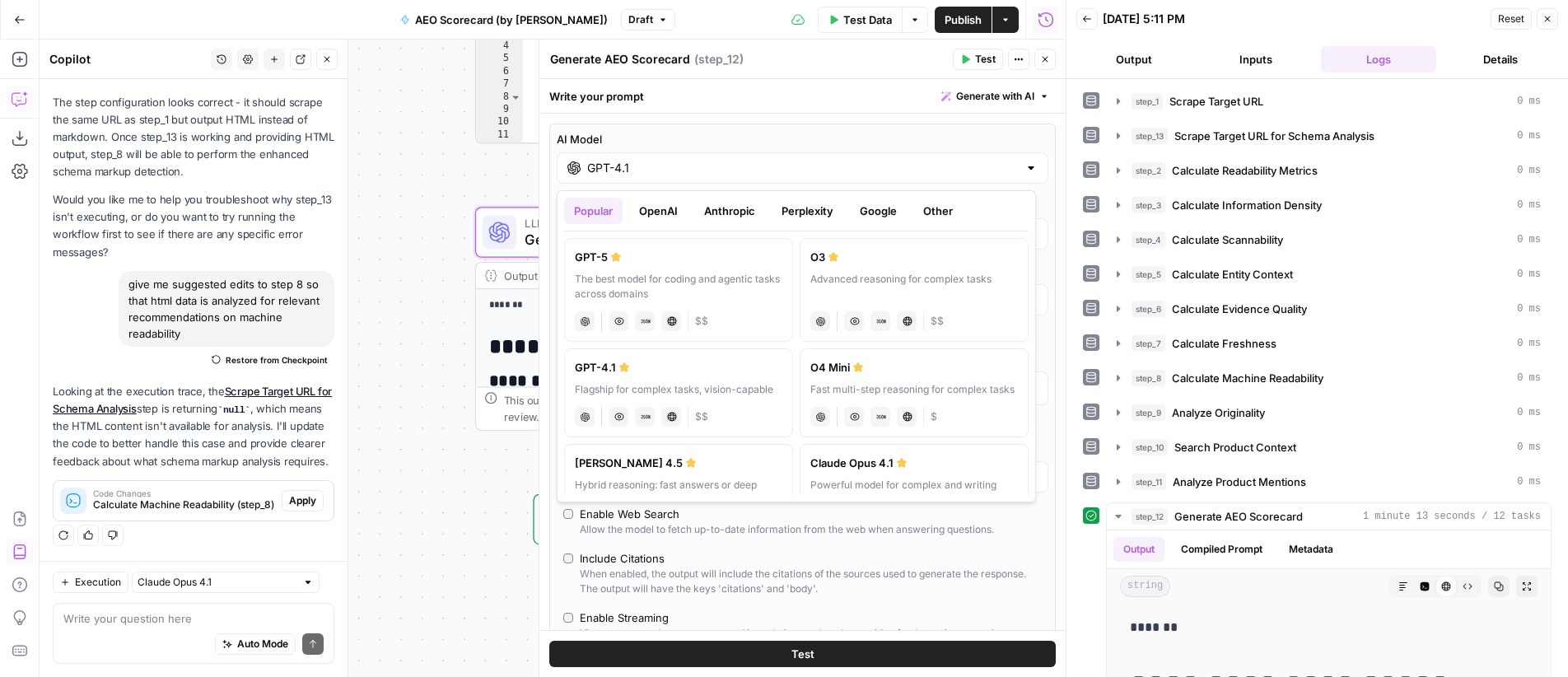
click at [735, 214] on button "Anthropic" at bounding box center [730, 210] width 71 height 27
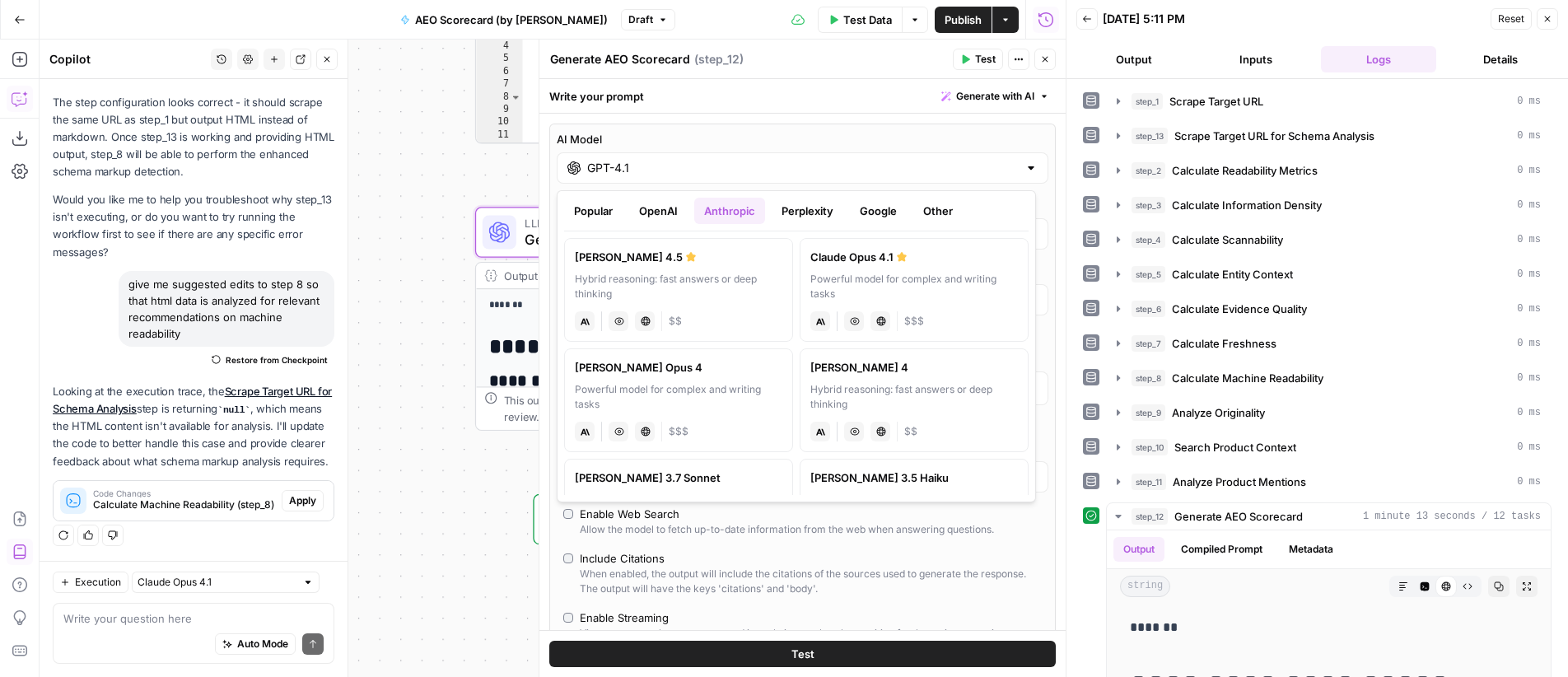
click at [711, 270] on label "Claude Sonnet 4.5 Hybrid reasoning: fast answers or deep thinking anthropic Vis…" at bounding box center [679, 290] width 229 height 104
type input "[PERSON_NAME] 4.5"
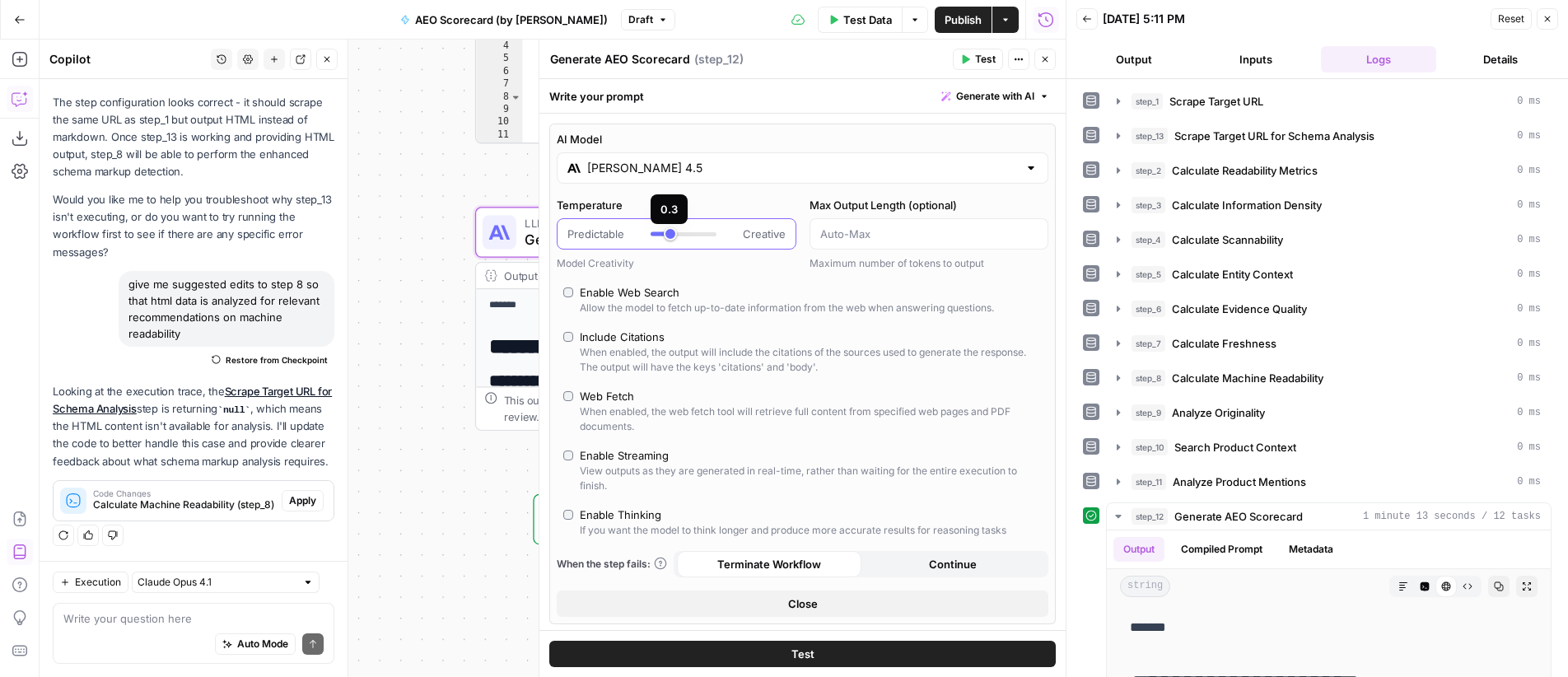
type input "***"
click at [674, 238] on div at bounding box center [683, 234] width 65 height 17
click at [1048, 55] on icon "button" at bounding box center [1045, 59] width 10 height 10
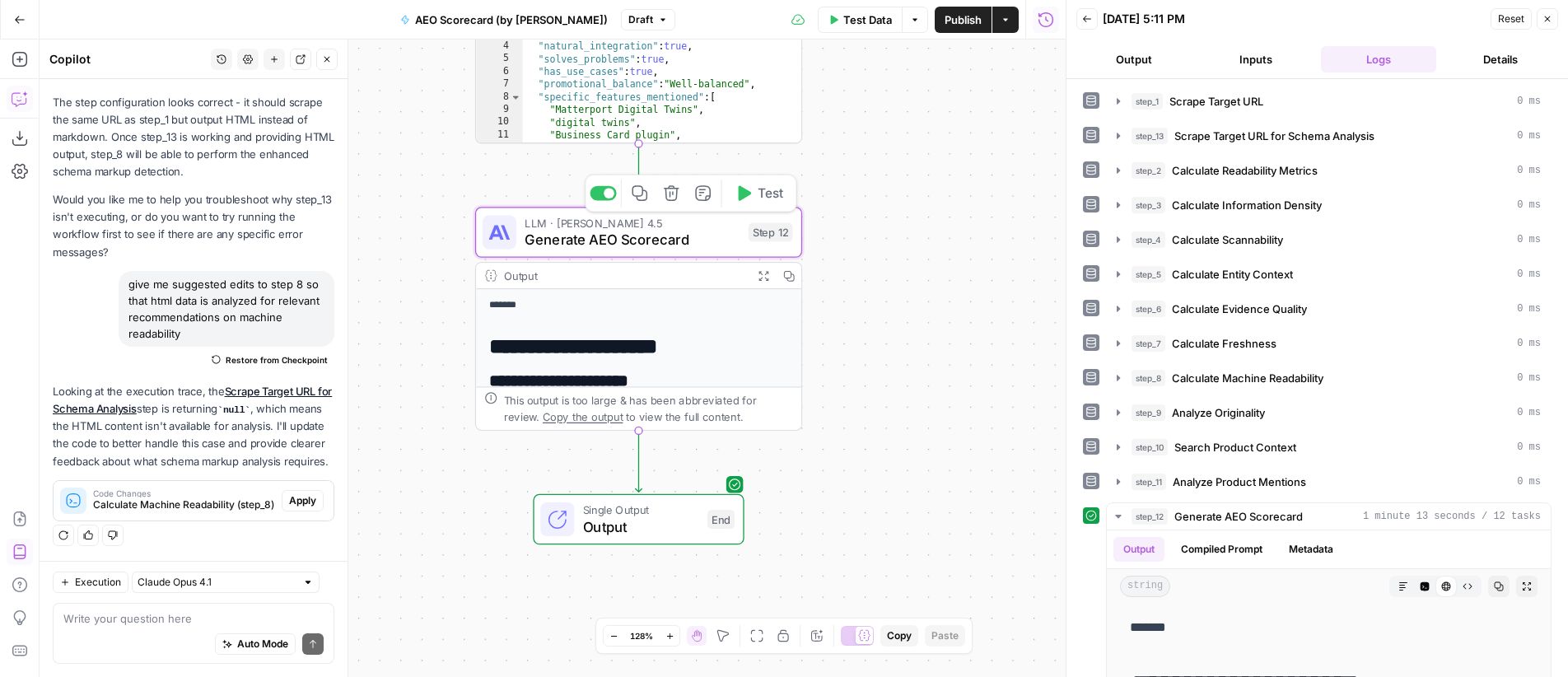
click at [762, 192] on span "Test" at bounding box center [770, 193] width 26 height 19
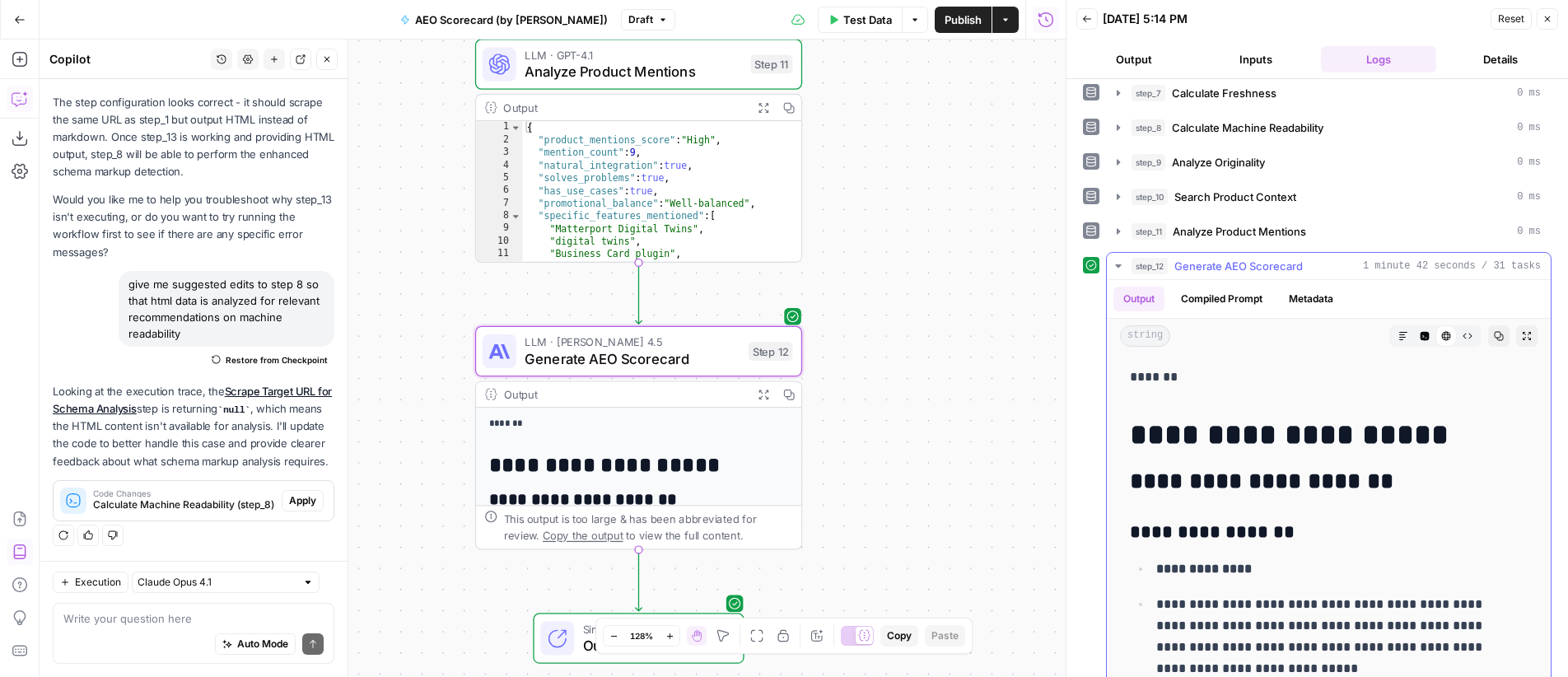
scroll to position [274, 0]
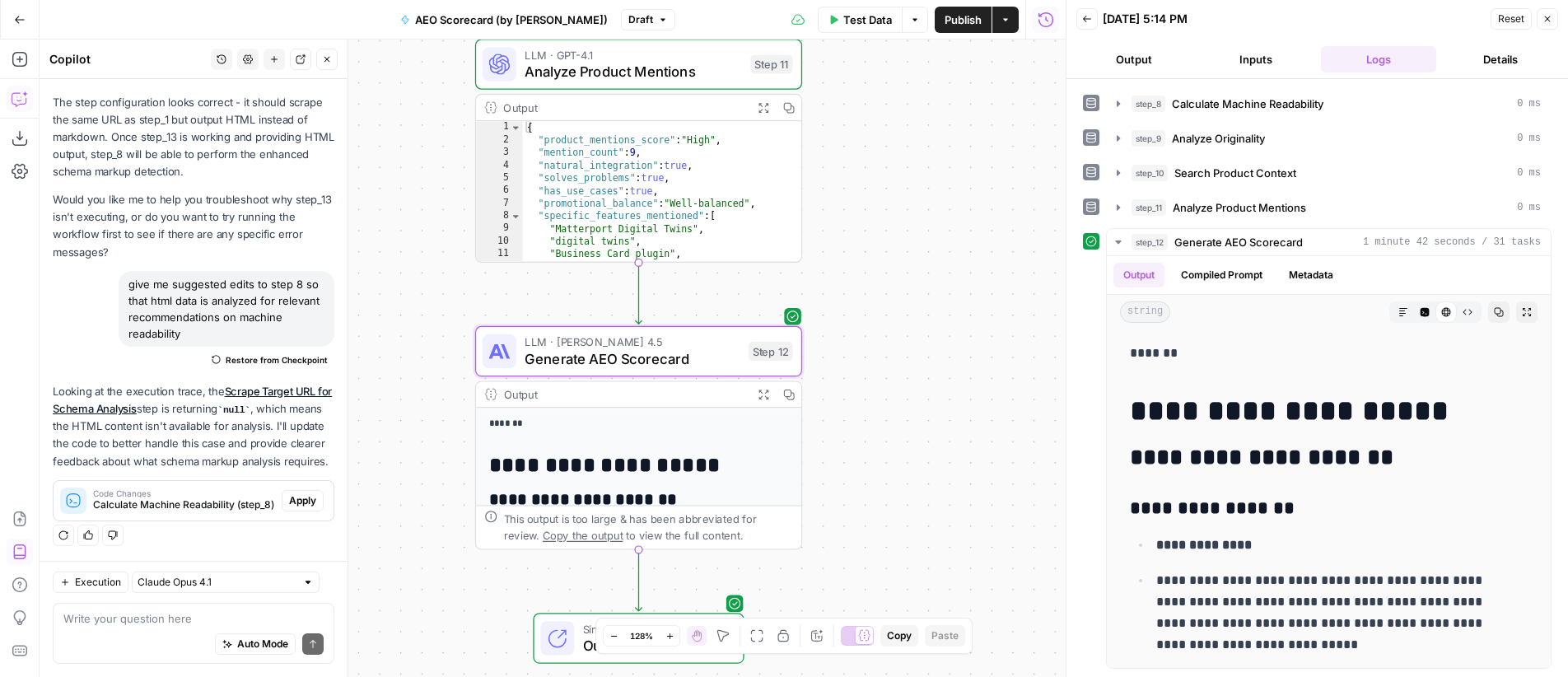
click at [758, 398] on icon "button" at bounding box center [763, 394] width 10 height 10
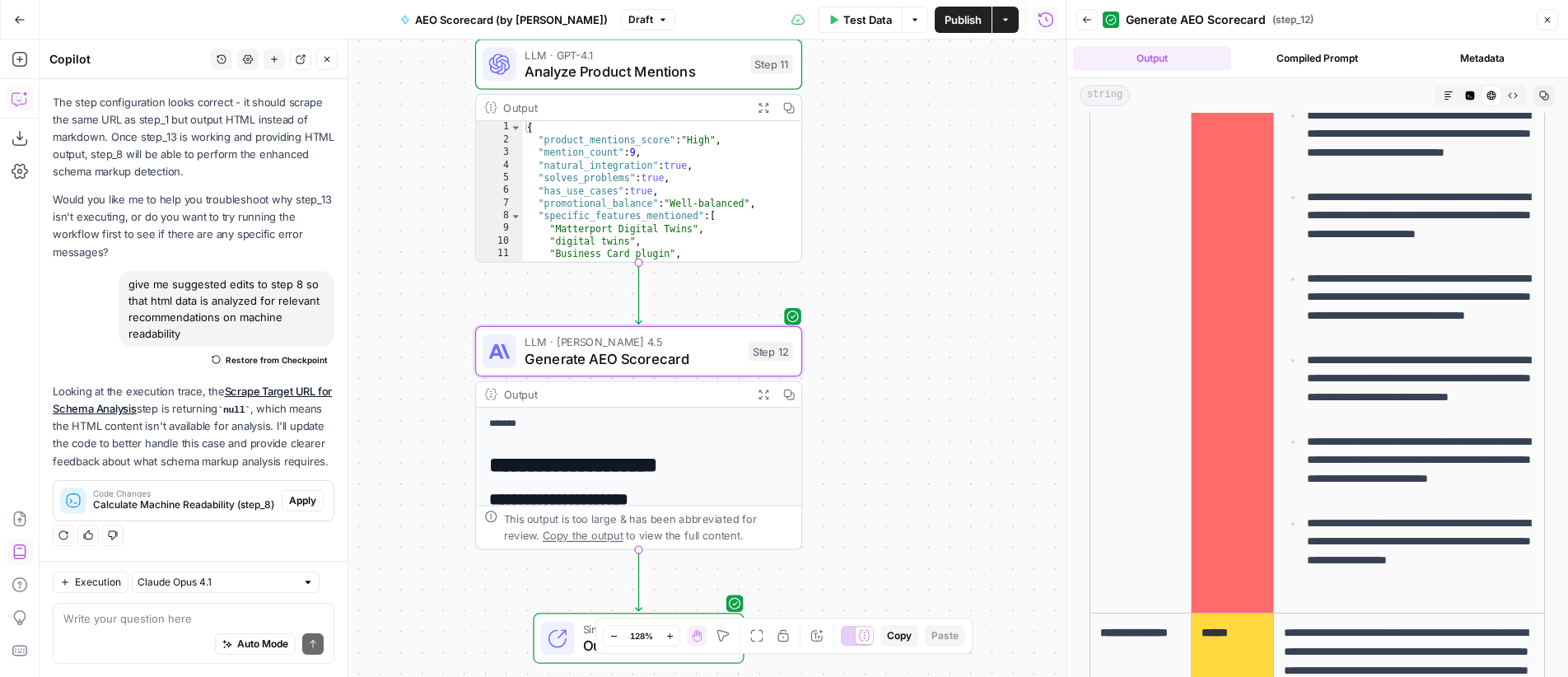
scroll to position [4103, 0]
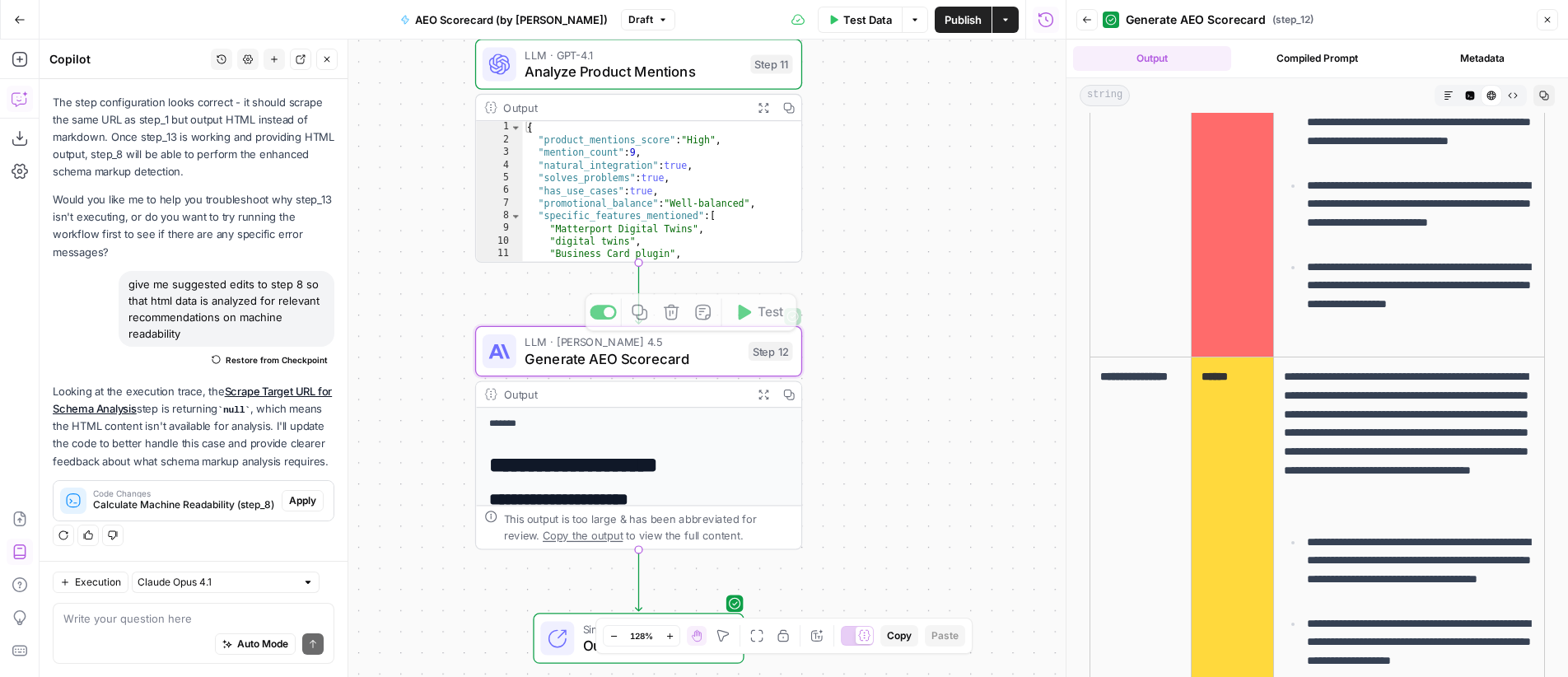
click at [658, 353] on span "Generate AEO Scorecard" at bounding box center [632, 359] width 215 height 21
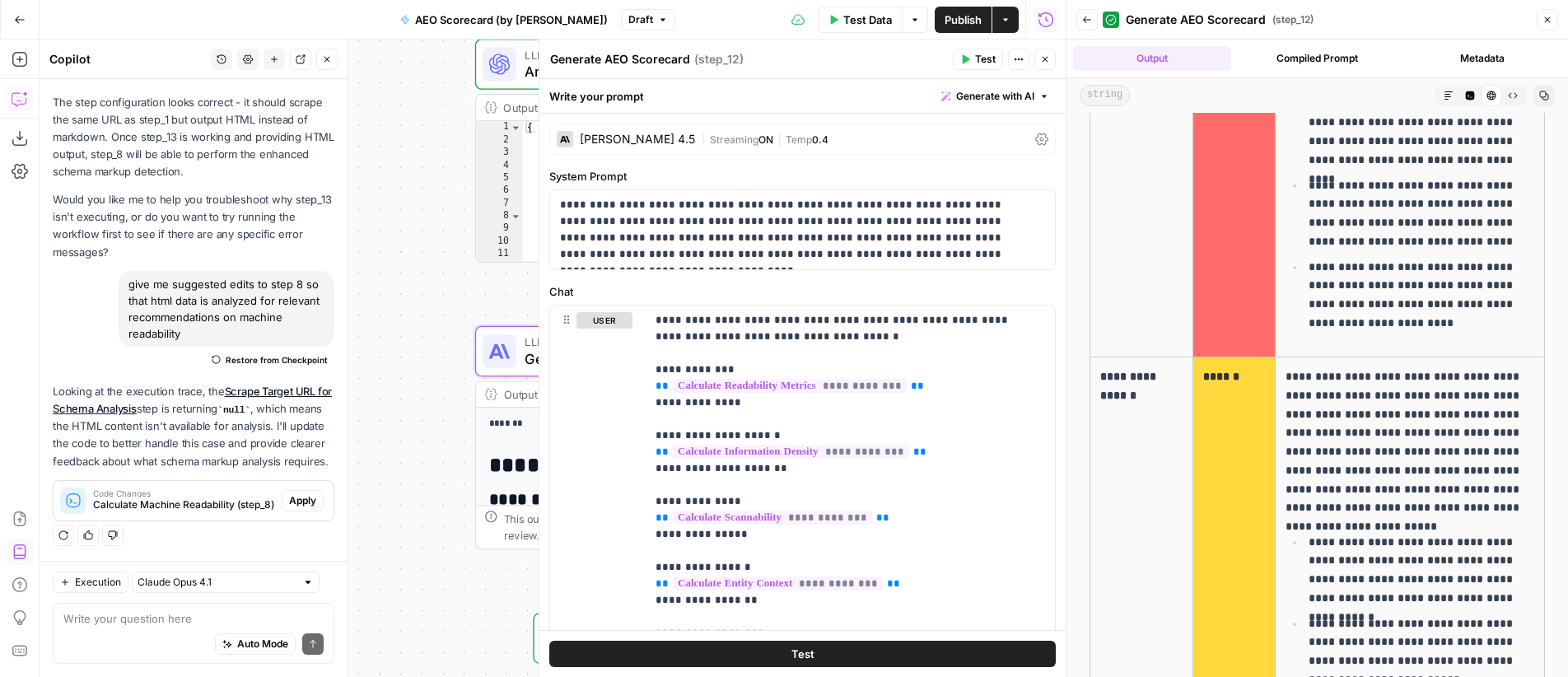
scroll to position [6473, 0]
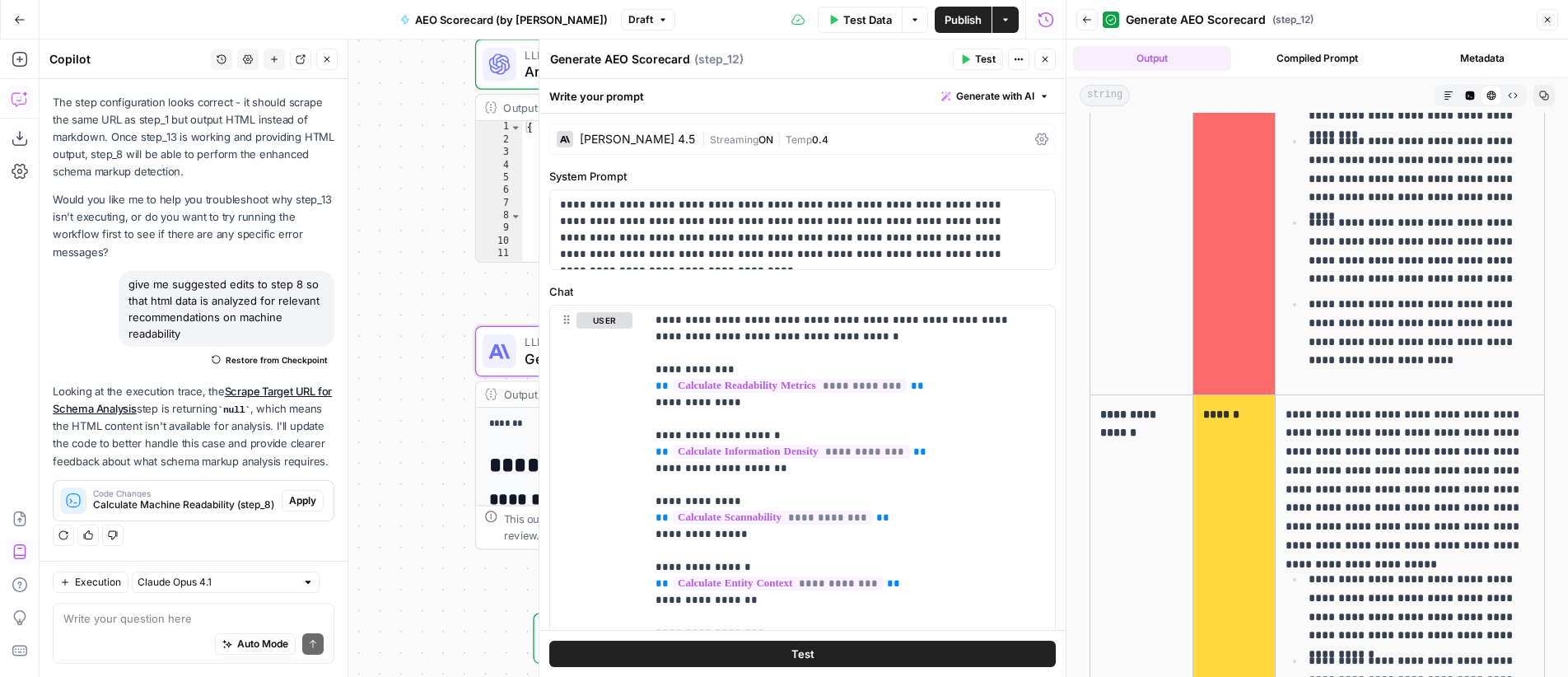
click at [710, 143] on span "Streaming" at bounding box center [734, 139] width 49 height 12
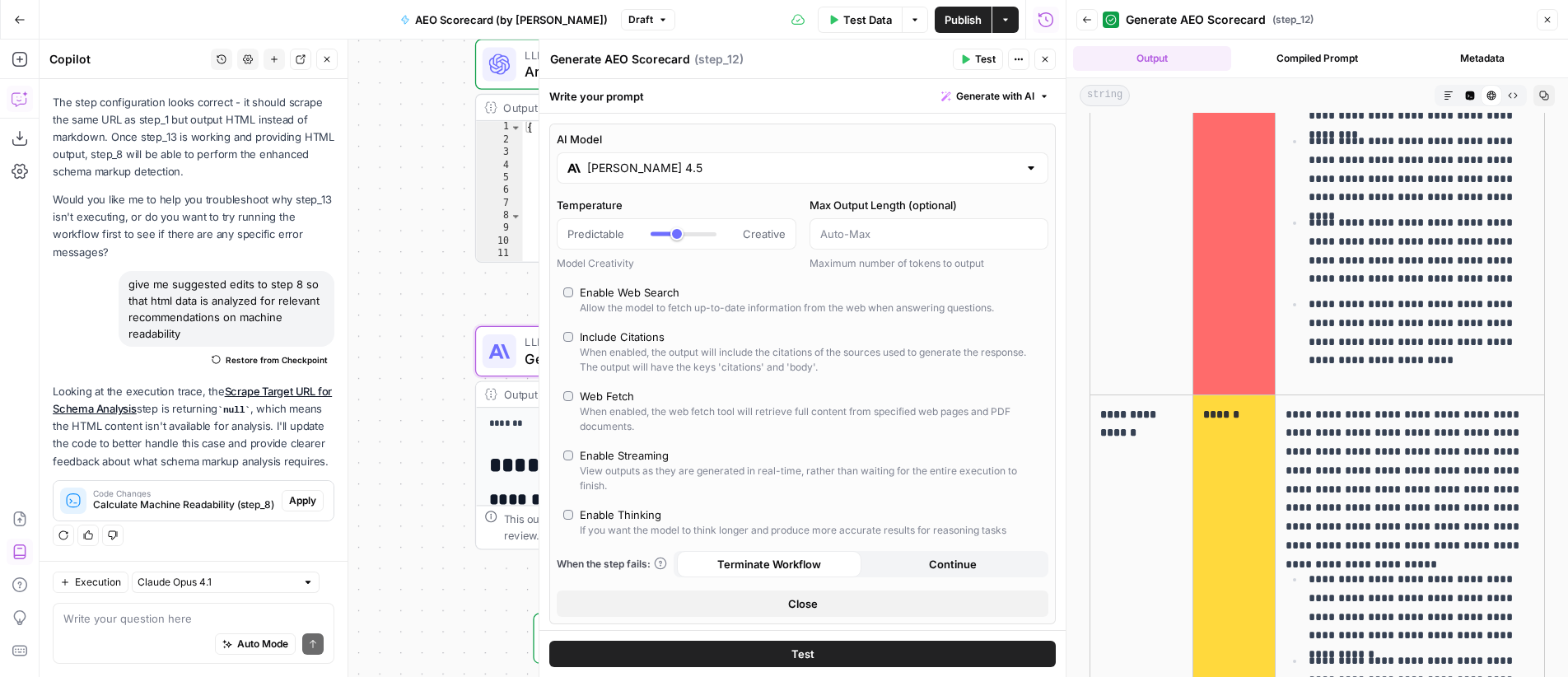
click at [661, 173] on input "[PERSON_NAME] 4.5" at bounding box center [802, 168] width 431 height 17
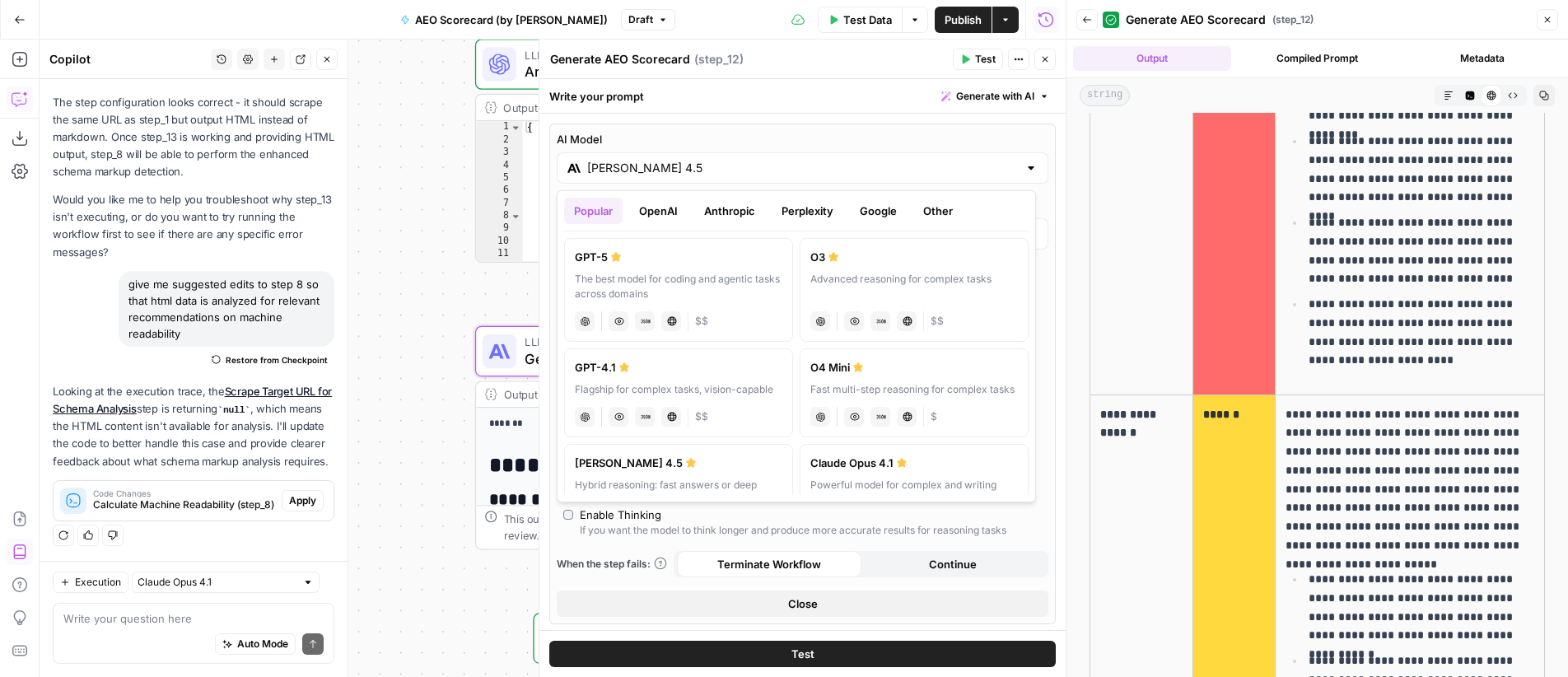
click at [831, 204] on button "Perplexity" at bounding box center [808, 210] width 72 height 27
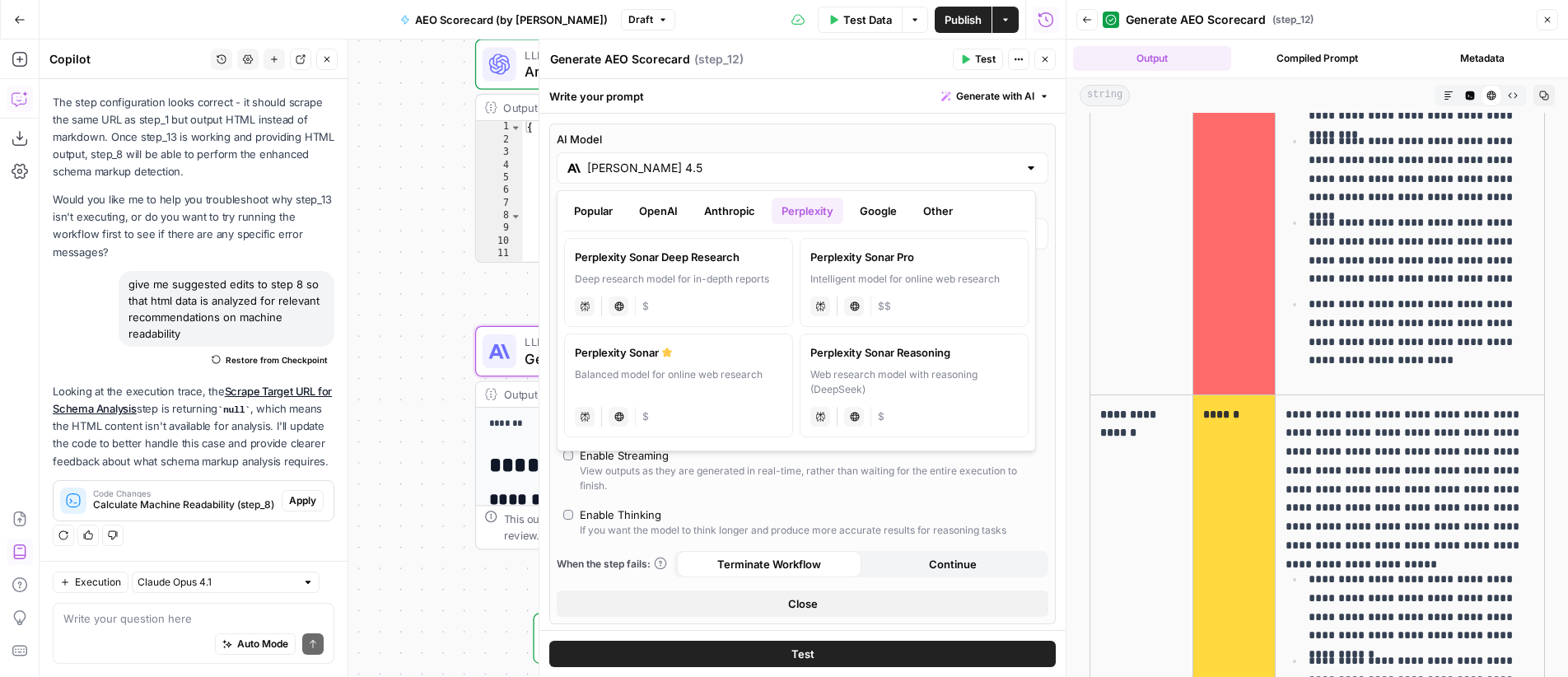
click at [880, 207] on button "Google" at bounding box center [878, 210] width 57 height 27
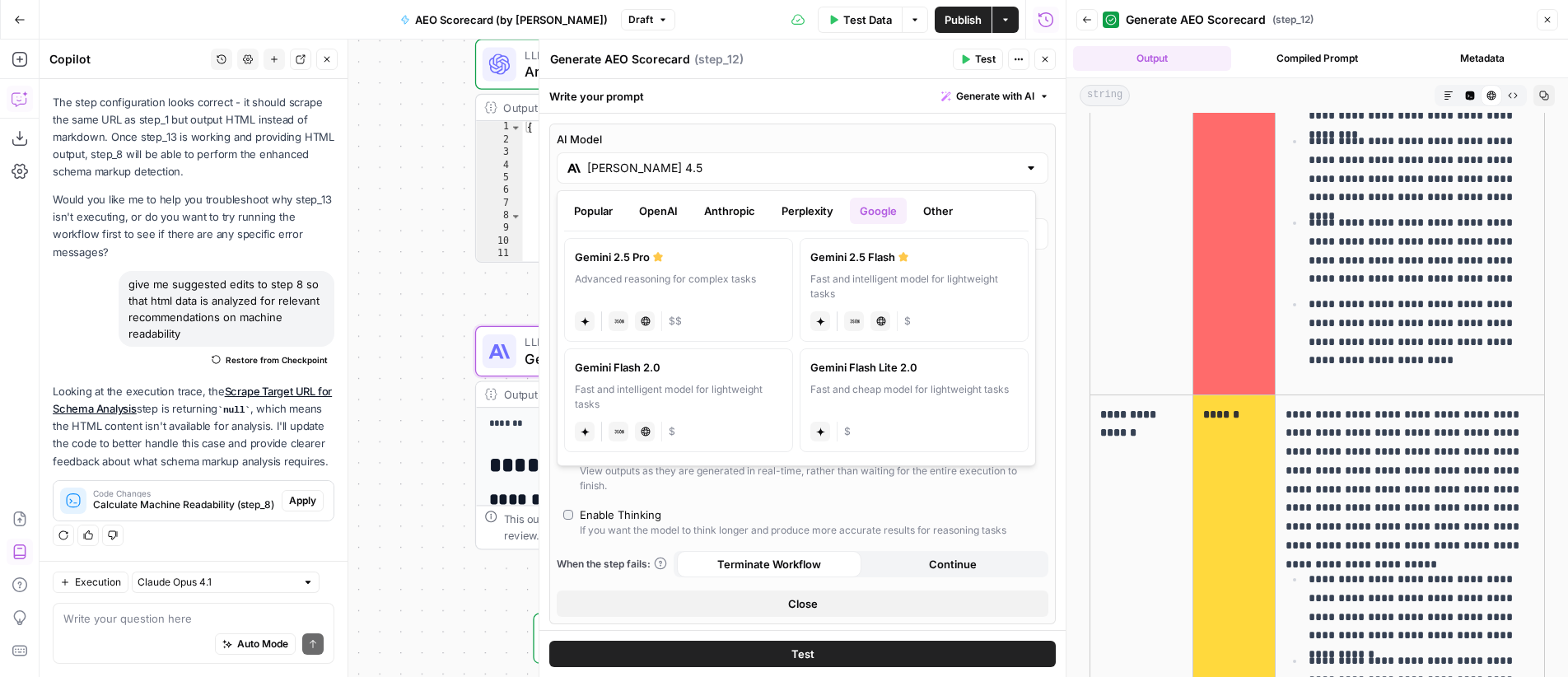
click at [732, 280] on div "Advanced reasoning for complex tasks" at bounding box center [678, 287] width 208 height 30
type input "Gemini 2.5 Pro"
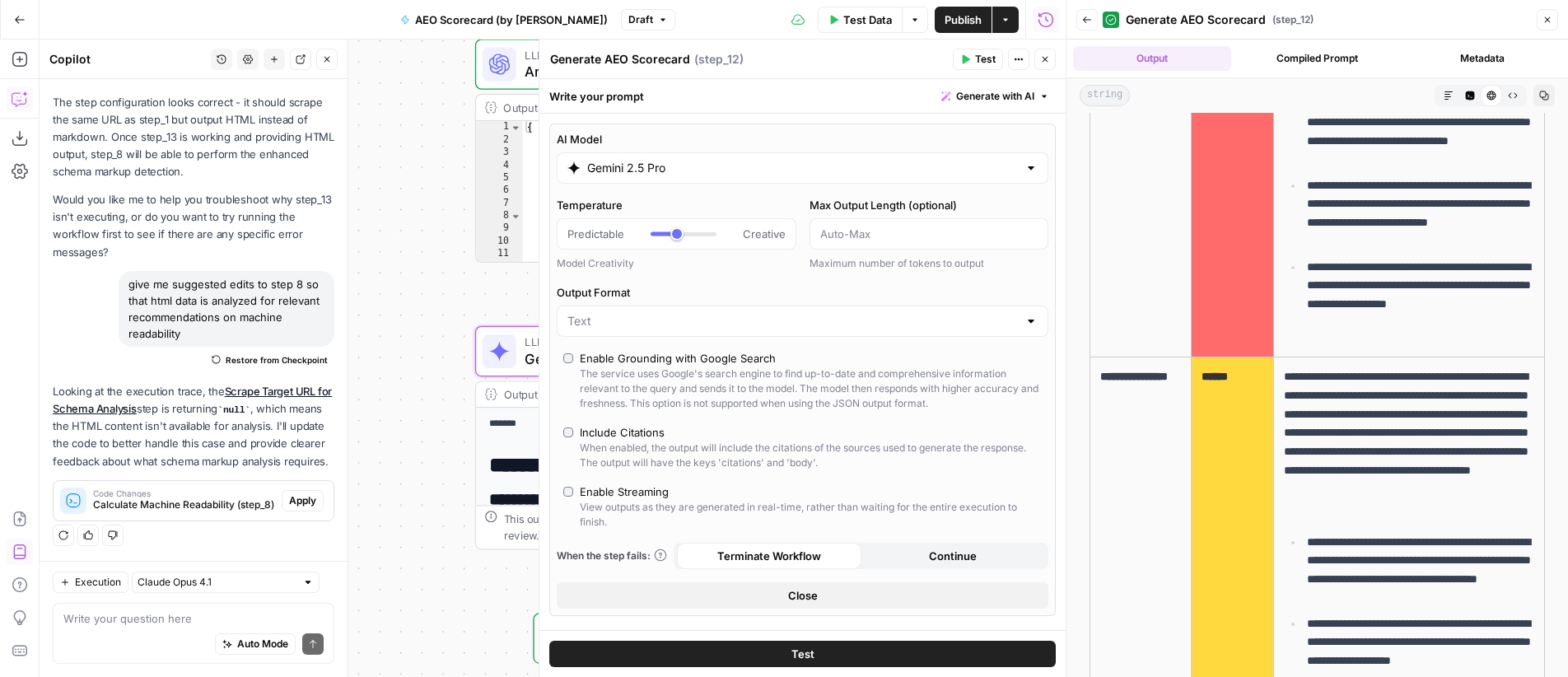
click at [820, 649] on button "Test" at bounding box center [802, 654] width 506 height 27
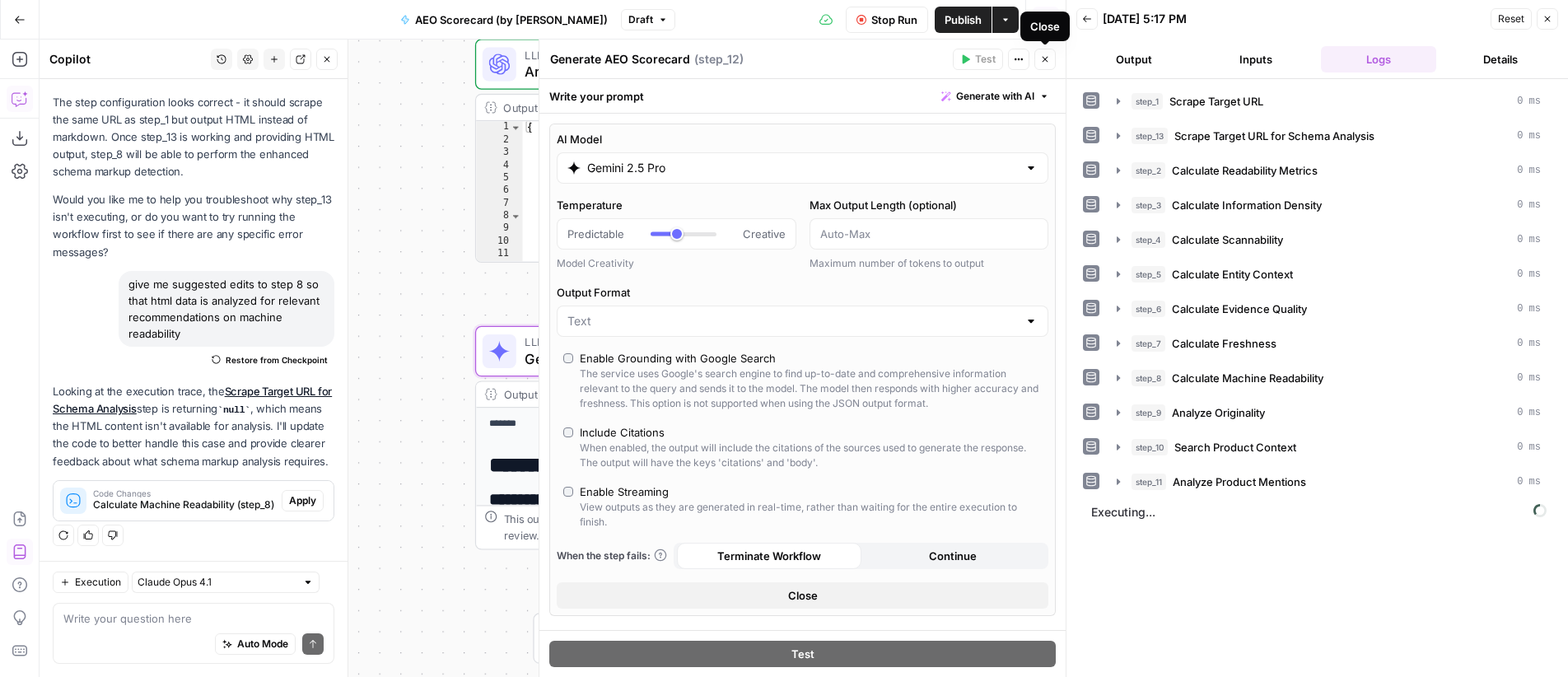
click at [1046, 62] on icon "button" at bounding box center [1045, 59] width 10 height 10
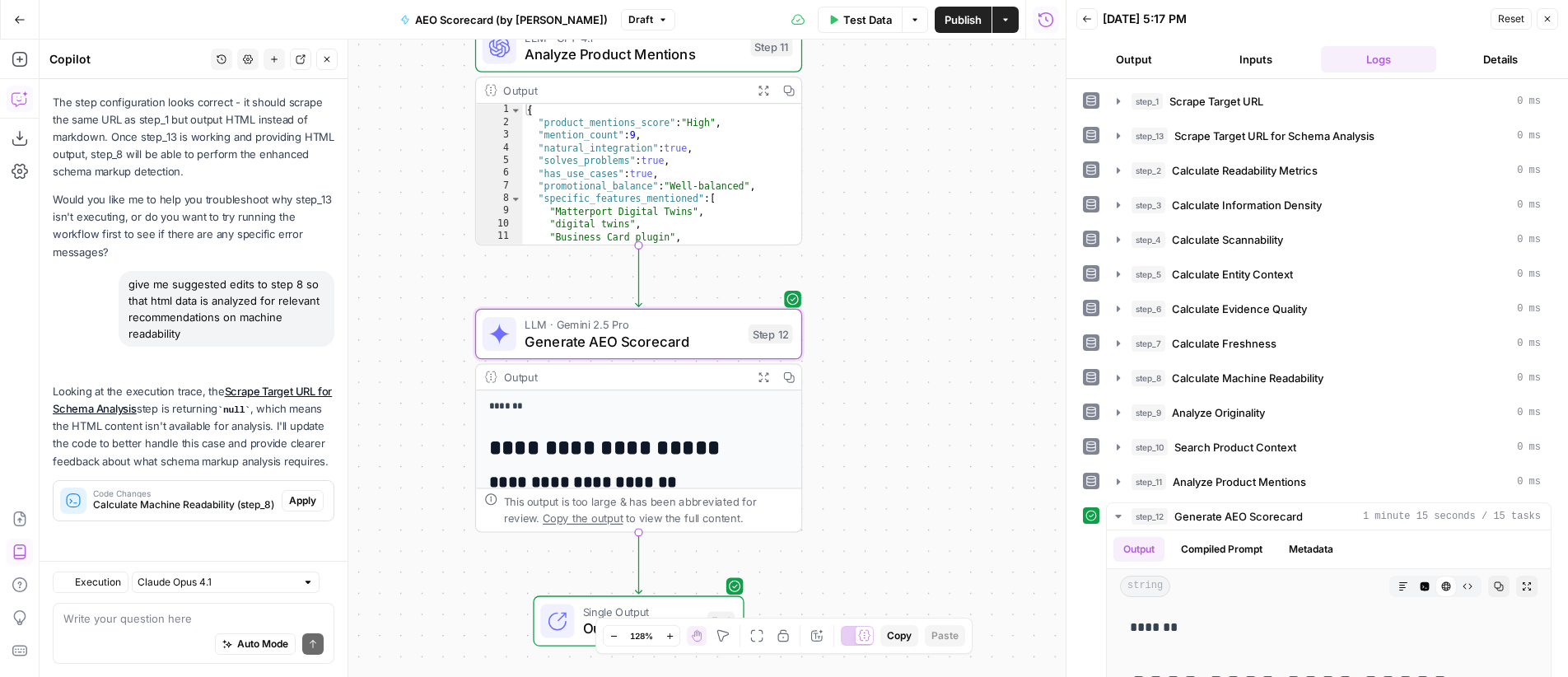
scroll to position [6473, 0]
click at [757, 380] on icon "button" at bounding box center [763, 377] width 12 height 12
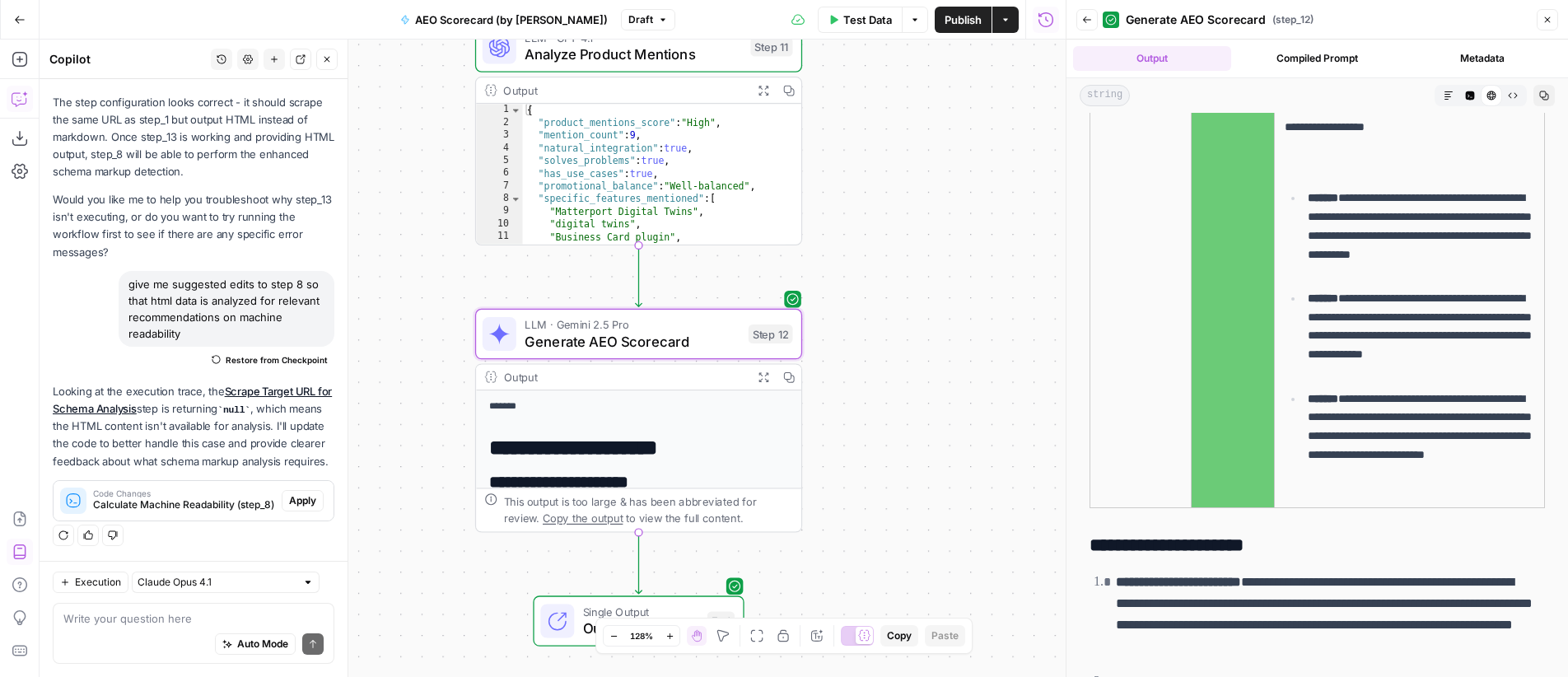
scroll to position [5016, 0]
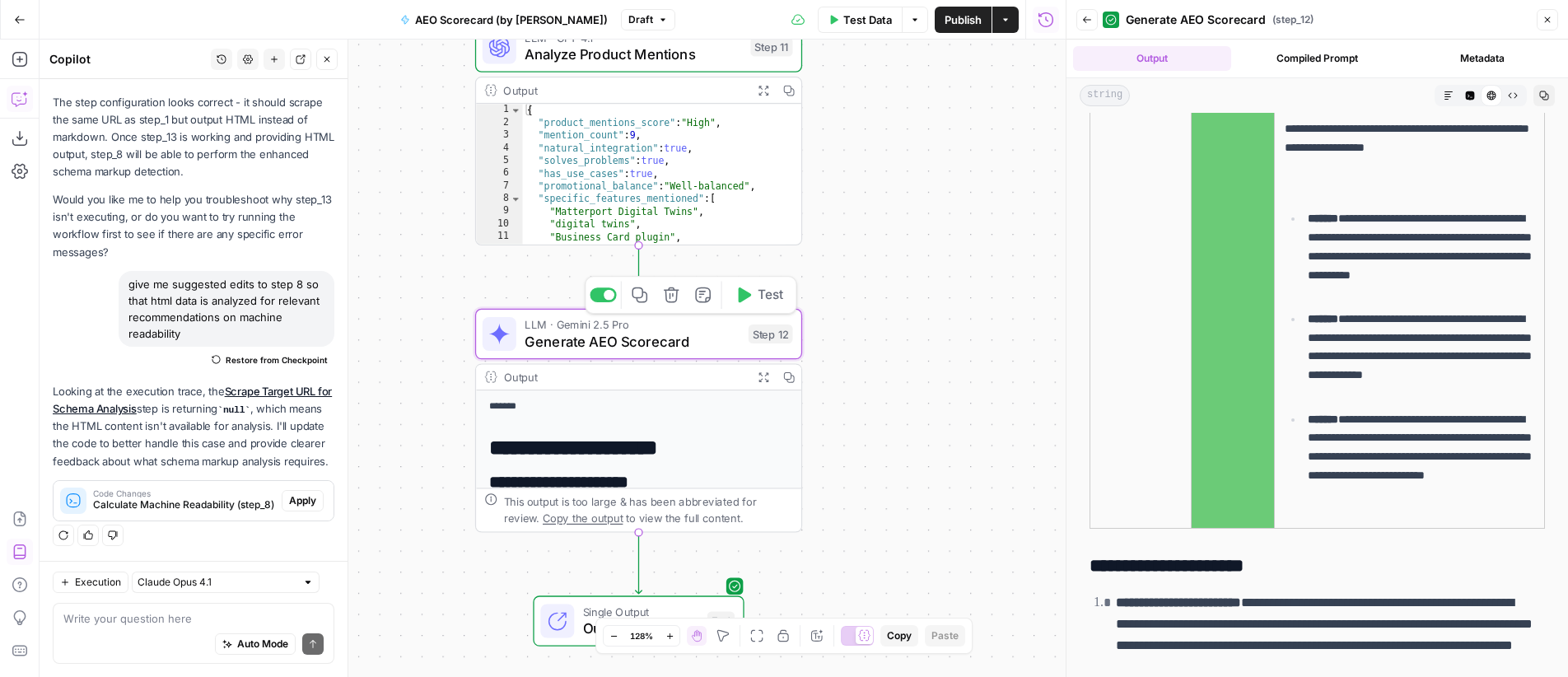
click at [547, 340] on span "Generate AEO Scorecard" at bounding box center [632, 341] width 215 height 21
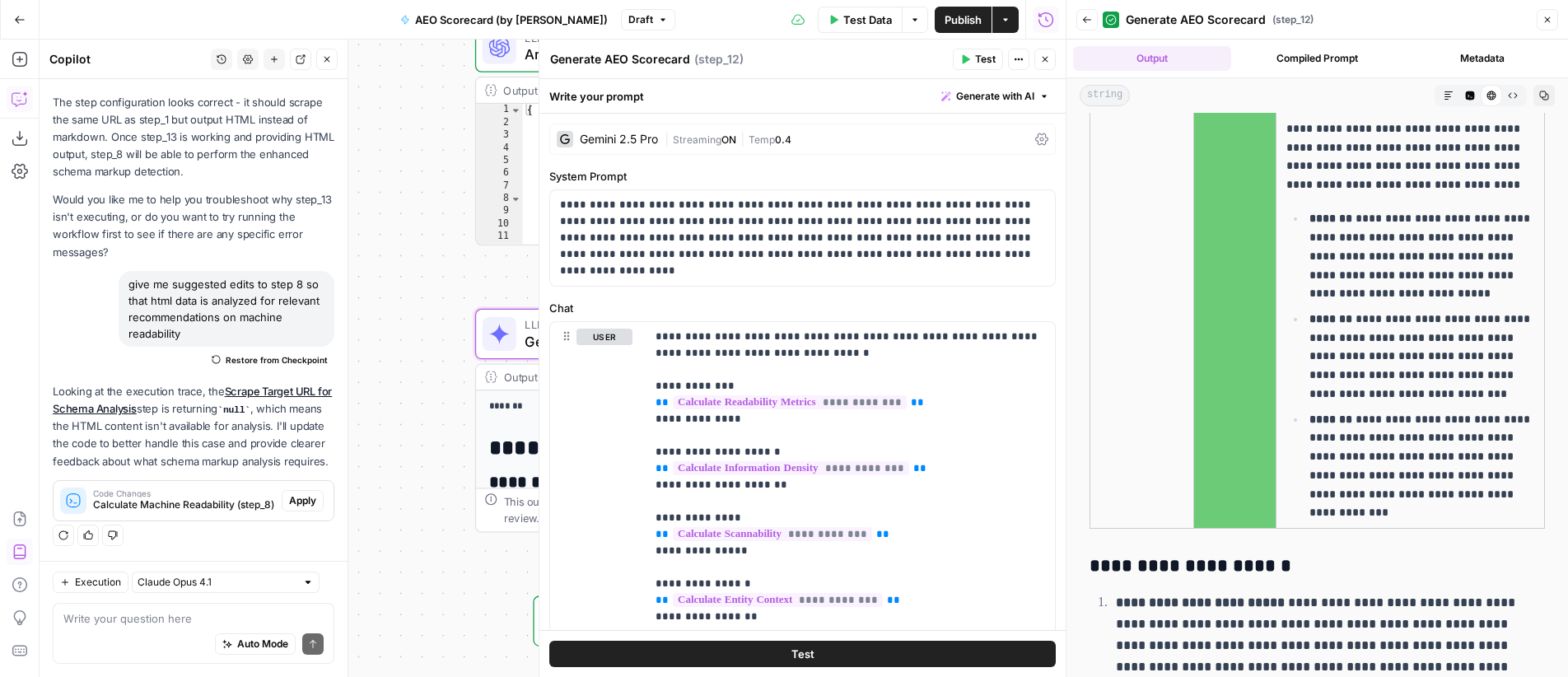
scroll to position [6473, 0]
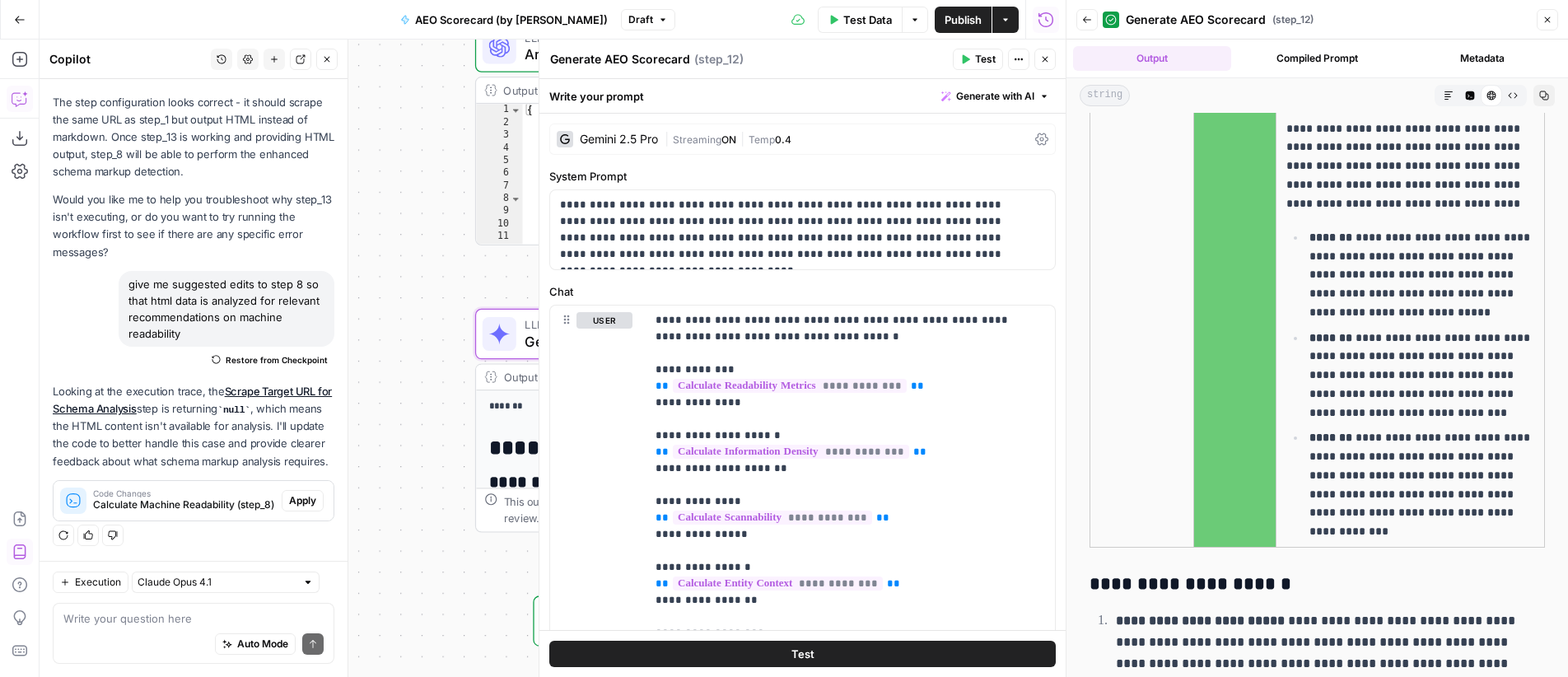
click at [702, 137] on span "Streaming" at bounding box center [696, 139] width 49 height 12
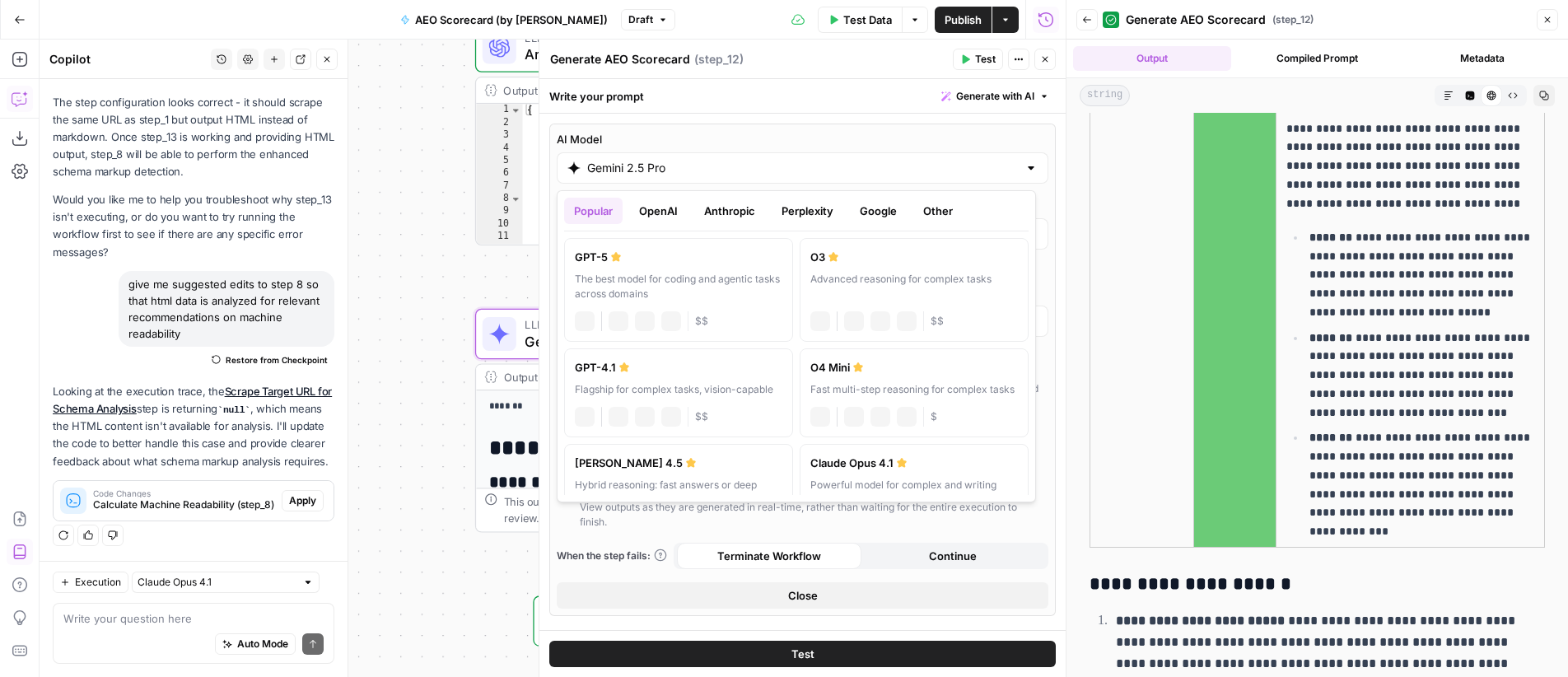
click at [650, 170] on input "Gemini 2.5 Pro" at bounding box center [802, 168] width 431 height 17
click at [659, 204] on button "OpenAI" at bounding box center [658, 210] width 58 height 27
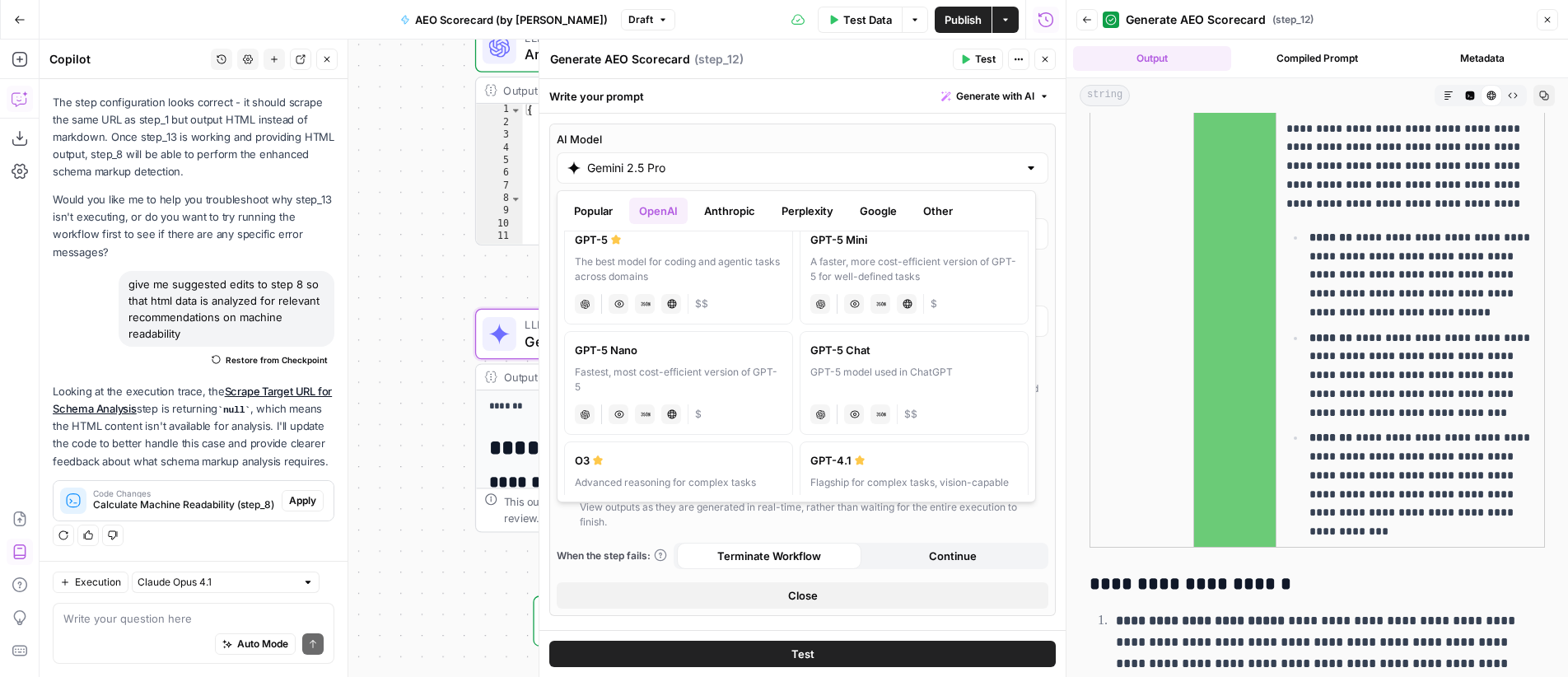
scroll to position [0, 0]
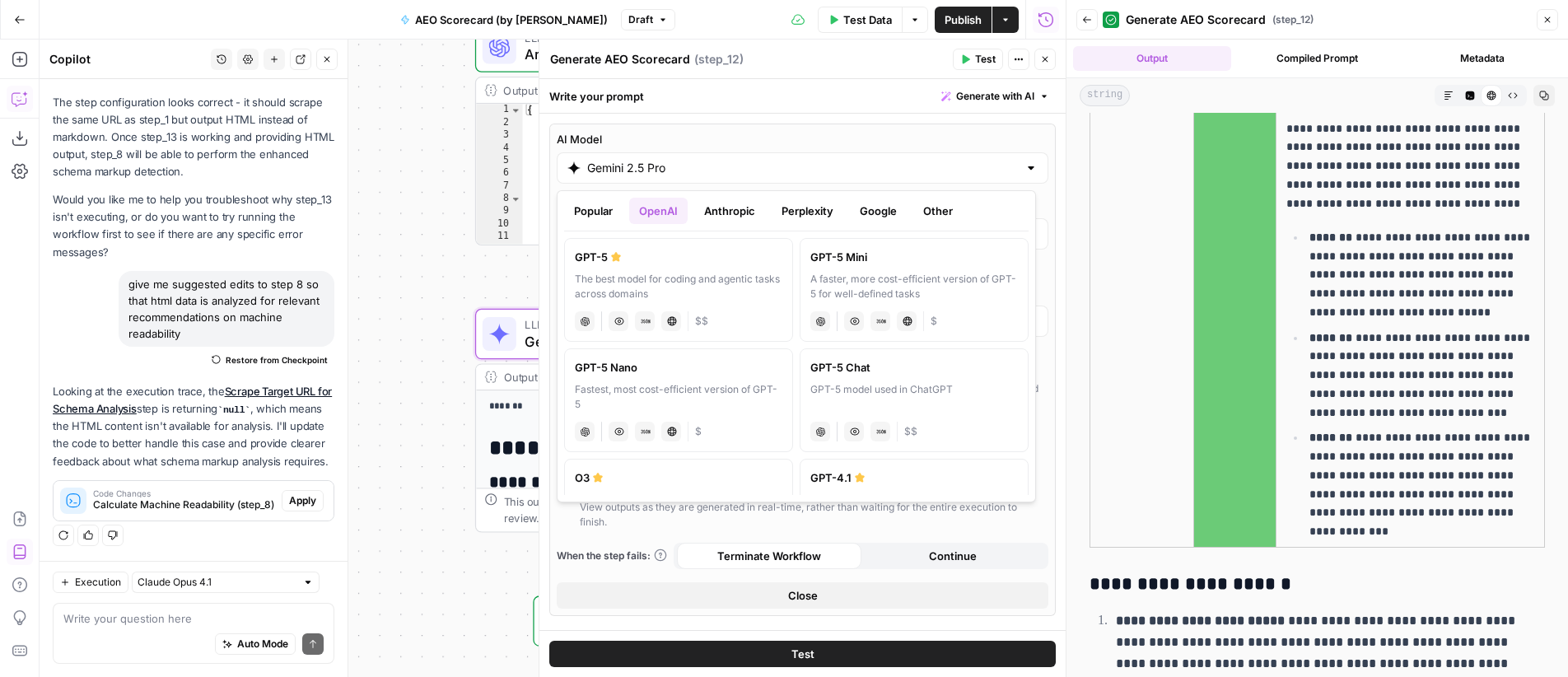
click at [722, 201] on button "Anthropic" at bounding box center [730, 210] width 71 height 27
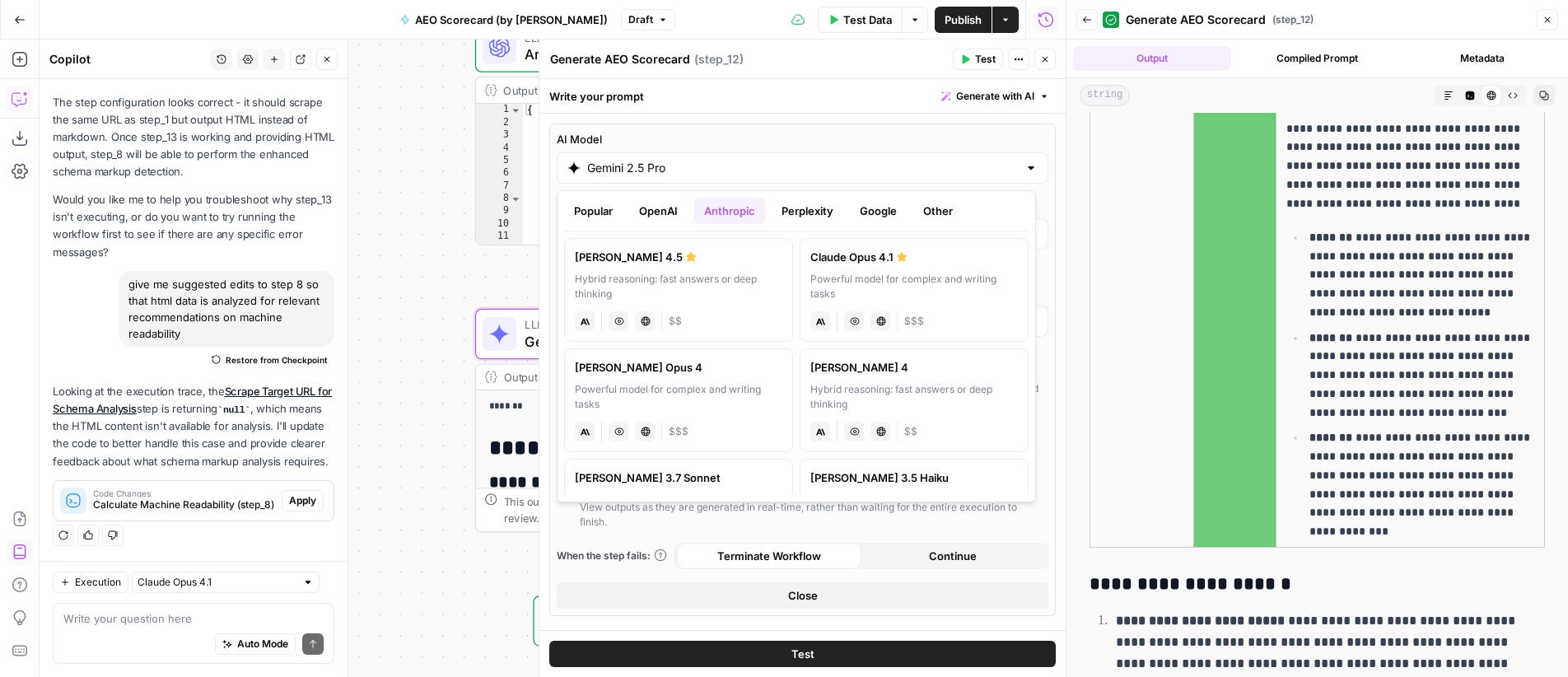
click at [865, 272] on div "Powerful model for complex and writing tasks" at bounding box center [914, 287] width 208 height 30
type input "Claude Opus 4.1"
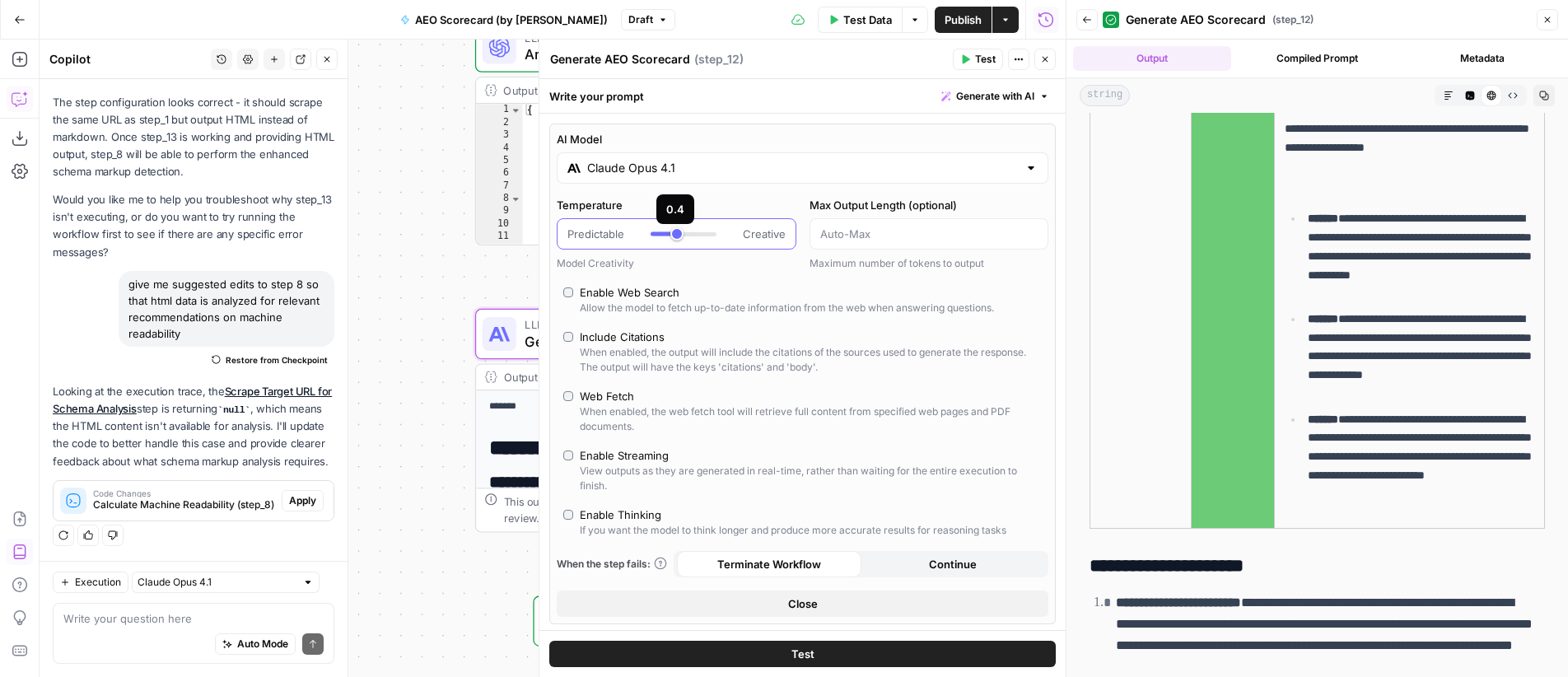
type input "***"
click at [679, 235] on div at bounding box center [683, 234] width 65 height 17
click at [1040, 58] on icon "button" at bounding box center [1045, 59] width 10 height 10
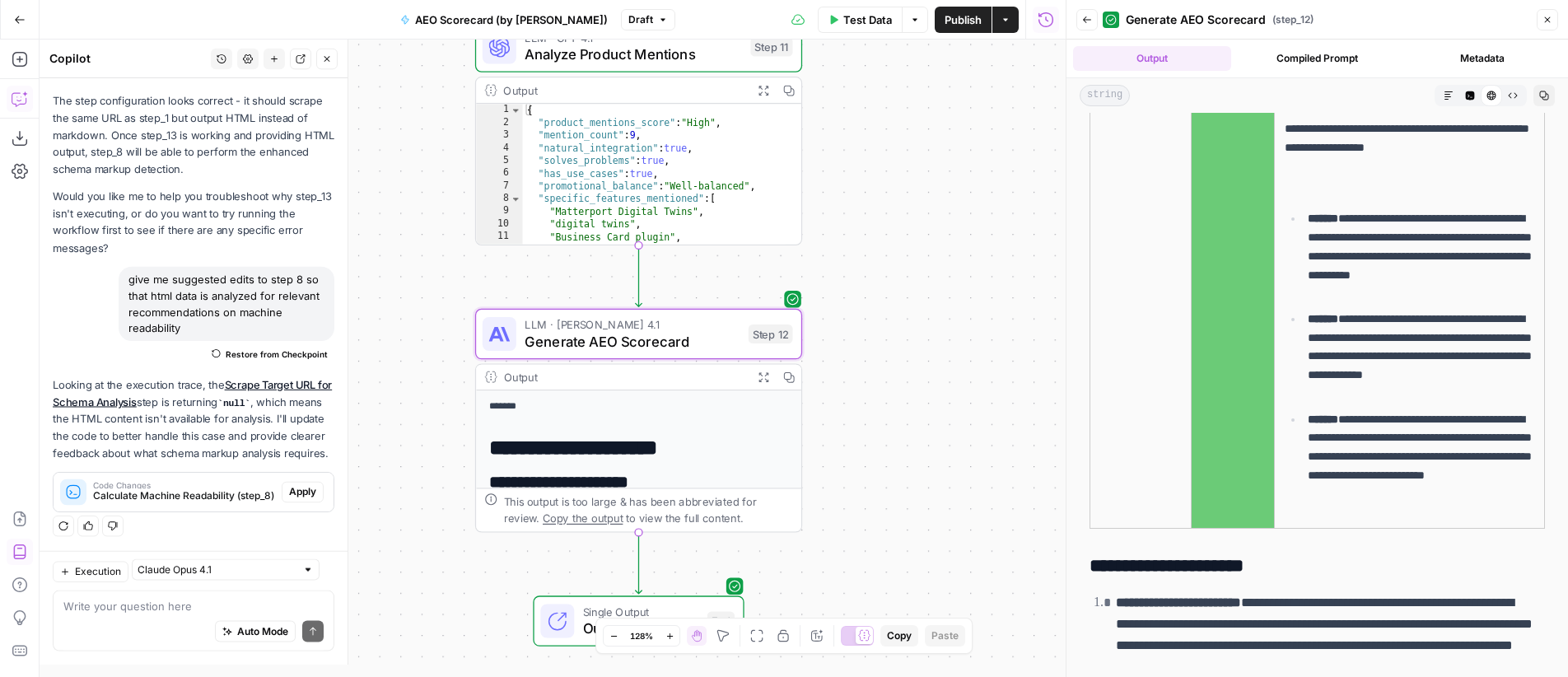
scroll to position [6473, 0]
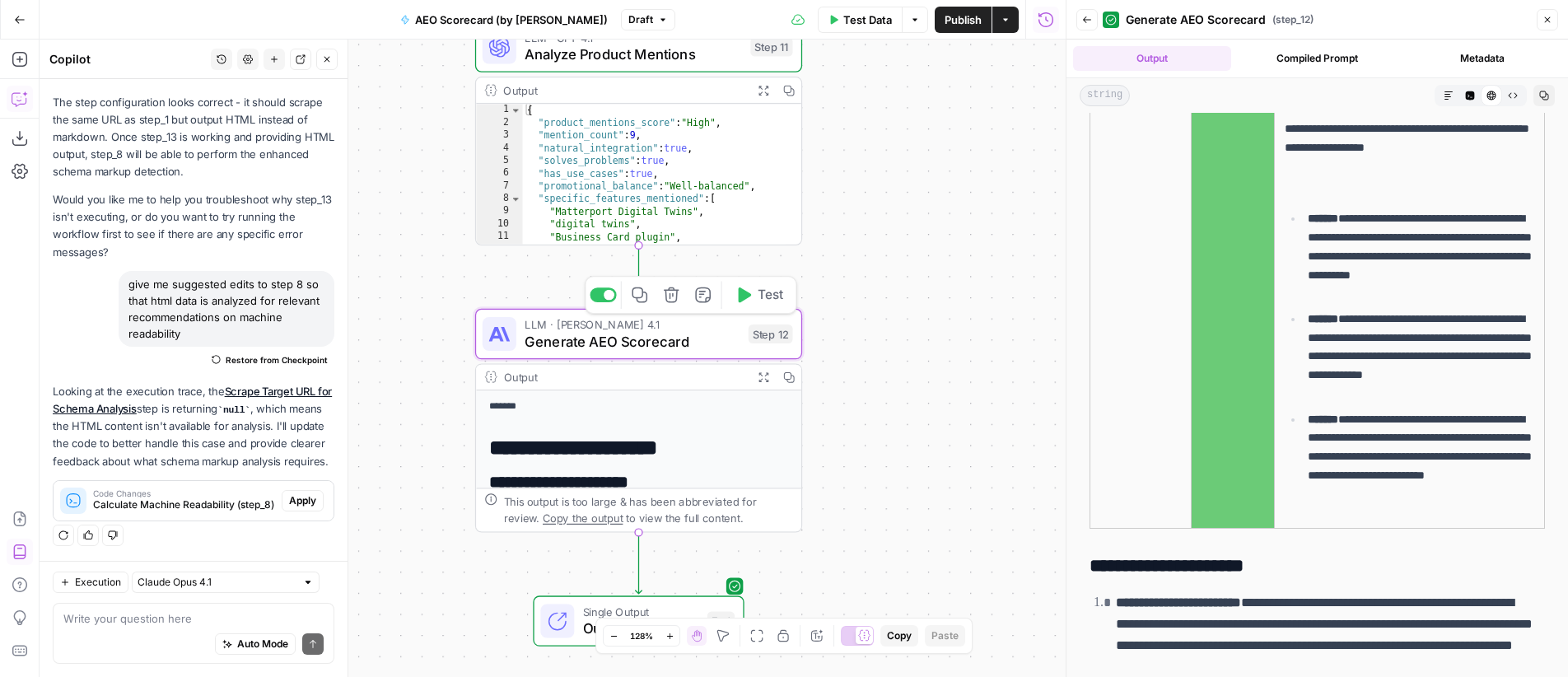
click at [763, 301] on span "Test" at bounding box center [770, 295] width 26 height 19
